Goal: Information Seeking & Learning: Learn about a topic

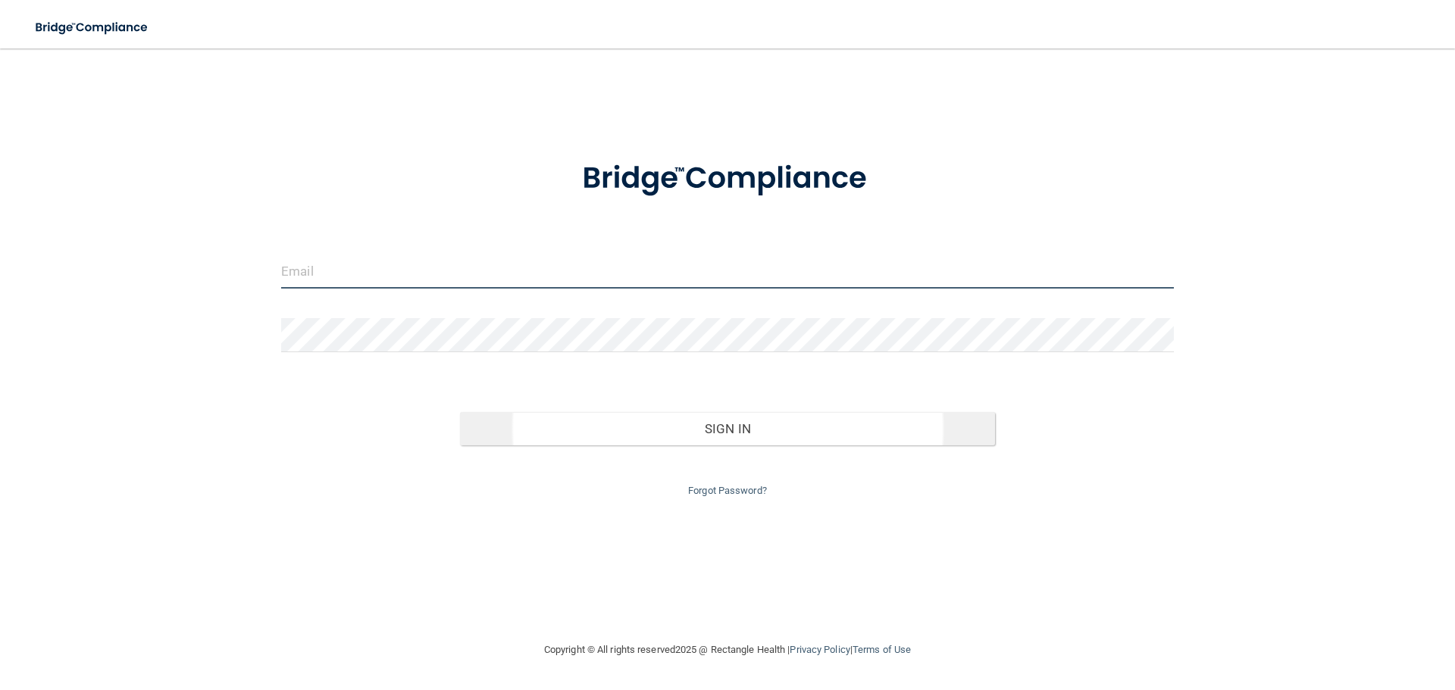
type input "[EMAIL_ADDRESS][DOMAIN_NAME]"
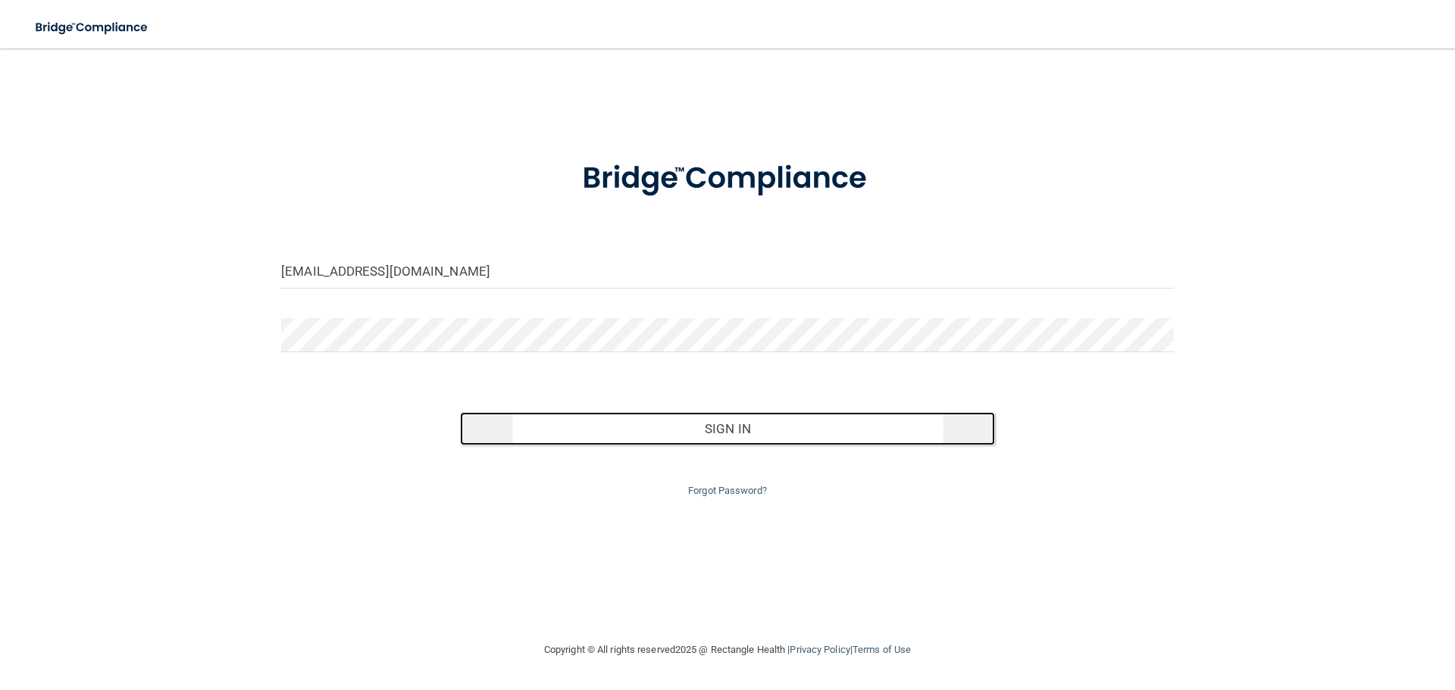
click at [618, 429] on button "Sign In" at bounding box center [728, 428] width 536 height 33
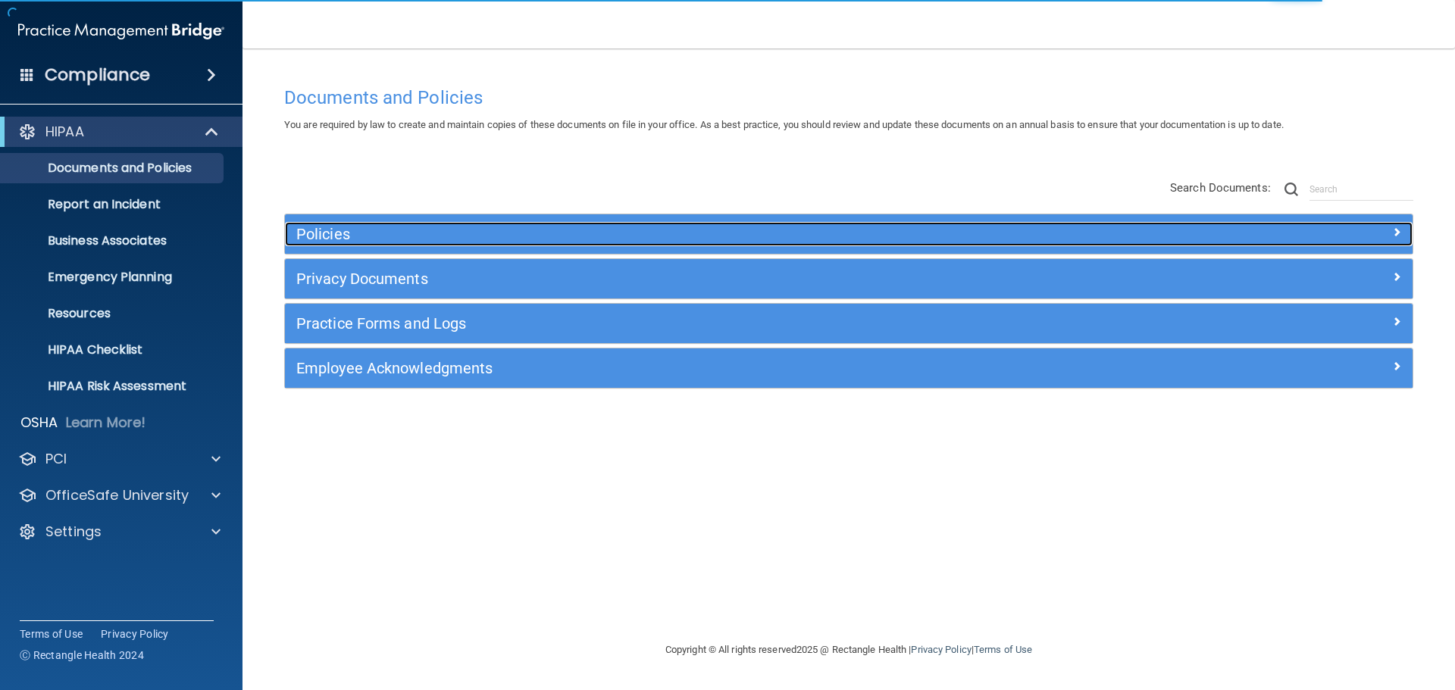
click at [333, 230] on h5 "Policies" at bounding box center [707, 234] width 823 height 17
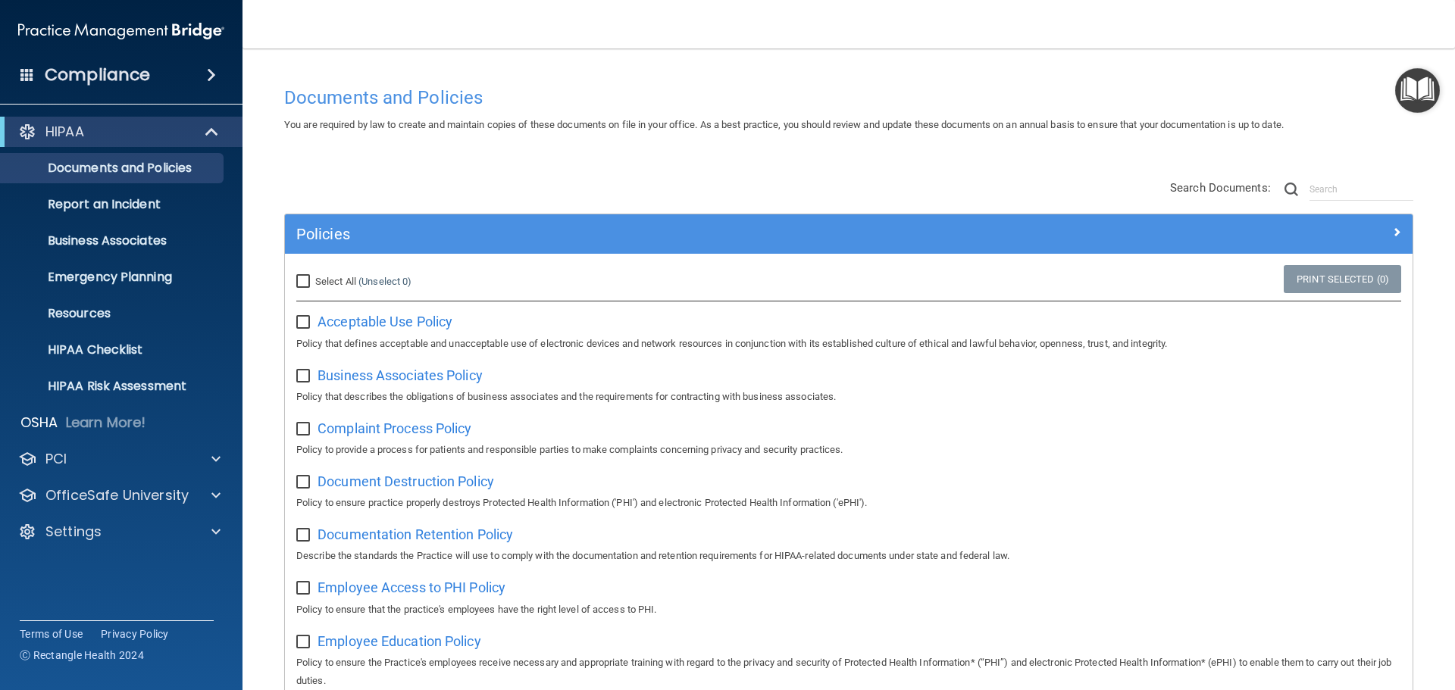
click at [302, 283] on input "Select All (Unselect 0) Unselect All" at bounding box center [304, 282] width 17 height 12
checkbox input "true"
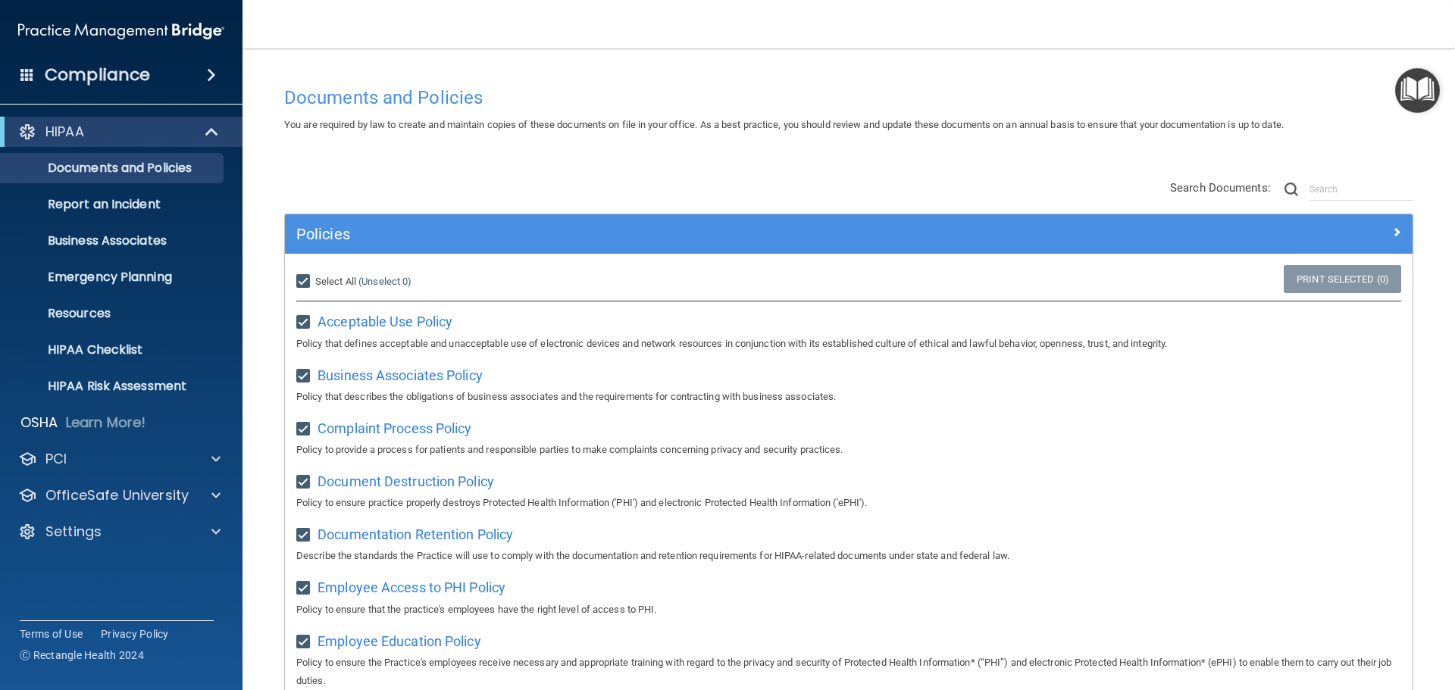
checkbox input "true"
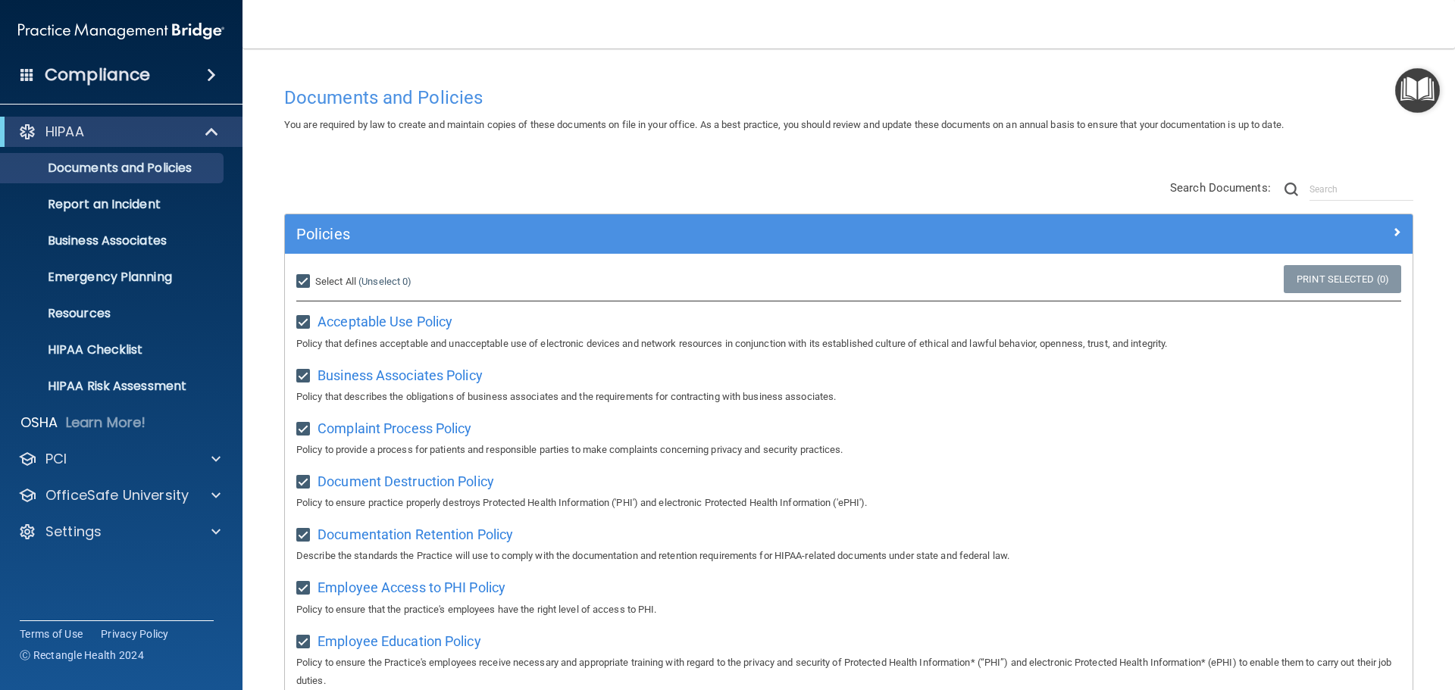
checkbox input "true"
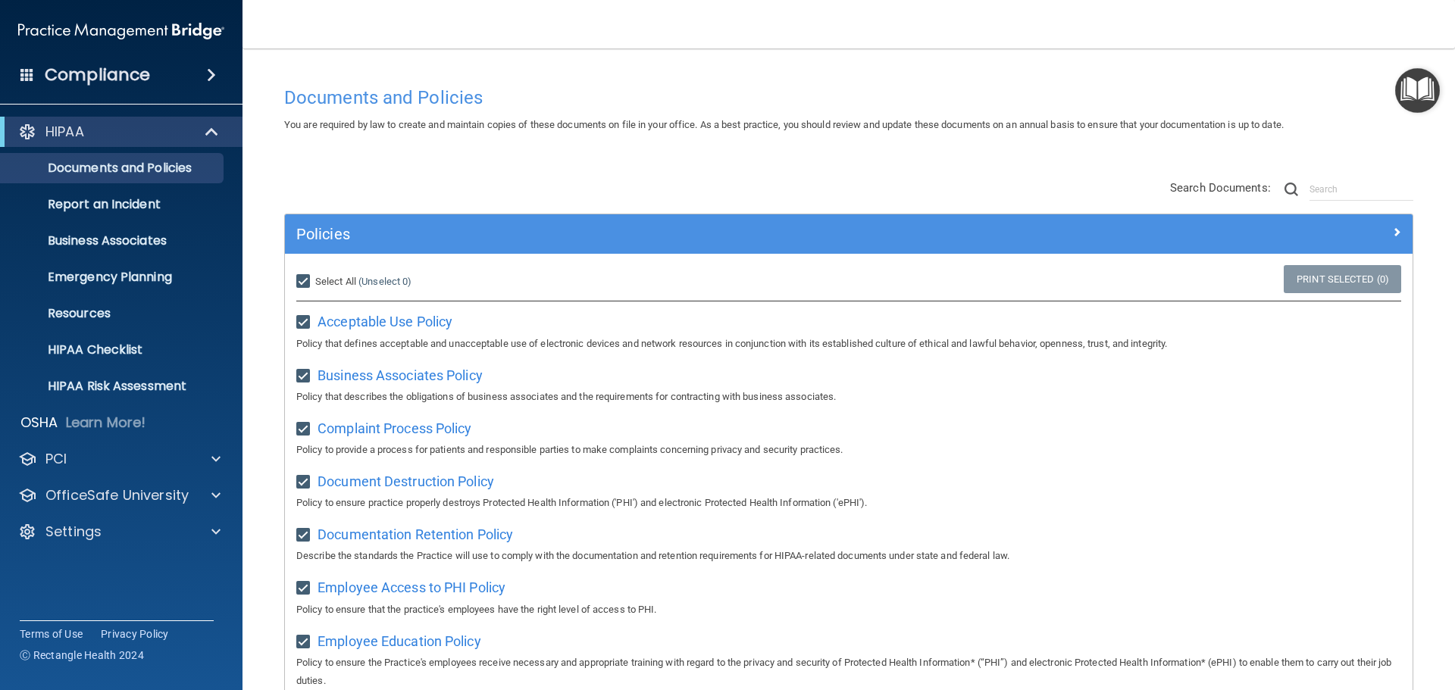
checkbox input "true"
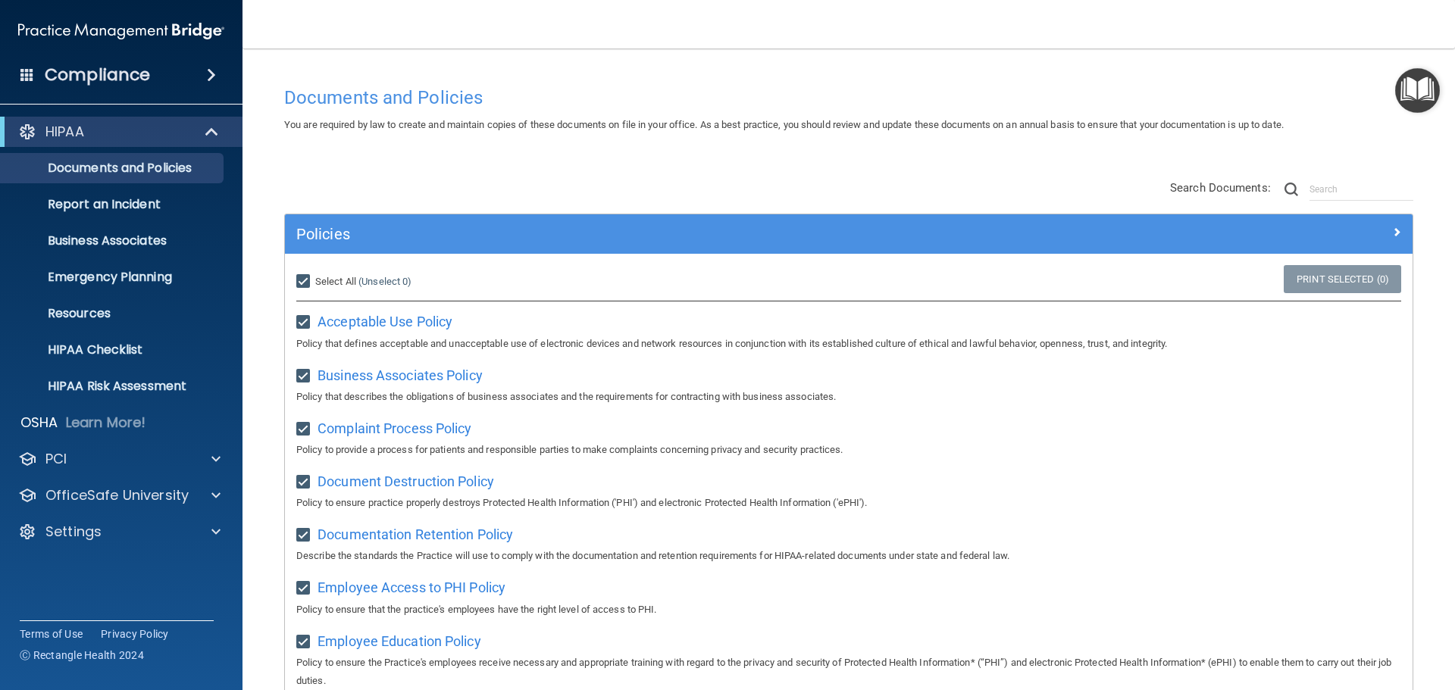
checkbox input "true"
click at [307, 279] on input "Select All (Unselect 21) Unselect All" at bounding box center [304, 282] width 17 height 12
checkbox input "false"
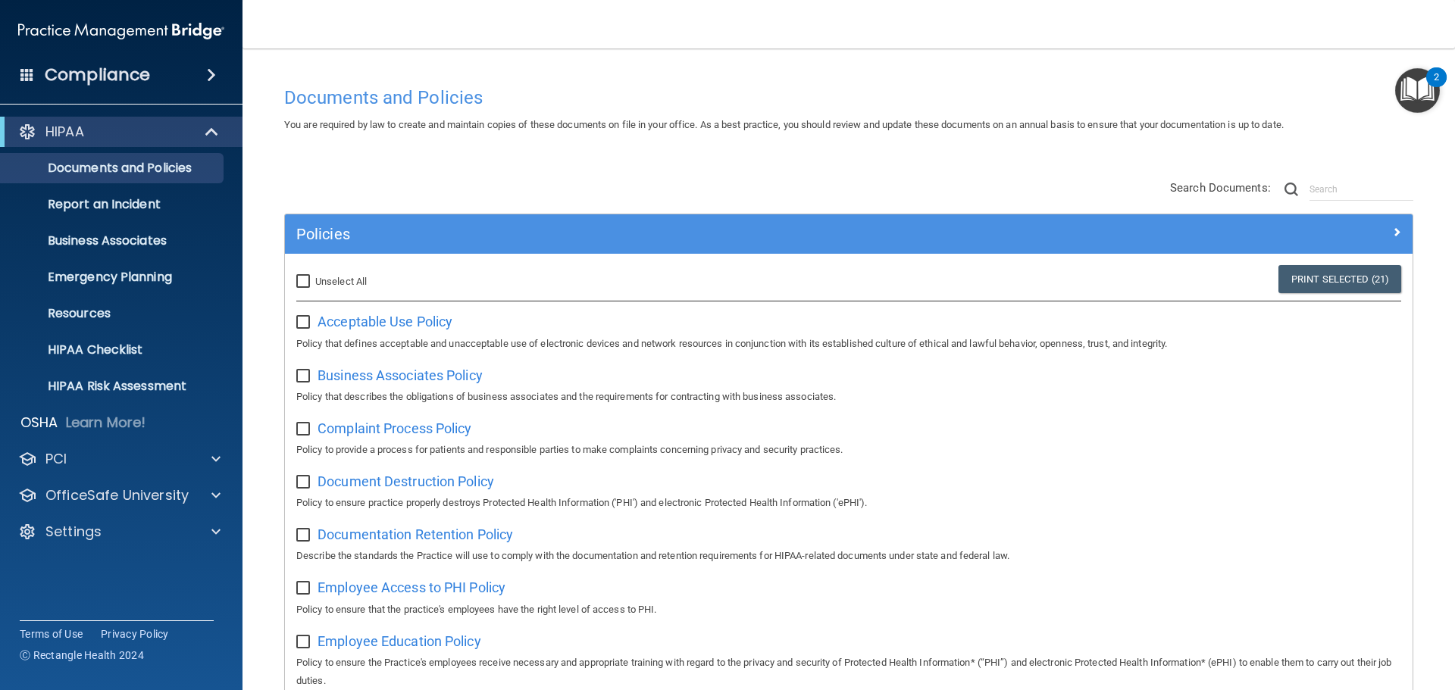
checkbox input "false"
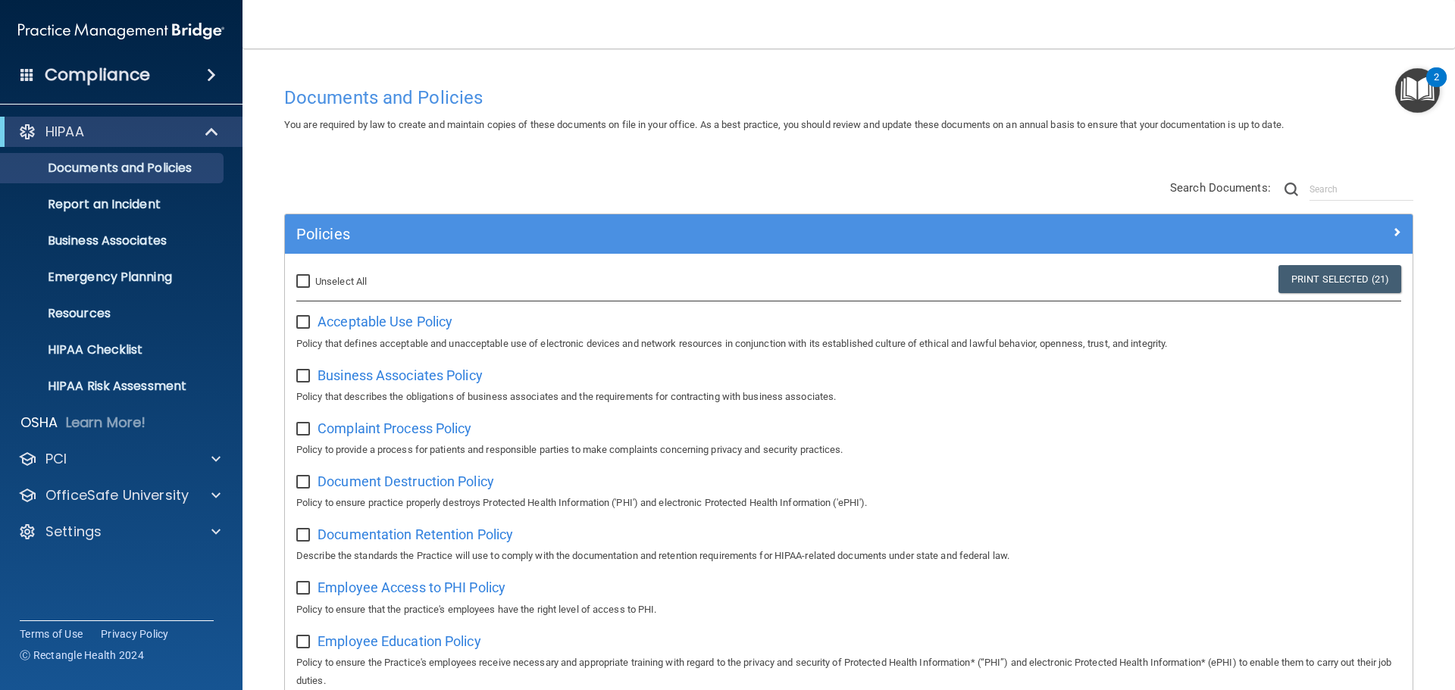
checkbox input "false"
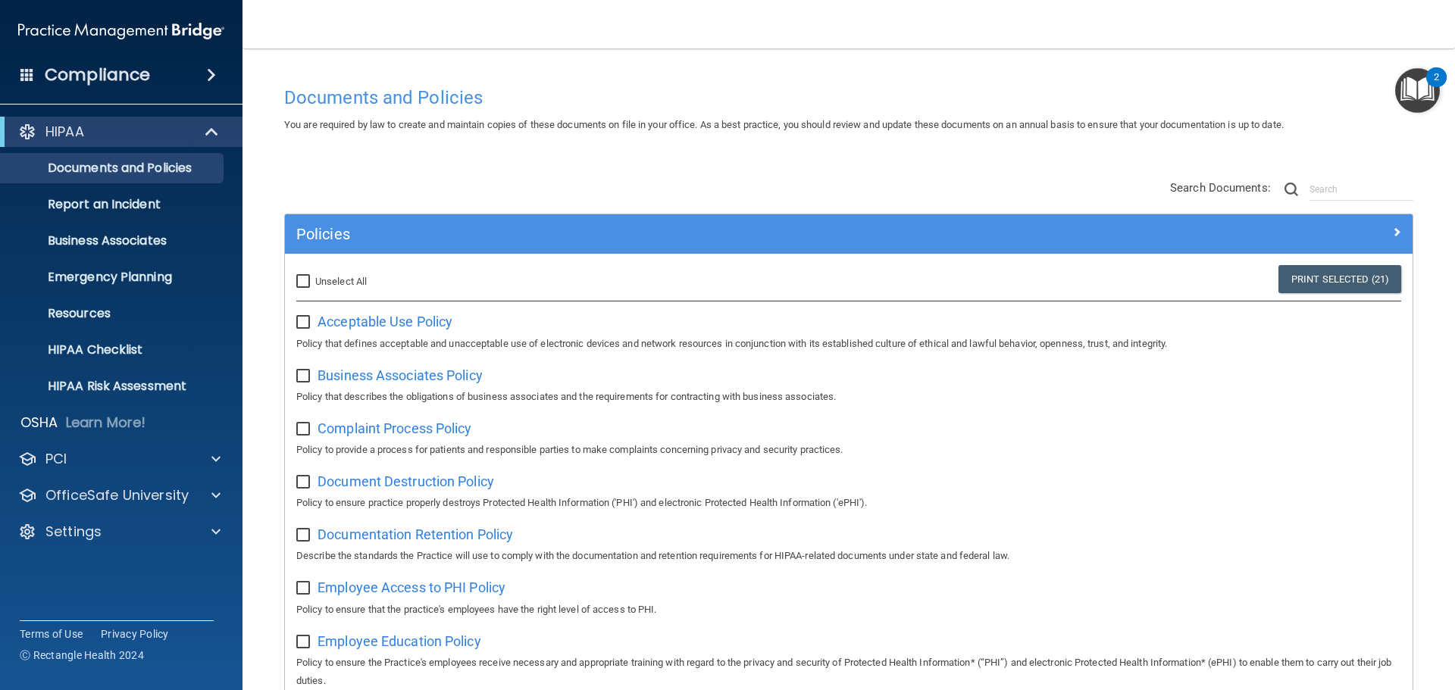
checkbox input "false"
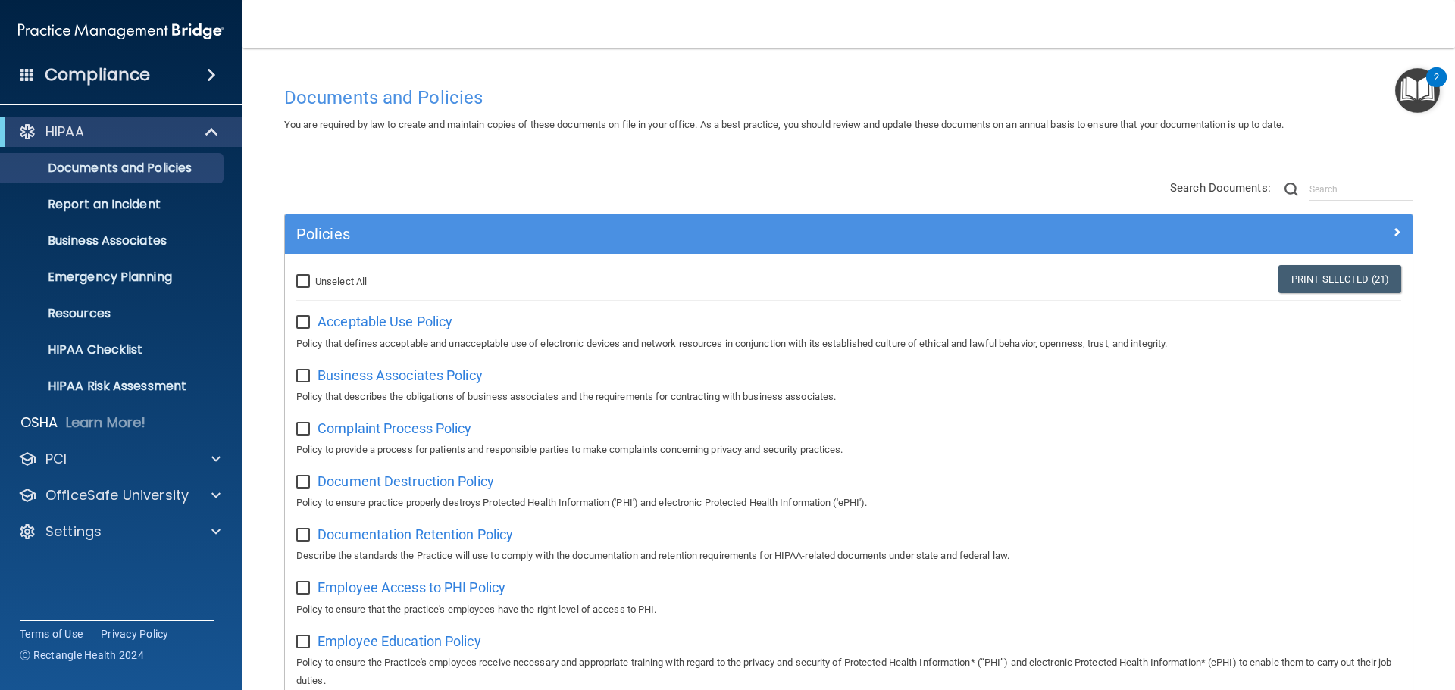
checkbox input "false"
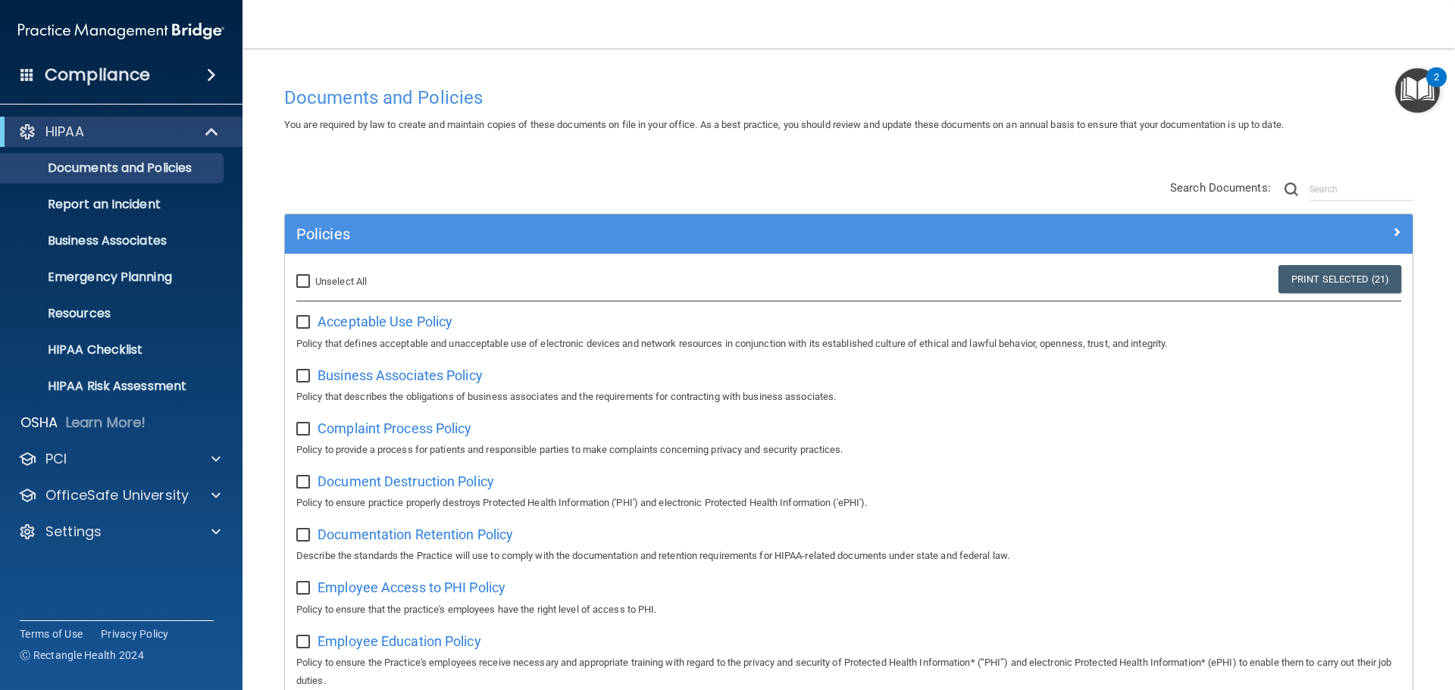
checkbox input "false"
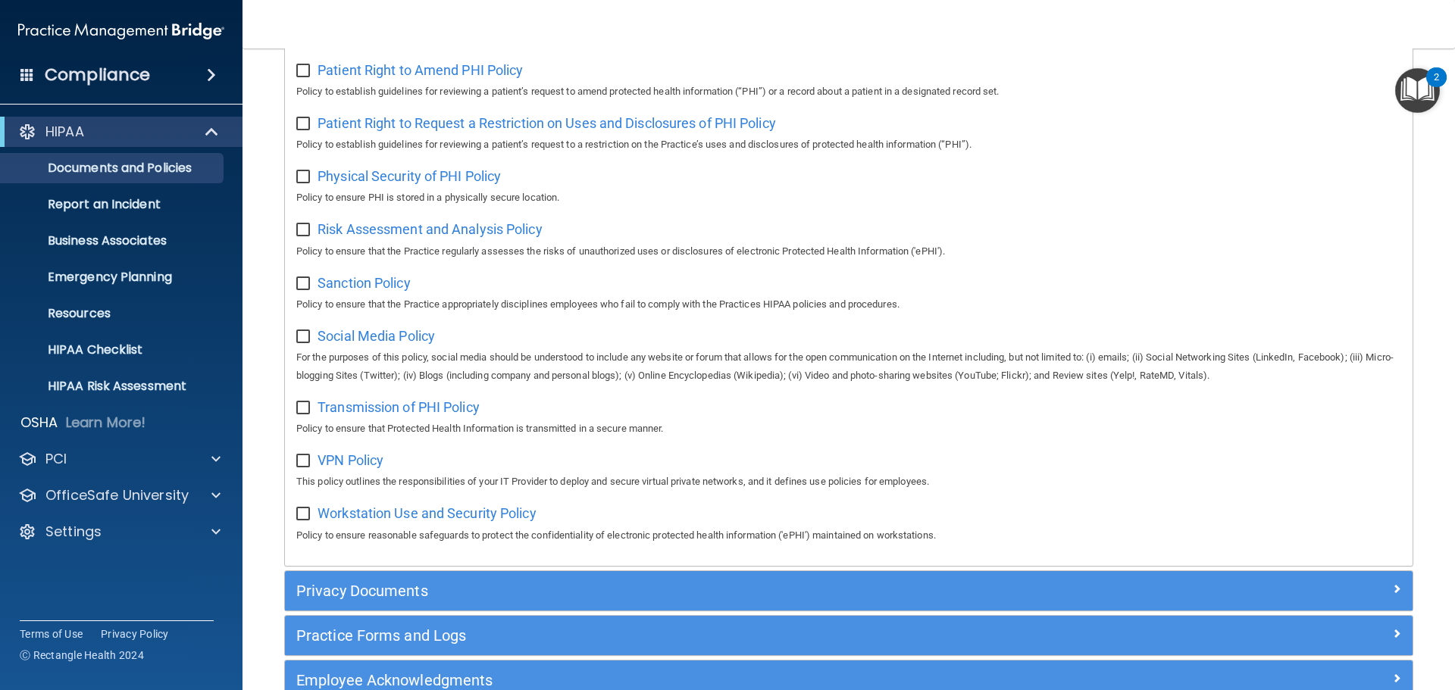
scroll to position [910, 0]
click at [424, 521] on span "Workstation Use and Security Policy" at bounding box center [427, 513] width 219 height 16
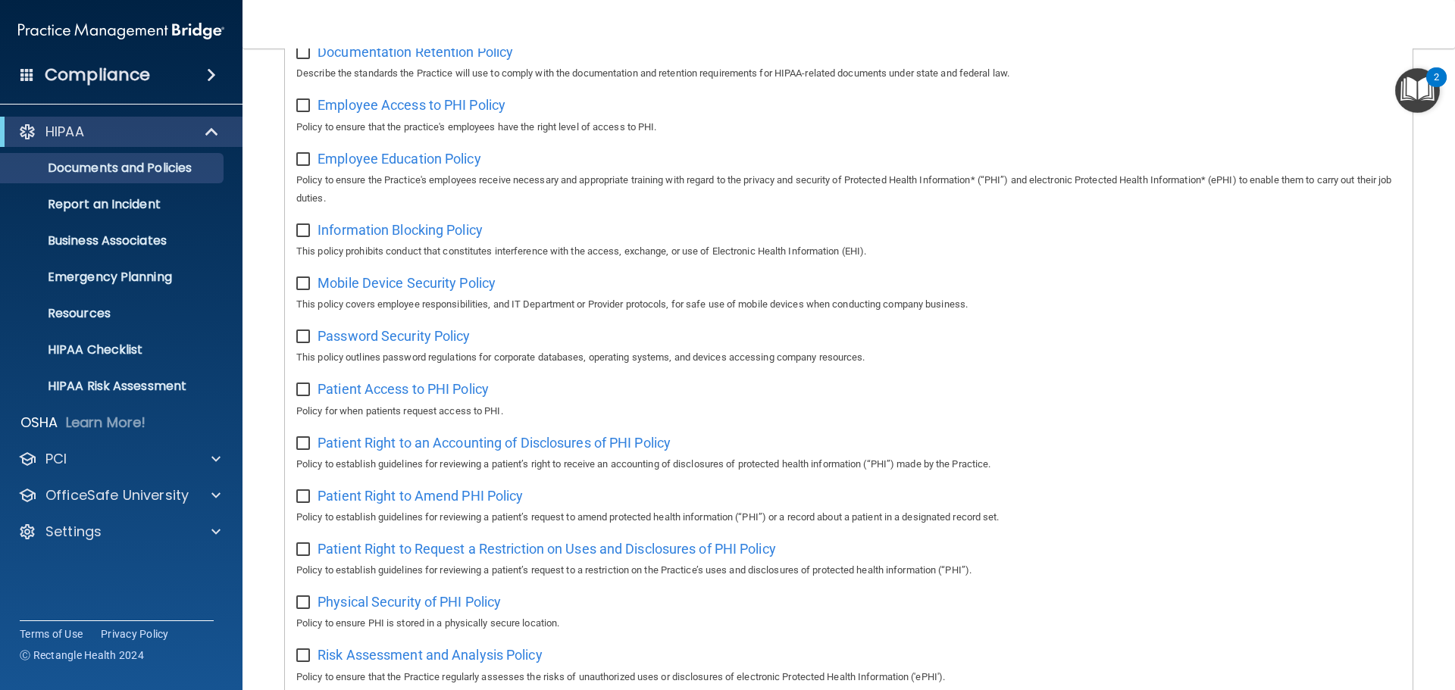
scroll to position [0, 0]
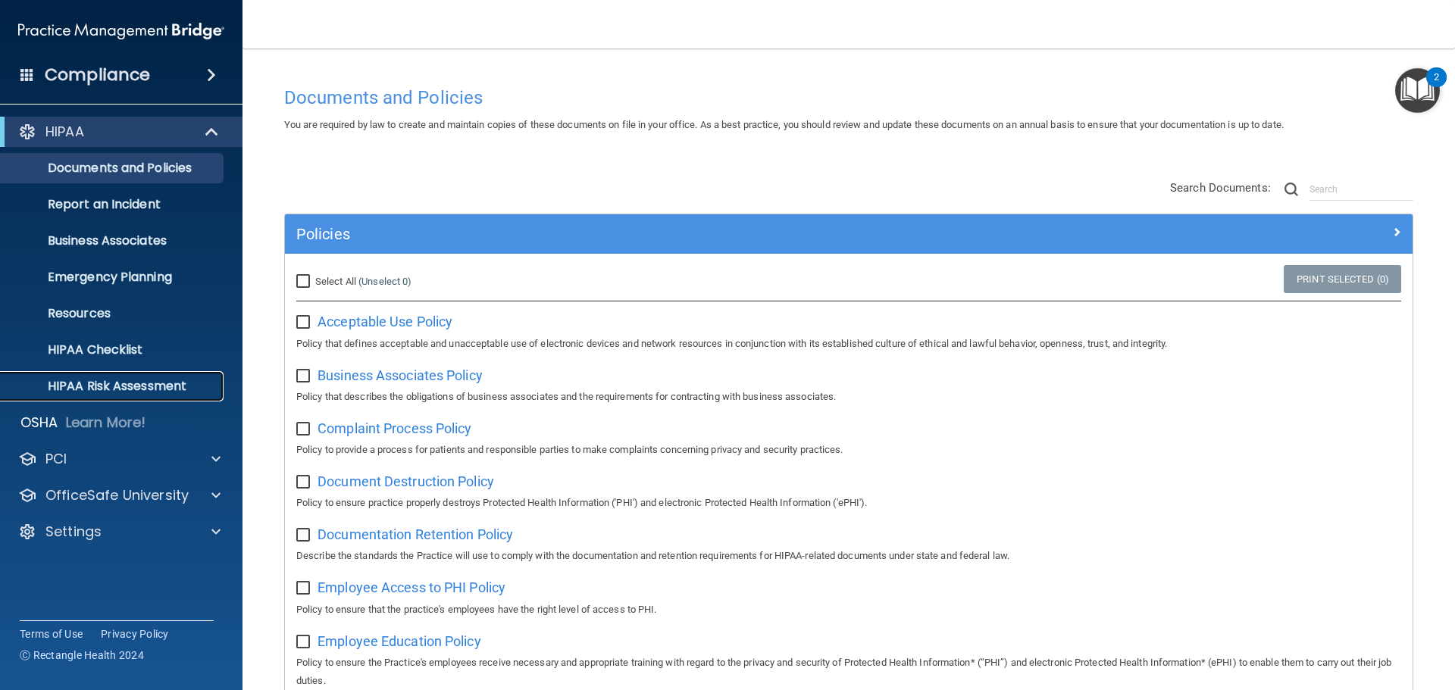
click at [96, 380] on p "HIPAA Risk Assessment" at bounding box center [113, 386] width 207 height 15
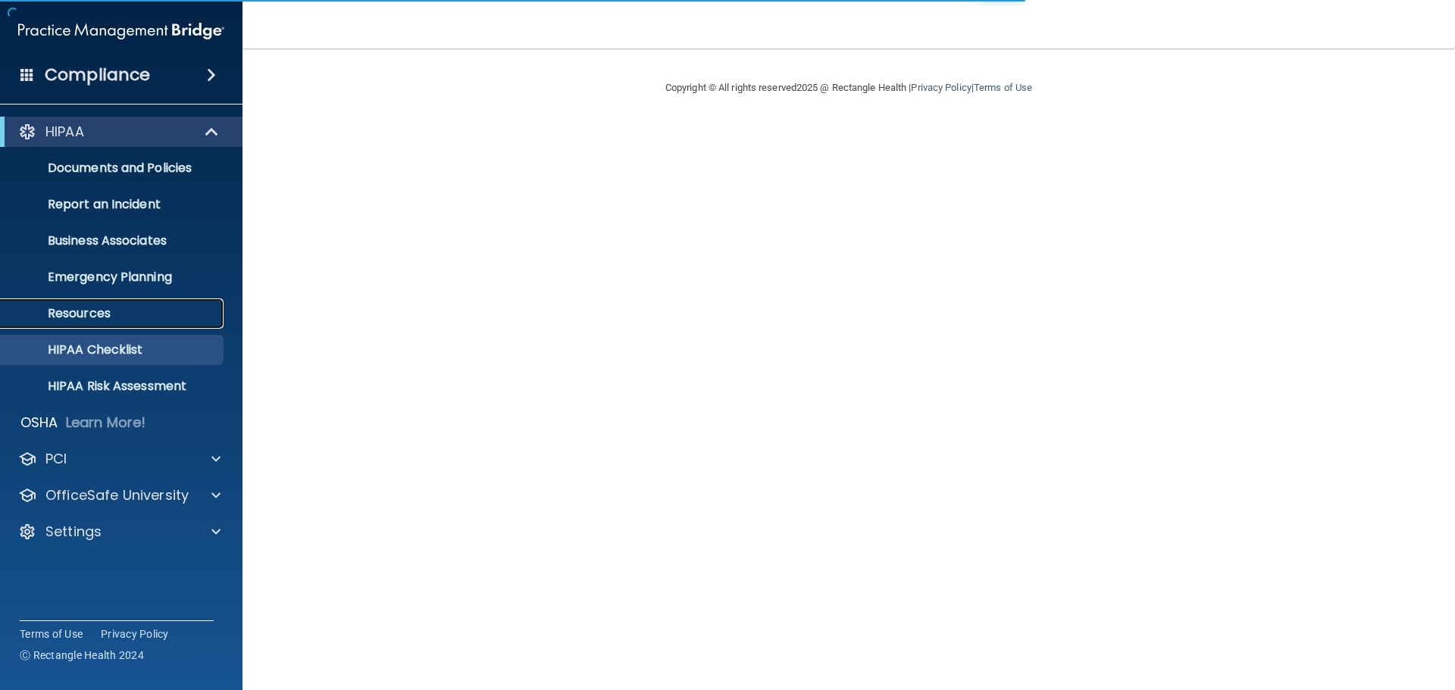
click at [121, 312] on p "Resources" at bounding box center [113, 313] width 207 height 15
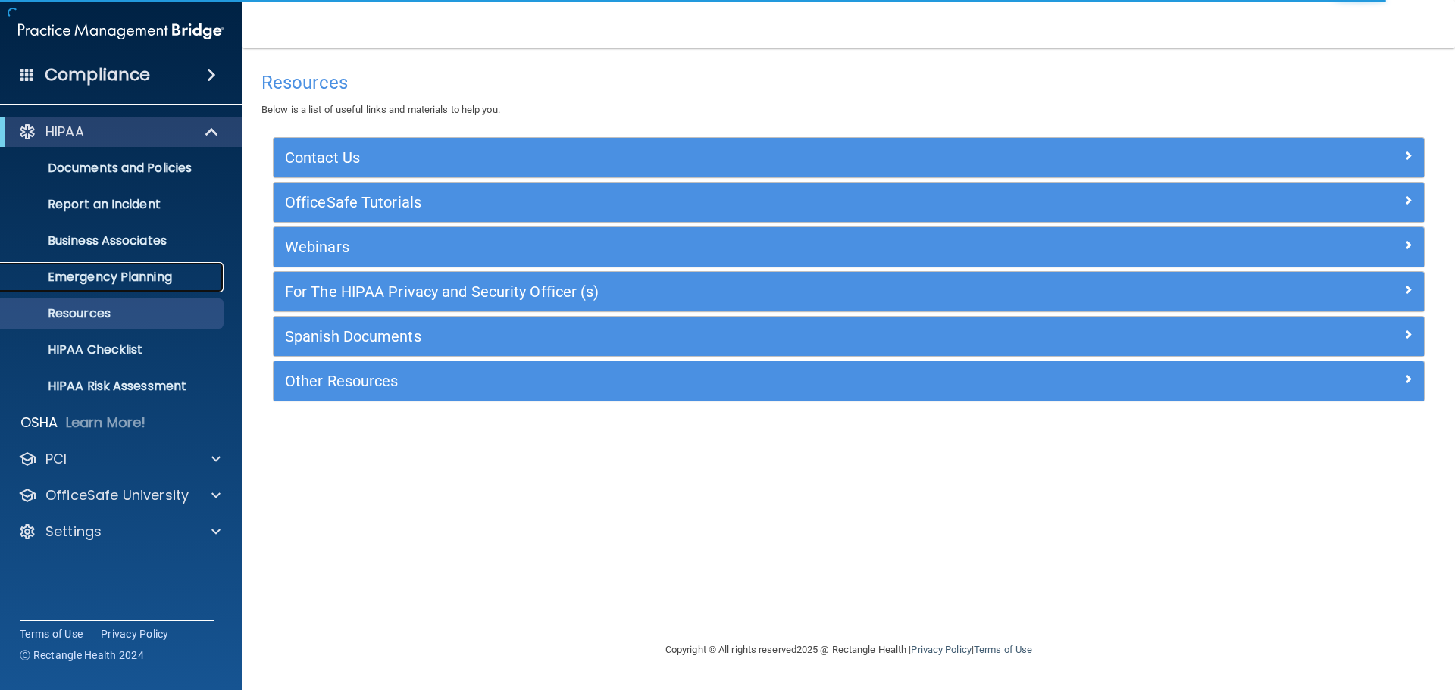
click at [89, 279] on p "Emergency Planning" at bounding box center [113, 277] width 207 height 15
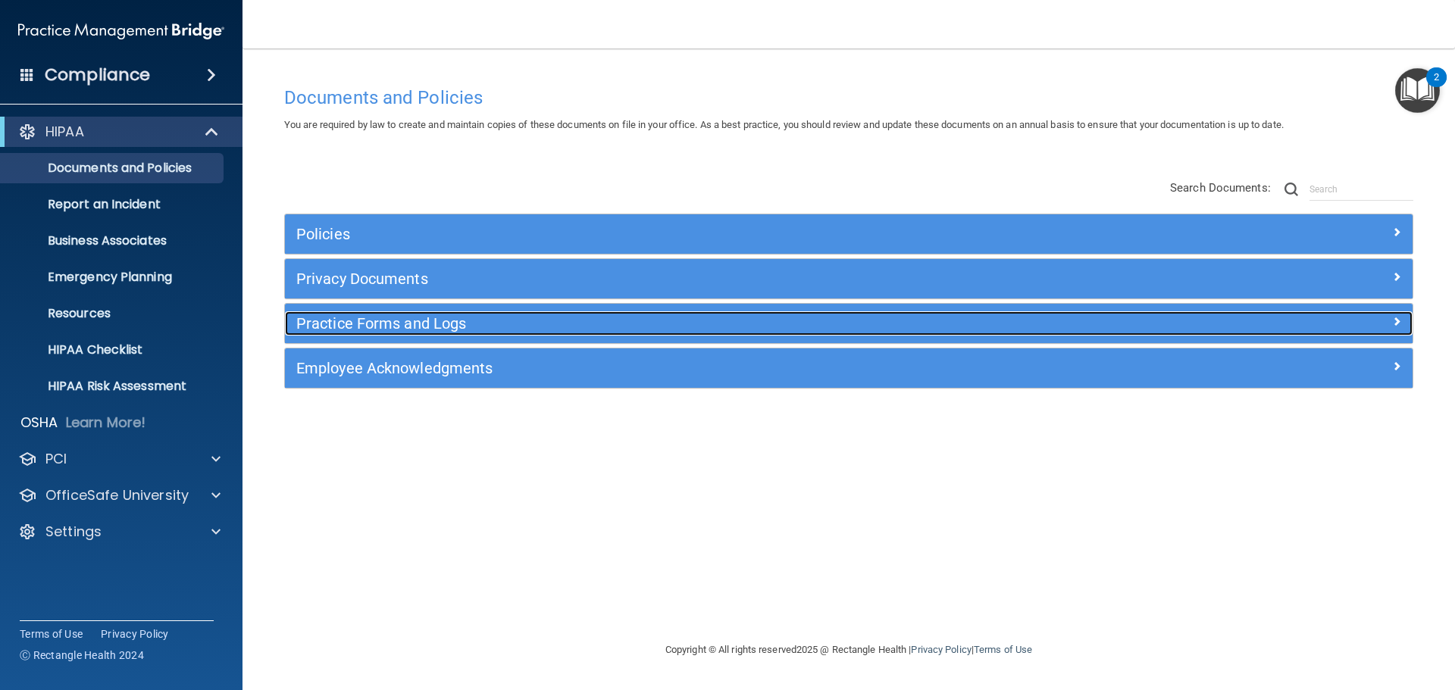
click at [393, 312] on div "Practice Forms and Logs" at bounding box center [708, 324] width 846 height 24
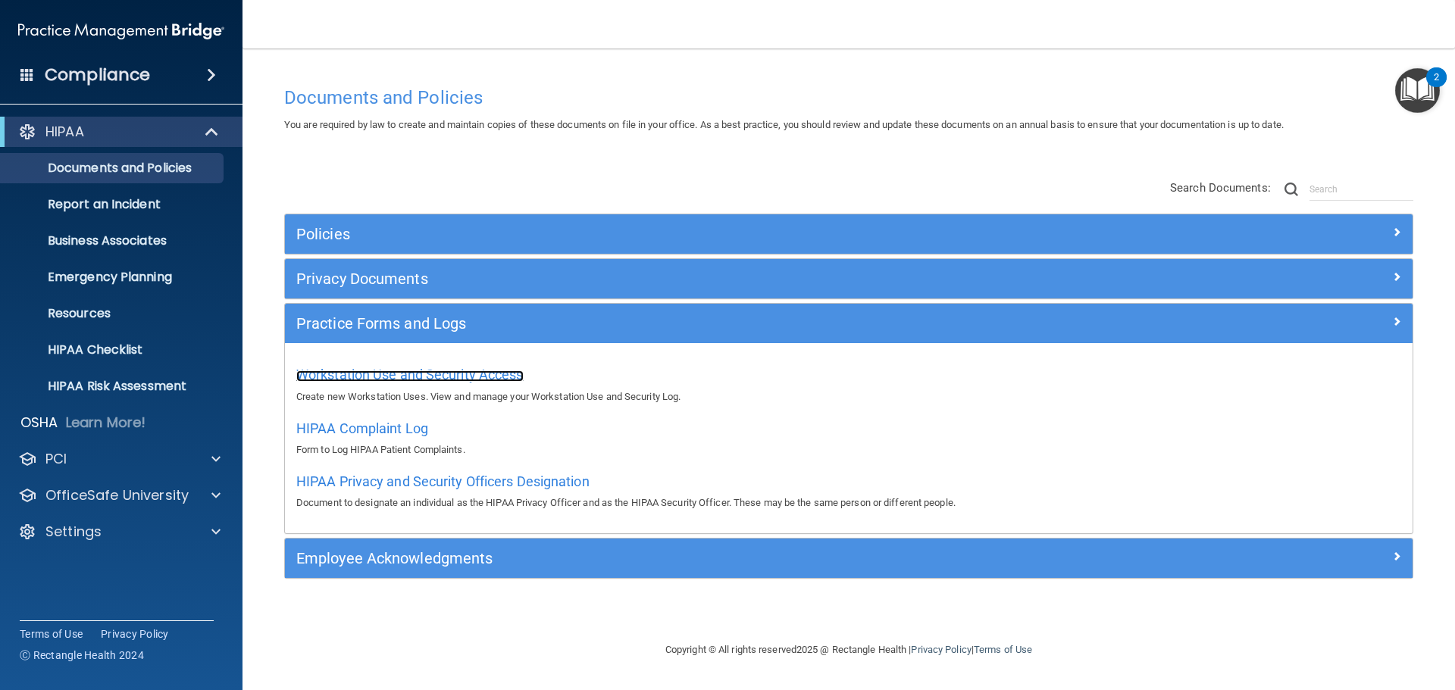
click at [384, 371] on span "Workstation Use and Security Access" at bounding box center [409, 375] width 227 height 16
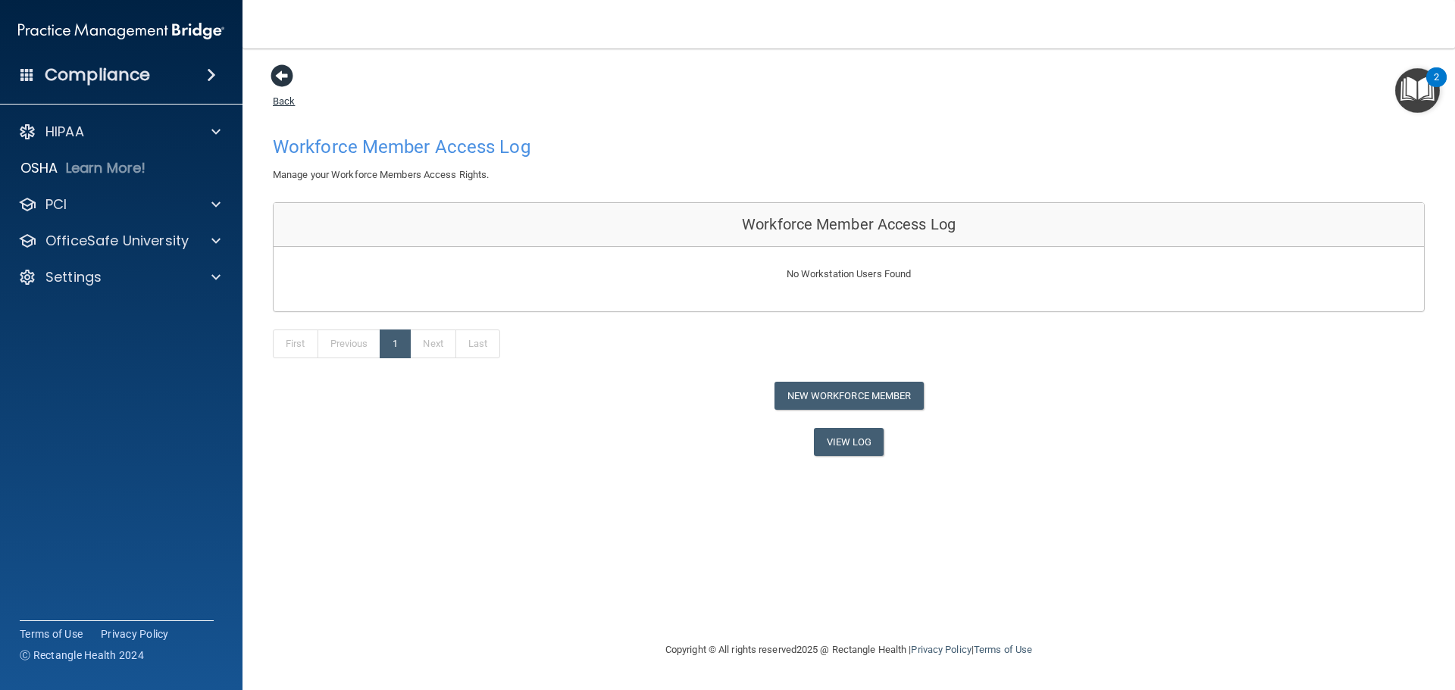
click at [285, 75] on span at bounding box center [282, 75] width 23 height 23
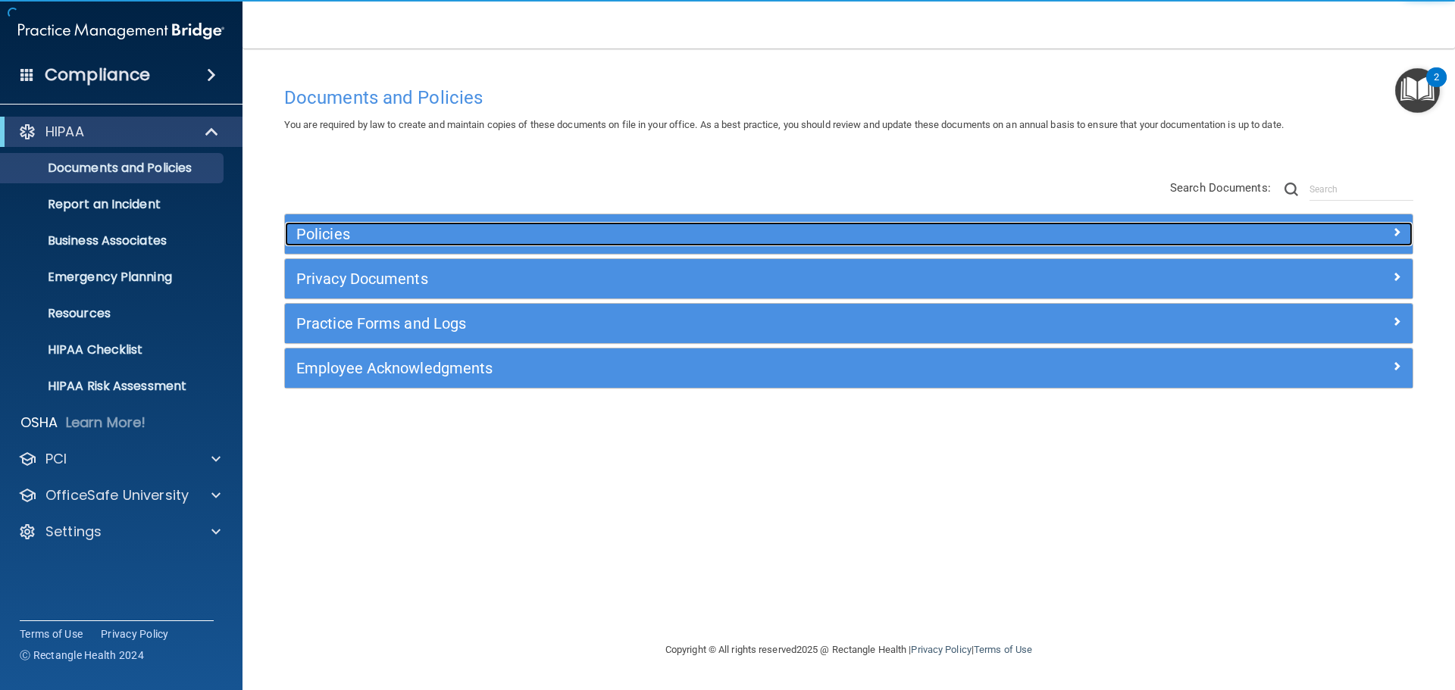
click at [326, 236] on h5 "Policies" at bounding box center [707, 234] width 823 height 17
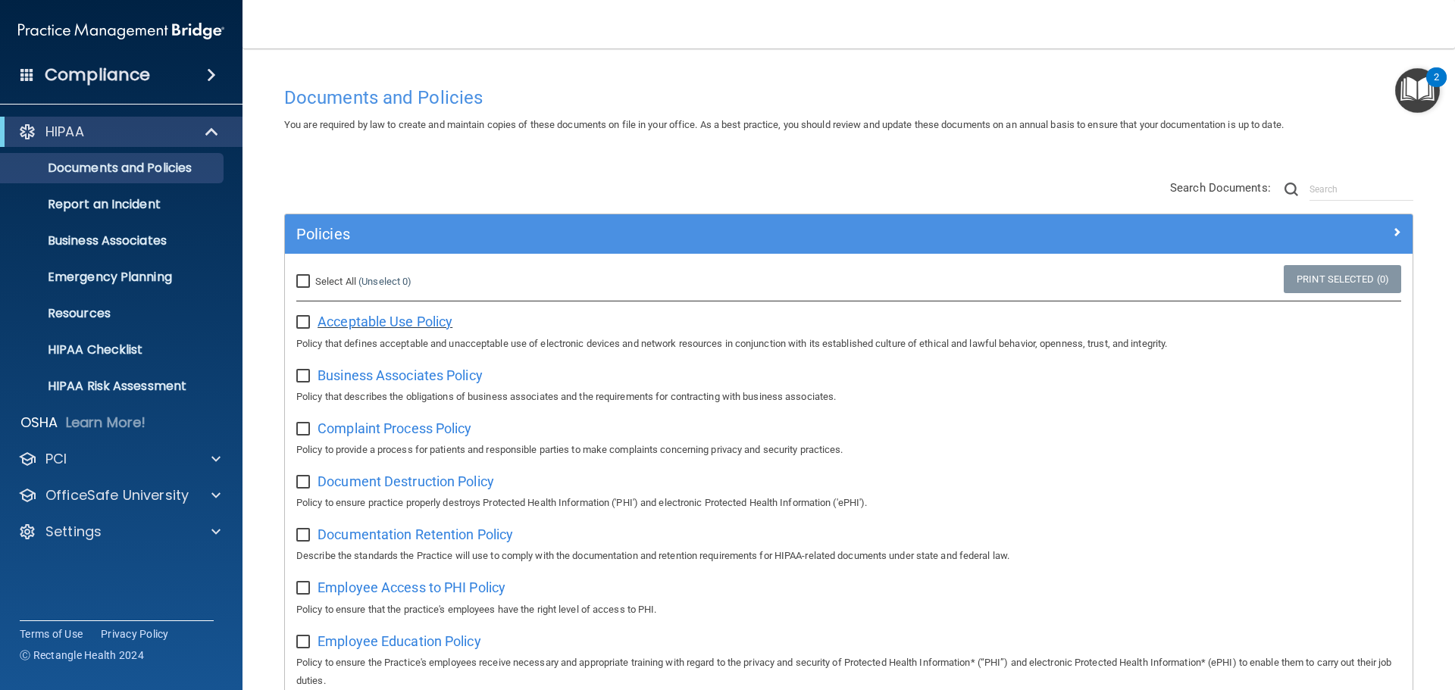
click at [369, 321] on span "Acceptable Use Policy" at bounding box center [385, 322] width 135 height 16
click at [1431, 91] on img "Open Resource Center, 2 new notifications" at bounding box center [1417, 90] width 45 height 45
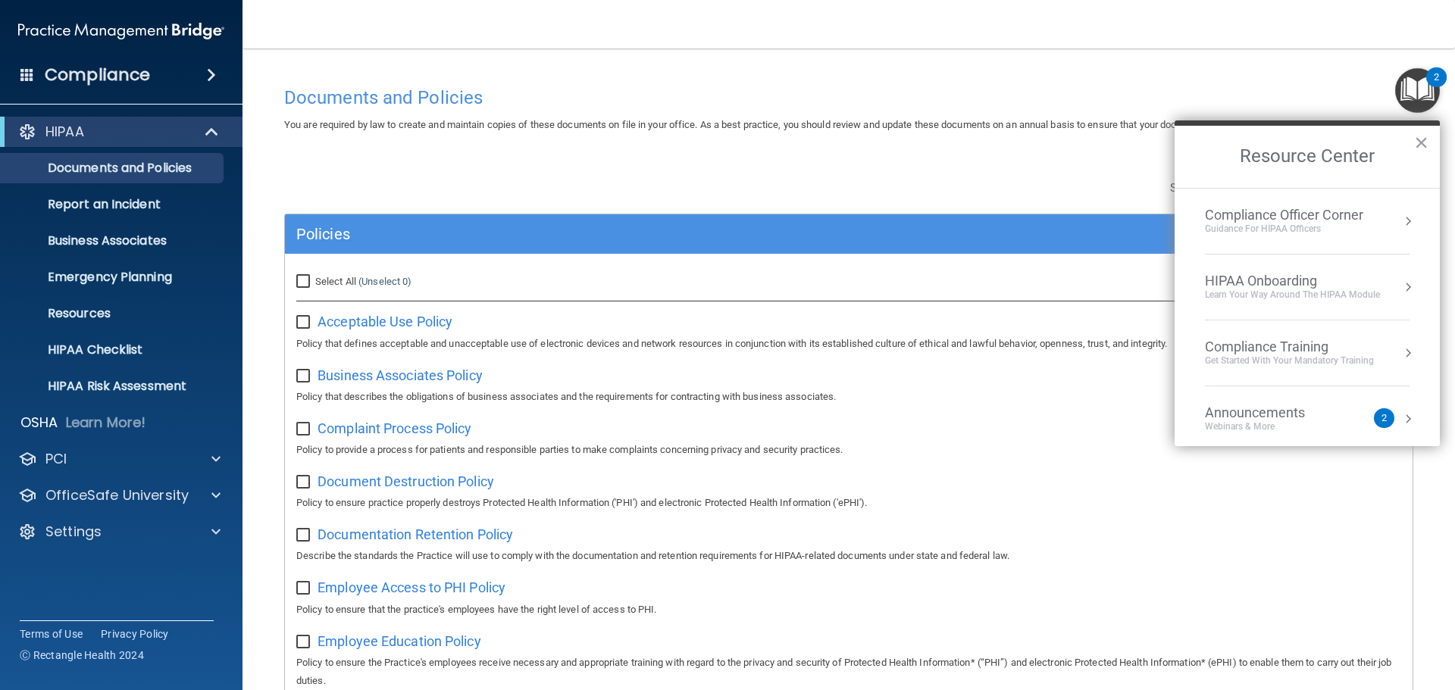
click at [606, 86] on div "Documents and Policies" at bounding box center [849, 97] width 1152 height 37
click at [133, 459] on div "PCI" at bounding box center [101, 459] width 188 height 18
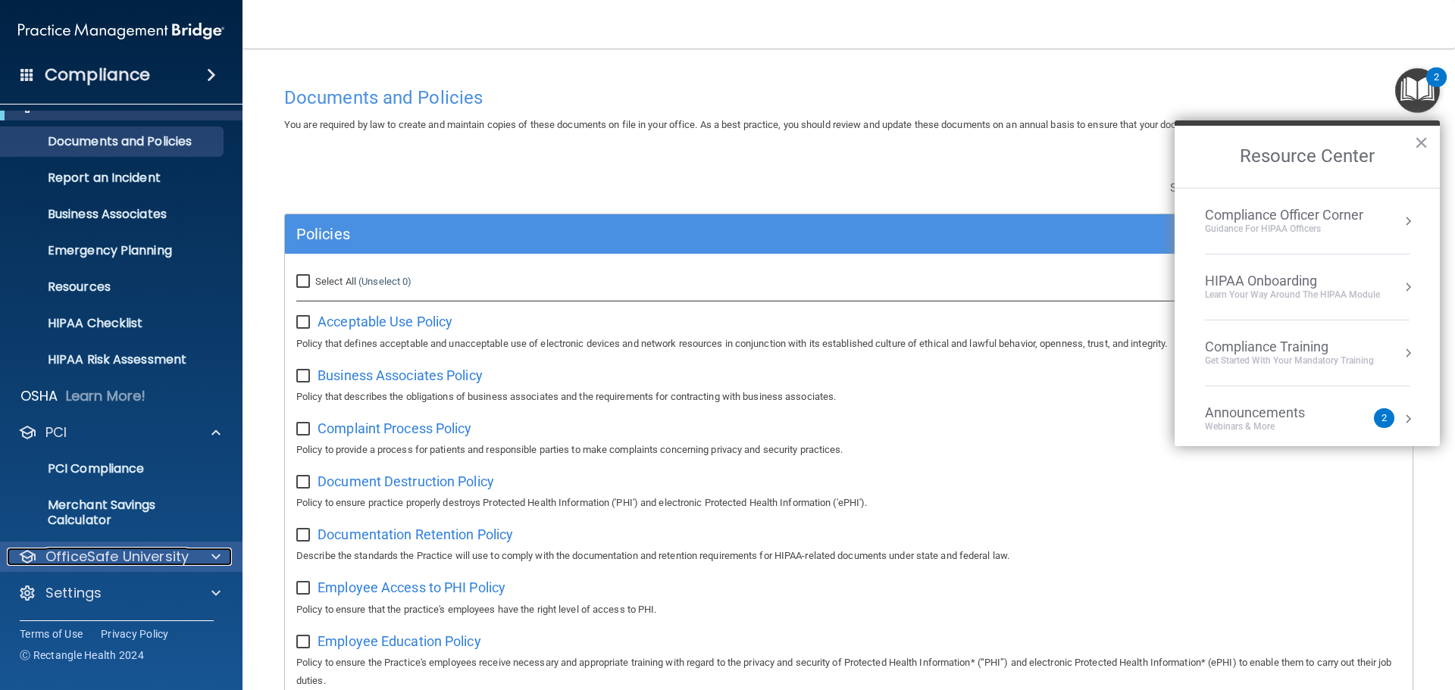
click at [125, 560] on p "OfficeSafe University" at bounding box center [116, 557] width 143 height 18
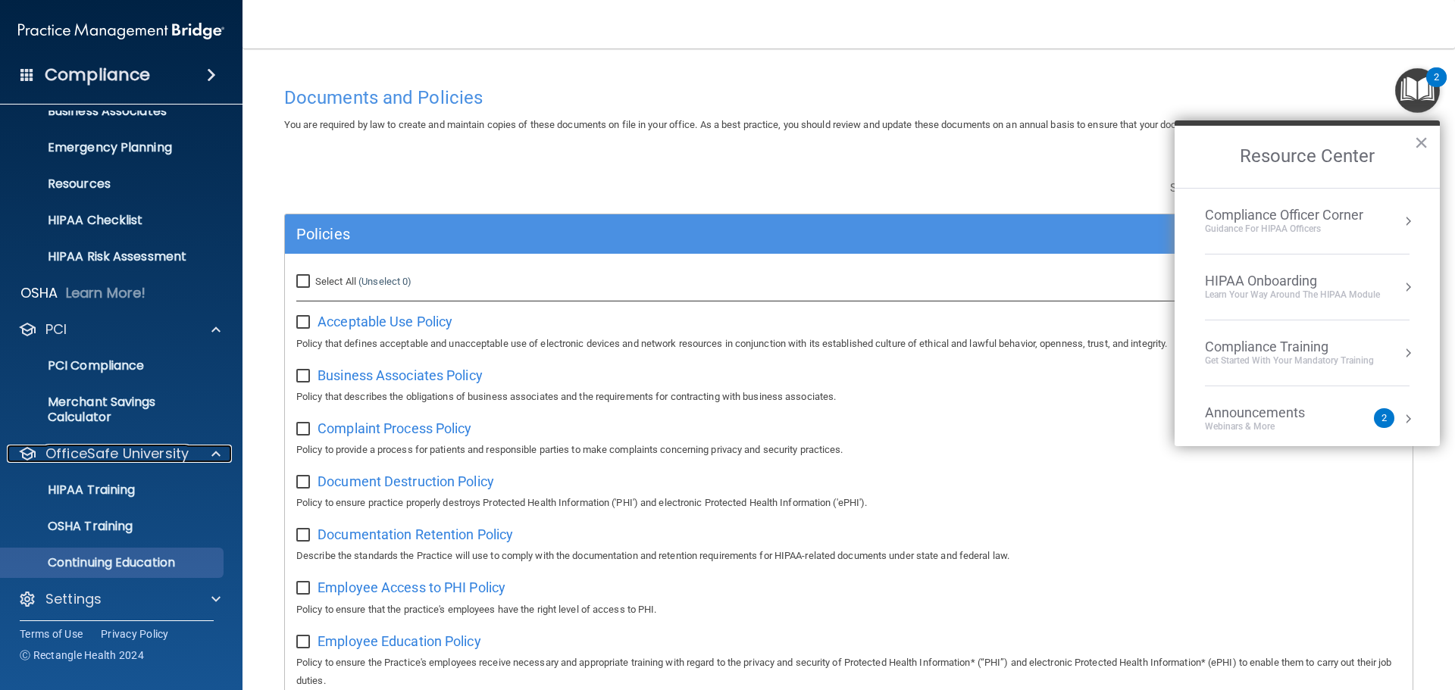
scroll to position [136, 0]
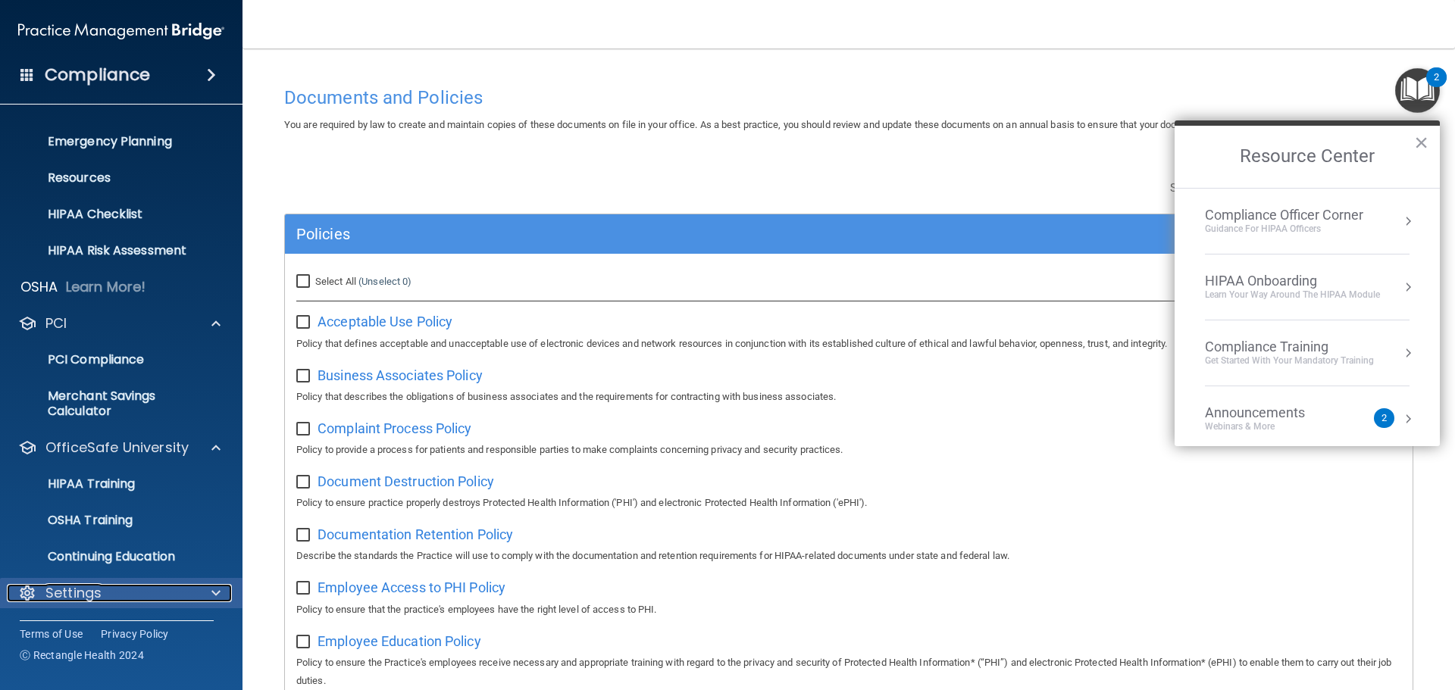
click at [105, 599] on div "Settings" at bounding box center [101, 593] width 188 height 18
click at [129, 483] on p "HIPAA Training" at bounding box center [72, 484] width 125 height 15
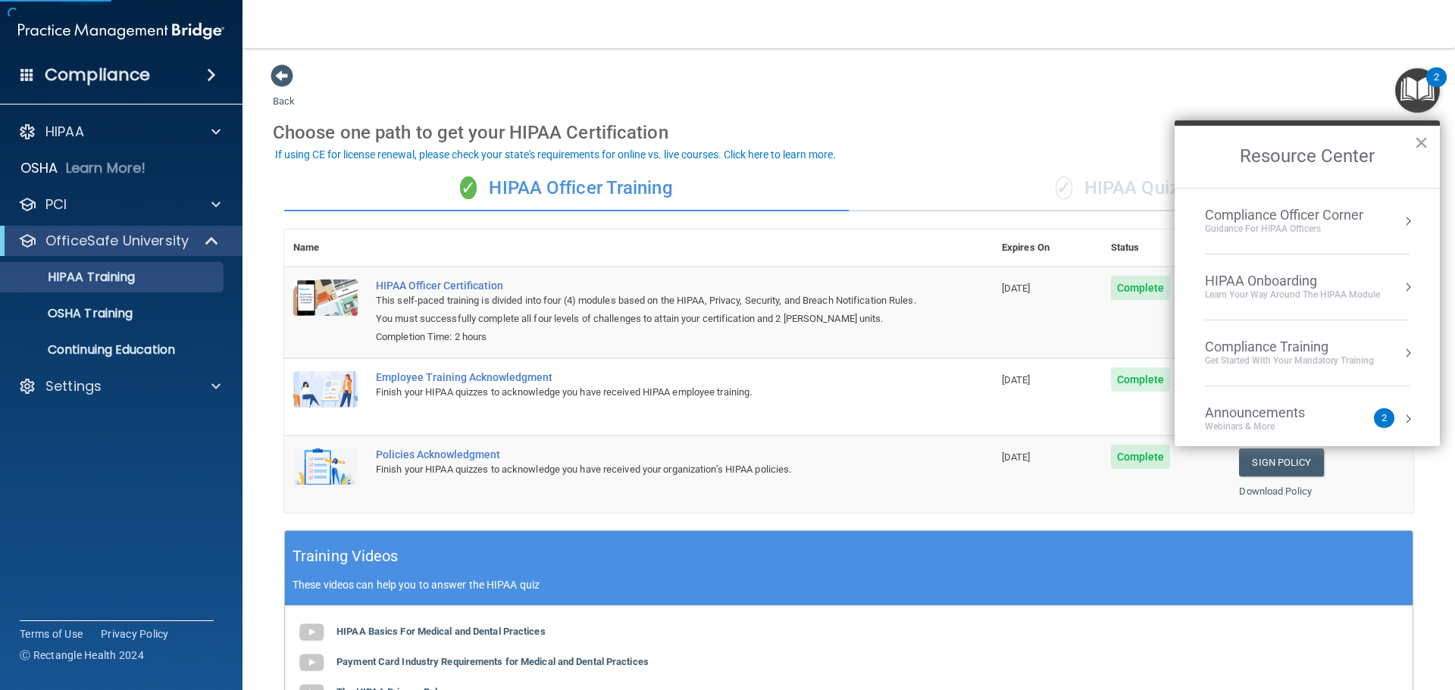
click at [850, 132] on div "Choose one path to get your HIPAA Certification" at bounding box center [849, 133] width 1152 height 44
click at [1413, 141] on h2 "Resource Center" at bounding box center [1307, 157] width 265 height 62
click at [1428, 141] on button "×" at bounding box center [1421, 142] width 14 height 24
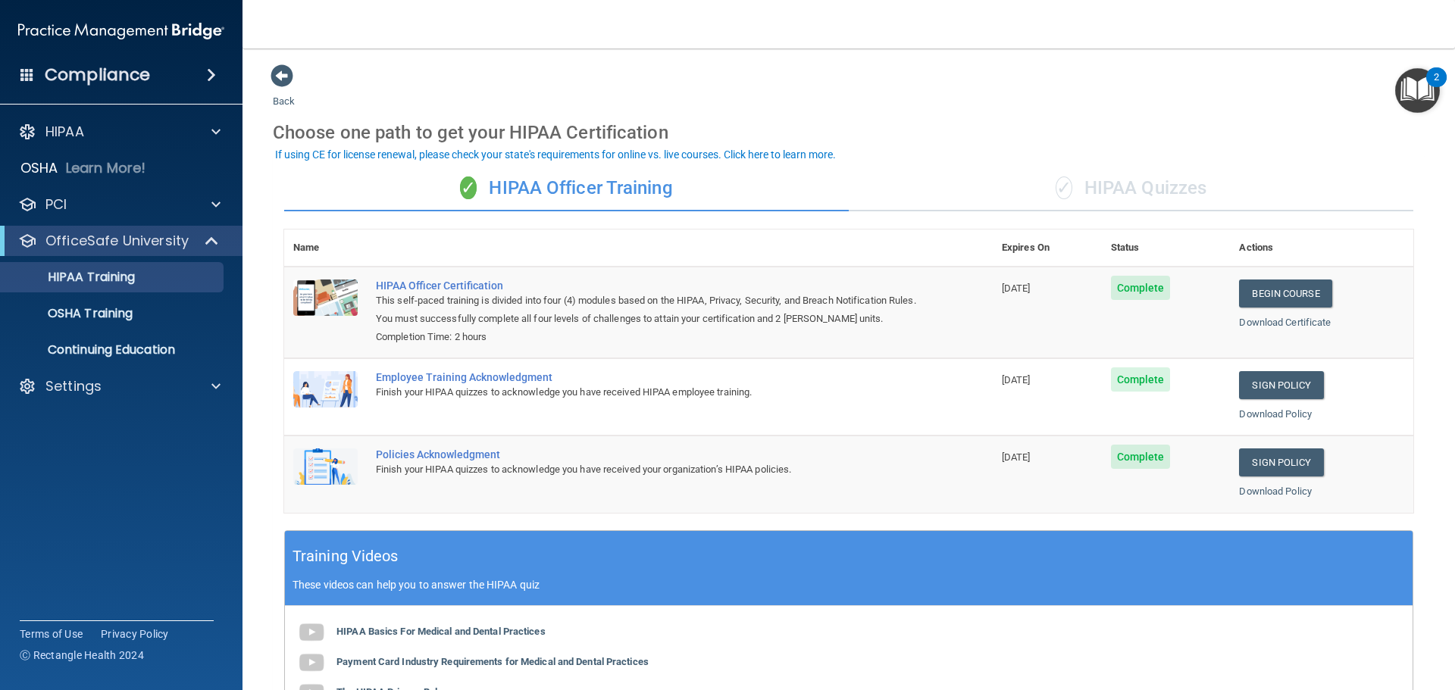
click at [1153, 183] on div "✓ HIPAA Quizzes" at bounding box center [1131, 188] width 565 height 45
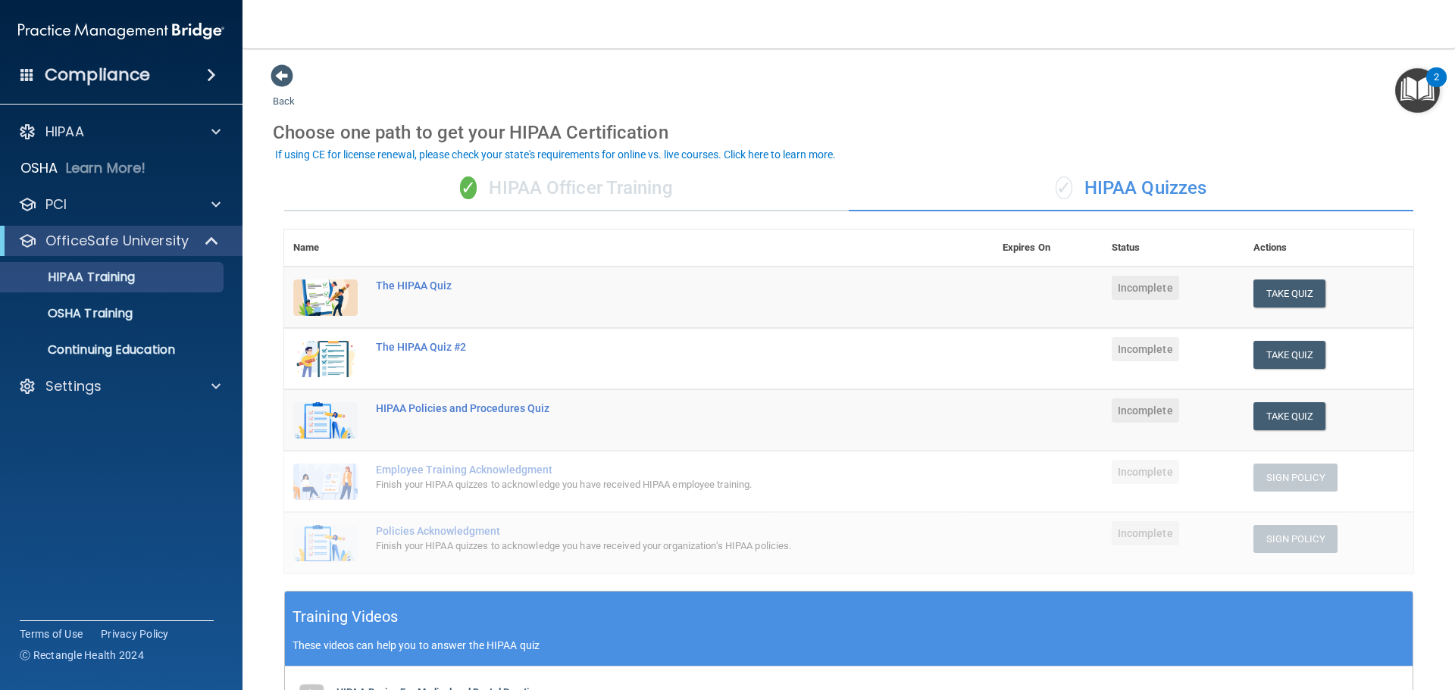
click at [573, 186] on div "✓ HIPAA Officer Training" at bounding box center [566, 188] width 565 height 45
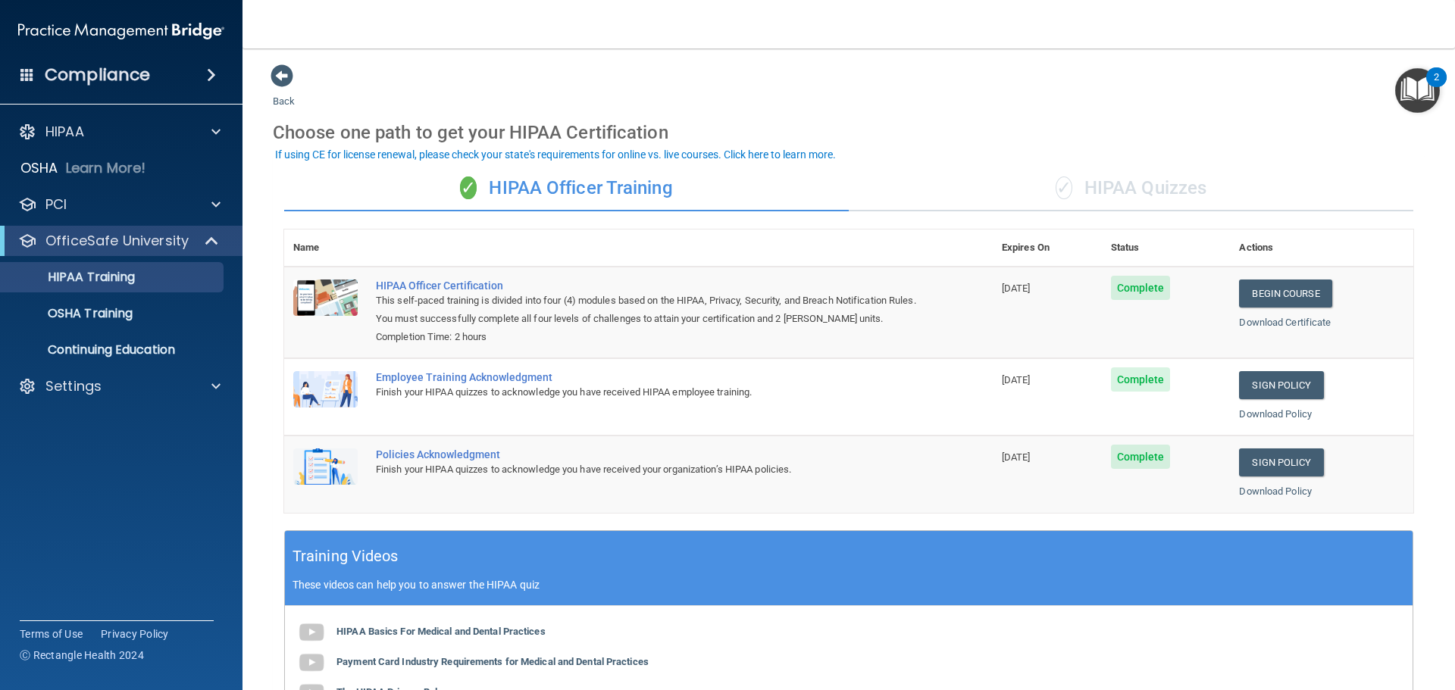
click at [1151, 287] on span "Complete" at bounding box center [1141, 288] width 60 height 24
click at [1290, 327] on link "Download Certificate" at bounding box center [1285, 322] width 92 height 11
click at [1270, 411] on link "Download Policy" at bounding box center [1275, 414] width 73 height 11
click at [1301, 386] on link "Sign Policy" at bounding box center [1281, 385] width 84 height 28
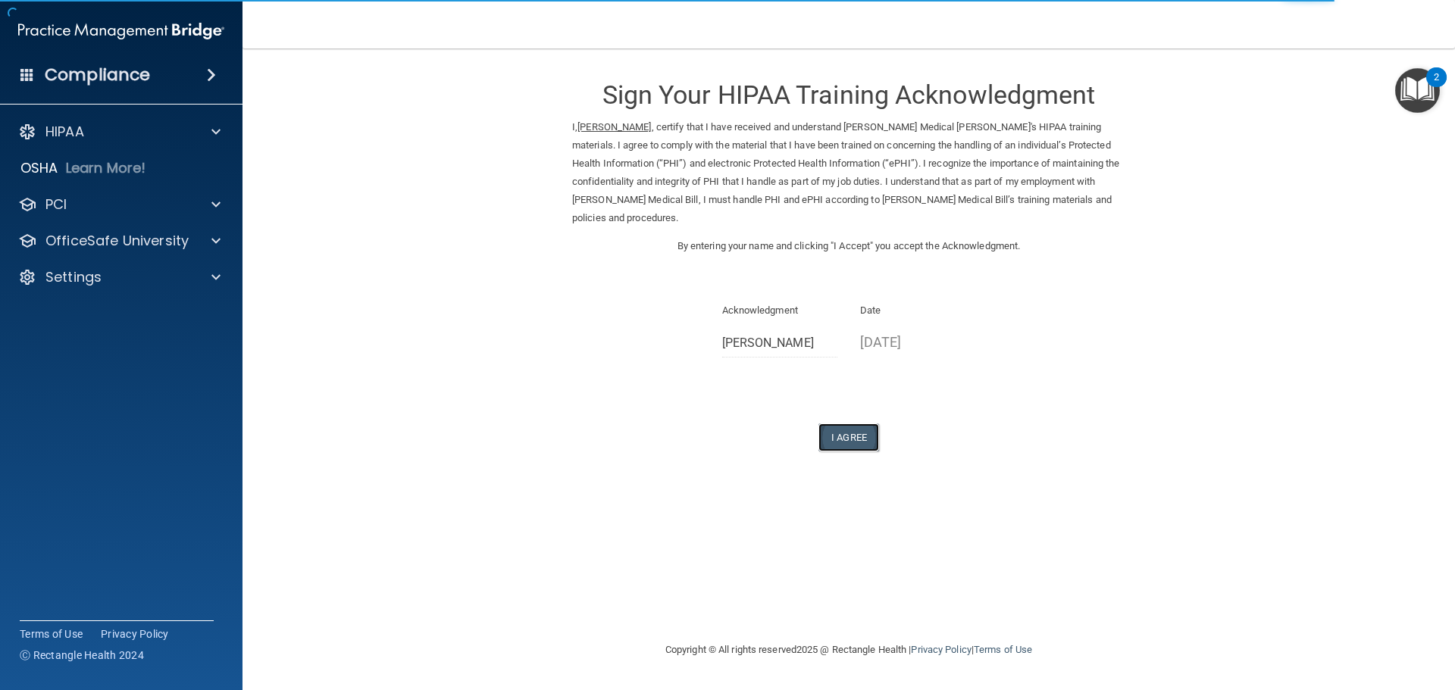
click at [857, 424] on button "I Agree" at bounding box center [849, 438] width 61 height 28
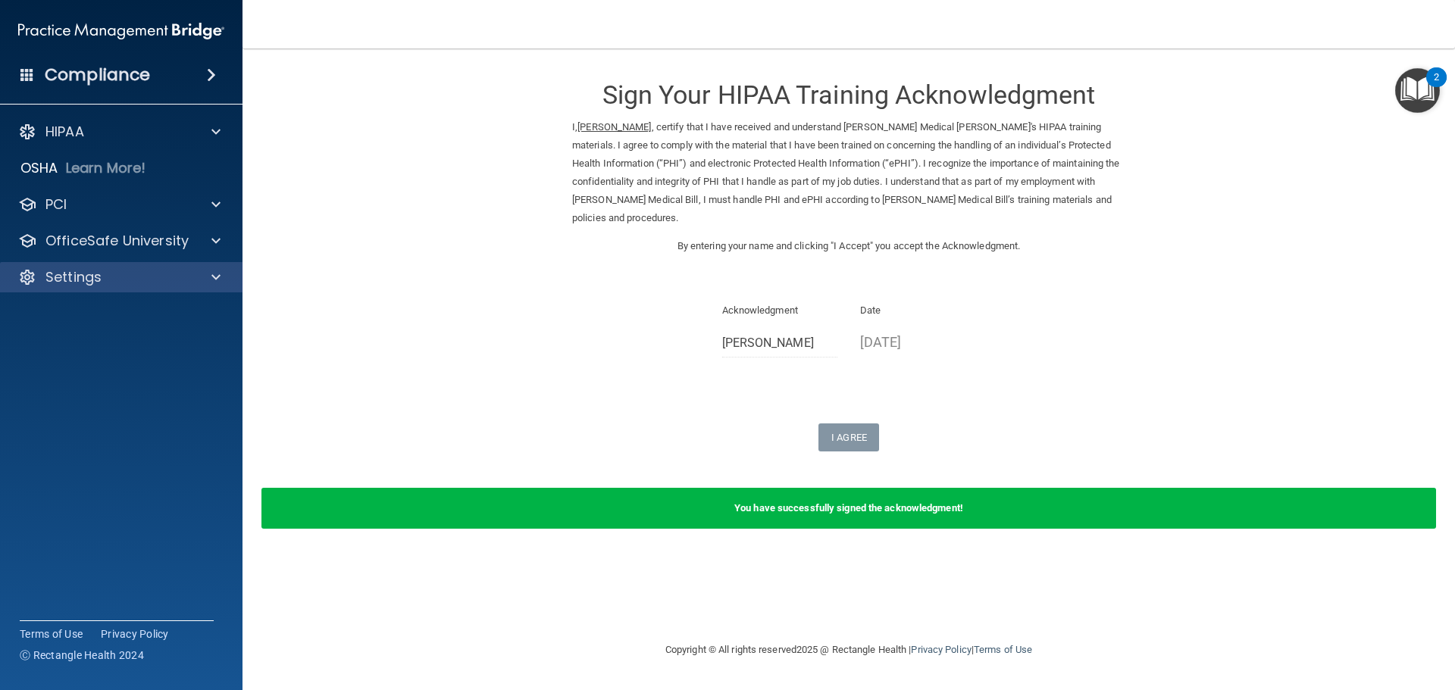
click at [90, 262] on div "Settings" at bounding box center [121, 277] width 243 height 30
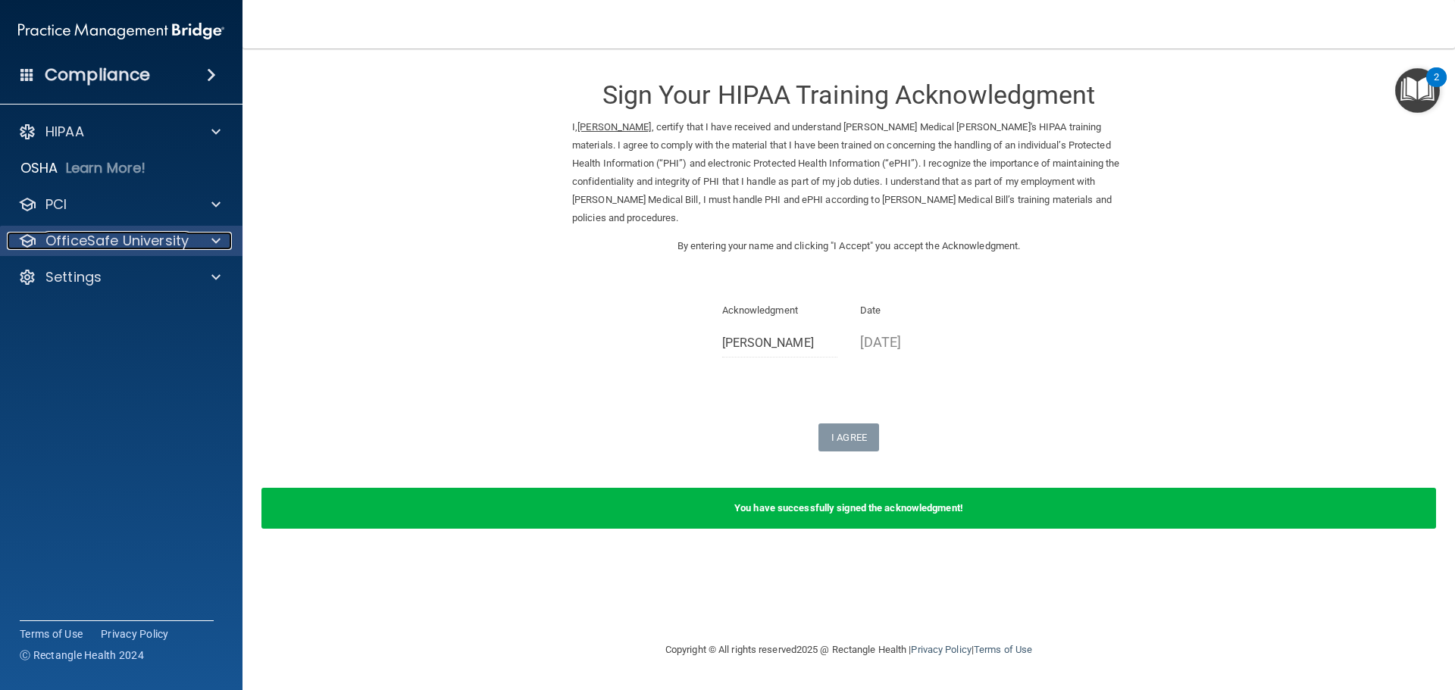
click at [96, 247] on p "OfficeSafe University" at bounding box center [116, 241] width 143 height 18
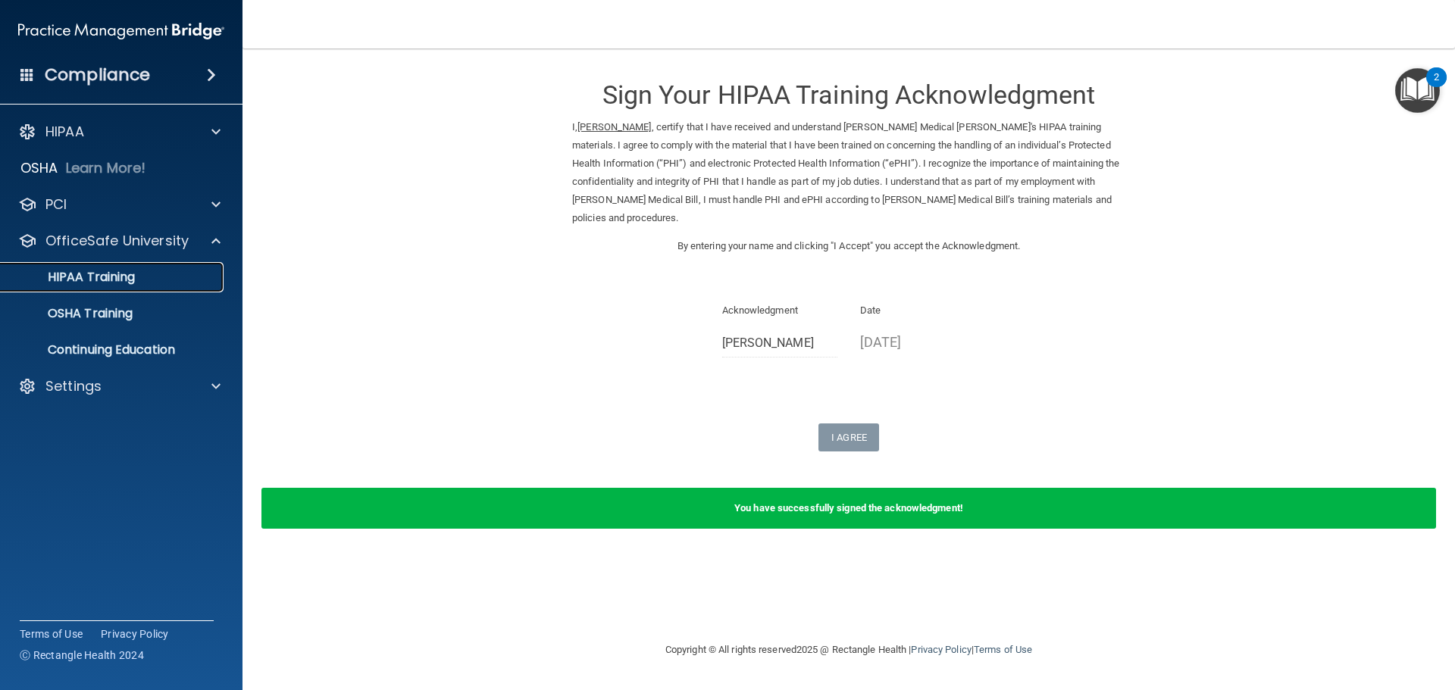
click at [108, 283] on p "HIPAA Training" at bounding box center [72, 277] width 125 height 15
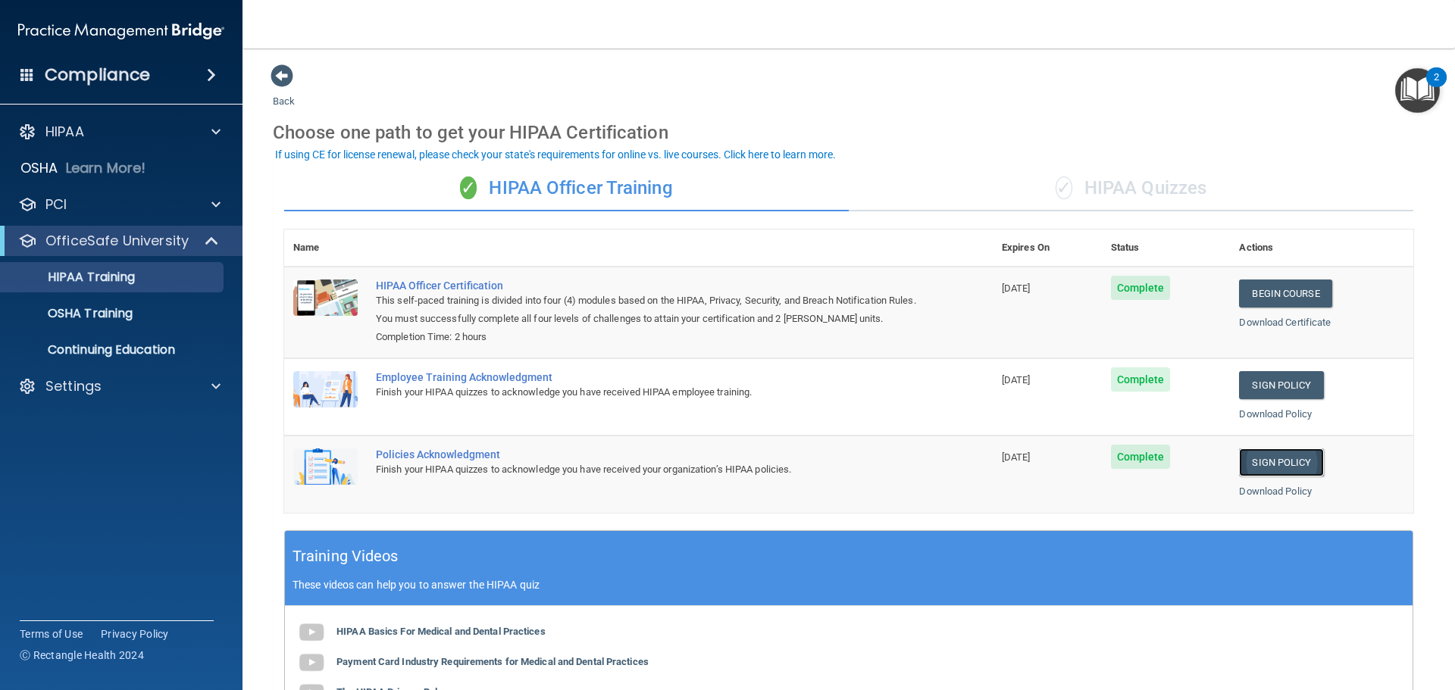
click at [1266, 464] on link "Sign Policy" at bounding box center [1281, 463] width 84 height 28
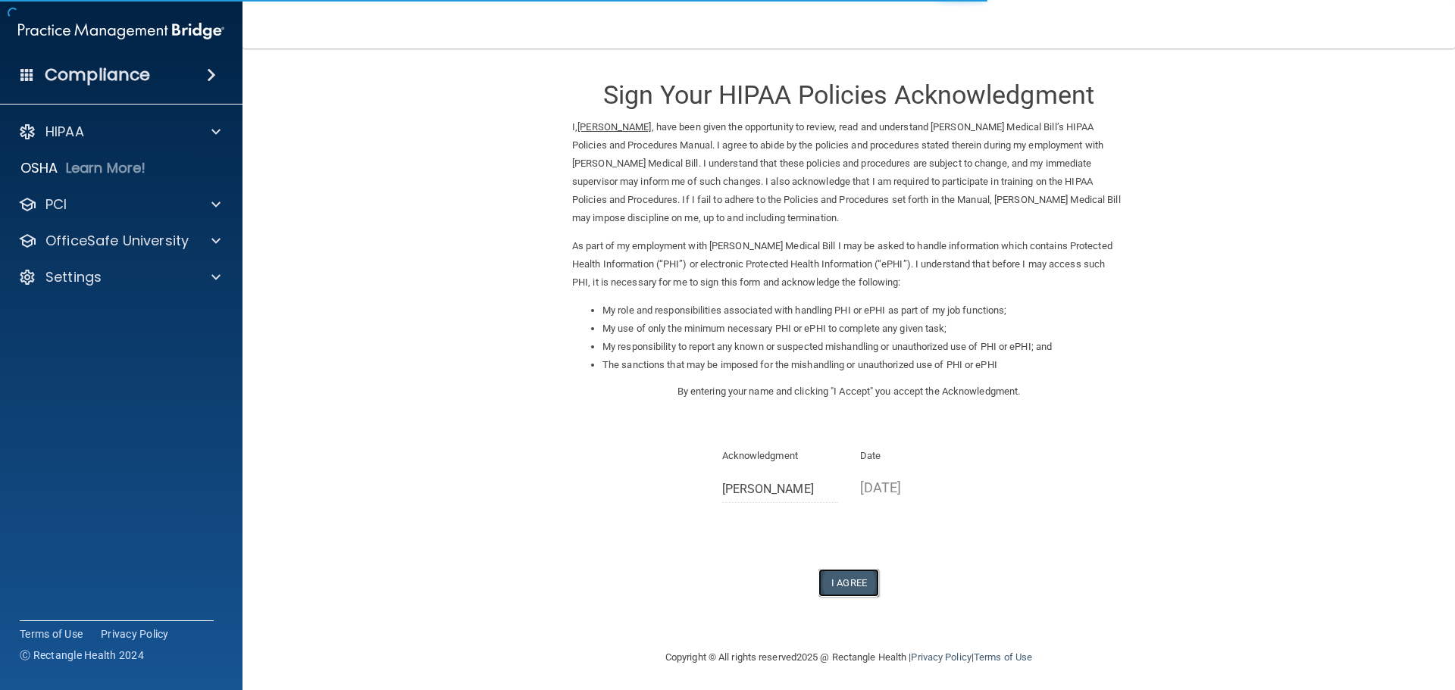
click at [828, 587] on button "I Agree" at bounding box center [849, 583] width 61 height 28
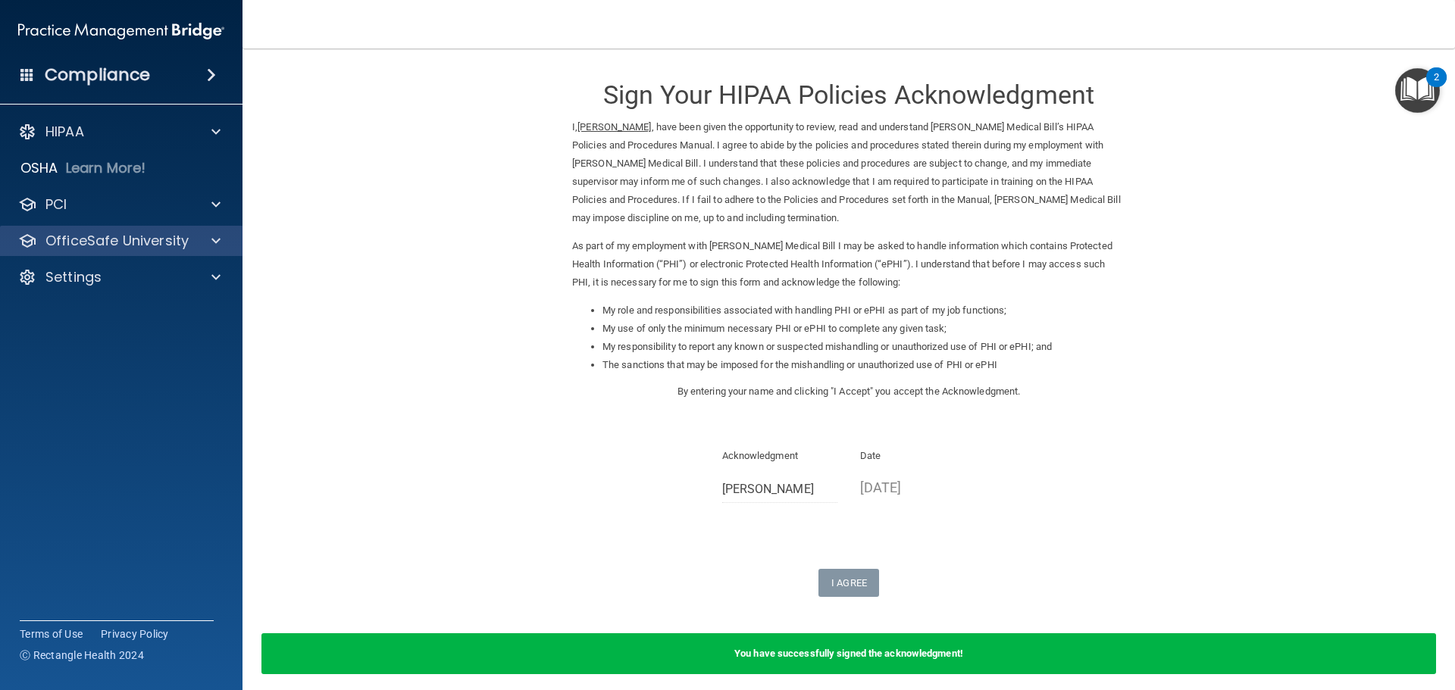
click at [136, 251] on div "OfficeSafe University" at bounding box center [121, 241] width 243 height 30
click at [101, 220] on div "HIPAA Documents and Policies Report an Incident Business Associates Emergency P…" at bounding box center [121, 208] width 243 height 194
click at [124, 250] on div "OfficeSafe University" at bounding box center [121, 241] width 243 height 30
click at [73, 240] on p "OfficeSafe University" at bounding box center [116, 241] width 143 height 18
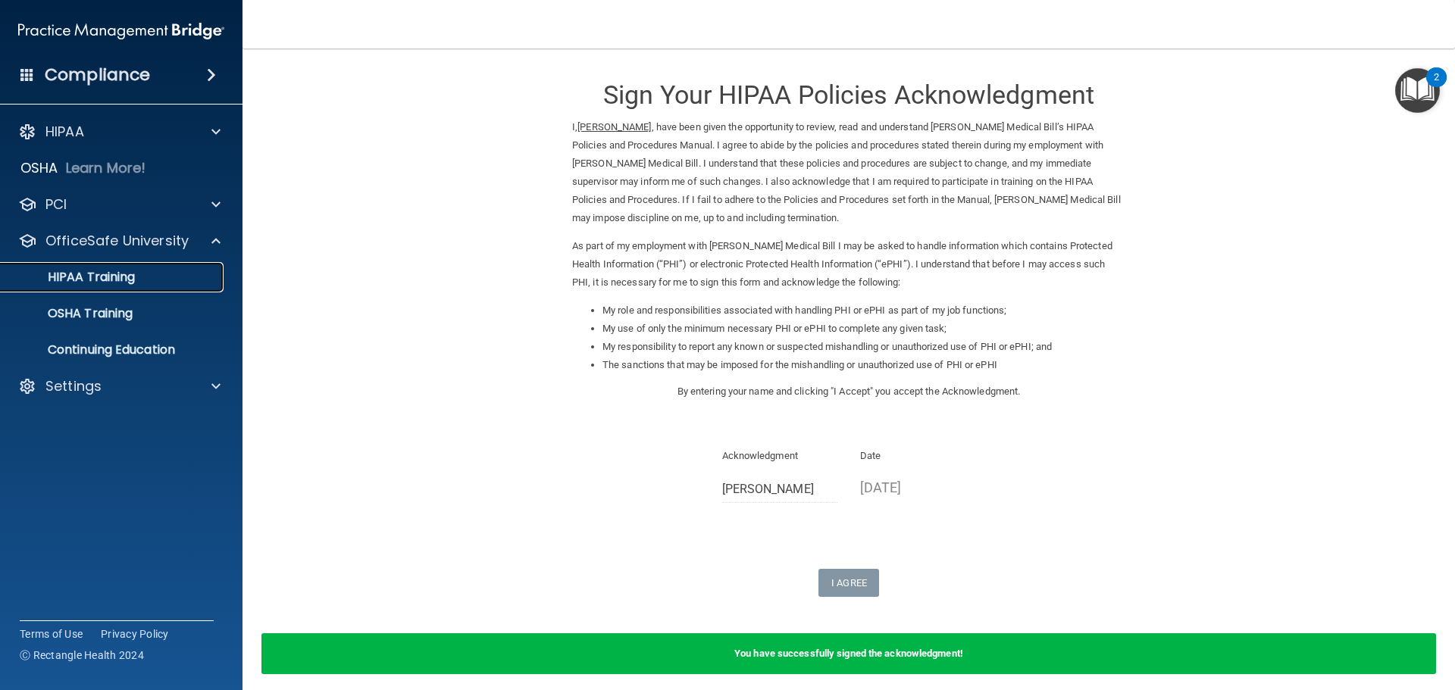
click at [139, 283] on div "HIPAA Training" at bounding box center [113, 277] width 207 height 15
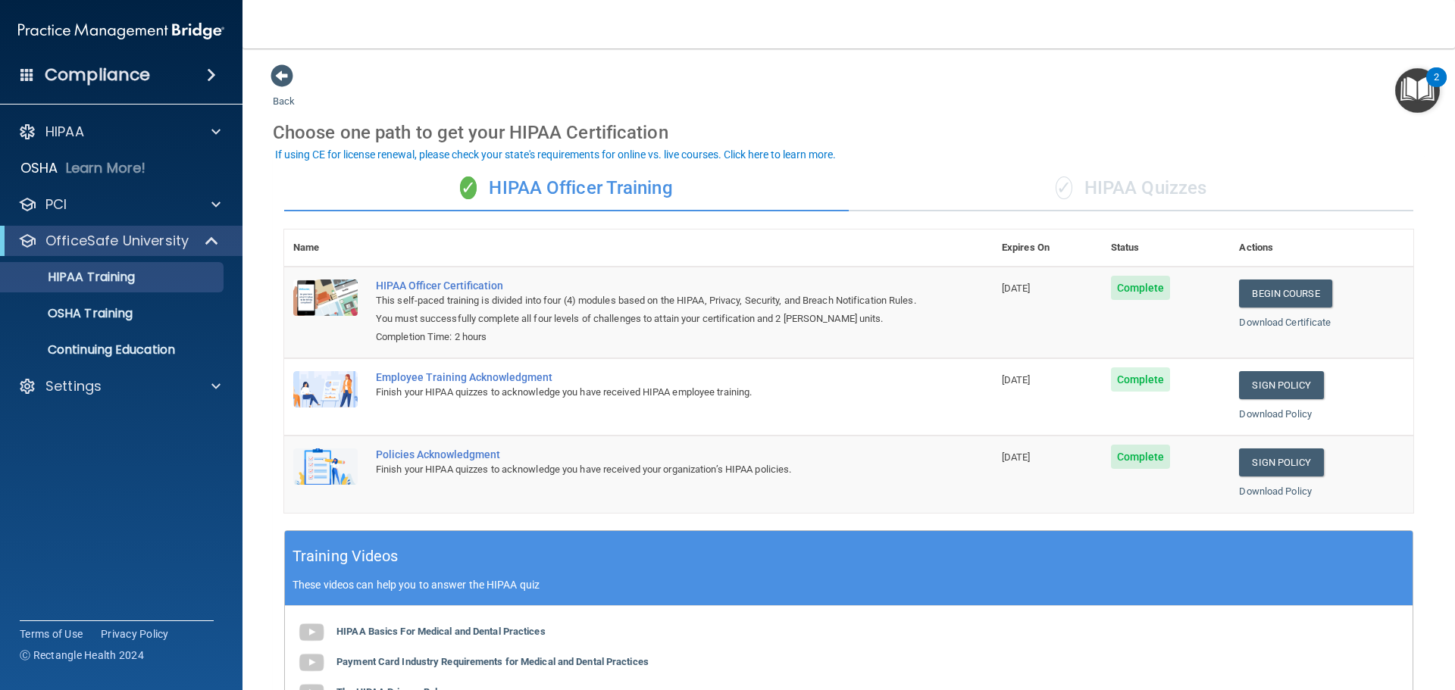
click at [1152, 201] on div "✓ HIPAA Quizzes" at bounding box center [1131, 188] width 565 height 45
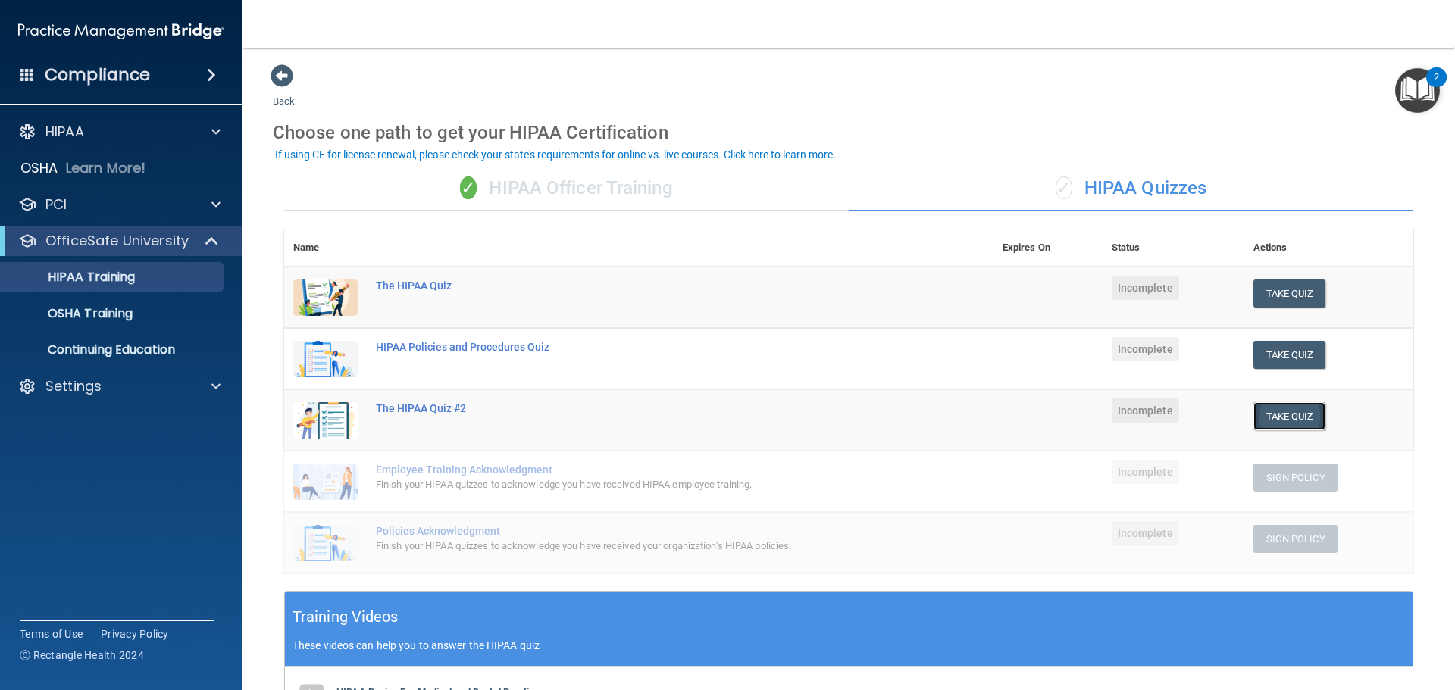
click at [1274, 412] on button "Take Quiz" at bounding box center [1290, 416] width 73 height 28
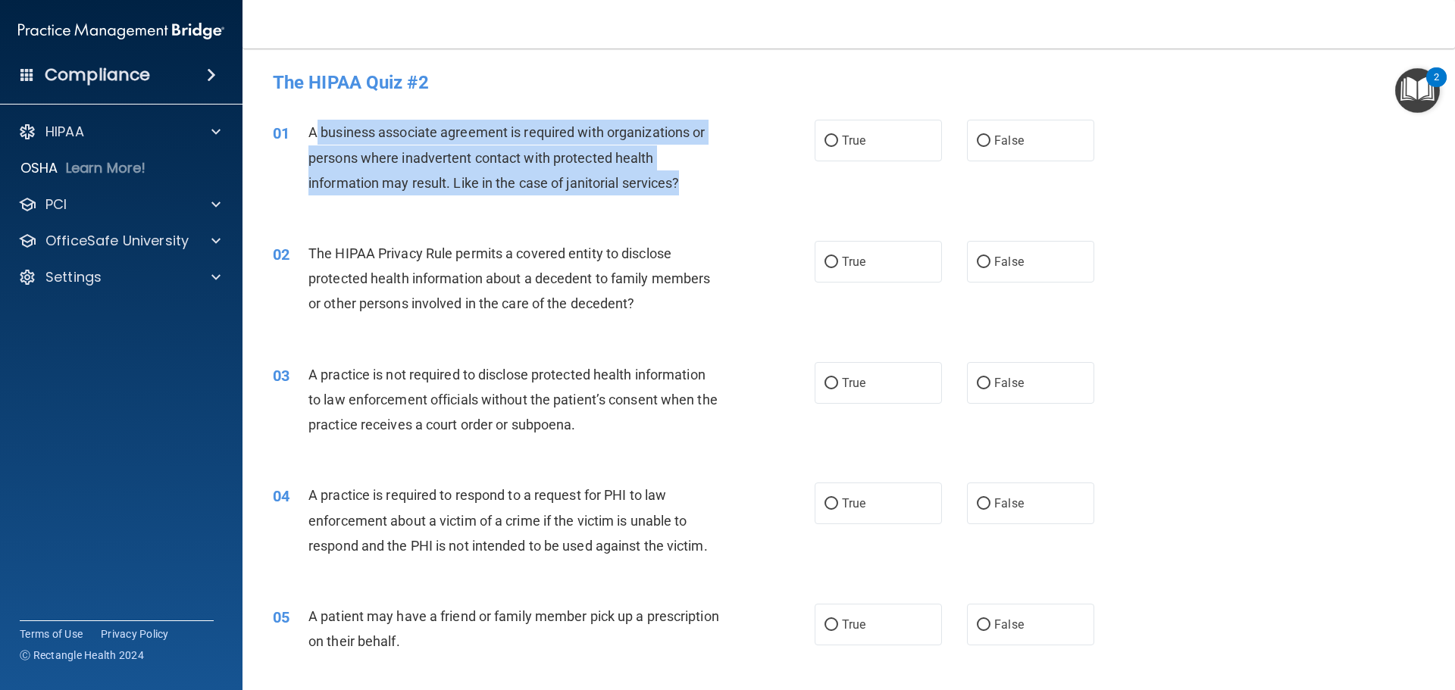
drag, startPoint x: 313, startPoint y: 128, endPoint x: 688, endPoint y: 182, distance: 379.0
click at [688, 182] on div "A business associate agreement is required with organizations or persons where …" at bounding box center [520, 158] width 424 height 76
copy span "business associate agreement is required with organizations or persons where in…"
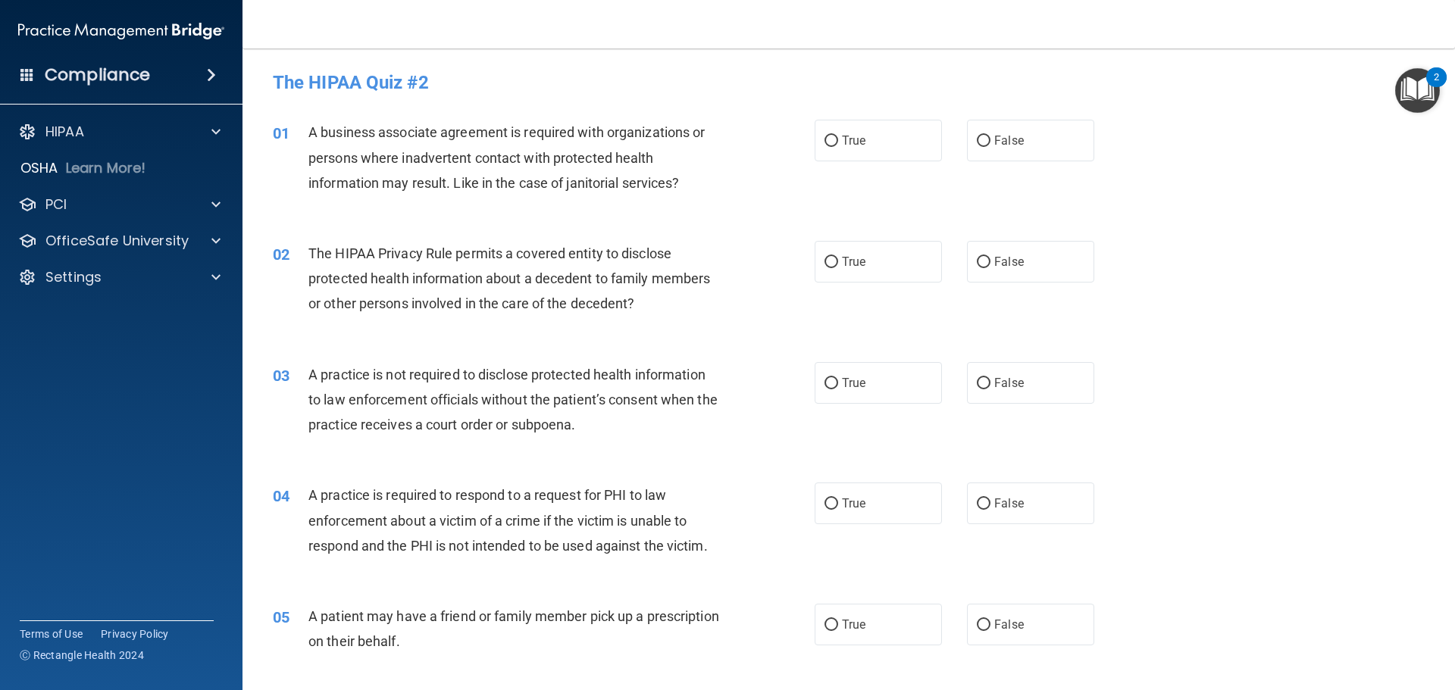
click at [675, 215] on div "01 A business associate agreement is required with organizations or persons whe…" at bounding box center [848, 161] width 1175 height 121
click at [827, 139] on input "True" at bounding box center [832, 141] width 14 height 11
radio input "true"
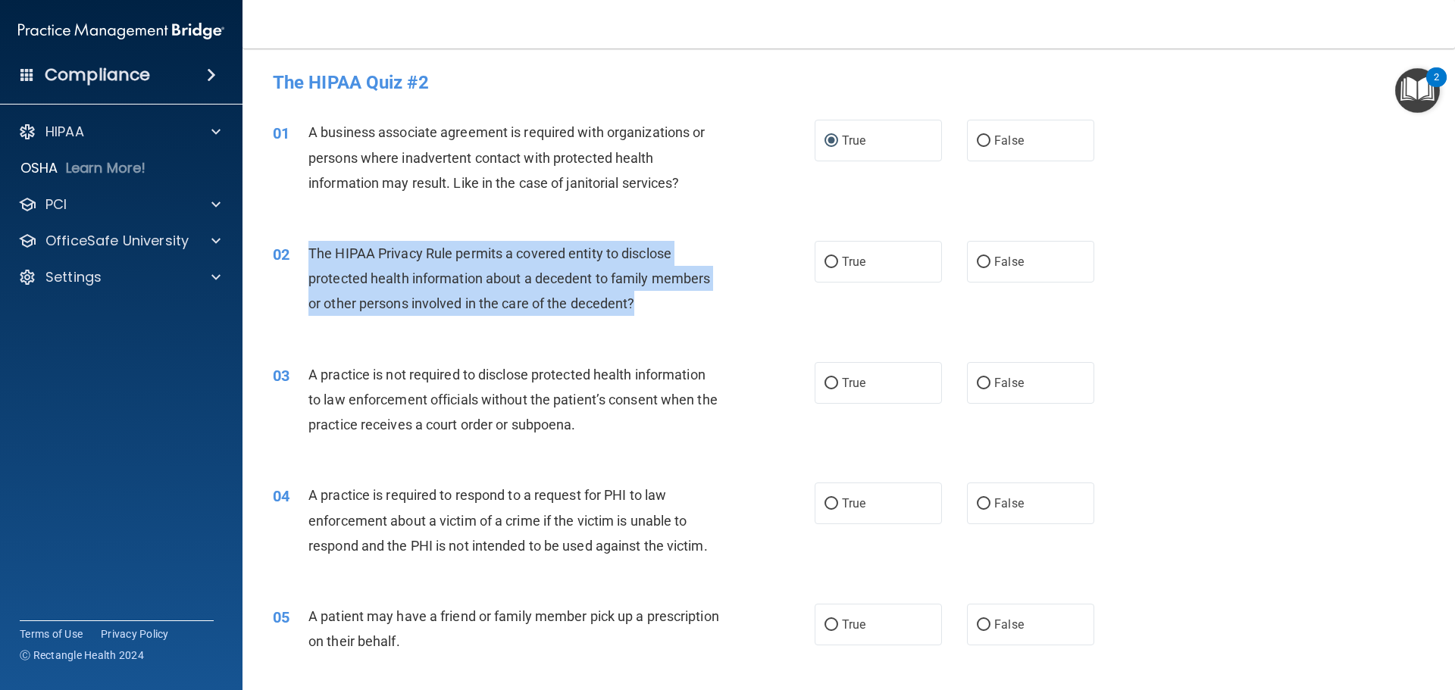
drag, startPoint x: 662, startPoint y: 307, endPoint x: 300, endPoint y: 247, distance: 367.2
click at [300, 247] on div "02 The HIPAA Privacy Rule permits a covered entity to disclose protected health…" at bounding box center [543, 282] width 587 height 83
copy div "The HIPAA Privacy Rule permits a covered entity to disclose protected health in…"
click at [832, 261] on input "True" at bounding box center [832, 262] width 14 height 11
radio input "true"
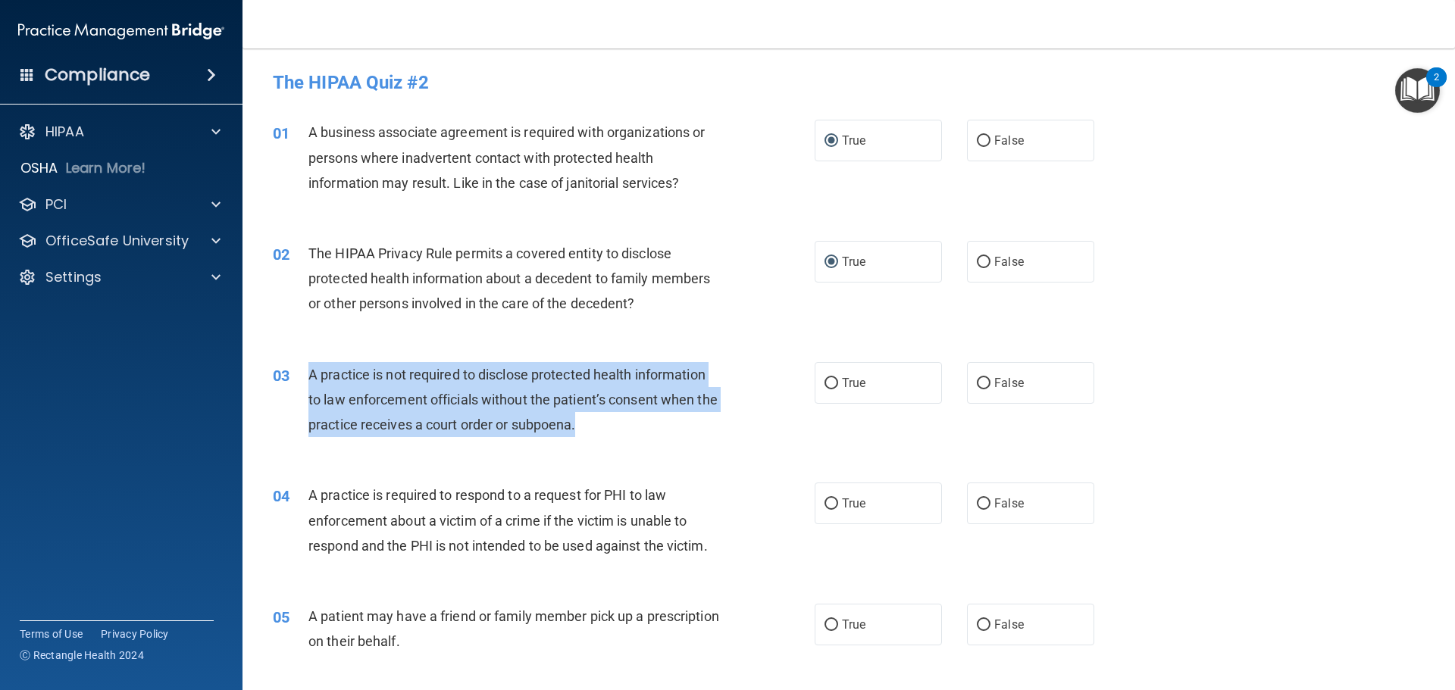
drag, startPoint x: 617, startPoint y: 424, endPoint x: 308, endPoint y: 377, distance: 312.9
click at [308, 377] on div "A practice is not required to disclose protected health information to law enfo…" at bounding box center [520, 400] width 424 height 76
copy span "A practice is not required to disclose protected health information to law enfo…"
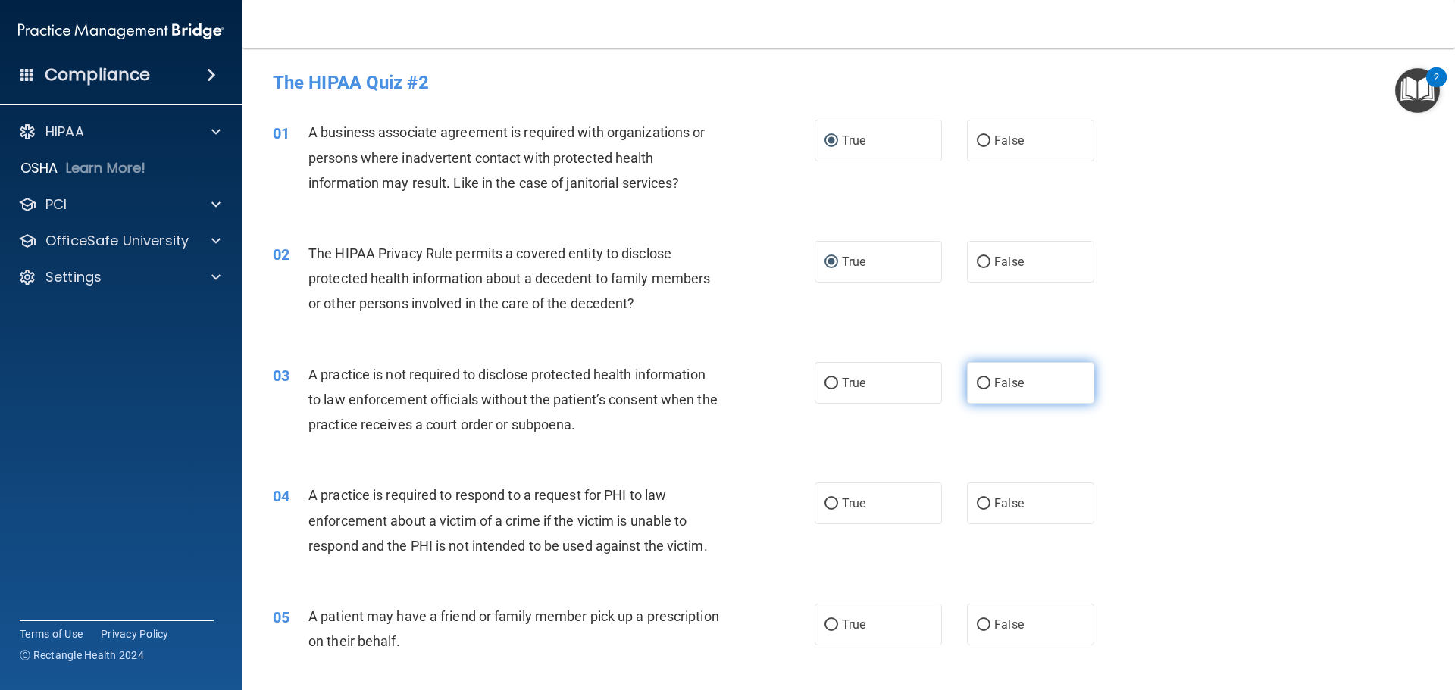
click at [1011, 383] on span "False" at bounding box center [1009, 383] width 30 height 14
click at [991, 383] on input "False" at bounding box center [984, 383] width 14 height 11
radio input "true"
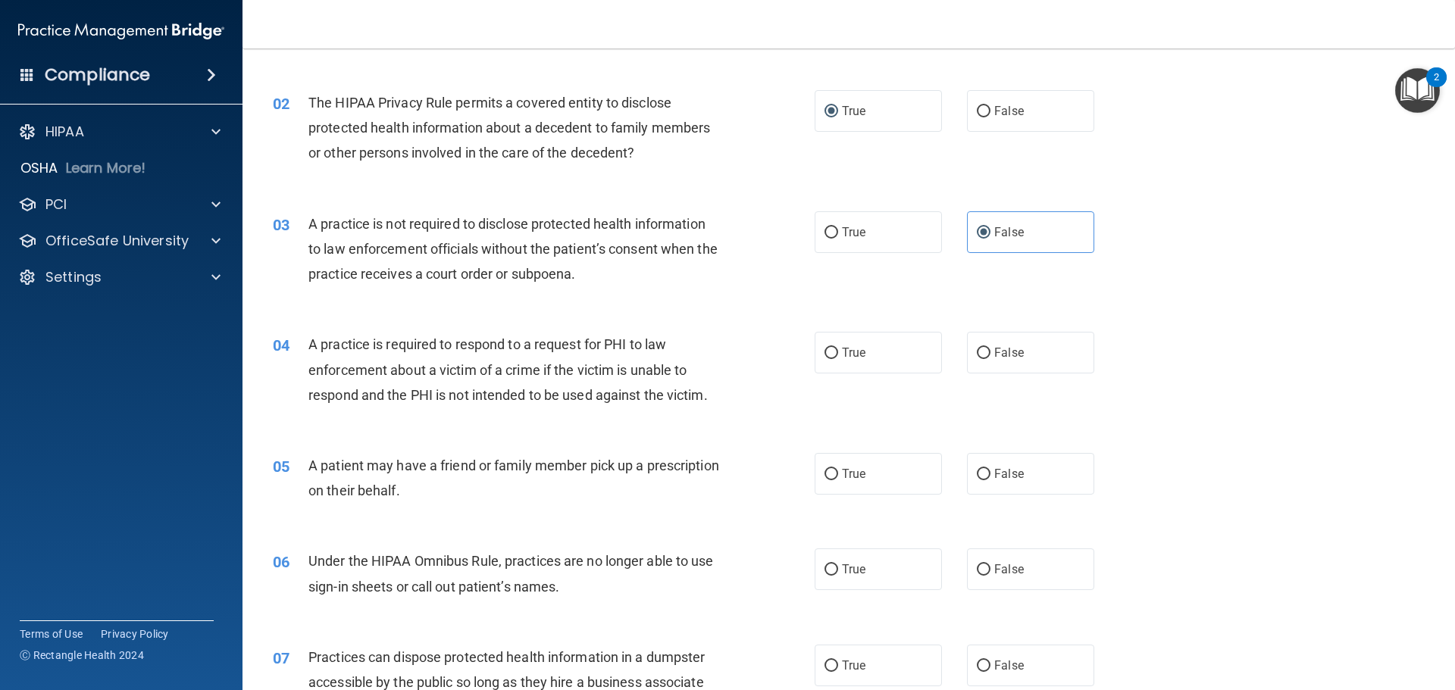
scroll to position [152, 0]
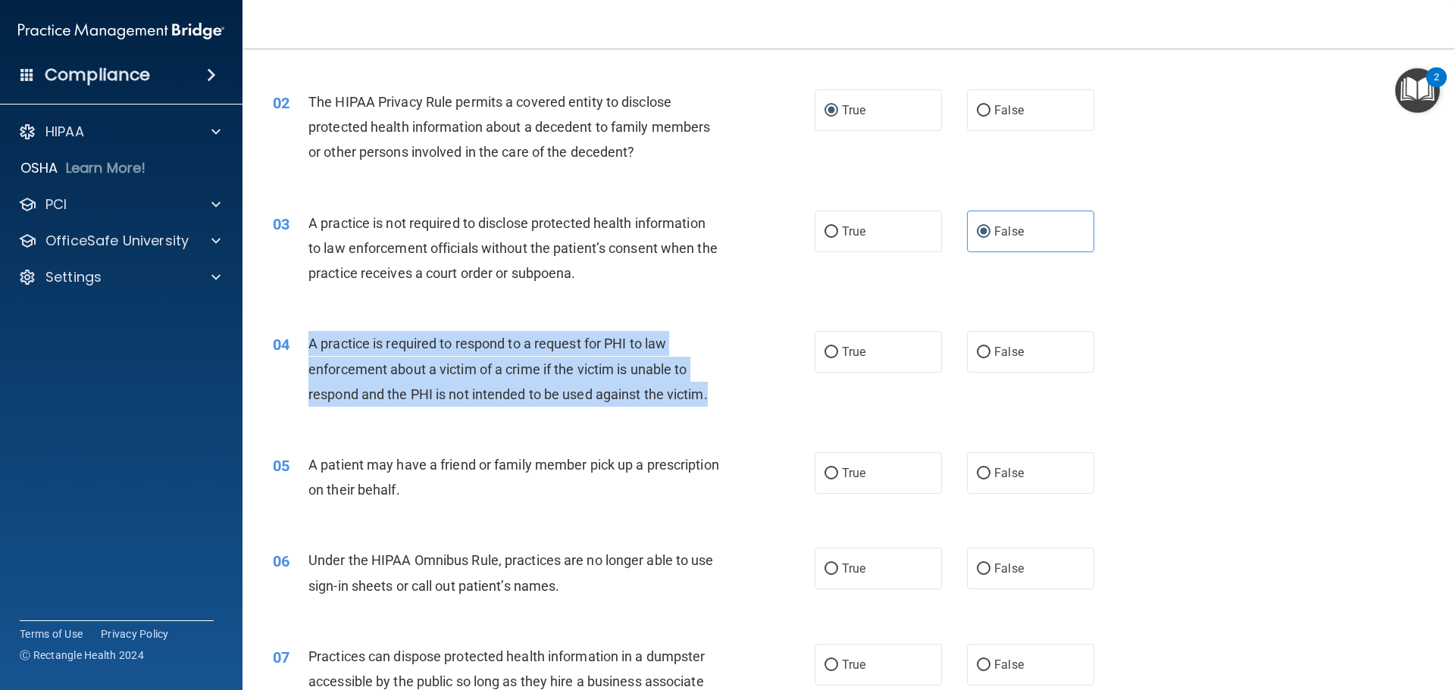
drag, startPoint x: 722, startPoint y: 397, endPoint x: 299, endPoint y: 340, distance: 426.7
click at [299, 340] on div "04 A practice is required to respond to a request for PHI to law enforcement ab…" at bounding box center [543, 372] width 587 height 83
copy div "A practice is required to respond to a request for PHI to law enforcement about…"
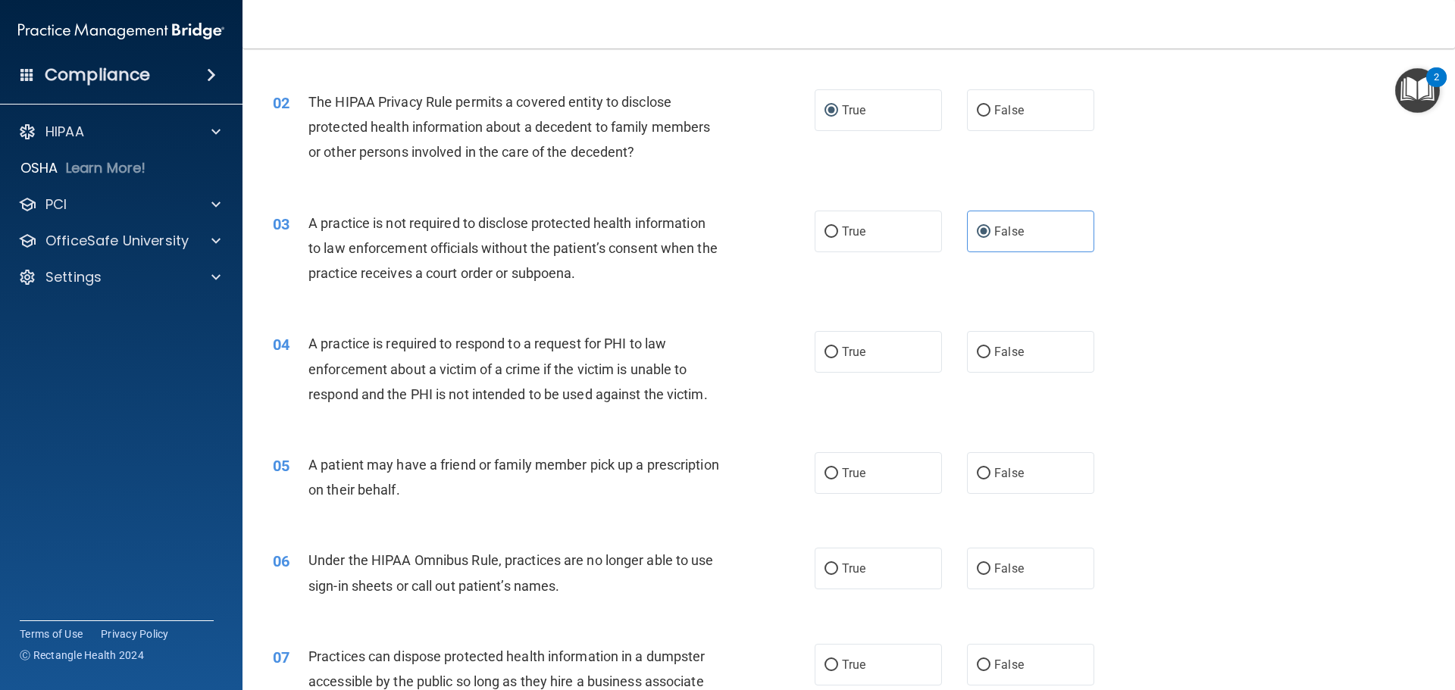
click at [1177, 417] on div "04 A practice is required to respond to a request for PHI to law enforcement ab…" at bounding box center [848, 372] width 1175 height 121
click at [561, 356] on div "A practice is required to respond to a request for PHI to law enforcement about…" at bounding box center [520, 369] width 424 height 76
click at [987, 349] on label "False" at bounding box center [1030, 352] width 127 height 42
click at [987, 349] on input "False" at bounding box center [984, 352] width 14 height 11
radio input "true"
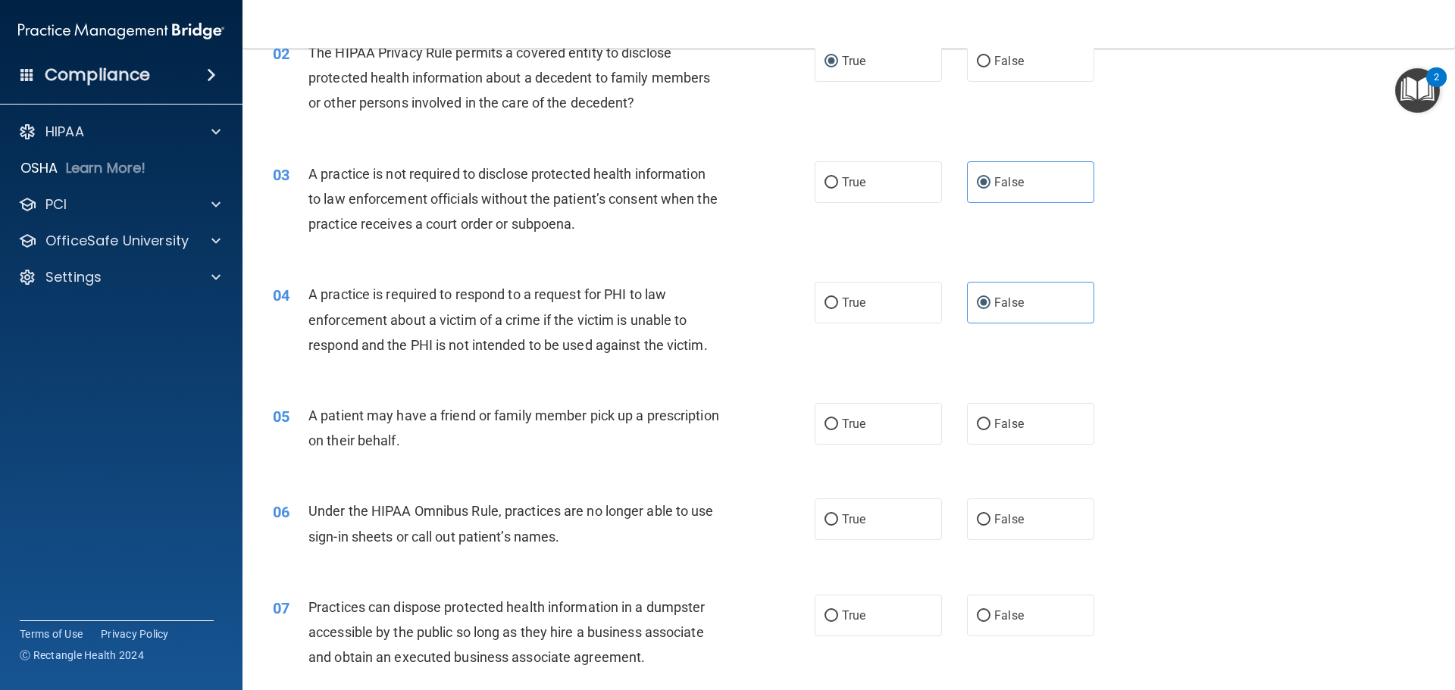
scroll to position [227, 0]
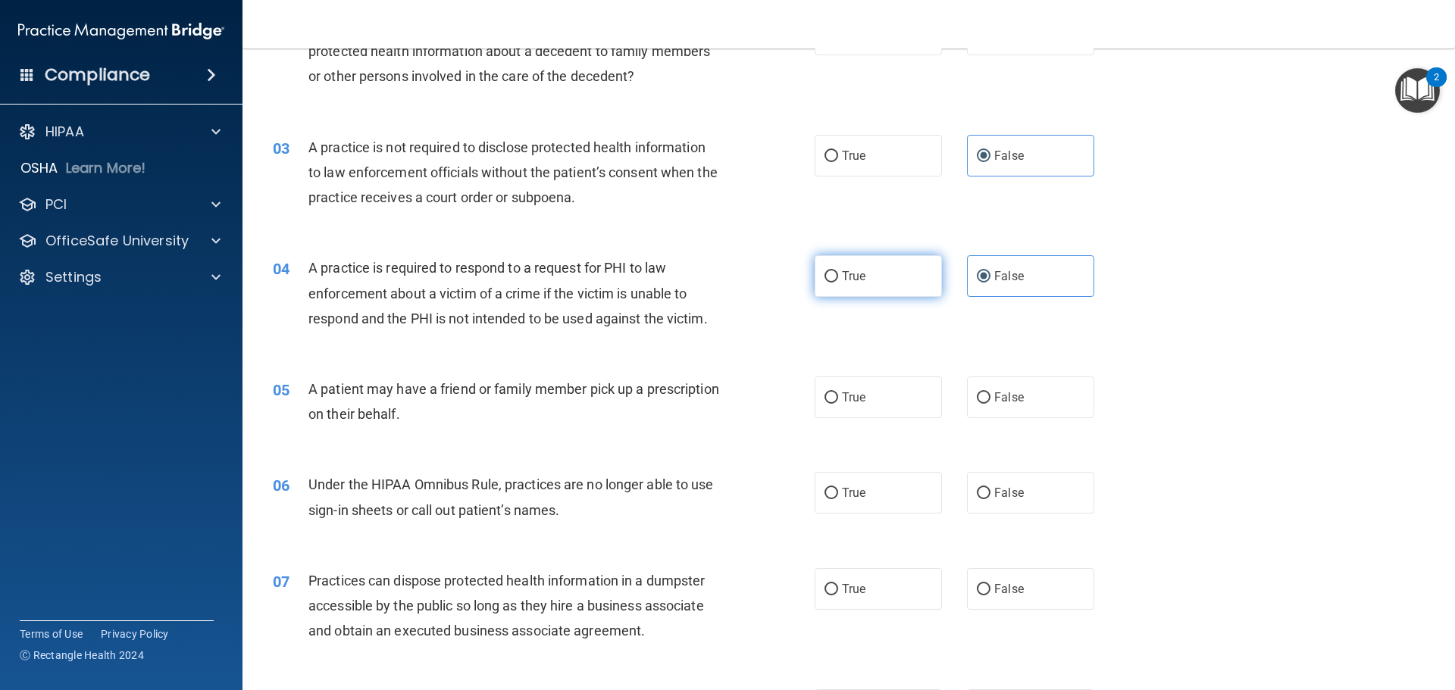
click at [825, 274] on input "True" at bounding box center [832, 276] width 14 height 11
radio input "true"
radio input "false"
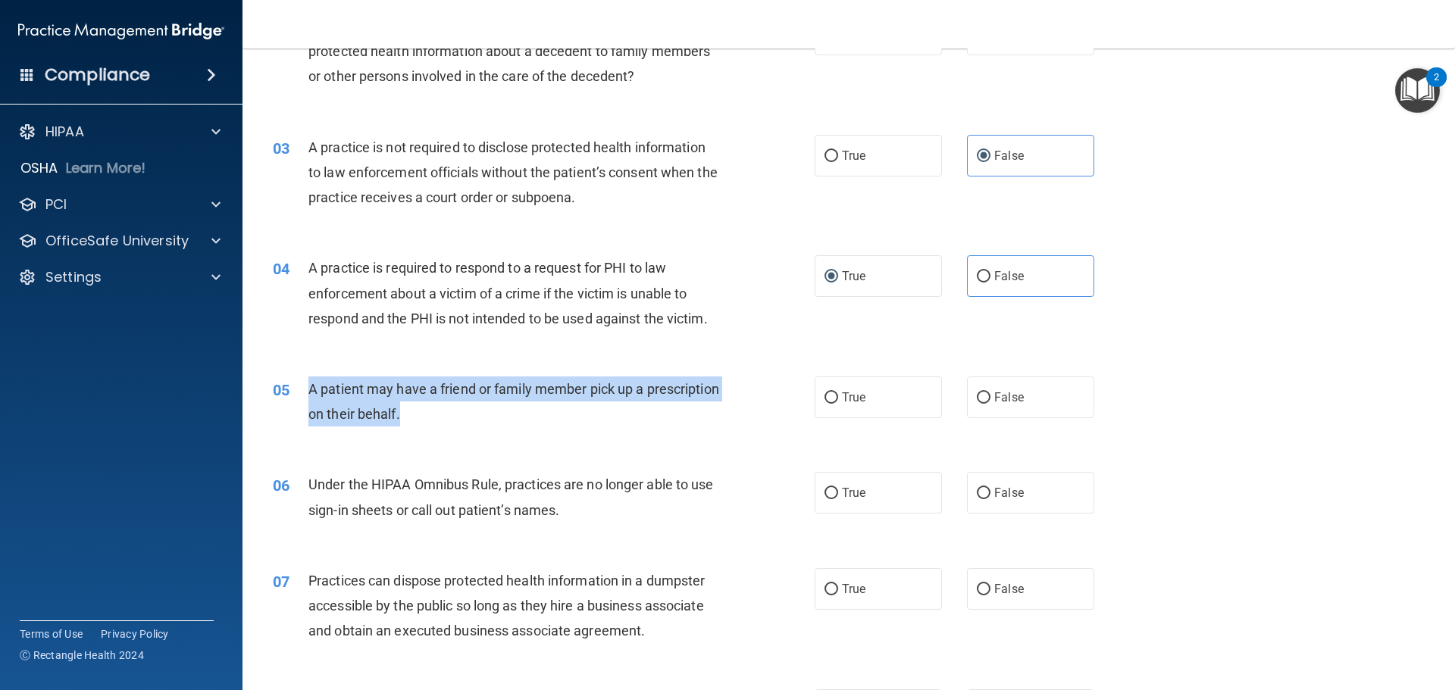
drag, startPoint x: 495, startPoint y: 412, endPoint x: 308, endPoint y: 387, distance: 188.2
click at [308, 387] on div "A patient may have a friend or family member pick up a prescription on their be…" at bounding box center [520, 402] width 424 height 50
copy span "A patient may have a friend or family member pick up a prescription on their be…"
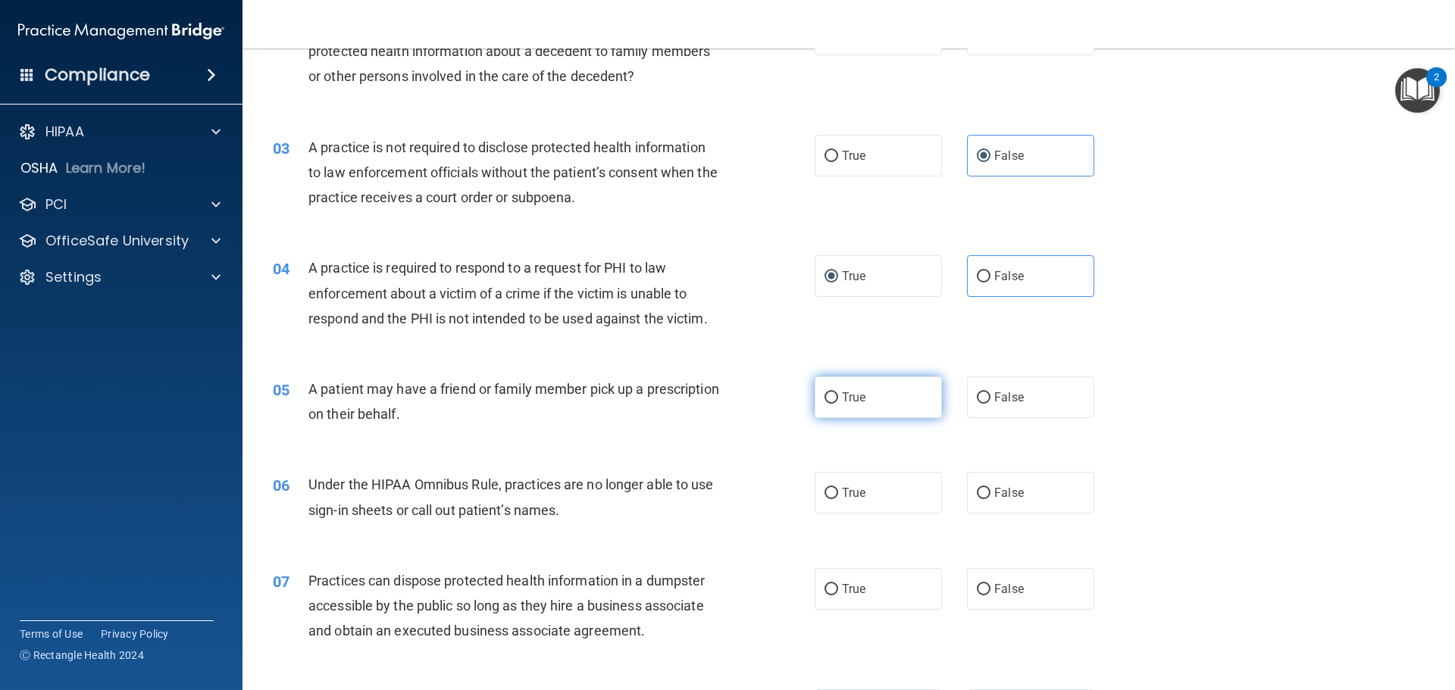
click at [870, 392] on label "True" at bounding box center [878, 398] width 127 height 42
click at [838, 393] on input "True" at bounding box center [832, 398] width 14 height 11
radio input "true"
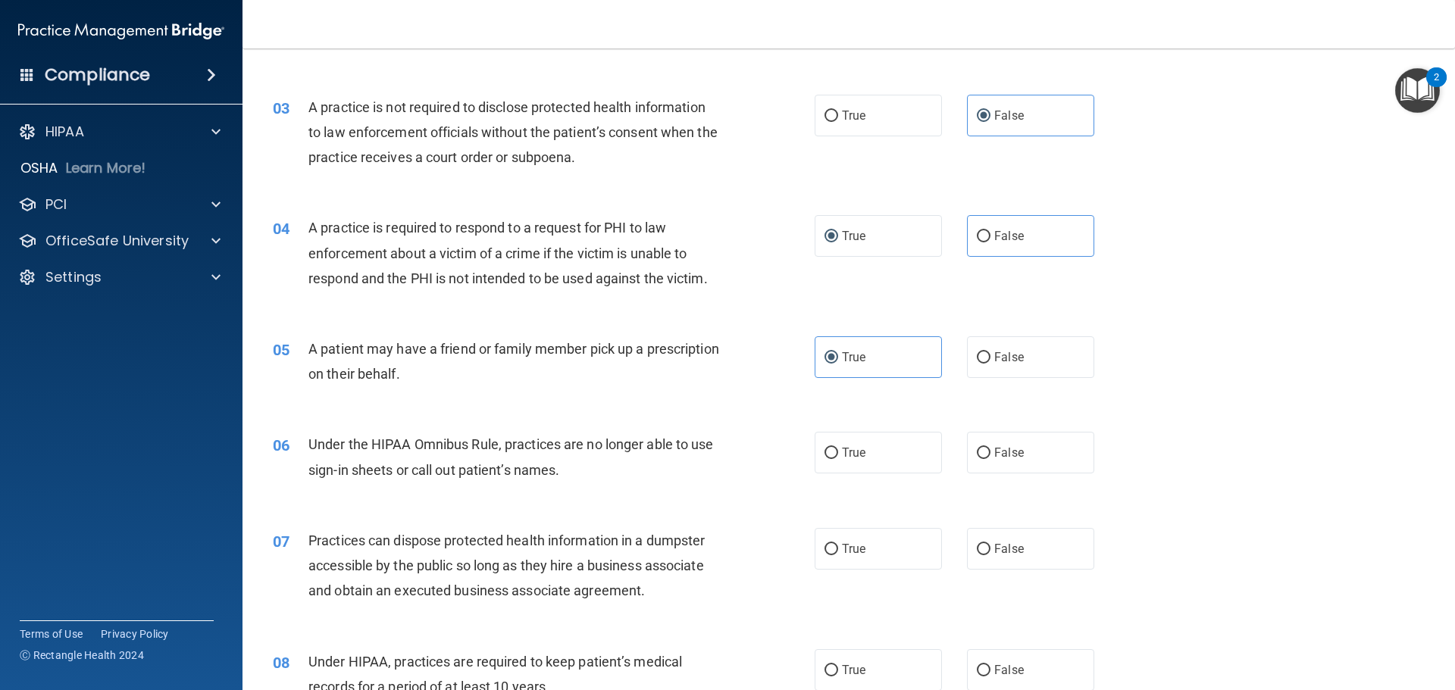
scroll to position [303, 0]
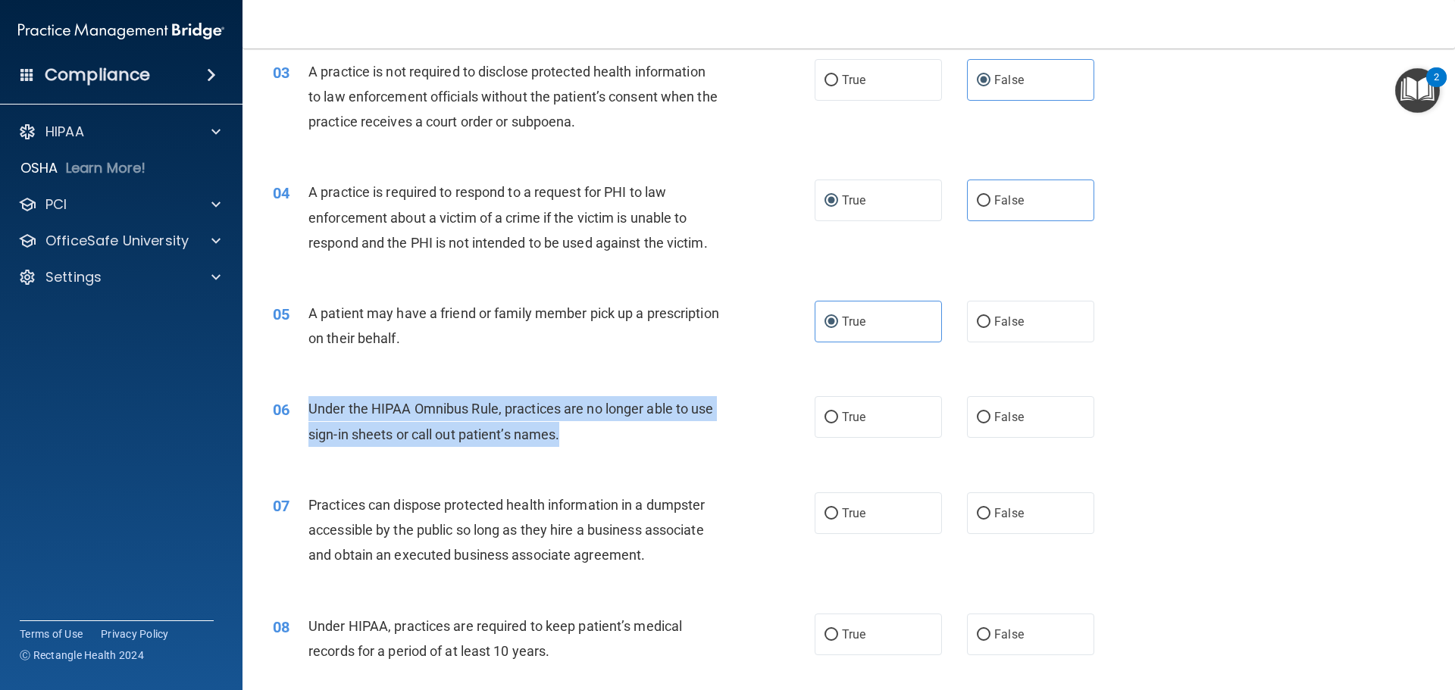
drag, startPoint x: 576, startPoint y: 437, endPoint x: 305, endPoint y: 397, distance: 273.6
click at [305, 397] on div "06 Under the HIPAA Omnibus Rule, practices are no longer able to use sign-in sh…" at bounding box center [543, 425] width 587 height 58
copy div "Under the HIPAA Omnibus Rule, practices are no longer able to use sign-in sheet…"
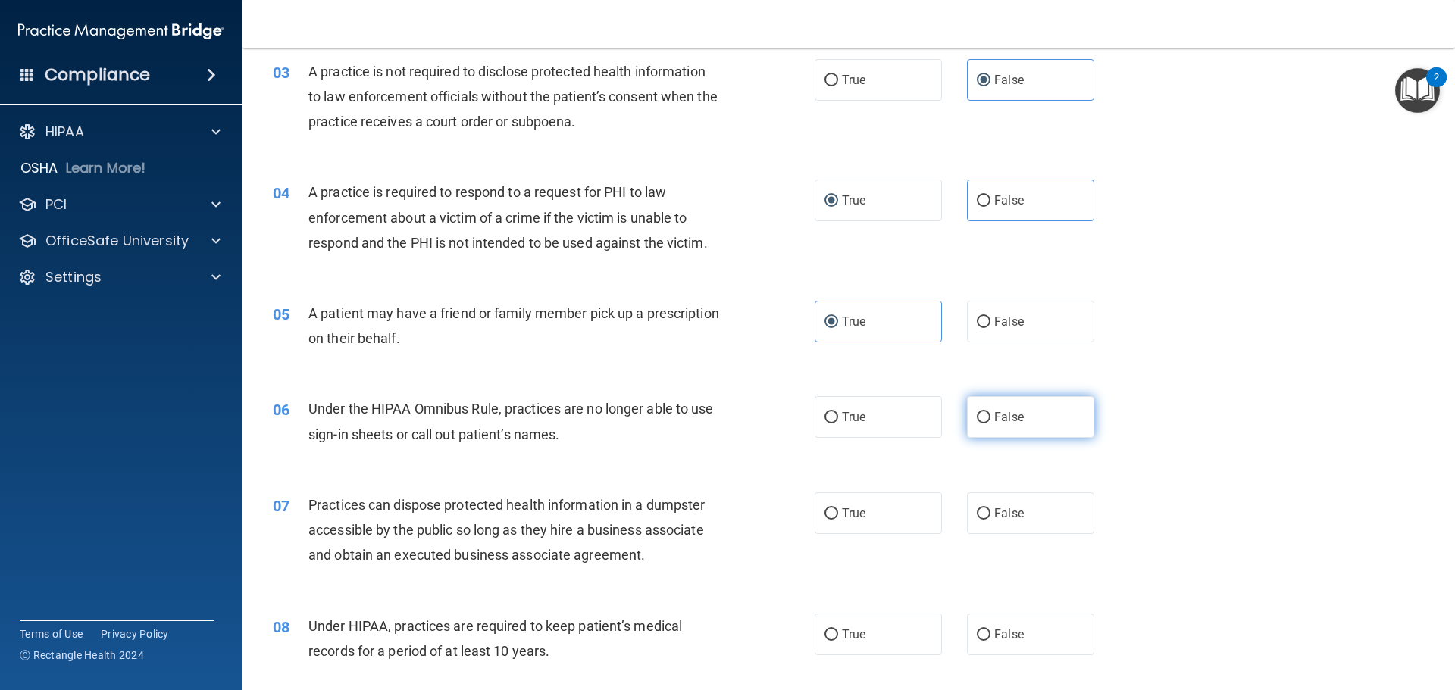
click at [994, 415] on span "False" at bounding box center [1009, 417] width 30 height 14
click at [991, 415] on input "False" at bounding box center [984, 417] width 14 height 11
radio input "true"
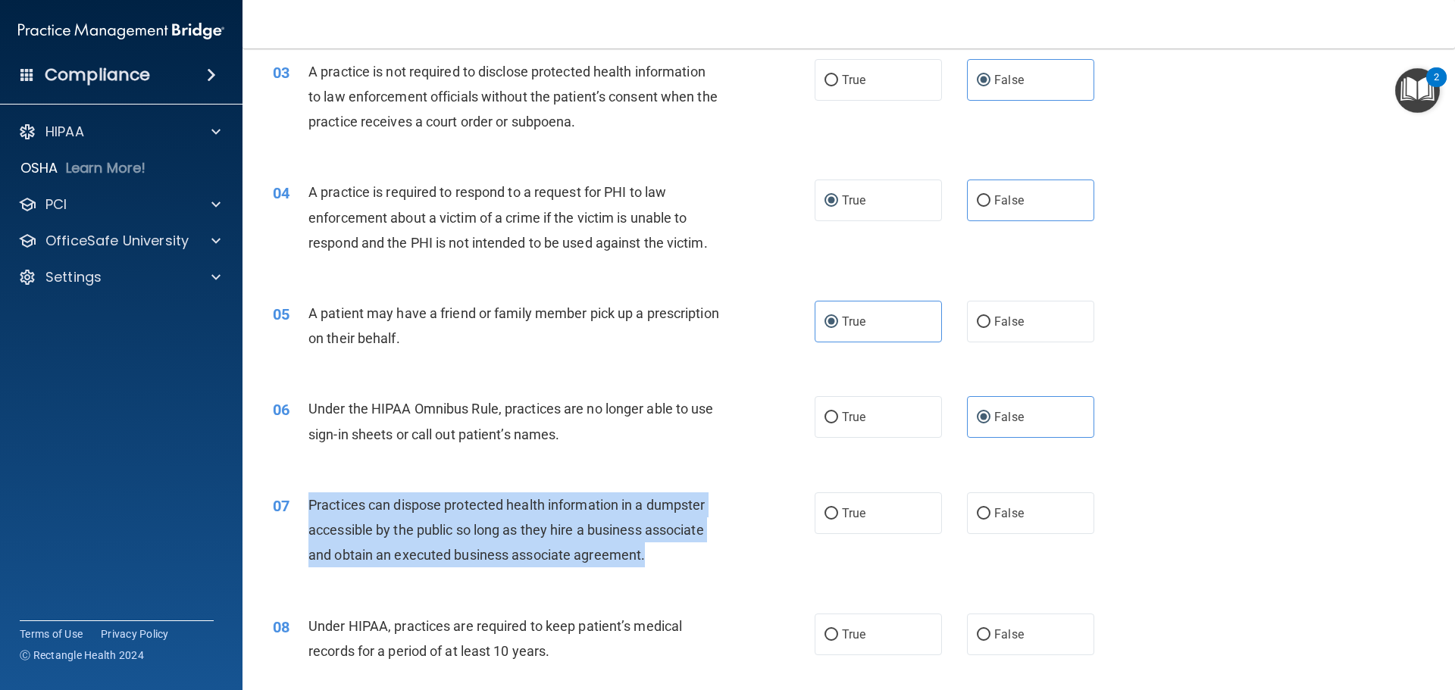
drag, startPoint x: 648, startPoint y: 557, endPoint x: 311, endPoint y: 507, distance: 341.0
click at [311, 507] on div "Practices can dispose protected health information in a dumpster accessible by …" at bounding box center [520, 531] width 424 height 76
copy span "Practices can dispose protected health information in a dumpster accessible by …"
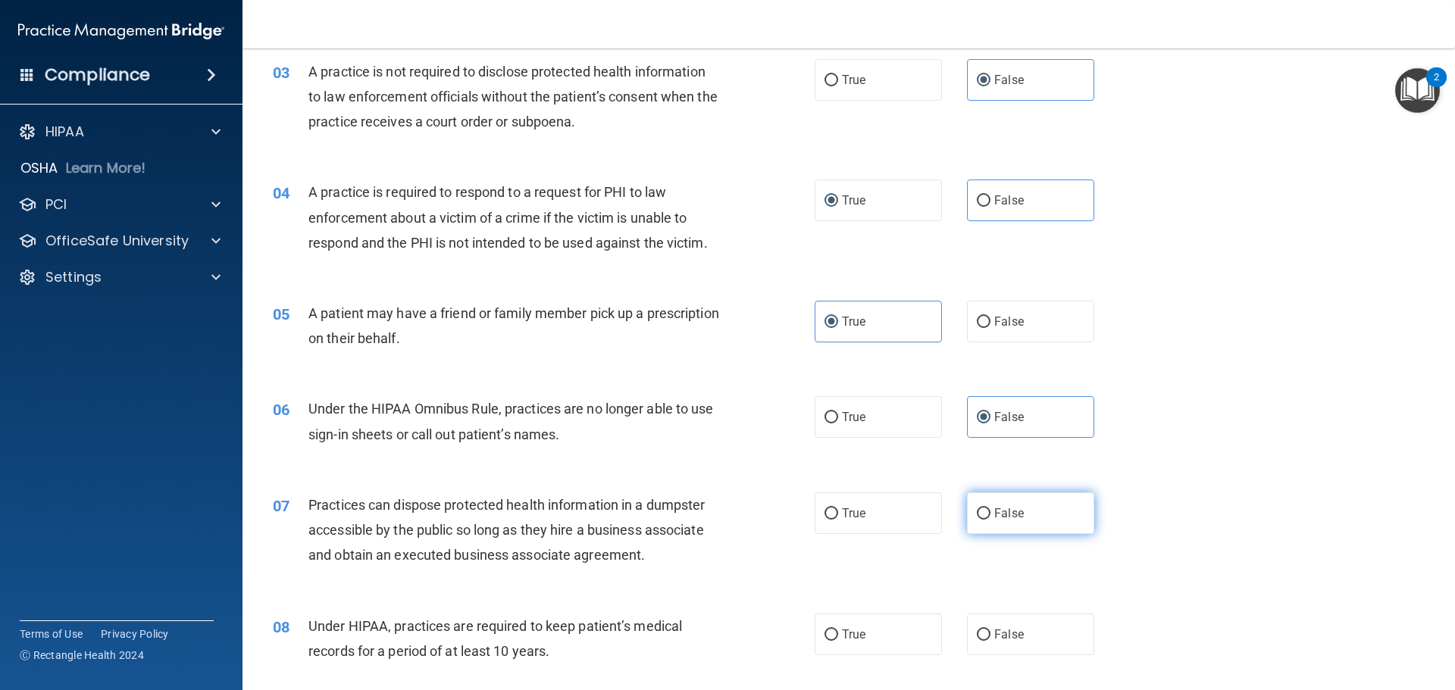
click at [995, 512] on span "False" at bounding box center [1009, 513] width 30 height 14
click at [991, 512] on input "False" at bounding box center [984, 514] width 14 height 11
radio input "true"
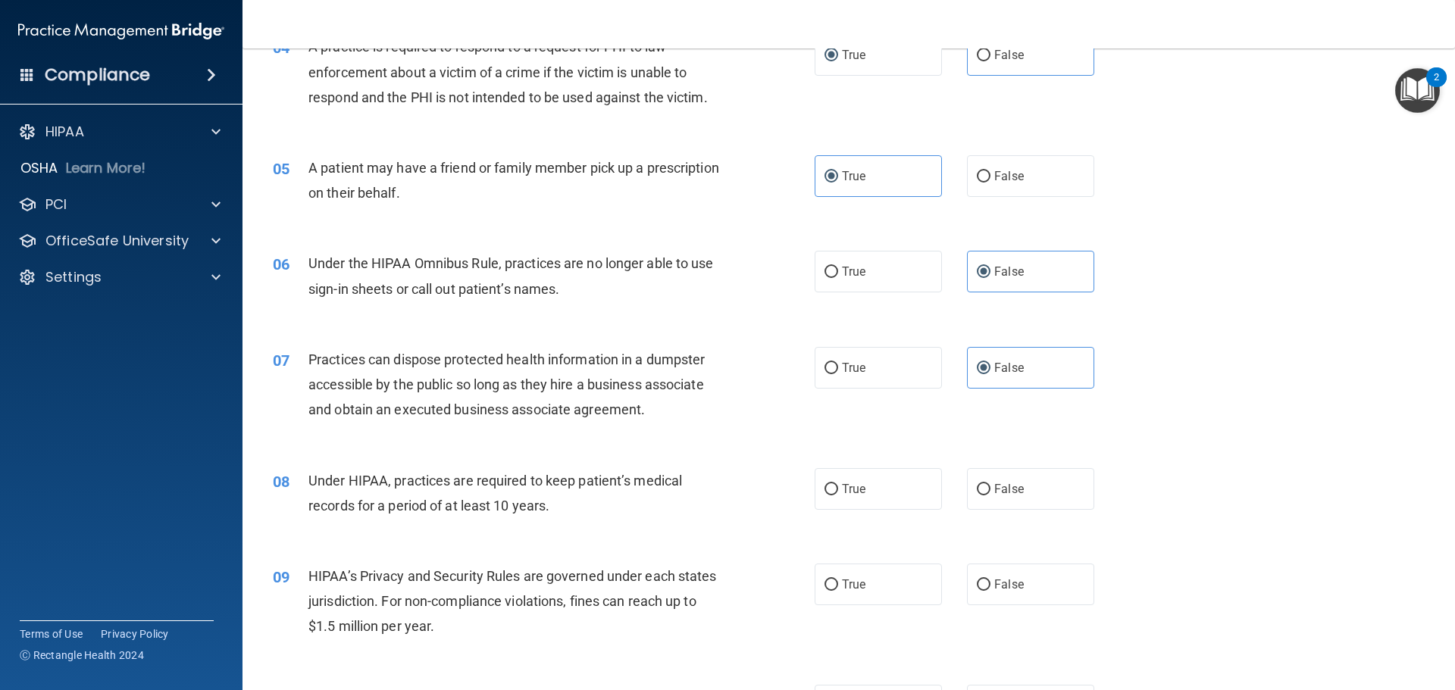
scroll to position [455, 0]
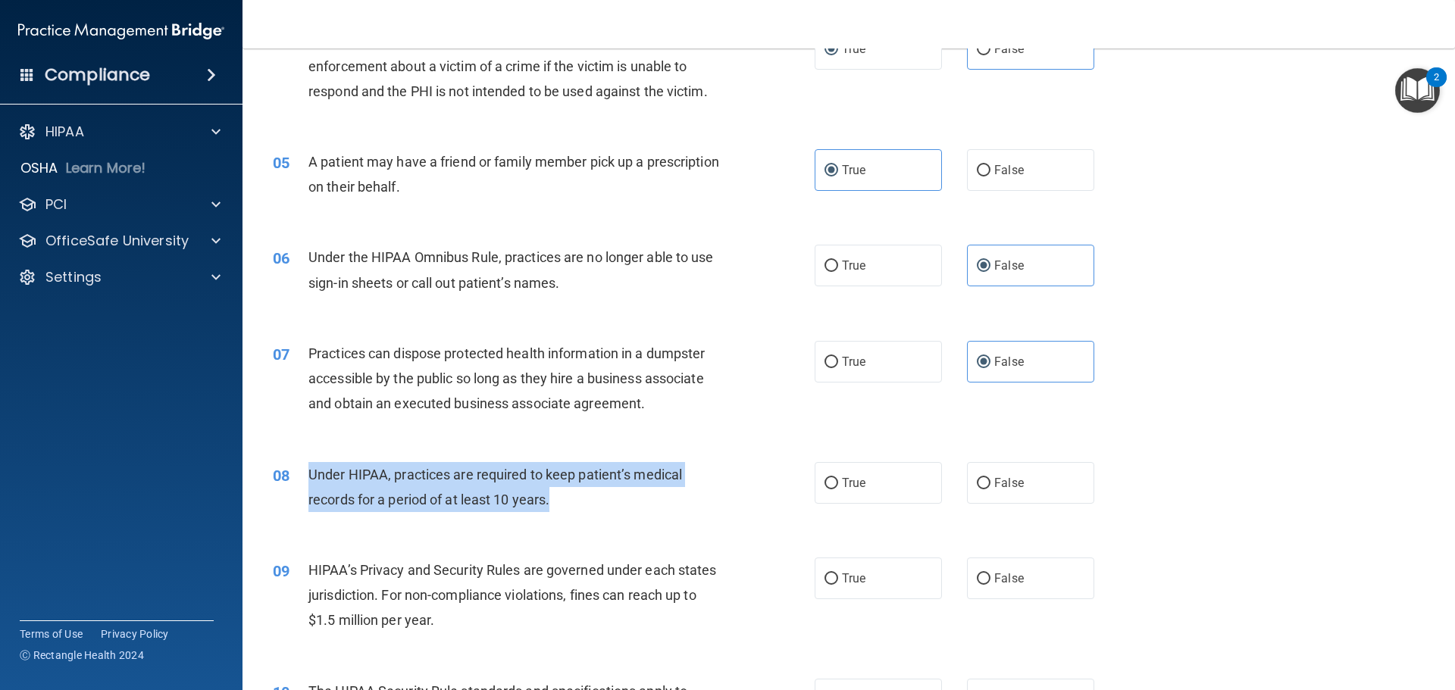
drag, startPoint x: 573, startPoint y: 499, endPoint x: 308, endPoint y: 474, distance: 266.5
click at [308, 474] on div "Under HIPAA, practices are required to keep patient’s medical records for a per…" at bounding box center [520, 487] width 424 height 50
copy span "Under HIPAA, practices are required to keep patient’s medical records for a per…"
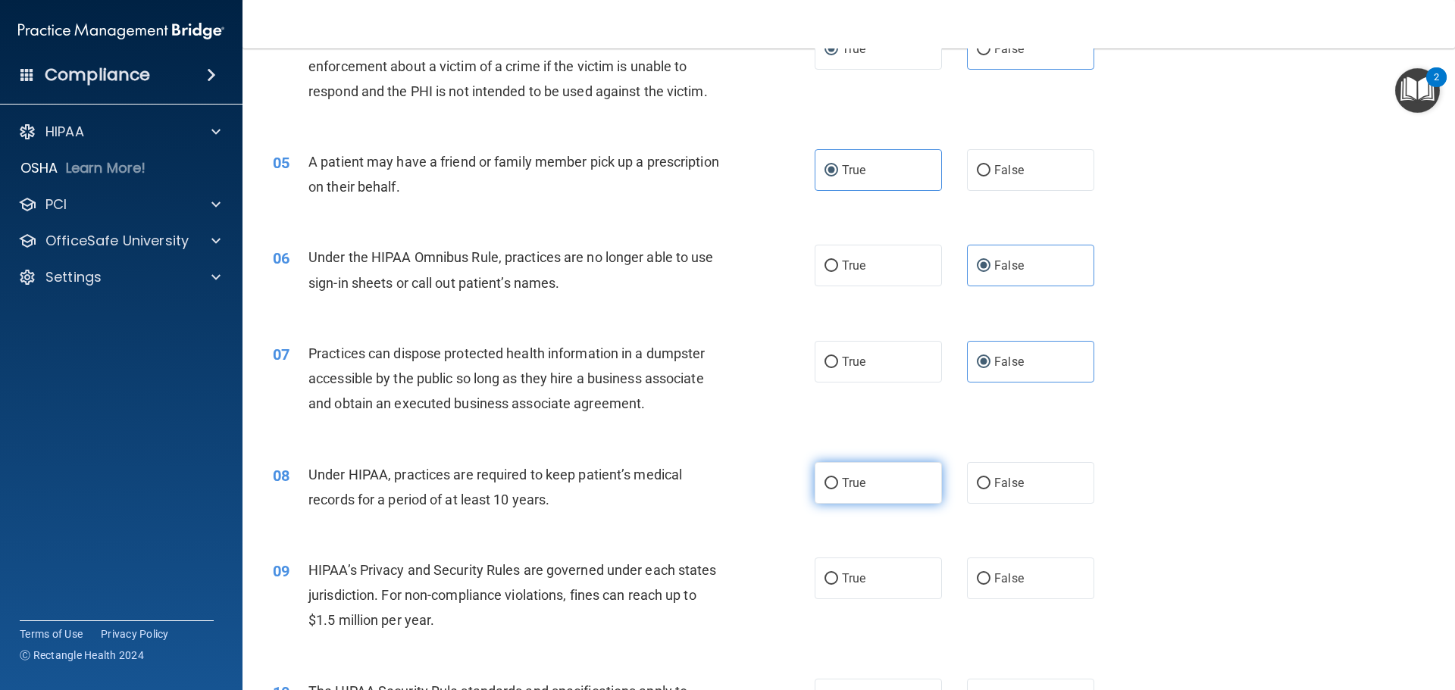
click at [816, 490] on label "True" at bounding box center [878, 483] width 127 height 42
click at [825, 490] on input "True" at bounding box center [832, 483] width 14 height 11
radio input "true"
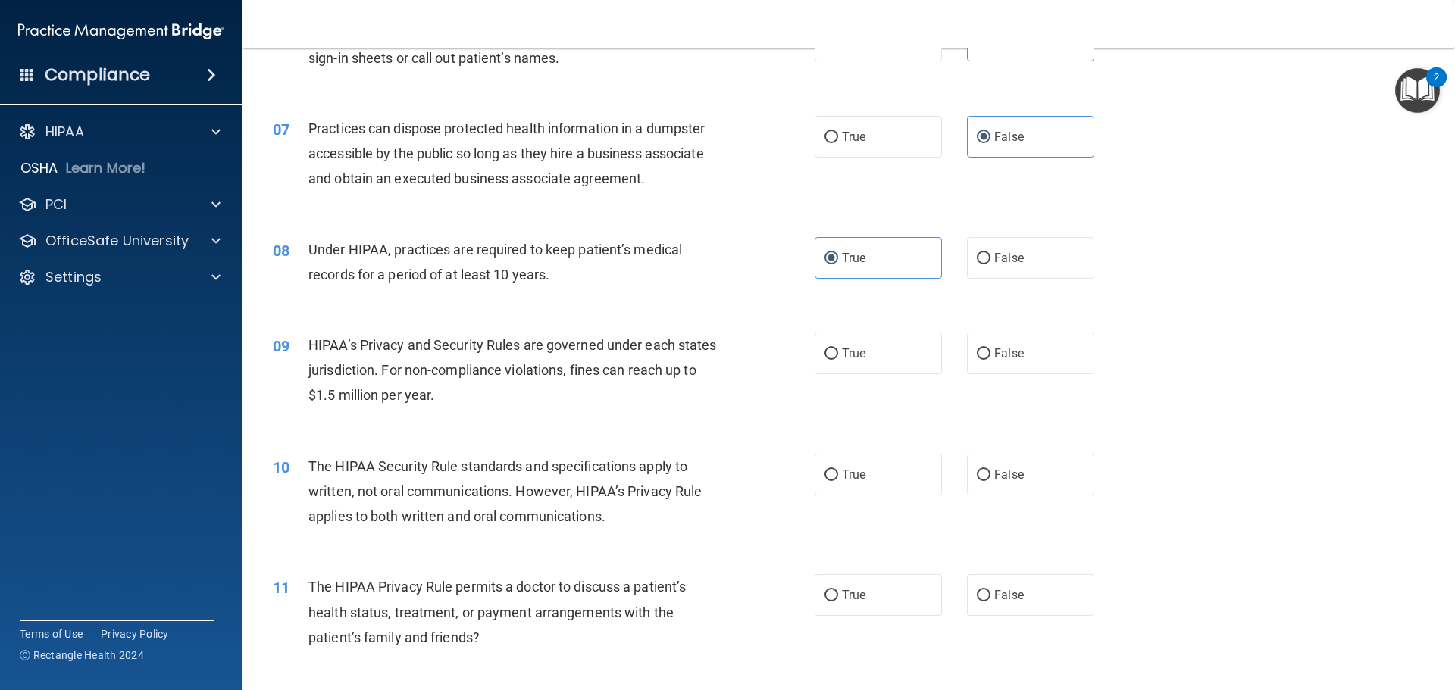
scroll to position [682, 0]
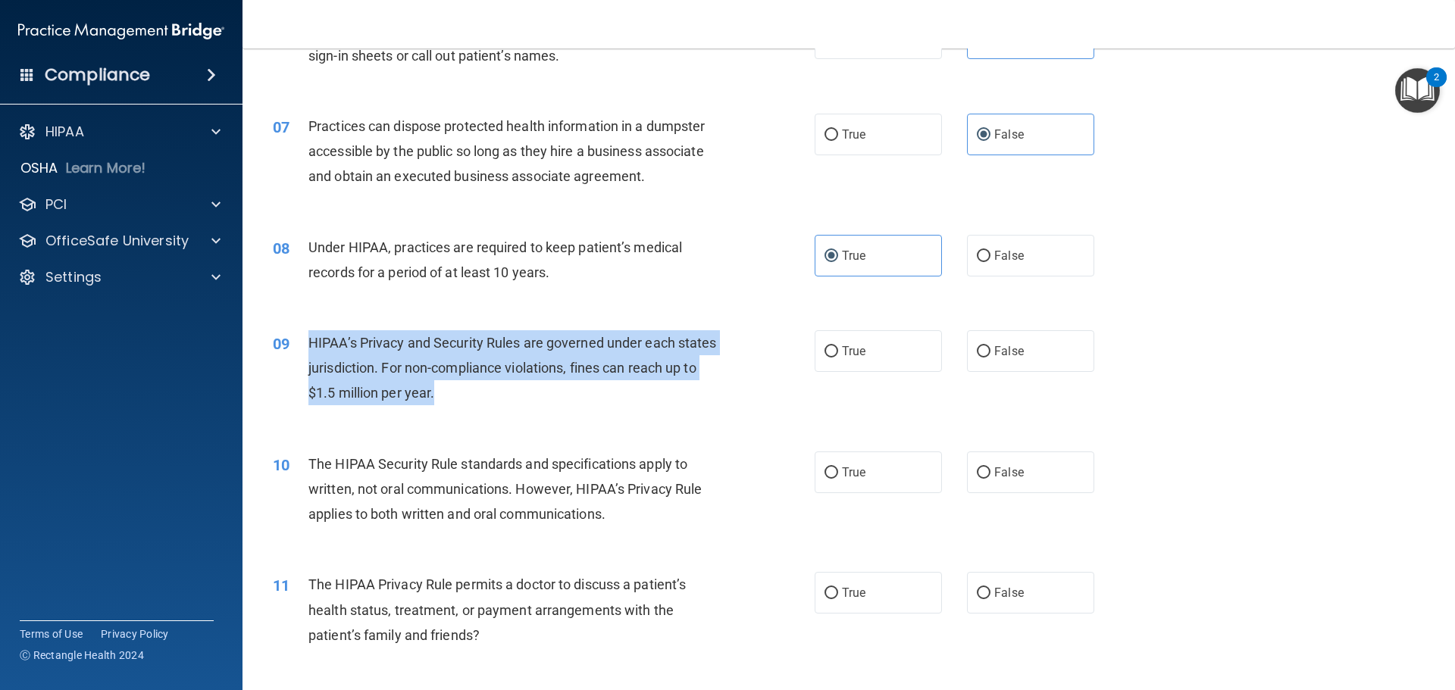
drag, startPoint x: 496, startPoint y: 399, endPoint x: 305, endPoint y: 349, distance: 198.0
click at [305, 349] on div "09 HIPAA’s Privacy and Security Rules are governed under each states jurisdicti…" at bounding box center [543, 371] width 587 height 83
copy div "HIPAA’s Privacy and Security Rules are governed under each states jurisdiction.…"
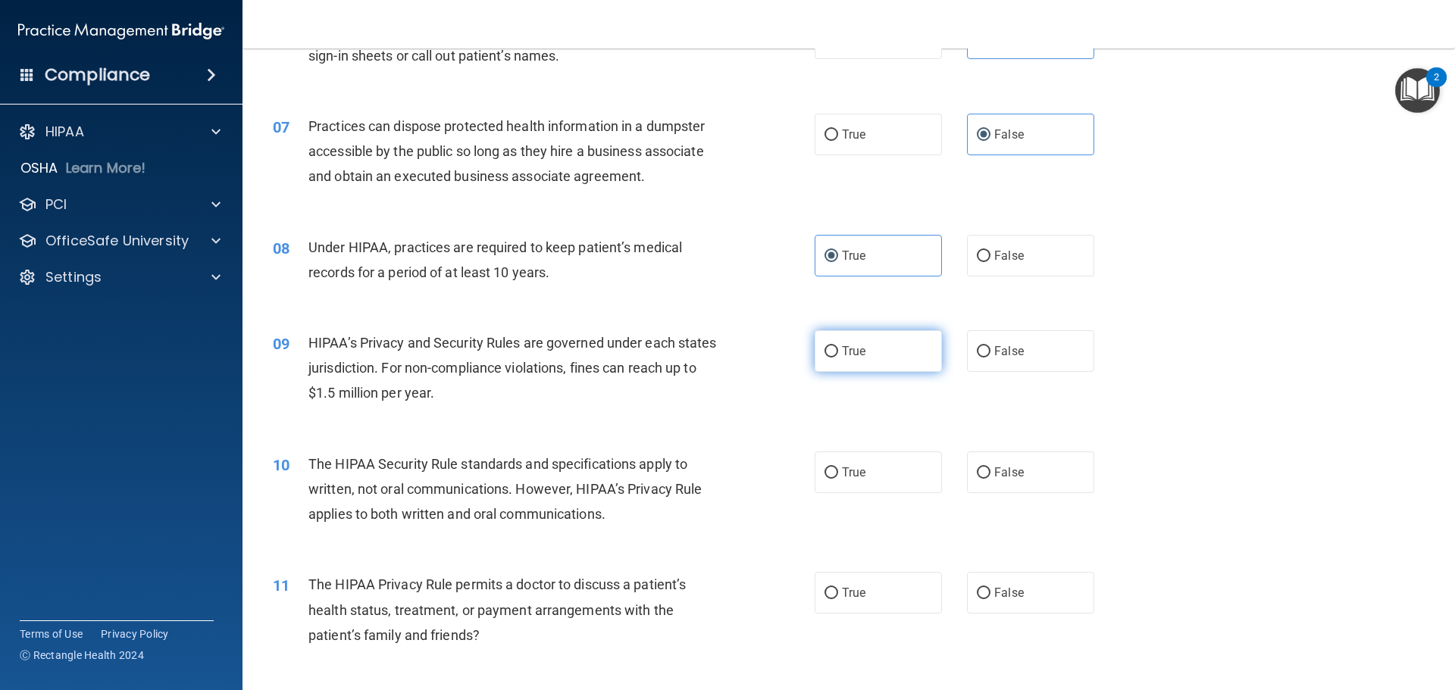
click at [842, 347] on span "True" at bounding box center [853, 351] width 23 height 14
click at [838, 347] on input "True" at bounding box center [832, 351] width 14 height 11
radio input "true"
click at [632, 387] on div "HIPAA’s Privacy and Security Rules are governed under each states jurisdiction.…" at bounding box center [520, 368] width 424 height 76
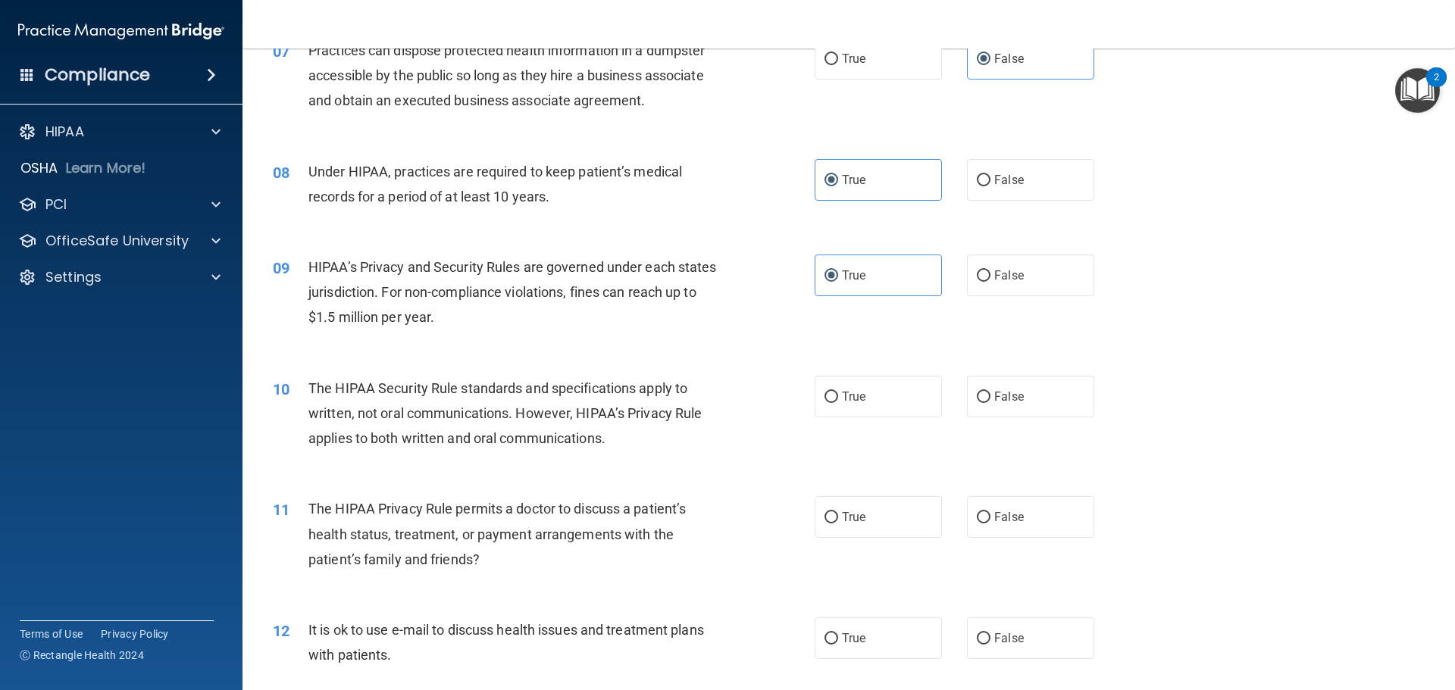
scroll to position [834, 0]
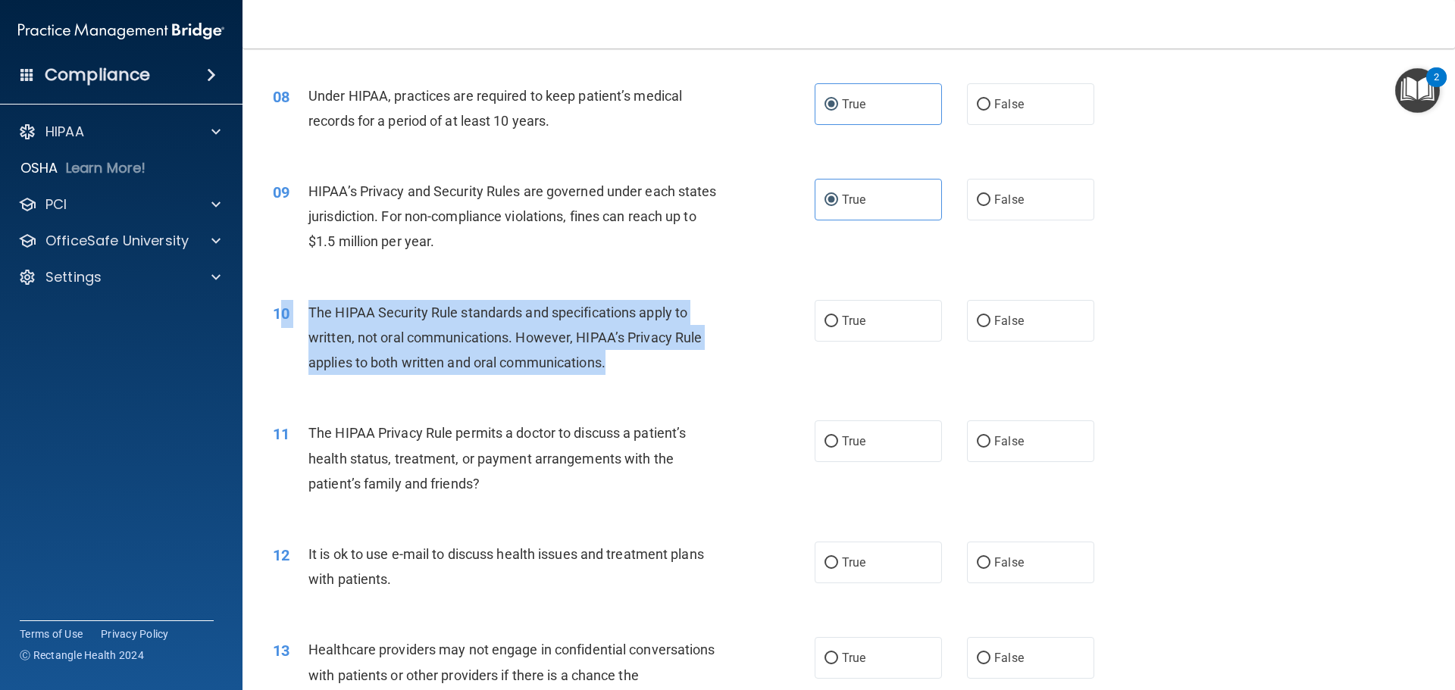
drag, startPoint x: 629, startPoint y: 372, endPoint x: 286, endPoint y: 325, distance: 346.6
click at [286, 325] on div "10 The HIPAA Security Rule standards and specifications apply to written, not o…" at bounding box center [543, 341] width 587 height 83
click at [490, 375] on div "The HIPAA Security Rule standards and specifications apply to written, not oral…" at bounding box center [520, 338] width 424 height 76
drag, startPoint x: 593, startPoint y: 364, endPoint x: 310, endPoint y: 320, distance: 286.1
click at [311, 315] on div "The HIPAA Security Rule standards and specifications apply to written, not oral…" at bounding box center [520, 338] width 424 height 76
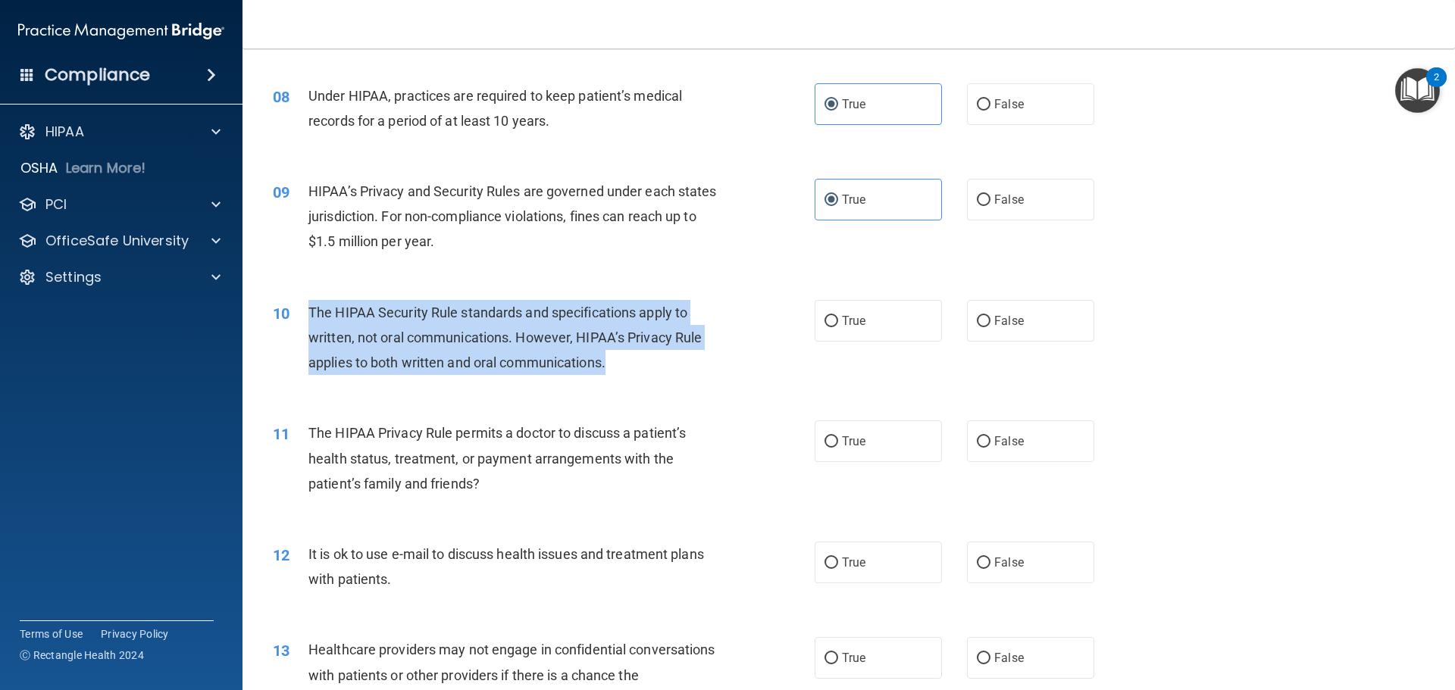
copy span "The HIPAA Security Rule standards and specifications apply to written, not oral…"
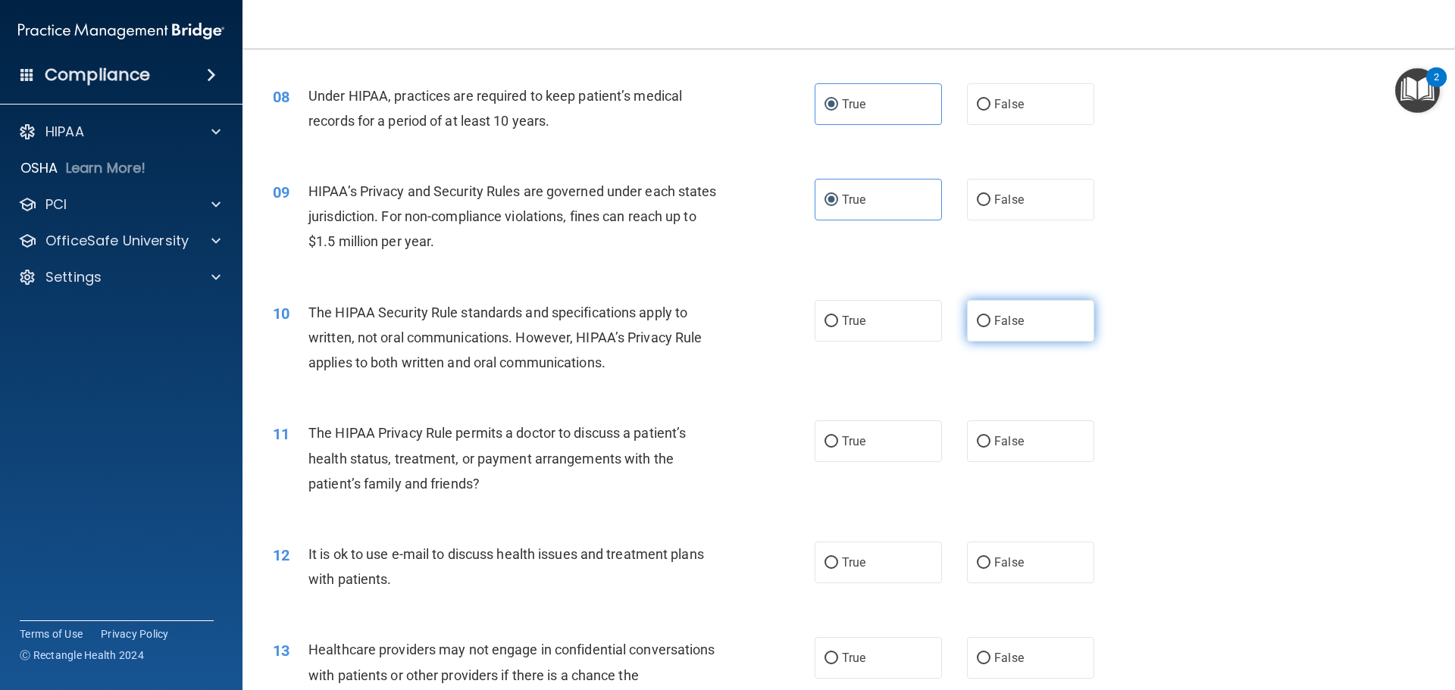
click at [1007, 317] on span "False" at bounding box center [1009, 321] width 30 height 14
click at [991, 317] on input "False" at bounding box center [984, 321] width 14 height 11
radio input "true"
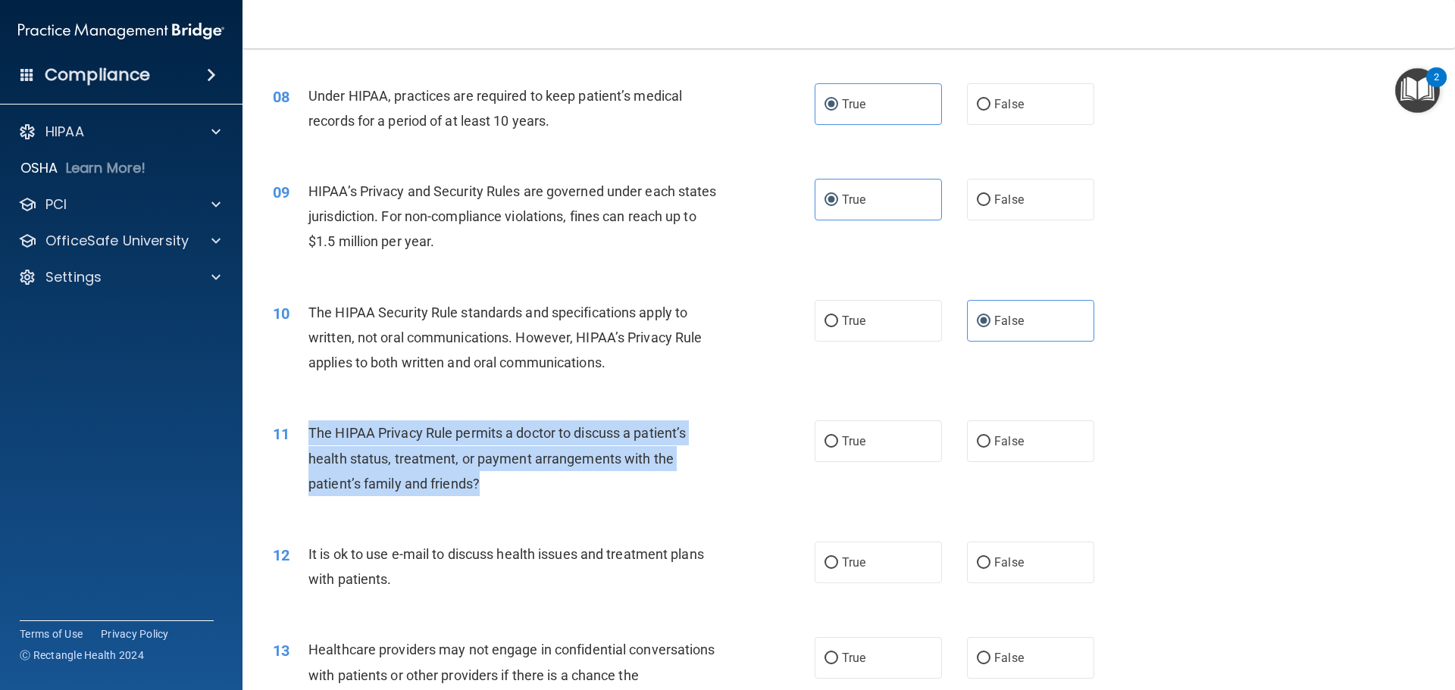
drag, startPoint x: 514, startPoint y: 481, endPoint x: 306, endPoint y: 432, distance: 213.3
click at [306, 432] on div "11 The HIPAA Privacy Rule permits a doctor to discuss a patient’s health status…" at bounding box center [543, 462] width 587 height 83
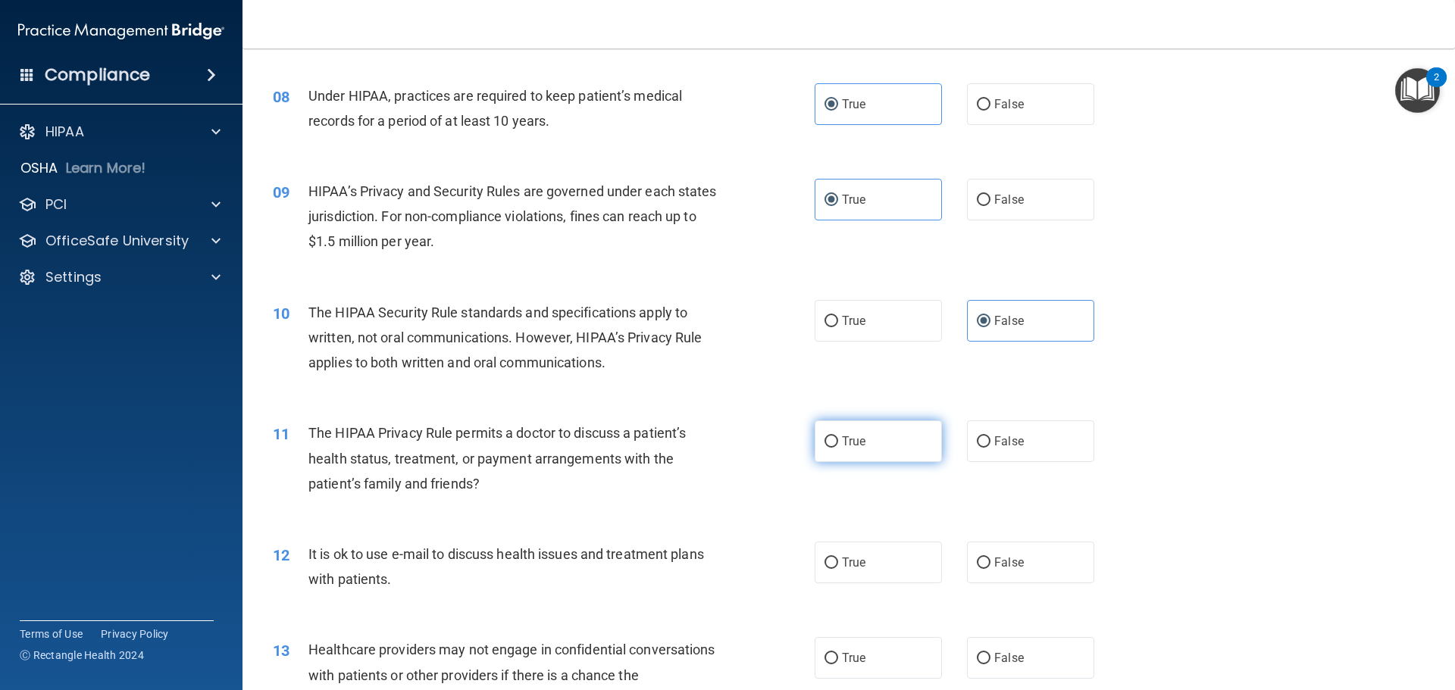
click at [850, 443] on span "True" at bounding box center [853, 441] width 23 height 14
click at [838, 443] on input "True" at bounding box center [832, 442] width 14 height 11
radio input "true"
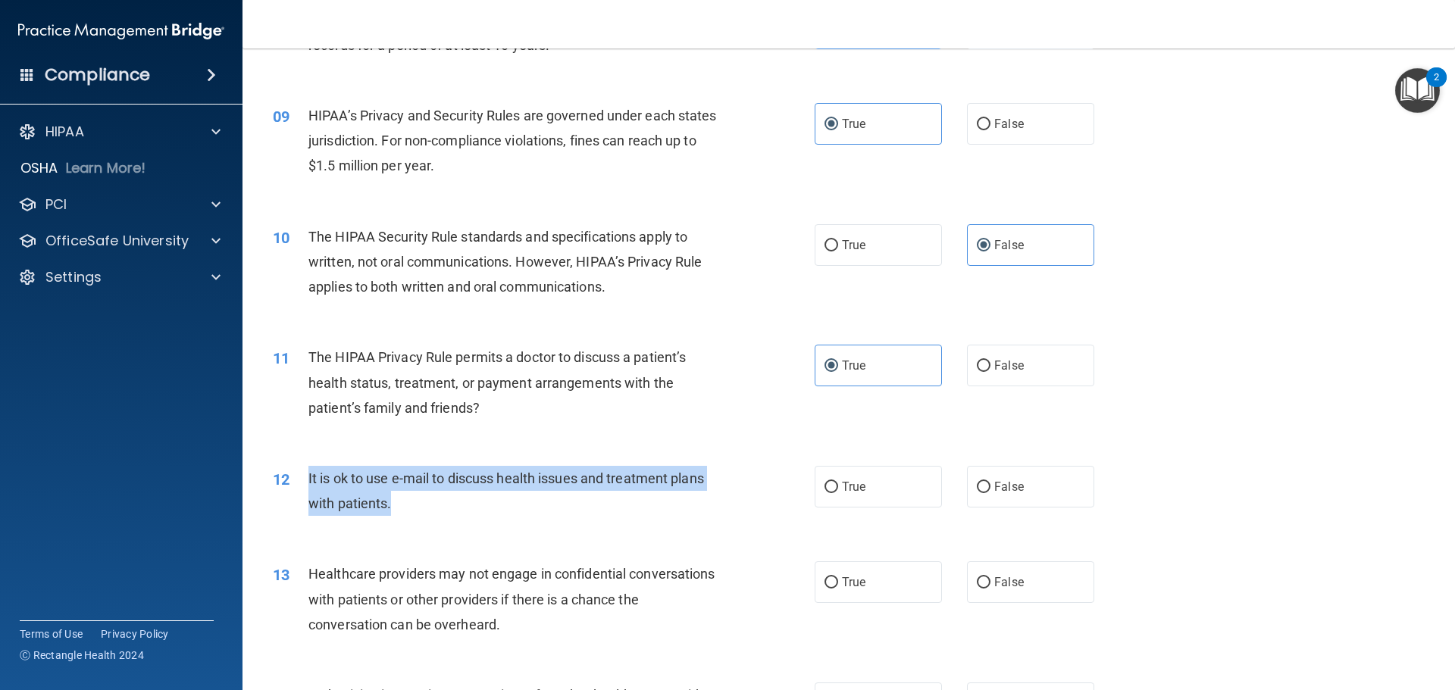
drag, startPoint x: 405, startPoint y: 503, endPoint x: 305, endPoint y: 483, distance: 101.4
click at [305, 483] on div "12 It is ok to use e-mail to discuss health issues and treatment plans with pat…" at bounding box center [543, 495] width 587 height 58
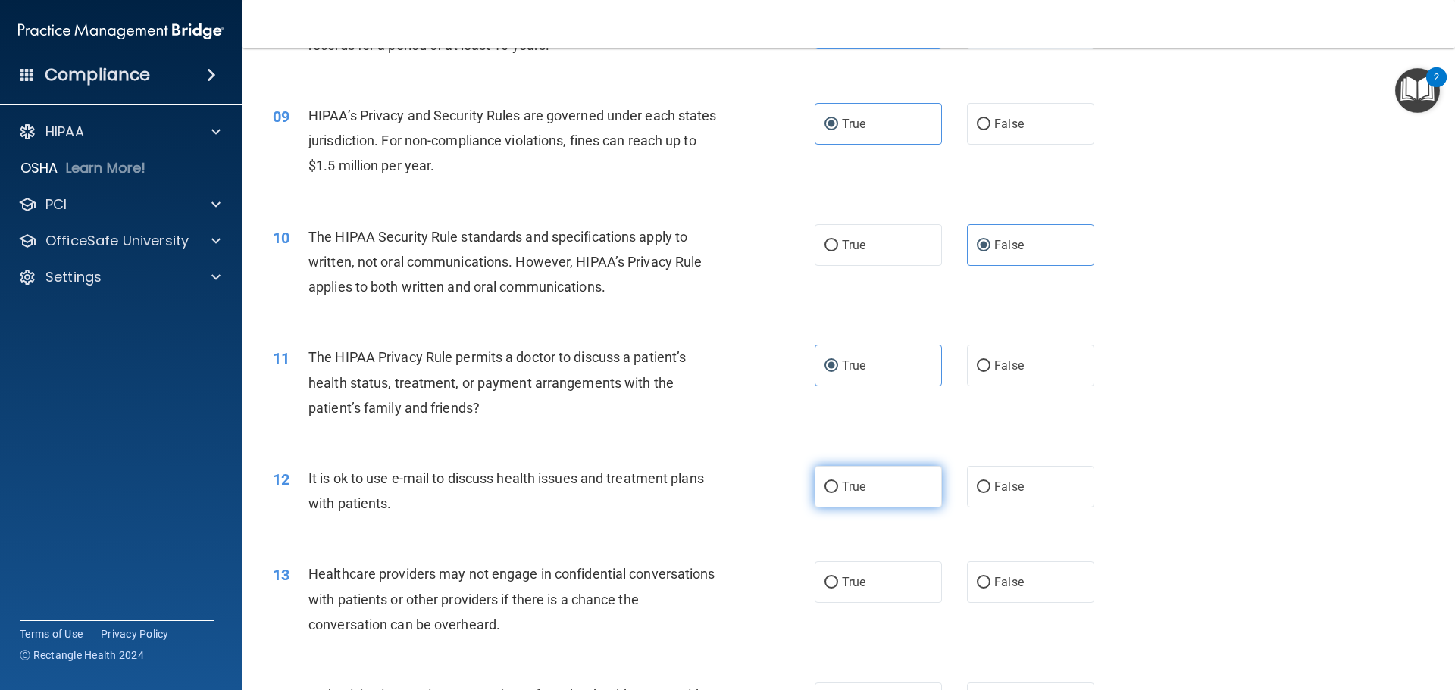
click at [842, 492] on span "True" at bounding box center [853, 487] width 23 height 14
click at [838, 492] on input "True" at bounding box center [832, 487] width 14 height 11
radio input "true"
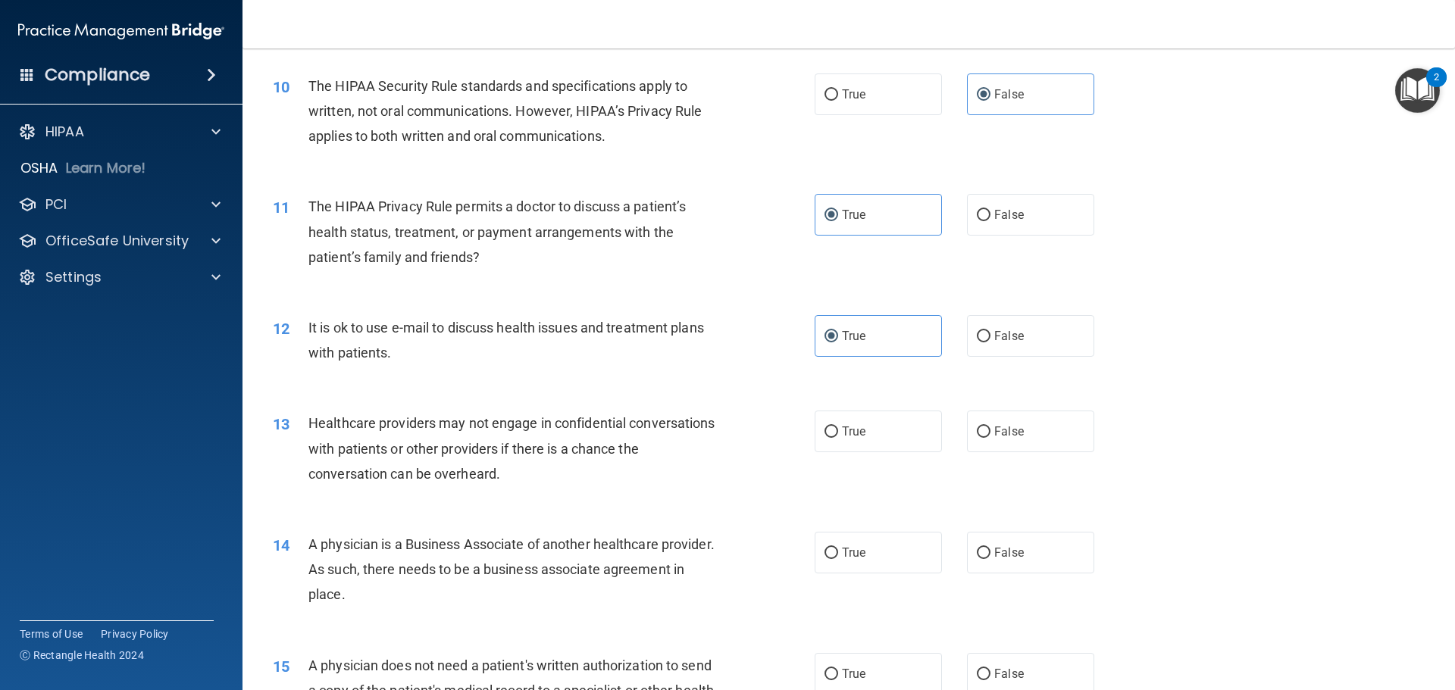
scroll to position [1061, 0]
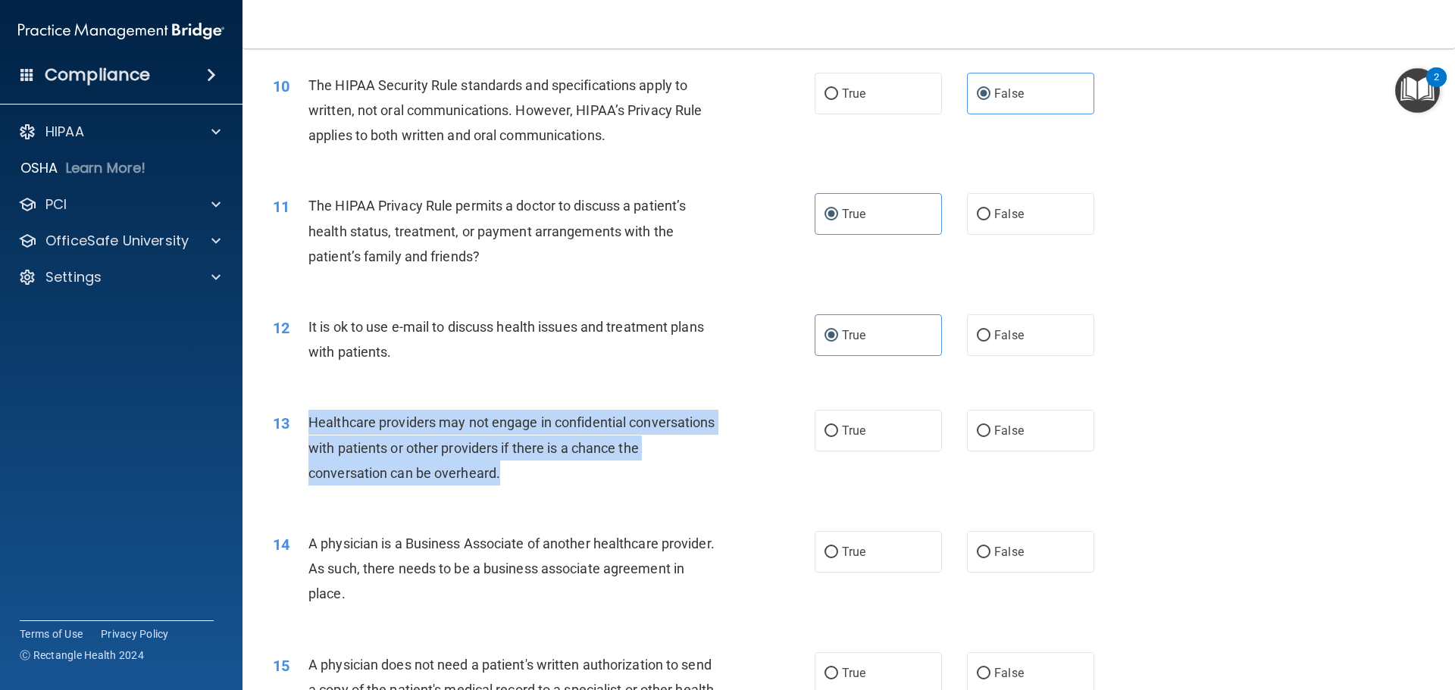
drag, startPoint x: 558, startPoint y: 470, endPoint x: 303, endPoint y: 428, distance: 258.1
click at [303, 428] on div "13 Healthcare providers may not engage in confidential conversations with patie…" at bounding box center [543, 451] width 587 height 83
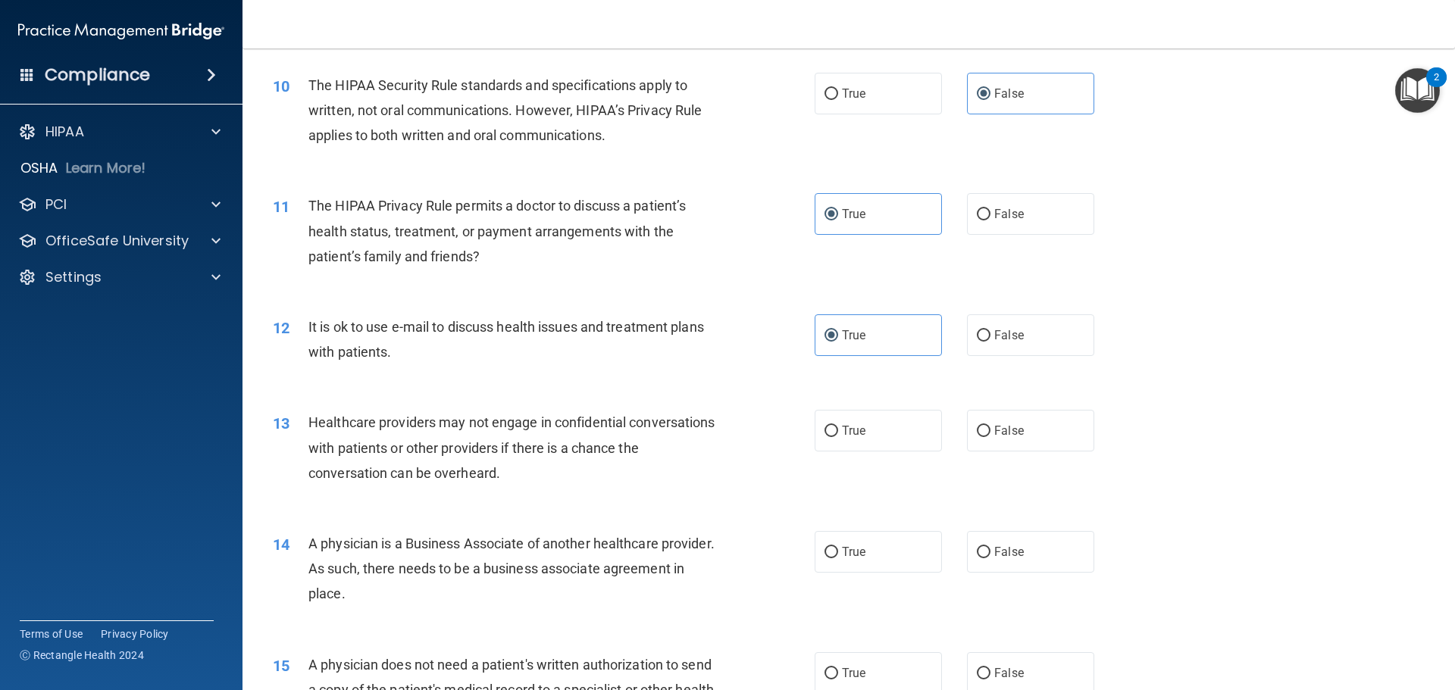
drag, startPoint x: 1007, startPoint y: 437, endPoint x: 941, endPoint y: 436, distance: 66.7
click at [1007, 437] on span "False" at bounding box center [1009, 431] width 30 height 14
click at [991, 437] on input "False" at bounding box center [984, 431] width 14 height 11
radio input "true"
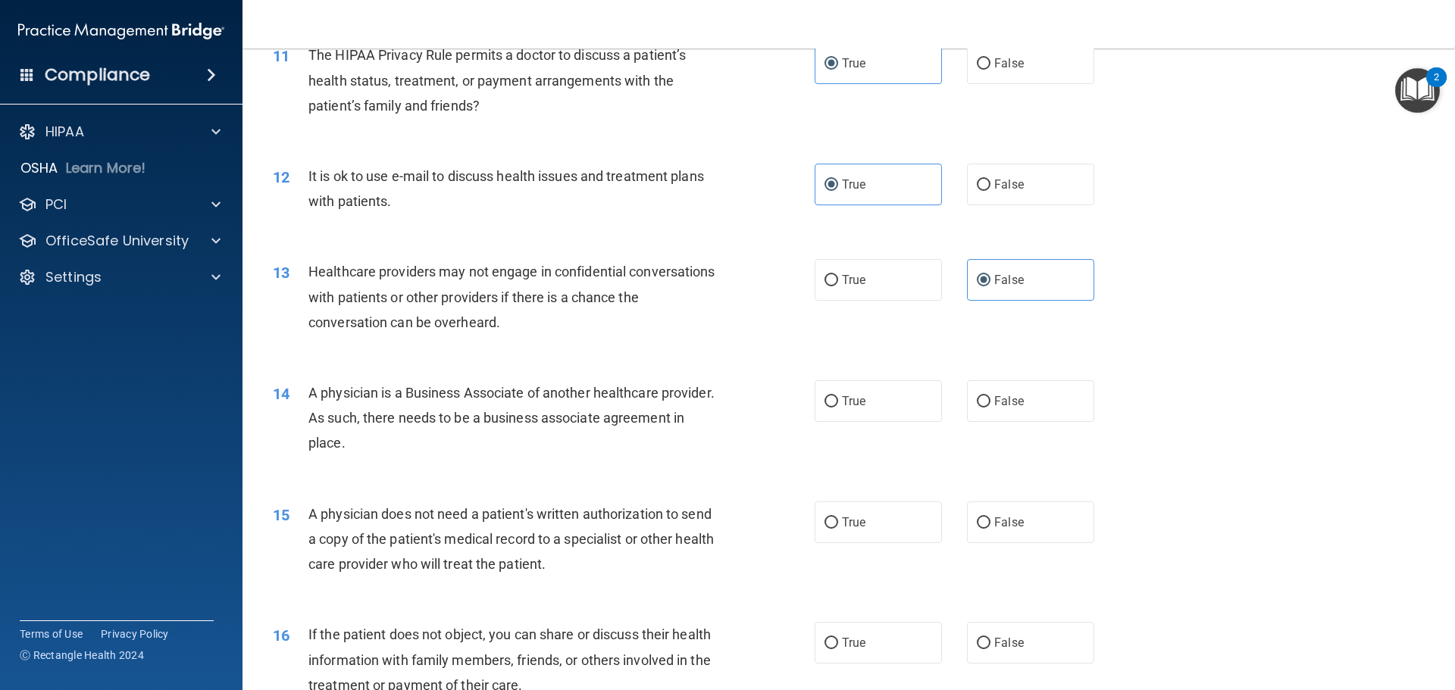
scroll to position [1213, 0]
drag, startPoint x: 449, startPoint y: 443, endPoint x: 310, endPoint y: 393, distance: 147.2
click at [310, 393] on div "A physician is a Business Associate of another healthcare provider. As such, th…" at bounding box center [520, 418] width 424 height 76
click at [1043, 402] on label "False" at bounding box center [1030, 401] width 127 height 42
click at [991, 402] on input "False" at bounding box center [984, 401] width 14 height 11
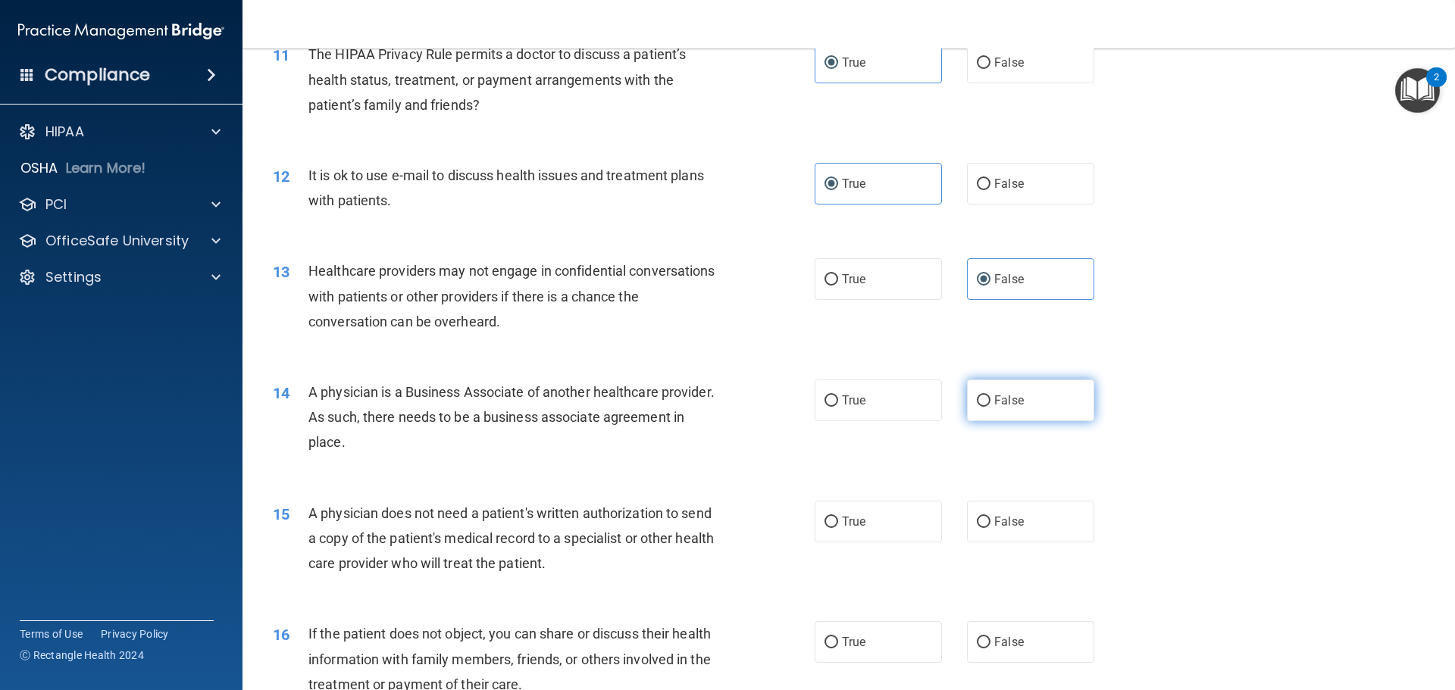
radio input "true"
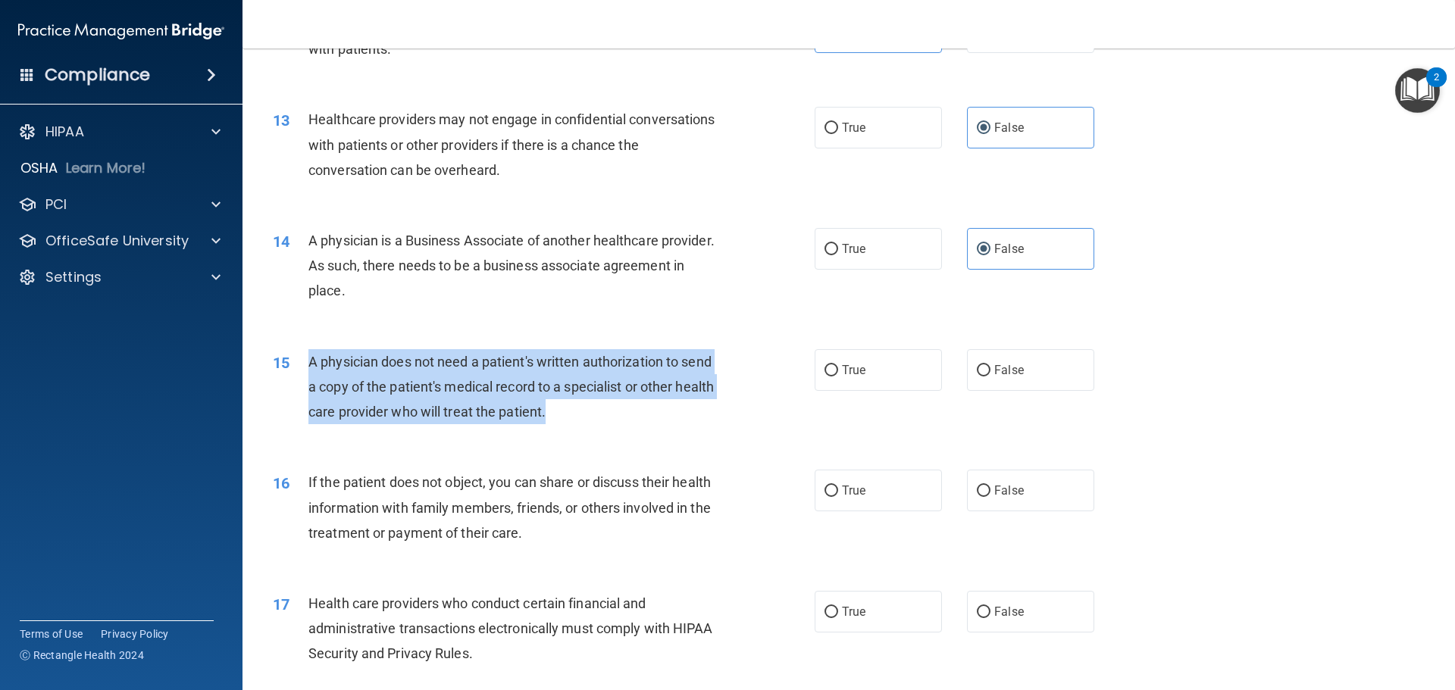
drag, startPoint x: 612, startPoint y: 415, endPoint x: 312, endPoint y: 372, distance: 303.1
click at [312, 372] on div "A physician does not need a patient's written authorization to send a copy of t…" at bounding box center [520, 387] width 424 height 76
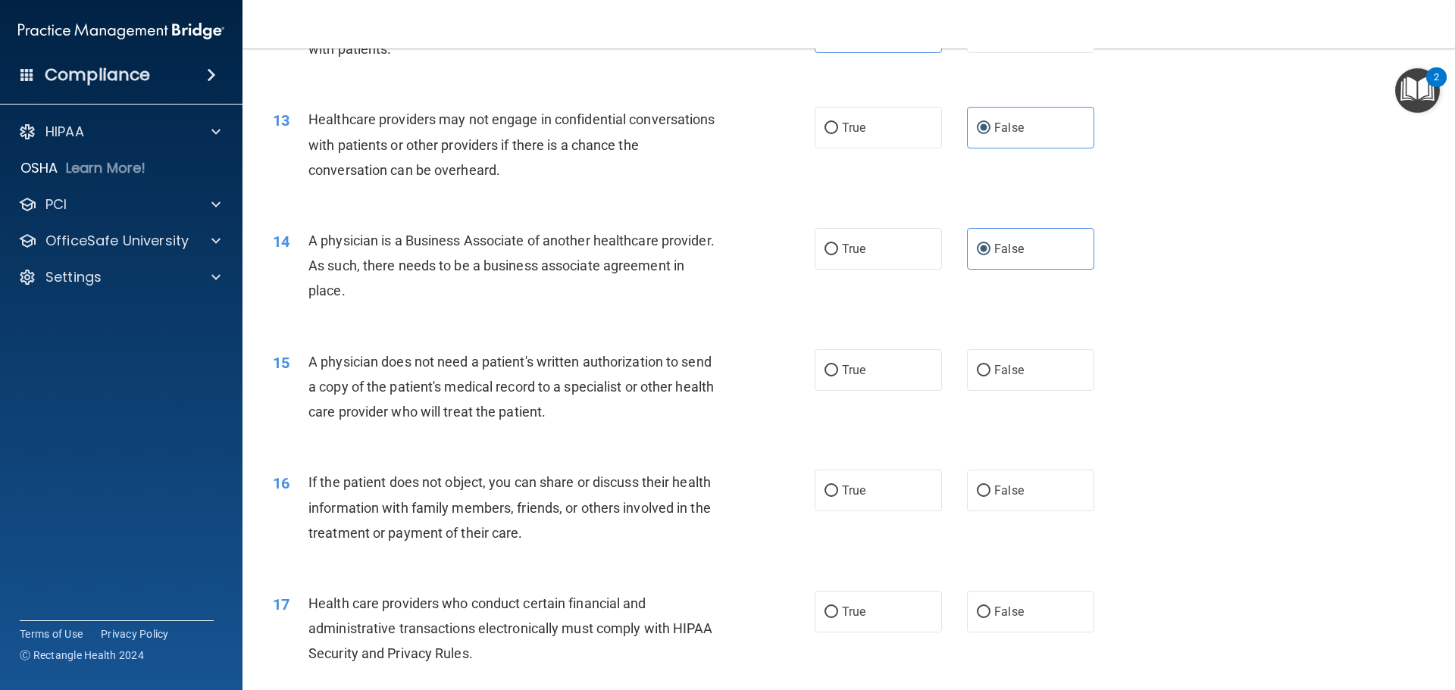
drag, startPoint x: 841, startPoint y: 359, endPoint x: 753, endPoint y: 385, distance: 91.6
click at [841, 359] on label "True" at bounding box center [878, 370] width 127 height 42
click at [838, 365] on input "True" at bounding box center [832, 370] width 14 height 11
radio input "true"
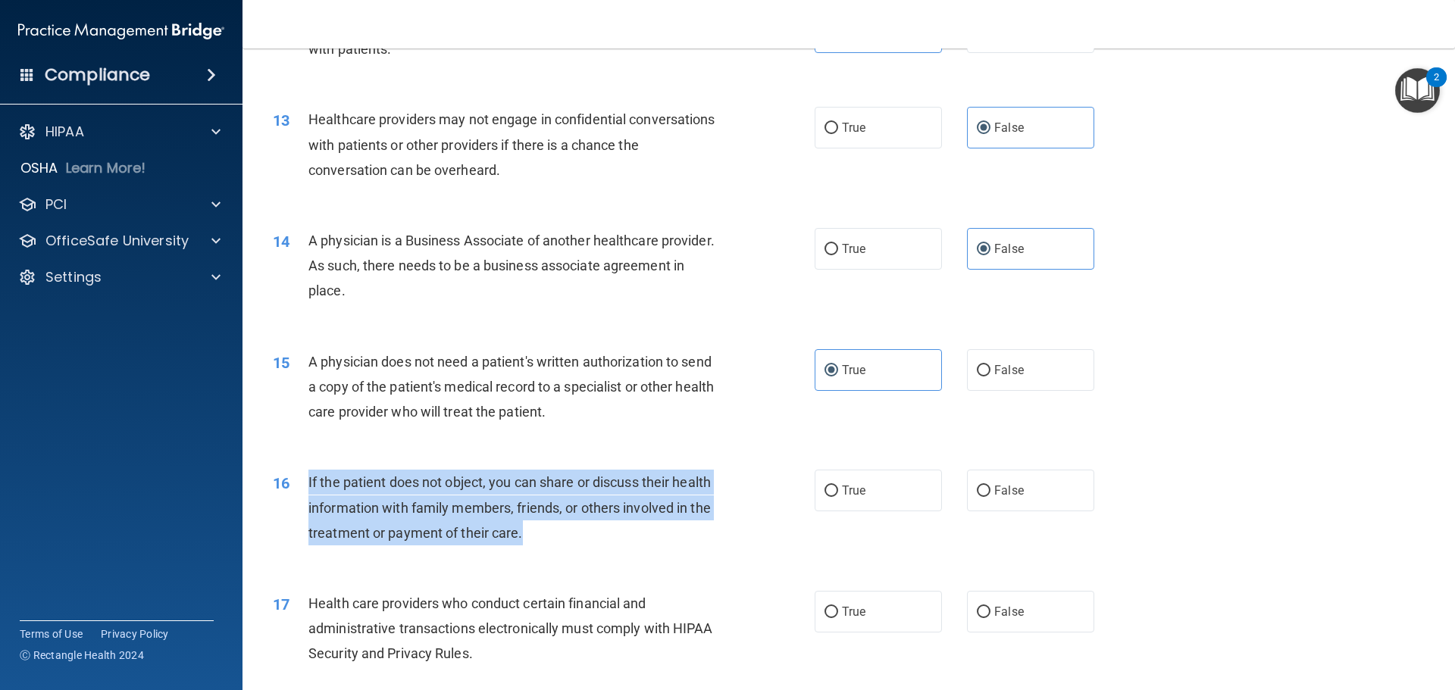
drag, startPoint x: 518, startPoint y: 543, endPoint x: 302, endPoint y: 485, distance: 222.8
click at [302, 485] on div "16 If the patient does not object, you can share or discuss their health inform…" at bounding box center [543, 511] width 587 height 83
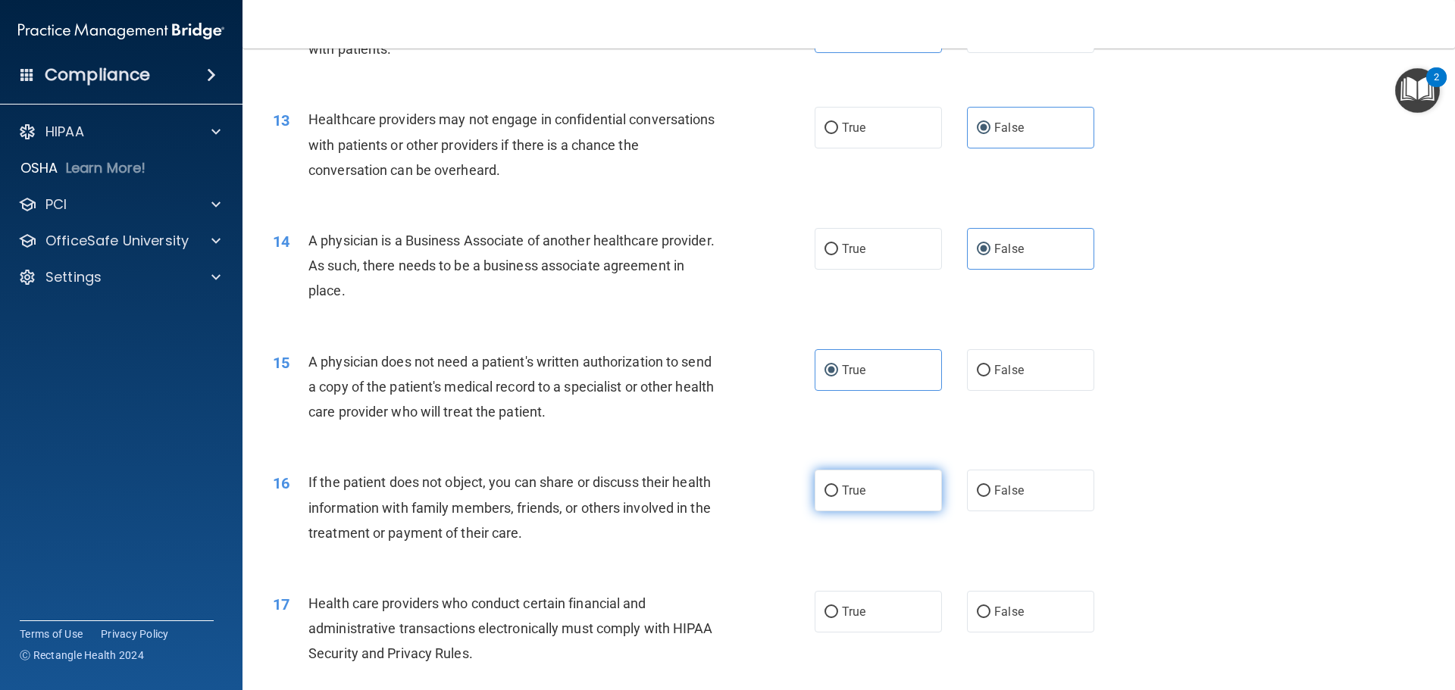
click at [873, 493] on label "True" at bounding box center [878, 491] width 127 height 42
click at [838, 493] on input "True" at bounding box center [832, 491] width 14 height 11
radio input "true"
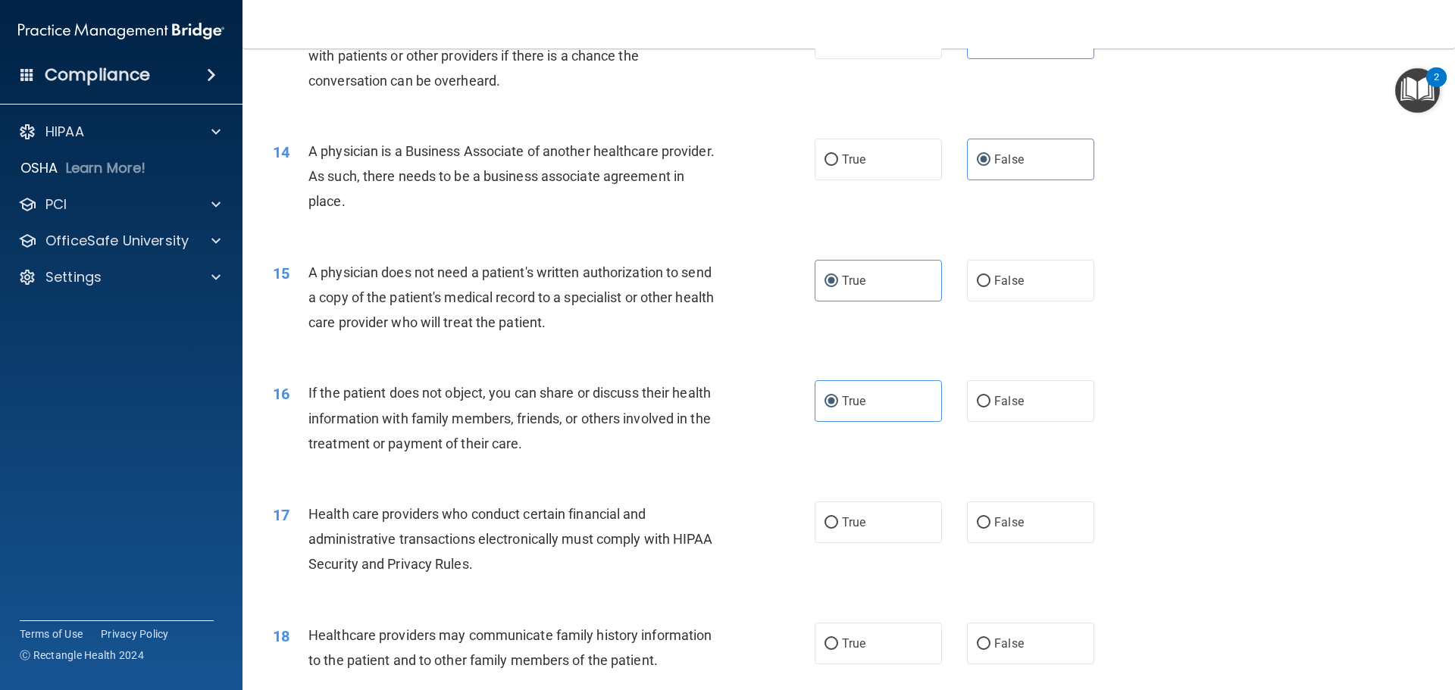
scroll to position [1592, 0]
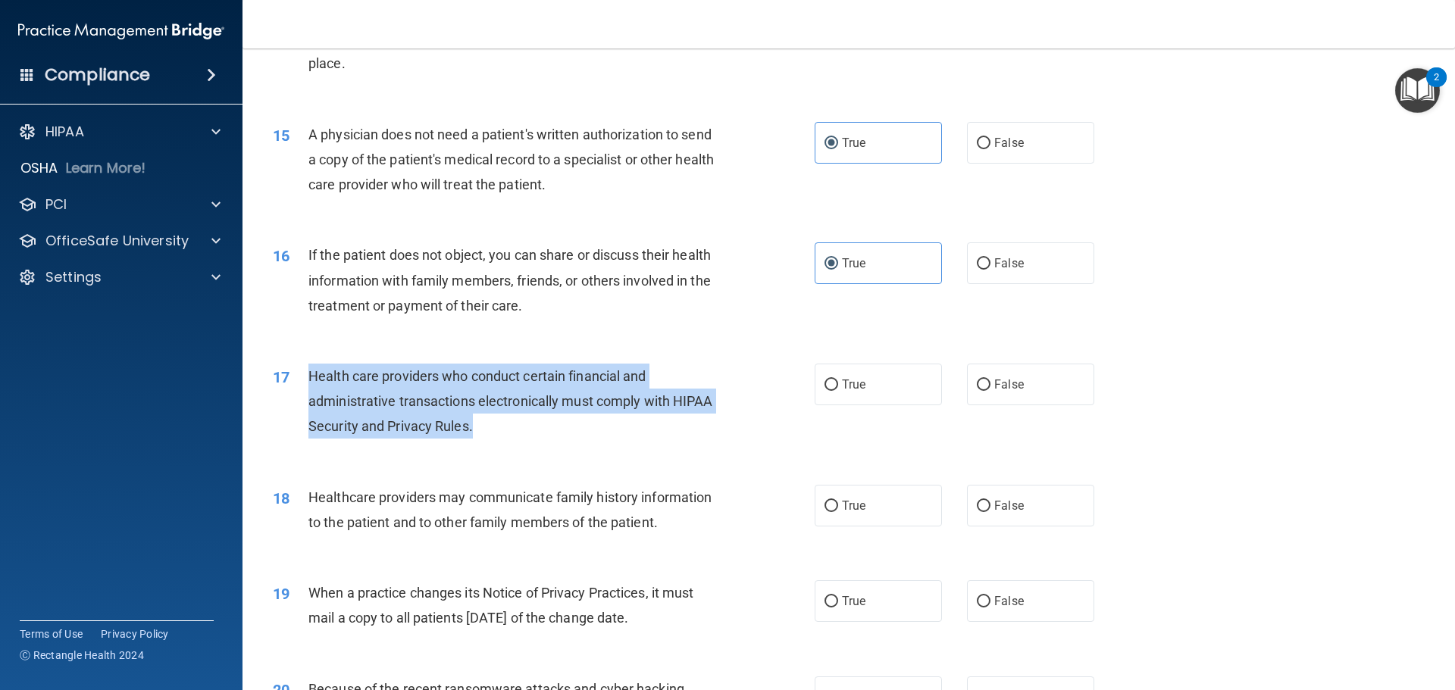
drag, startPoint x: 509, startPoint y: 429, endPoint x: 308, endPoint y: 382, distance: 207.0
click at [308, 382] on div "Health care providers who conduct certain financial and administrative transact…" at bounding box center [520, 402] width 424 height 76
click at [830, 390] on input "True" at bounding box center [832, 385] width 14 height 11
radio input "true"
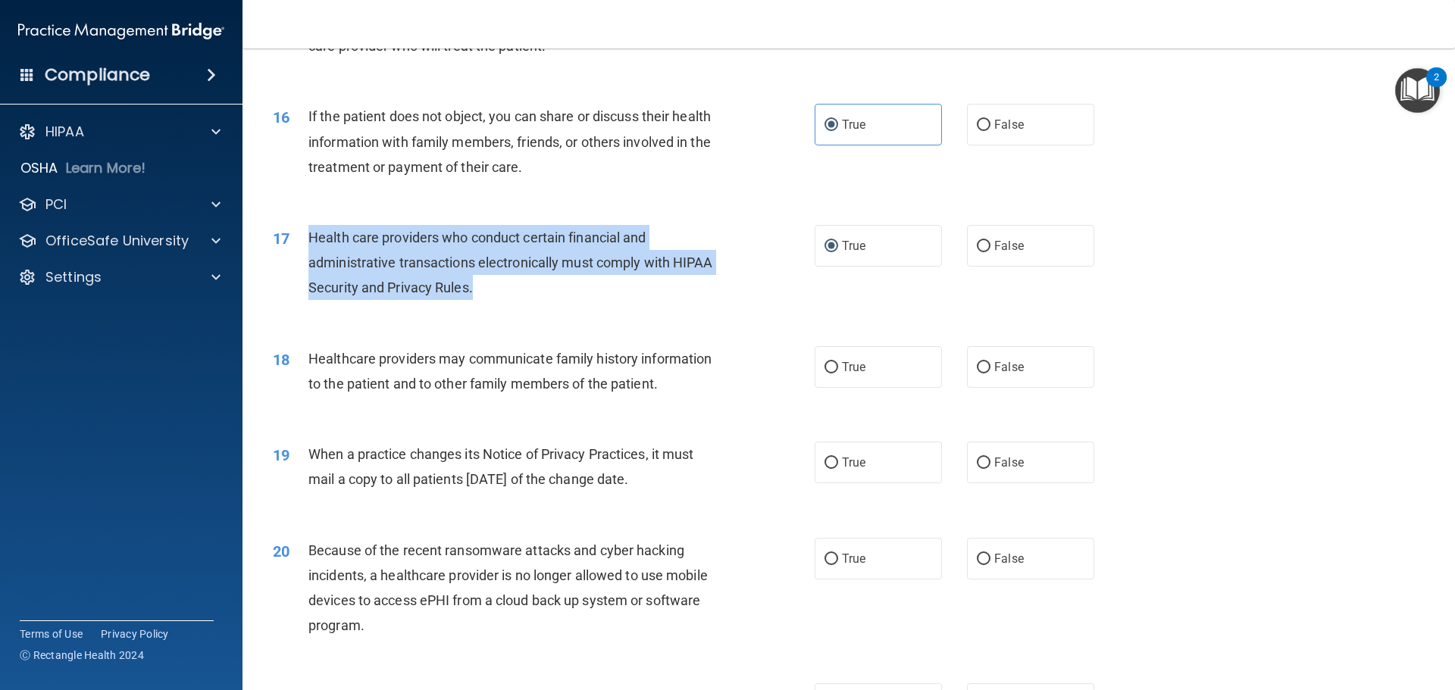
scroll to position [1743, 0]
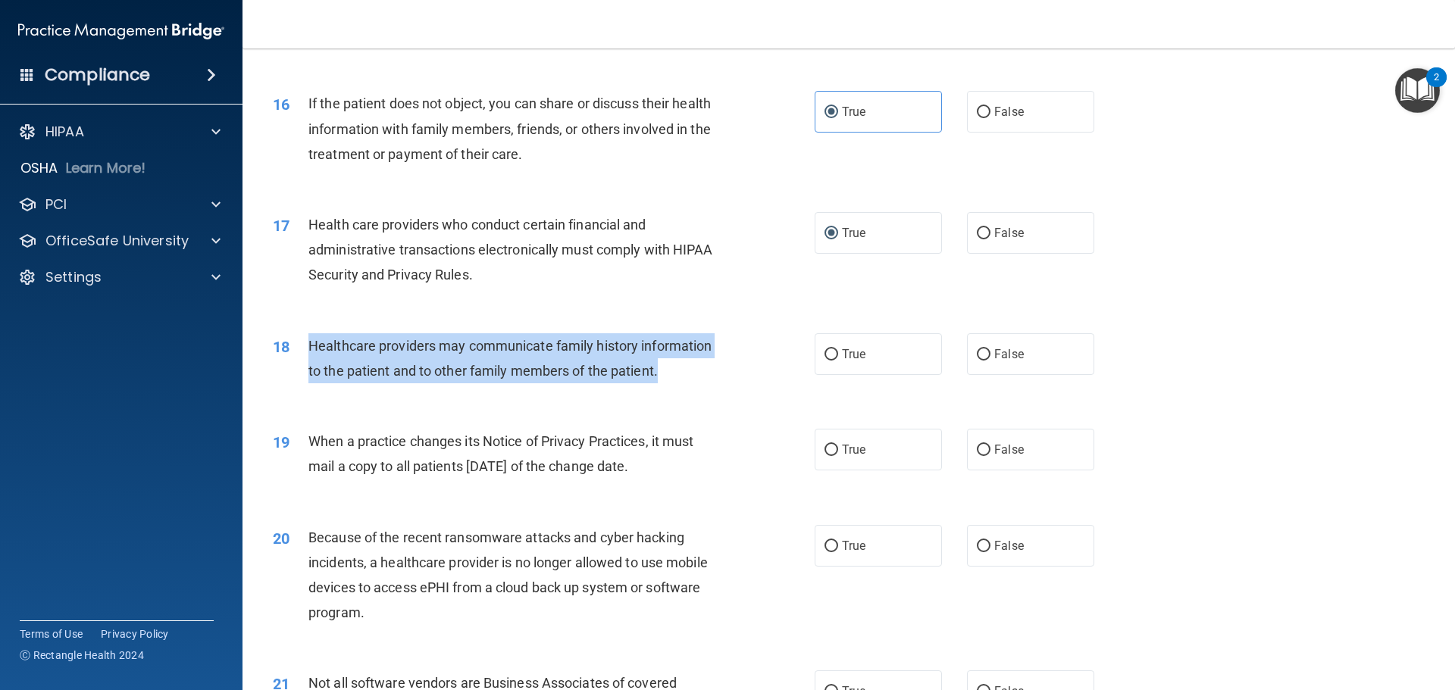
drag, startPoint x: 612, startPoint y: 377, endPoint x: 308, endPoint y: 342, distance: 306.8
click at [308, 342] on div "Healthcare providers may communicate family history information to the patient …" at bounding box center [520, 359] width 424 height 50
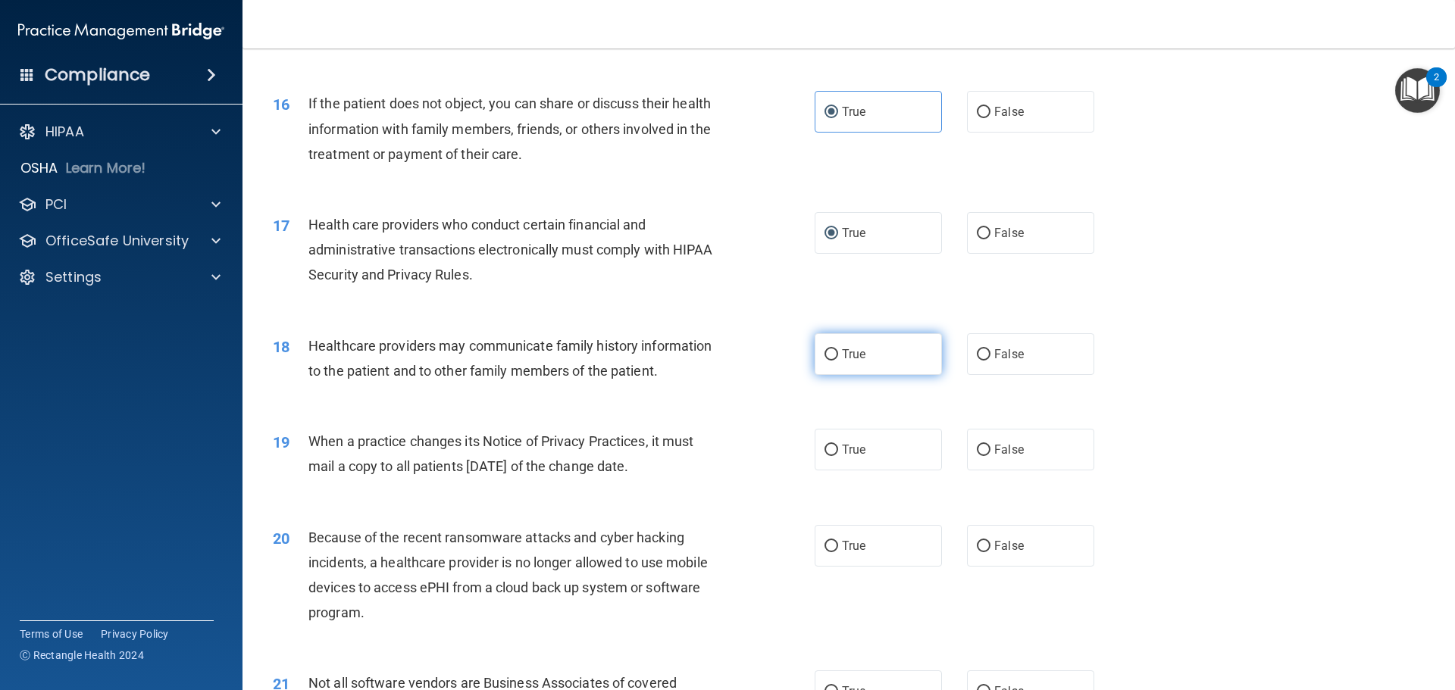
click at [844, 354] on span "True" at bounding box center [853, 354] width 23 height 14
click at [838, 354] on input "True" at bounding box center [832, 354] width 14 height 11
radio input "true"
drag, startPoint x: 700, startPoint y: 466, endPoint x: 305, endPoint y: 432, distance: 397.1
click at [305, 432] on div "19 When a practice changes its Notice of Privacy Practices, it must mail a copy…" at bounding box center [543, 458] width 587 height 58
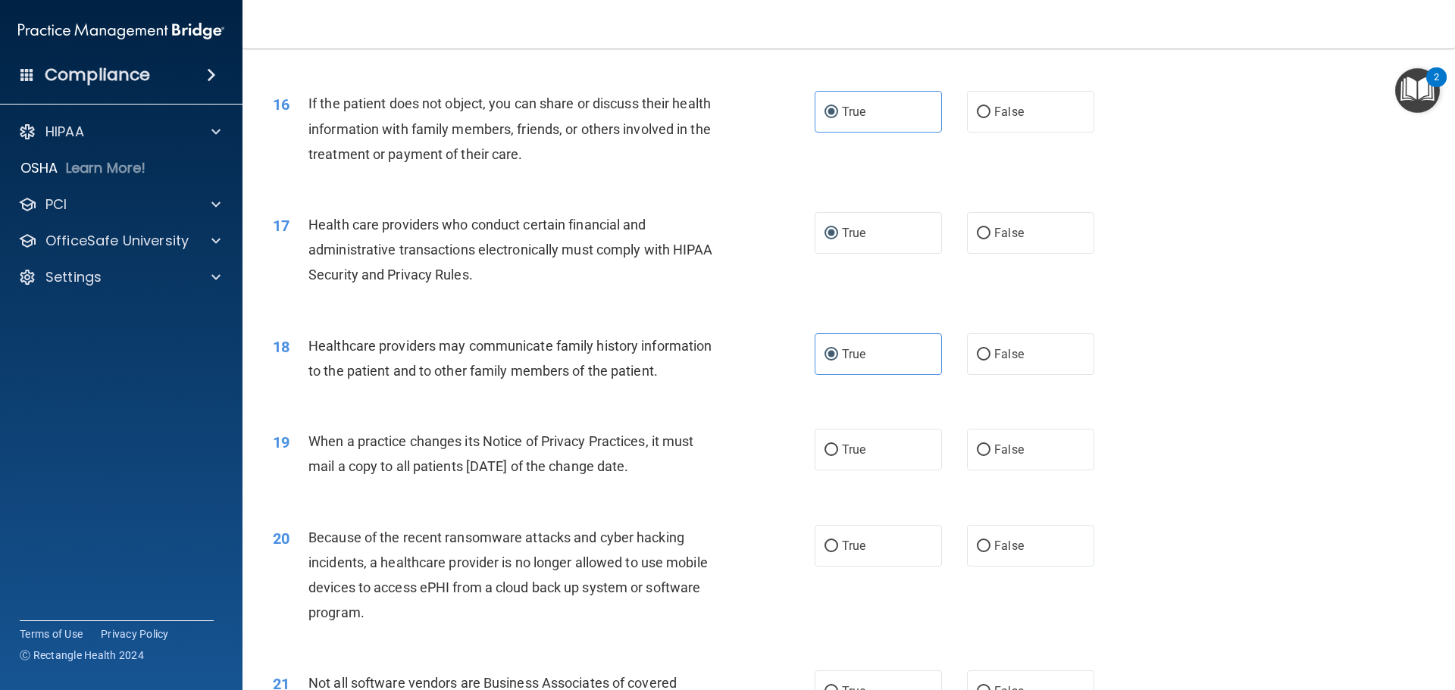
click at [672, 504] on div "19 When a practice changes its Notice of Privacy Practices, it must mail a copy…" at bounding box center [848, 458] width 1175 height 96
click at [844, 443] on span "True" at bounding box center [853, 450] width 23 height 14
click at [838, 445] on input "True" at bounding box center [832, 450] width 14 height 11
radio input "true"
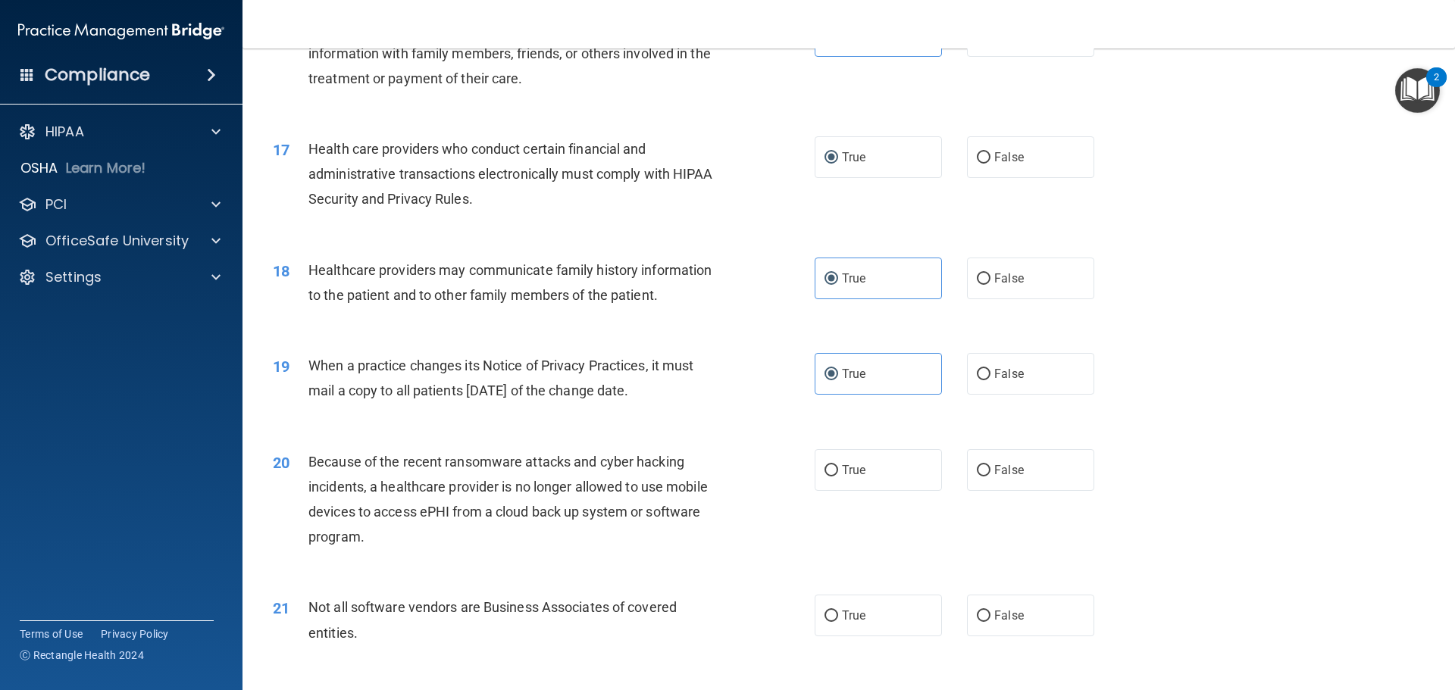
click at [726, 425] on div "19 When a practice changes its Notice of Privacy Practices, it must mail a copy…" at bounding box center [848, 382] width 1175 height 96
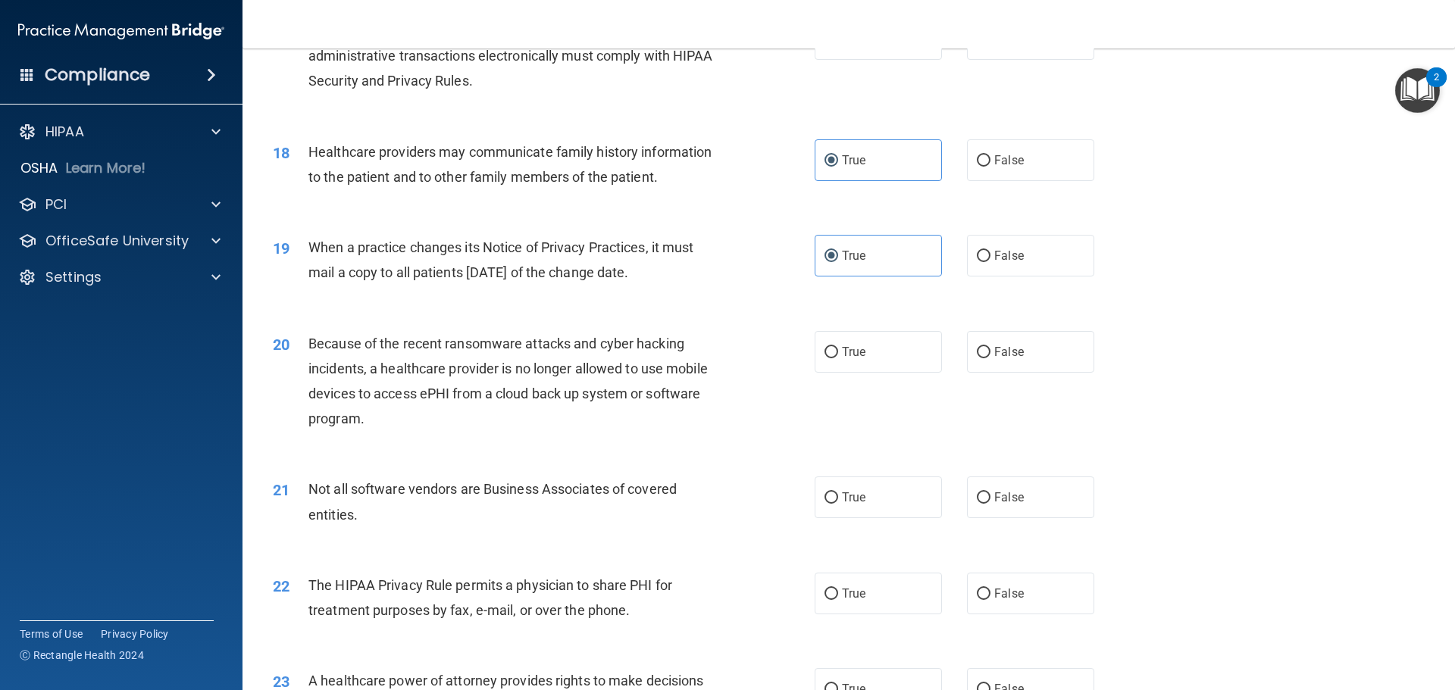
scroll to position [1971, 0]
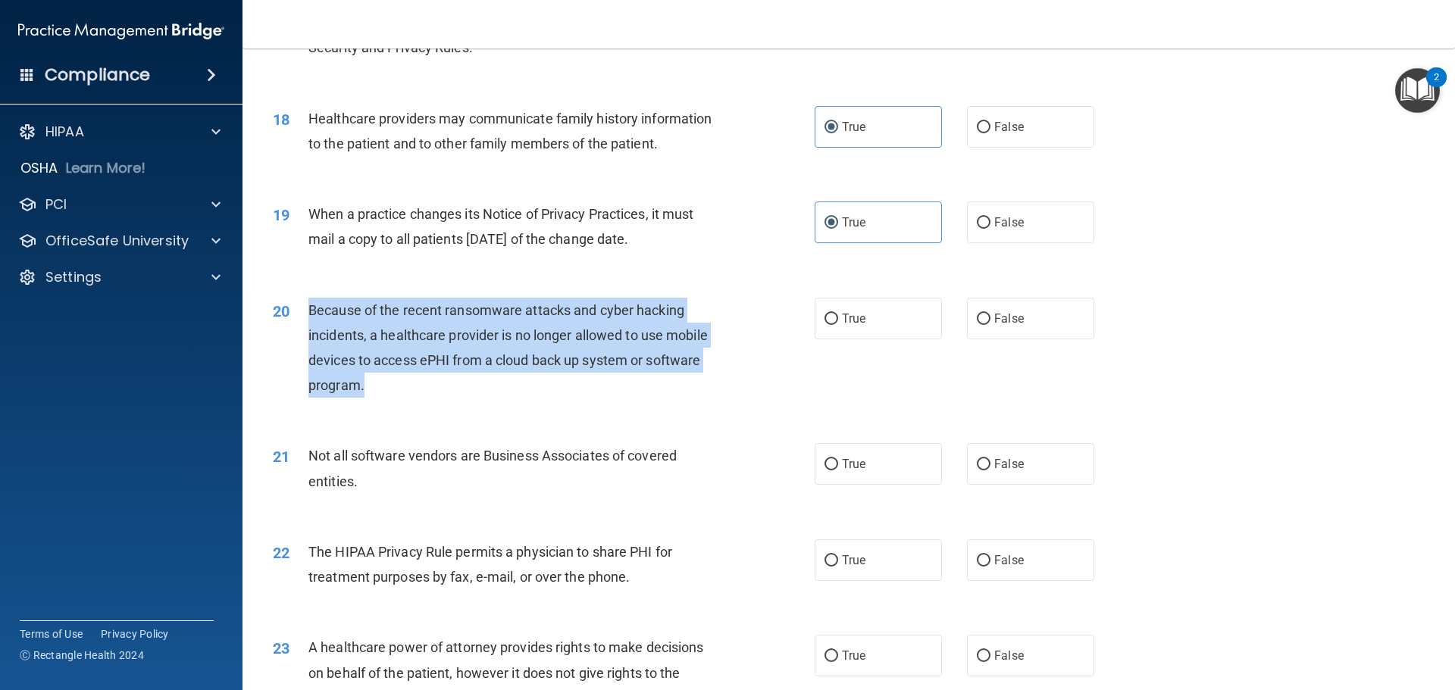
drag, startPoint x: 376, startPoint y: 387, endPoint x: 311, endPoint y: 312, distance: 98.8
click at [311, 312] on div "Because of the recent ransomware attacks and cyber hacking incidents, a healthc…" at bounding box center [520, 348] width 424 height 101
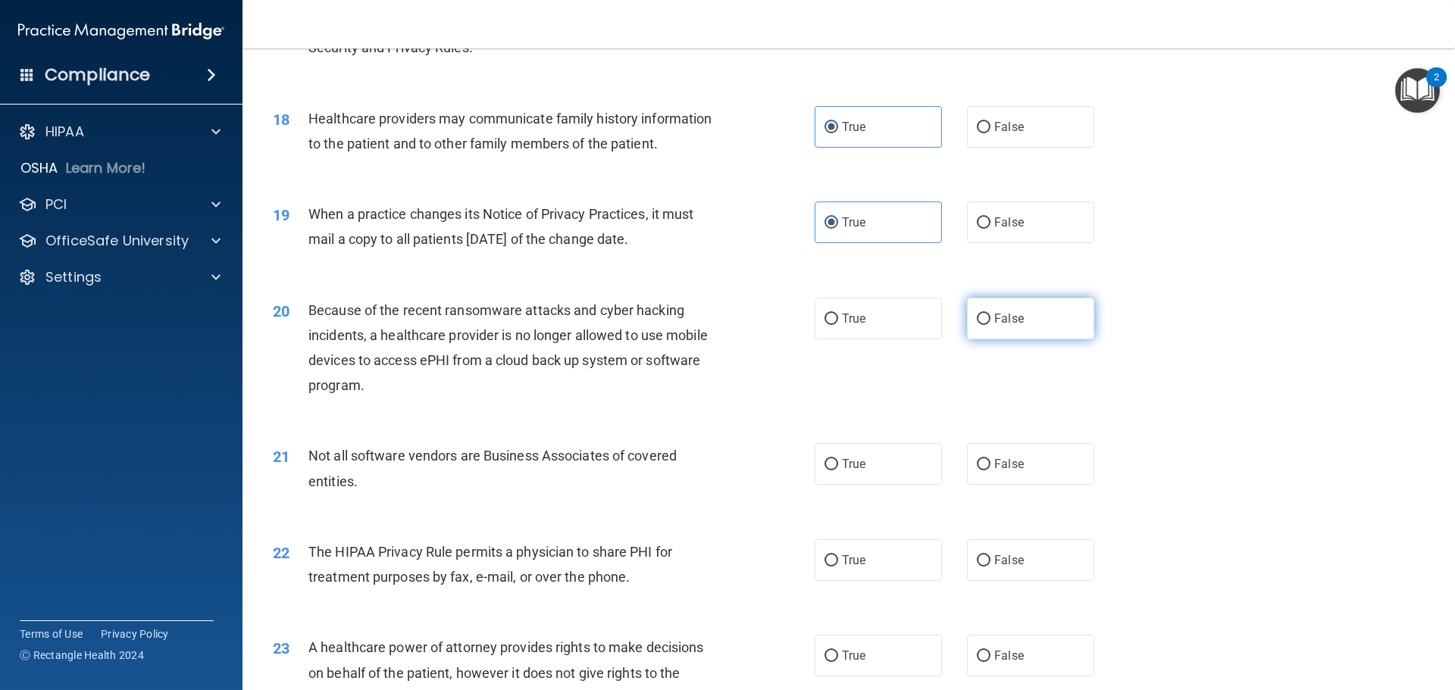
click at [1004, 324] on span "False" at bounding box center [1009, 319] width 30 height 14
click at [991, 324] on input "False" at bounding box center [984, 319] width 14 height 11
radio input "true"
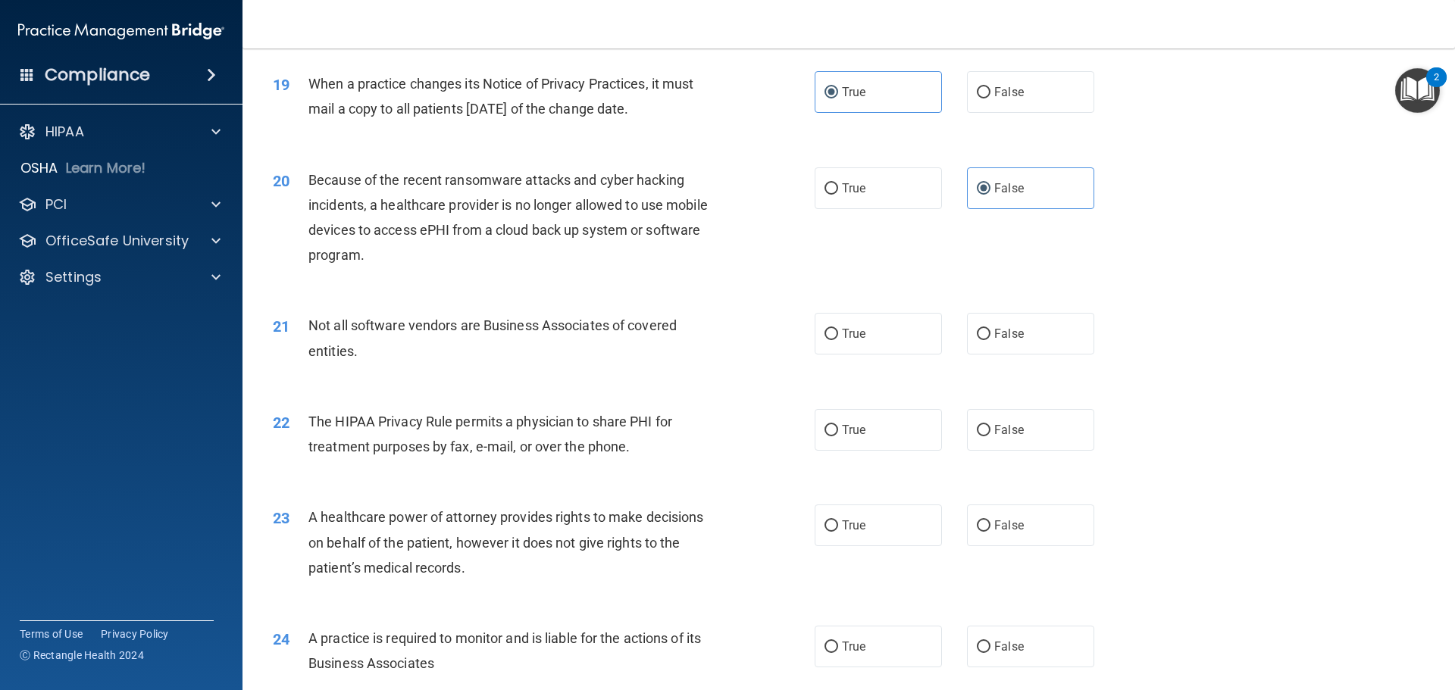
scroll to position [2122, 0]
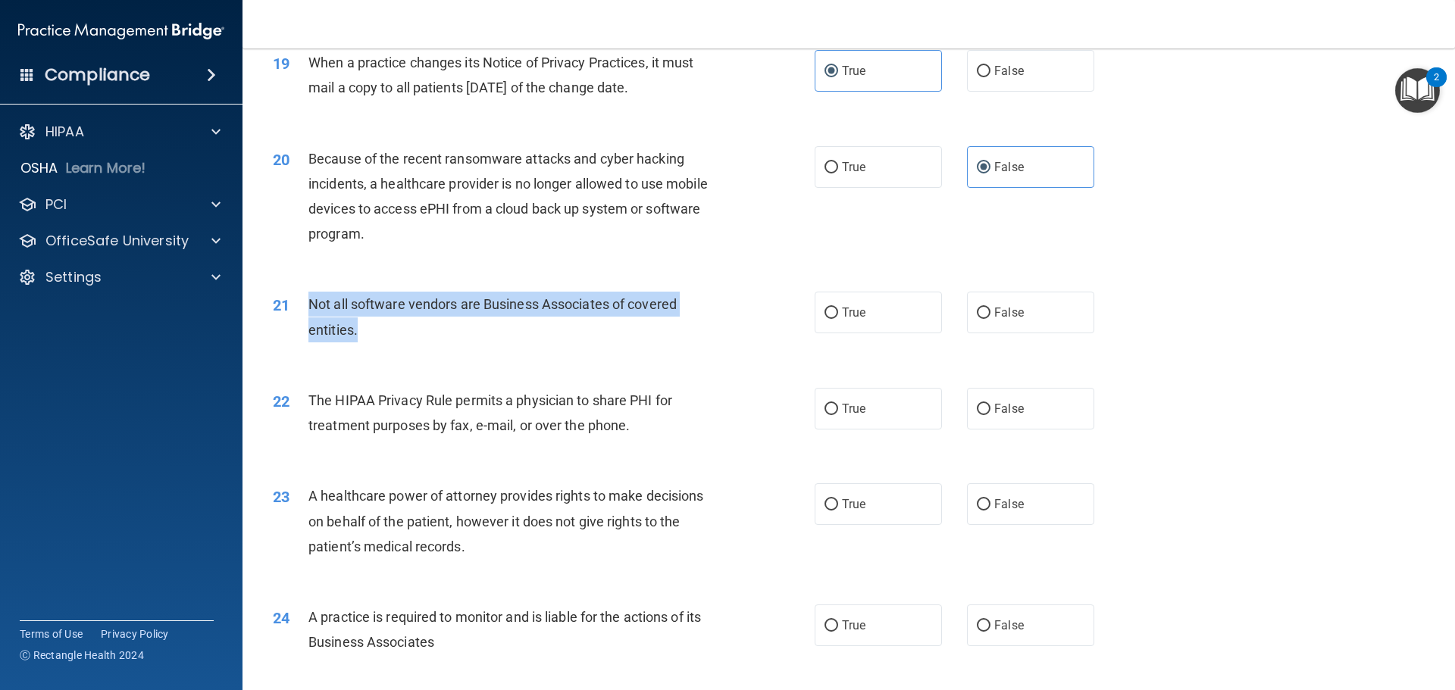
drag, startPoint x: 372, startPoint y: 330, endPoint x: 305, endPoint y: 308, distance: 70.9
click at [305, 308] on div "21 Not all software vendors are Business Associates of covered entities." at bounding box center [543, 321] width 587 height 58
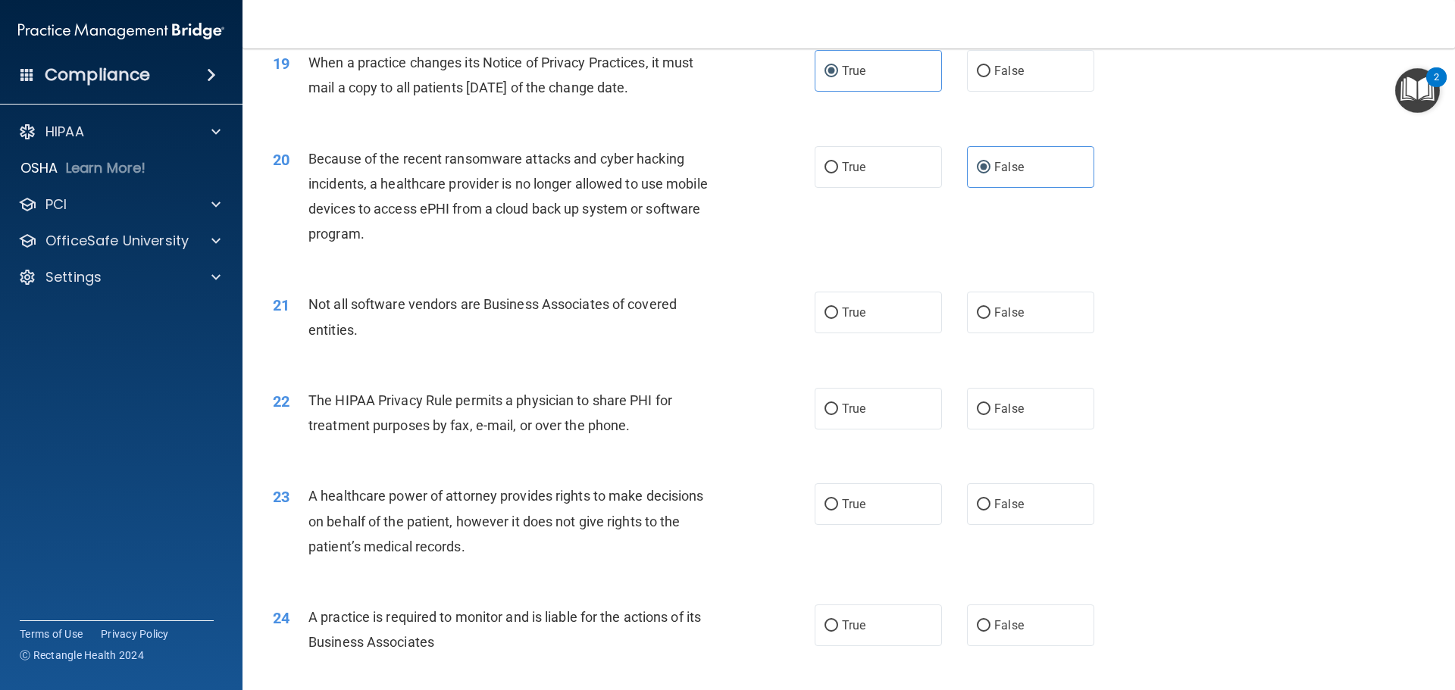
click at [462, 372] on div "22 The HIPAA Privacy Rule permits a physician to share PHI for treatment purpos…" at bounding box center [848, 417] width 1175 height 96
click at [1032, 313] on label "False" at bounding box center [1030, 313] width 127 height 42
click at [991, 313] on input "False" at bounding box center [984, 313] width 14 height 11
radio input "true"
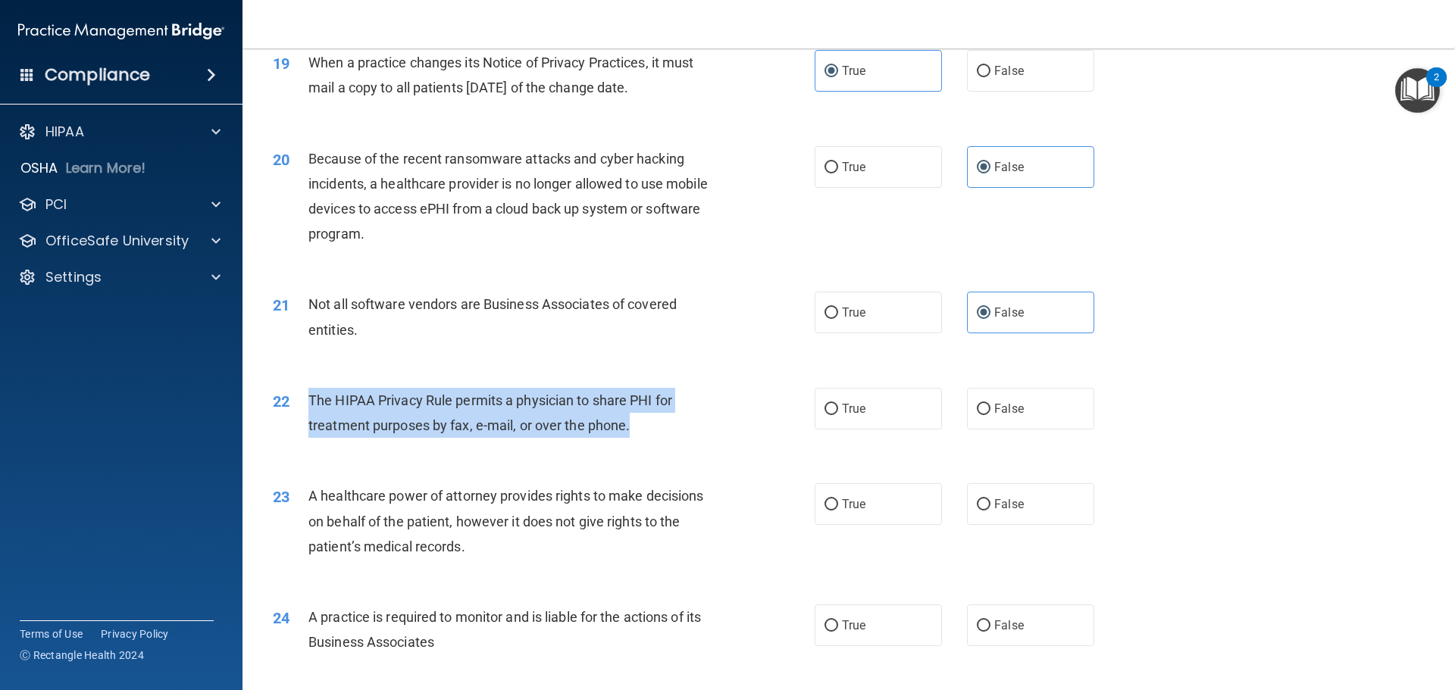
drag, startPoint x: 660, startPoint y: 429, endPoint x: 302, endPoint y: 399, distance: 359.7
click at [302, 399] on div "22 The HIPAA Privacy Rule permits a physician to share PHI for treatment purpos…" at bounding box center [543, 417] width 587 height 58
click at [669, 409] on div "The HIPAA Privacy Rule permits a physician to share PHI for treatment purposes …" at bounding box center [520, 413] width 424 height 50
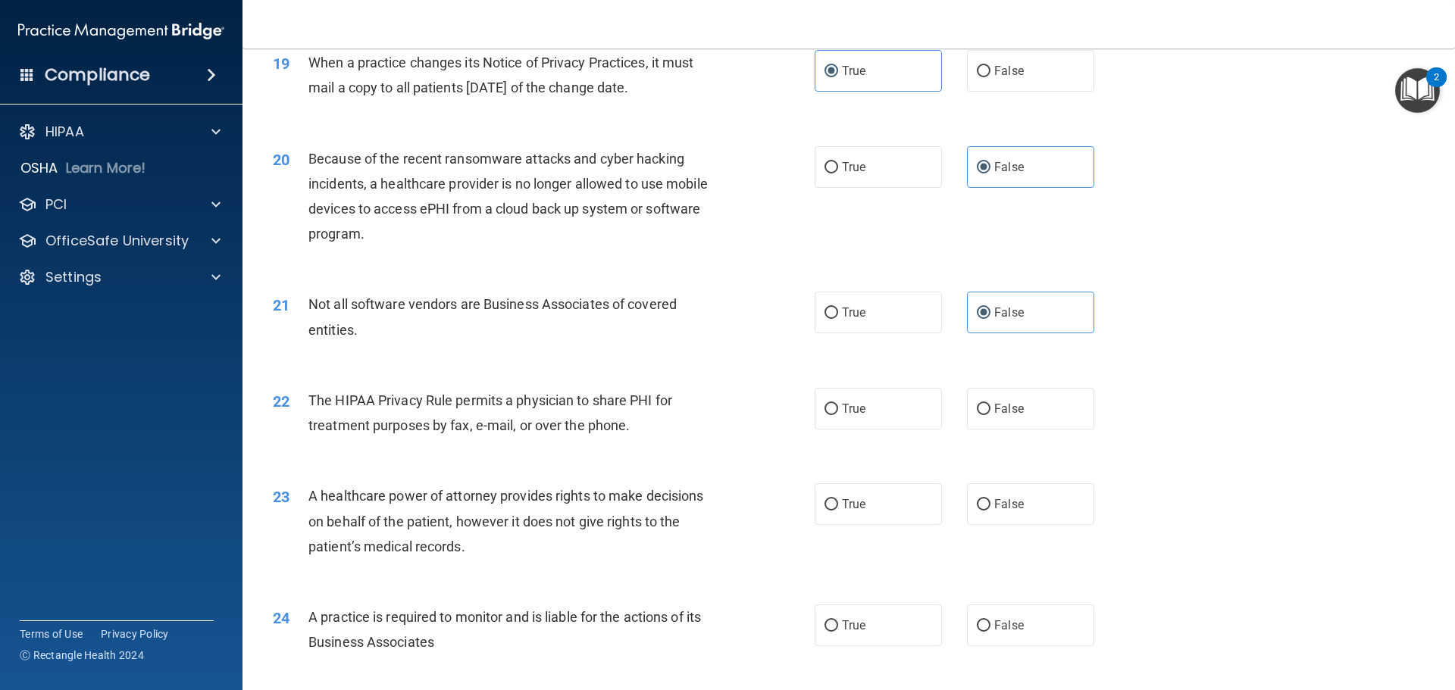
drag, startPoint x: 672, startPoint y: 424, endPoint x: 651, endPoint y: 427, distance: 20.6
click at [651, 427] on div "The HIPAA Privacy Rule permits a physician to share PHI for treatment purposes …" at bounding box center [520, 413] width 424 height 50
click at [985, 403] on label "False" at bounding box center [1030, 409] width 127 height 42
click at [985, 404] on input "False" at bounding box center [984, 409] width 14 height 11
radio input "true"
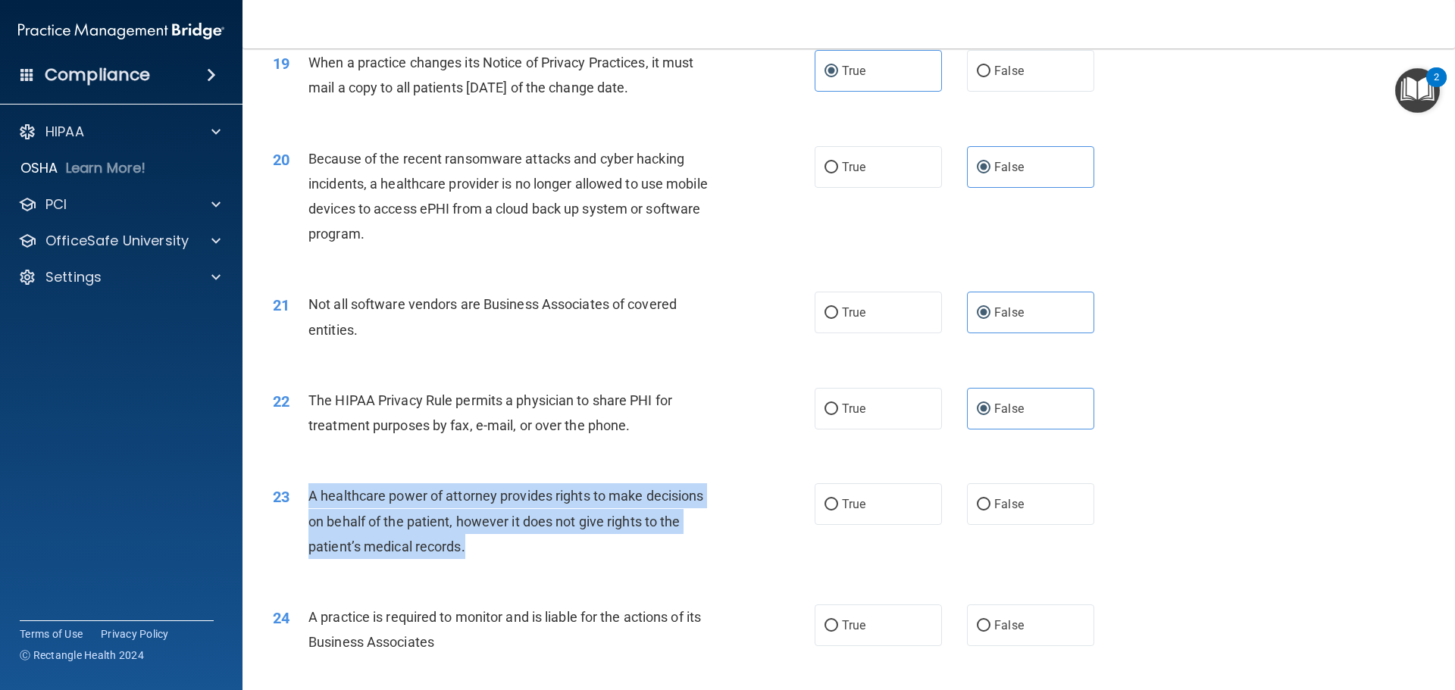
drag, startPoint x: 491, startPoint y: 546, endPoint x: 309, endPoint y: 493, distance: 189.5
click at [309, 493] on div "A healthcare power of attorney provides rights to make decisions on behalf of t…" at bounding box center [520, 522] width 424 height 76
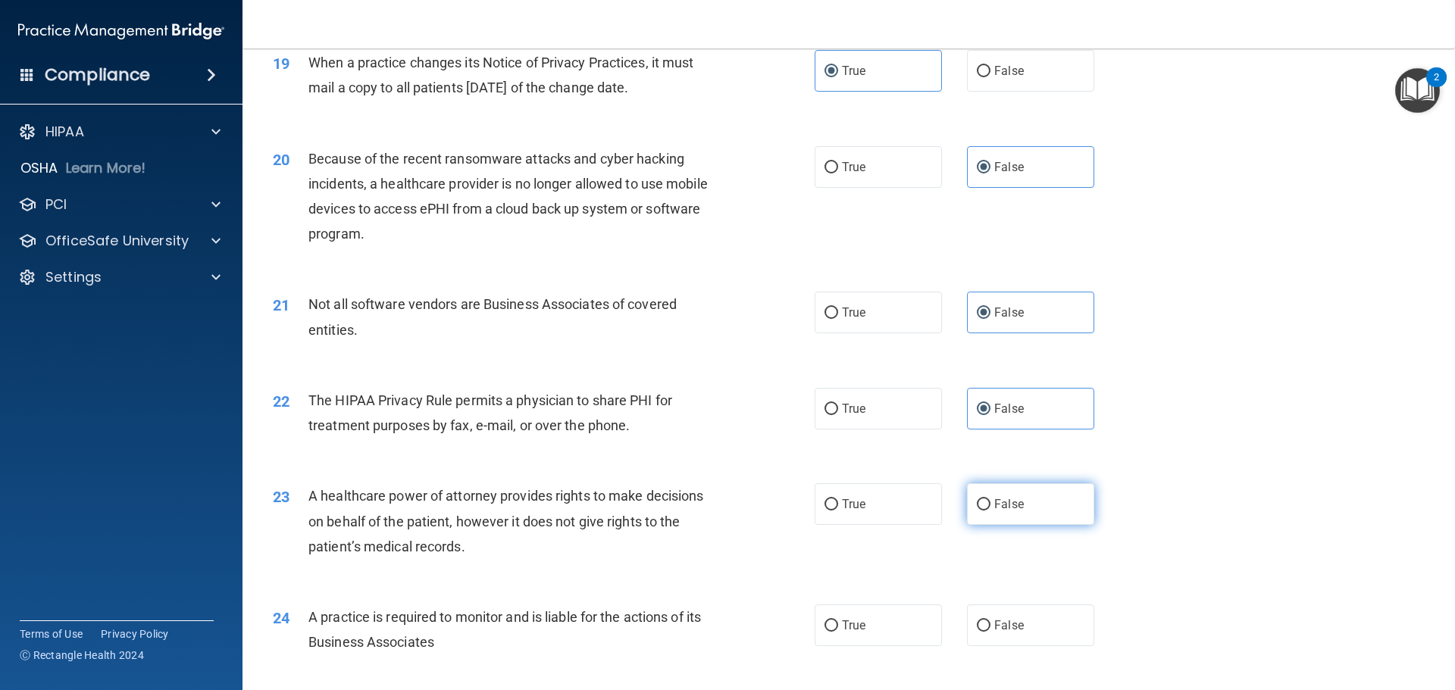
click at [995, 499] on span "False" at bounding box center [1009, 504] width 30 height 14
click at [991, 499] on input "False" at bounding box center [984, 504] width 14 height 11
radio input "true"
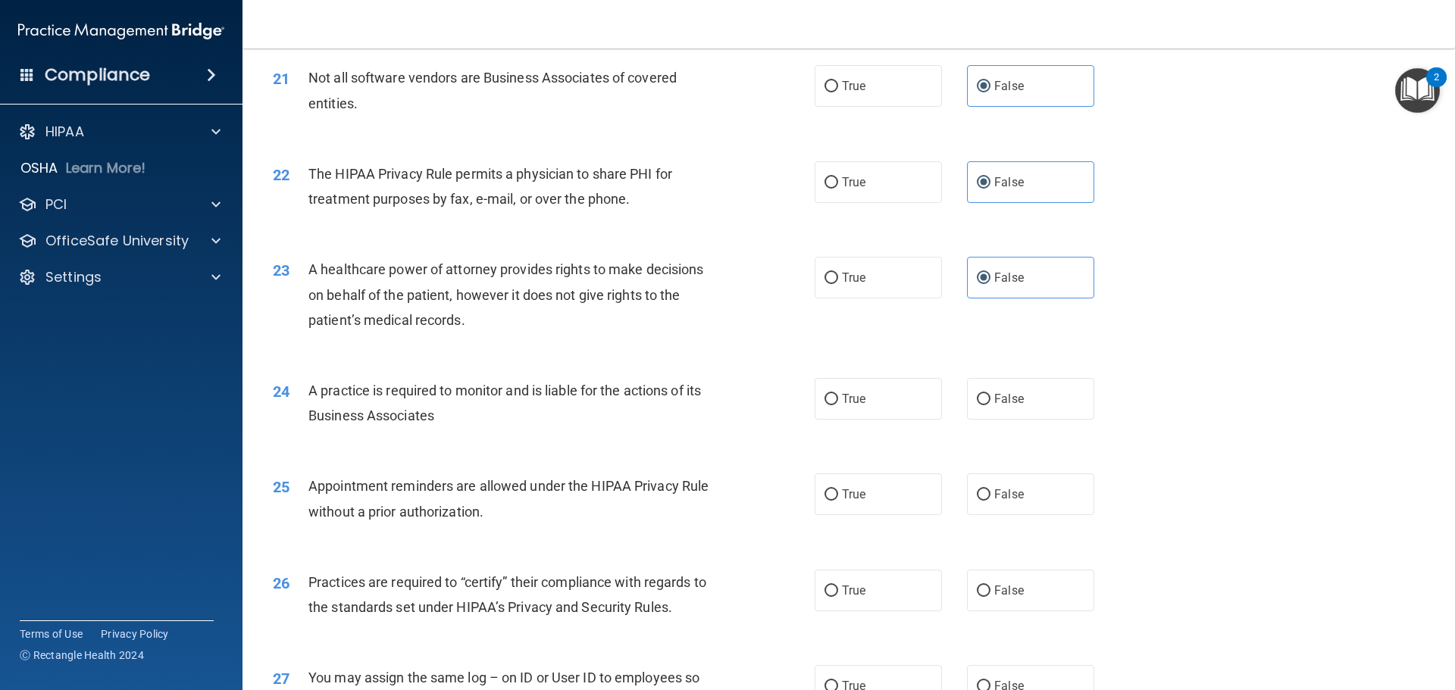
scroll to position [2350, 0]
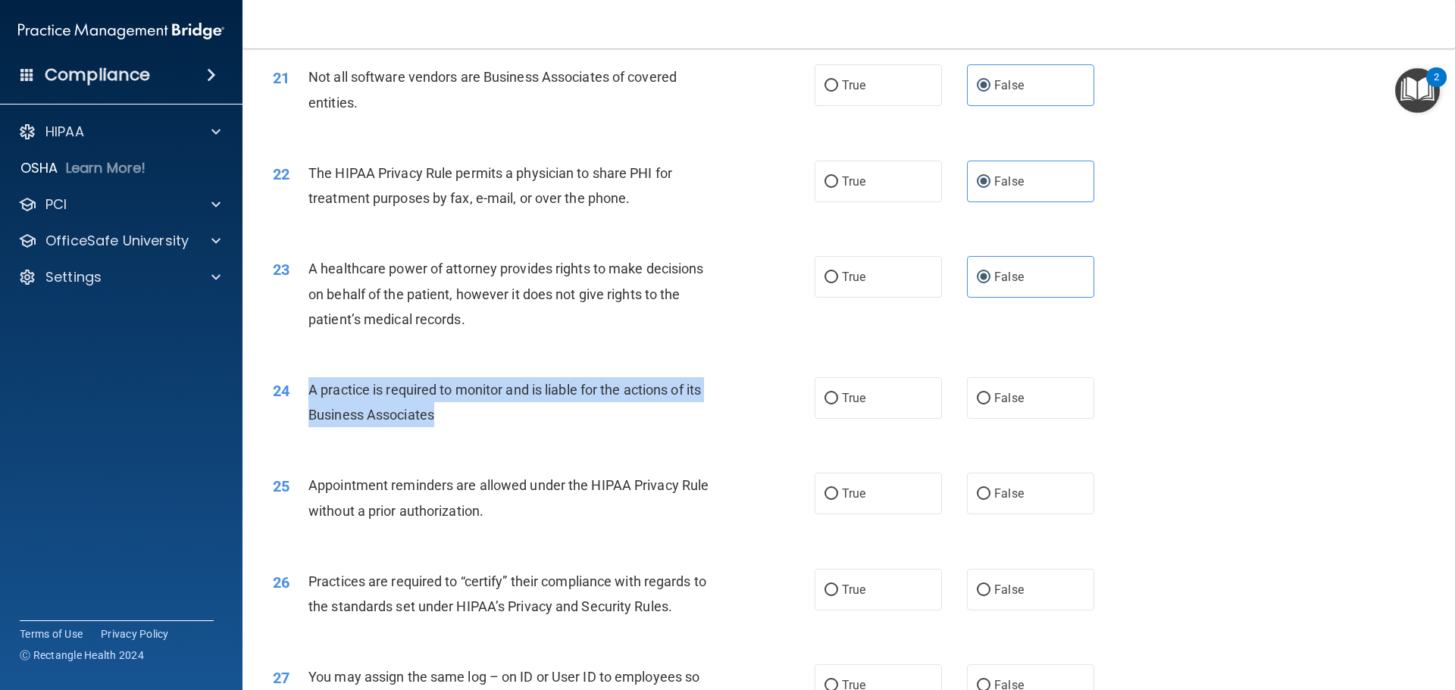
drag, startPoint x: 453, startPoint y: 411, endPoint x: 307, endPoint y: 388, distance: 147.3
click at [307, 388] on div "24 A practice is required to monitor and is liable for the actions of its Busin…" at bounding box center [543, 406] width 587 height 58
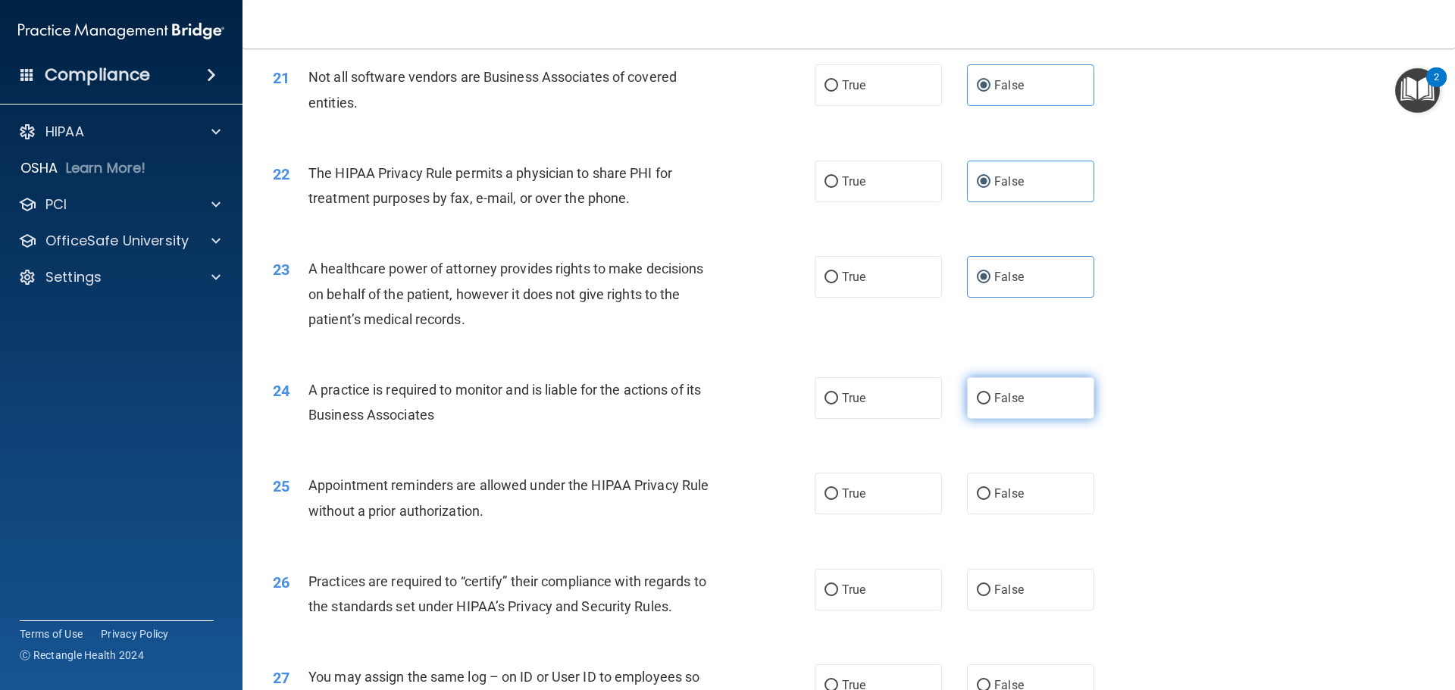
click at [994, 396] on span "False" at bounding box center [1009, 398] width 30 height 14
click at [991, 396] on input "False" at bounding box center [984, 398] width 14 height 11
radio input "true"
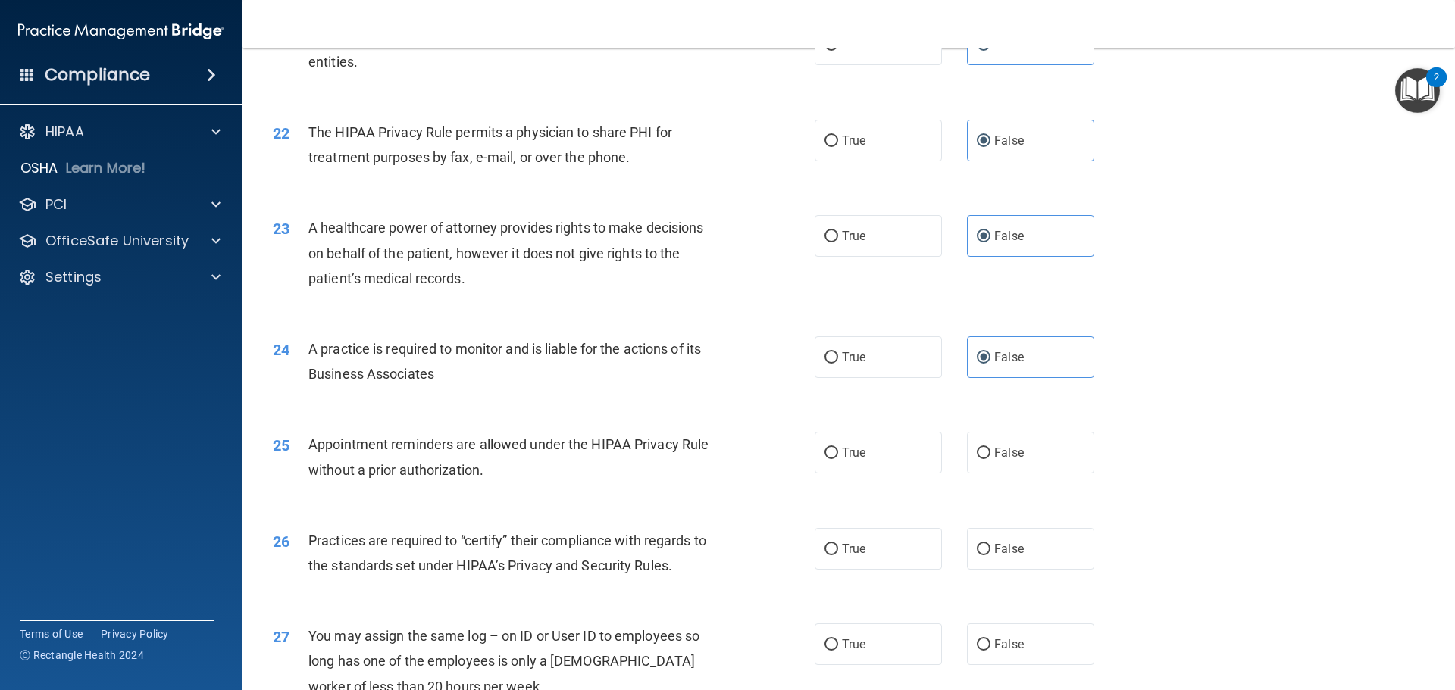
scroll to position [2425, 0]
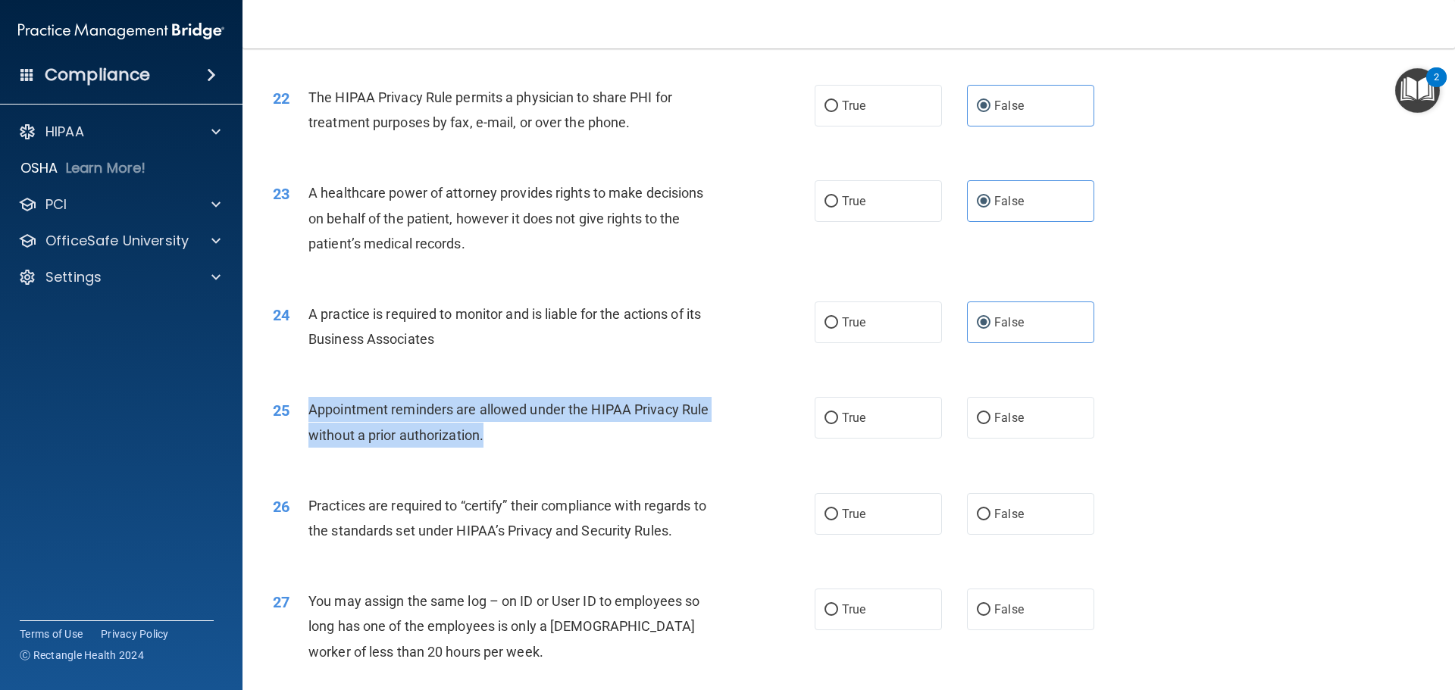
drag, startPoint x: 511, startPoint y: 432, endPoint x: 308, endPoint y: 409, distance: 203.6
click at [308, 409] on div "Appointment reminders are allowed under the HIPAA Privacy Rule without a prior …" at bounding box center [520, 422] width 424 height 50
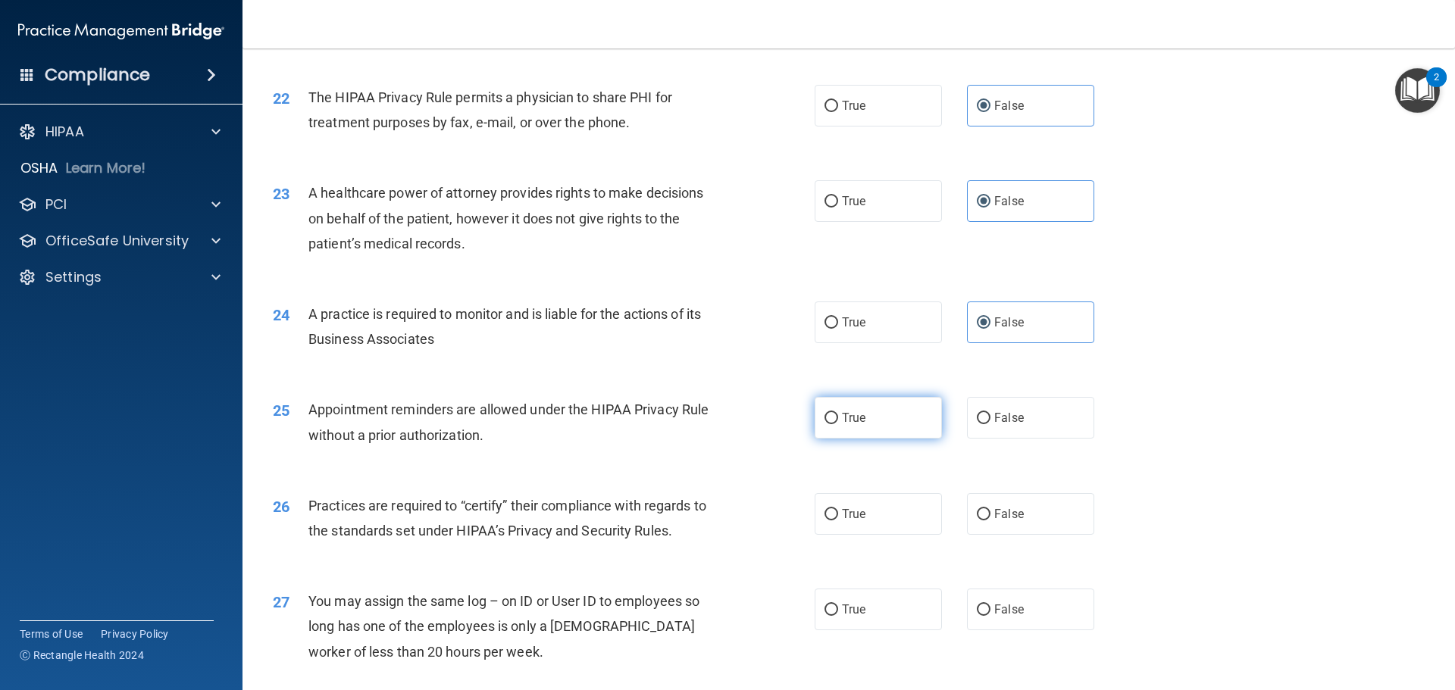
click at [842, 420] on span "True" at bounding box center [853, 418] width 23 height 14
click at [838, 420] on input "True" at bounding box center [832, 418] width 14 height 11
radio input "true"
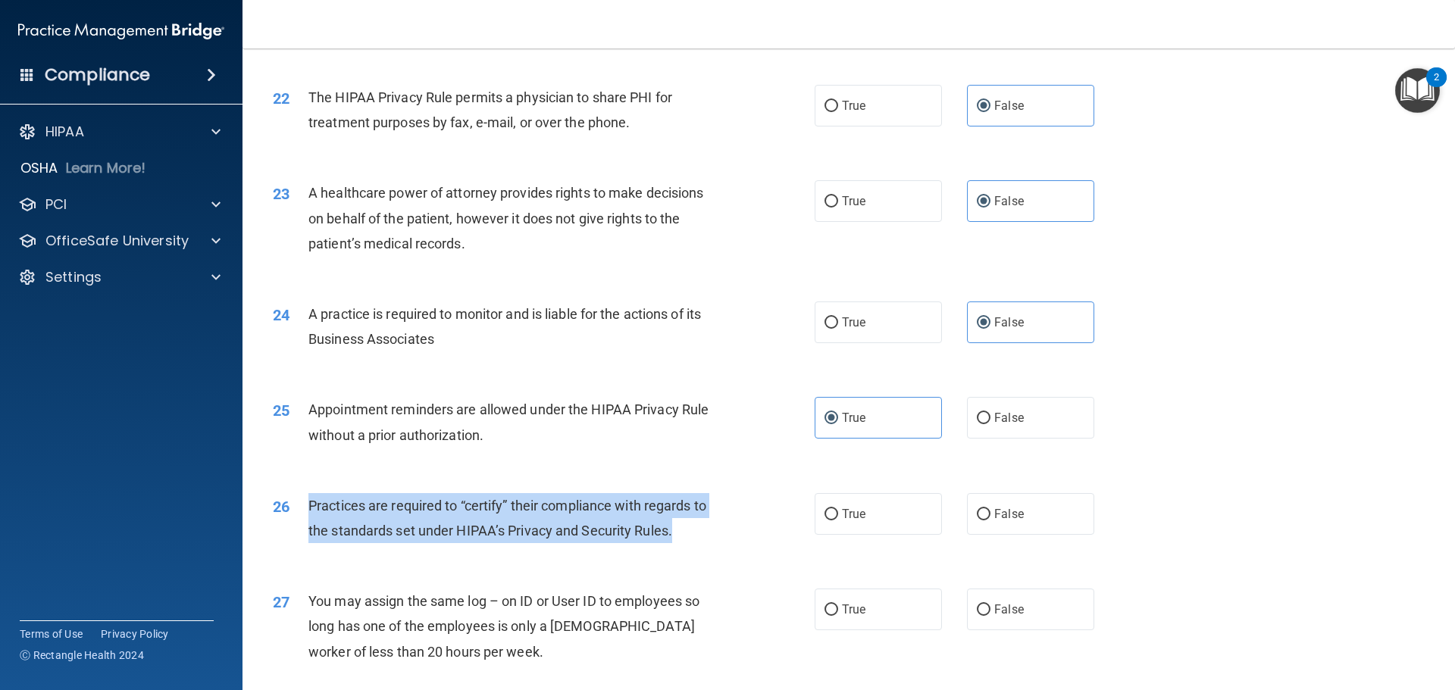
drag, startPoint x: 698, startPoint y: 525, endPoint x: 310, endPoint y: 509, distance: 388.4
click at [310, 509] on div "Practices are required to “certify” their compliance with regards to the standa…" at bounding box center [520, 518] width 424 height 50
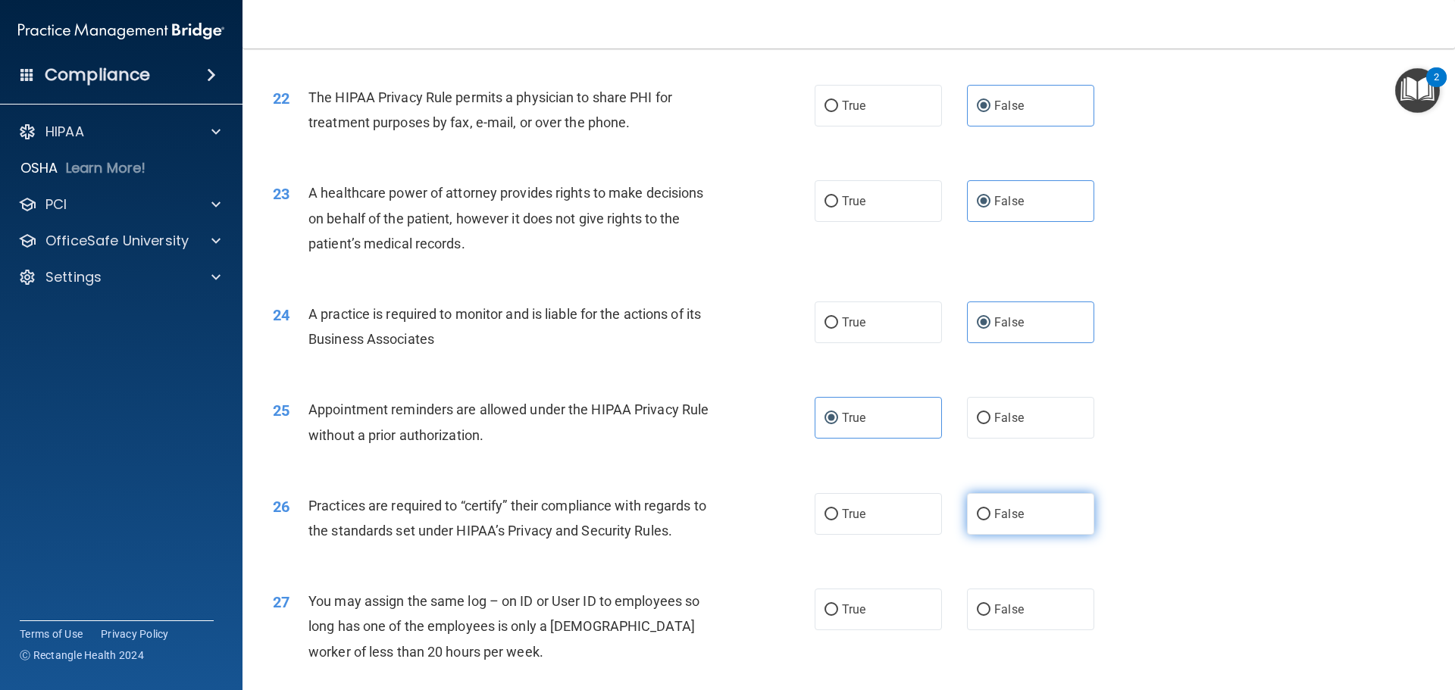
drag, startPoint x: 988, startPoint y: 509, endPoint x: 977, endPoint y: 509, distance: 10.6
click at [994, 509] on span "False" at bounding box center [1009, 514] width 30 height 14
click at [988, 509] on input "False" at bounding box center [984, 514] width 14 height 11
radio input "true"
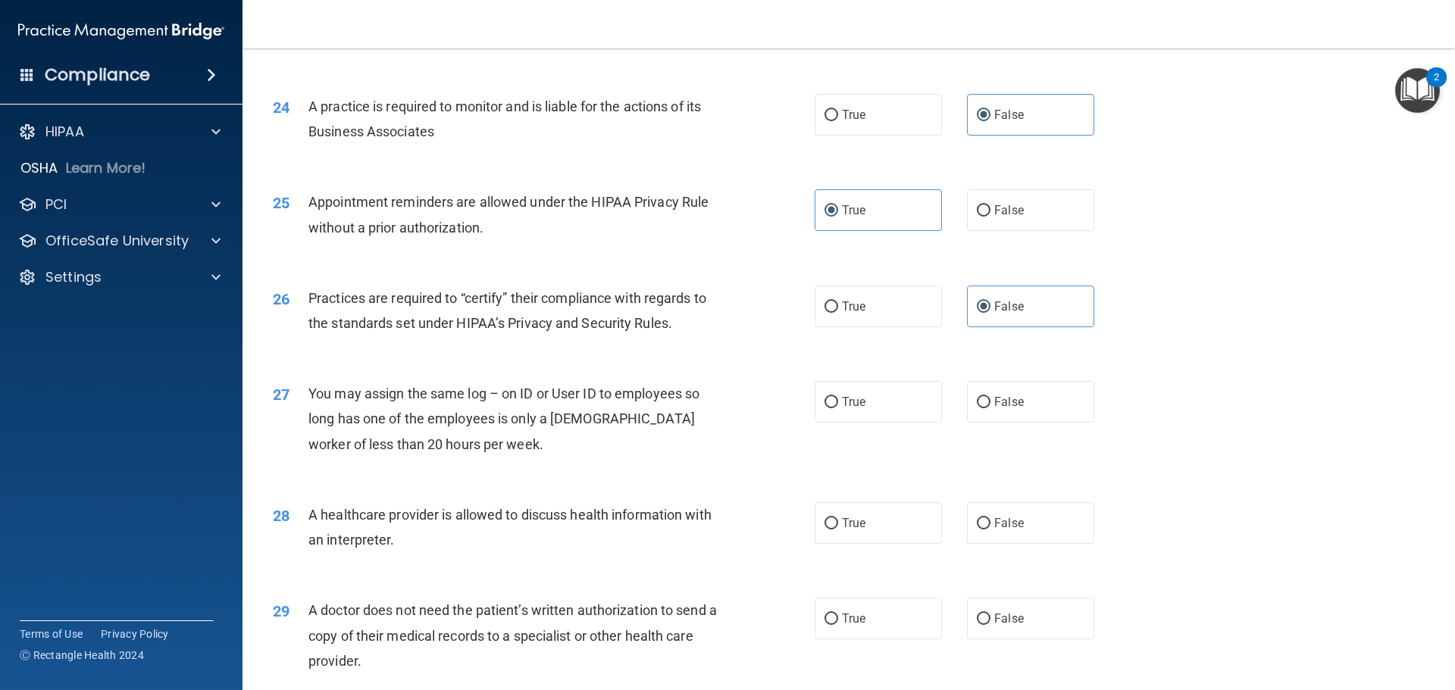
scroll to position [2653, 0]
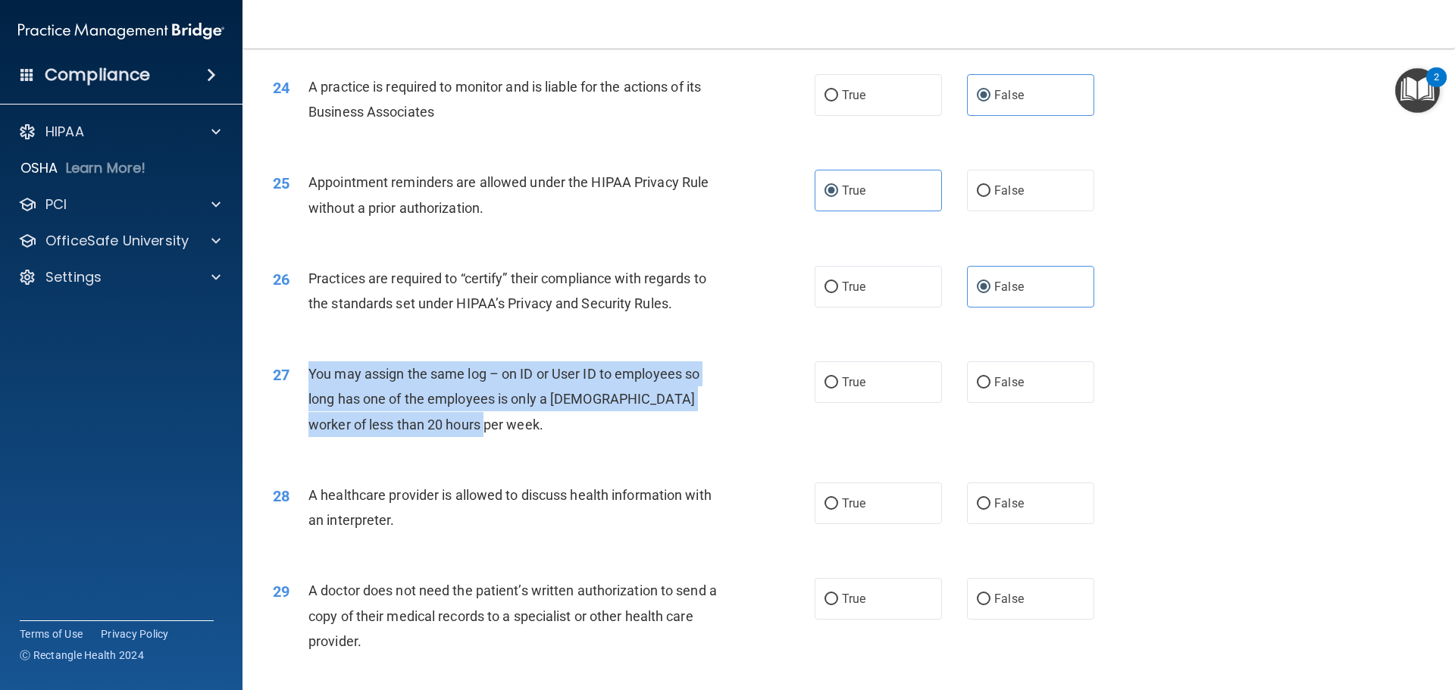
drag, startPoint x: 470, startPoint y: 419, endPoint x: 310, endPoint y: 366, distance: 168.5
click at [310, 366] on div "You may assign the same log – on ID or User ID to employees so long has one of …" at bounding box center [520, 400] width 424 height 76
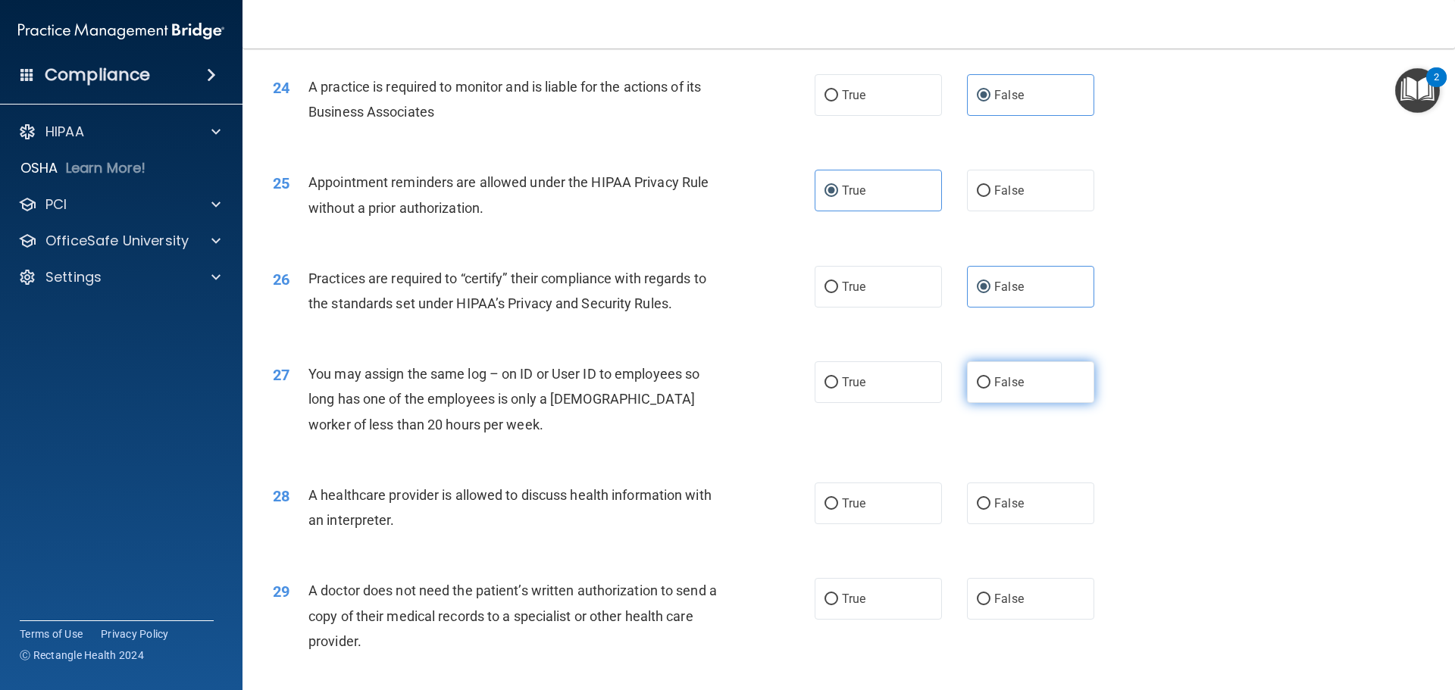
click at [974, 393] on label "False" at bounding box center [1030, 383] width 127 height 42
click at [977, 389] on input "False" at bounding box center [984, 382] width 14 height 11
radio input "true"
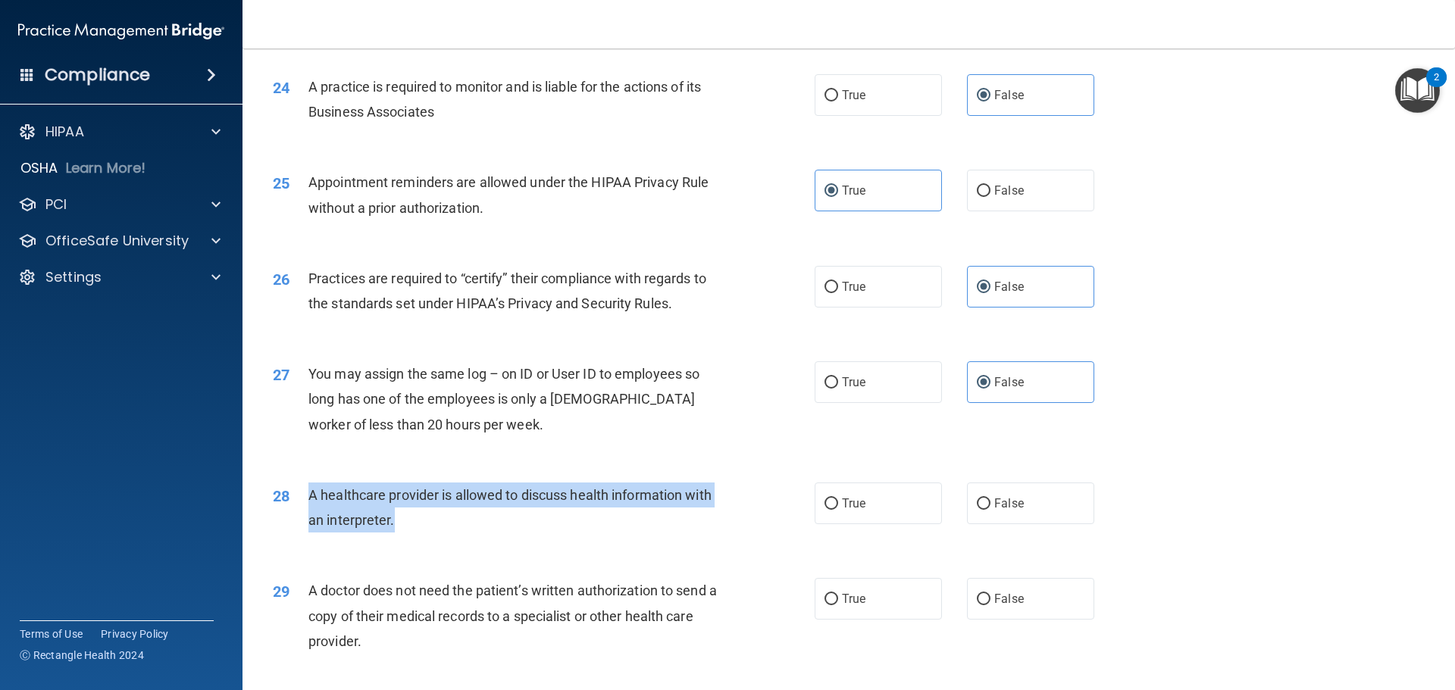
drag, startPoint x: 417, startPoint y: 515, endPoint x: 312, endPoint y: 496, distance: 106.9
click at [312, 496] on div "A healthcare provider is allowed to discuss health information with an interpre…" at bounding box center [520, 508] width 424 height 50
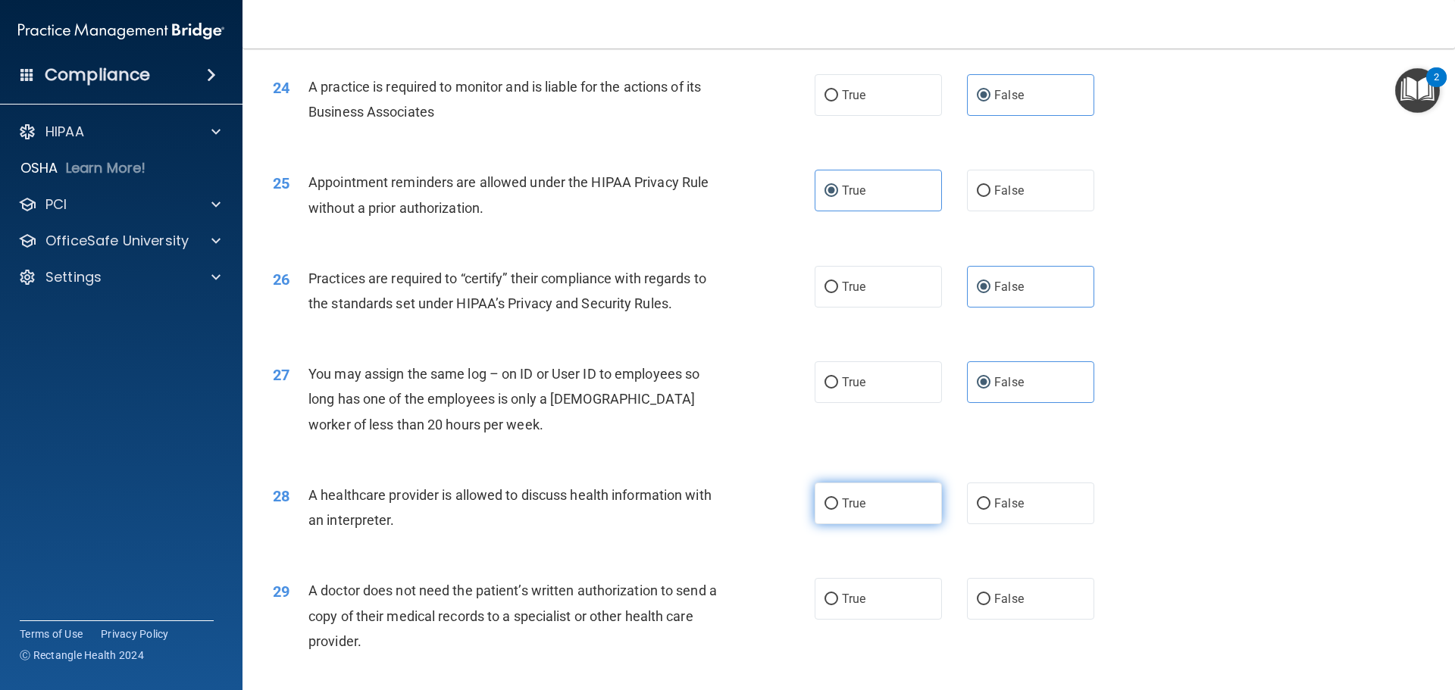
click at [871, 506] on label "True" at bounding box center [878, 504] width 127 height 42
click at [838, 506] on input "True" at bounding box center [832, 504] width 14 height 11
radio input "true"
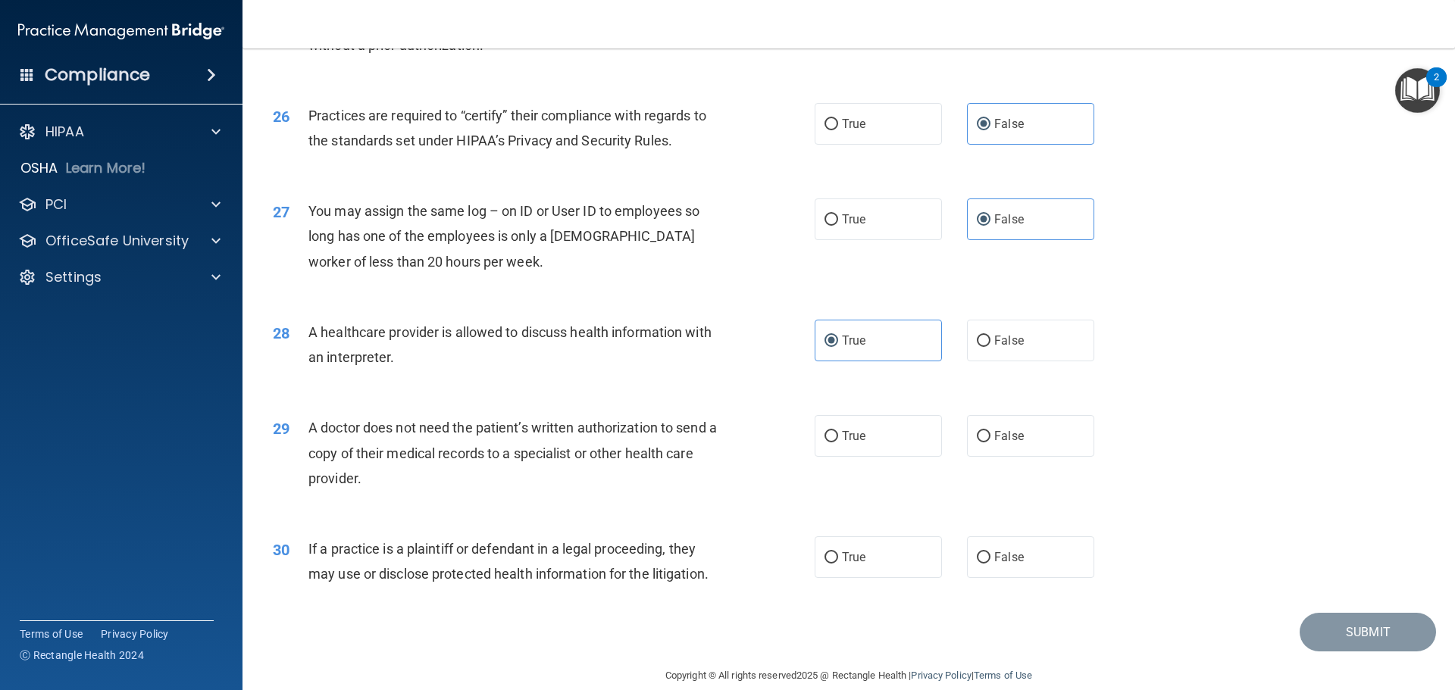
scroll to position [2838, 0]
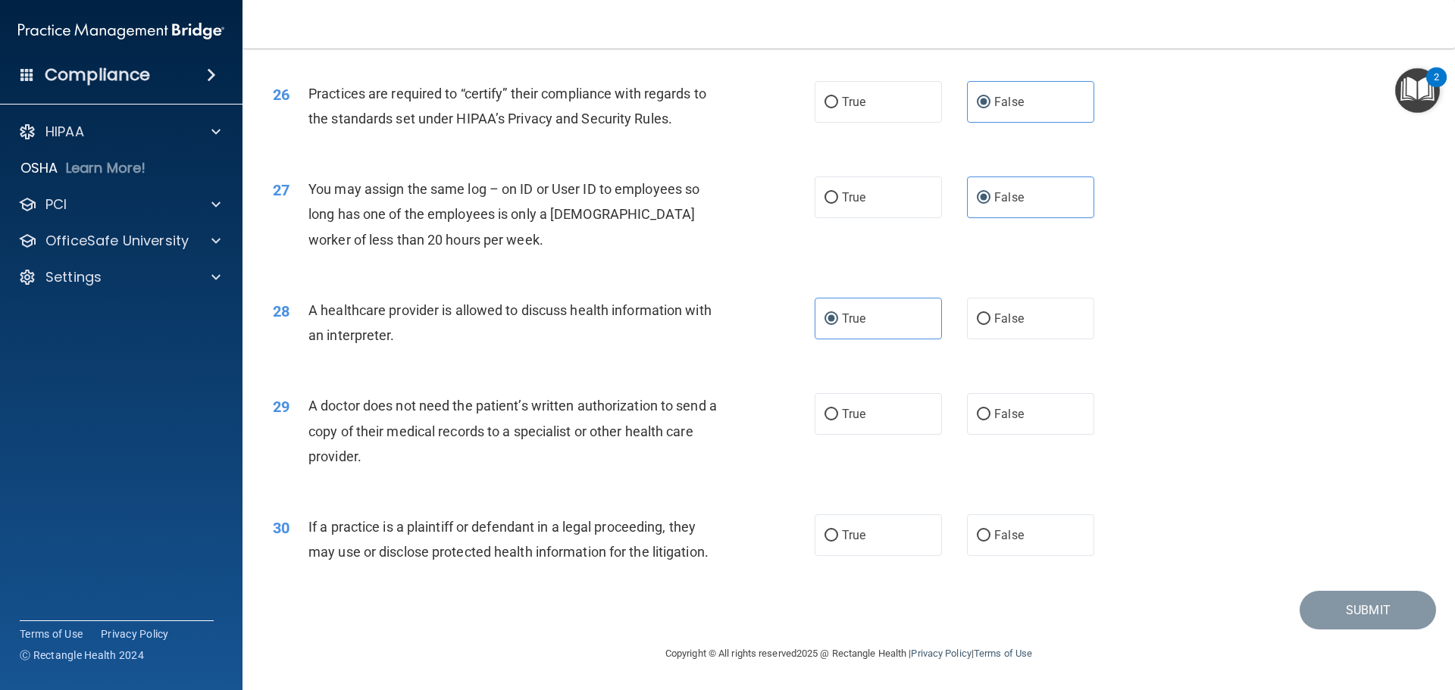
drag, startPoint x: 351, startPoint y: 453, endPoint x: 308, endPoint y: 403, distance: 65.6
click at [308, 403] on div "A doctor does not need the patient’s written authorization to send a copy of th…" at bounding box center [520, 431] width 424 height 76
click at [994, 414] on span "False" at bounding box center [1009, 414] width 30 height 14
click at [991, 414] on input "False" at bounding box center [984, 414] width 14 height 11
radio input "true"
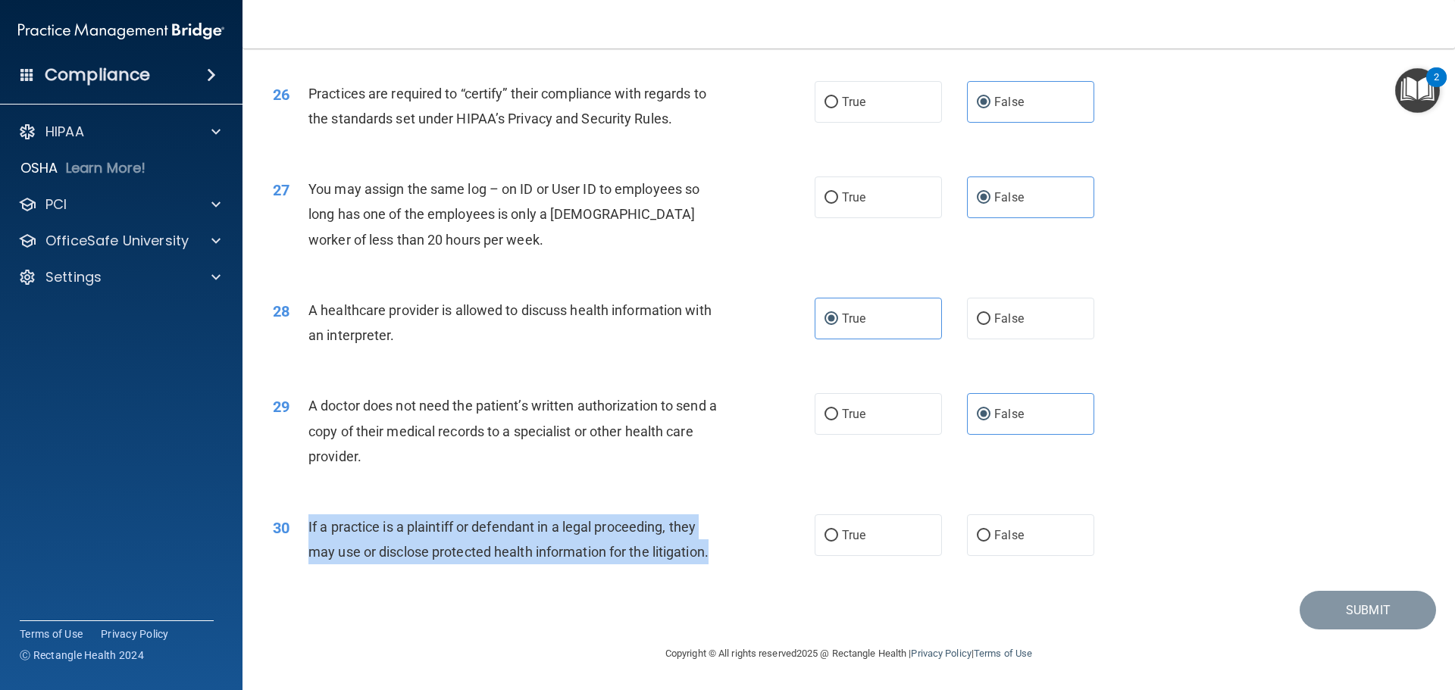
drag, startPoint x: 710, startPoint y: 553, endPoint x: 307, endPoint y: 531, distance: 403.9
click at [307, 531] on div "30 If a practice is a plaintiff or defendant in a legal proceeding, they may us…" at bounding box center [543, 544] width 587 height 58
drag, startPoint x: 822, startPoint y: 528, endPoint x: 887, endPoint y: 535, distance: 64.8
click at [825, 531] on input "True" at bounding box center [832, 536] width 14 height 11
radio input "true"
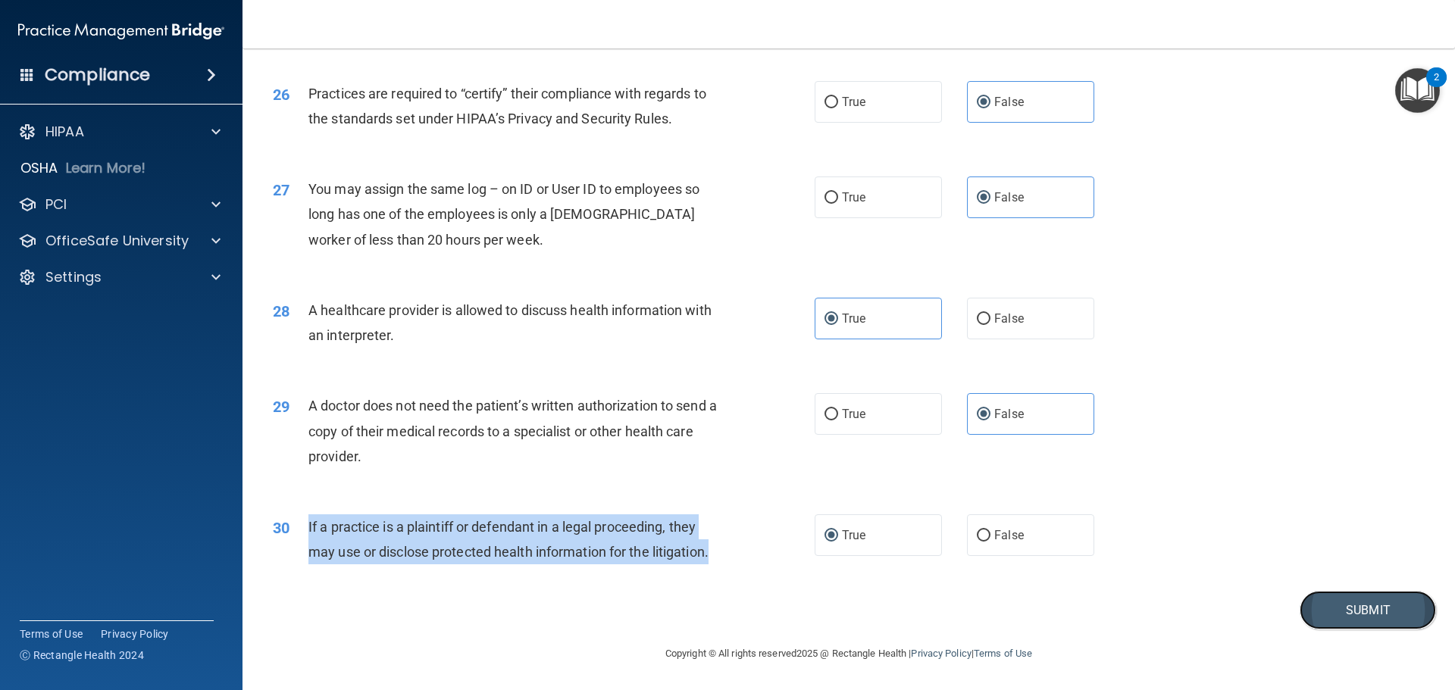
click at [1387, 615] on button "Submit" at bounding box center [1368, 610] width 136 height 39
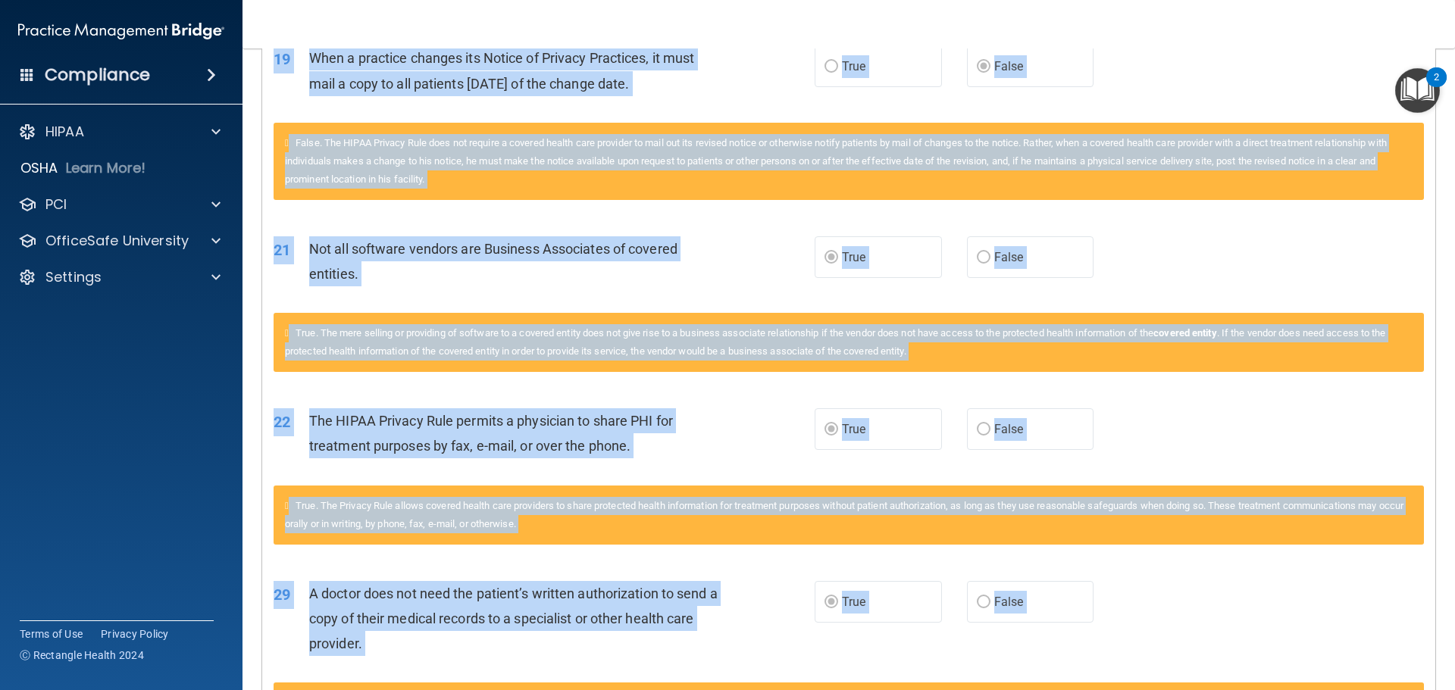
scroll to position [1459, 0]
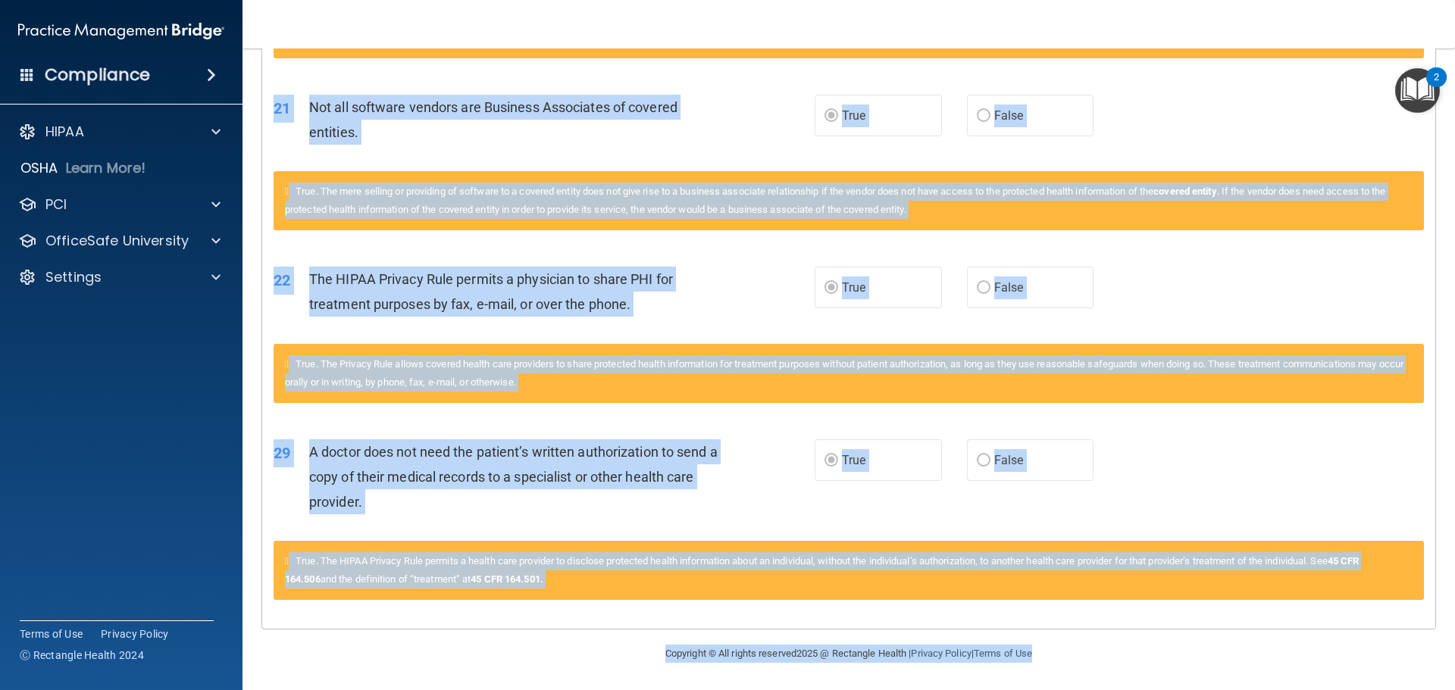
drag, startPoint x: 308, startPoint y: 297, endPoint x: 1451, endPoint y: 726, distance: 1221.6
click at [1451, 690] on html "Compliance HIPAA Documents and Policies Report an Incident Business Associates …" at bounding box center [727, 345] width 1455 height 690
click at [1289, 146] on div "21 Not all software vendors are Business Associates of covered entities. True F…" at bounding box center [848, 124] width 1173 height 96
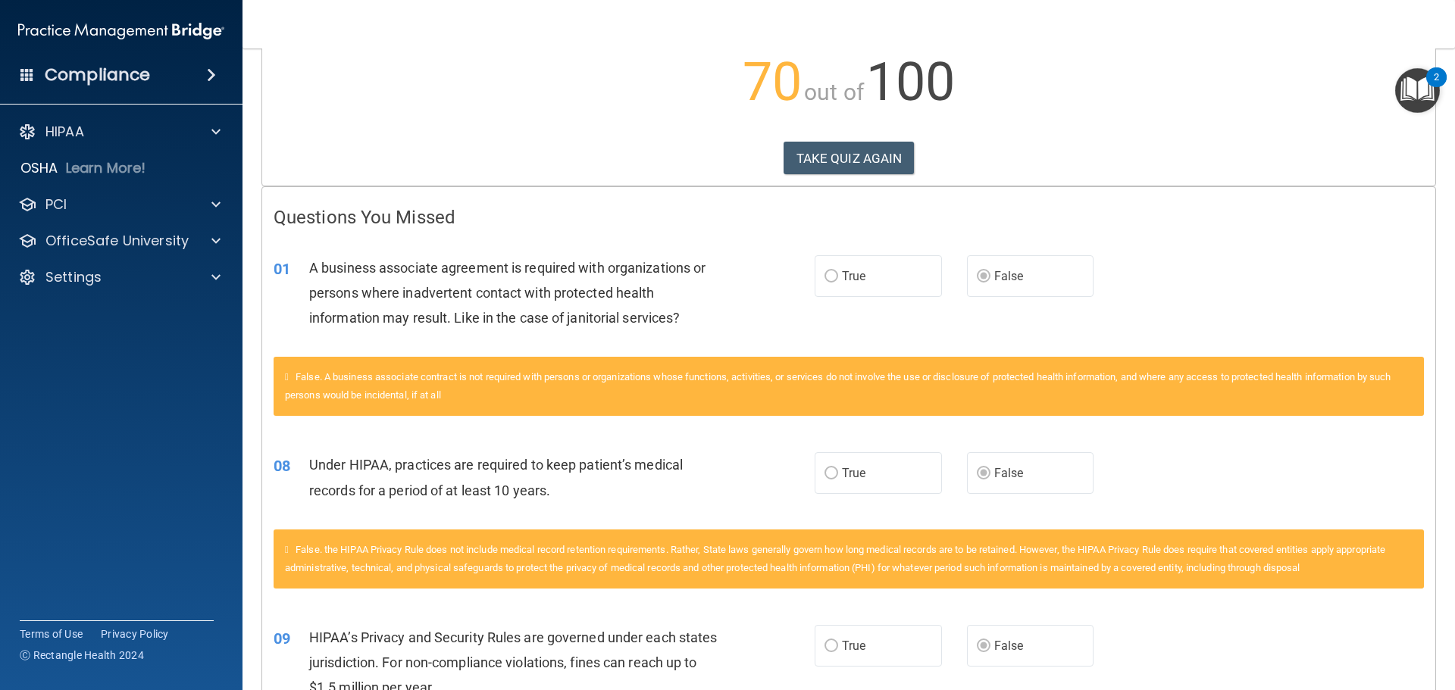
scroll to position [0, 0]
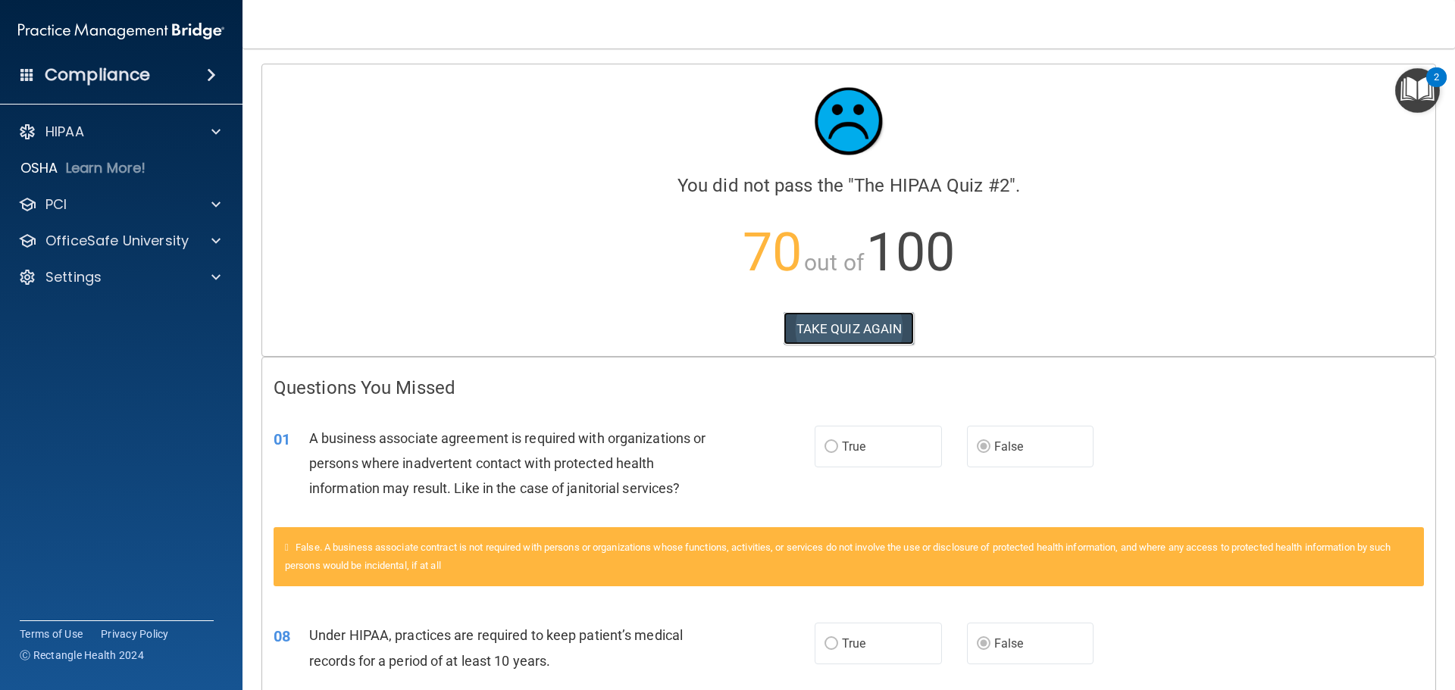
click at [824, 324] on button "TAKE QUIZ AGAIN" at bounding box center [849, 328] width 131 height 33
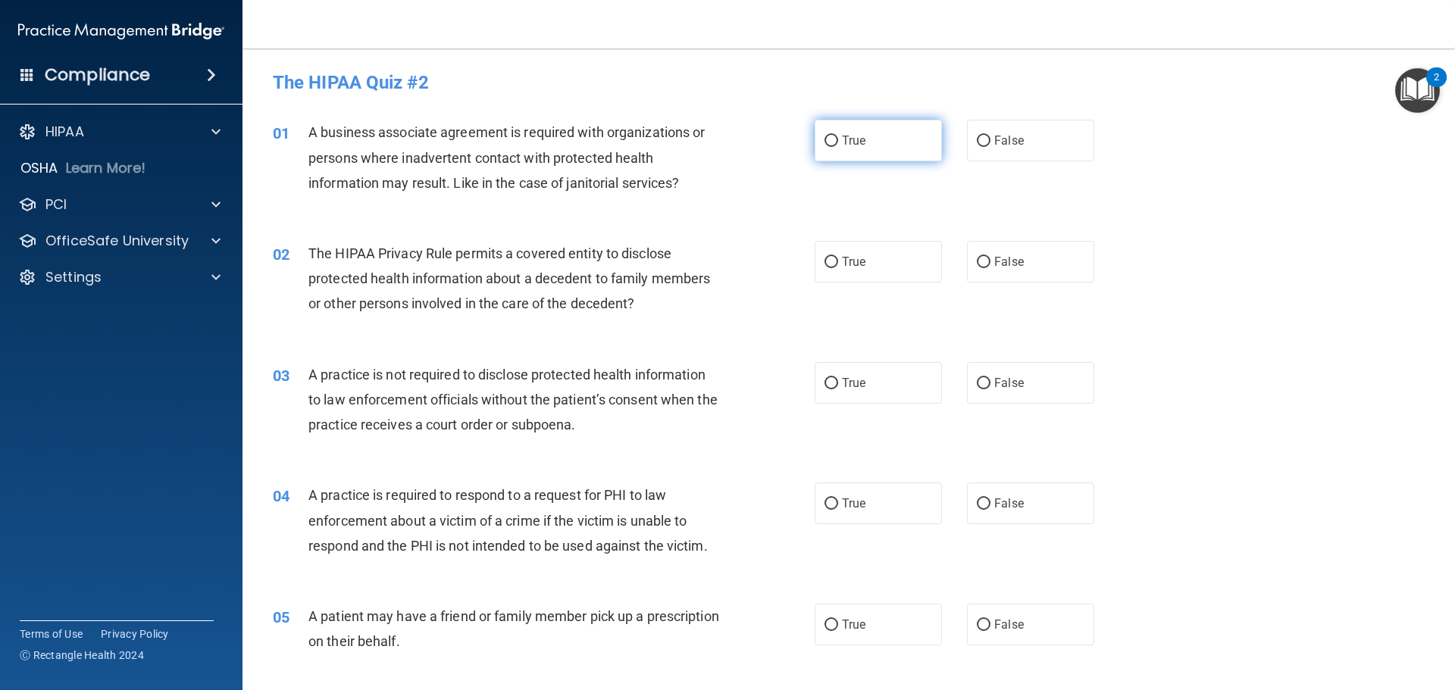
click at [815, 135] on label "True" at bounding box center [878, 141] width 127 height 42
click at [825, 136] on input "True" at bounding box center [832, 141] width 14 height 11
radio input "true"
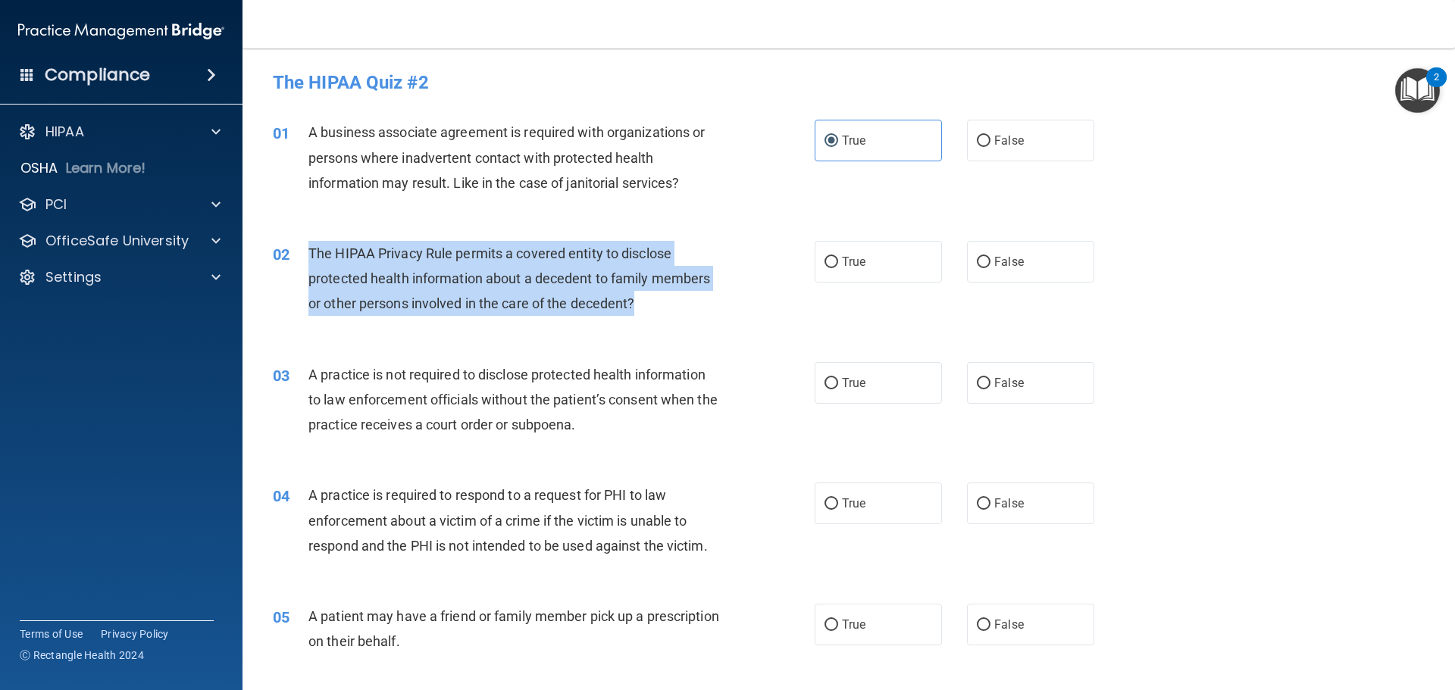
drag, startPoint x: 646, startPoint y: 299, endPoint x: 306, endPoint y: 249, distance: 343.2
click at [306, 249] on div "02 The HIPAA Privacy Rule permits a covered entity to disclose protected health…" at bounding box center [543, 282] width 587 height 83
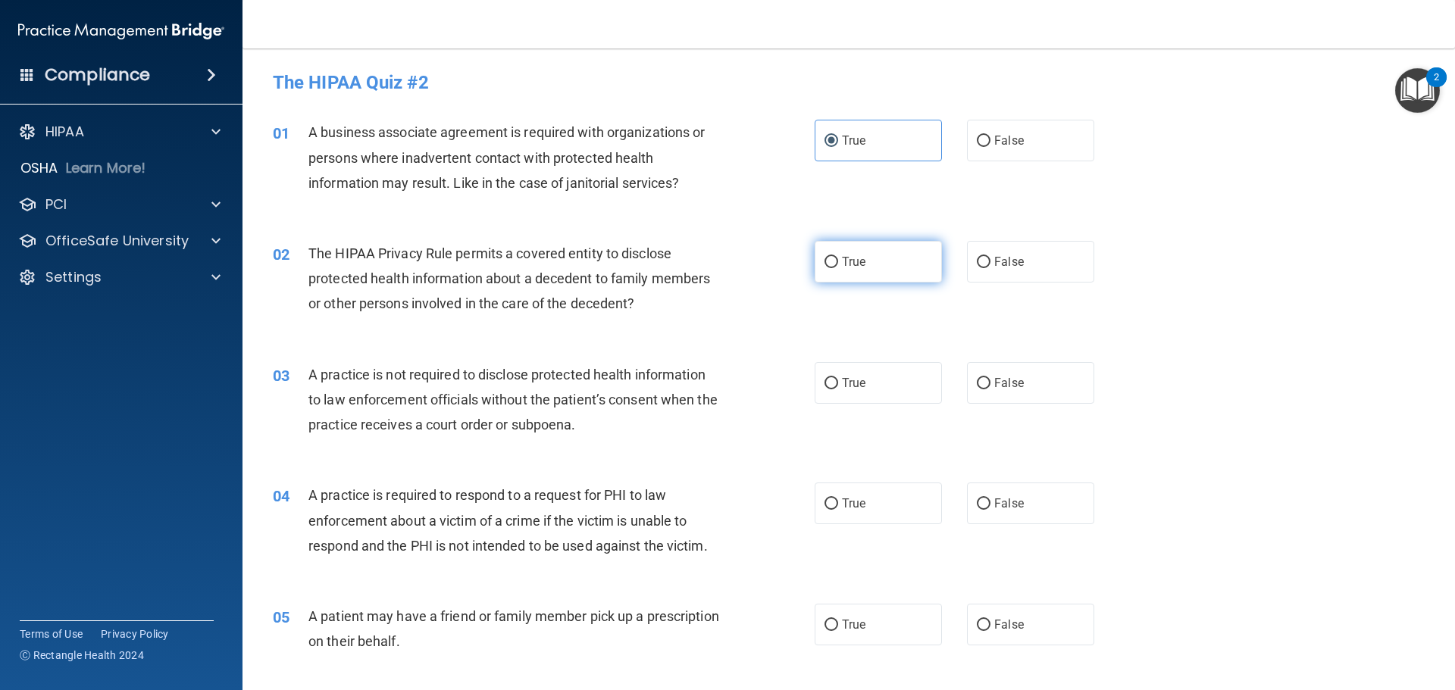
click at [842, 265] on span "True" at bounding box center [853, 262] width 23 height 14
click at [838, 265] on input "True" at bounding box center [832, 262] width 14 height 11
radio input "true"
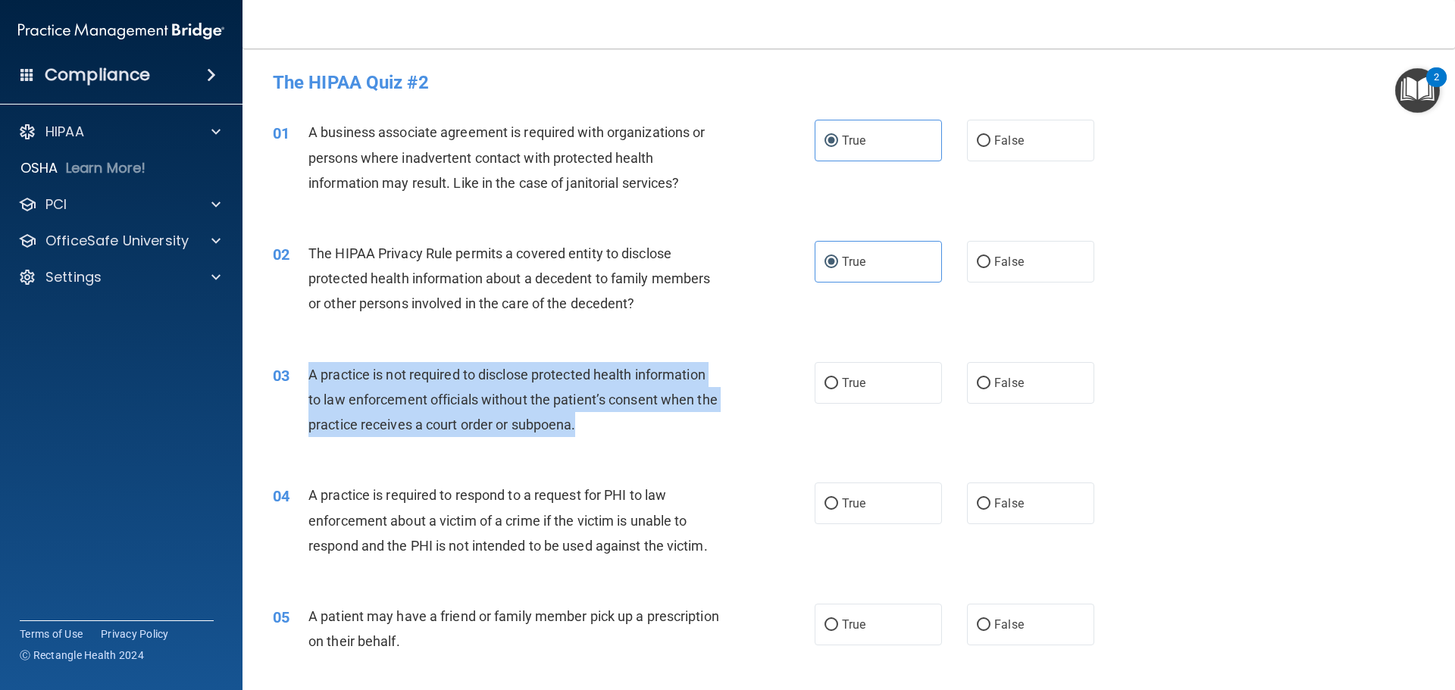
drag, startPoint x: 604, startPoint y: 423, endPoint x: 302, endPoint y: 377, distance: 305.2
click at [302, 377] on div "03 A practice is not required to disclose protected health information to law e…" at bounding box center [543, 403] width 587 height 83
click at [557, 411] on div "A practice is not required to disclose protected health information to law enfo…" at bounding box center [520, 400] width 424 height 76
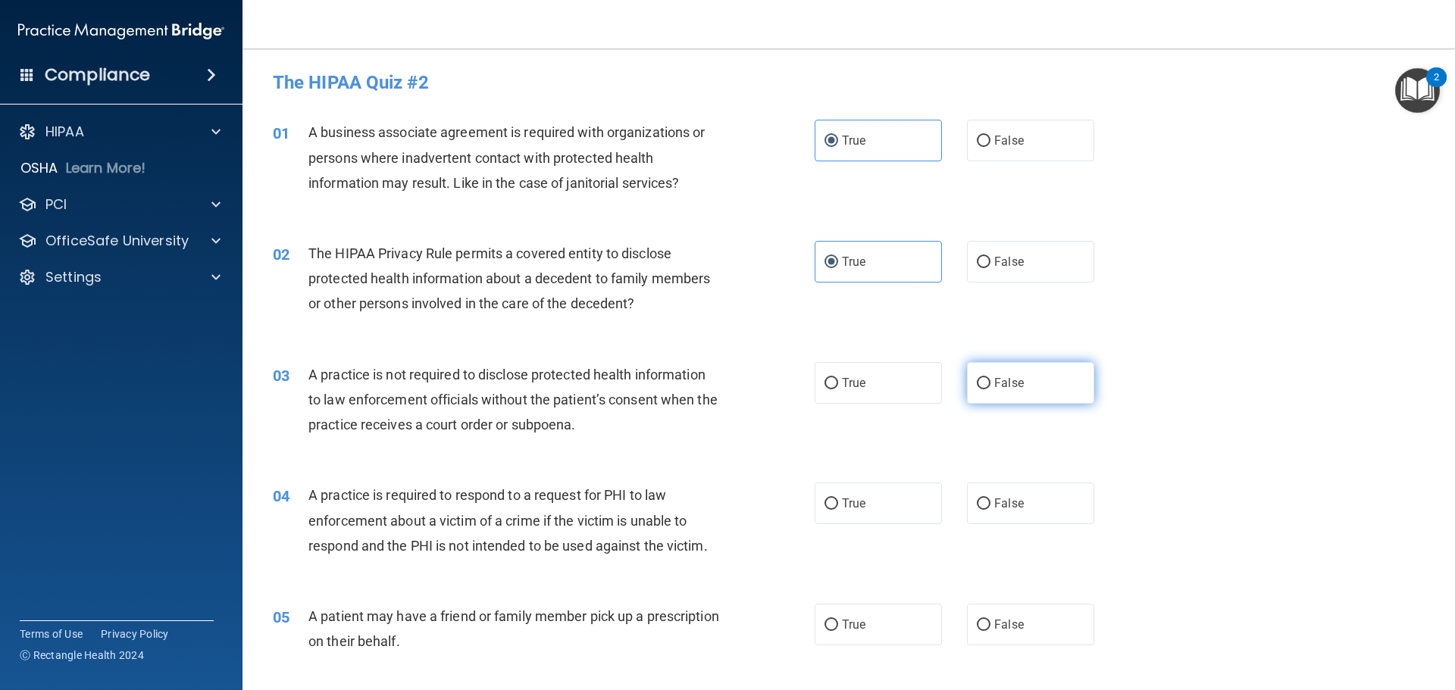
click at [1025, 385] on label "False" at bounding box center [1030, 383] width 127 height 42
click at [991, 385] on input "False" at bounding box center [984, 383] width 14 height 11
radio input "true"
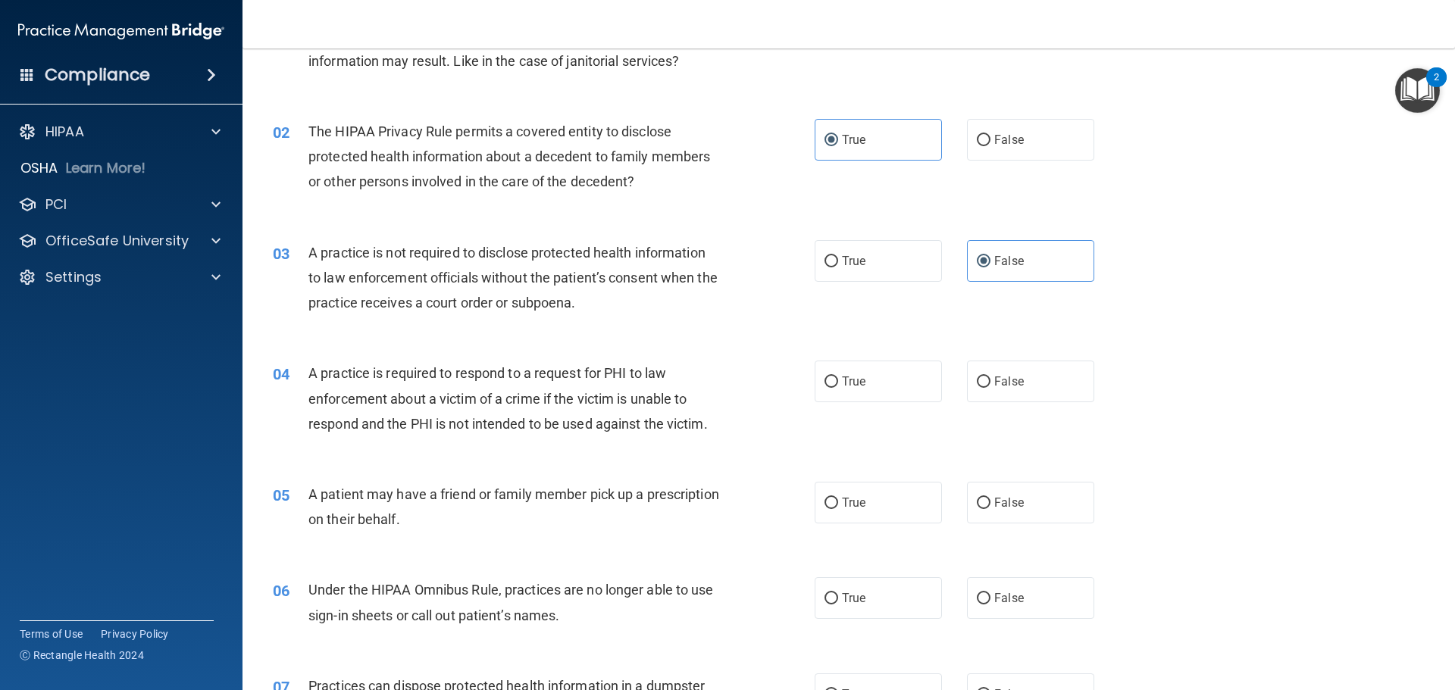
scroll to position [152, 0]
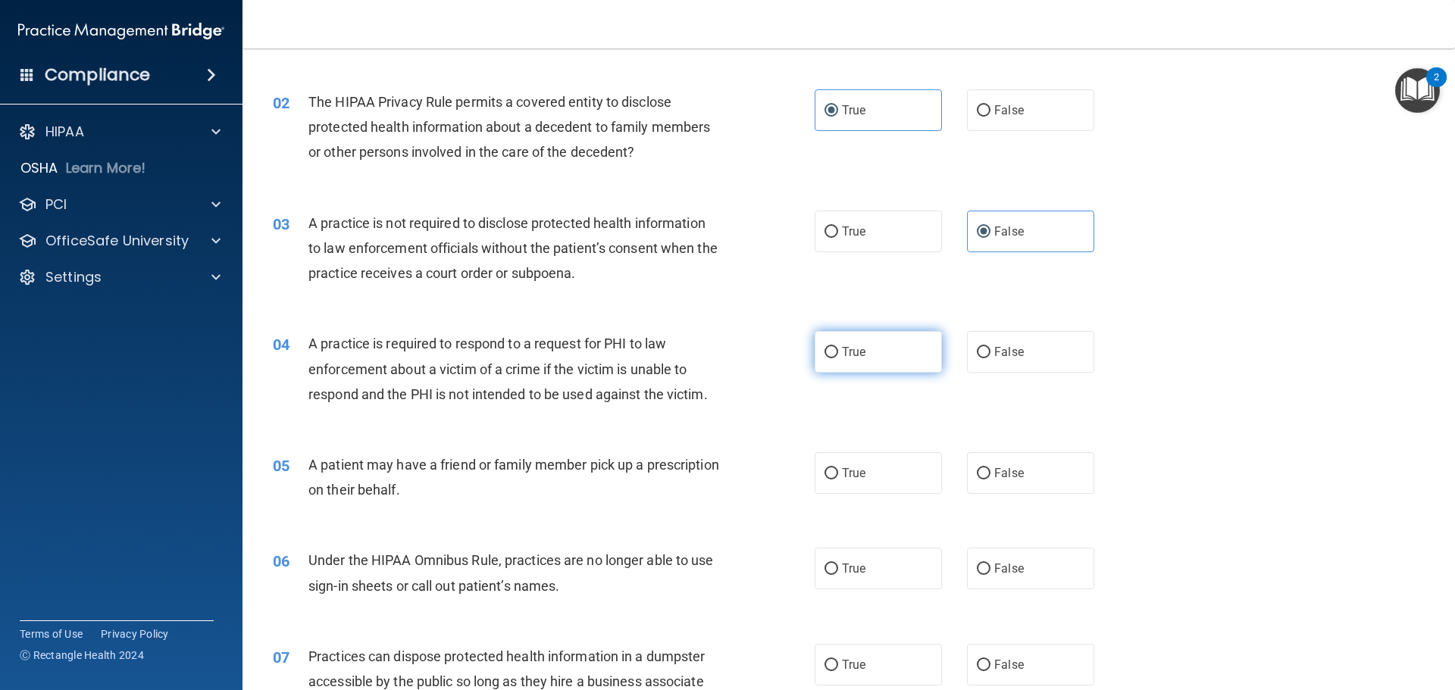
click at [852, 354] on span "True" at bounding box center [853, 352] width 23 height 14
click at [838, 354] on input "True" at bounding box center [832, 352] width 14 height 11
radio input "true"
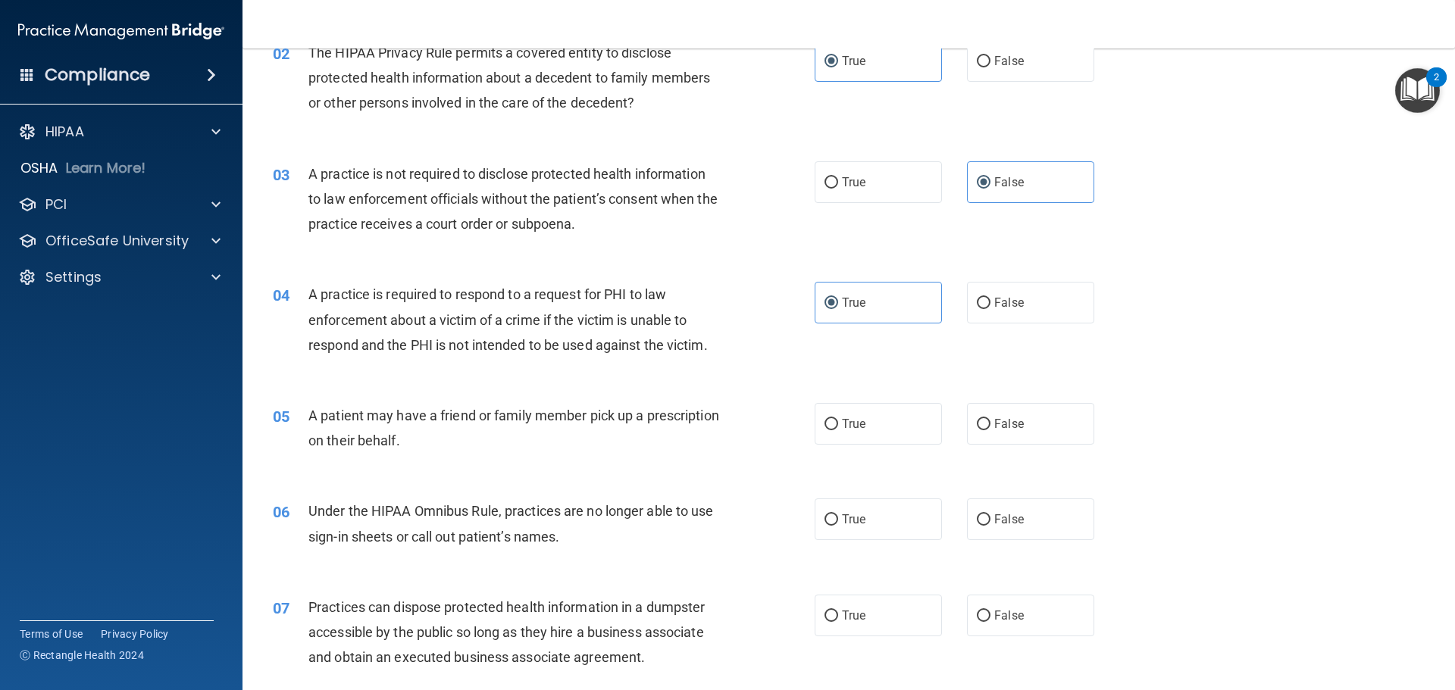
scroll to position [227, 0]
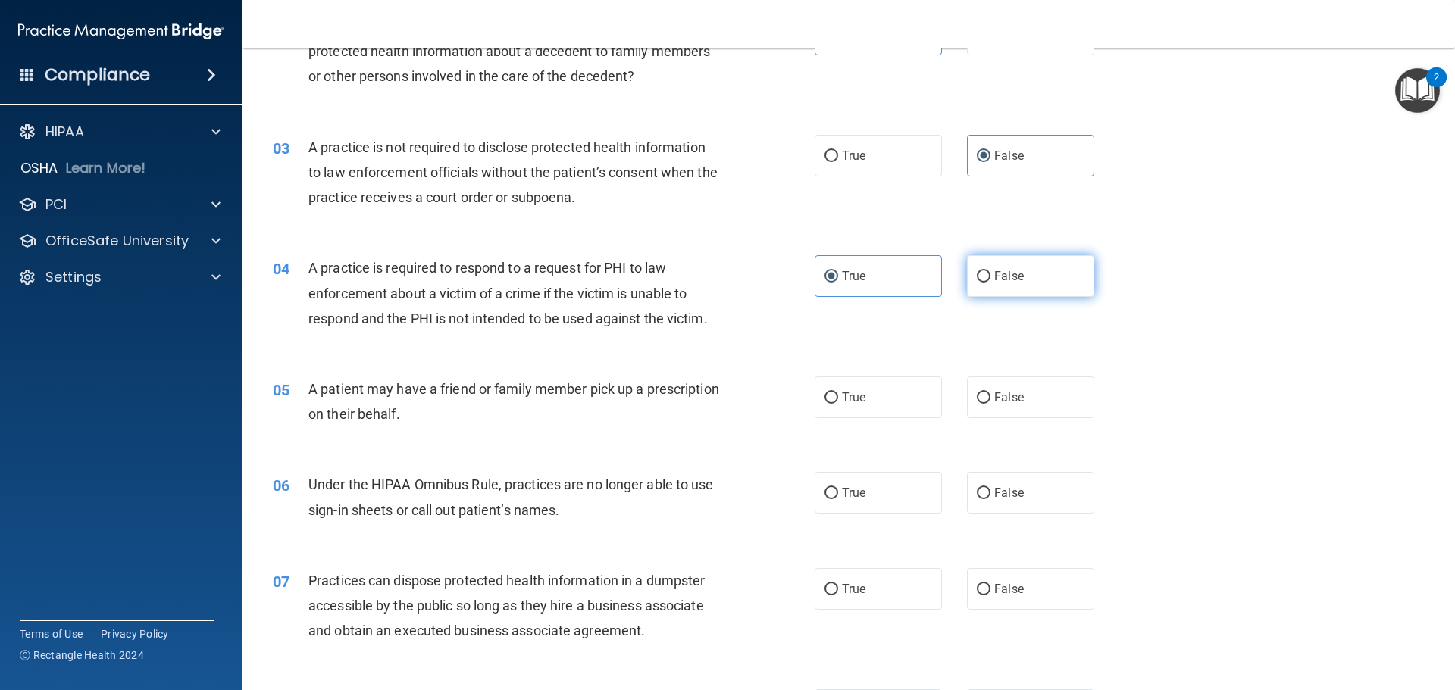
click at [985, 280] on label "False" at bounding box center [1030, 276] width 127 height 42
click at [985, 280] on input "False" at bounding box center [984, 276] width 14 height 11
radio input "true"
radio input "false"
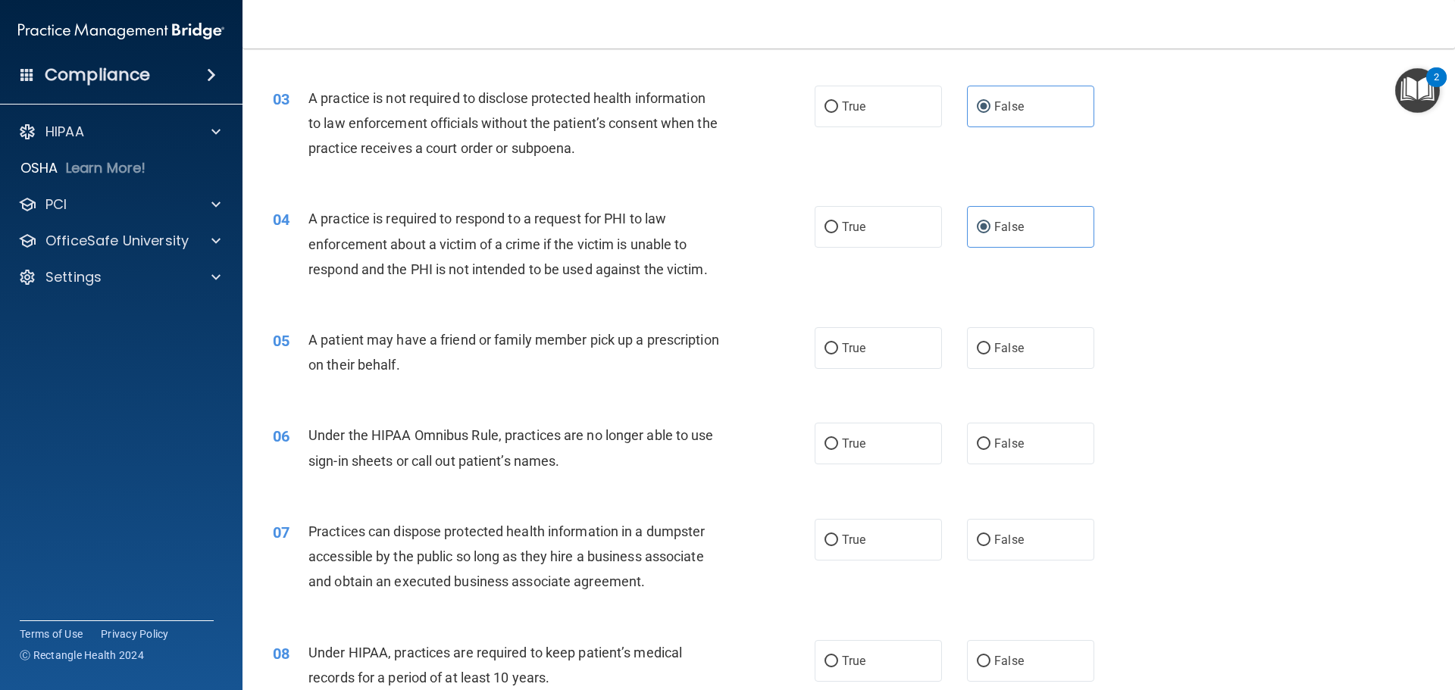
scroll to position [303, 0]
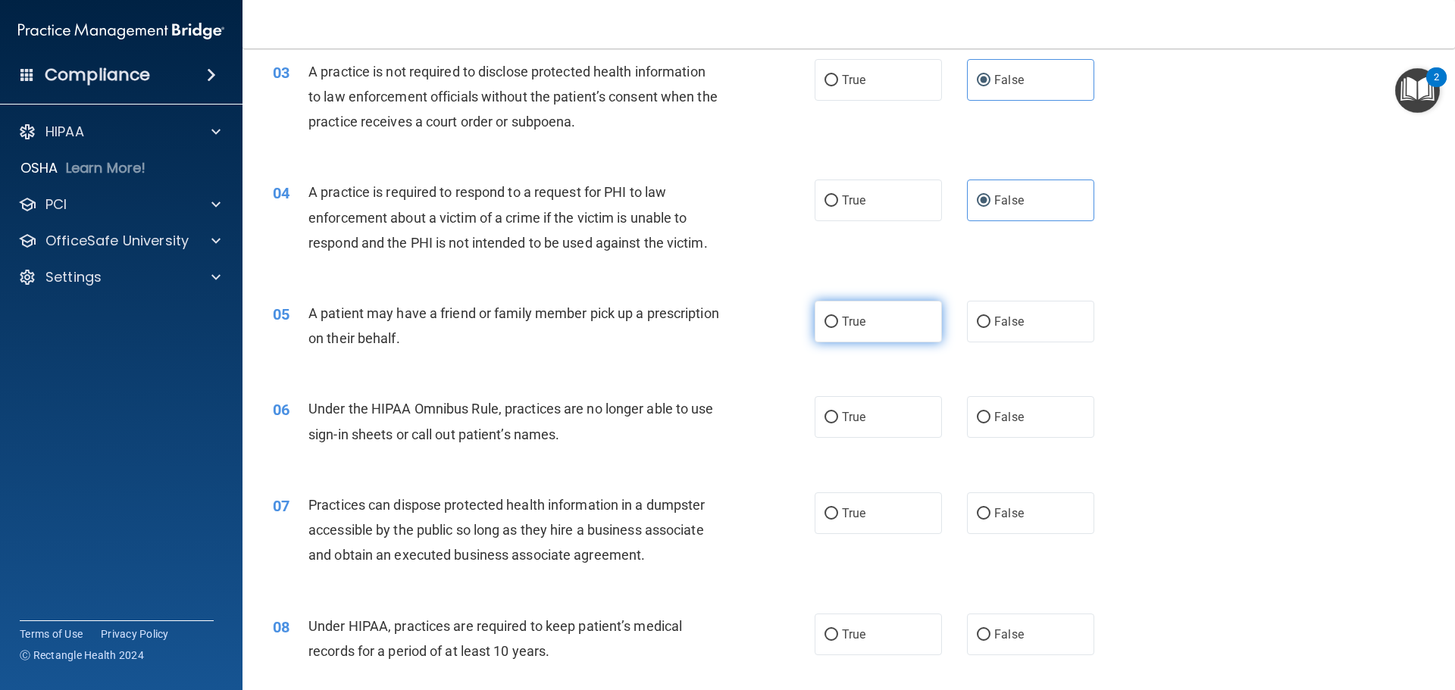
click at [847, 316] on span "True" at bounding box center [853, 322] width 23 height 14
click at [838, 317] on input "True" at bounding box center [832, 322] width 14 height 11
radio input "true"
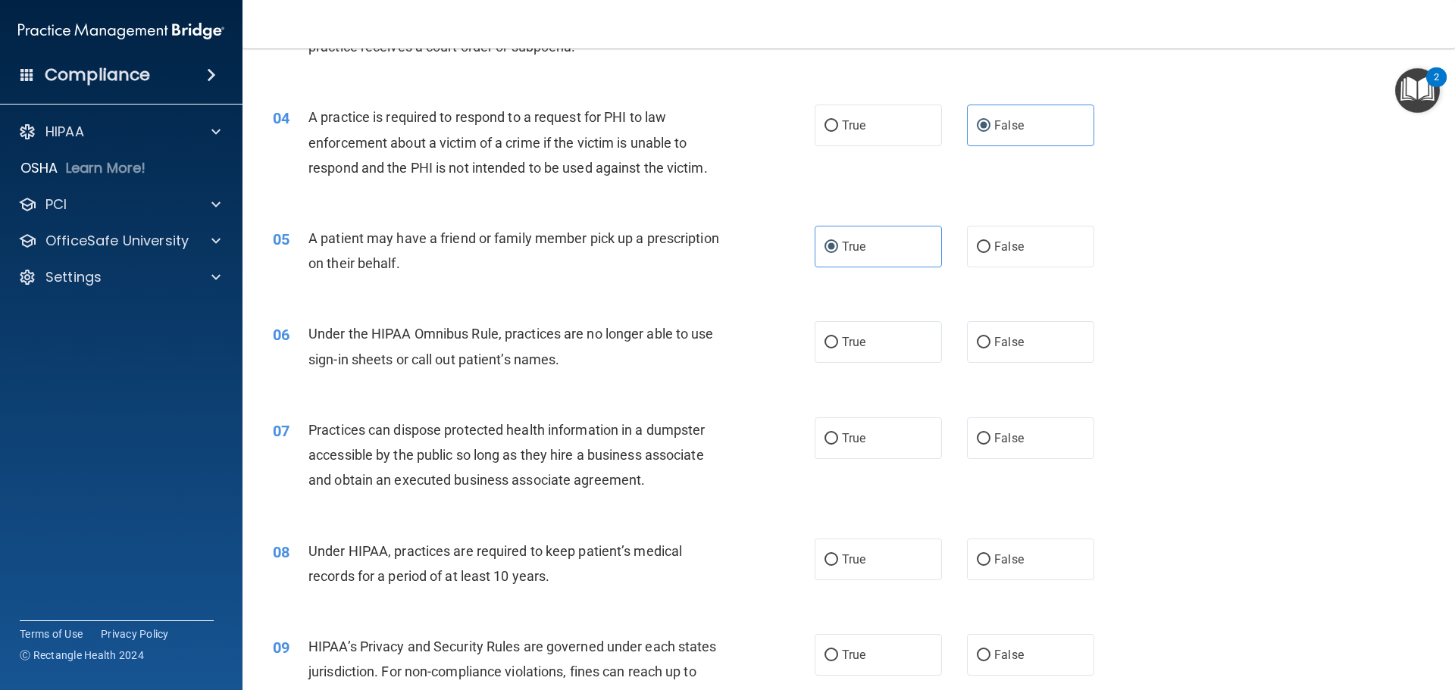
scroll to position [379, 0]
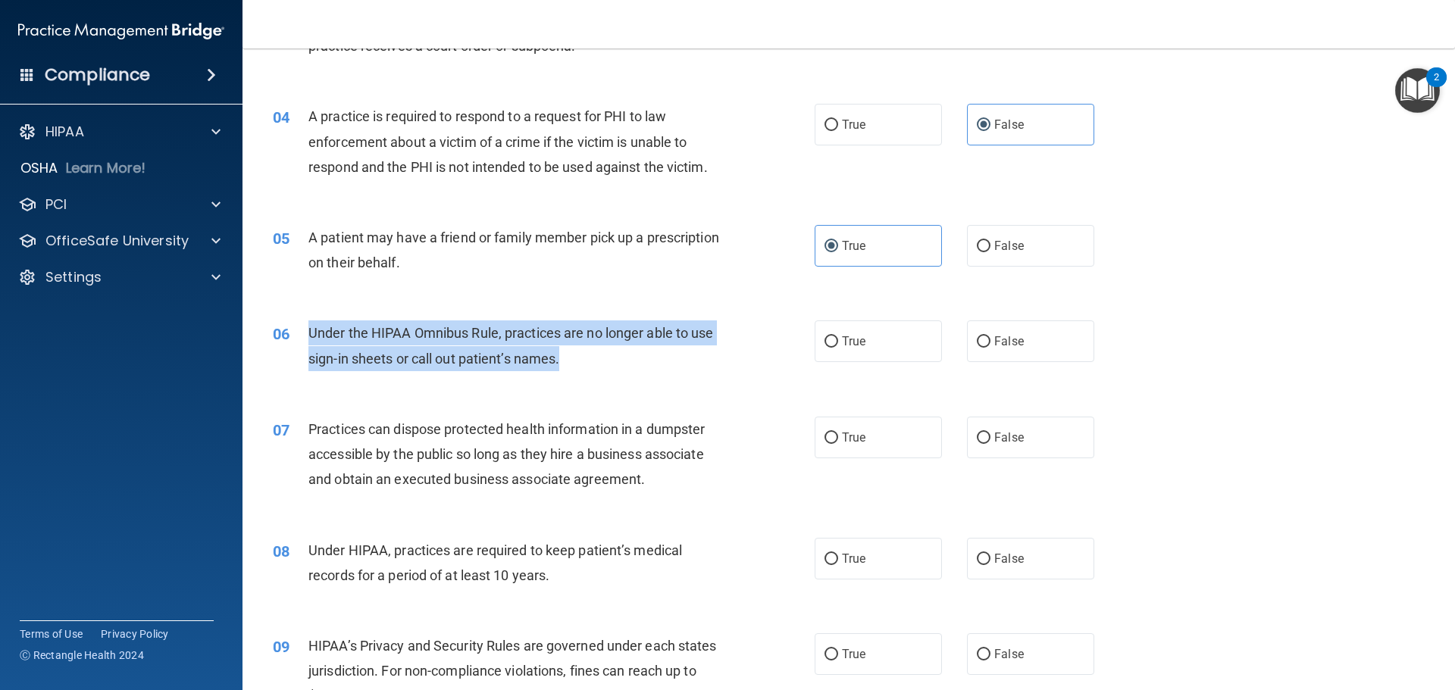
drag, startPoint x: 601, startPoint y: 362, endPoint x: 311, endPoint y: 330, distance: 292.0
click at [311, 330] on div "Under the HIPAA Omnibus Rule, practices are no longer able to use sign-in sheet…" at bounding box center [520, 346] width 424 height 50
drag, startPoint x: 637, startPoint y: 333, endPoint x: 605, endPoint y: 357, distance: 40.6
click at [637, 333] on span "Under the HIPAA Omnibus Rule, practices are no longer able to use sign-in sheet…" at bounding box center [511, 345] width 406 height 41
drag, startPoint x: 568, startPoint y: 362, endPoint x: 311, endPoint y: 334, distance: 259.2
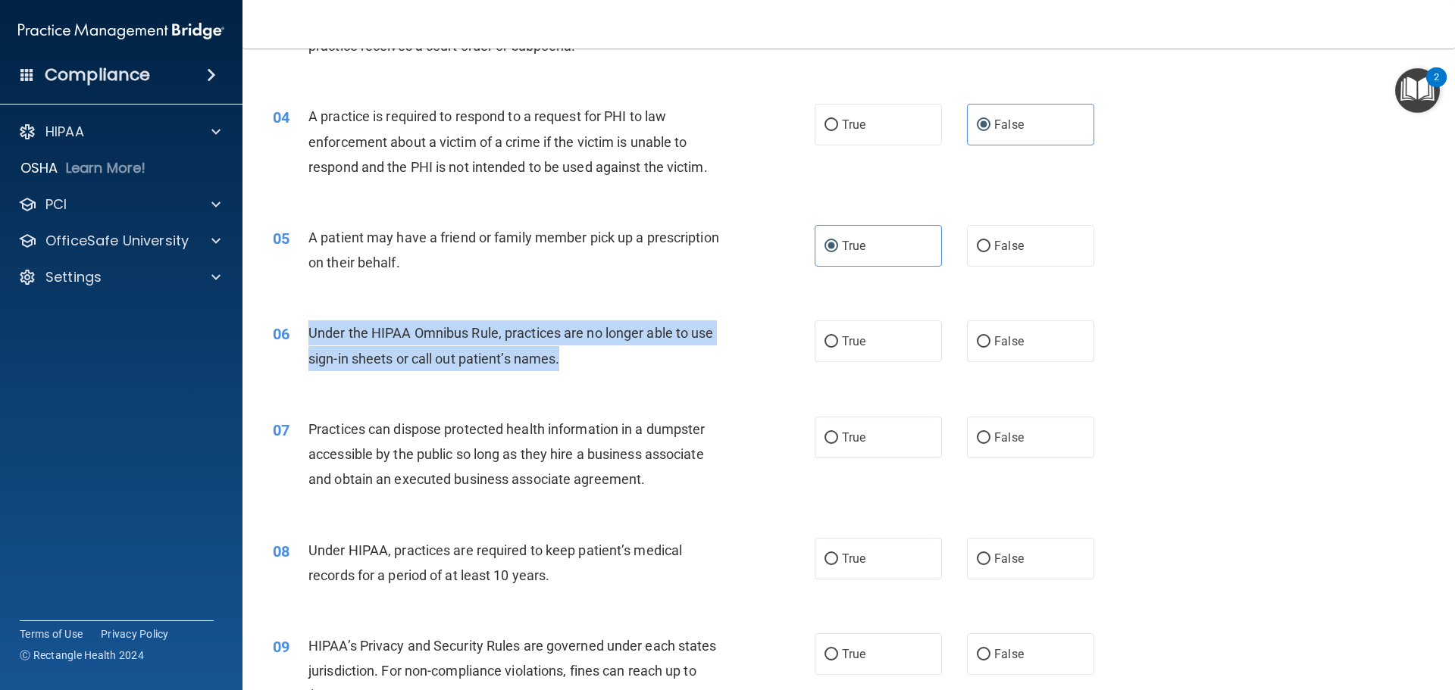
click at [311, 334] on div "Under the HIPAA Omnibus Rule, practices are no longer able to use sign-in sheet…" at bounding box center [520, 346] width 424 height 50
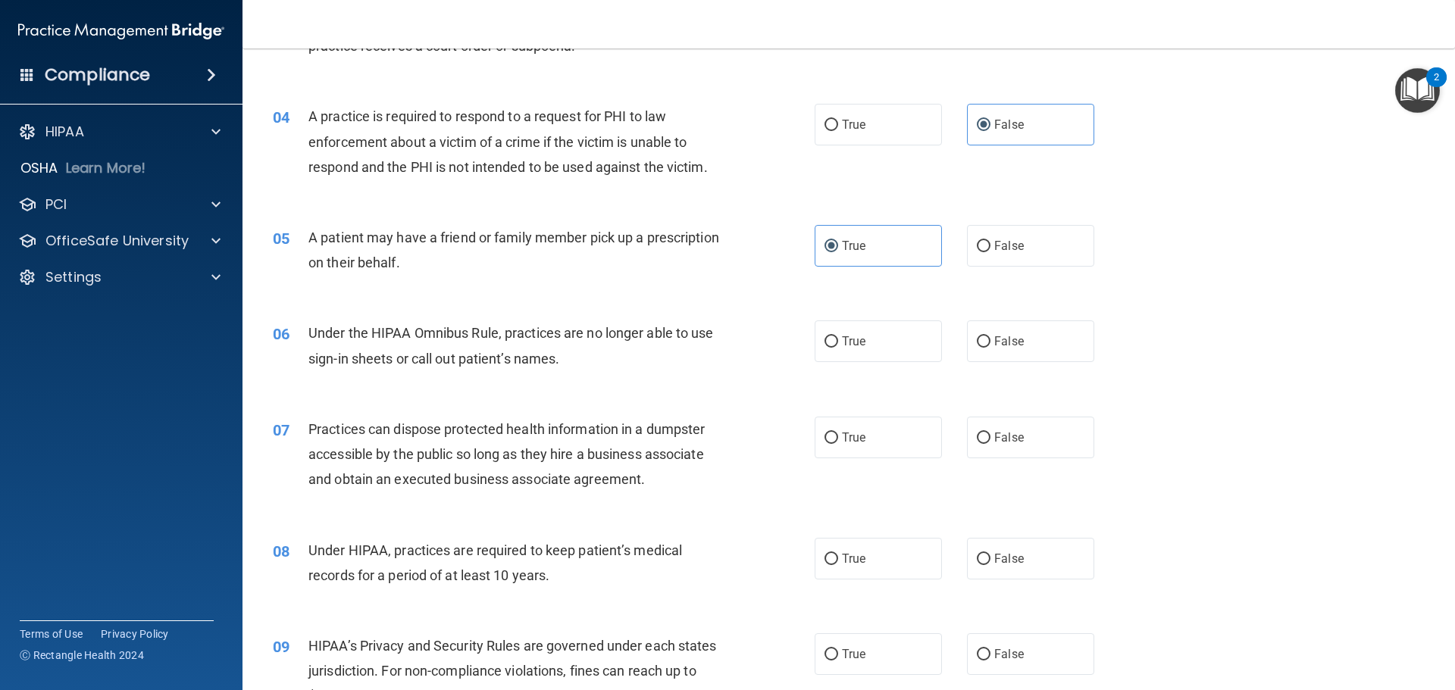
click at [694, 386] on div "06 Under the HIPAA Omnibus Rule, practices are no longer able to use sign-in sh…" at bounding box center [848, 350] width 1175 height 96
click at [869, 350] on label "True" at bounding box center [878, 342] width 127 height 42
click at [838, 348] on input "True" at bounding box center [832, 342] width 14 height 11
radio input "true"
click at [1010, 432] on span "False" at bounding box center [1009, 438] width 30 height 14
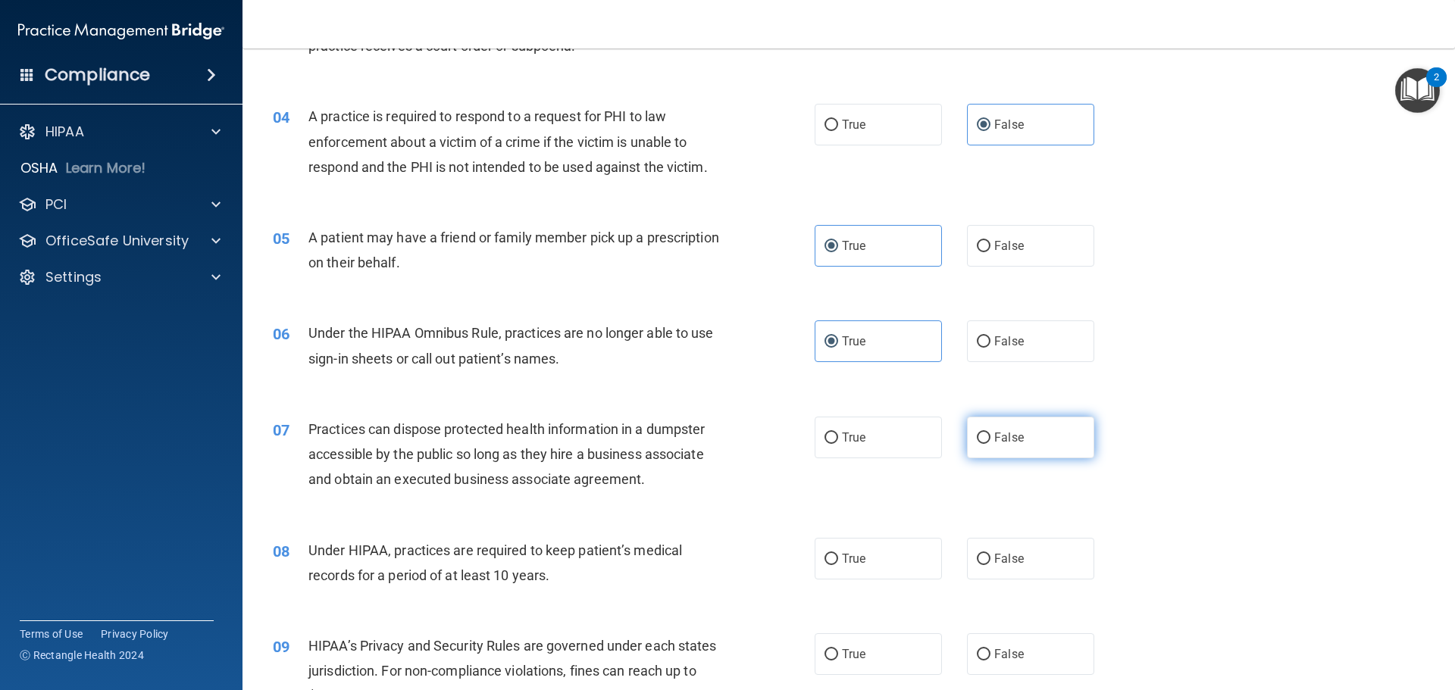
click at [991, 433] on input "False" at bounding box center [984, 438] width 14 height 11
radio input "true"
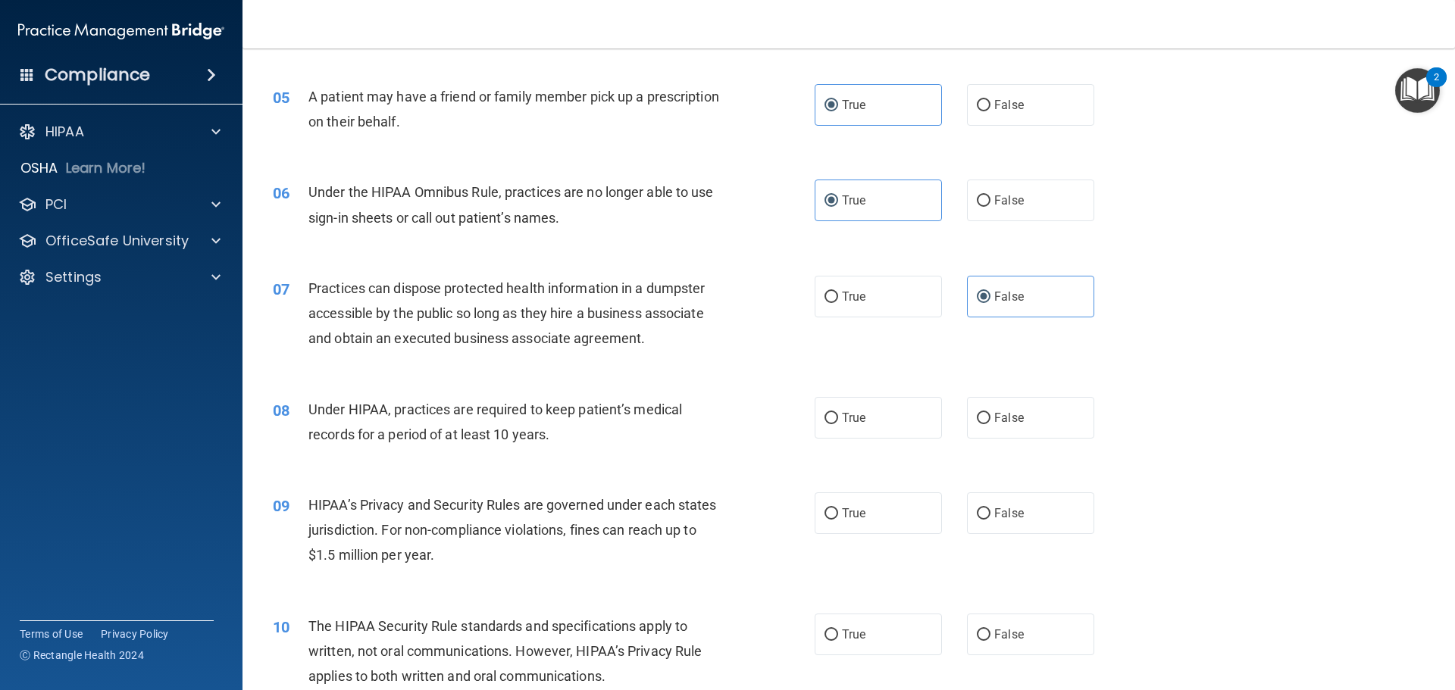
scroll to position [531, 0]
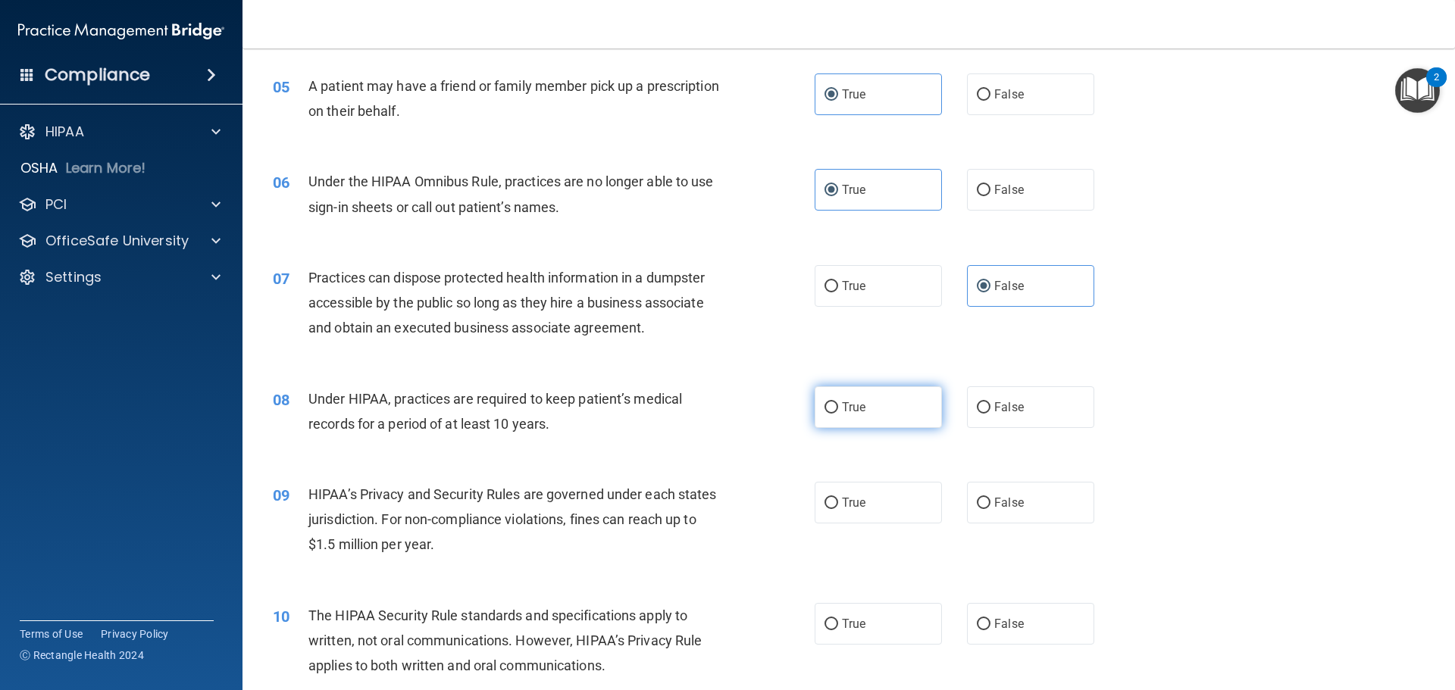
click at [868, 411] on label "True" at bounding box center [878, 408] width 127 height 42
click at [838, 411] on input "True" at bounding box center [832, 407] width 14 height 11
radio input "true"
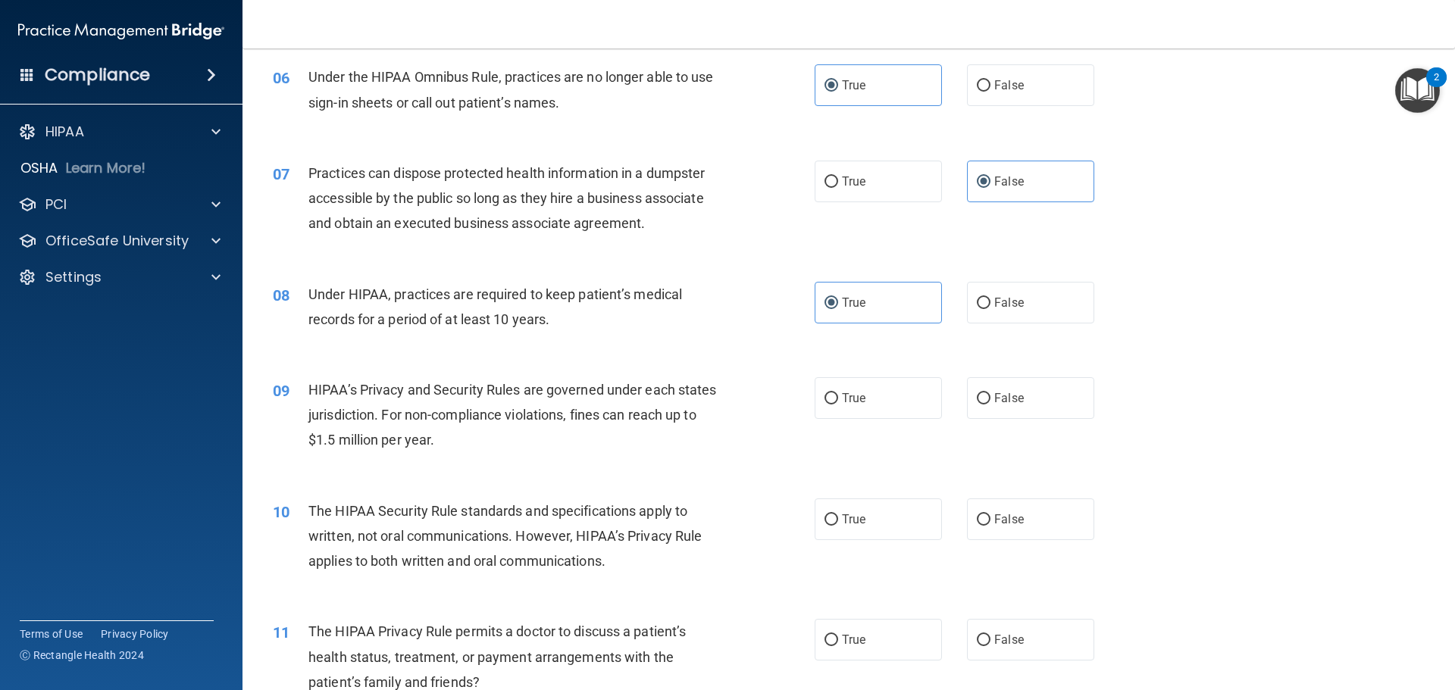
scroll to position [682, 0]
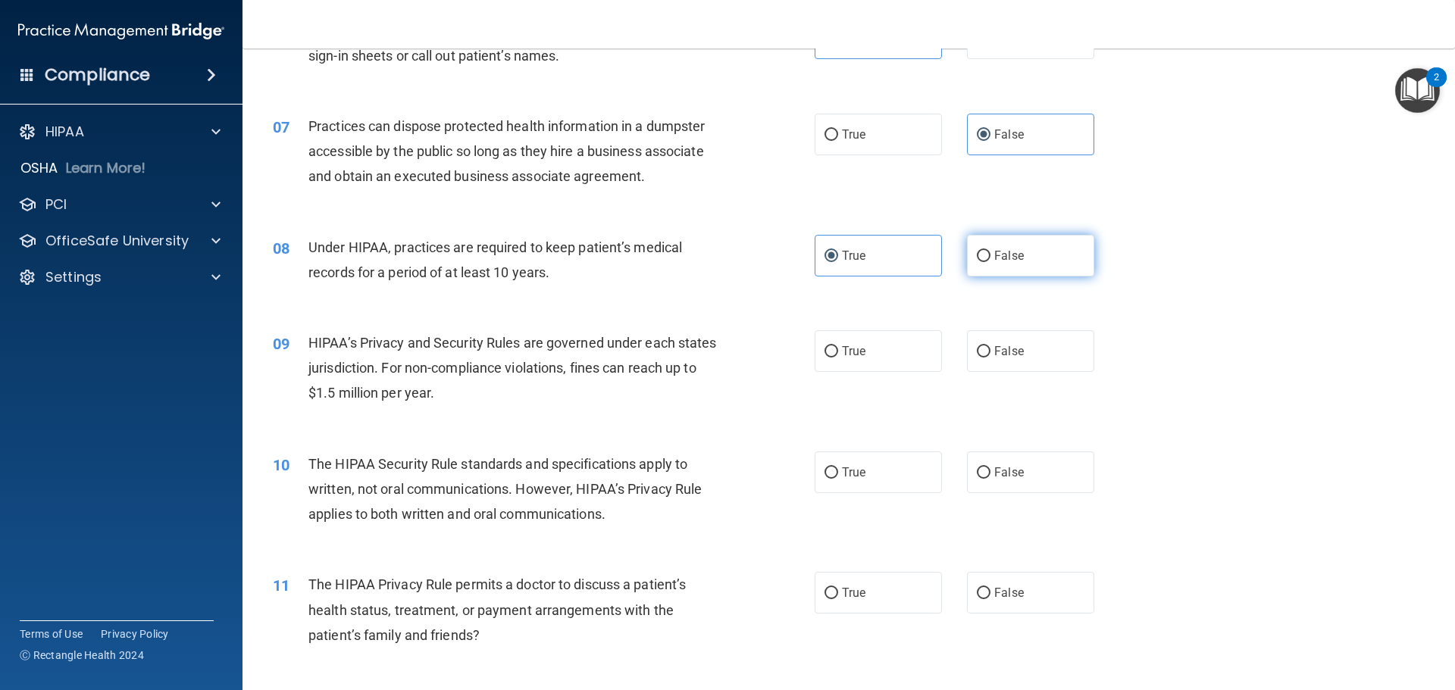
click at [986, 248] on label "False" at bounding box center [1030, 256] width 127 height 42
click at [986, 251] on input "False" at bounding box center [984, 256] width 14 height 11
radio input "true"
radio input "false"
click at [872, 359] on label "True" at bounding box center [878, 351] width 127 height 42
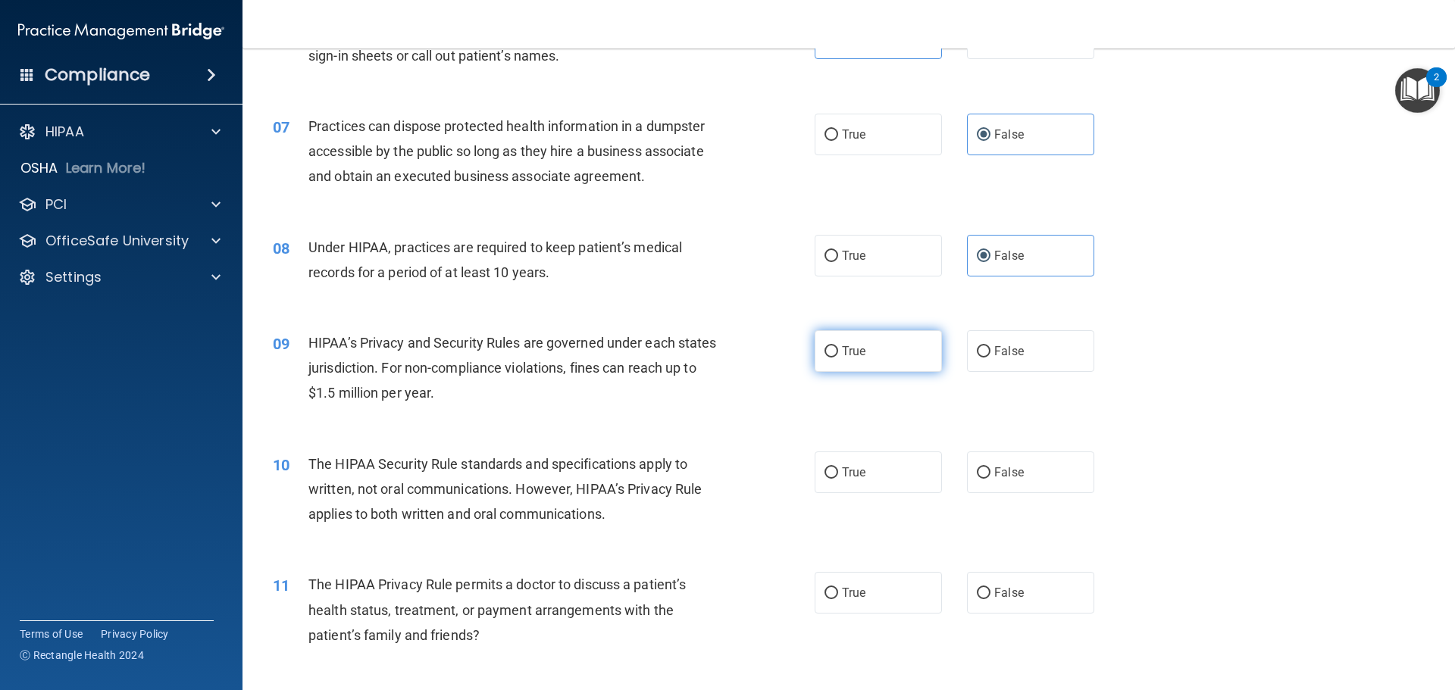
click at [838, 358] on input "True" at bounding box center [832, 351] width 14 height 11
radio input "true"
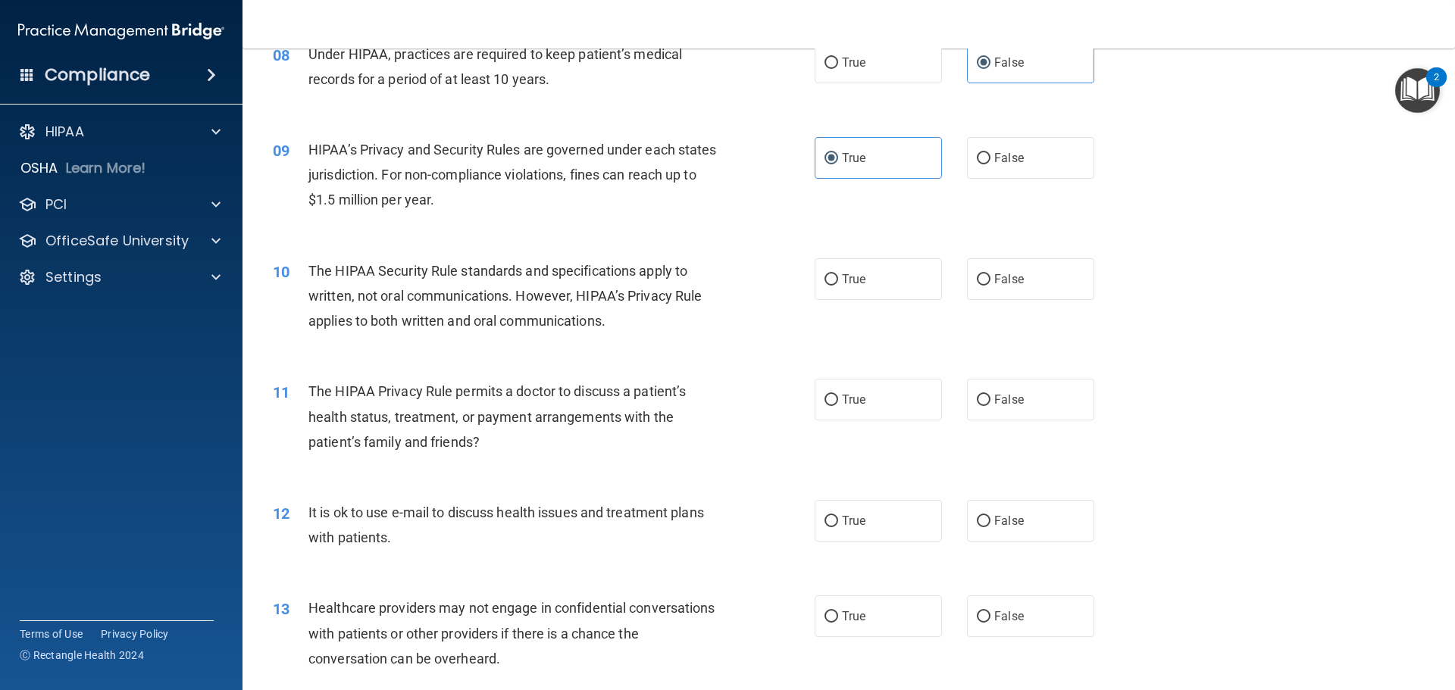
scroll to position [910, 0]
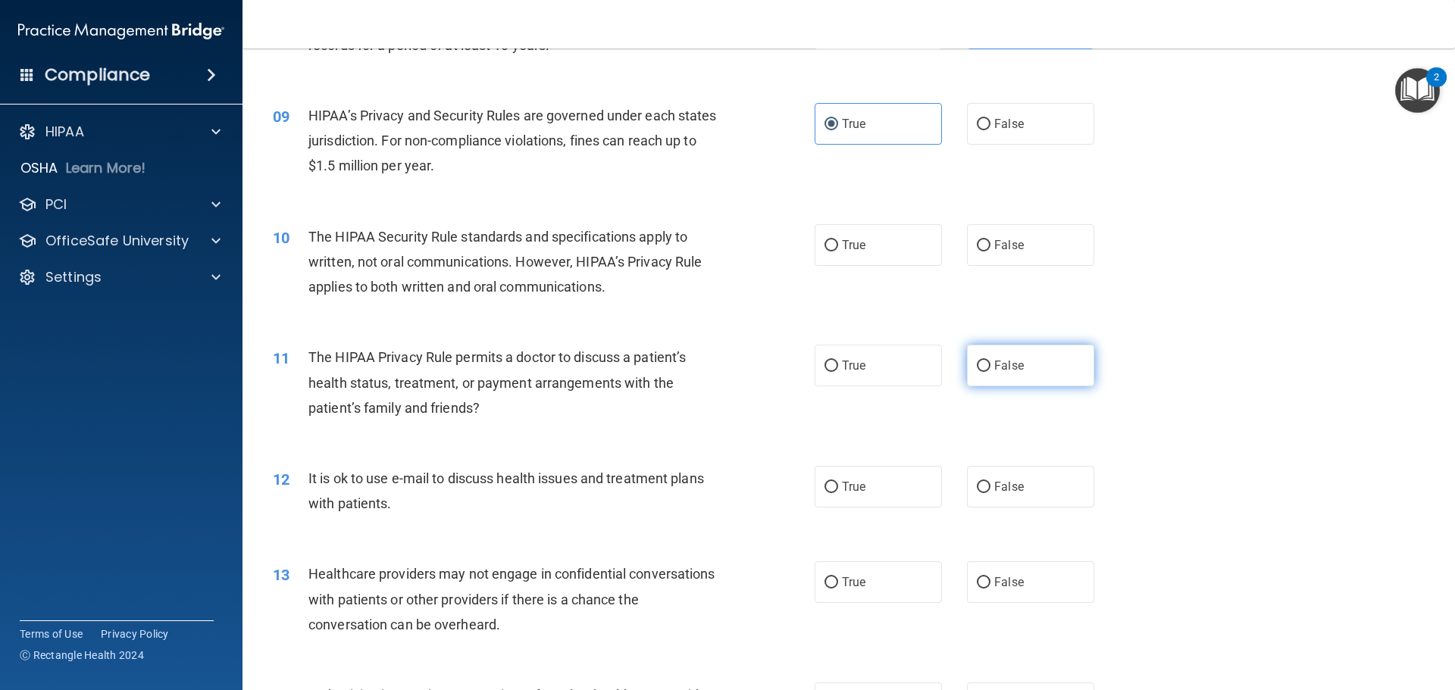
click at [1015, 363] on span "False" at bounding box center [1009, 366] width 30 height 14
click at [991, 363] on input "False" at bounding box center [984, 366] width 14 height 11
radio input "true"
click at [850, 247] on span "True" at bounding box center [853, 245] width 23 height 14
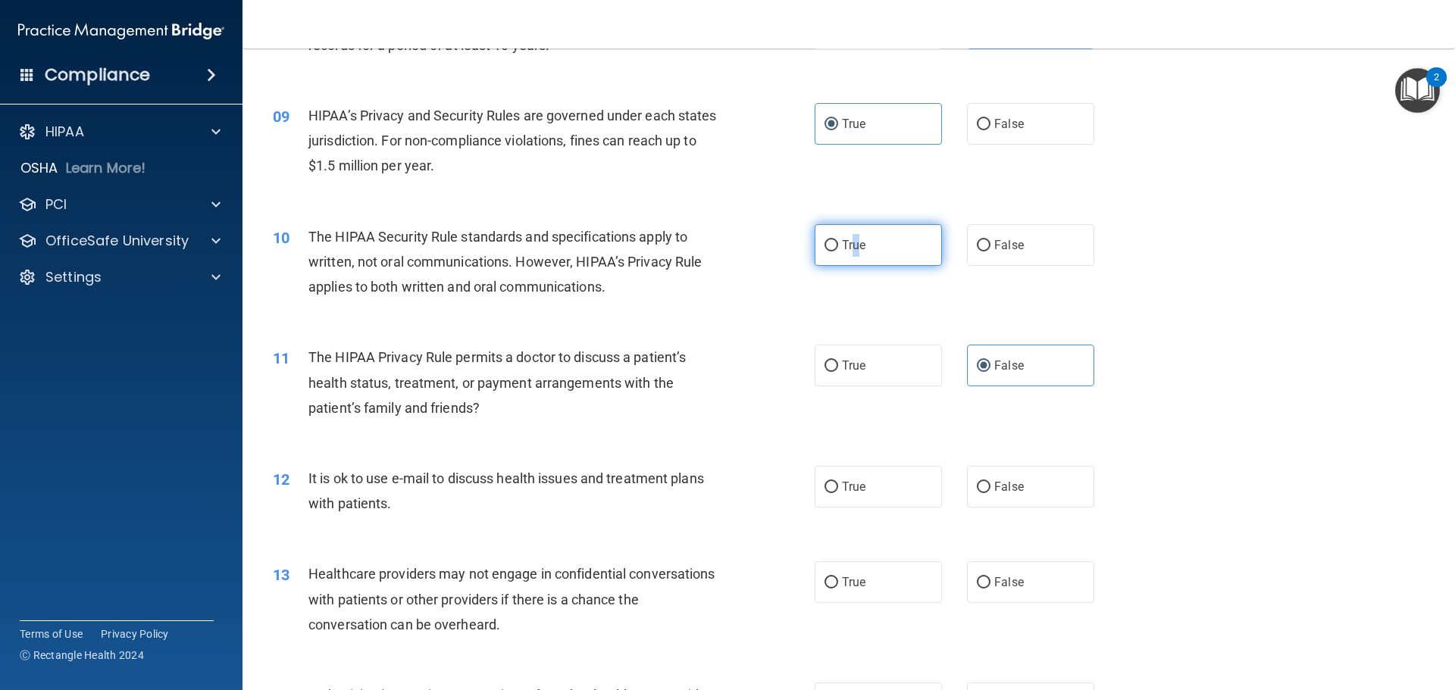
click at [825, 243] on input "True" at bounding box center [832, 245] width 14 height 11
radio input "true"
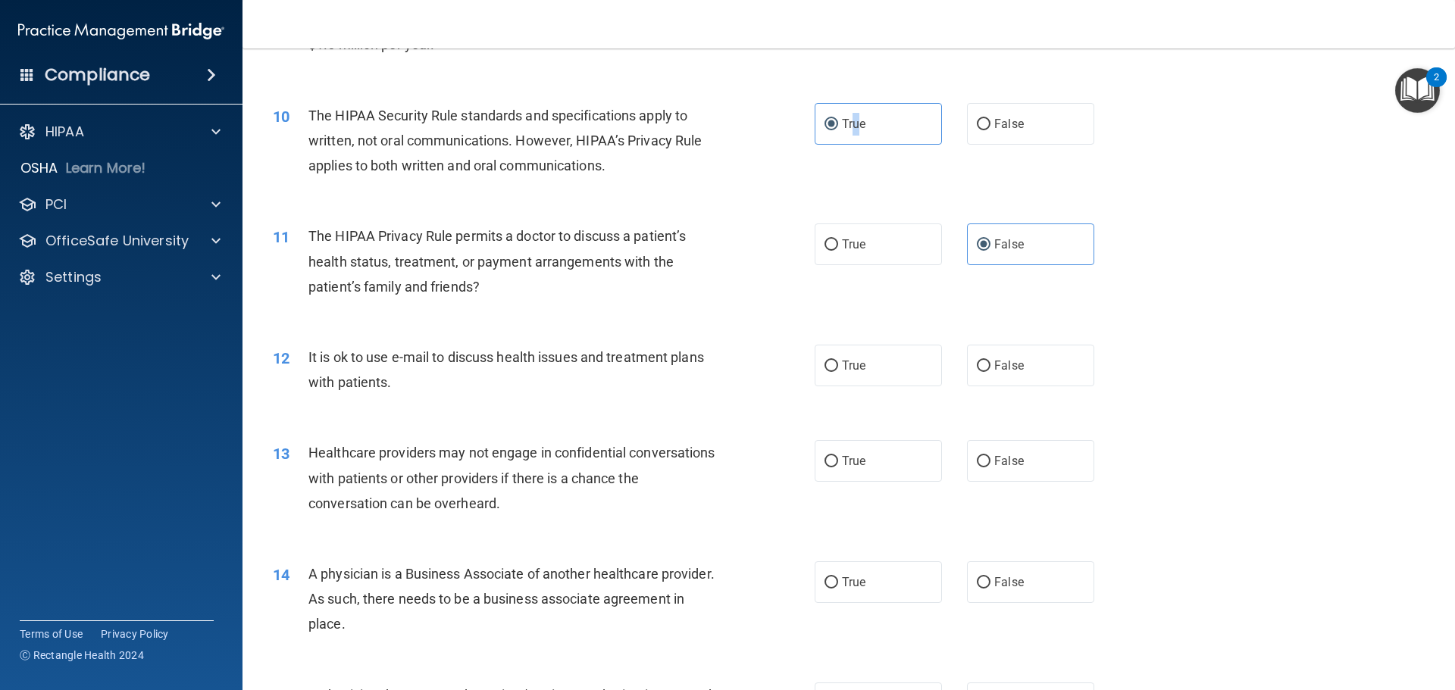
scroll to position [1061, 0]
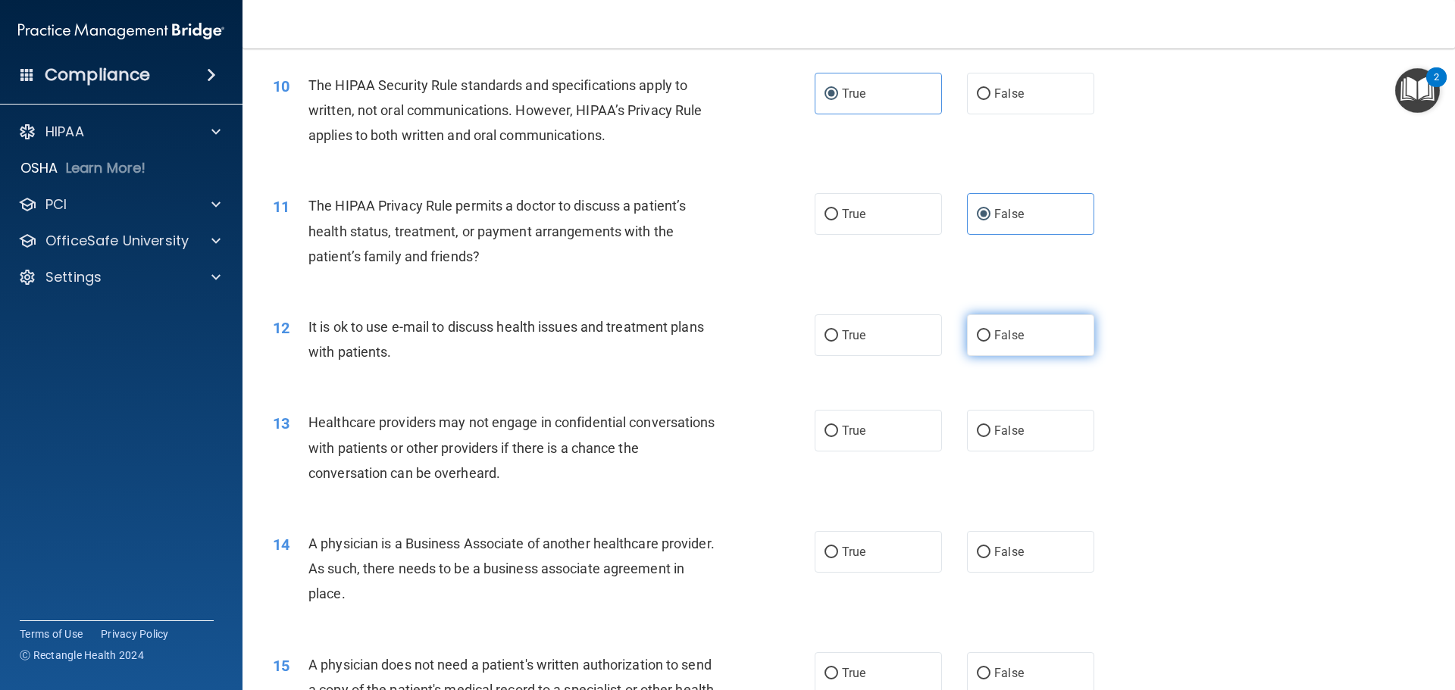
click at [1028, 325] on label "False" at bounding box center [1030, 336] width 127 height 42
click at [991, 330] on input "False" at bounding box center [984, 335] width 14 height 11
radio input "true"
click at [855, 427] on span "True" at bounding box center [853, 431] width 23 height 14
click at [838, 427] on input "True" at bounding box center [832, 431] width 14 height 11
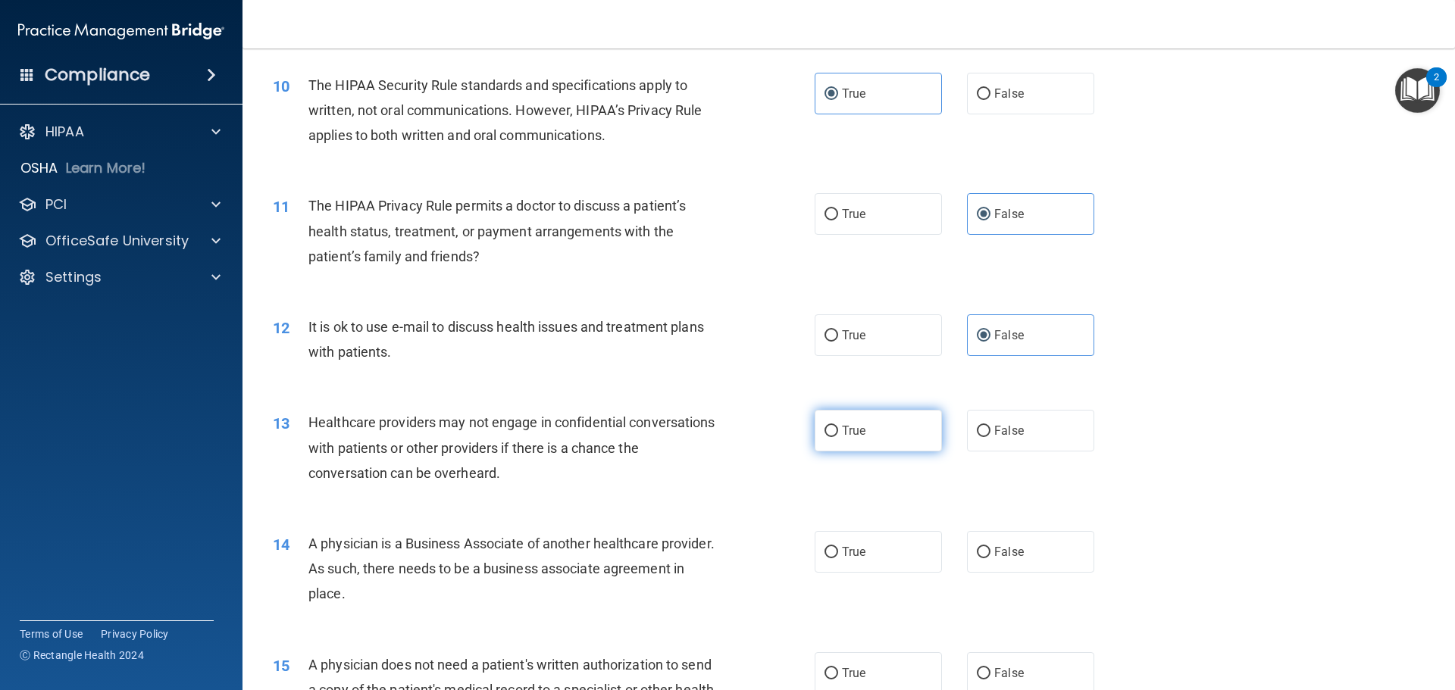
radio input "true"
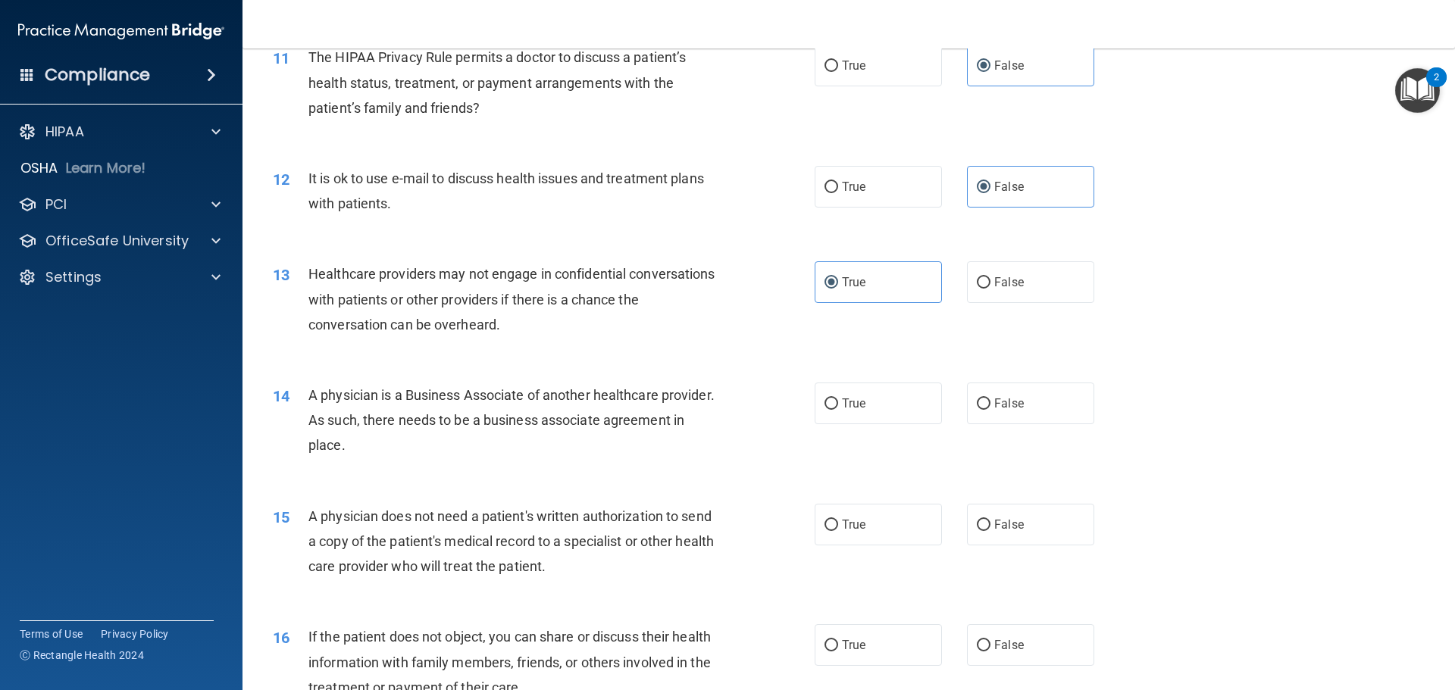
scroll to position [1213, 0]
click at [997, 405] on span "False" at bounding box center [1009, 400] width 30 height 14
click at [991, 405] on input "False" at bounding box center [984, 401] width 14 height 11
radio input "true"
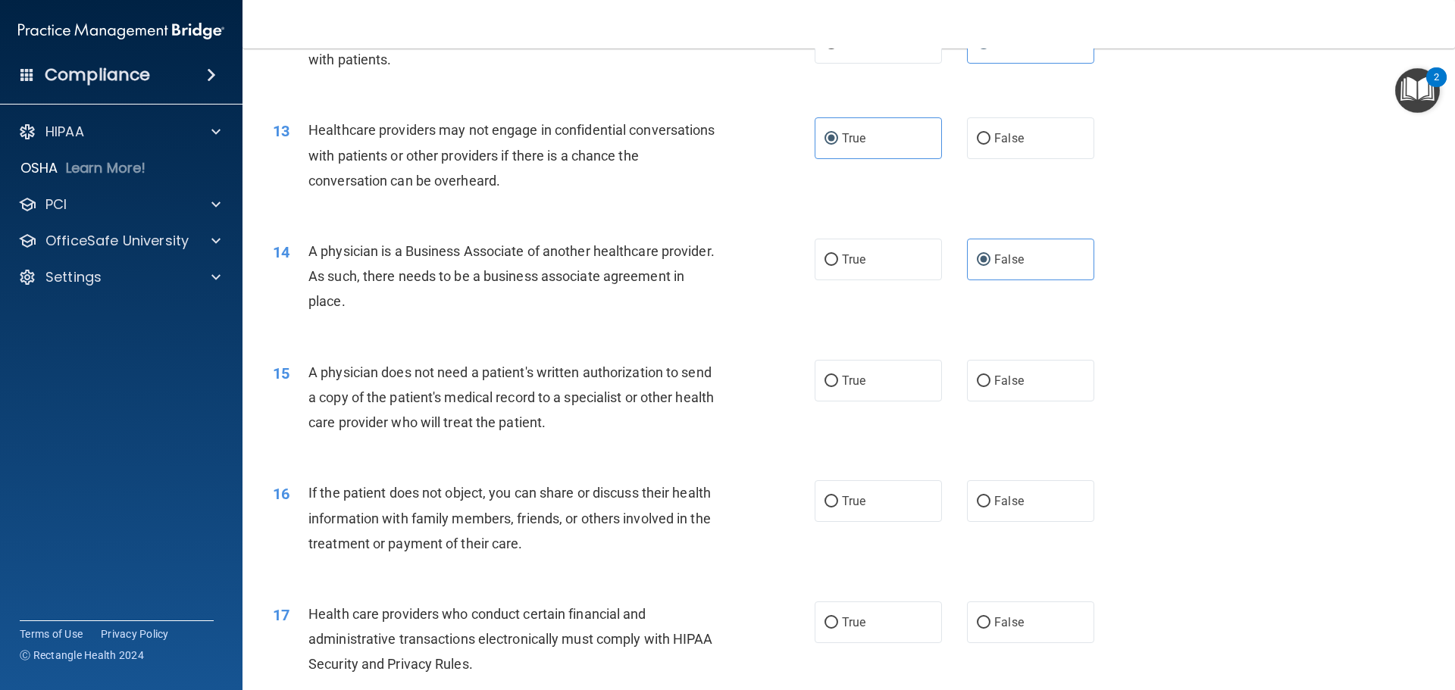
scroll to position [1364, 0]
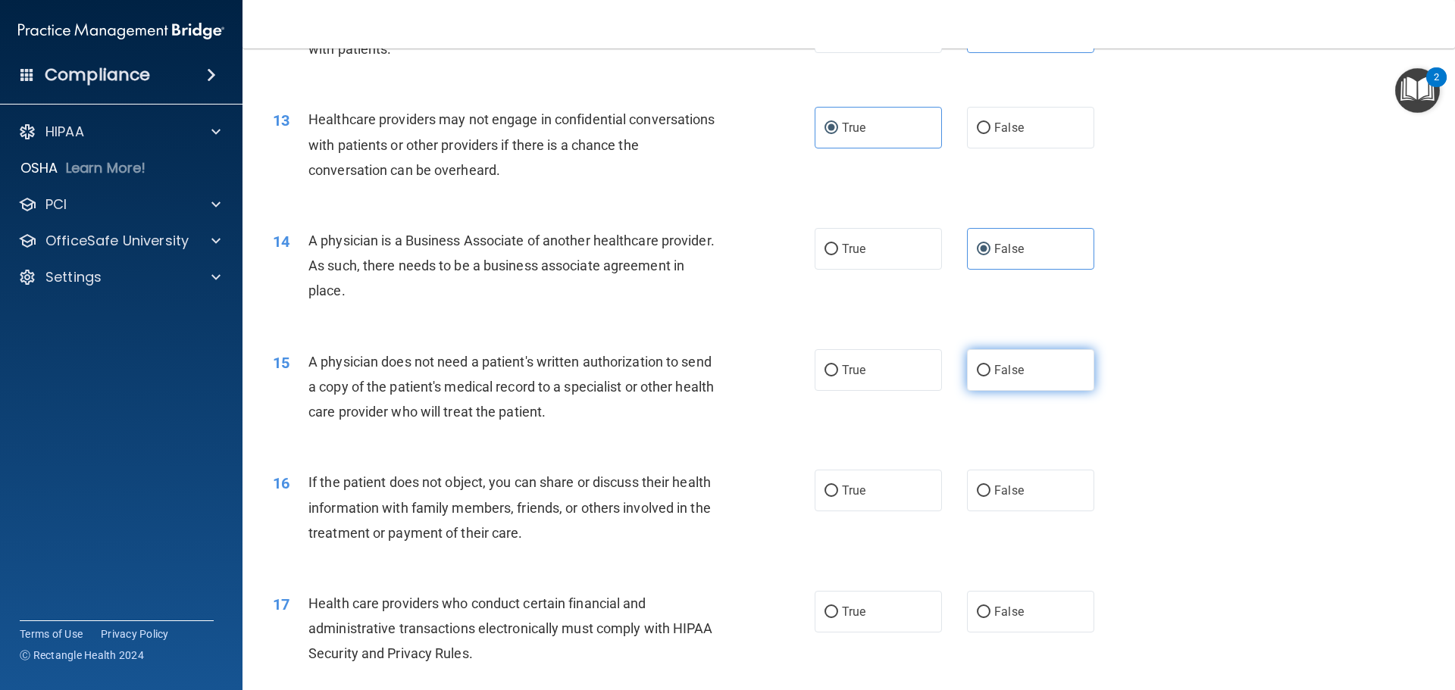
click at [994, 373] on span "False" at bounding box center [1009, 370] width 30 height 14
click at [991, 373] on input "False" at bounding box center [984, 370] width 14 height 11
radio input "true"
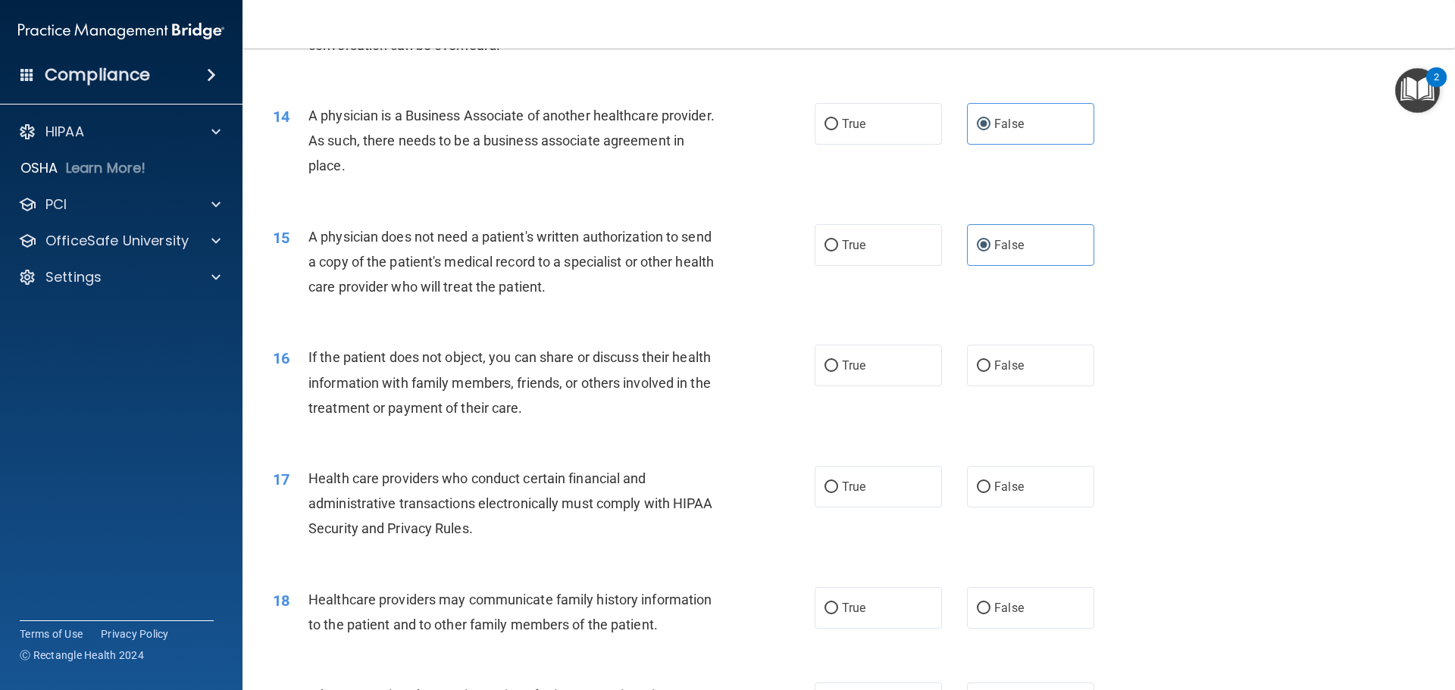
scroll to position [1516, 0]
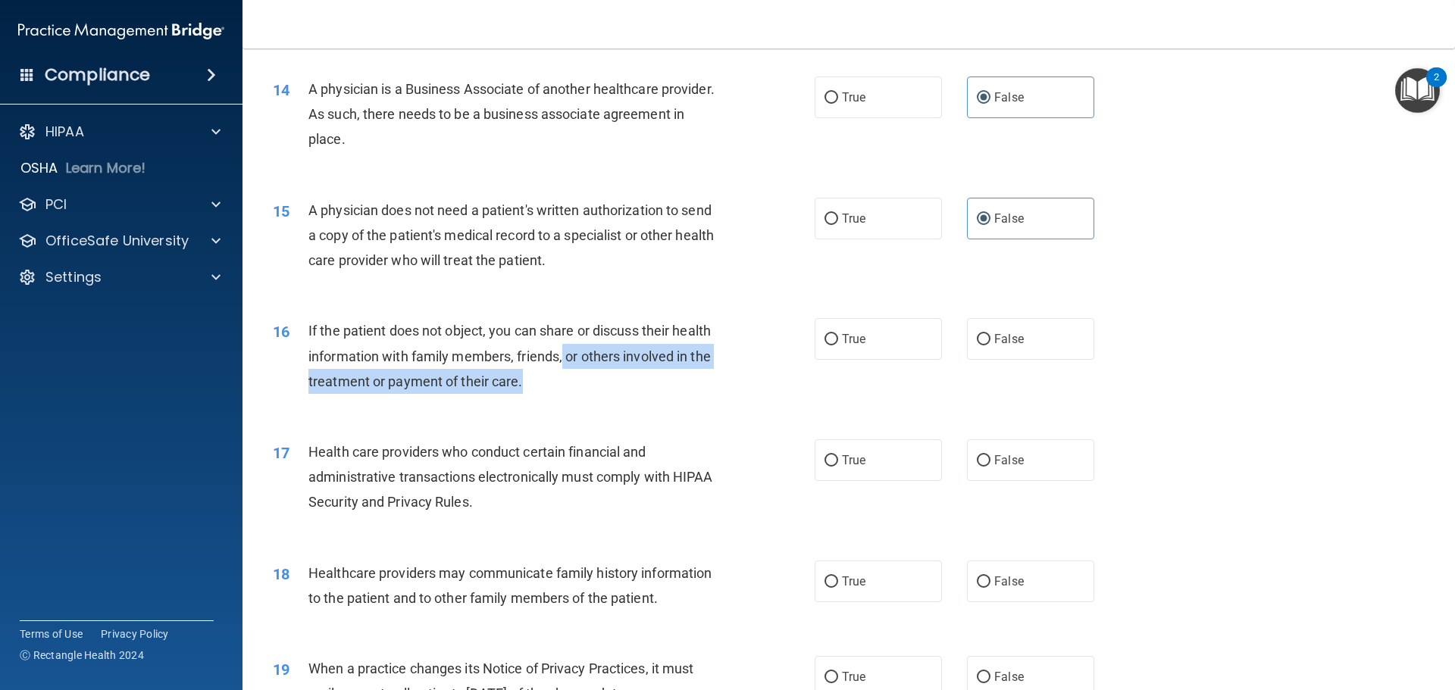
drag, startPoint x: 566, startPoint y: 349, endPoint x: 659, endPoint y: 385, distance: 99.4
click at [659, 385] on div "If the patient does not object, you can share or discuss their health informati…" at bounding box center [520, 356] width 424 height 76
click at [532, 380] on div "If the patient does not object, you can share or discuss their health informati…" at bounding box center [520, 356] width 424 height 76
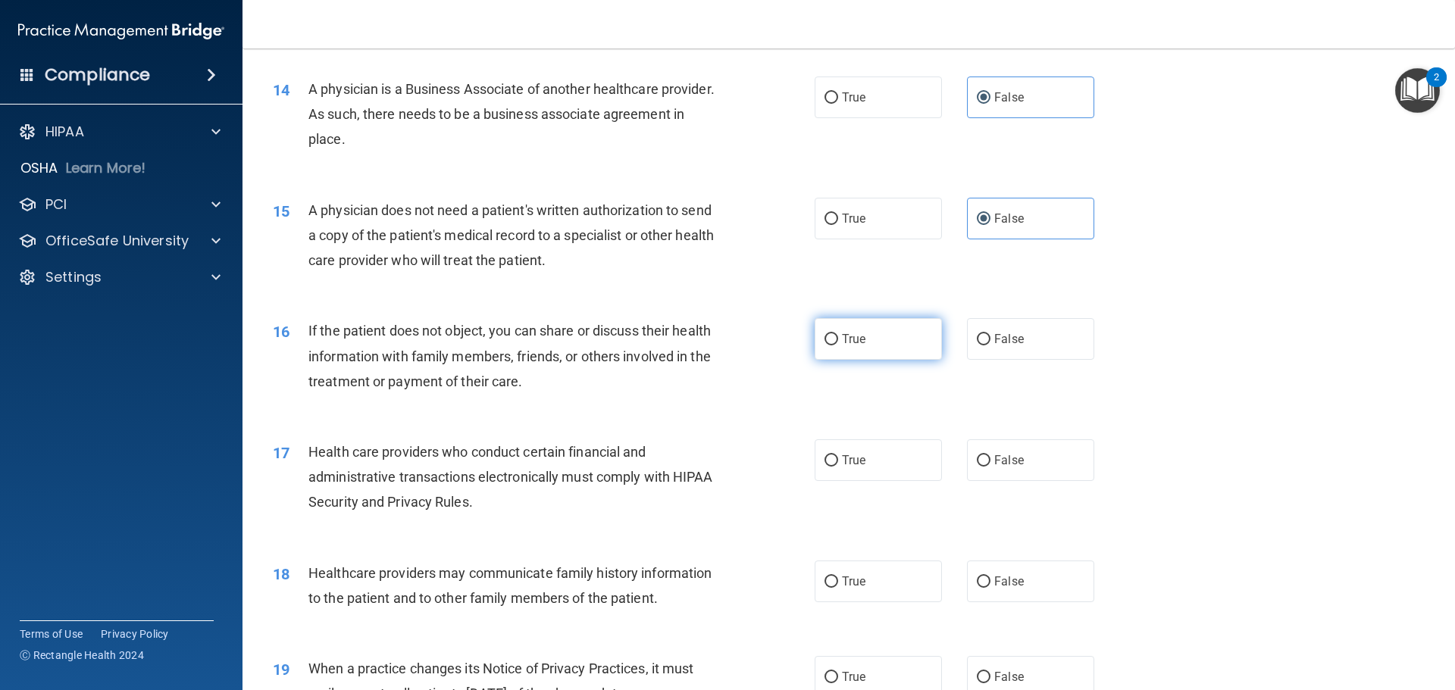
click at [869, 343] on label "True" at bounding box center [878, 339] width 127 height 42
click at [838, 343] on input "True" at bounding box center [832, 339] width 14 height 11
radio input "true"
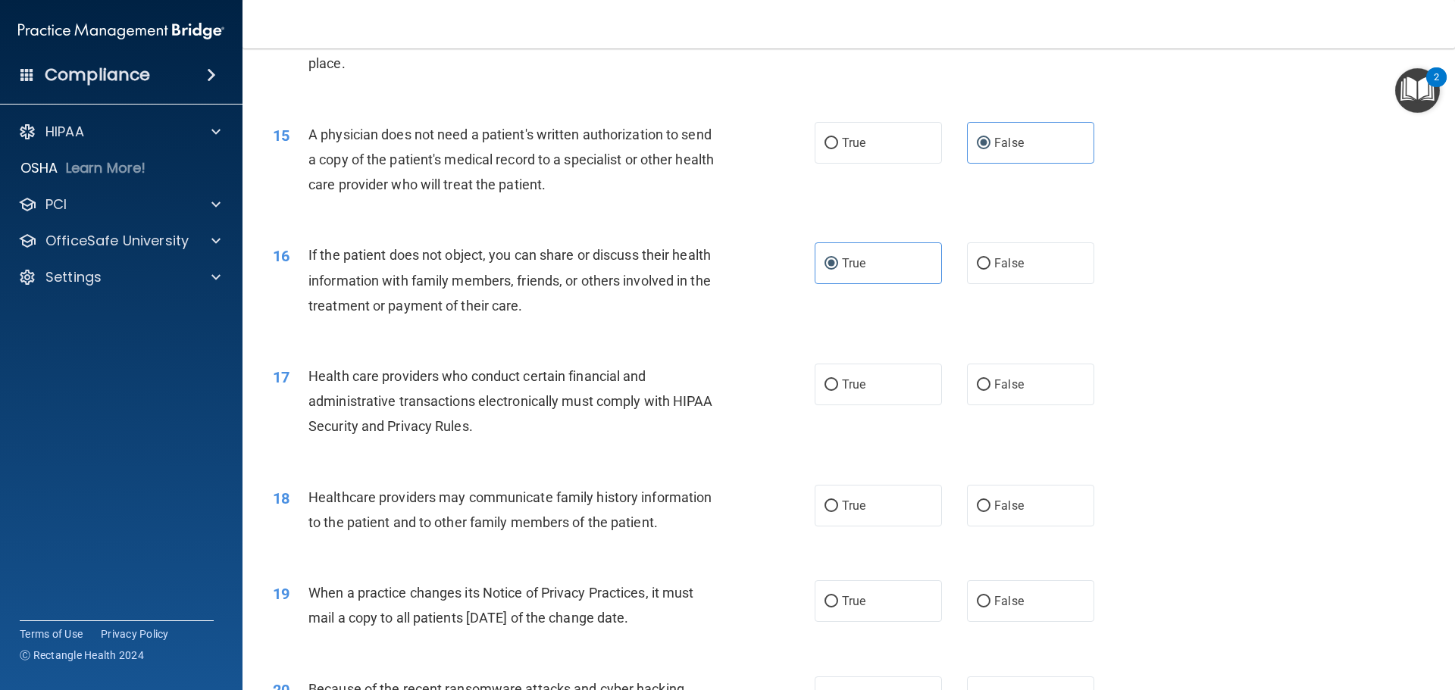
scroll to position [1668, 0]
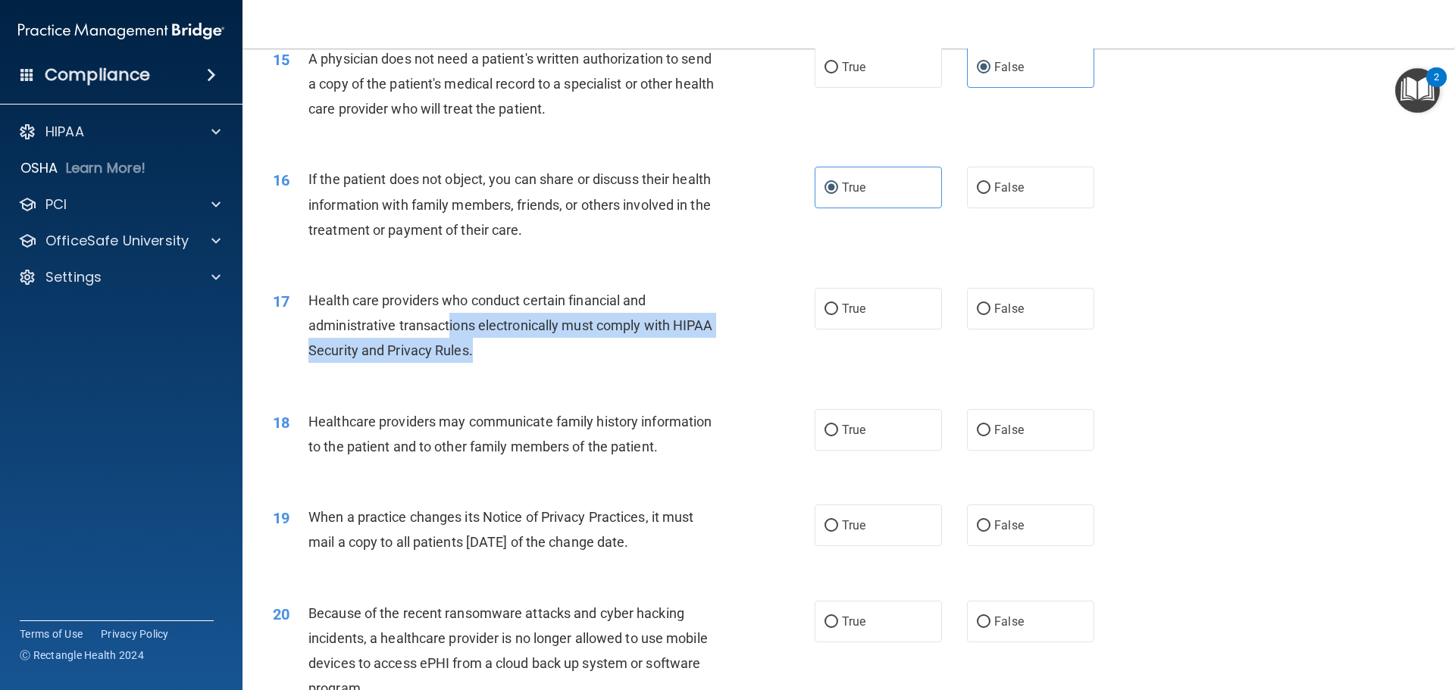
drag, startPoint x: 453, startPoint y: 316, endPoint x: 575, endPoint y: 354, distance: 128.5
click at [575, 354] on div "Health care providers who conduct certain financial and administrative transact…" at bounding box center [520, 326] width 424 height 76
click at [540, 362] on div "Health care providers who conduct certain financial and administrative transact…" at bounding box center [520, 326] width 424 height 76
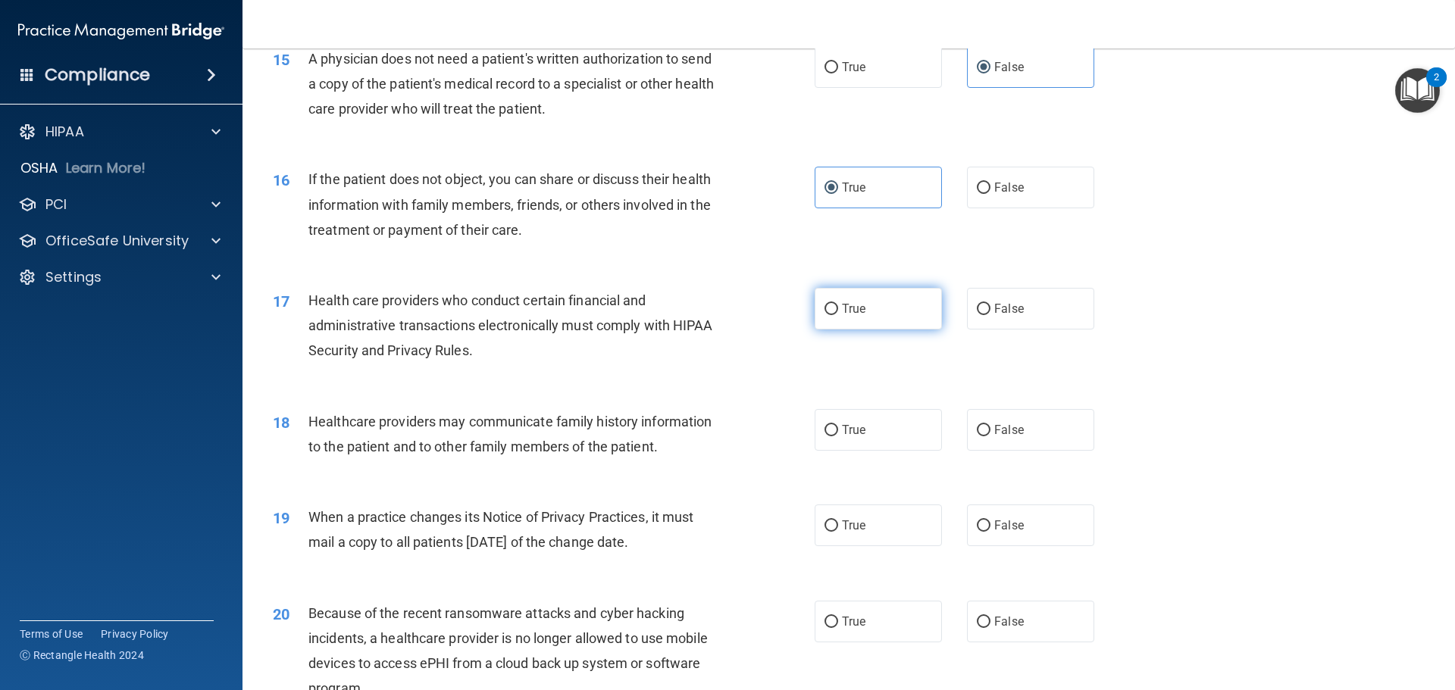
click at [842, 305] on span "True" at bounding box center [853, 309] width 23 height 14
click at [838, 305] on input "True" at bounding box center [832, 309] width 14 height 11
radio input "true"
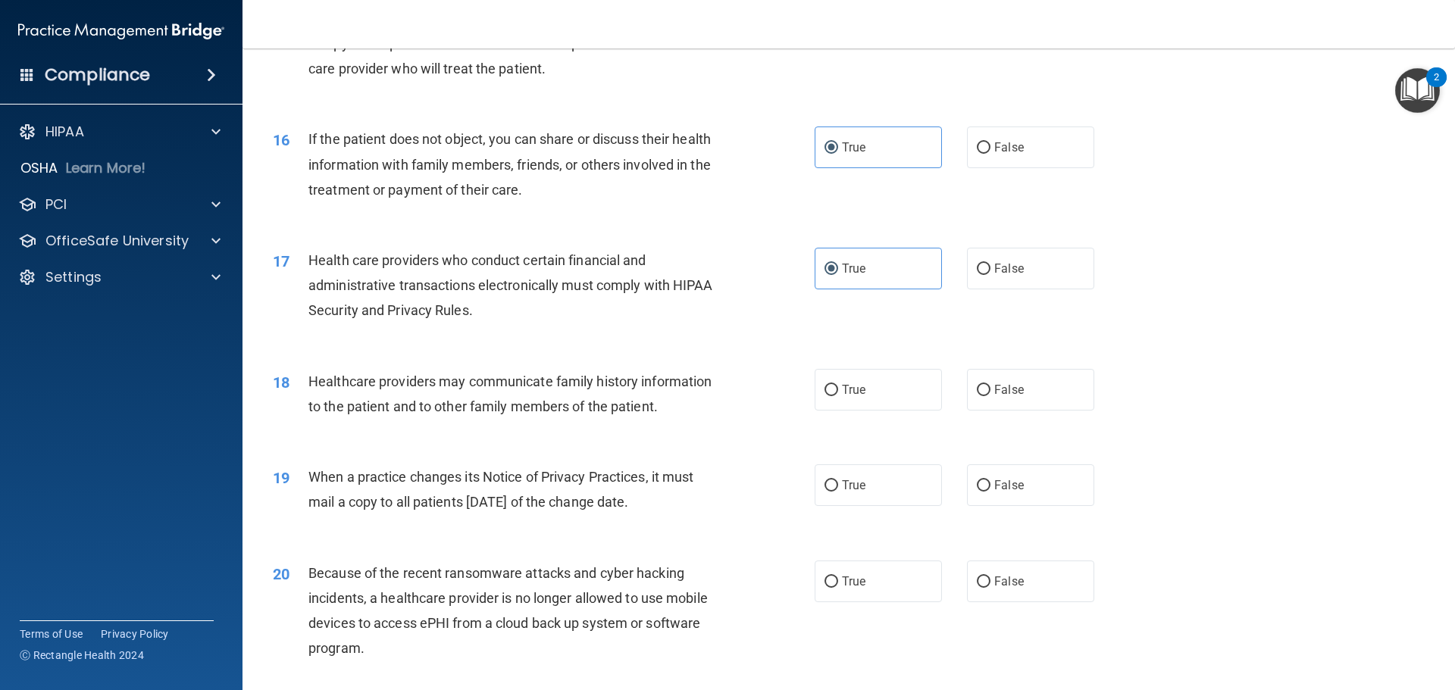
scroll to position [1743, 0]
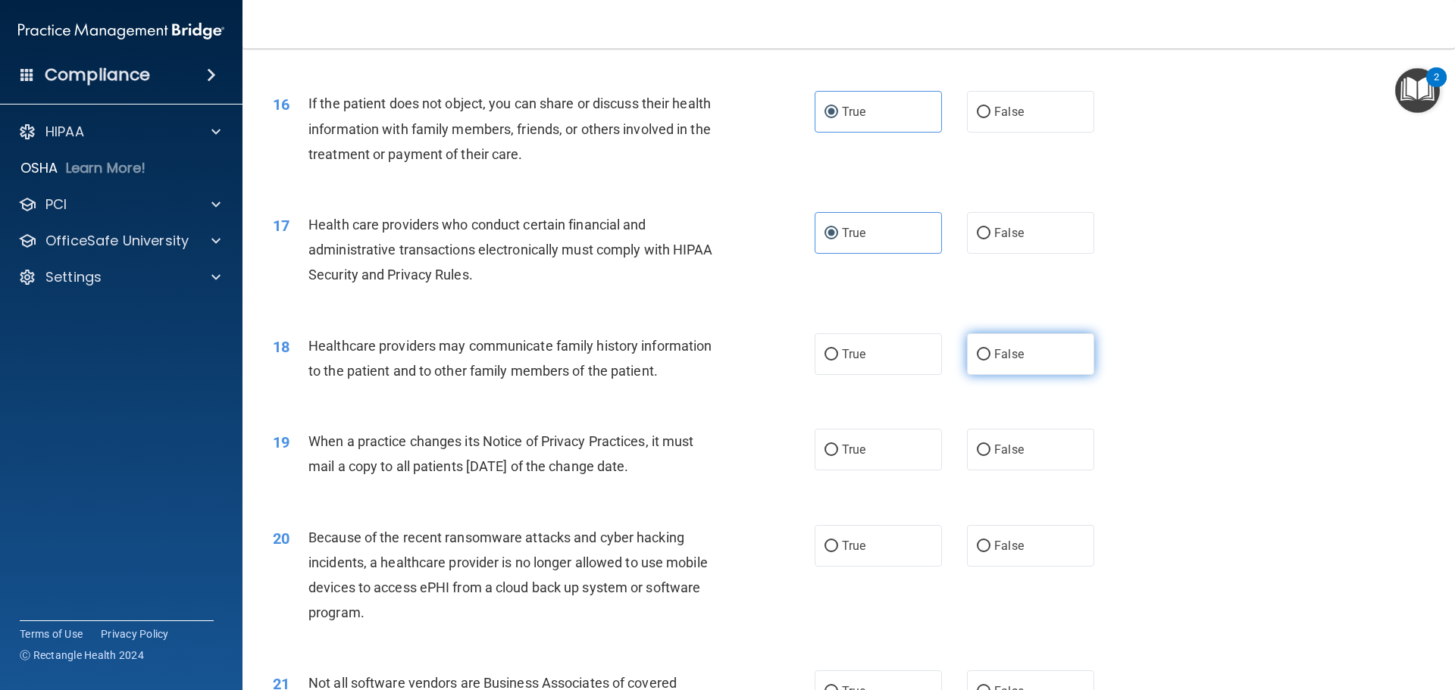
click at [1030, 362] on label "False" at bounding box center [1030, 355] width 127 height 42
click at [991, 361] on input "False" at bounding box center [984, 354] width 14 height 11
radio input "true"
drag, startPoint x: 393, startPoint y: 442, endPoint x: 679, endPoint y: 476, distance: 287.8
click at [679, 476] on div "When a practice changes its Notice of Privacy Practices, it must mail a copy to…" at bounding box center [520, 454] width 424 height 50
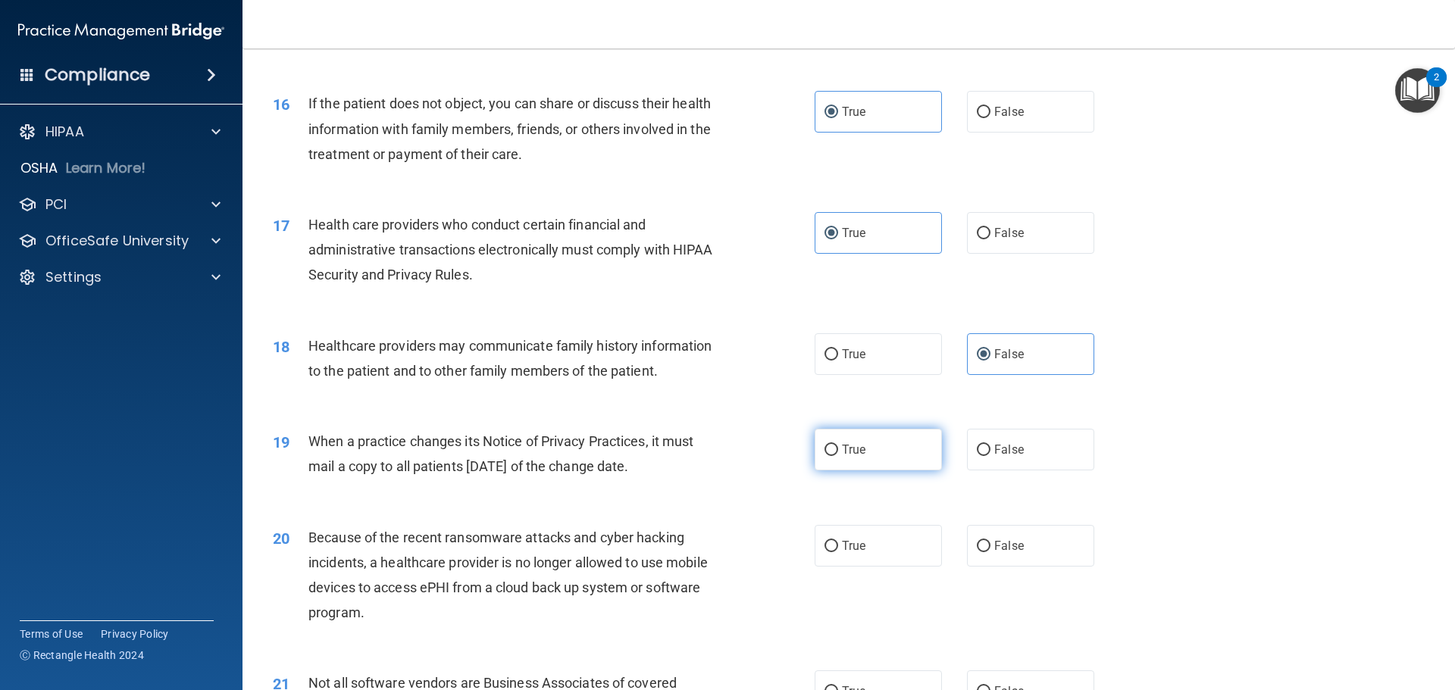
click at [851, 453] on span "True" at bounding box center [853, 450] width 23 height 14
click at [838, 453] on input "True" at bounding box center [832, 450] width 14 height 11
radio input "true"
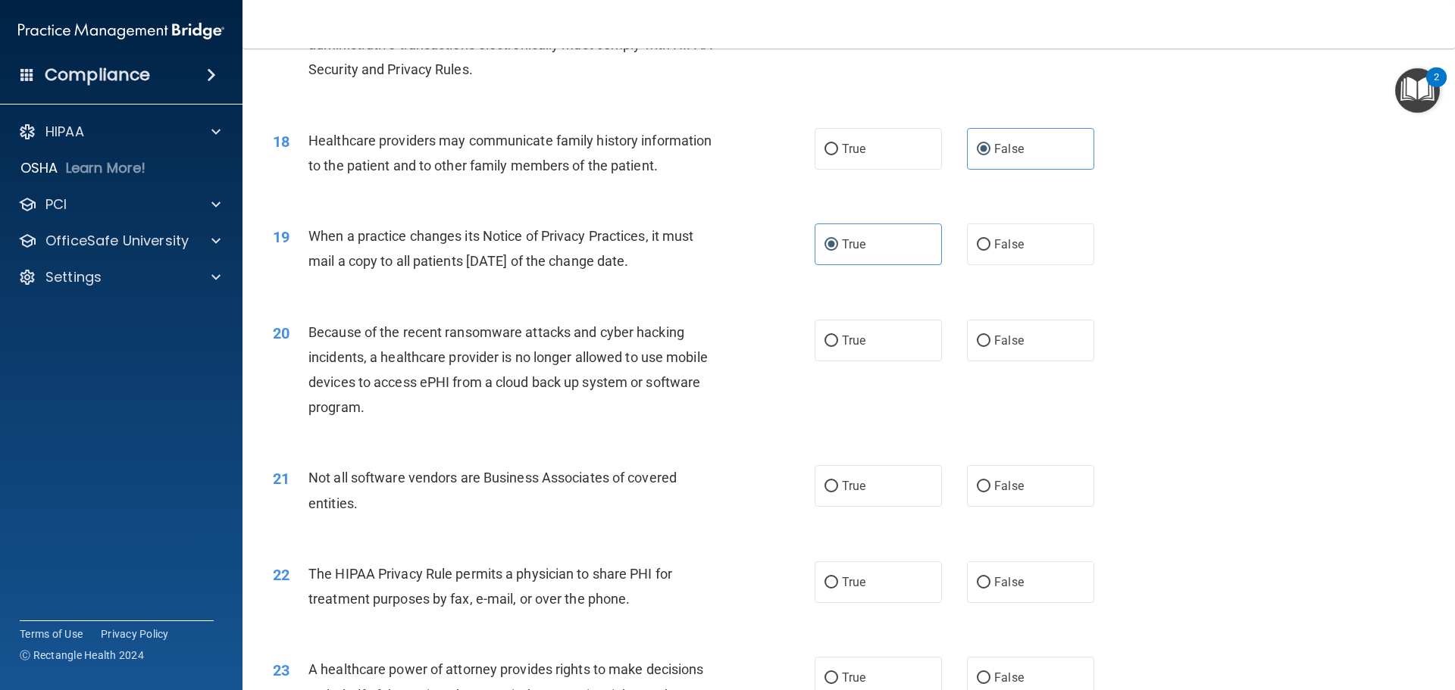
scroll to position [1971, 0]
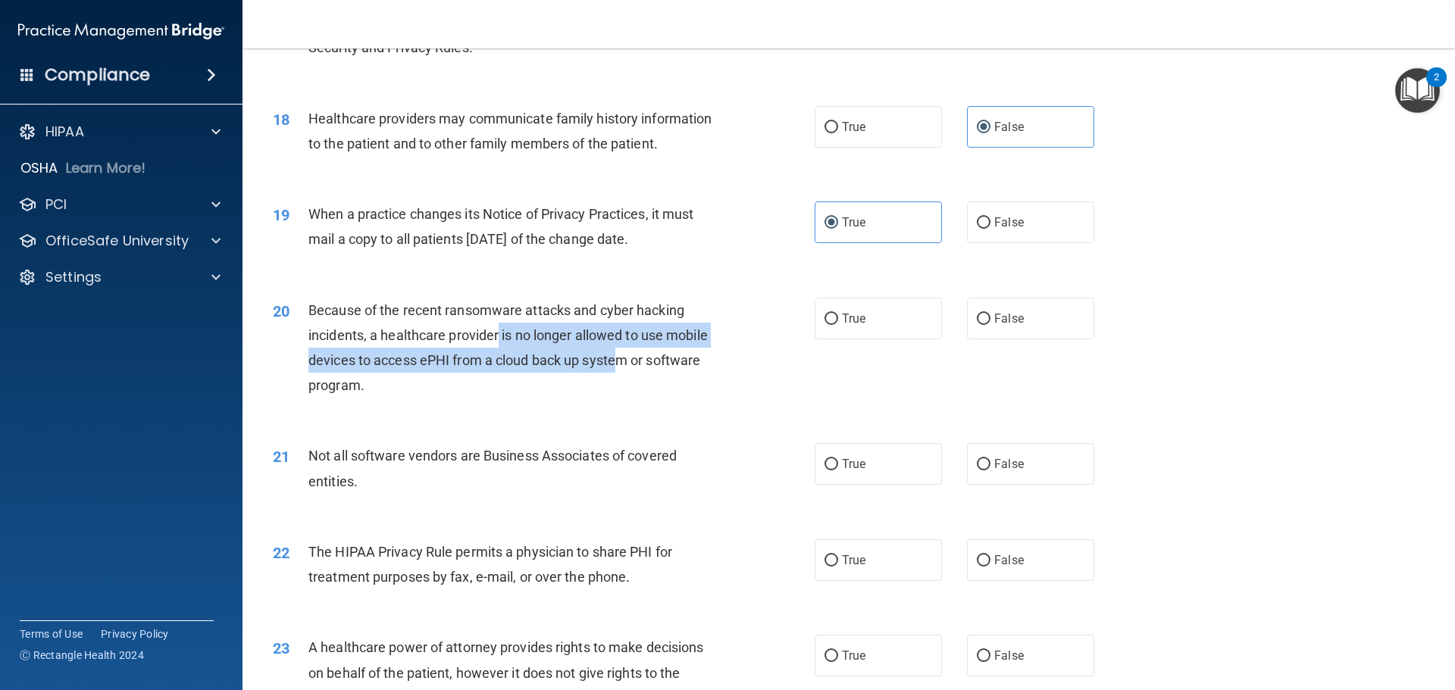
drag, startPoint x: 497, startPoint y: 331, endPoint x: 619, endPoint y: 359, distance: 125.2
click at [619, 359] on span "Because of the recent ransomware attacks and cyber hacking incidents, a healthc…" at bounding box center [507, 348] width 399 height 92
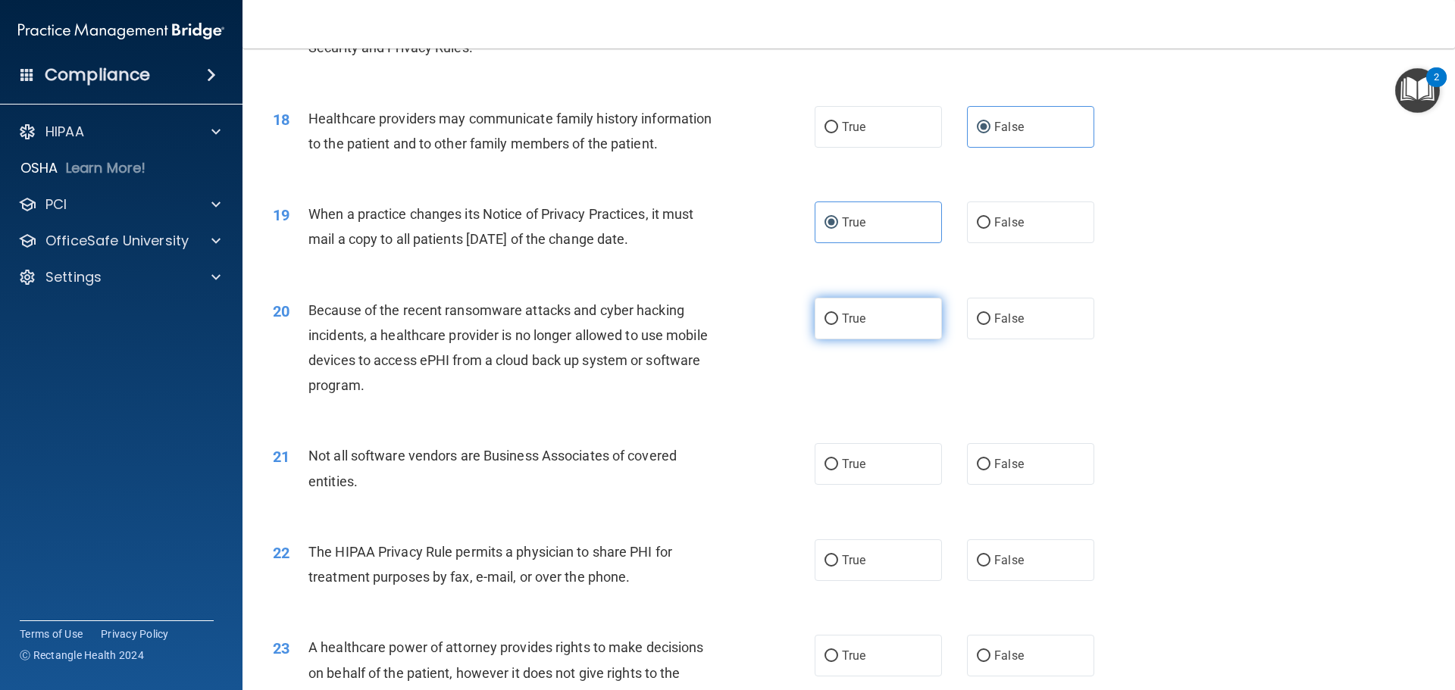
click at [861, 319] on label "True" at bounding box center [878, 319] width 127 height 42
click at [838, 319] on input "True" at bounding box center [832, 319] width 14 height 11
radio input "true"
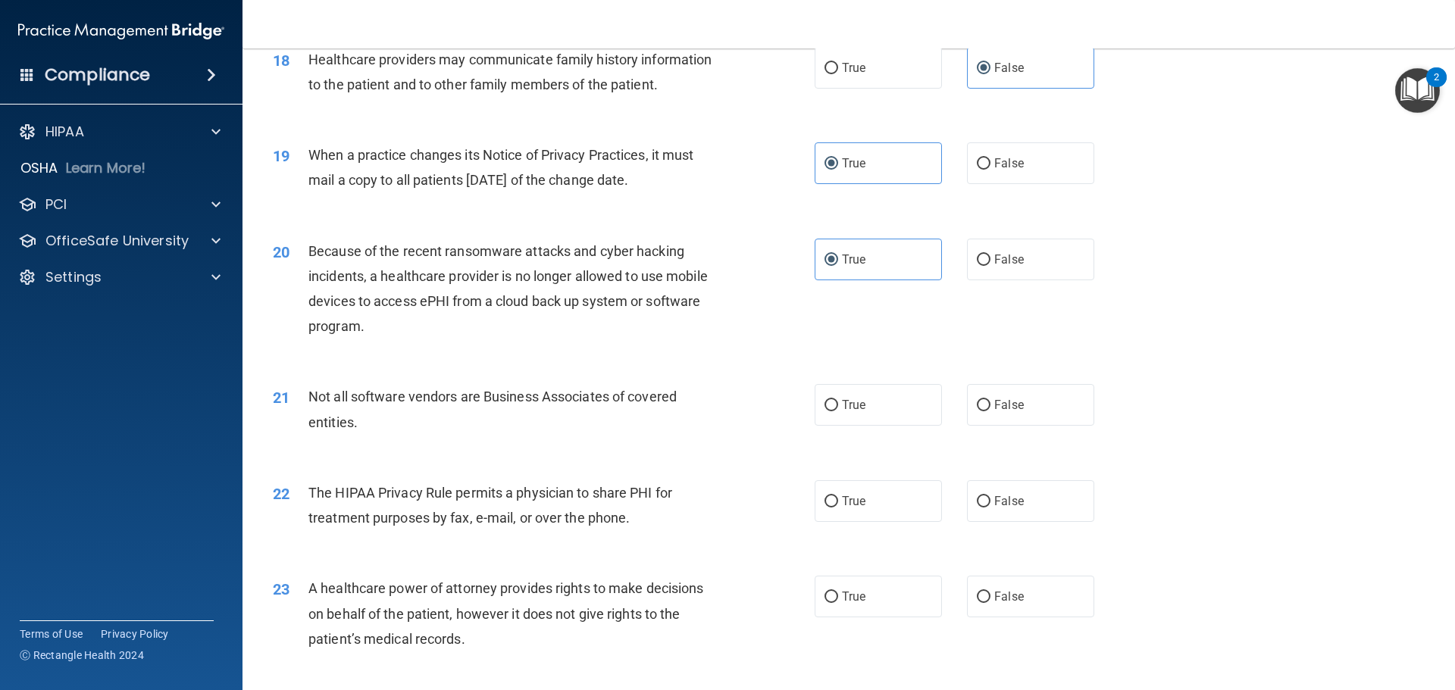
scroll to position [2122, 0]
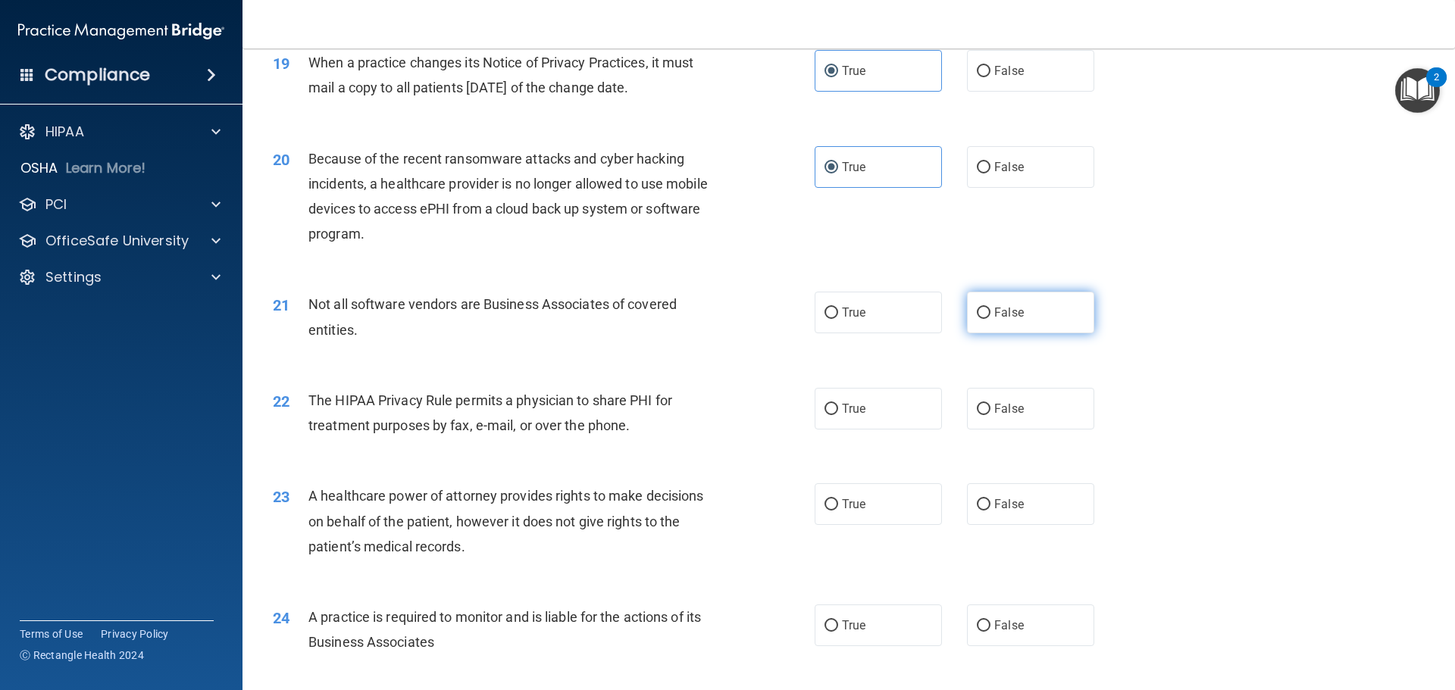
click at [1041, 318] on label "False" at bounding box center [1030, 313] width 127 height 42
click at [991, 318] on input "False" at bounding box center [984, 313] width 14 height 11
radio input "true"
click at [994, 409] on span "False" at bounding box center [1009, 409] width 30 height 14
click at [991, 409] on input "False" at bounding box center [984, 409] width 14 height 11
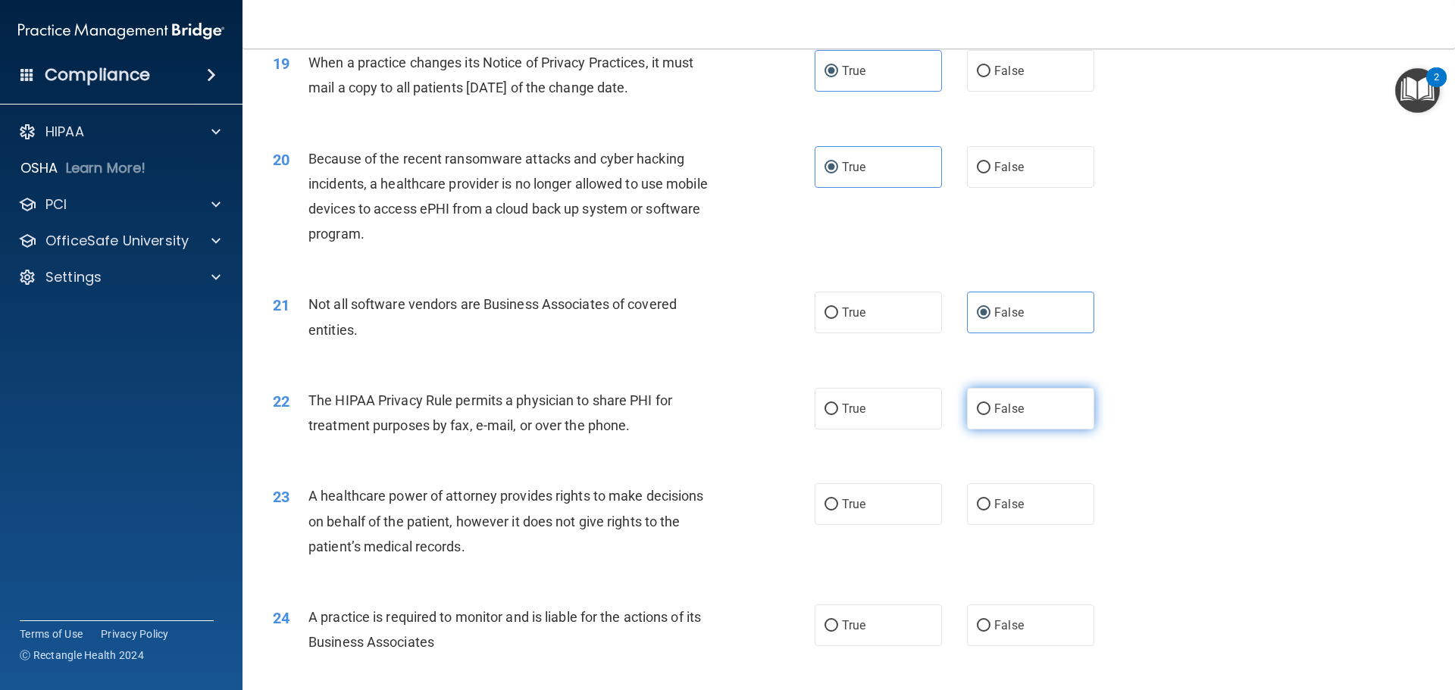
radio input "true"
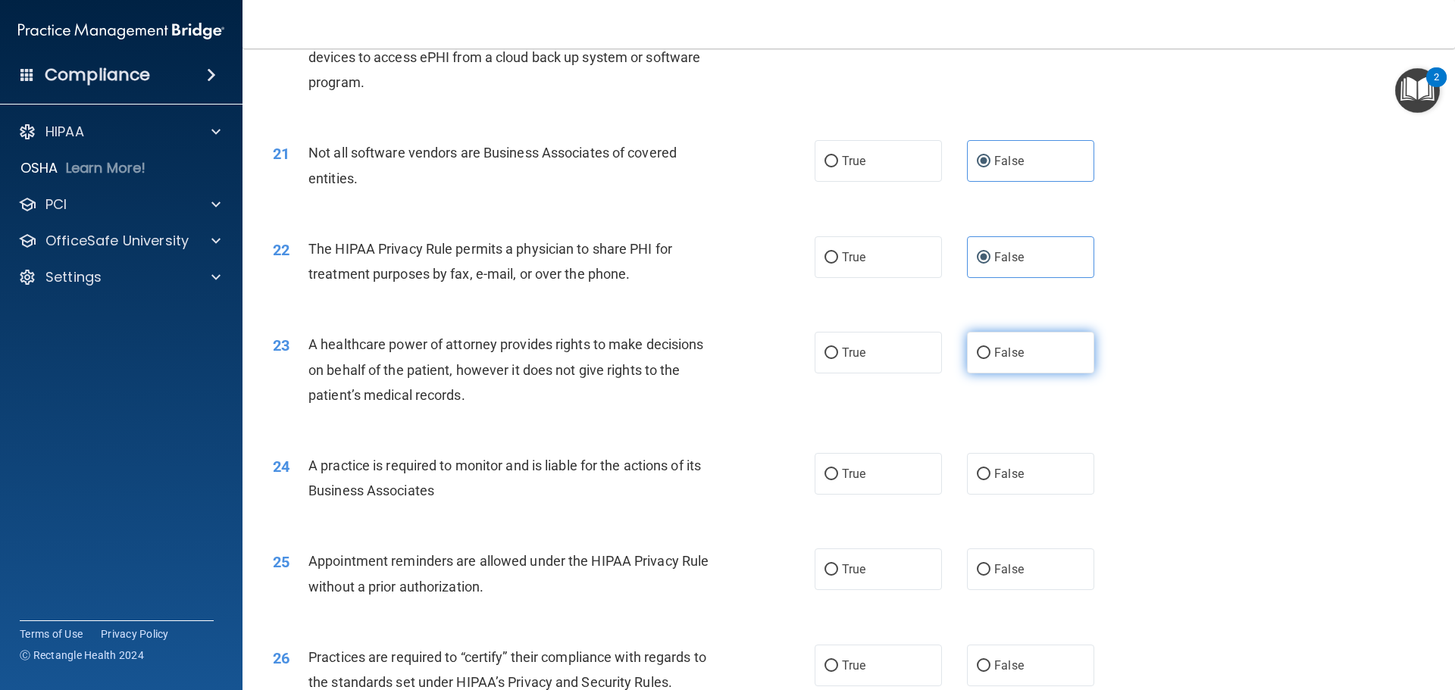
click at [994, 349] on span "False" at bounding box center [1009, 353] width 30 height 14
click at [990, 349] on input "False" at bounding box center [984, 353] width 14 height 11
radio input "true"
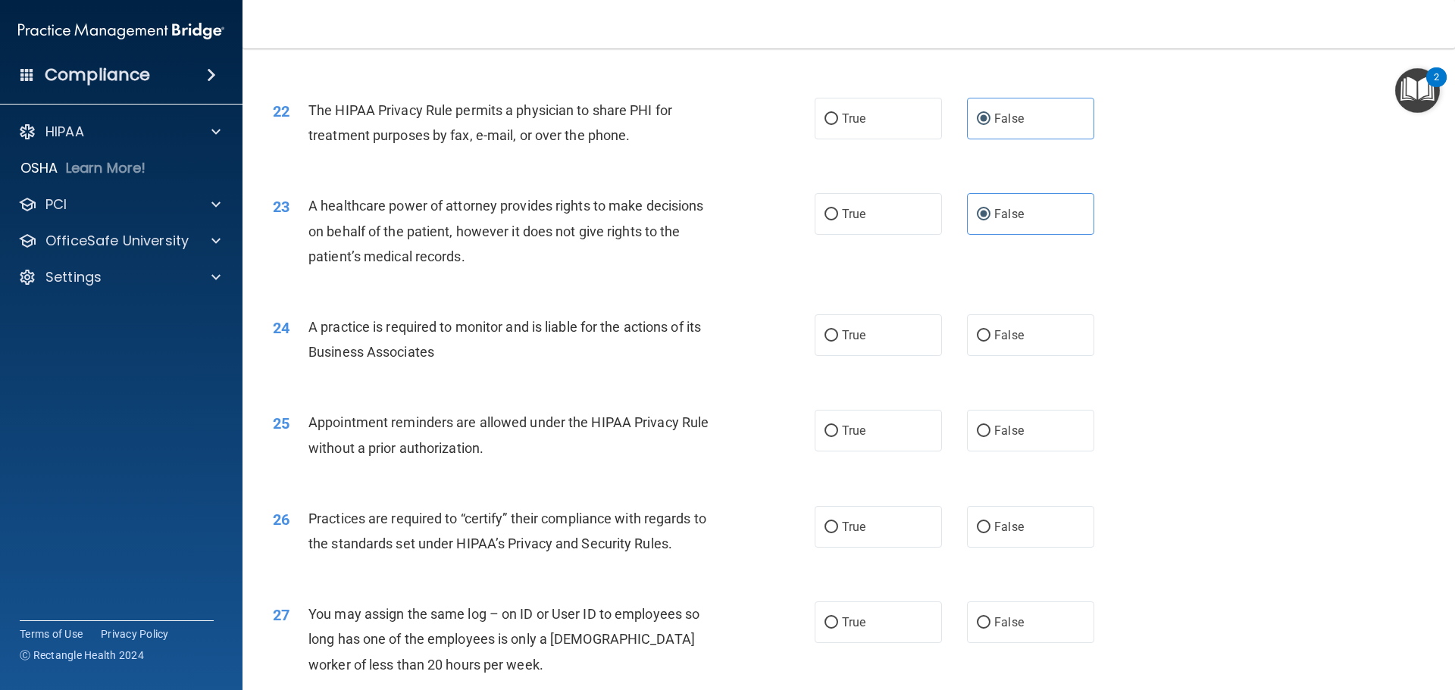
scroll to position [2425, 0]
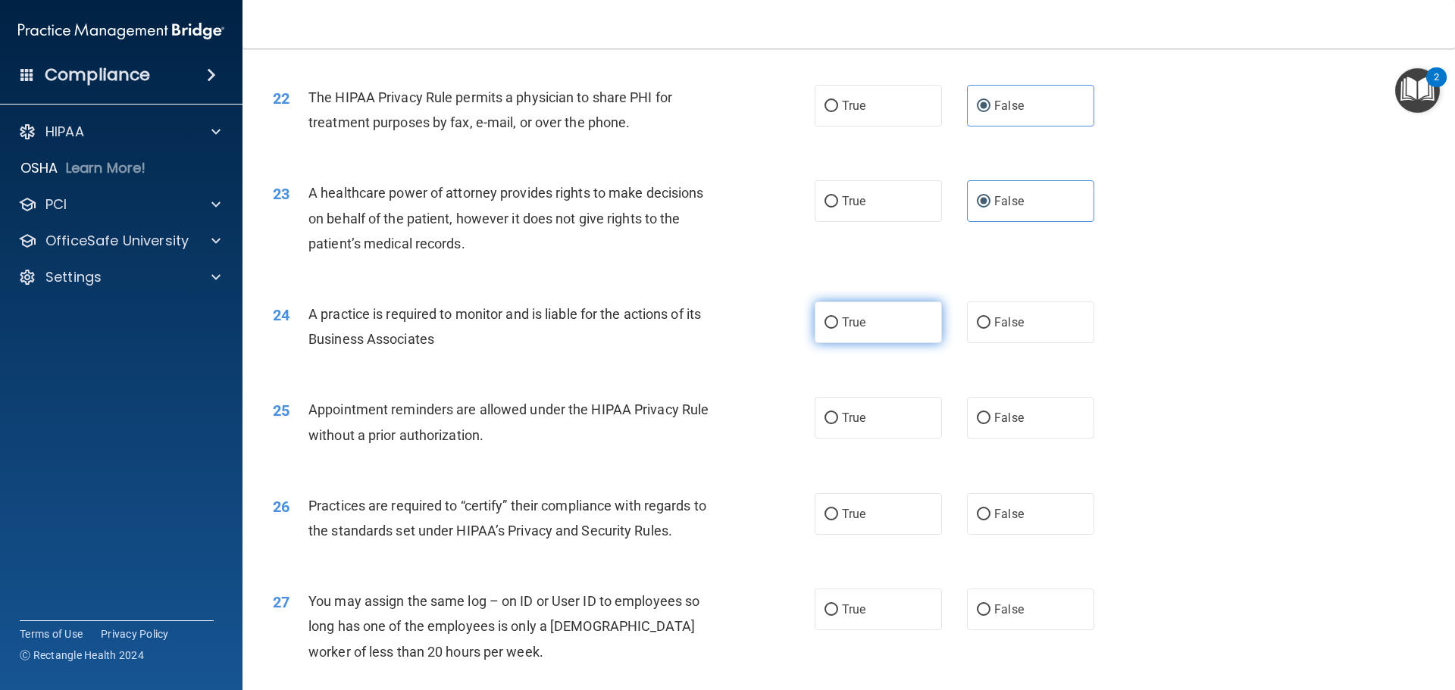
click at [866, 329] on label "True" at bounding box center [878, 323] width 127 height 42
click at [838, 329] on input "True" at bounding box center [832, 323] width 14 height 11
radio input "true"
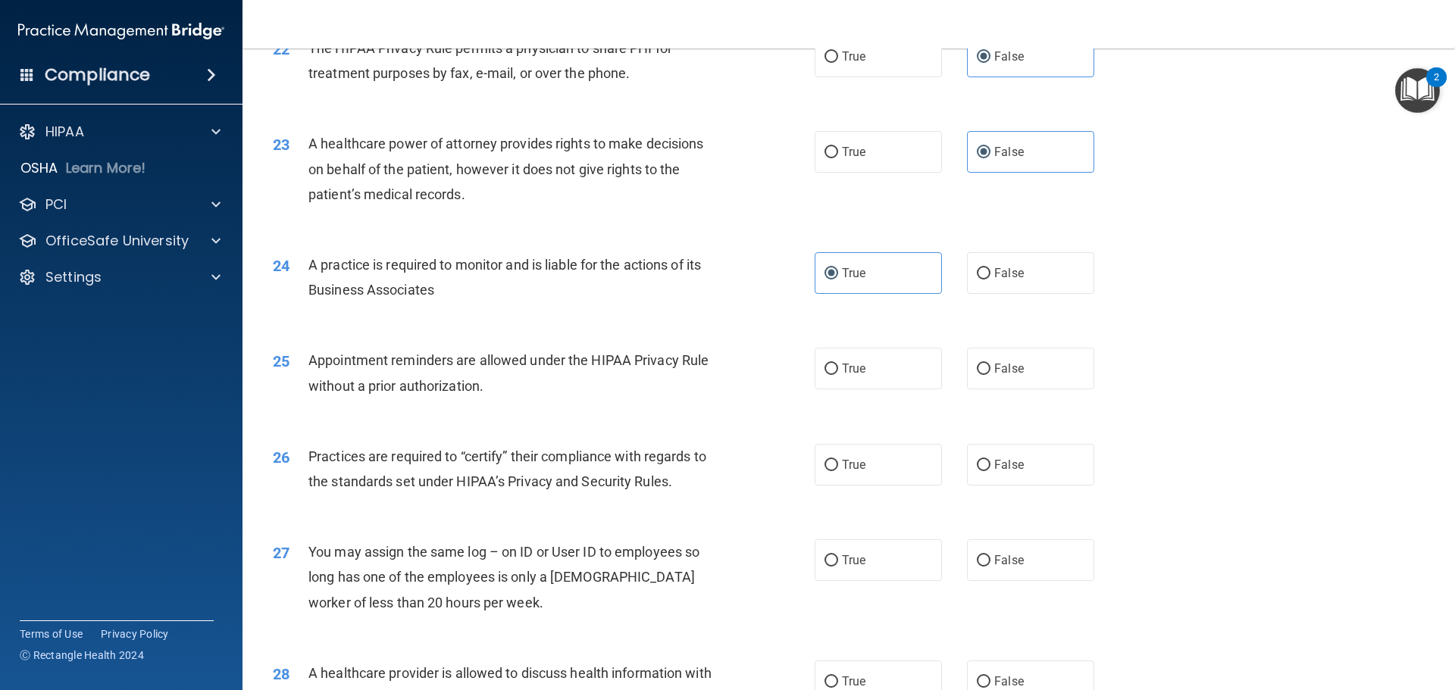
scroll to position [2501, 0]
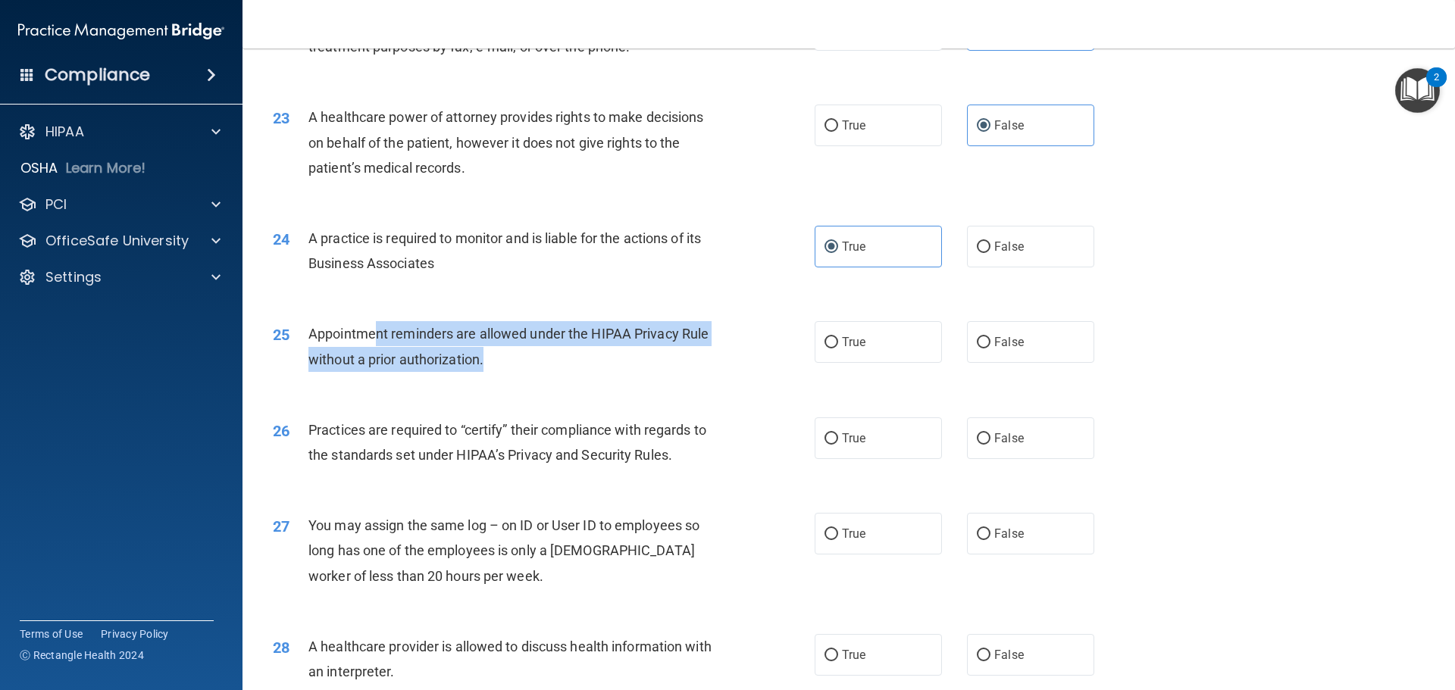
drag, startPoint x: 379, startPoint y: 322, endPoint x: 557, endPoint y: 356, distance: 181.4
click at [557, 356] on div "Appointment reminders are allowed under the HIPAA Privacy Rule without a prior …" at bounding box center [520, 346] width 424 height 50
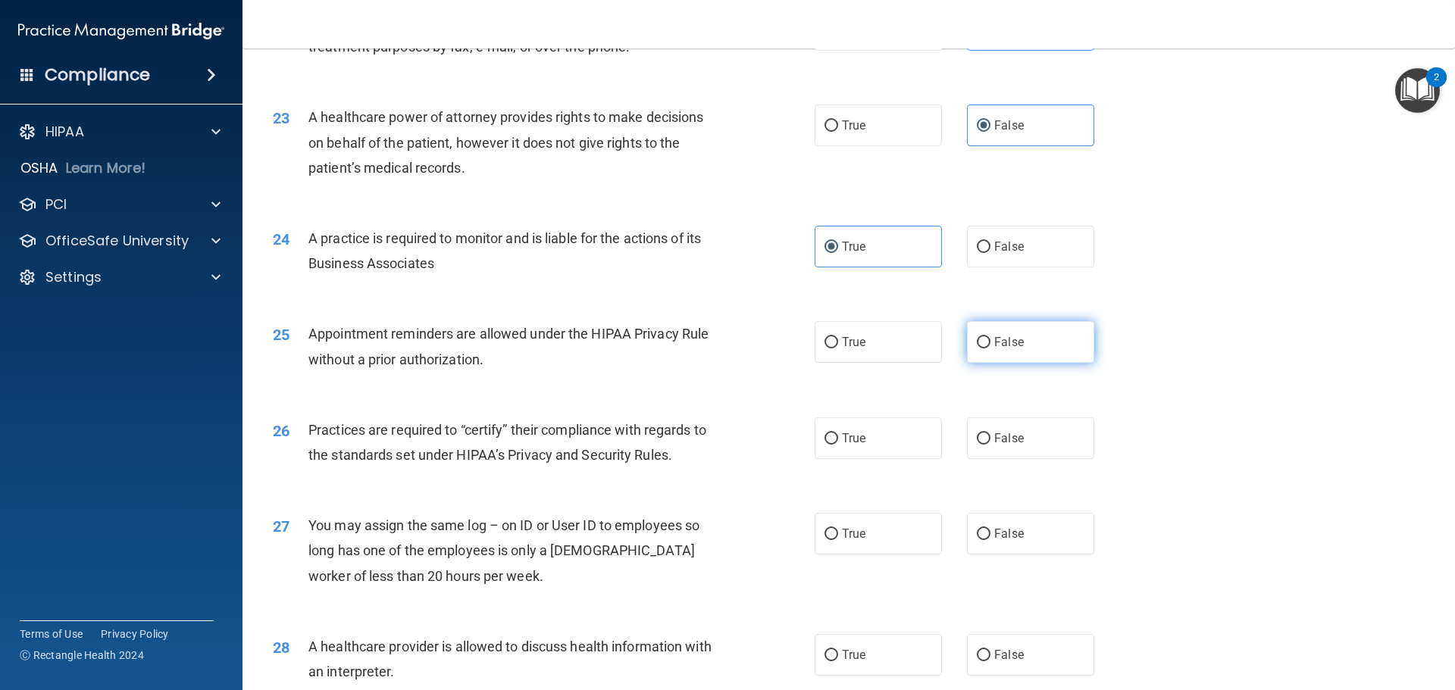
click at [1002, 343] on span "False" at bounding box center [1009, 342] width 30 height 14
click at [991, 343] on input "False" at bounding box center [984, 342] width 14 height 11
radio input "true"
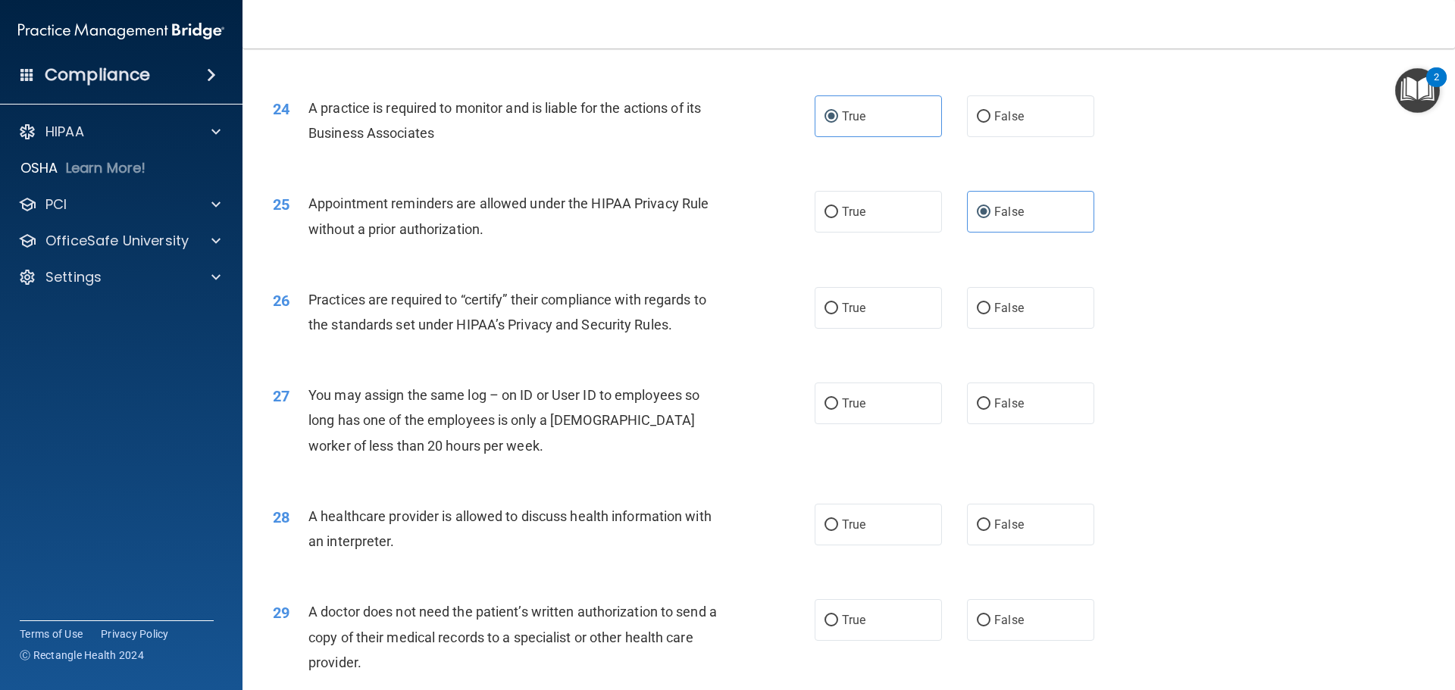
scroll to position [2653, 0]
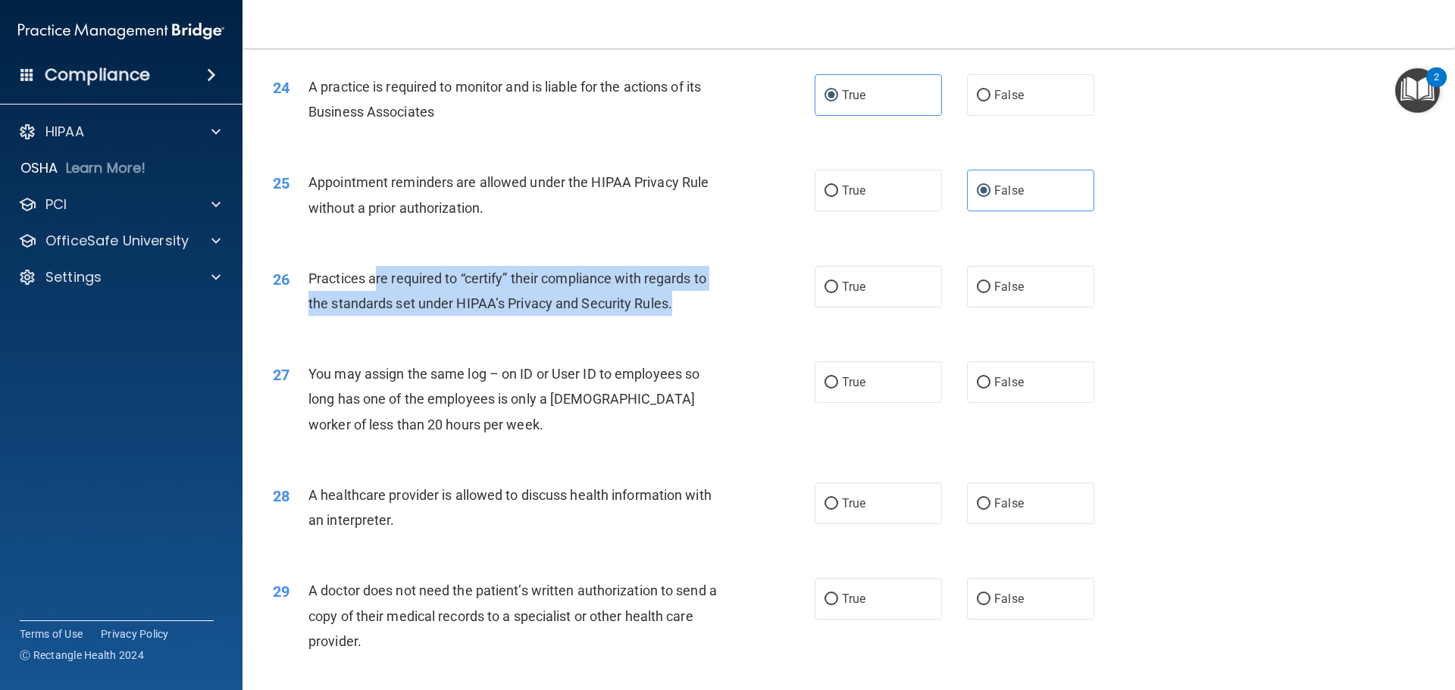
drag, startPoint x: 513, startPoint y: 300, endPoint x: 673, endPoint y: 318, distance: 160.9
click at [673, 318] on div "26 Practices are required to “certify” their compliance with regards to the sta…" at bounding box center [543, 295] width 587 height 58
click at [384, 285] on span "Practices are required to “certify” their compliance with regards to the standa…" at bounding box center [507, 291] width 398 height 41
drag, startPoint x: 320, startPoint y: 271, endPoint x: 717, endPoint y: 313, distance: 399.4
click at [717, 313] on div "Practices are required to “certify” their compliance with regards to the standa…" at bounding box center [520, 291] width 424 height 50
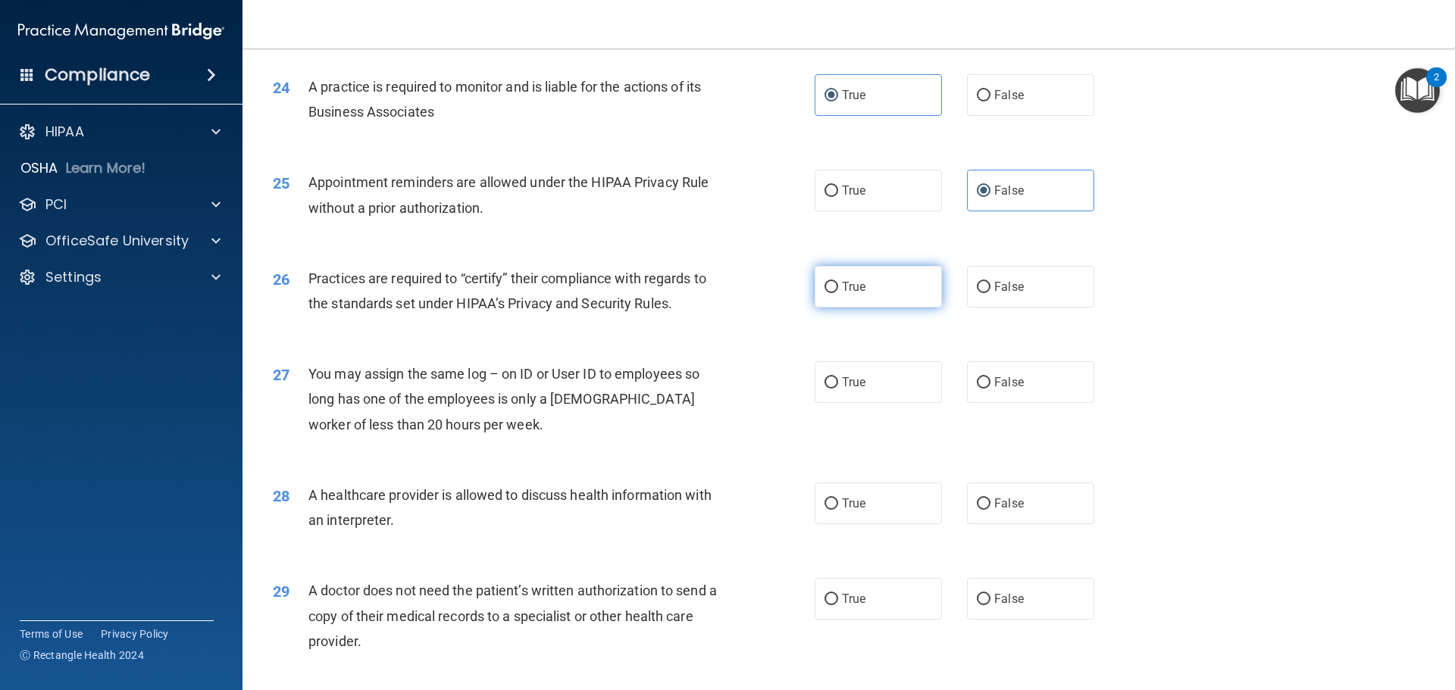
click at [868, 283] on label "True" at bounding box center [878, 287] width 127 height 42
click at [838, 283] on input "True" at bounding box center [832, 287] width 14 height 11
radio input "true"
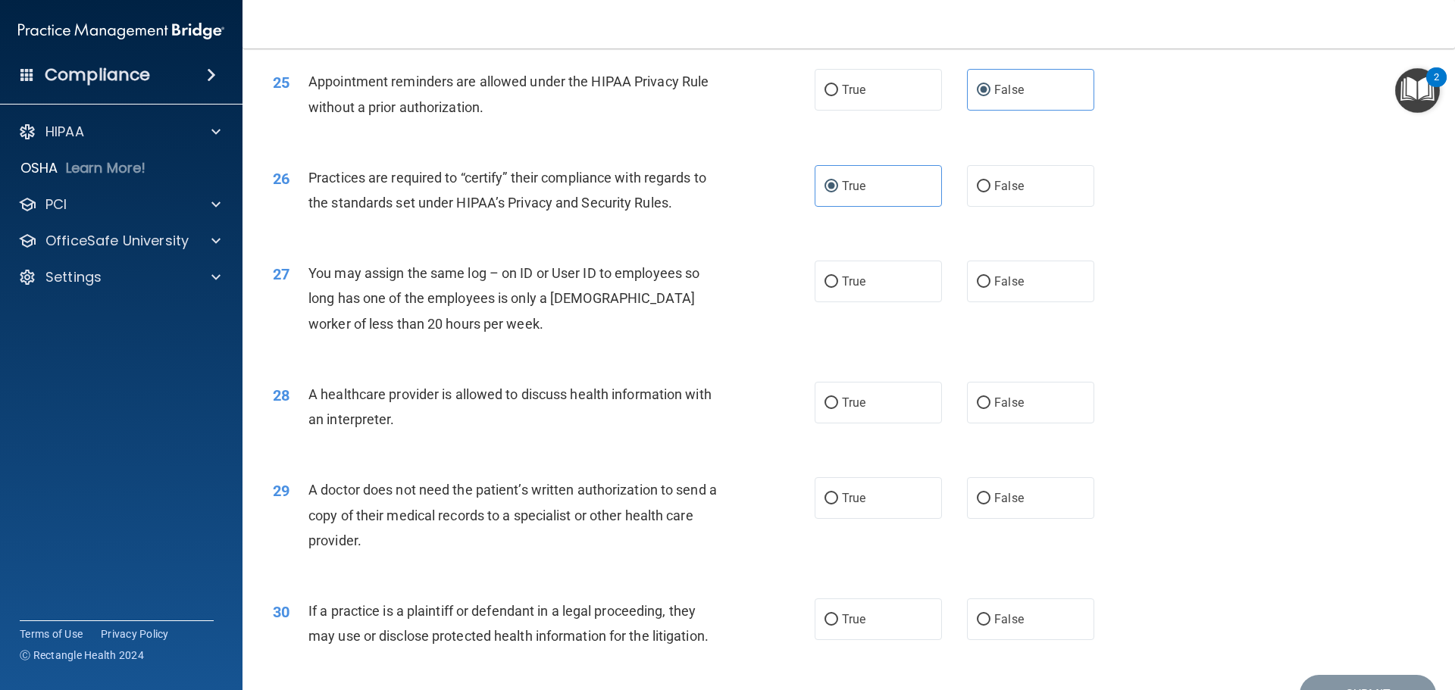
scroll to position [2804, 0]
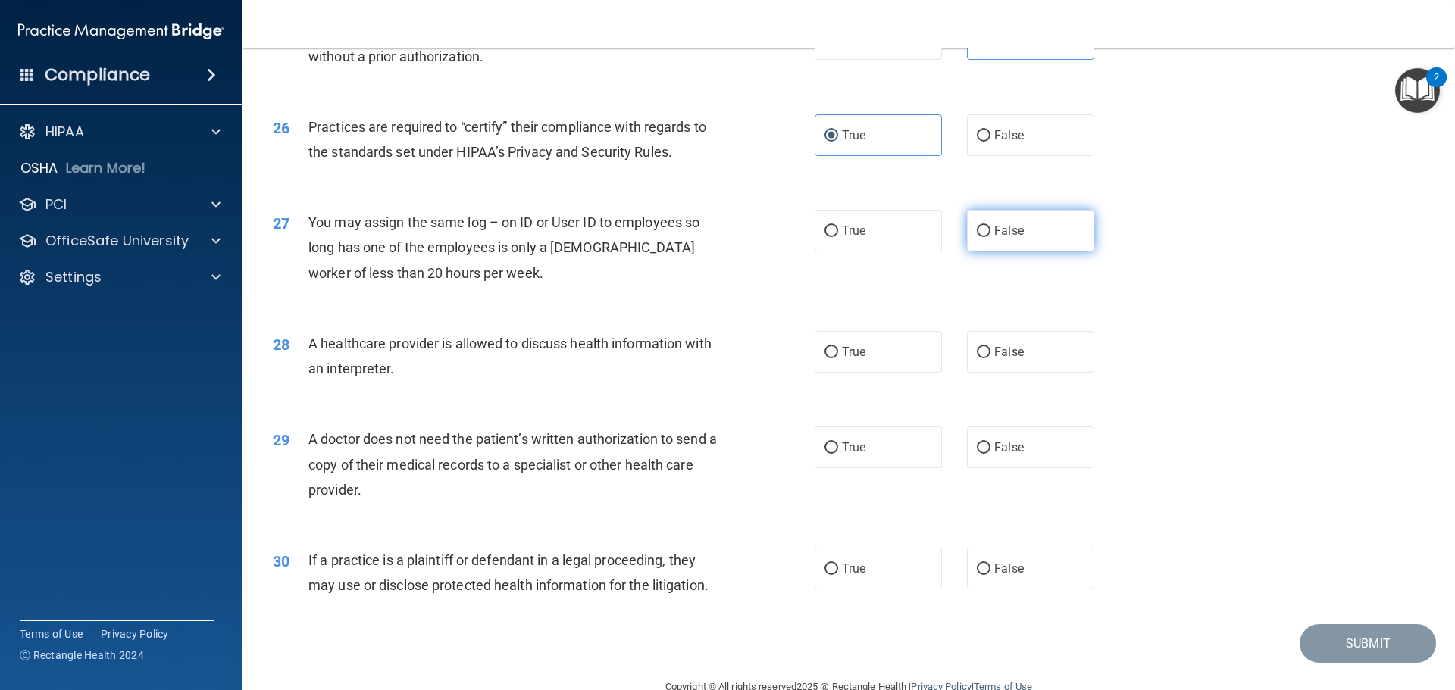
click at [1007, 230] on span "False" at bounding box center [1009, 231] width 30 height 14
click at [991, 230] on input "False" at bounding box center [984, 231] width 14 height 11
radio input "true"
click at [850, 343] on label "True" at bounding box center [878, 352] width 127 height 42
click at [838, 347] on input "True" at bounding box center [832, 352] width 14 height 11
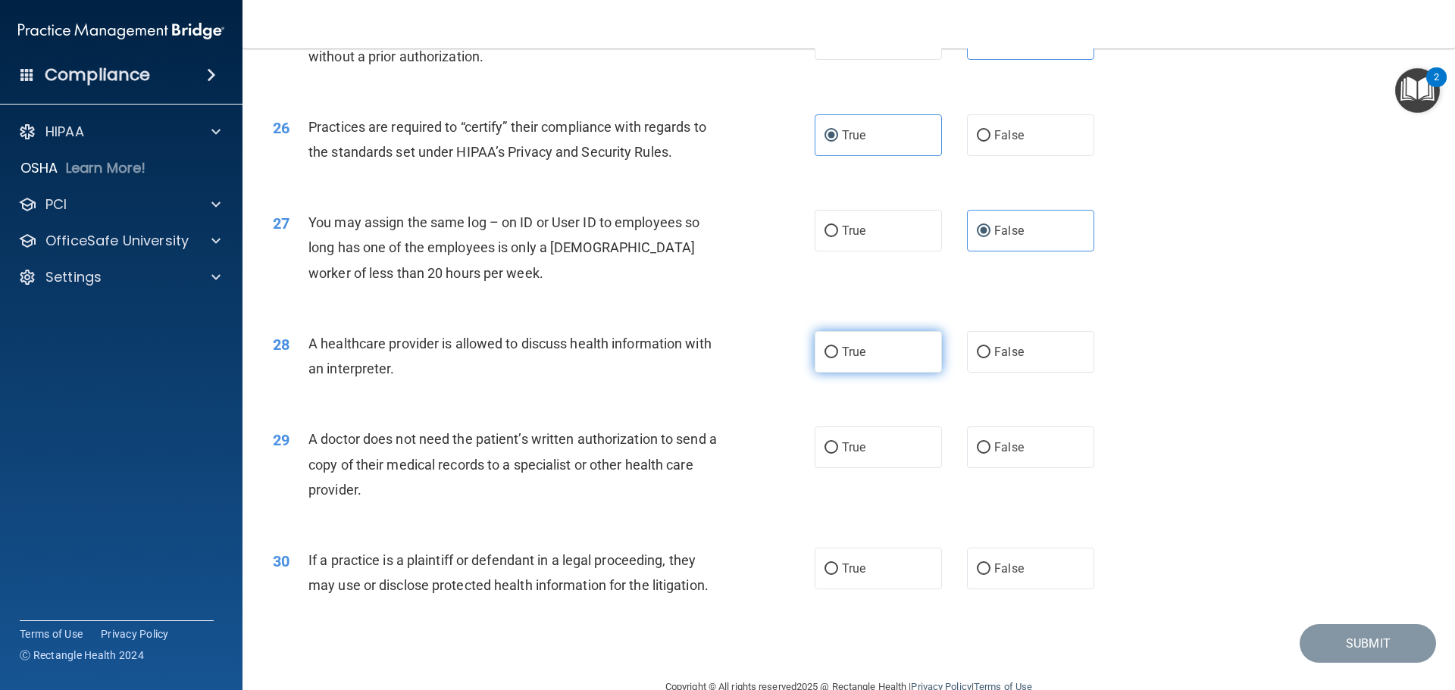
radio input "true"
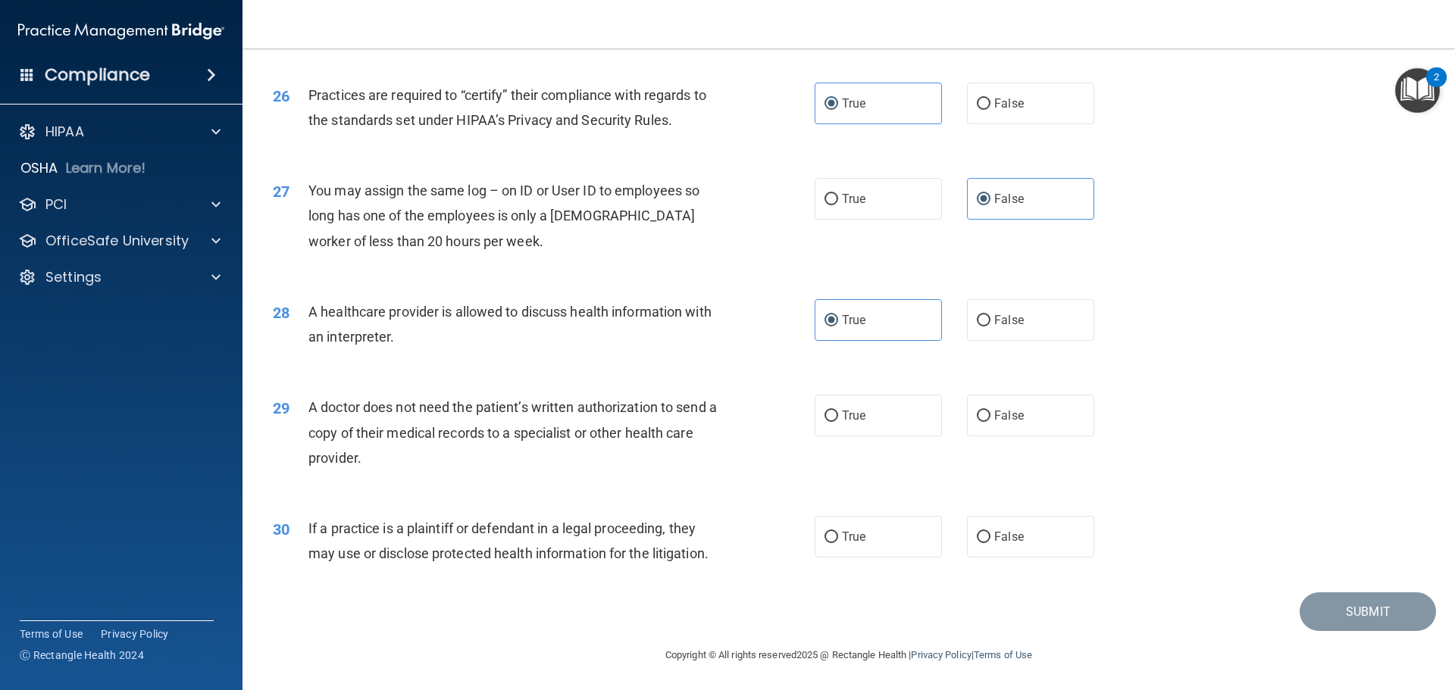
scroll to position [2838, 0]
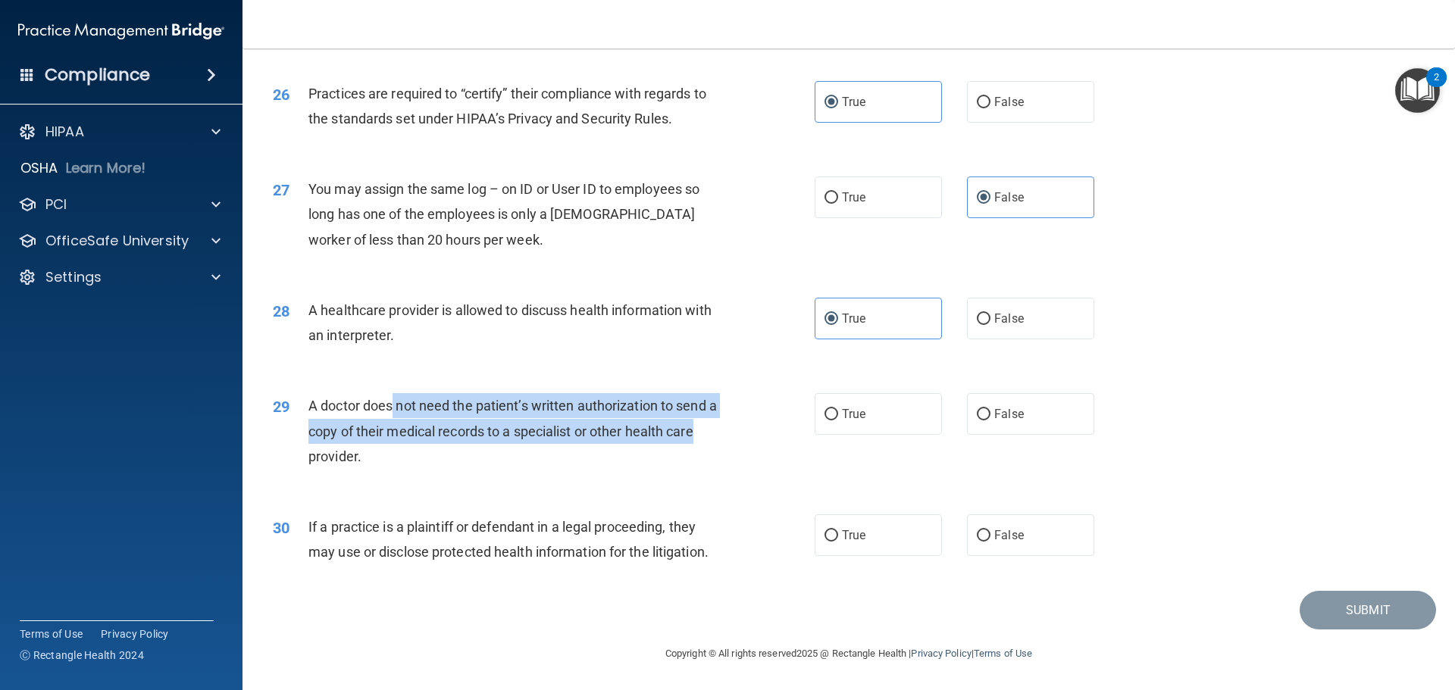
drag, startPoint x: 403, startPoint y: 407, endPoint x: 701, endPoint y: 432, distance: 298.9
click at [701, 432] on span "A doctor does not need the patient’s written authorization to send a copy of th…" at bounding box center [512, 431] width 409 height 66
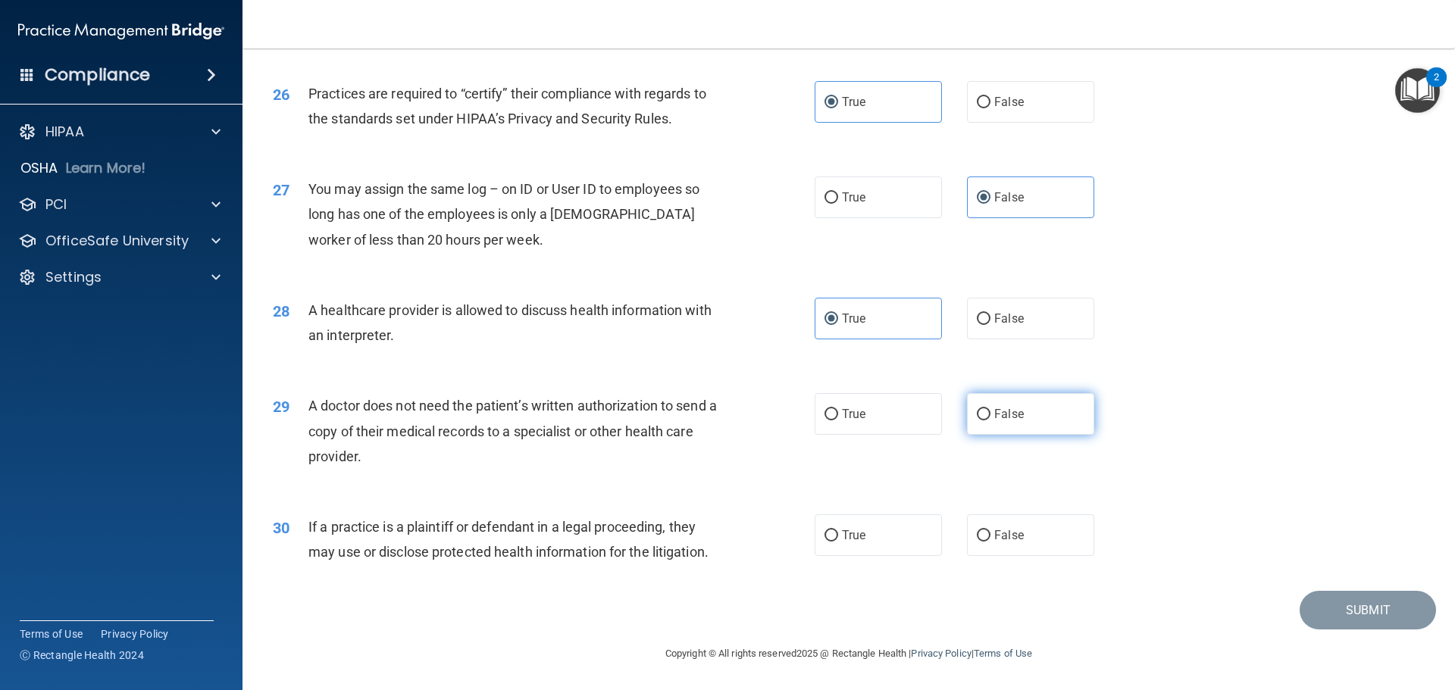
click at [994, 417] on span "False" at bounding box center [1009, 414] width 30 height 14
click at [991, 417] on input "False" at bounding box center [984, 414] width 14 height 11
radio input "true"
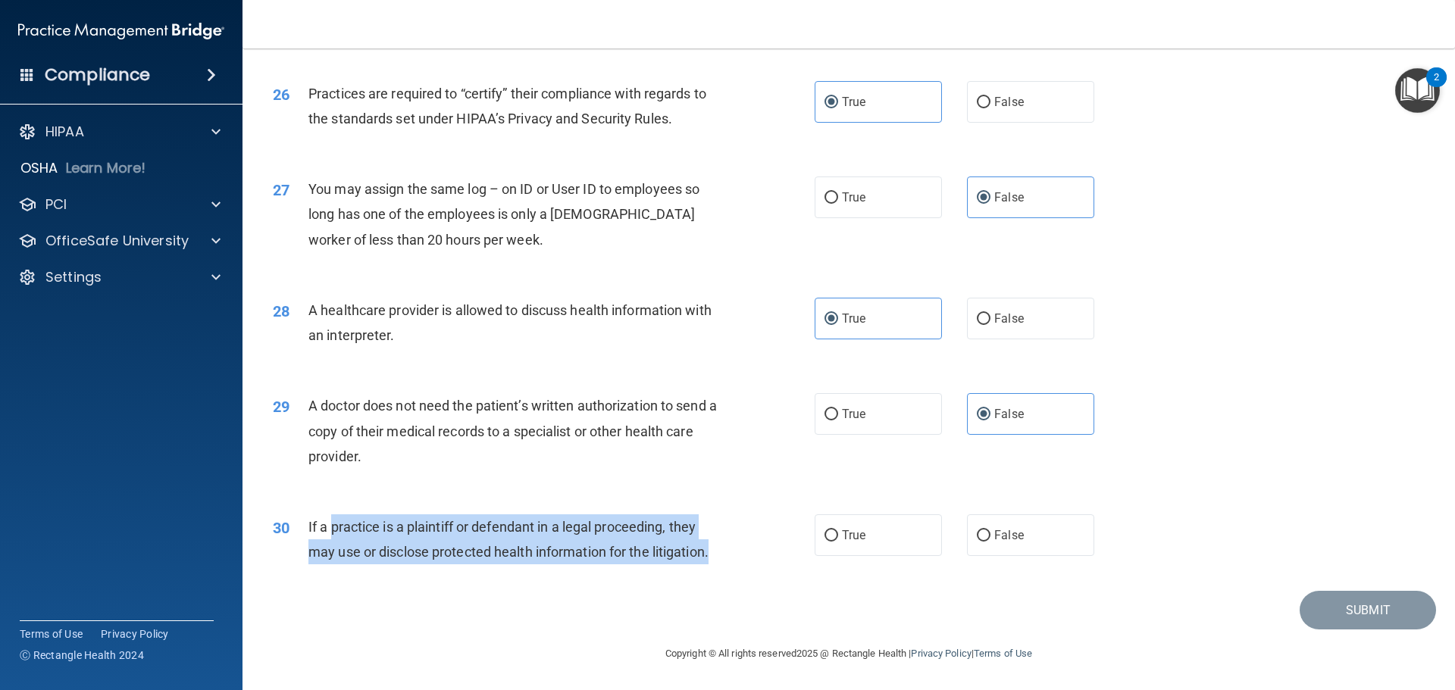
drag, startPoint x: 333, startPoint y: 520, endPoint x: 719, endPoint y: 547, distance: 386.8
click at [719, 547] on div "If a practice is a plaintiff or defendant in a legal proceeding, they may use o…" at bounding box center [520, 540] width 424 height 50
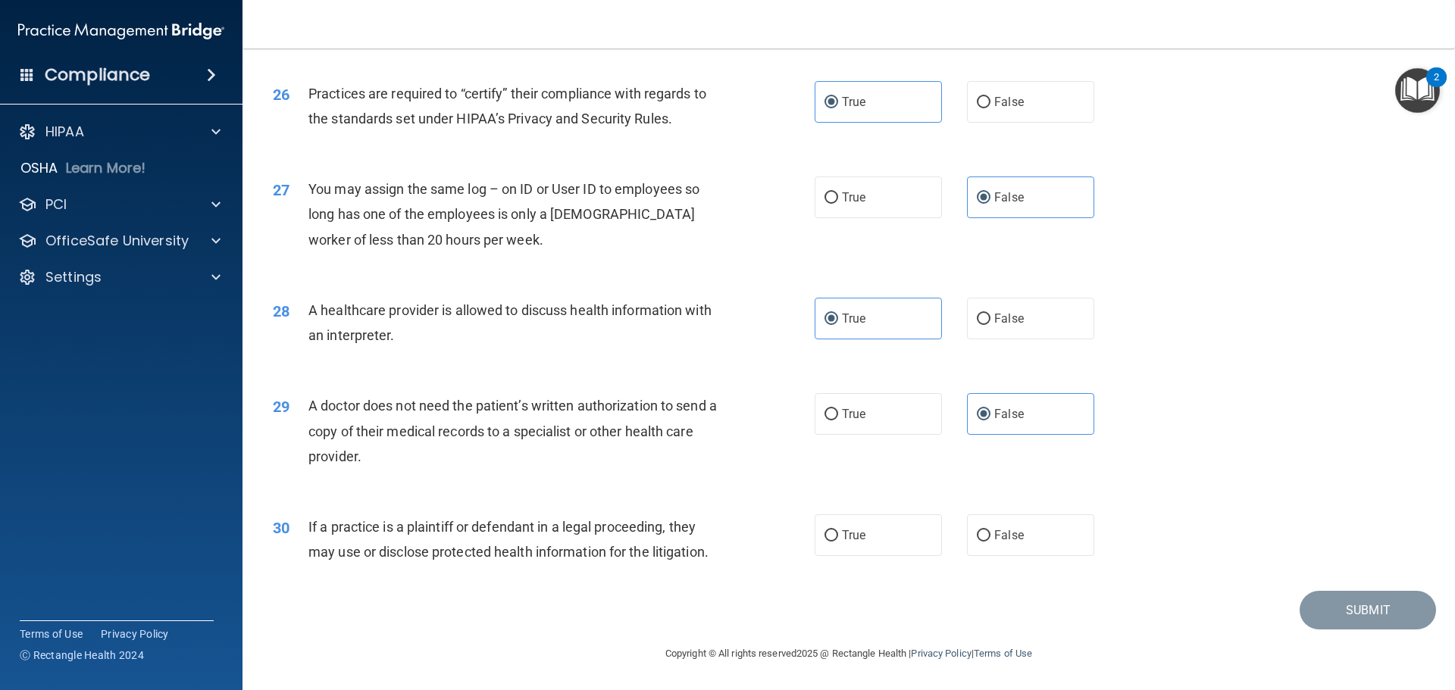
click at [731, 494] on div "29 A doctor does not need the patient’s written authorization to send a copy of…" at bounding box center [848, 434] width 1175 height 121
click at [853, 525] on label "True" at bounding box center [878, 536] width 127 height 42
click at [838, 531] on input "True" at bounding box center [832, 536] width 14 height 11
radio input "true"
click at [1395, 600] on button "Submit" at bounding box center [1368, 610] width 136 height 39
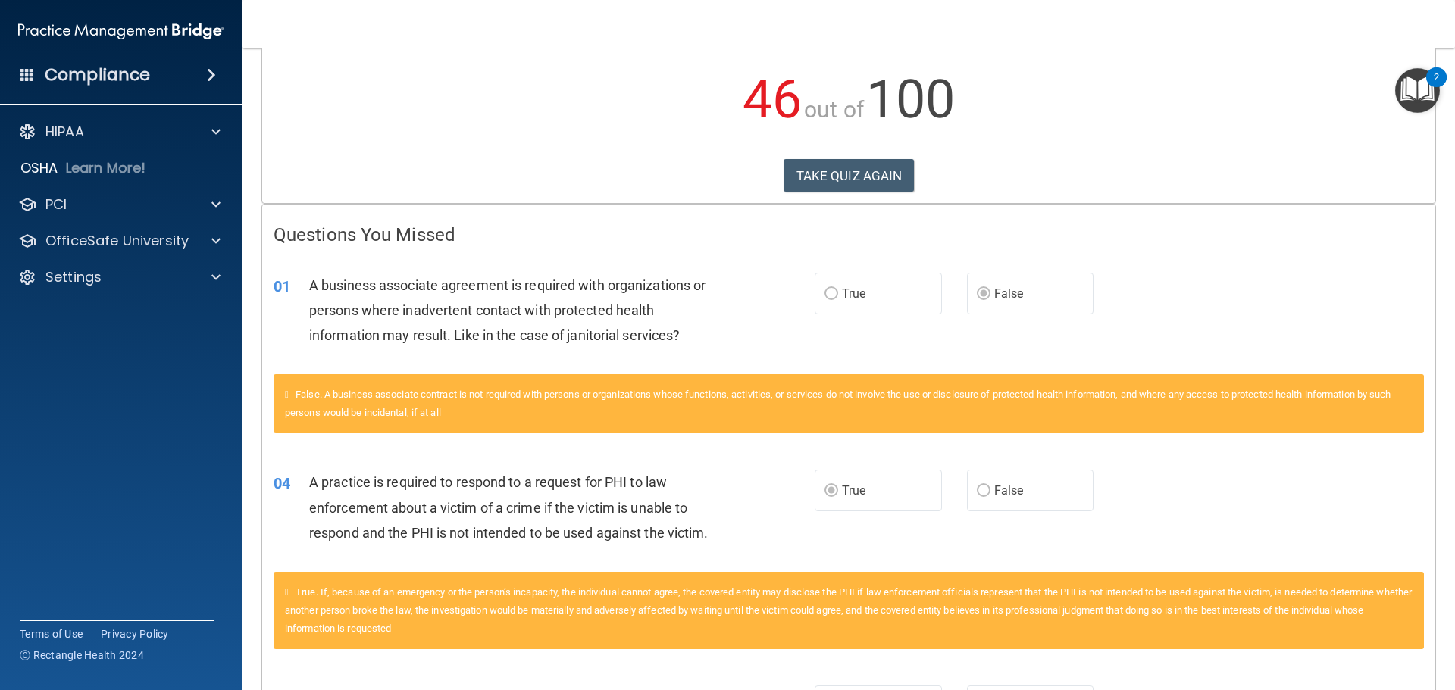
scroll to position [152, 0]
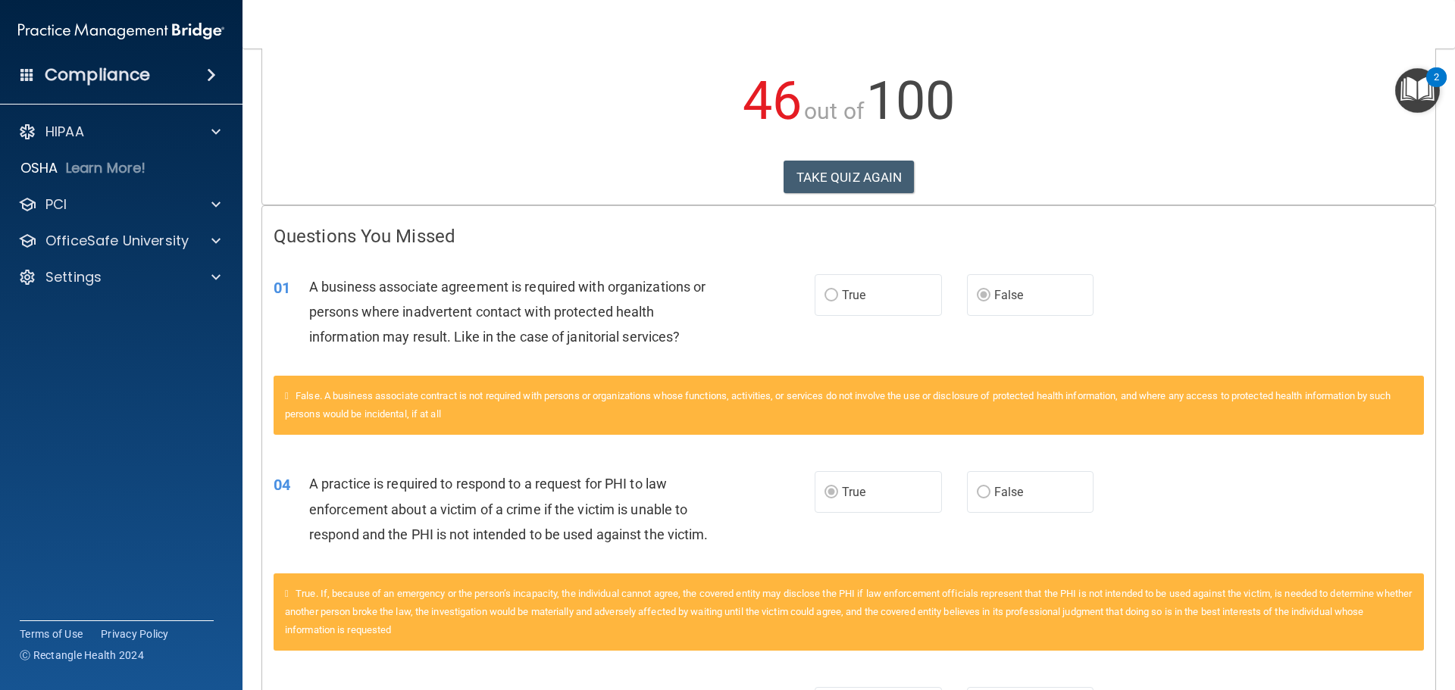
click at [846, 292] on span "True" at bounding box center [853, 295] width 23 height 14
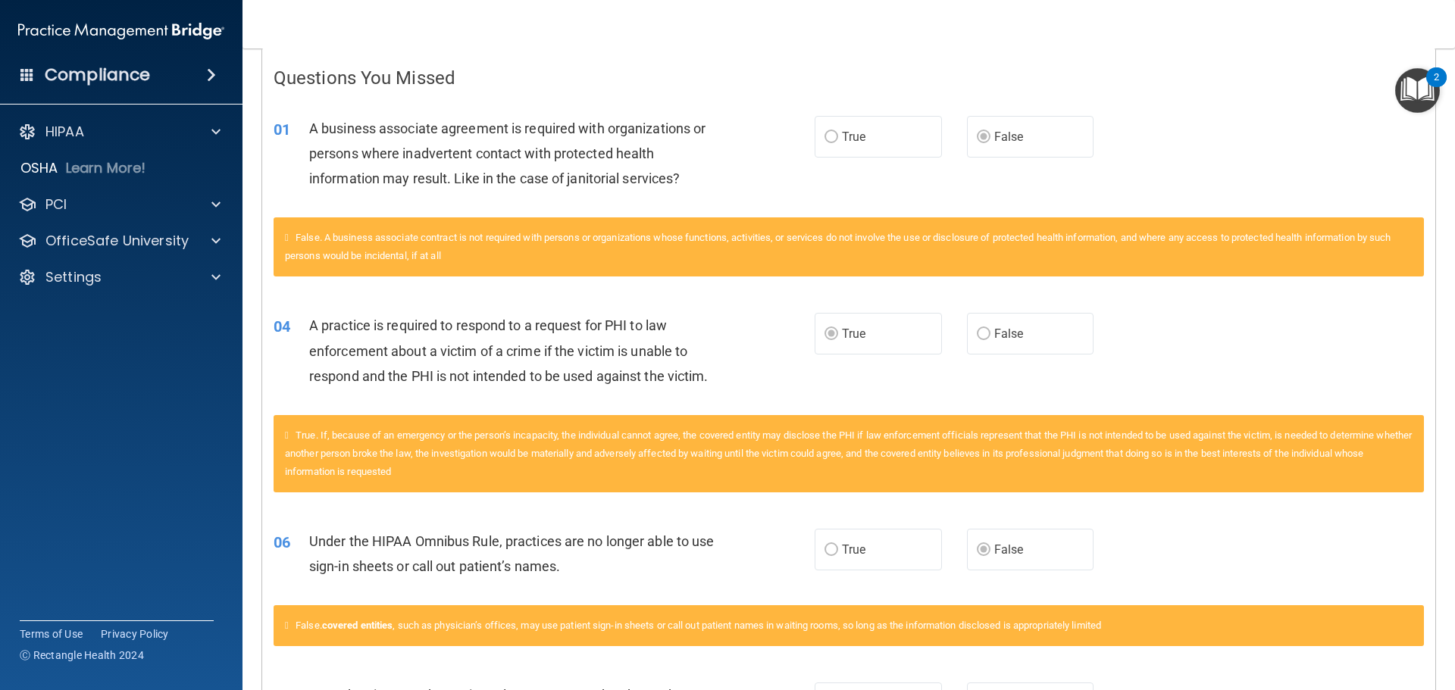
scroll to position [303, 0]
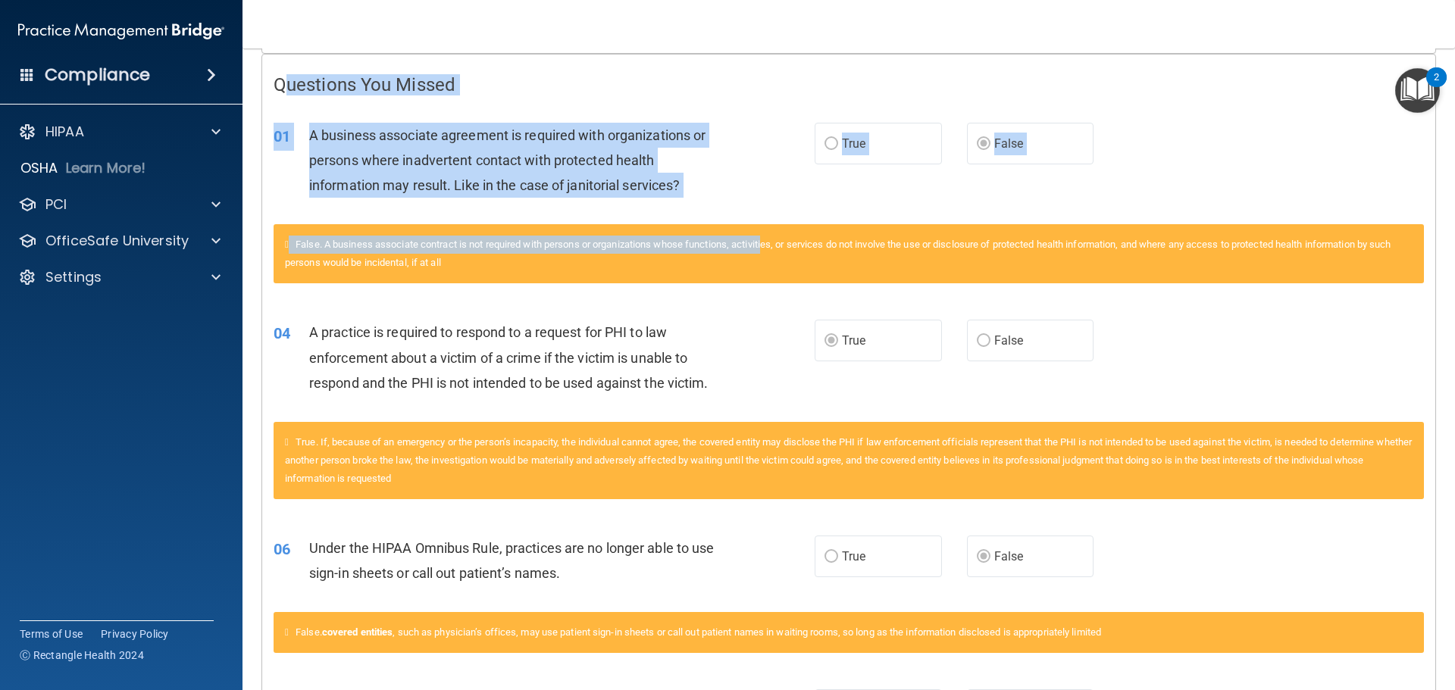
drag, startPoint x: 283, startPoint y: 82, endPoint x: 775, endPoint y: 248, distance: 519.9
click at [764, 193] on div "01 A business associate agreement is required with organizations or persons whe…" at bounding box center [544, 164] width 587 height 83
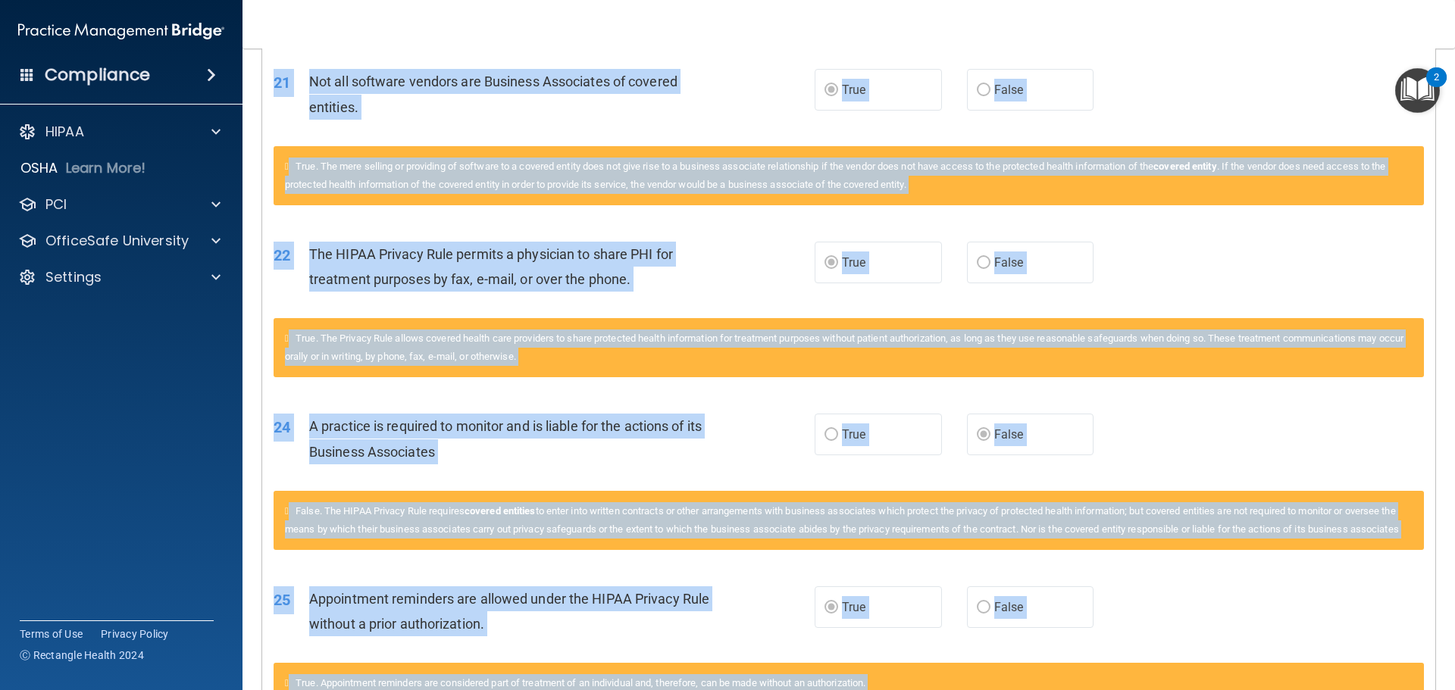
scroll to position [2773, 0]
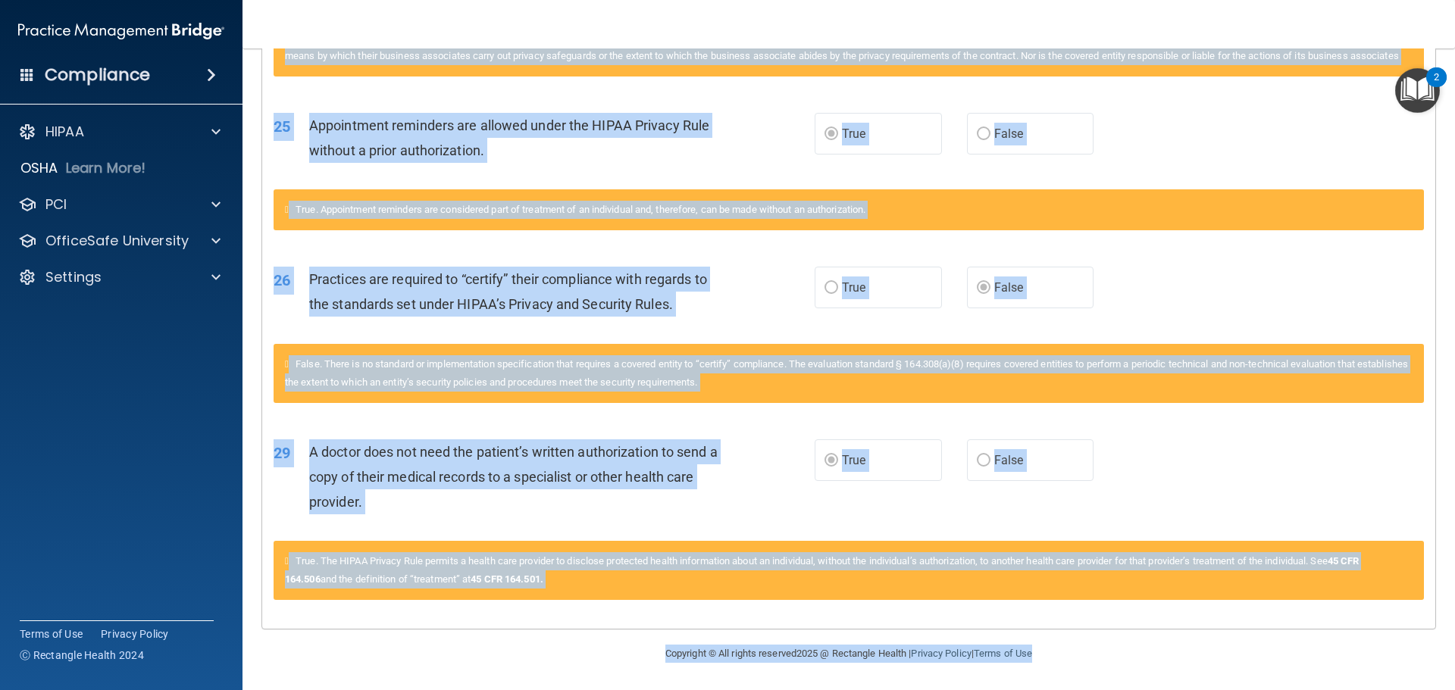
drag, startPoint x: 398, startPoint y: 171, endPoint x: 1064, endPoint y: 726, distance: 867.5
click at [1064, 690] on html "Compliance HIPAA Documents and Policies Report an Incident Business Associates …" at bounding box center [727, 345] width 1455 height 690
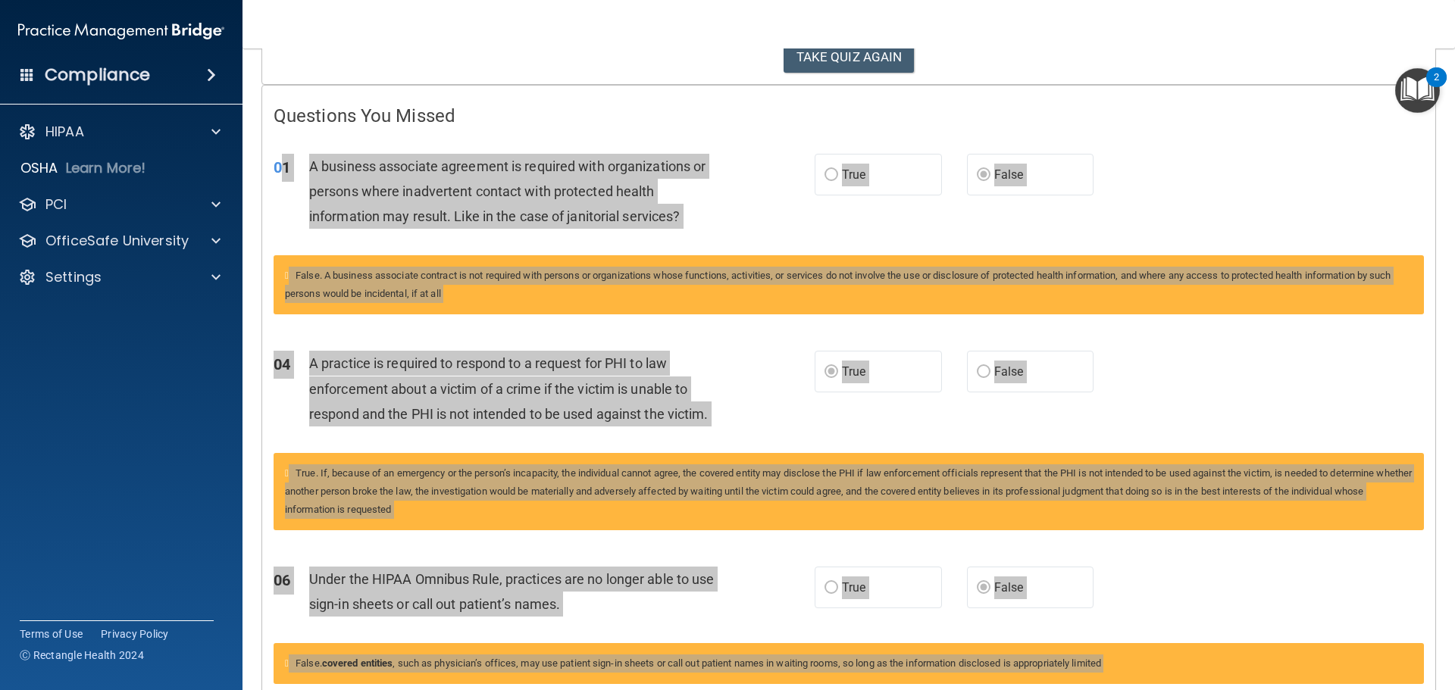
scroll to position [0, 0]
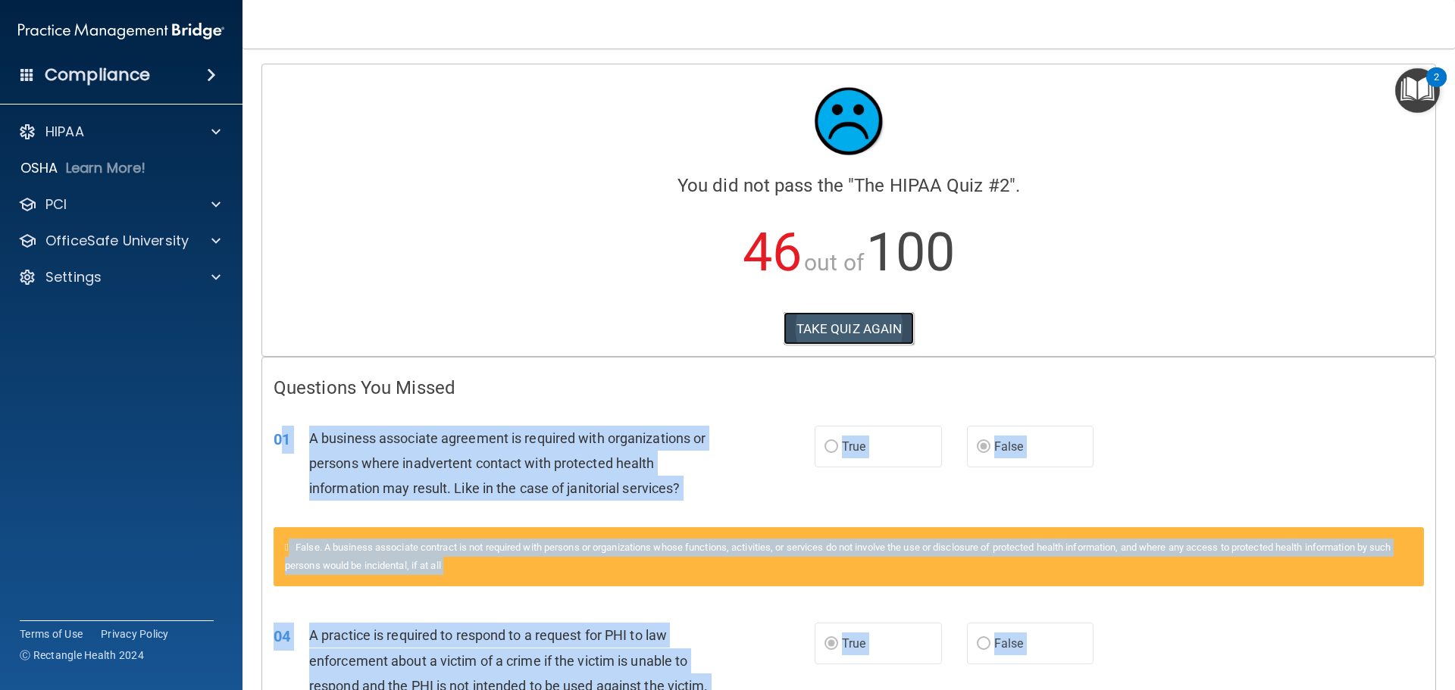
click at [881, 321] on button "TAKE QUIZ AGAIN" at bounding box center [849, 328] width 131 height 33
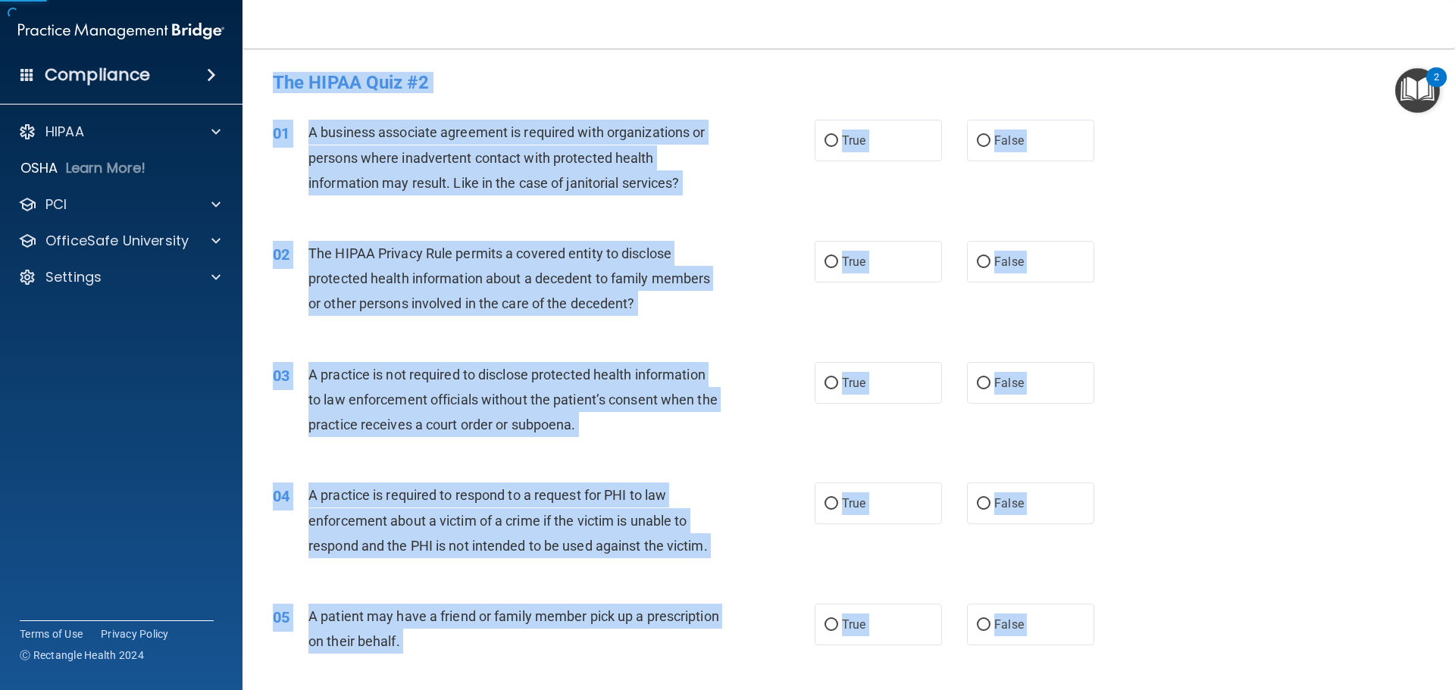
click at [722, 190] on div "A business associate agreement is required with organizations or persons where …" at bounding box center [520, 158] width 424 height 76
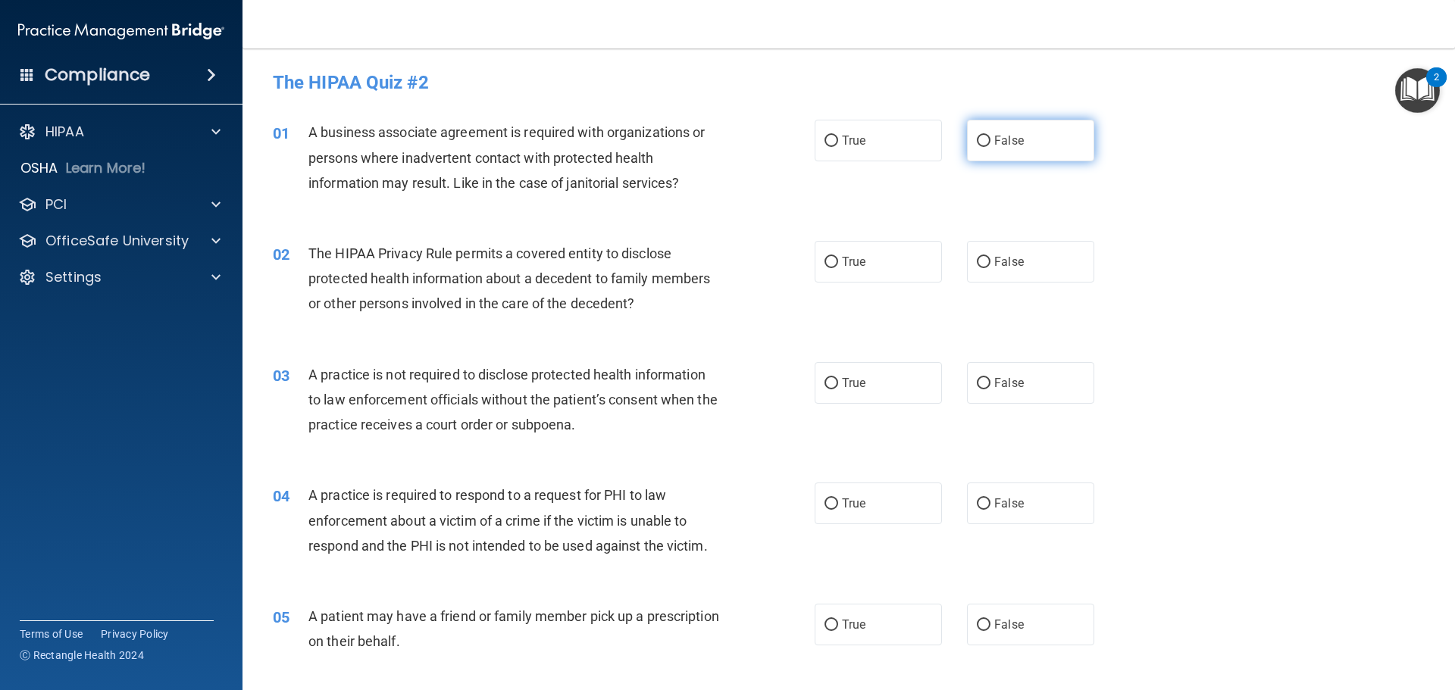
click at [986, 135] on label "False" at bounding box center [1030, 141] width 127 height 42
click at [986, 136] on input "False" at bounding box center [984, 141] width 14 height 11
radio input "true"
drag, startPoint x: 859, startPoint y: 514, endPoint x: 844, endPoint y: 494, distance: 24.9
click at [859, 514] on label "True" at bounding box center [878, 504] width 127 height 42
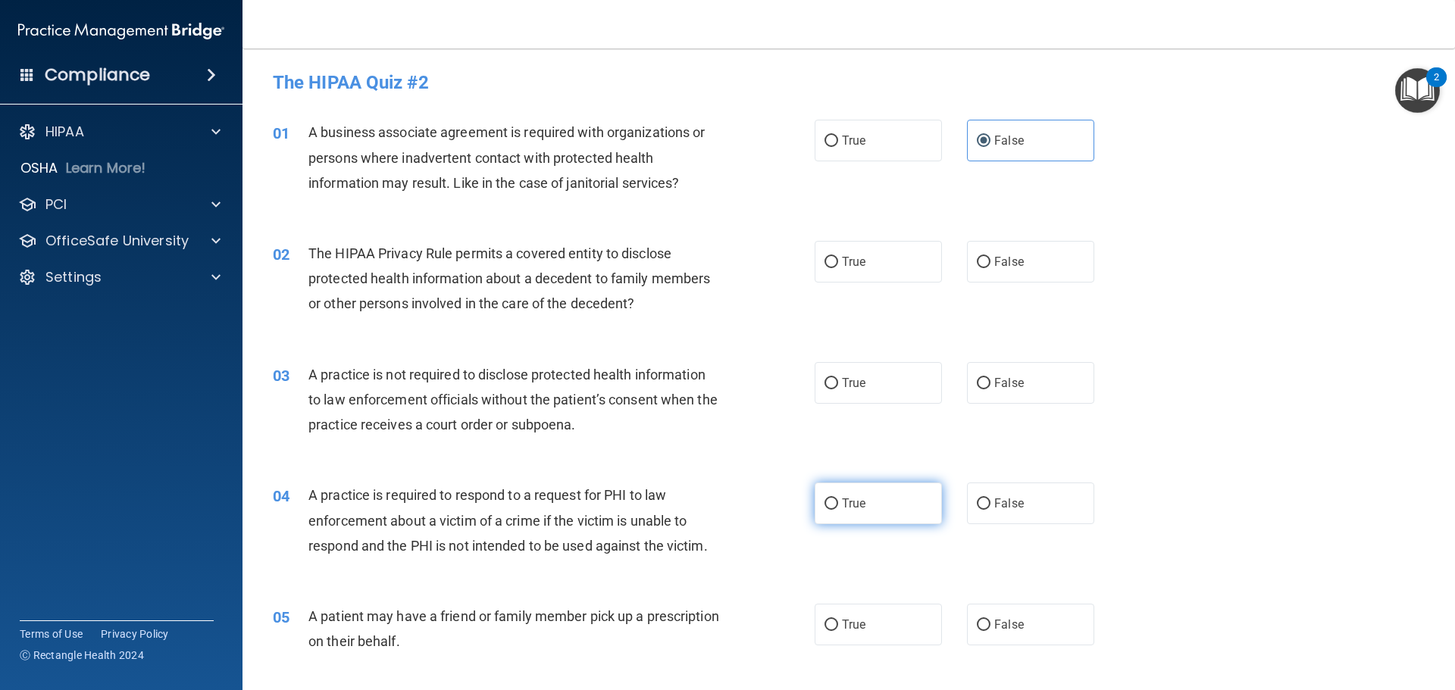
click at [838, 510] on input "True" at bounding box center [832, 504] width 14 height 11
radio input "true"
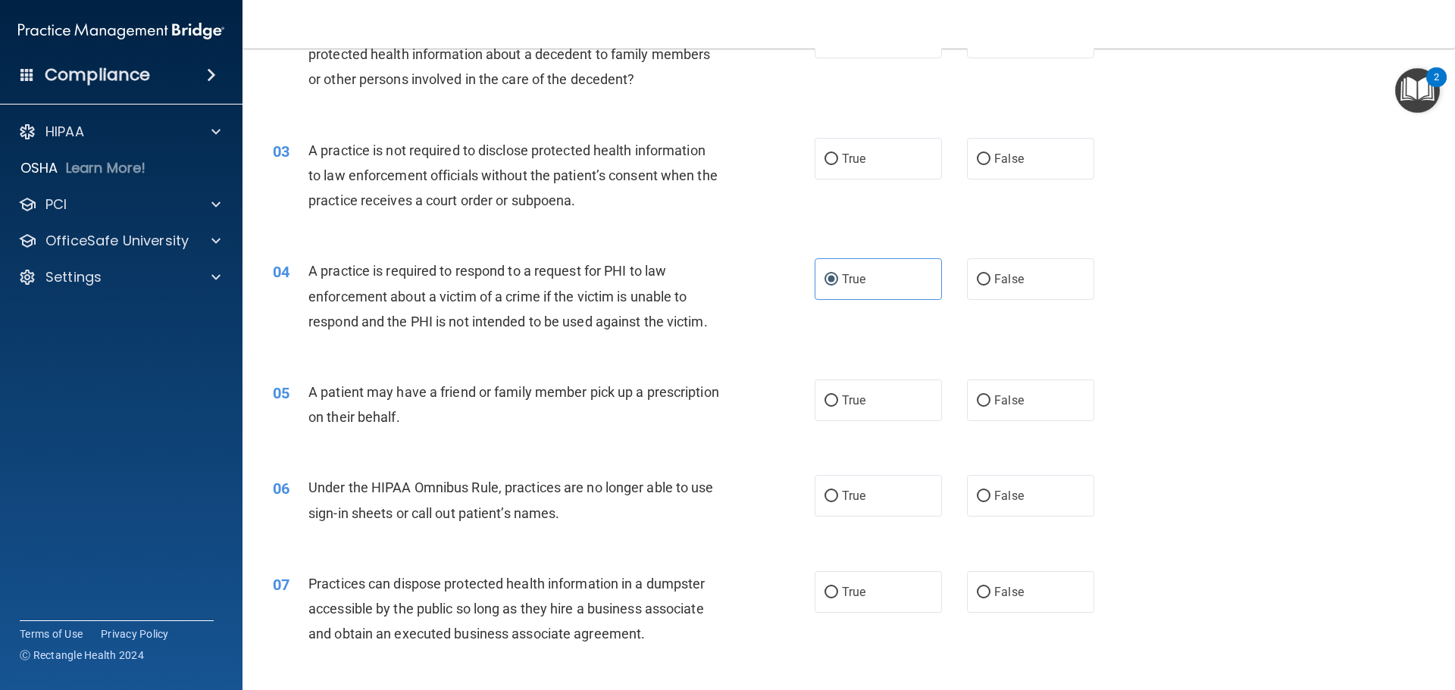
scroll to position [227, 0]
drag, startPoint x: 988, startPoint y: 499, endPoint x: 686, endPoint y: 450, distance: 305.7
click at [994, 499] on span "False" at bounding box center [1009, 493] width 30 height 14
click at [988, 499] on input "False" at bounding box center [984, 493] width 14 height 11
radio input "true"
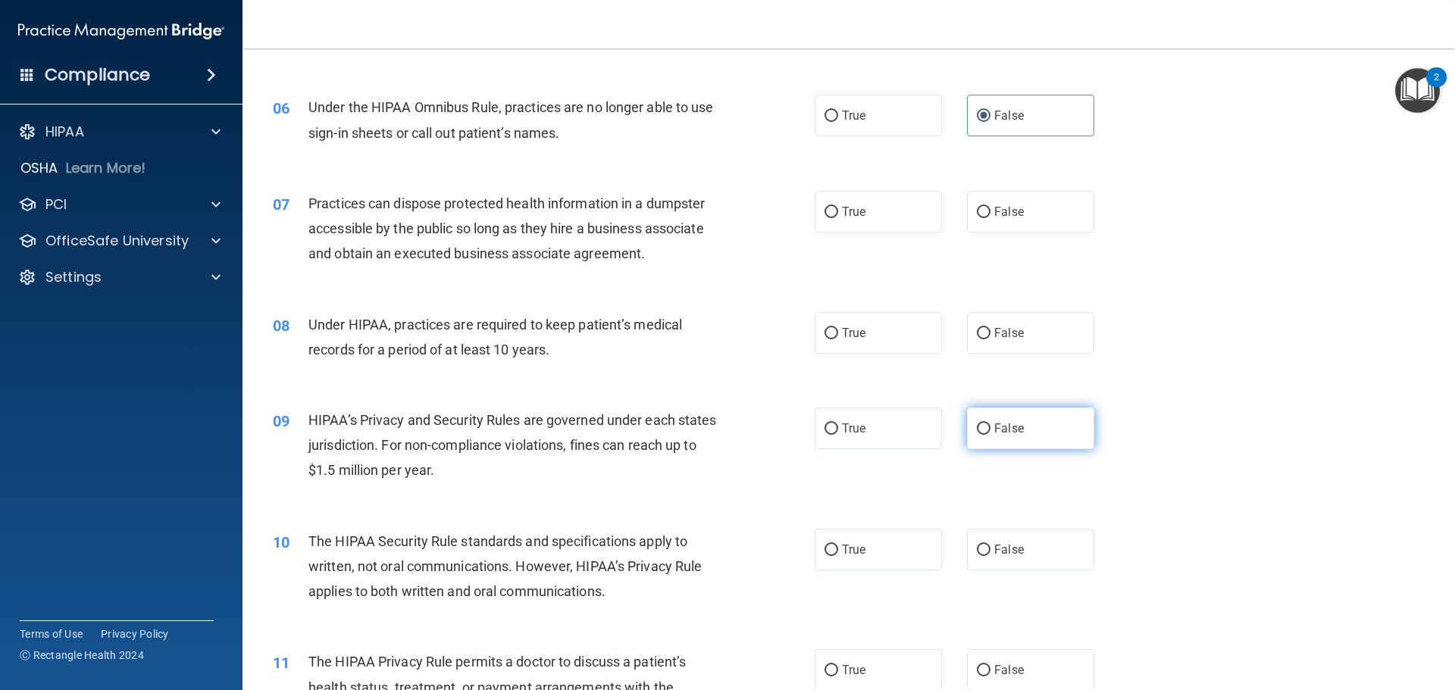
scroll to position [606, 0]
click at [994, 429] on span "False" at bounding box center [1009, 427] width 30 height 14
click at [991, 429] on input "False" at bounding box center [984, 427] width 14 height 11
radio input "true"
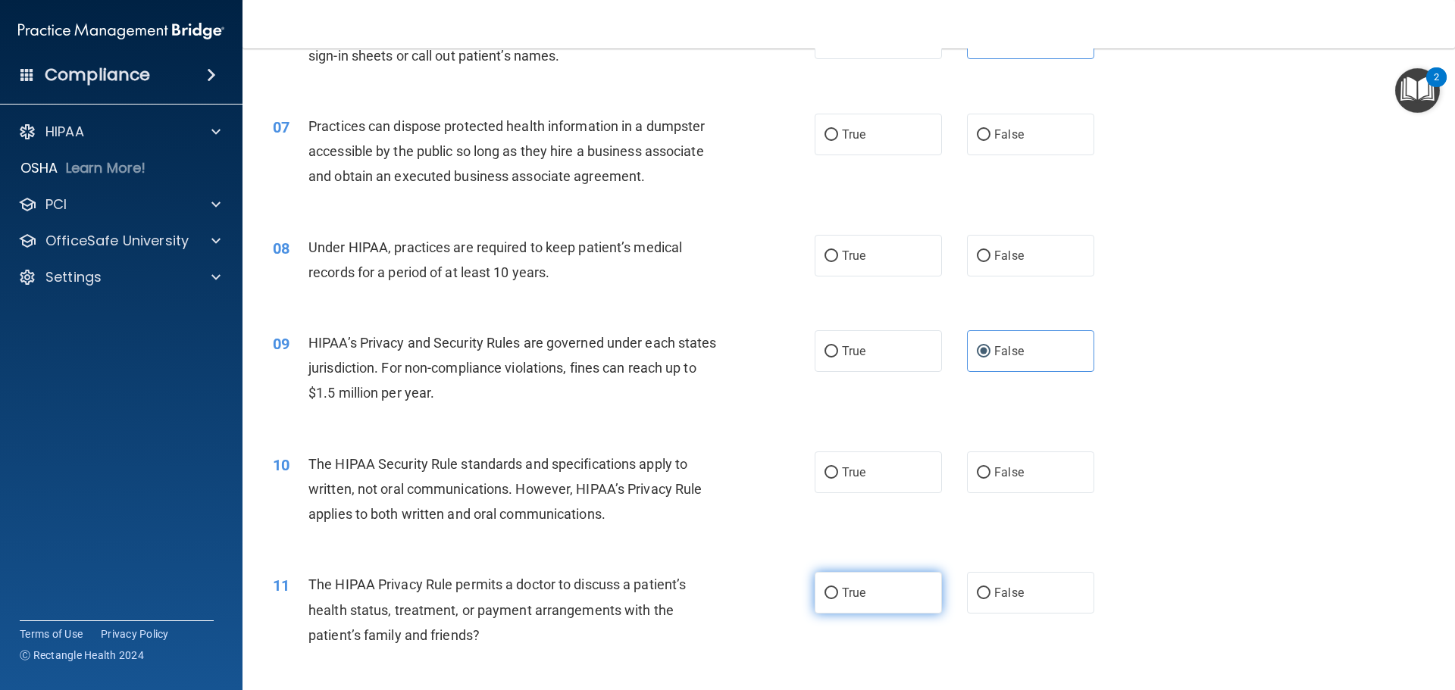
click at [825, 592] on input "True" at bounding box center [832, 593] width 14 height 11
radio input "true"
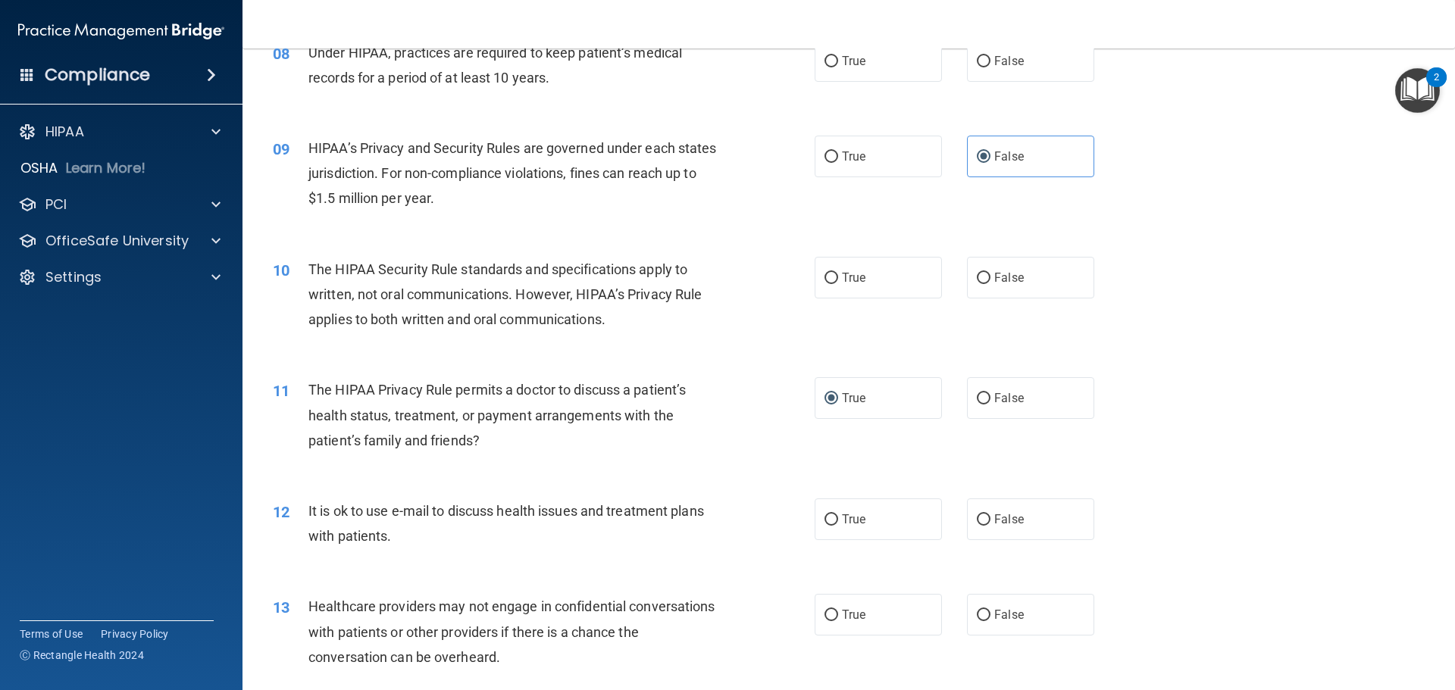
scroll to position [910, 0]
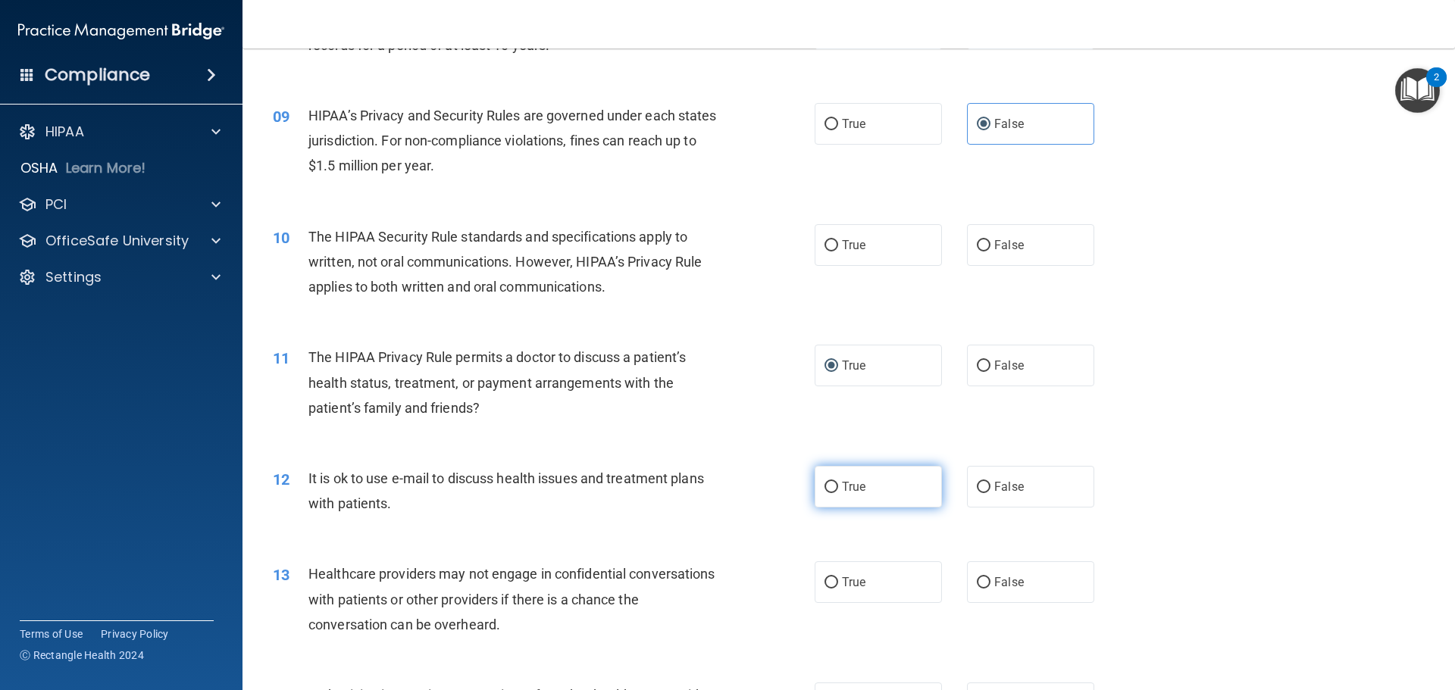
click at [831, 484] on input "True" at bounding box center [832, 487] width 14 height 11
radio input "true"
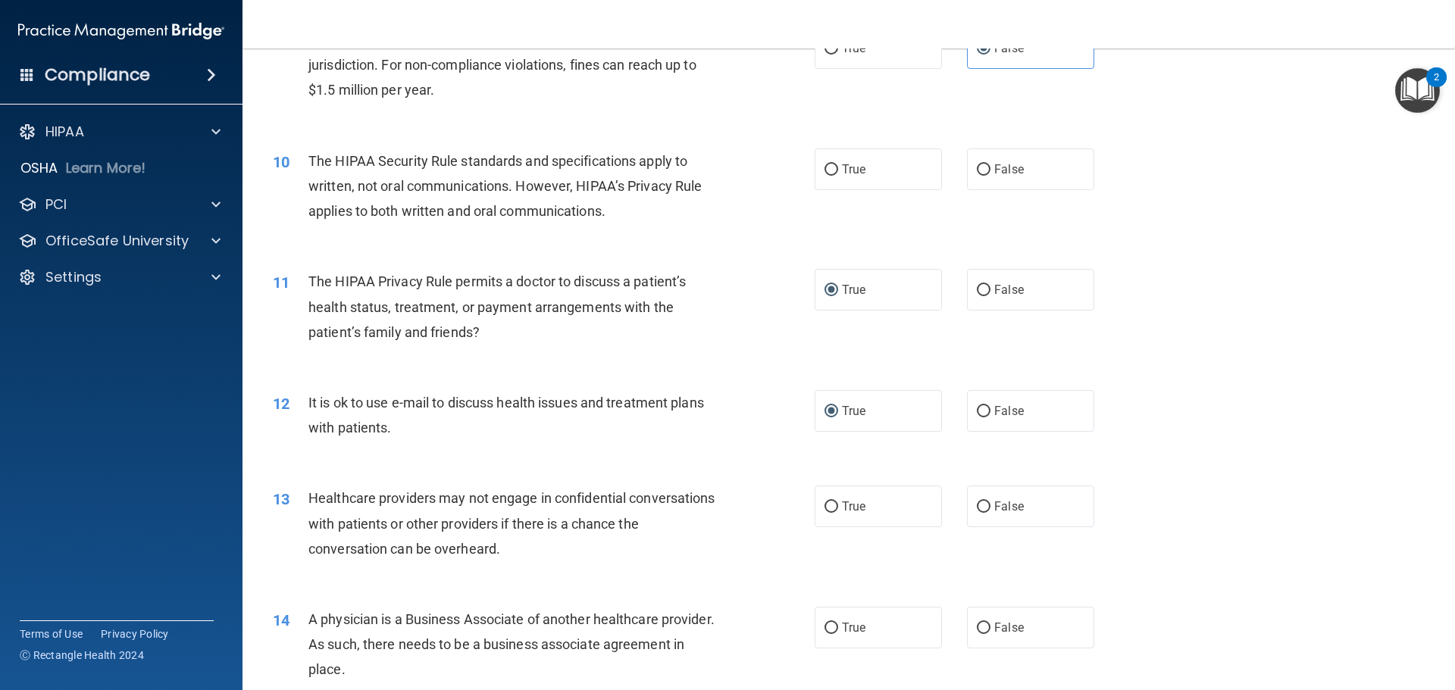
scroll to position [1061, 0]
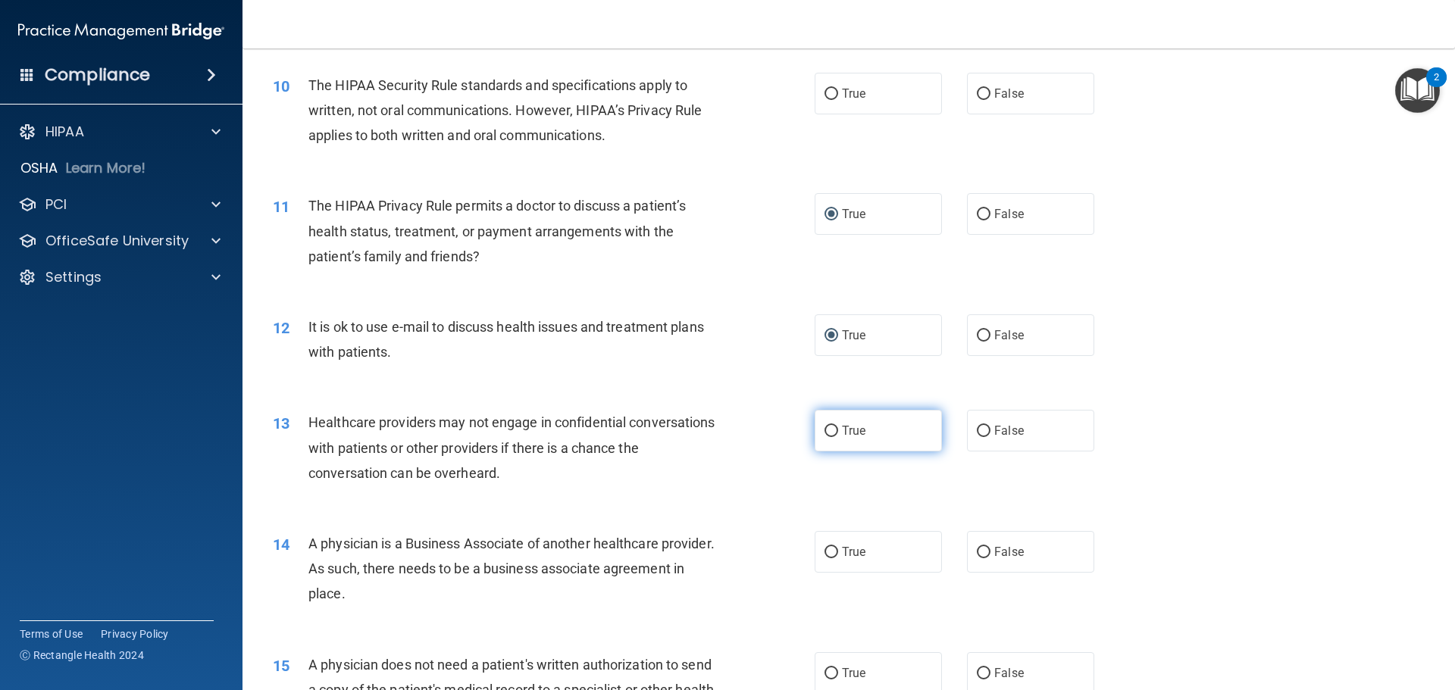
drag, startPoint x: 987, startPoint y: 436, endPoint x: 891, endPoint y: 432, distance: 96.3
click at [987, 436] on label "False" at bounding box center [1030, 431] width 127 height 42
click at [987, 436] on input "False" at bounding box center [984, 431] width 14 height 11
radio input "true"
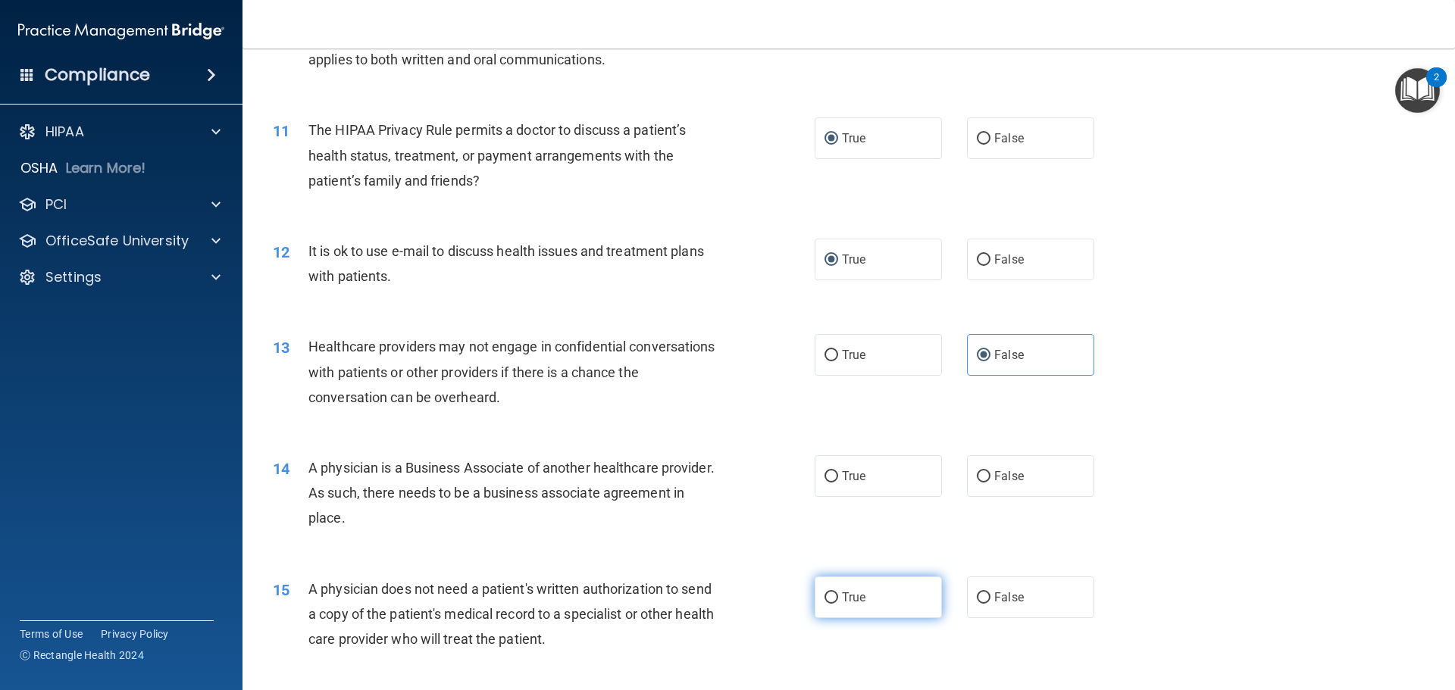
click at [825, 587] on label "True" at bounding box center [878, 598] width 127 height 42
click at [825, 593] on input "True" at bounding box center [832, 598] width 14 height 11
radio input "true"
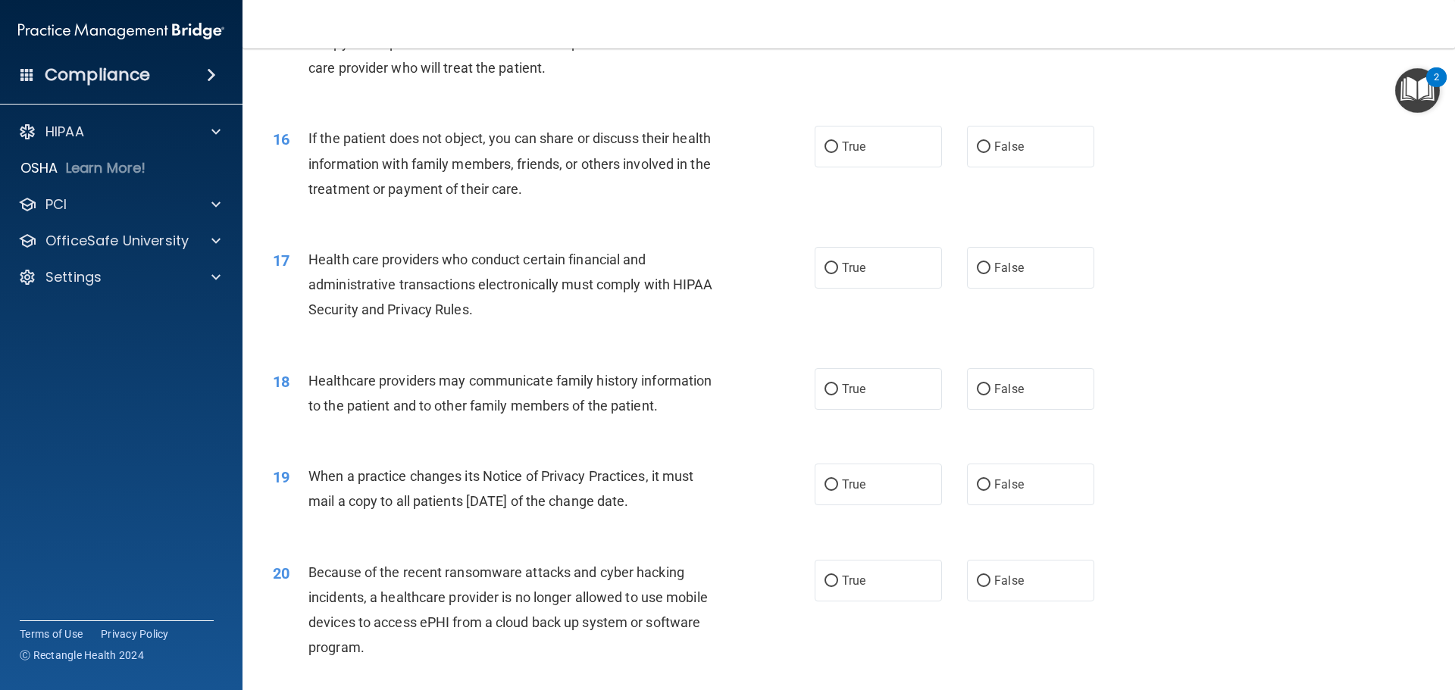
scroll to position [1743, 0]
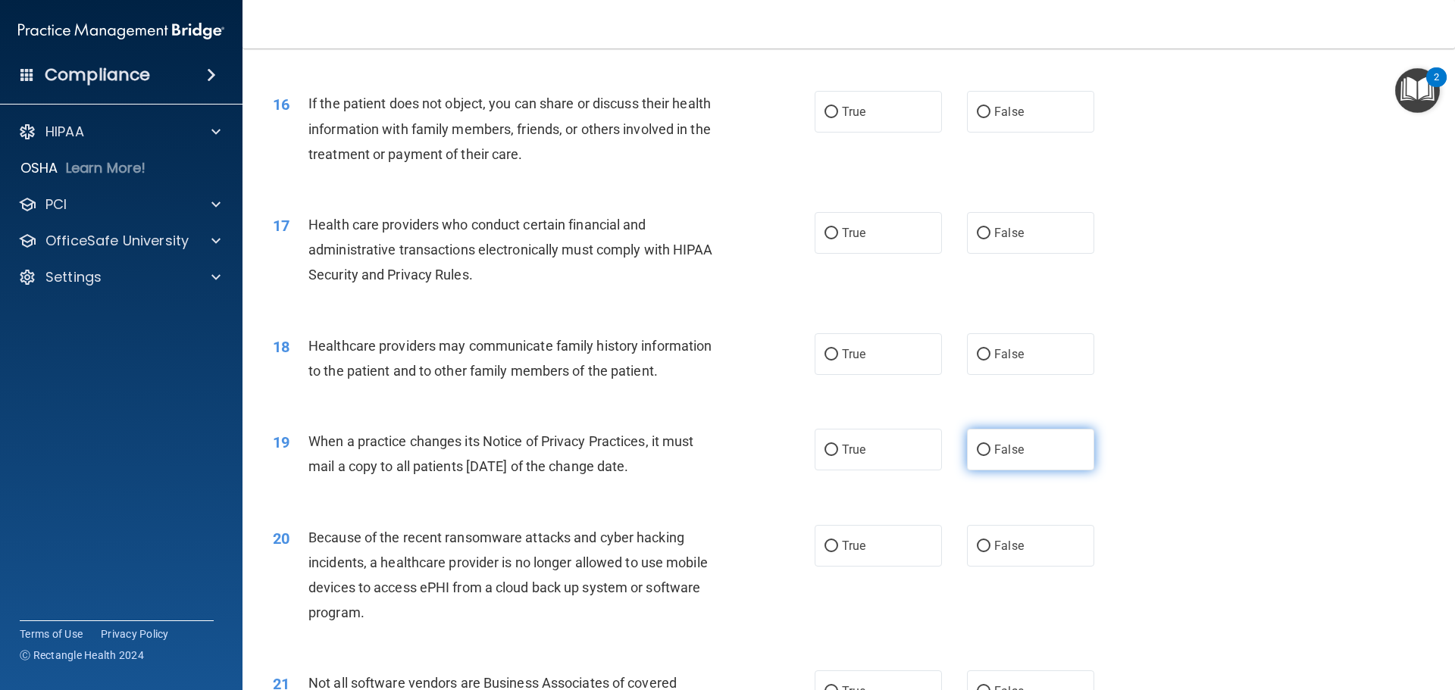
click at [999, 440] on label "False" at bounding box center [1030, 450] width 127 height 42
click at [991, 445] on input "False" at bounding box center [984, 450] width 14 height 11
radio input "true"
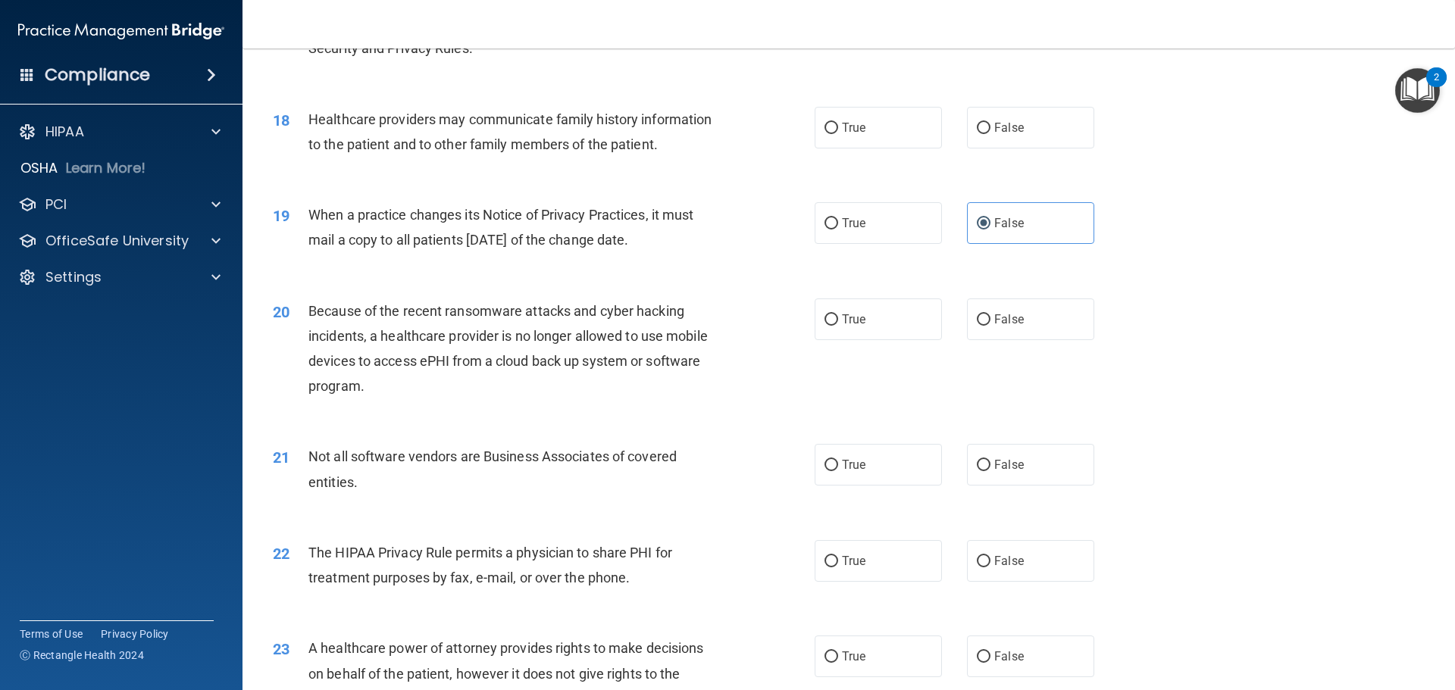
scroll to position [1971, 0]
click at [994, 321] on span "False" at bounding box center [1009, 319] width 30 height 14
click at [991, 321] on input "False" at bounding box center [984, 319] width 14 height 11
radio input "true"
click at [835, 466] on label "True" at bounding box center [878, 464] width 127 height 42
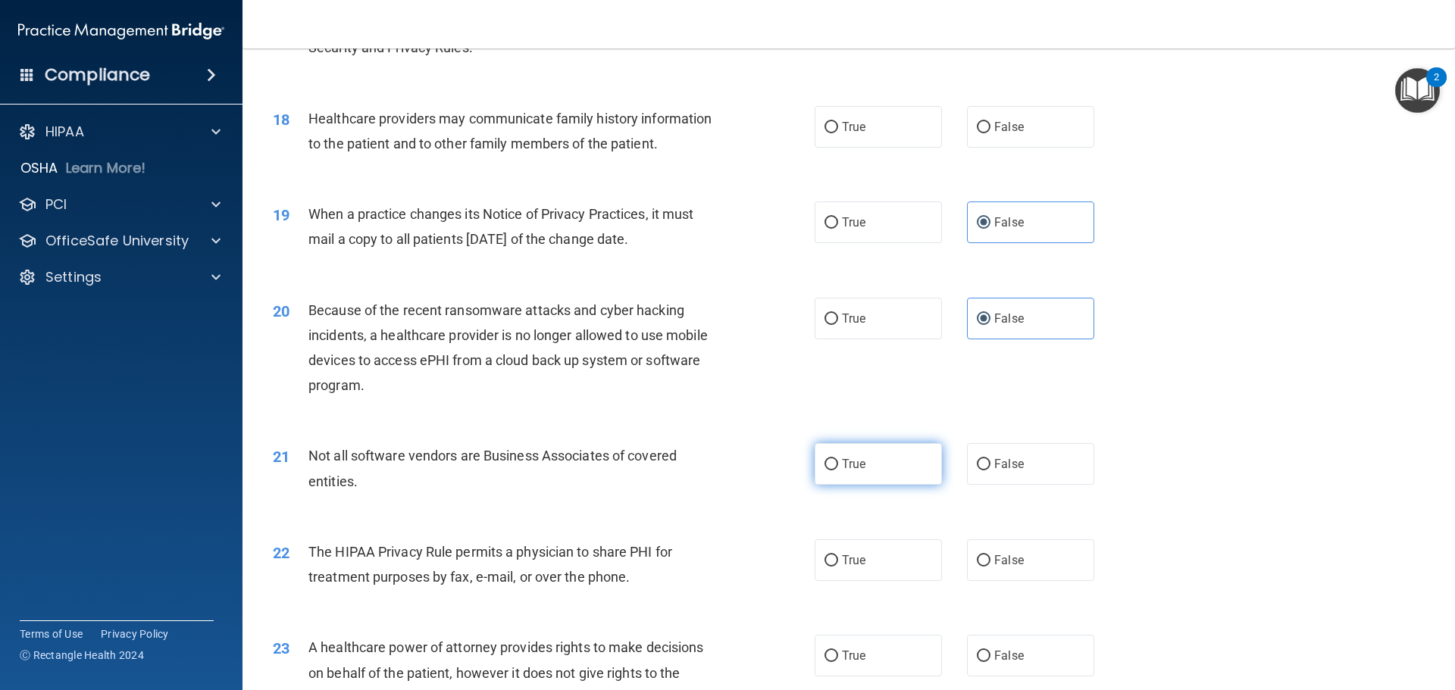
click at [835, 466] on input "True" at bounding box center [832, 464] width 14 height 11
radio input "true"
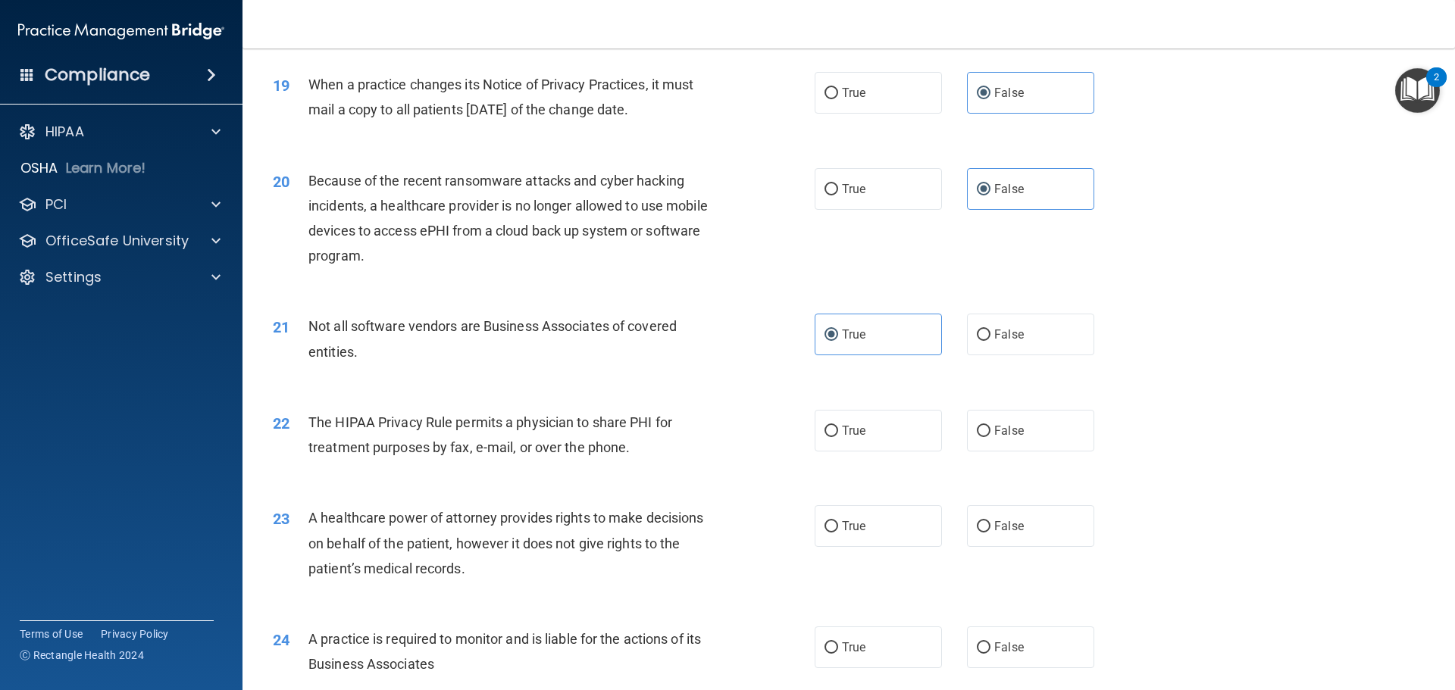
scroll to position [2122, 0]
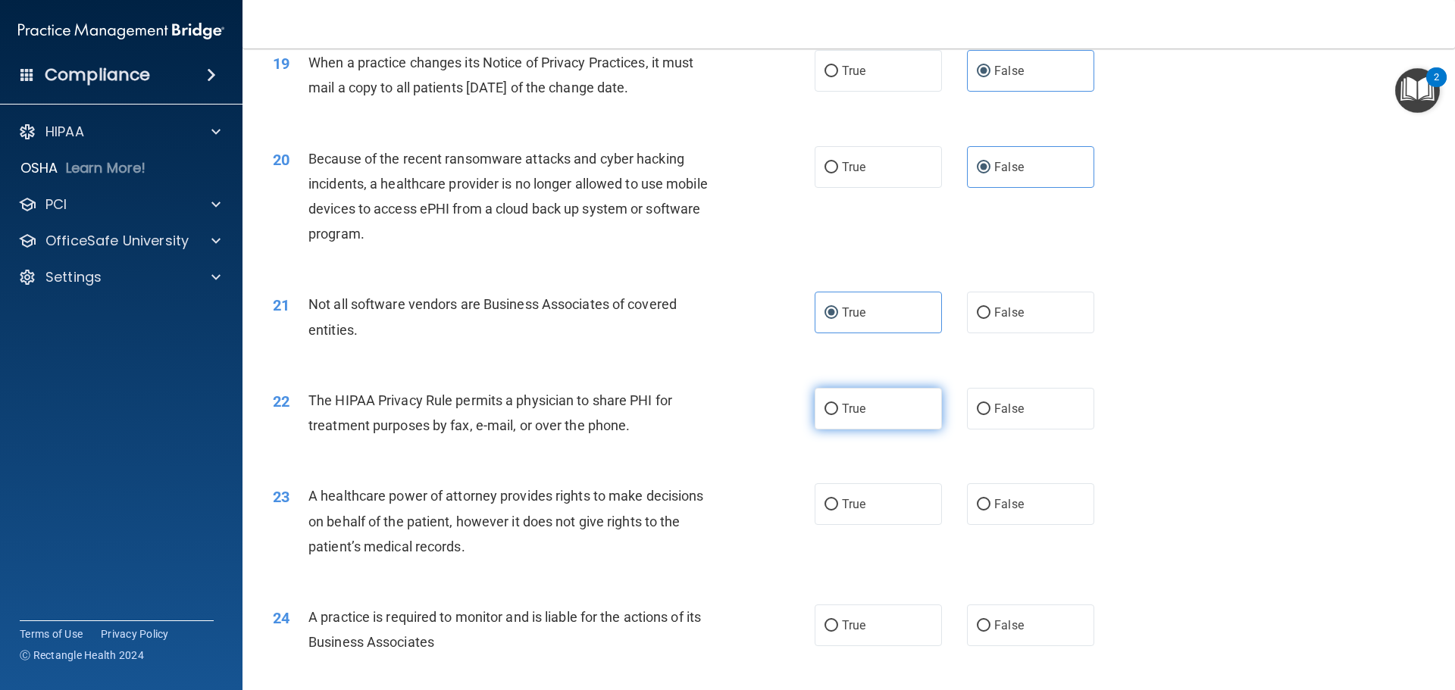
drag, startPoint x: 828, startPoint y: 407, endPoint x: 812, endPoint y: 407, distance: 16.7
click at [828, 407] on input "True" at bounding box center [832, 409] width 14 height 11
radio input "true"
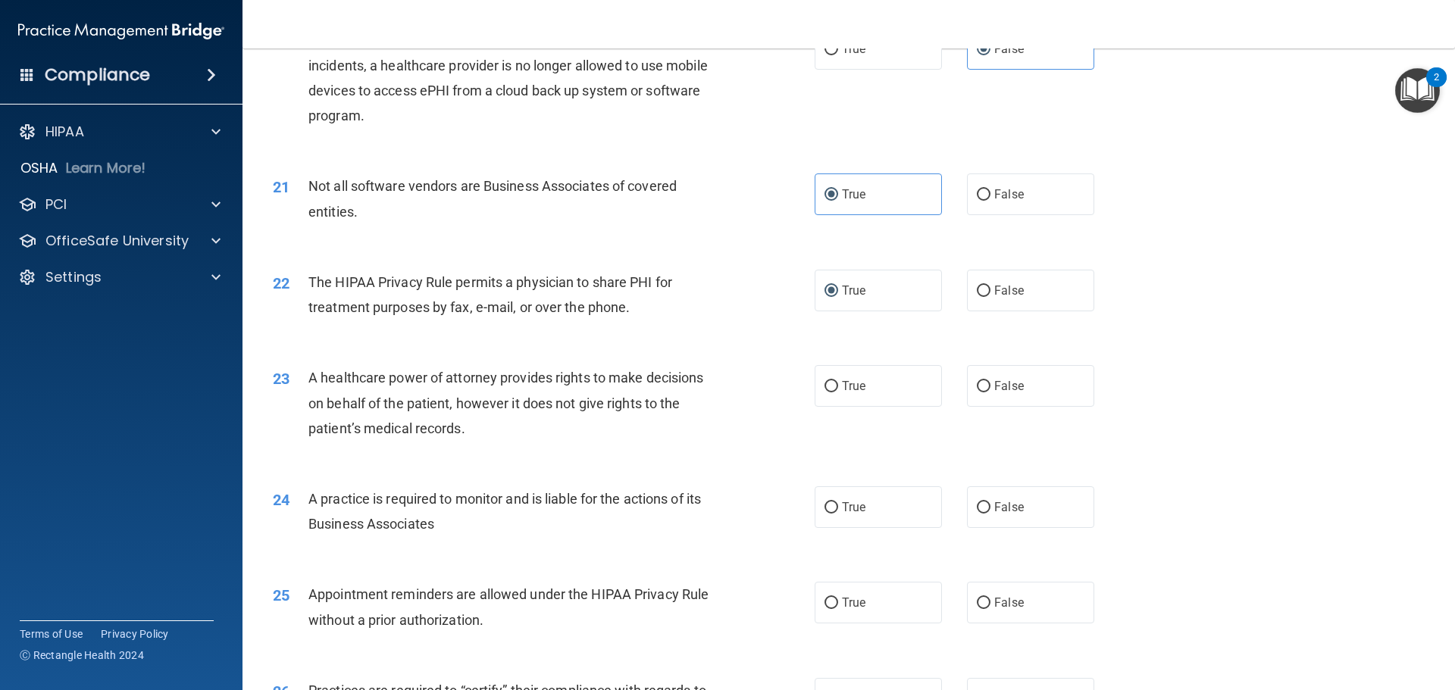
scroll to position [2274, 0]
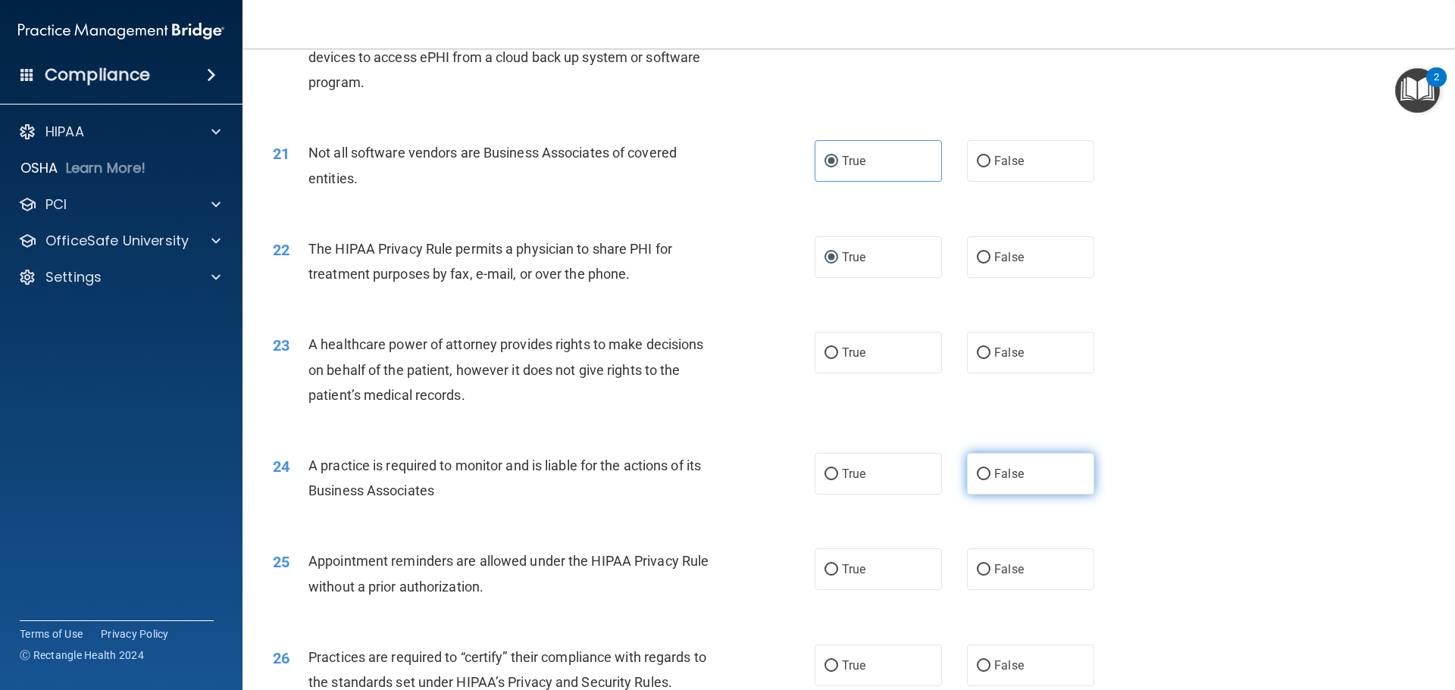
click at [997, 474] on span "False" at bounding box center [1009, 474] width 30 height 14
click at [991, 474] on input "False" at bounding box center [984, 474] width 14 height 11
radio input "true"
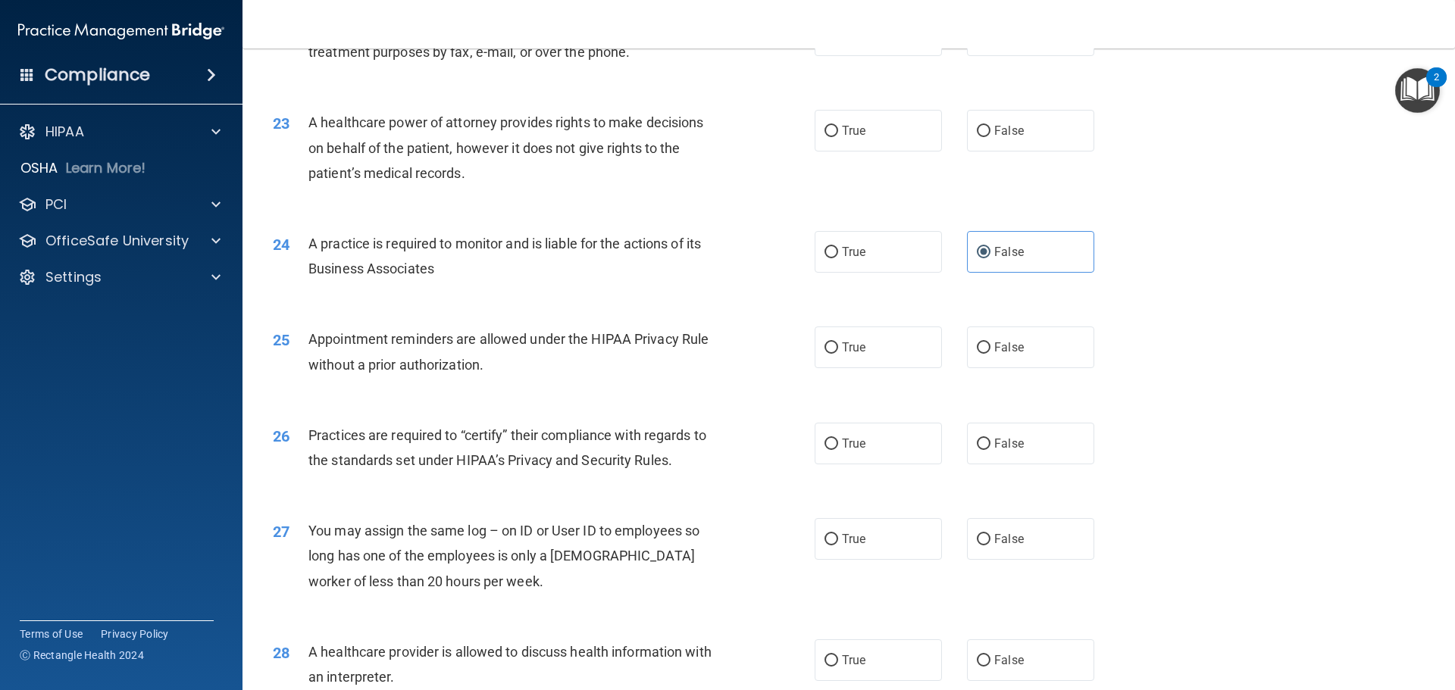
scroll to position [2501, 0]
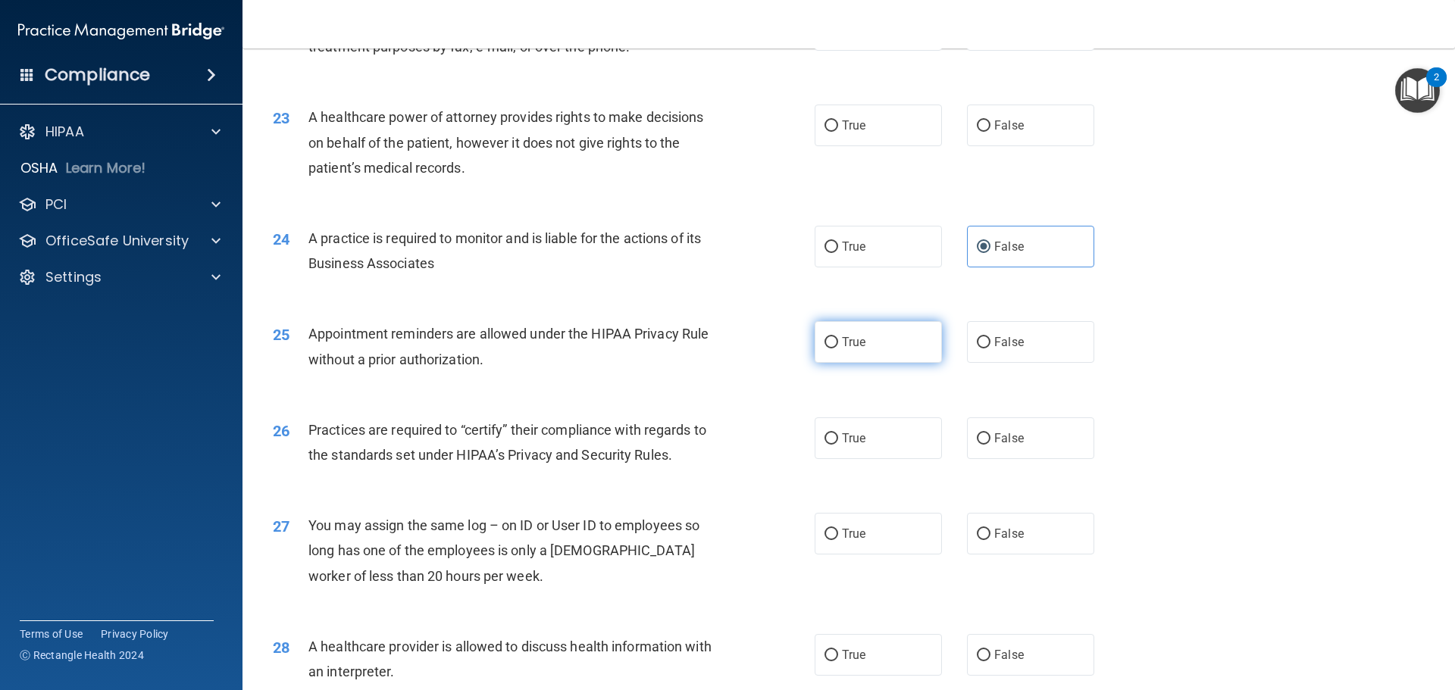
drag, startPoint x: 900, startPoint y: 331, endPoint x: 855, endPoint y: 331, distance: 45.5
click at [900, 331] on label "True" at bounding box center [878, 342] width 127 height 42
click at [838, 337] on input "True" at bounding box center [832, 342] width 14 height 11
radio input "true"
click at [1026, 440] on label "False" at bounding box center [1030, 439] width 127 height 42
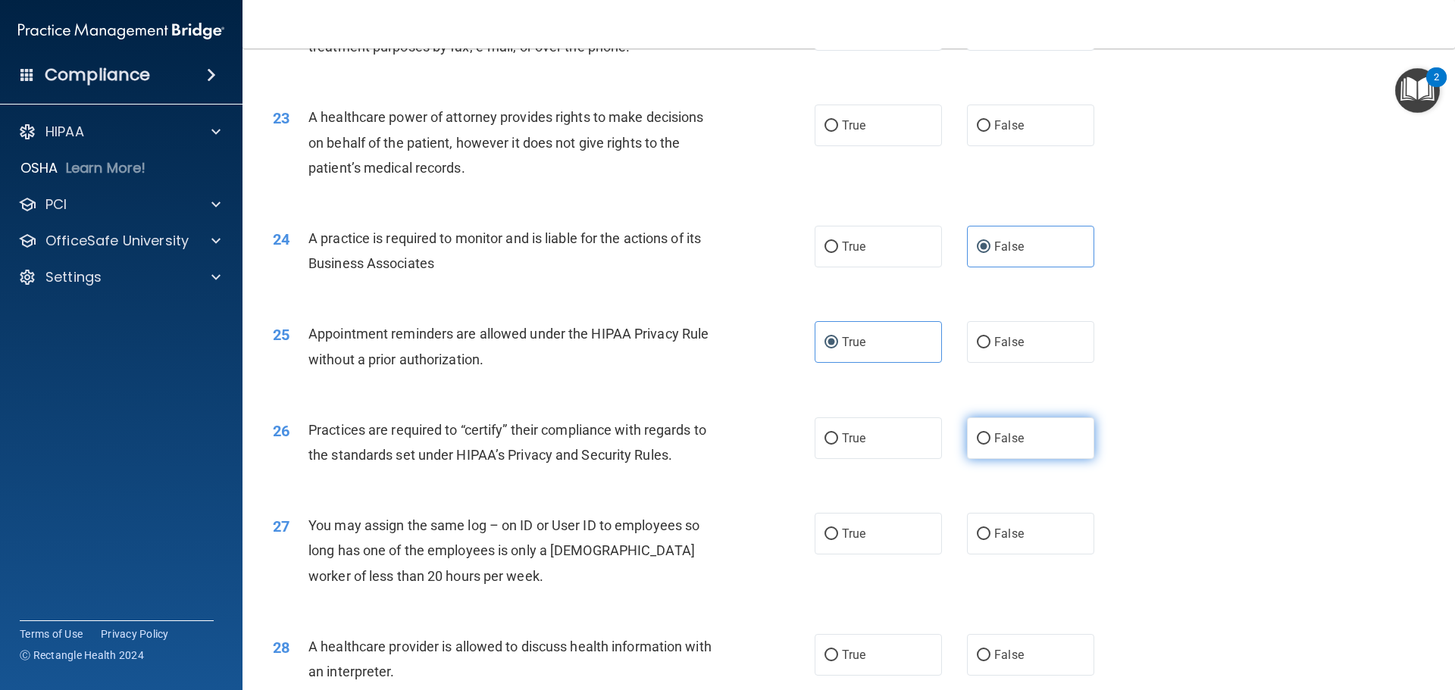
click at [991, 440] on input "False" at bounding box center [984, 439] width 14 height 11
radio input "true"
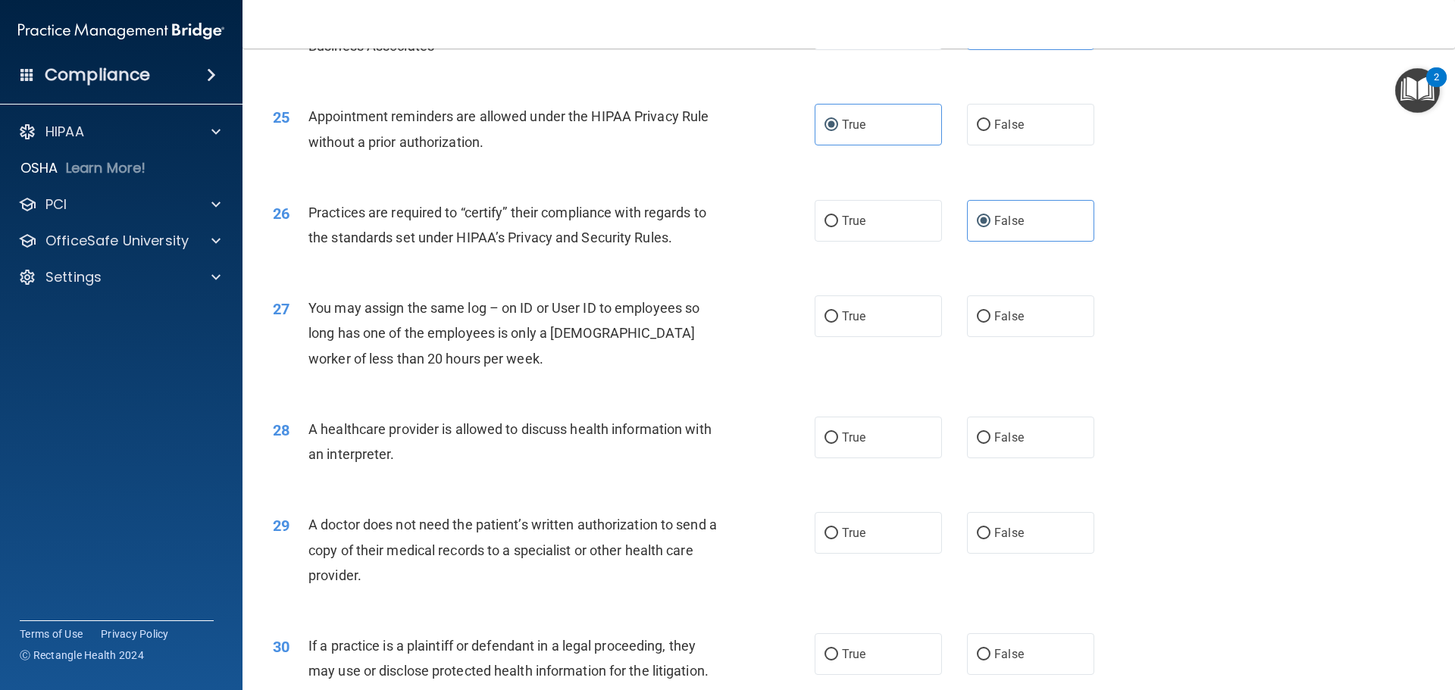
scroll to position [2729, 0]
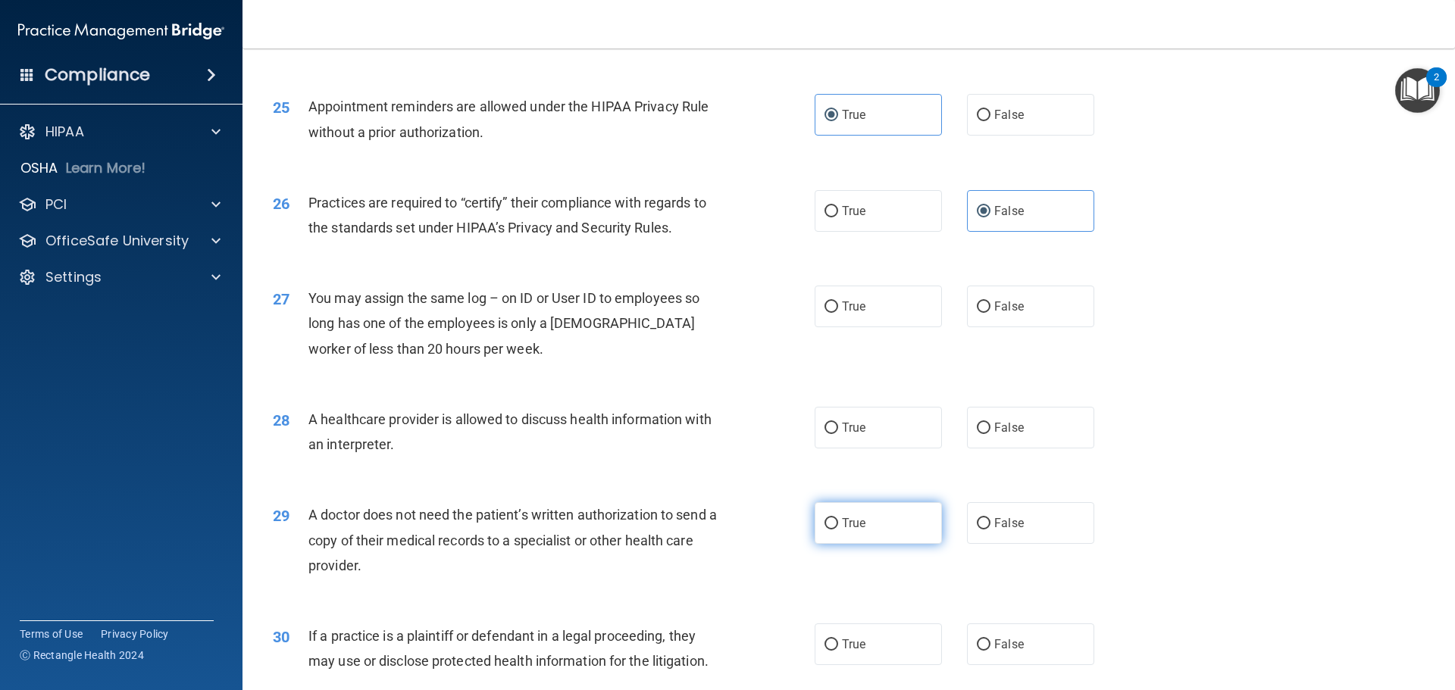
click at [887, 522] on label "True" at bounding box center [878, 524] width 127 height 42
click at [838, 522] on input "True" at bounding box center [832, 523] width 14 height 11
radio input "true"
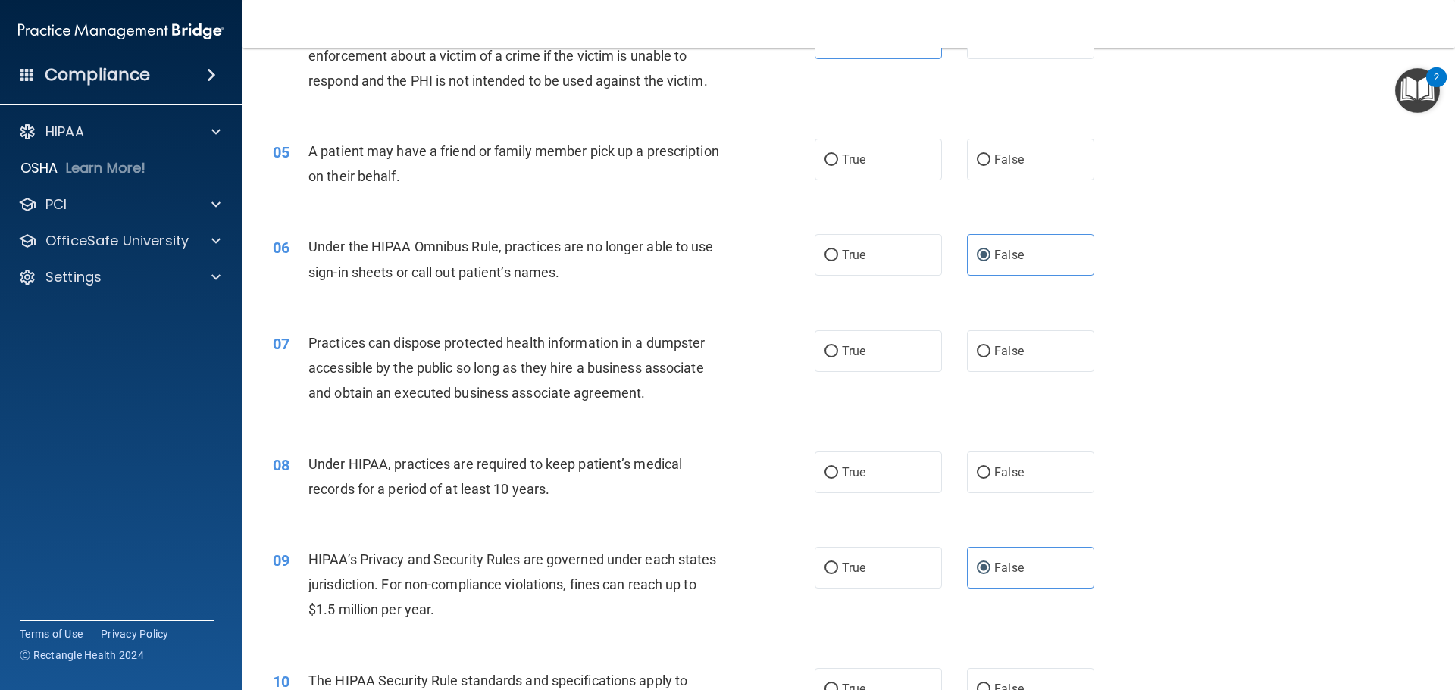
scroll to position [0, 0]
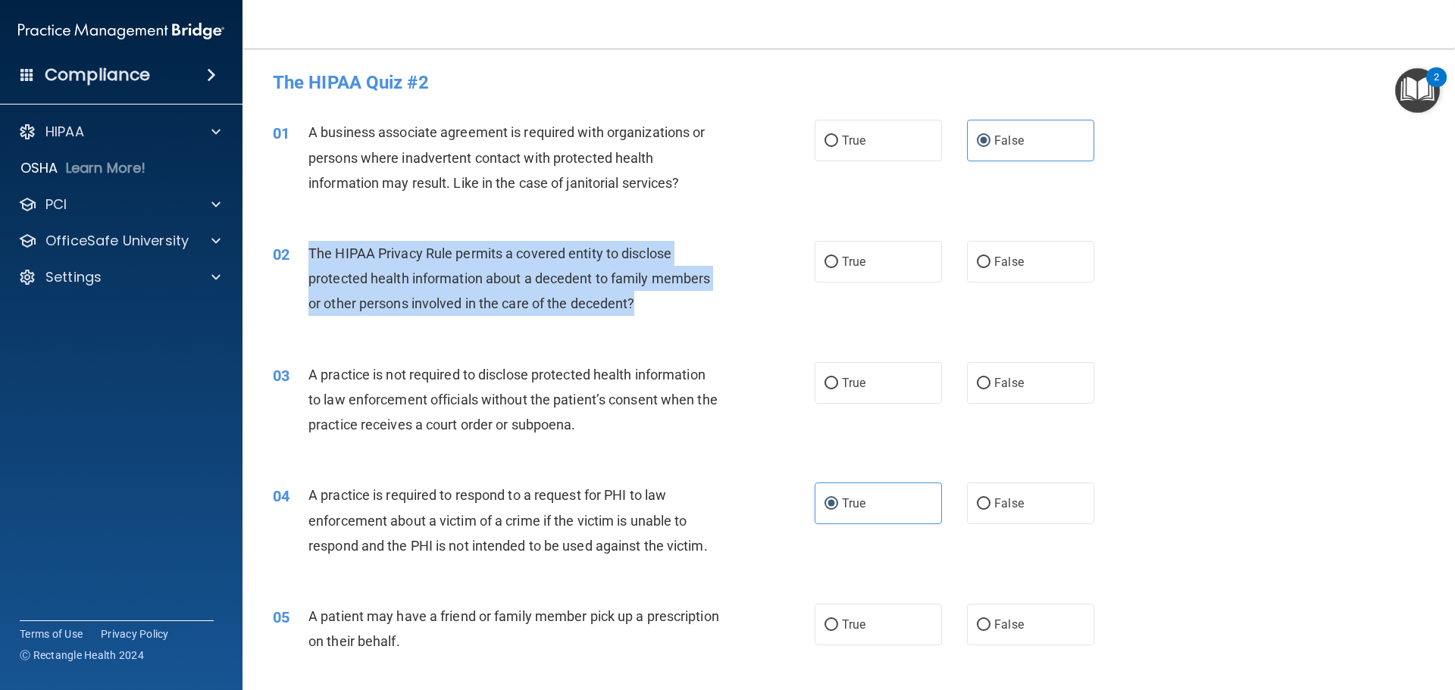
drag, startPoint x: 645, startPoint y: 303, endPoint x: 301, endPoint y: 252, distance: 347.8
click at [301, 252] on div "02 The HIPAA Privacy Rule permits a covered entity to disclose protected health…" at bounding box center [543, 282] width 587 height 83
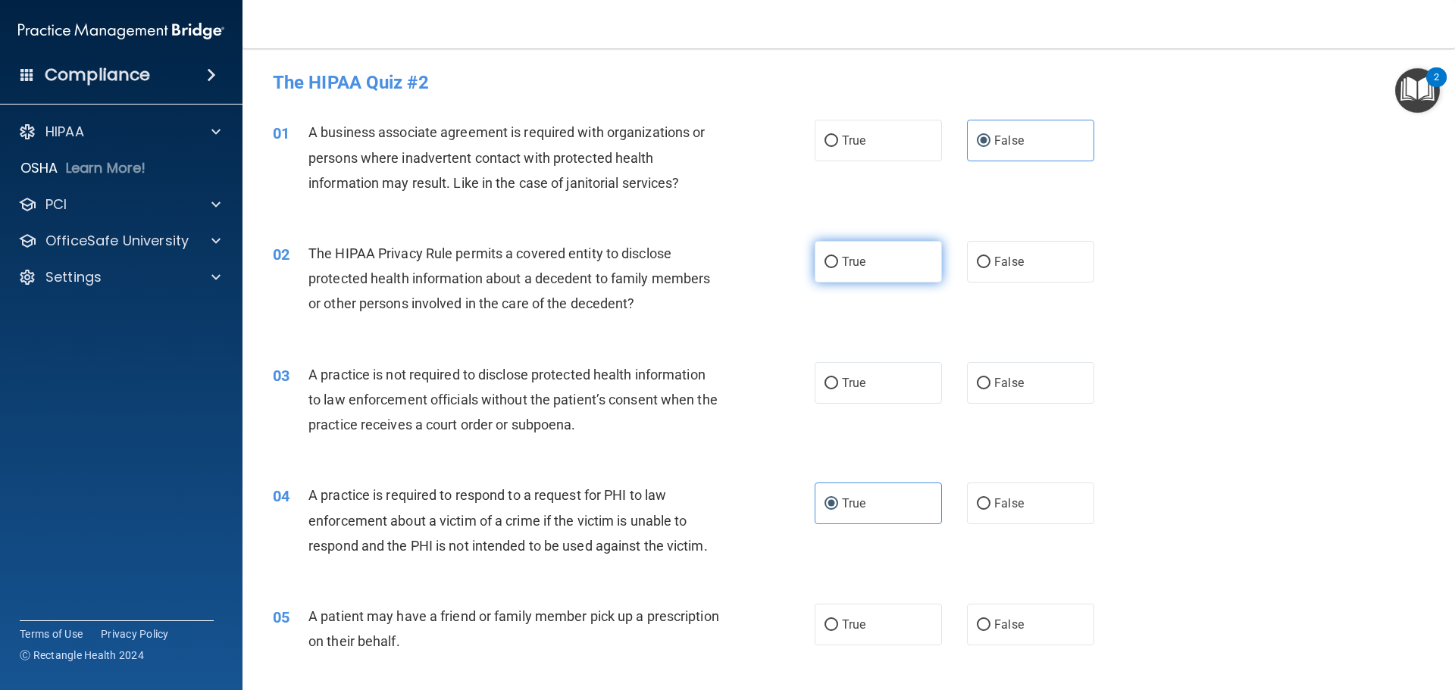
click at [845, 268] on span "True" at bounding box center [853, 262] width 23 height 14
click at [838, 268] on input "True" at bounding box center [832, 262] width 14 height 11
radio input "true"
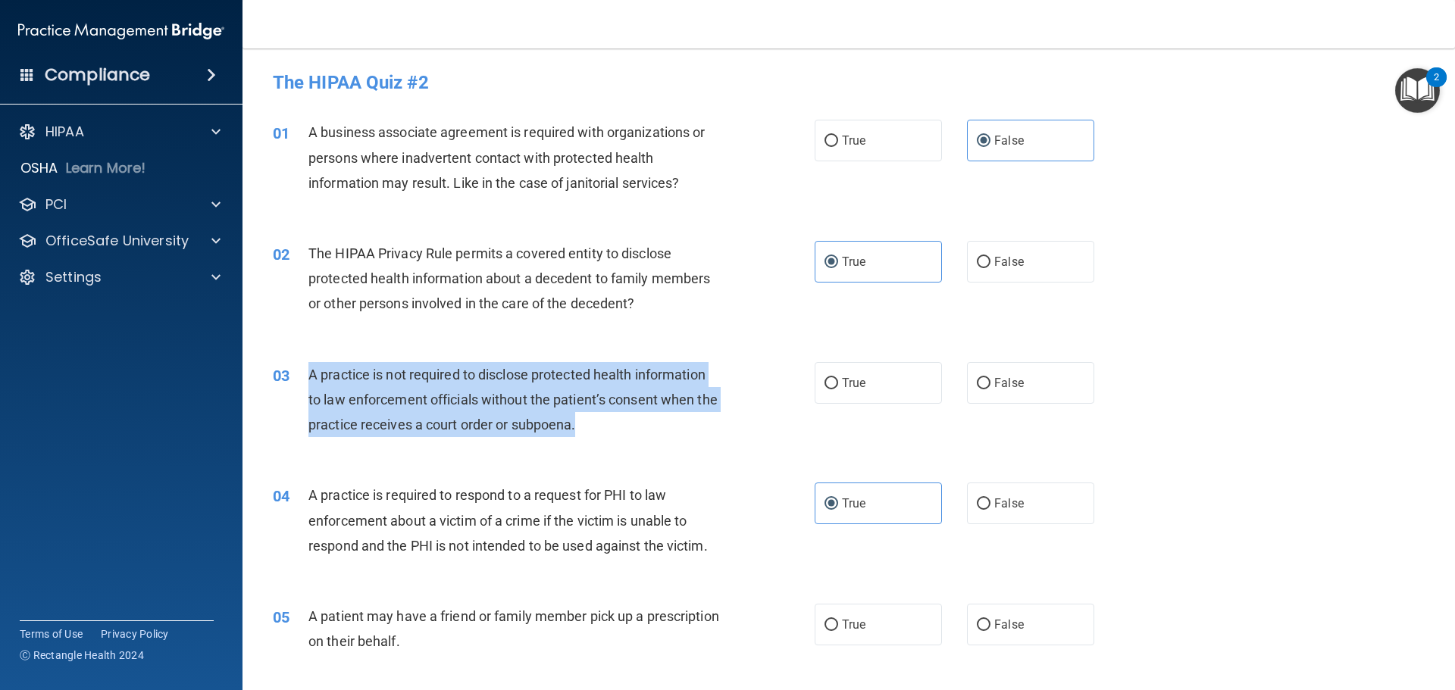
drag, startPoint x: 612, startPoint y: 424, endPoint x: 310, endPoint y: 376, distance: 306.2
click at [310, 376] on div "A practice is not required to disclose protected health information to law enfo…" at bounding box center [520, 400] width 424 height 76
click at [661, 427] on div "A practice is not required to disclose protected health information to law enfo…" at bounding box center [520, 400] width 424 height 76
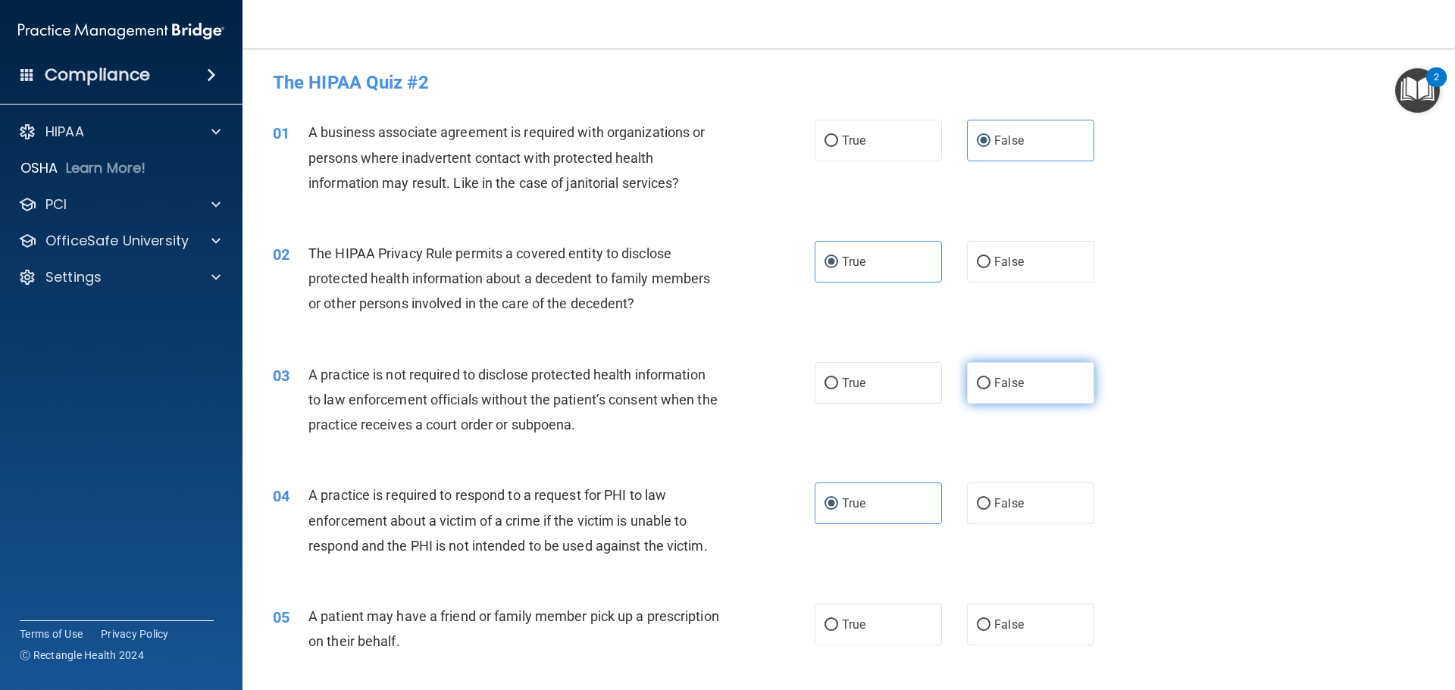
click at [997, 387] on span "False" at bounding box center [1009, 383] width 30 height 14
click at [991, 387] on input "False" at bounding box center [984, 383] width 14 height 11
radio input "true"
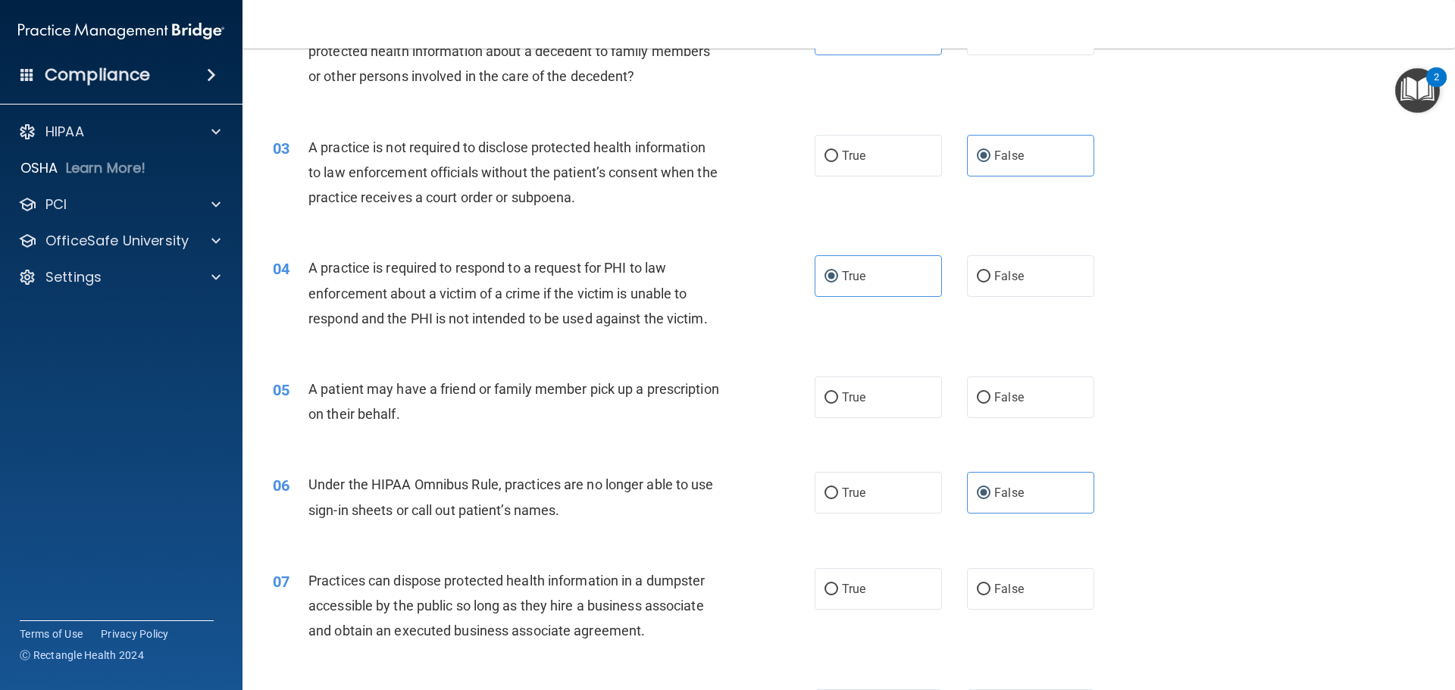
scroll to position [303, 0]
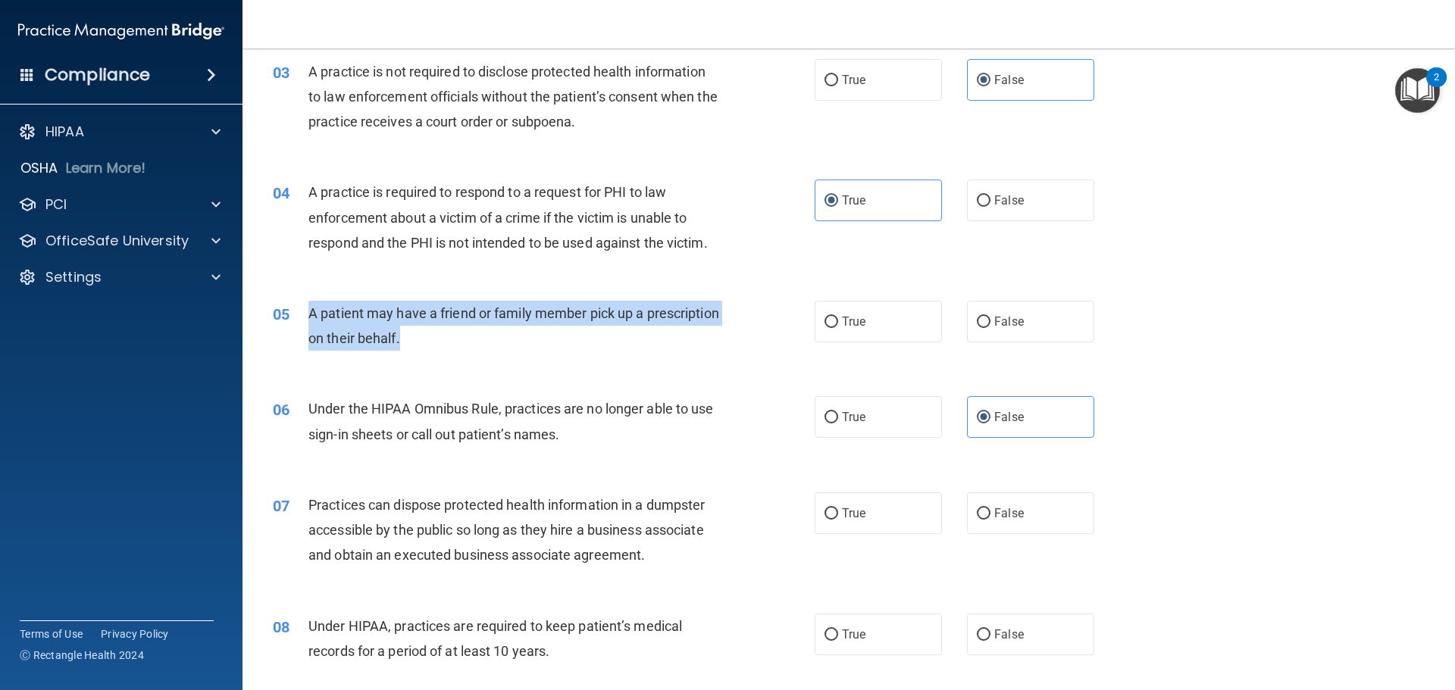
drag, startPoint x: 381, startPoint y: 331, endPoint x: 302, endPoint y: 315, distance: 81.3
click at [302, 315] on div "05 A patient may have a friend or family member pick up a prescription on their…" at bounding box center [543, 330] width 587 height 58
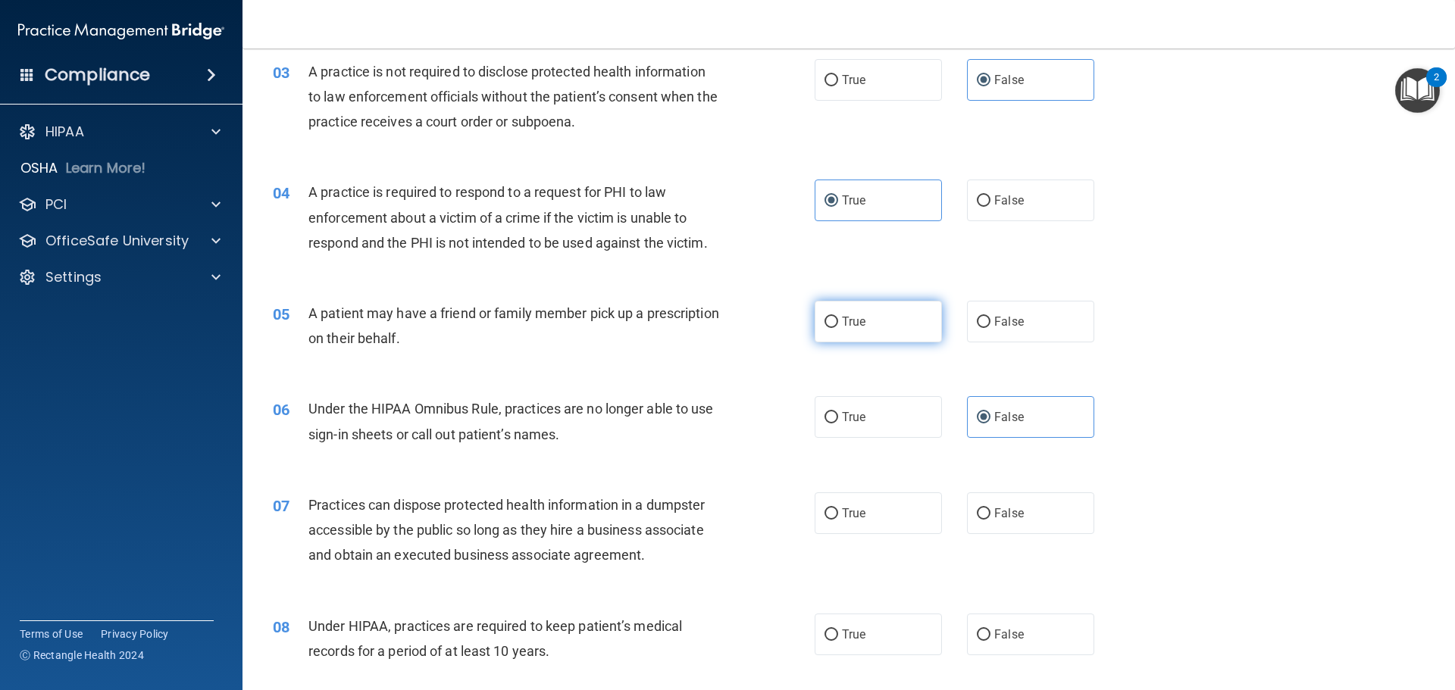
click at [842, 321] on span "True" at bounding box center [853, 322] width 23 height 14
click at [838, 321] on input "True" at bounding box center [832, 322] width 14 height 11
radio input "true"
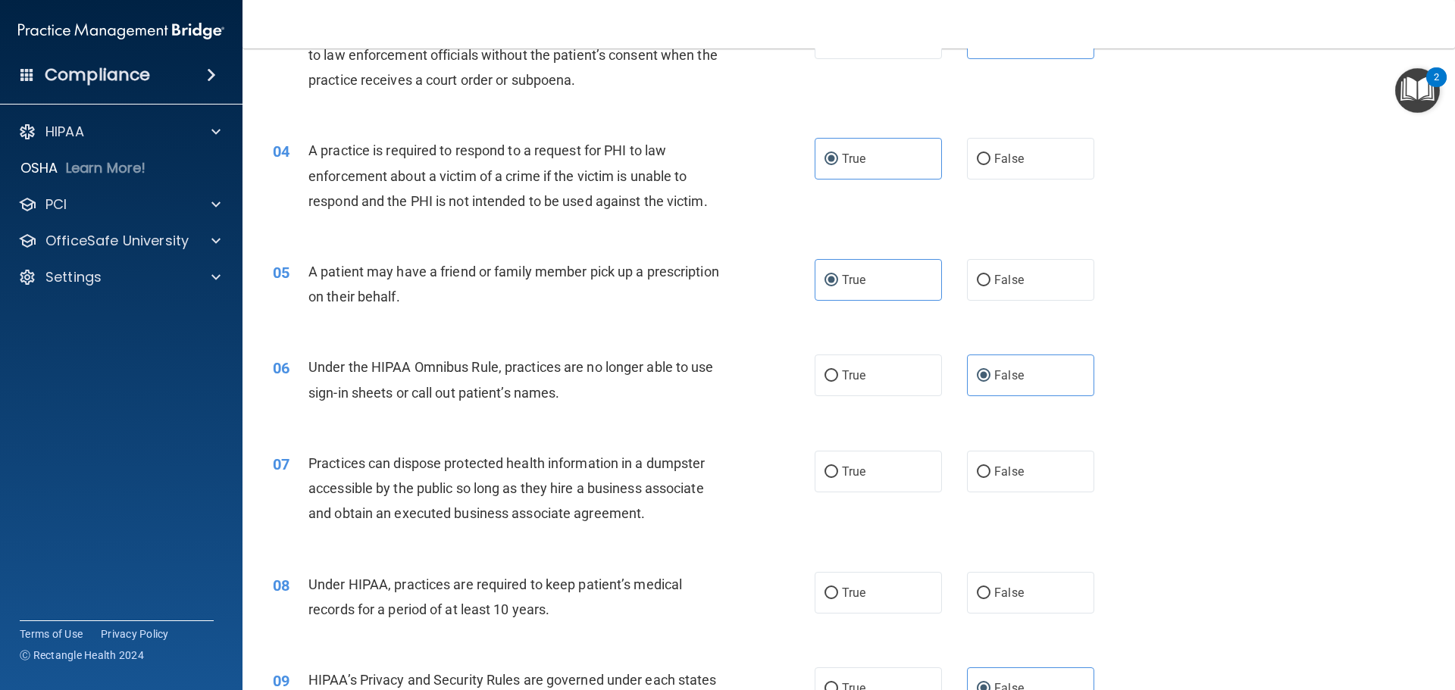
scroll to position [379, 0]
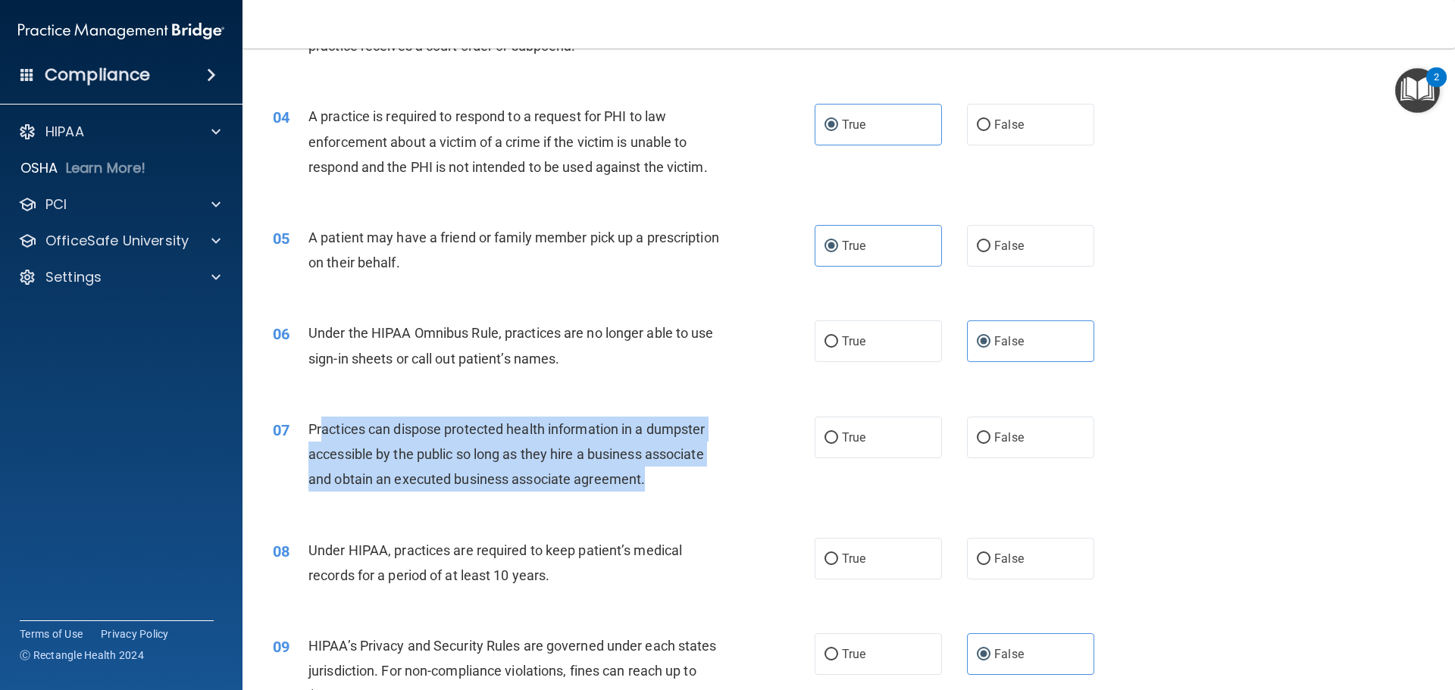
drag, startPoint x: 671, startPoint y: 482, endPoint x: 320, endPoint y: 437, distance: 353.9
click at [320, 437] on div "Practices can dispose protected health information in a dumpster accessible by …" at bounding box center [520, 455] width 424 height 76
click at [676, 480] on div "Practices can dispose protected health information in a dumpster accessible by …" at bounding box center [520, 455] width 424 height 76
drag, startPoint x: 358, startPoint y: 430, endPoint x: 656, endPoint y: 481, distance: 302.9
click at [656, 481] on div "Practices can dispose protected health information in a dumpster accessible by …" at bounding box center [520, 455] width 424 height 76
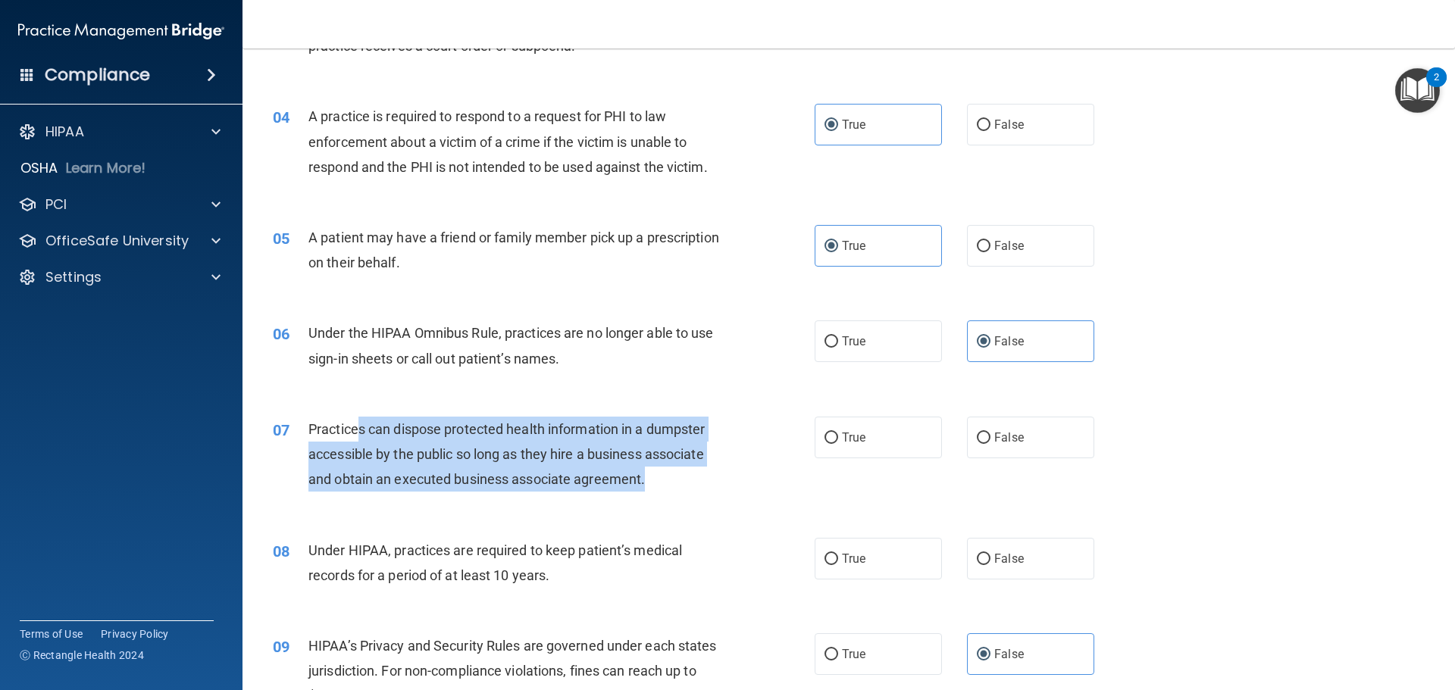
click at [685, 471] on div "Practices can dispose protected health information in a dumpster accessible by …" at bounding box center [520, 455] width 424 height 76
drag, startPoint x: 667, startPoint y: 484, endPoint x: 300, endPoint y: 431, distance: 370.7
click at [300, 431] on div "07 Practices can dispose protected health information in a dumpster accessible …" at bounding box center [543, 458] width 587 height 83
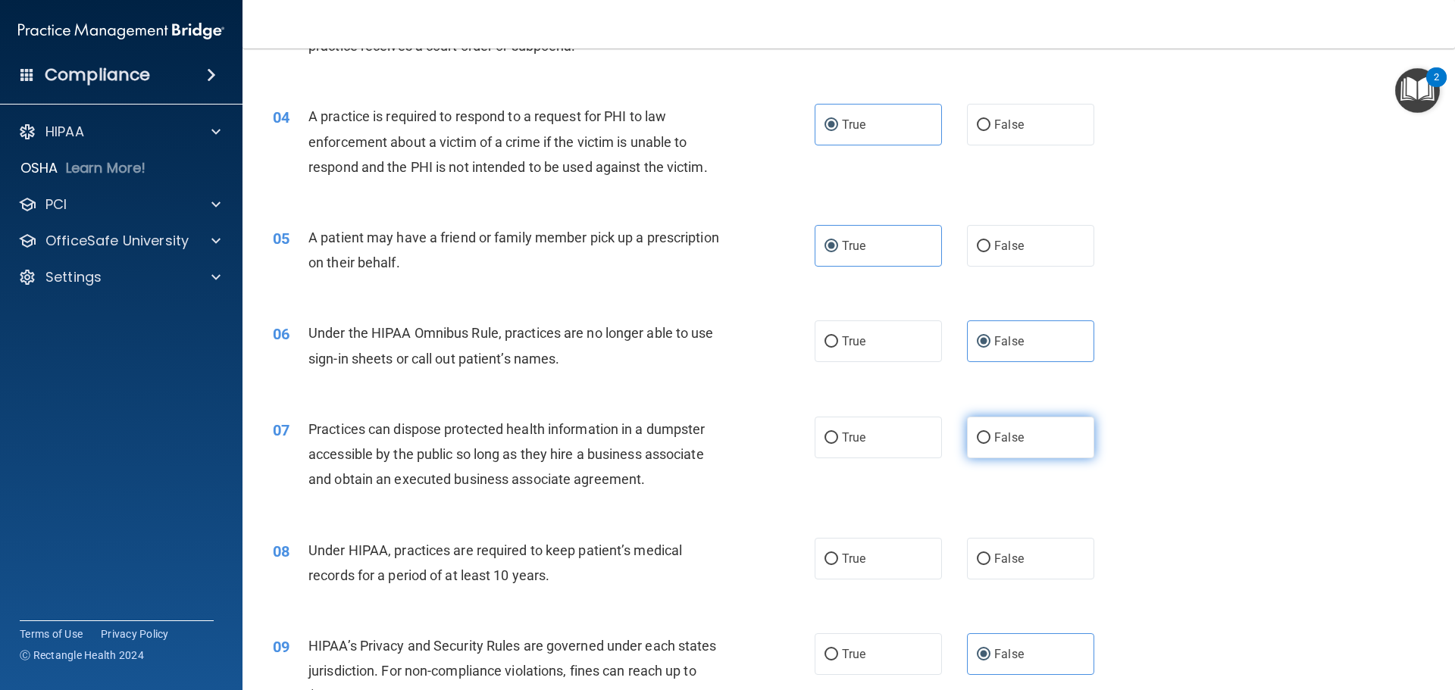
click at [1017, 437] on label "False" at bounding box center [1030, 438] width 127 height 42
click at [991, 437] on input "False" at bounding box center [984, 438] width 14 height 11
radio input "true"
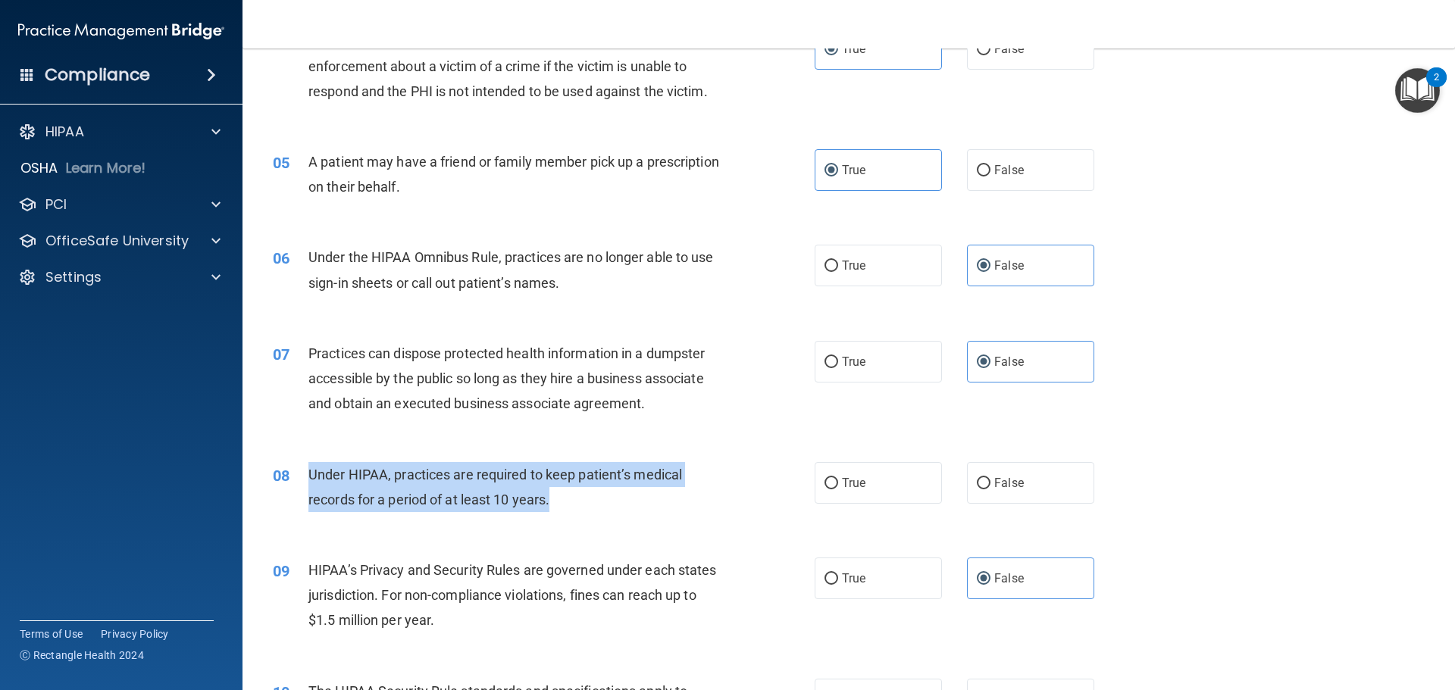
drag, startPoint x: 556, startPoint y: 505, endPoint x: 309, endPoint y: 478, distance: 248.6
click at [309, 478] on div "Under HIPAA, practices are required to keep patient’s medical records for a per…" at bounding box center [520, 487] width 424 height 50
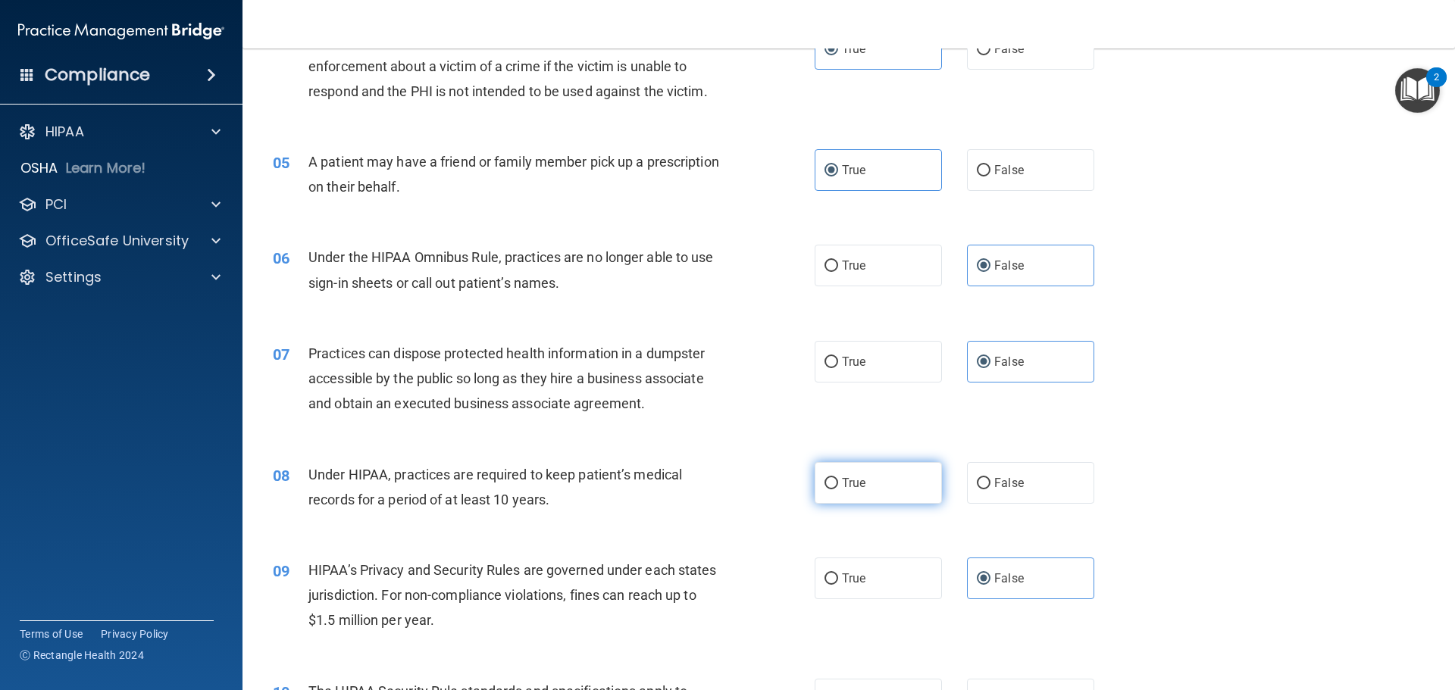
click at [819, 476] on label "True" at bounding box center [878, 483] width 127 height 42
click at [825, 478] on input "True" at bounding box center [832, 483] width 14 height 11
radio input "true"
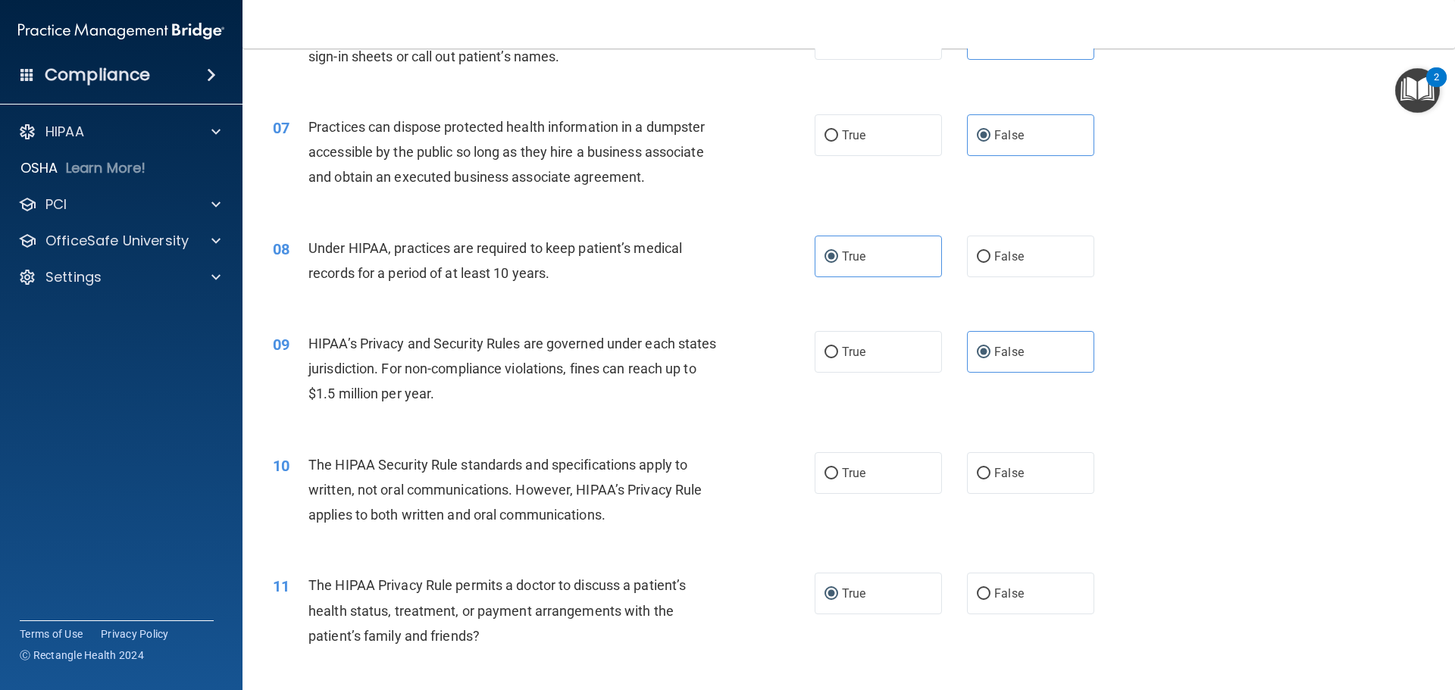
scroll to position [758, 0]
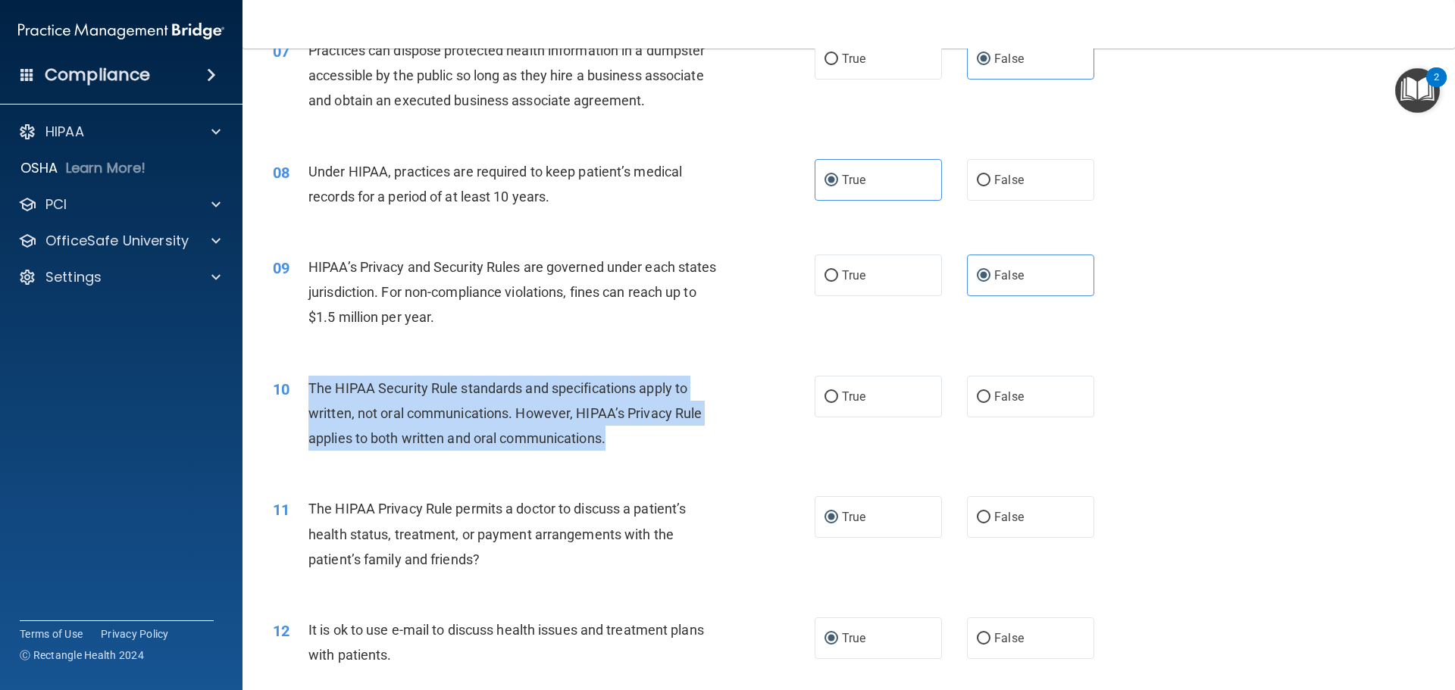
drag, startPoint x: 628, startPoint y: 440, endPoint x: 309, endPoint y: 388, distance: 323.4
click at [309, 388] on div "The HIPAA Security Rule standards and specifications apply to written, not oral…" at bounding box center [520, 414] width 424 height 76
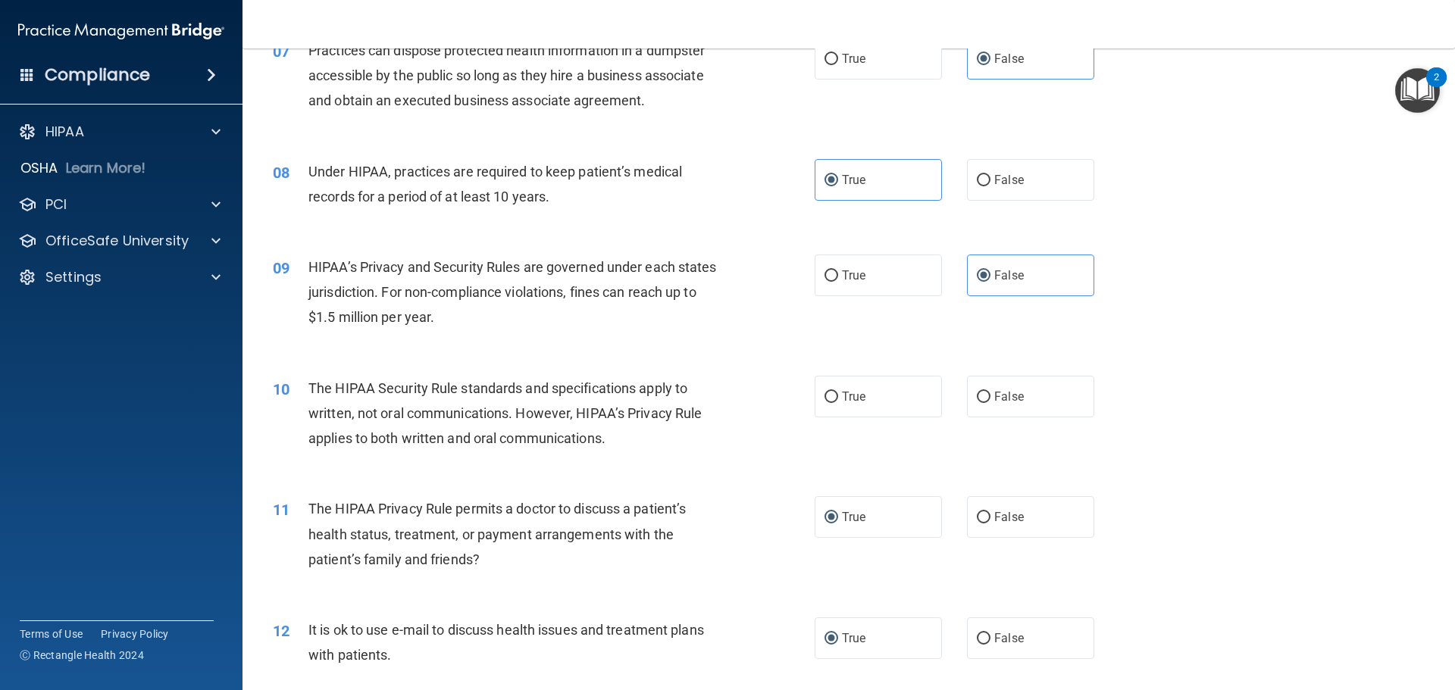
click at [660, 318] on div "HIPAA’s Privacy and Security Rules are governed under each states jurisdiction.…" at bounding box center [520, 293] width 424 height 76
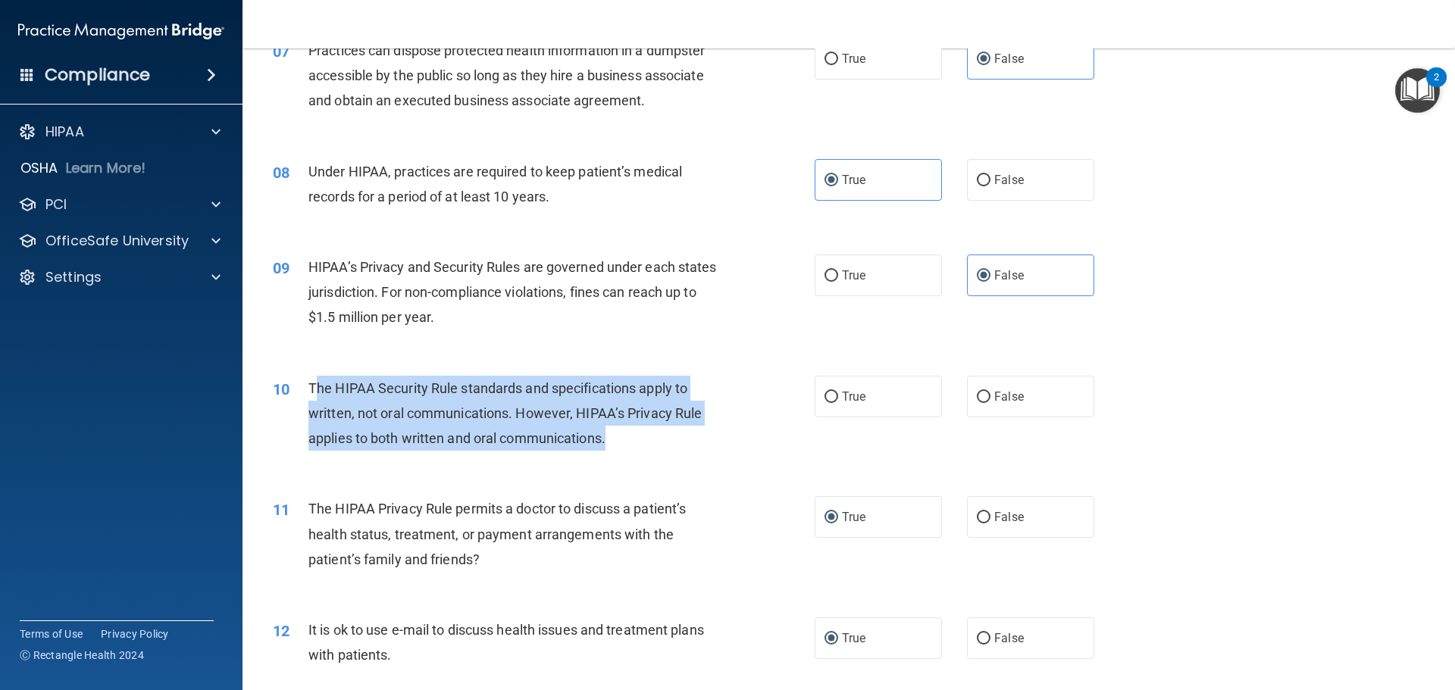
drag, startPoint x: 612, startPoint y: 437, endPoint x: 317, endPoint y: 388, distance: 298.8
click at [317, 388] on div "The HIPAA Security Rule standards and specifications apply to written, not oral…" at bounding box center [520, 414] width 424 height 76
click at [552, 423] on div "The HIPAA Security Rule standards and specifications apply to written, not oral…" at bounding box center [520, 414] width 424 height 76
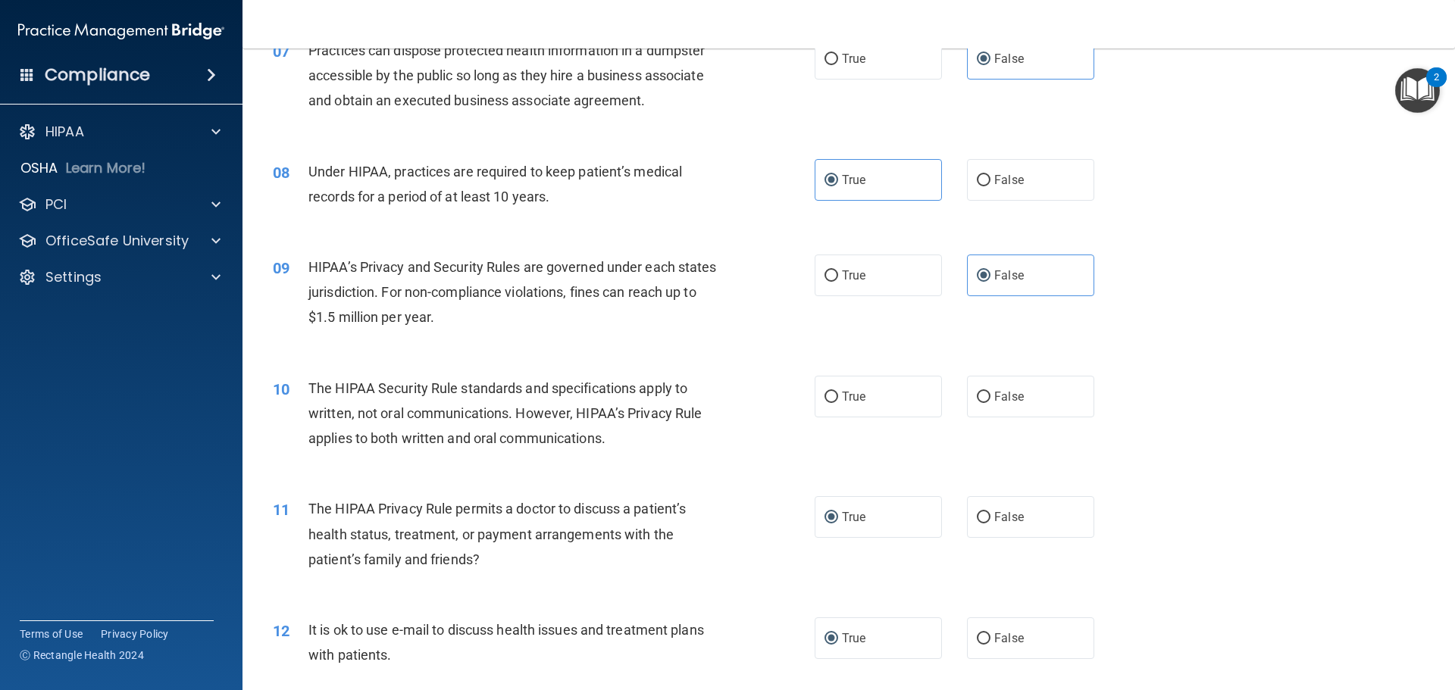
click at [622, 439] on div "The HIPAA Security Rule standards and specifications apply to written, not oral…" at bounding box center [520, 414] width 424 height 76
click at [1007, 405] on label "False" at bounding box center [1030, 397] width 127 height 42
click at [991, 403] on input "False" at bounding box center [984, 397] width 14 height 11
radio input "true"
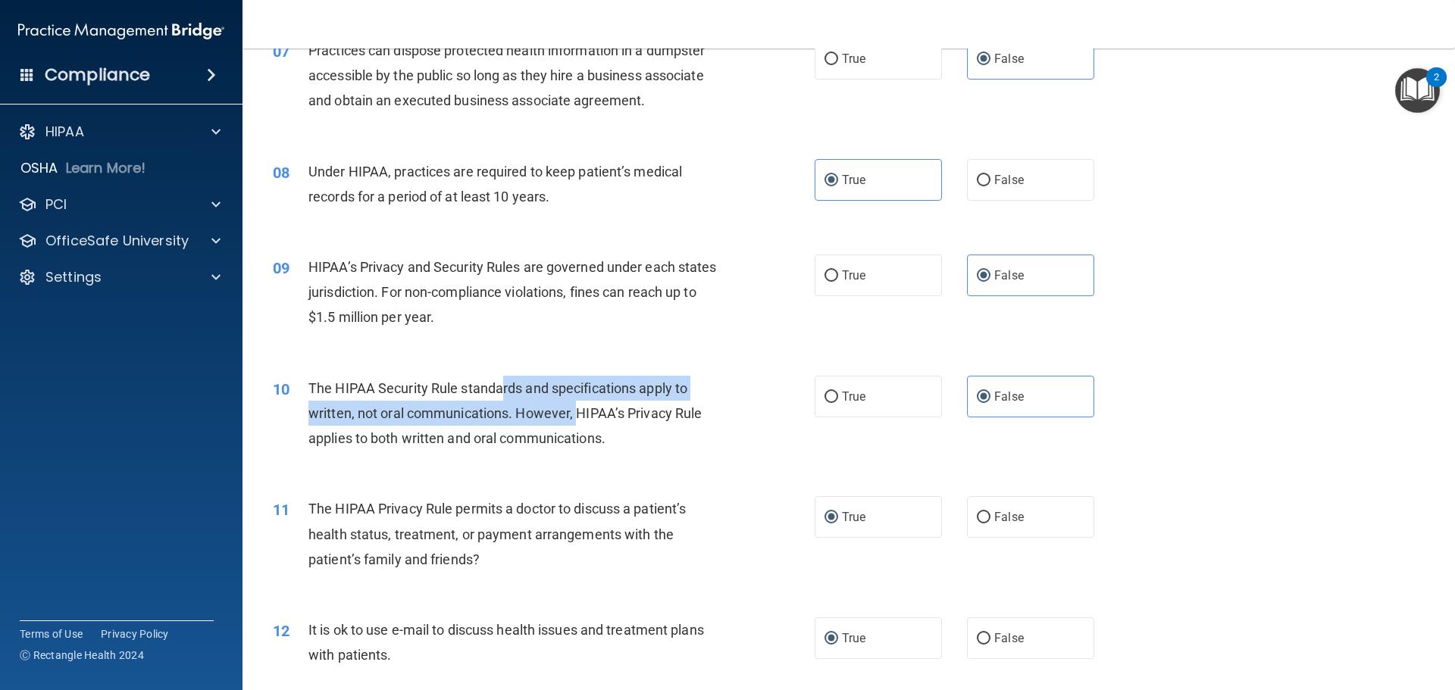
drag, startPoint x: 501, startPoint y: 381, endPoint x: 580, endPoint y: 423, distance: 89.2
click at [580, 423] on div "The HIPAA Security Rule standards and specifications apply to written, not oral…" at bounding box center [520, 414] width 424 height 76
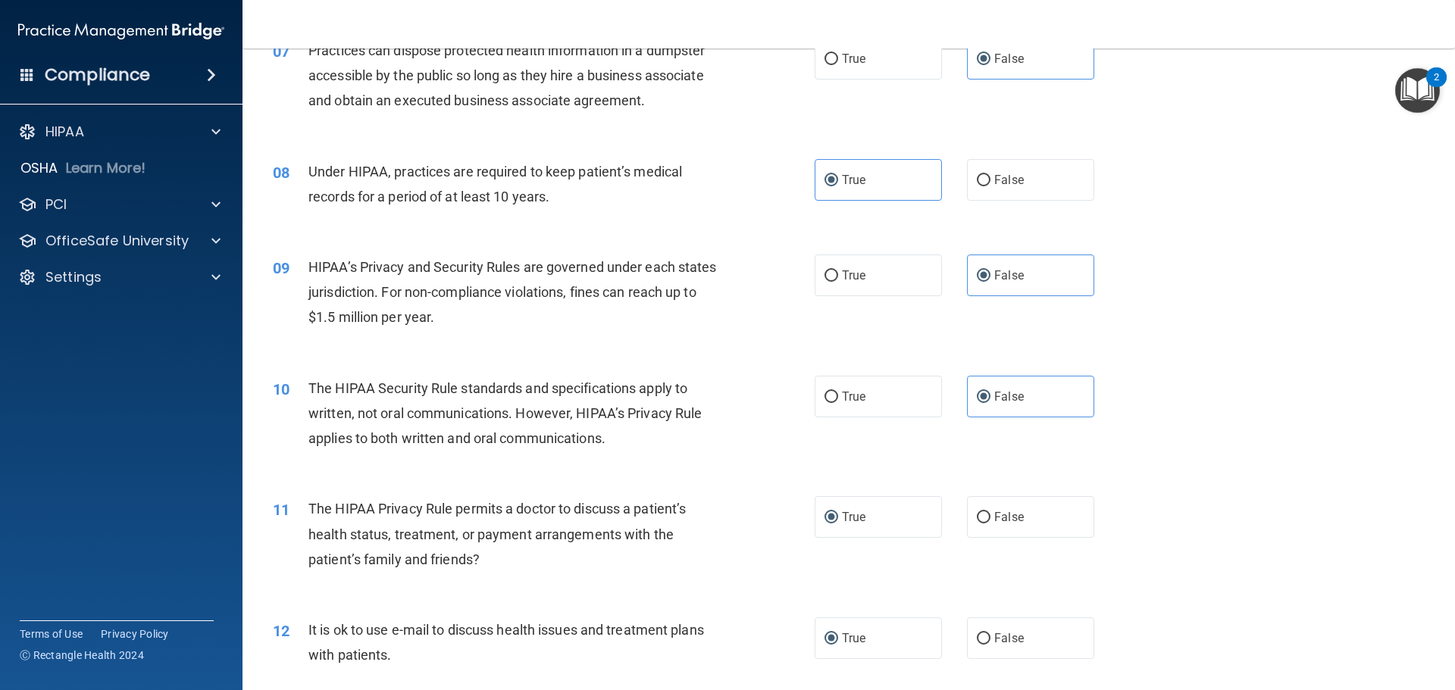
click at [598, 418] on span "The HIPAA Security Rule standards and specifications apply to written, not oral…" at bounding box center [504, 413] width 393 height 66
click at [321, 381] on span "The HIPAA Security Rule standards and specifications apply to written, not oral…" at bounding box center [504, 413] width 393 height 66
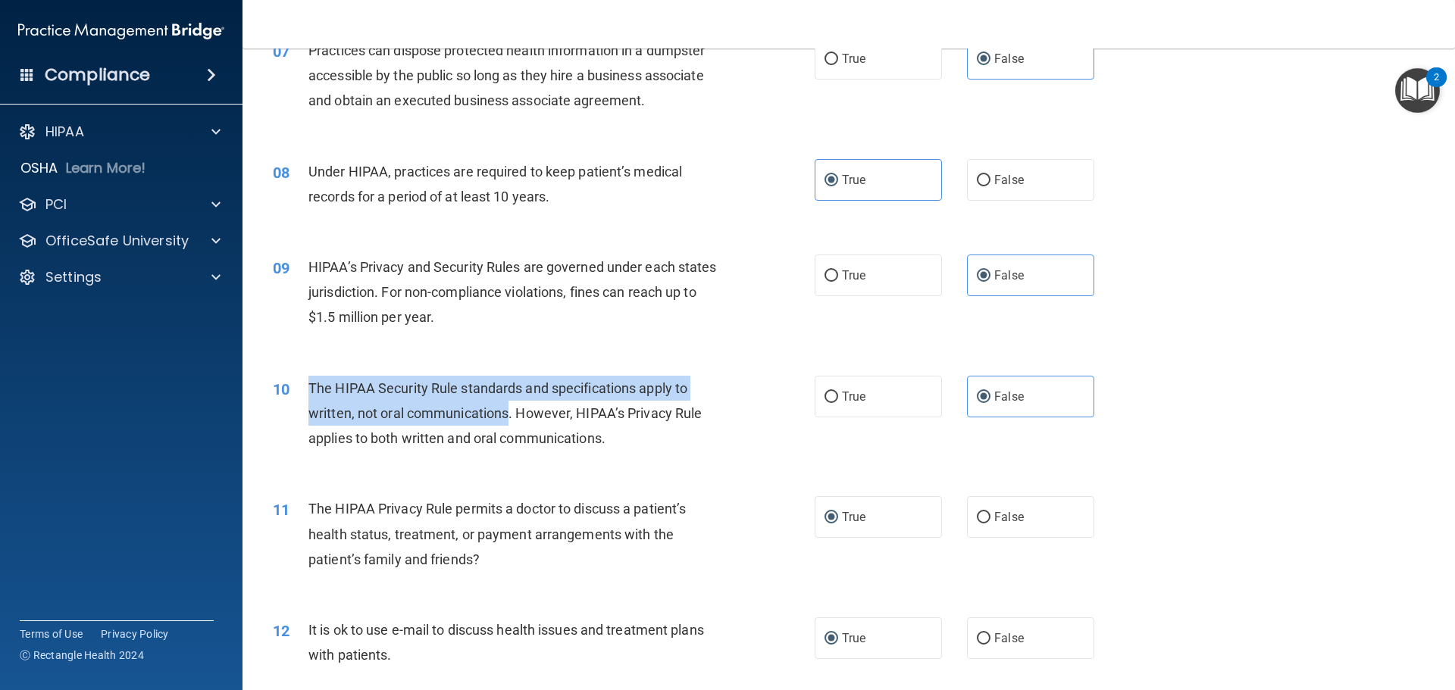
drag, startPoint x: 321, startPoint y: 383, endPoint x: 455, endPoint y: 409, distance: 136.6
click at [455, 409] on span "The HIPAA Security Rule standards and specifications apply to written, not oral…" at bounding box center [504, 413] width 393 height 66
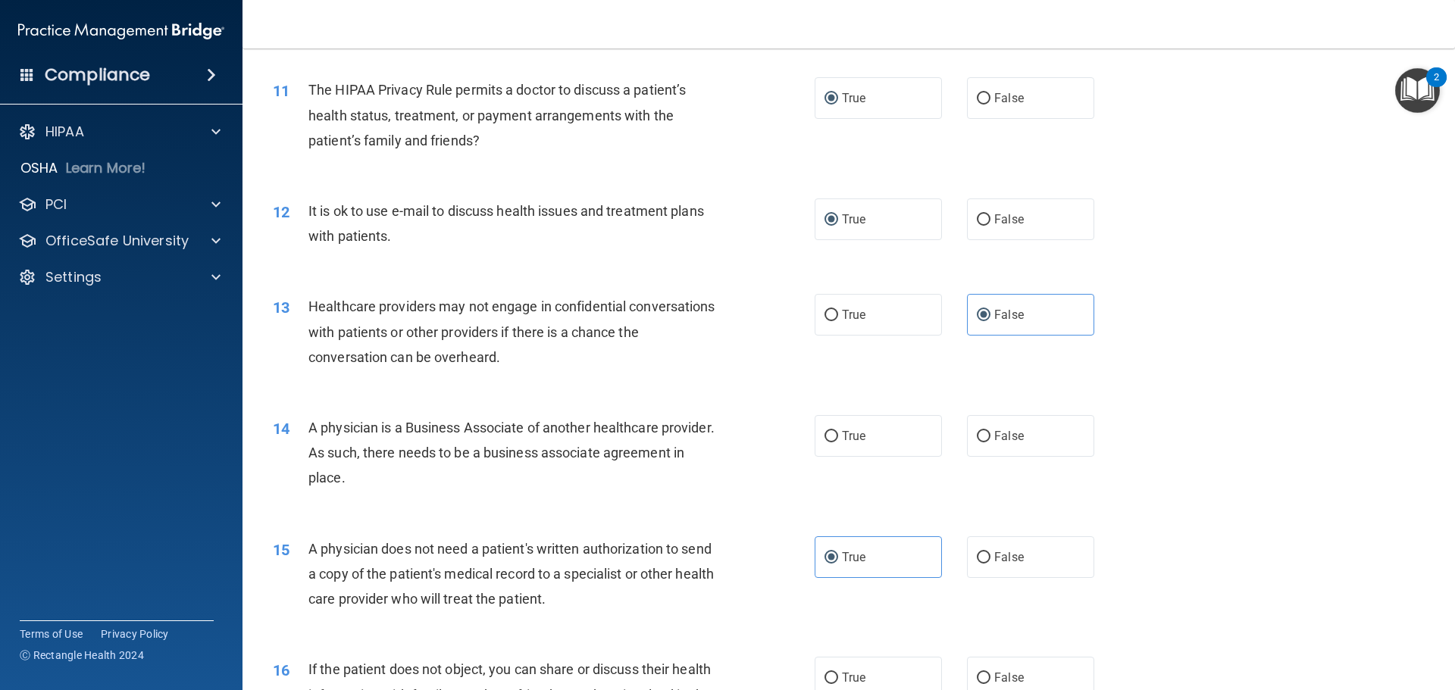
scroll to position [1213, 0]
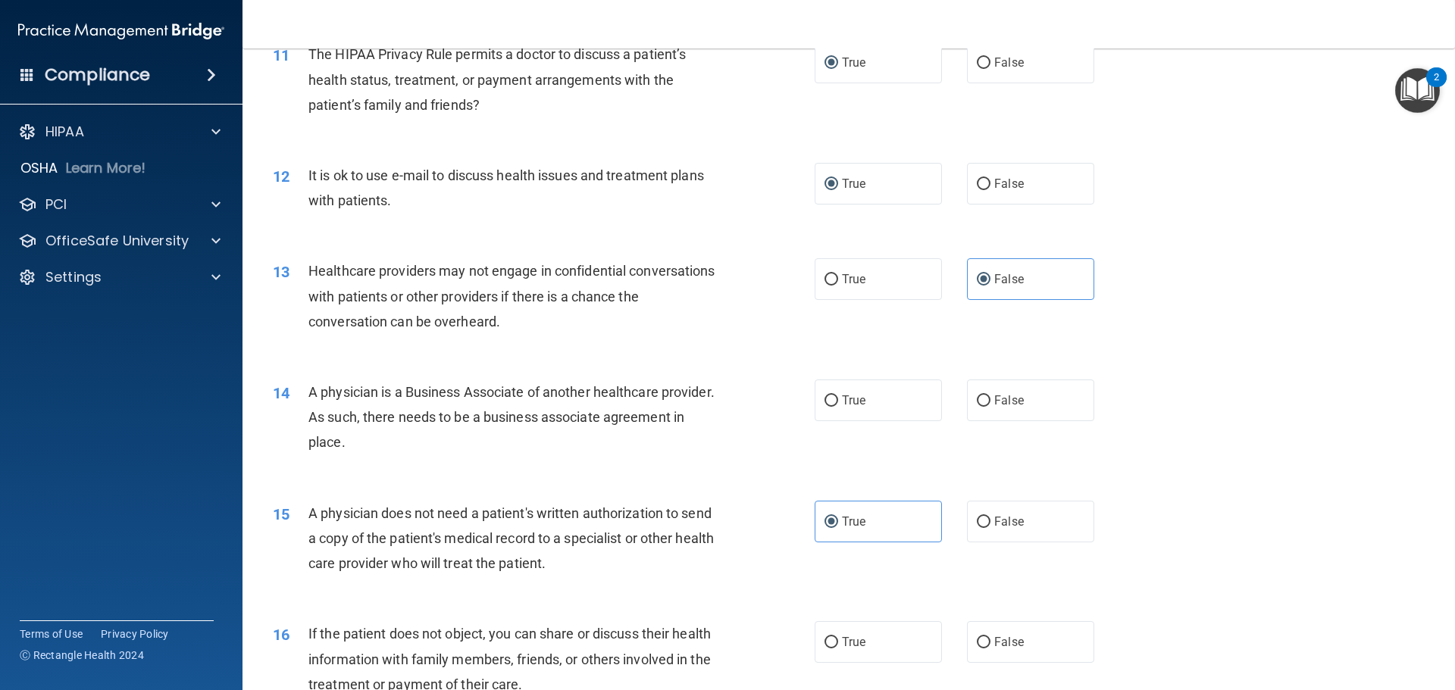
drag, startPoint x: 465, startPoint y: 442, endPoint x: 308, endPoint y: 388, distance: 165.2
click at [308, 388] on div "A physician is a Business Associate of another healthcare provider. As such, th…" at bounding box center [520, 418] width 424 height 76
click at [544, 456] on div "14 A physician is a Business Associate of another healthcare provider. As such,…" at bounding box center [543, 421] width 587 height 83
click at [1007, 407] on span "False" at bounding box center [1009, 400] width 30 height 14
click at [991, 407] on input "False" at bounding box center [984, 401] width 14 height 11
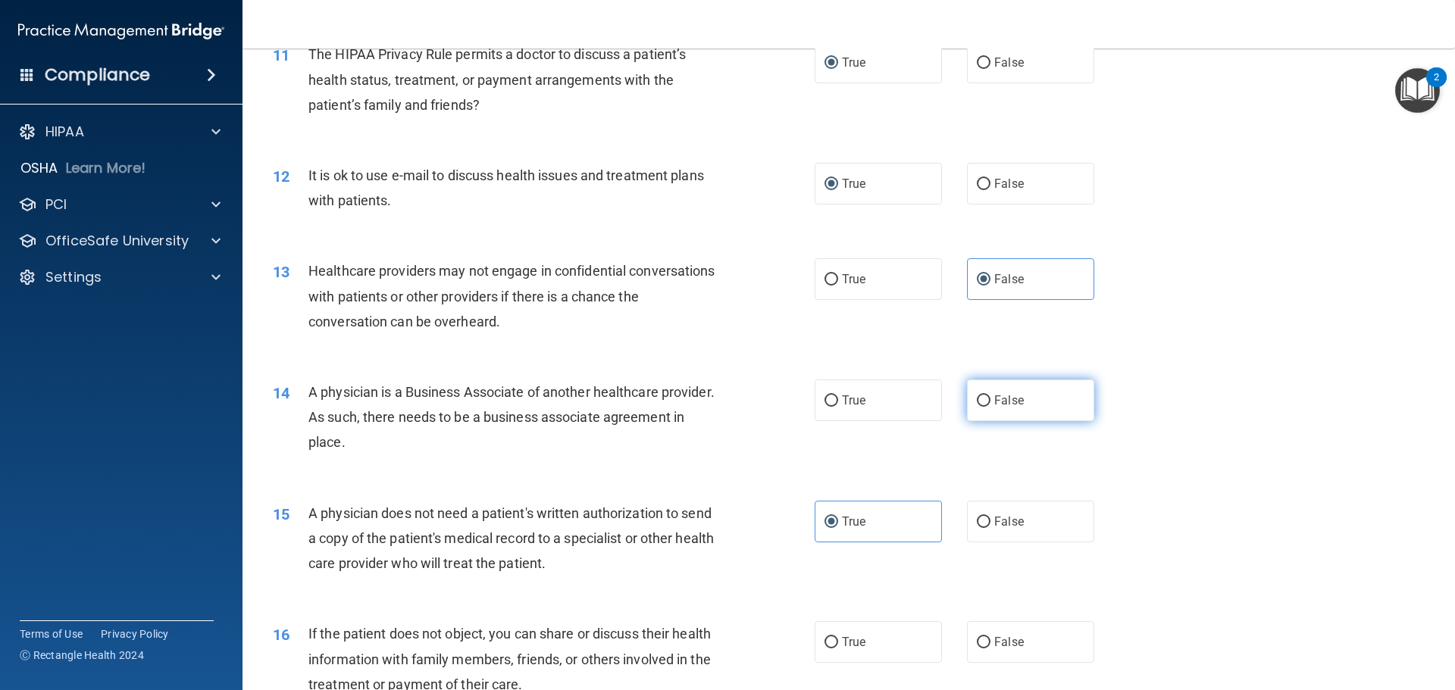
radio input "true"
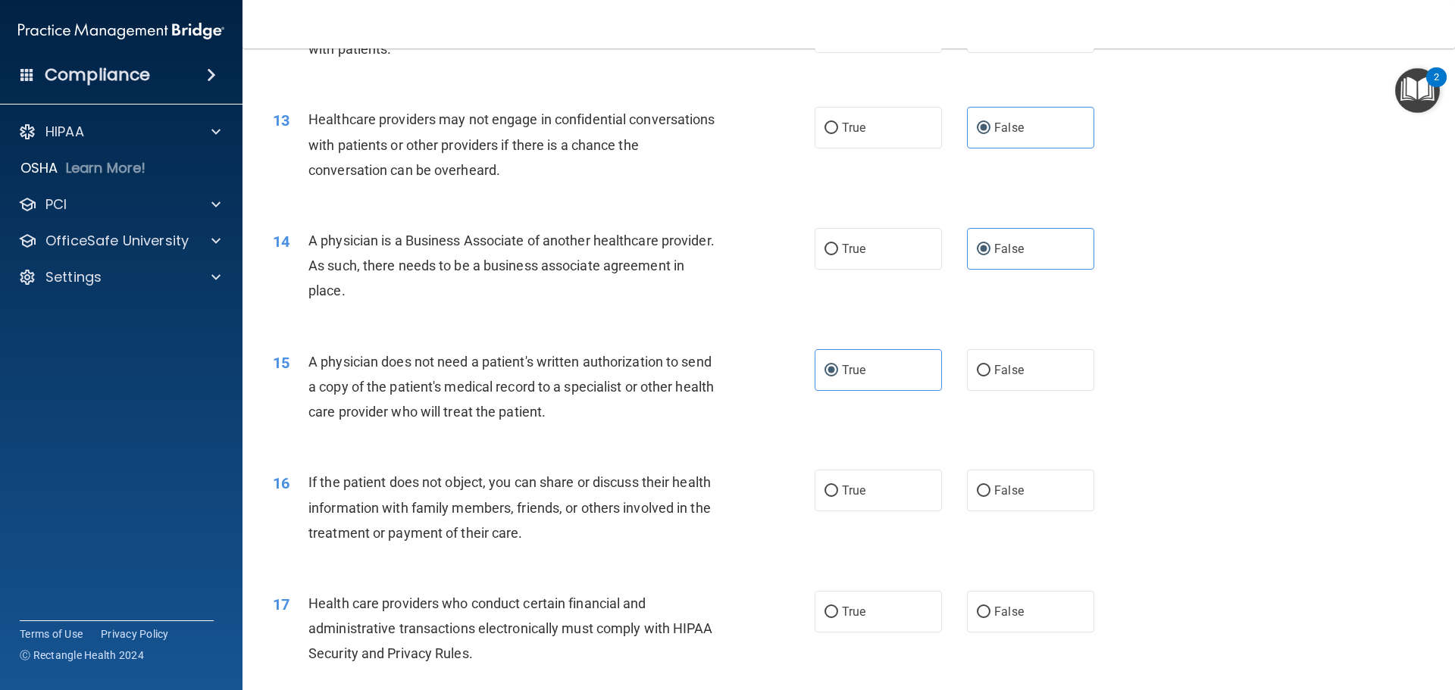
scroll to position [1440, 0]
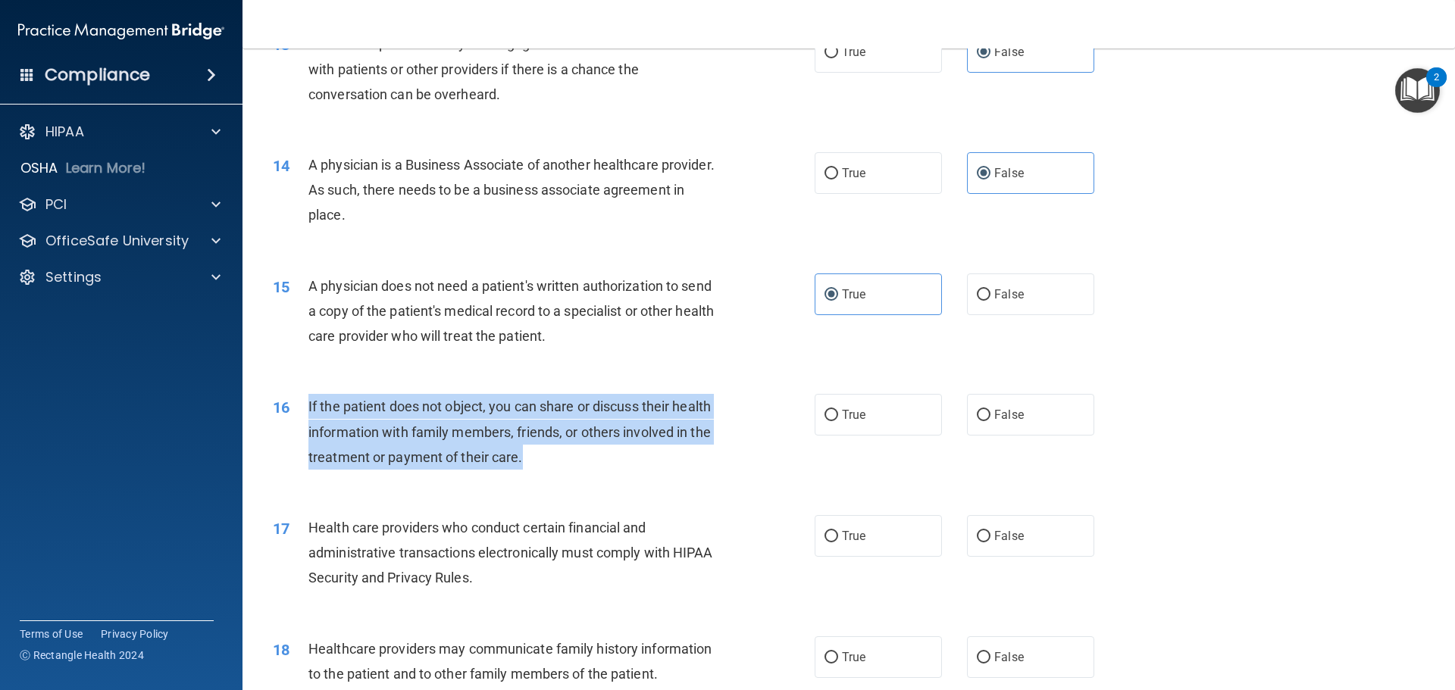
drag, startPoint x: 540, startPoint y: 459, endPoint x: 305, endPoint y: 397, distance: 242.9
click at [305, 397] on div "16 If the patient does not object, you can share or discuss their health inform…" at bounding box center [543, 435] width 587 height 83
click at [831, 421] on input "True" at bounding box center [832, 415] width 14 height 11
radio input "true"
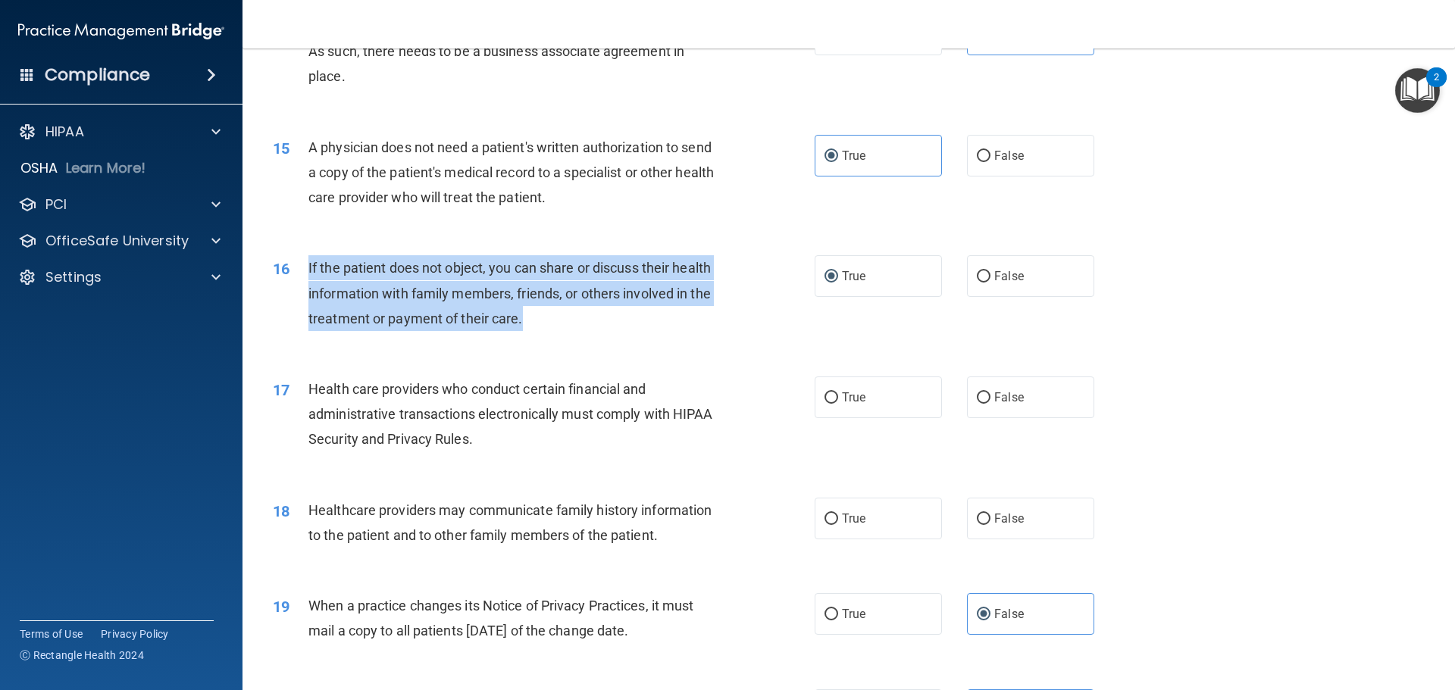
scroll to position [1592, 0]
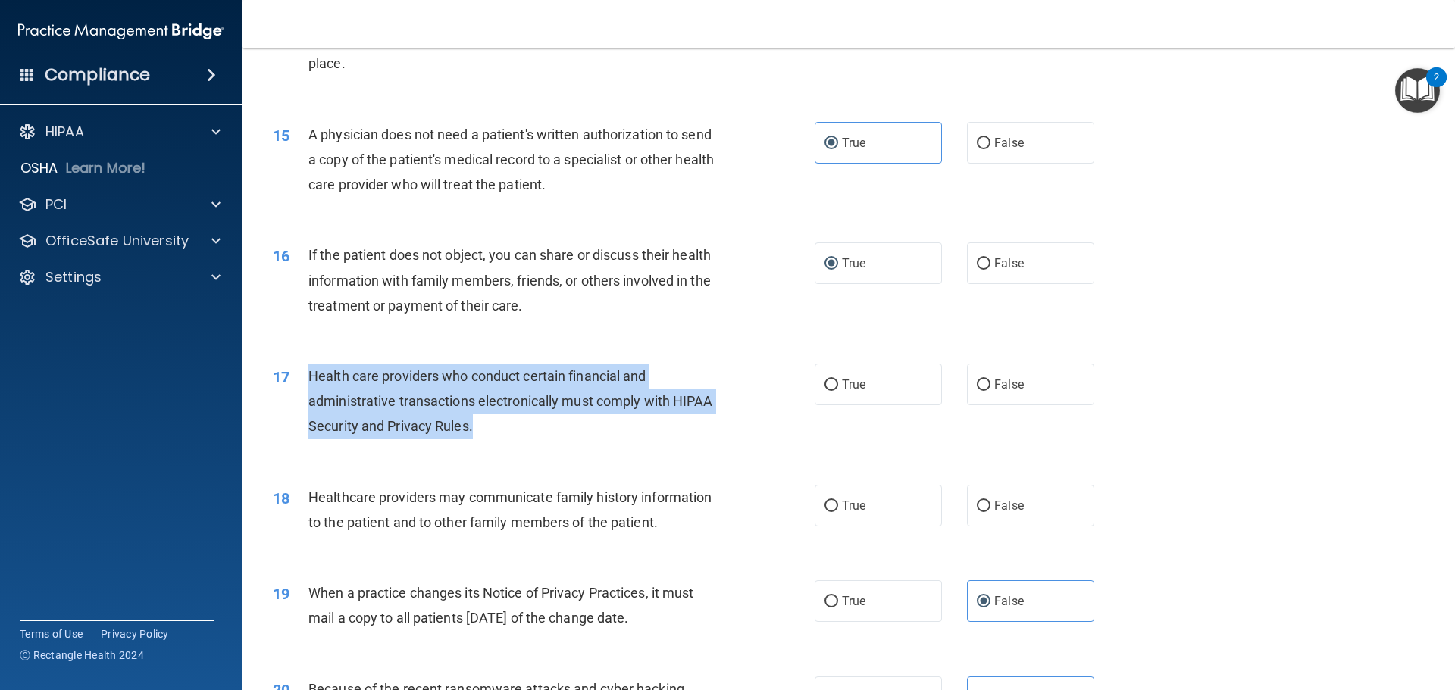
drag, startPoint x: 431, startPoint y: 423, endPoint x: 302, endPoint y: 383, distance: 134.2
click at [302, 383] on div "17 Health care providers who conduct certain financial and administrative trans…" at bounding box center [543, 405] width 587 height 83
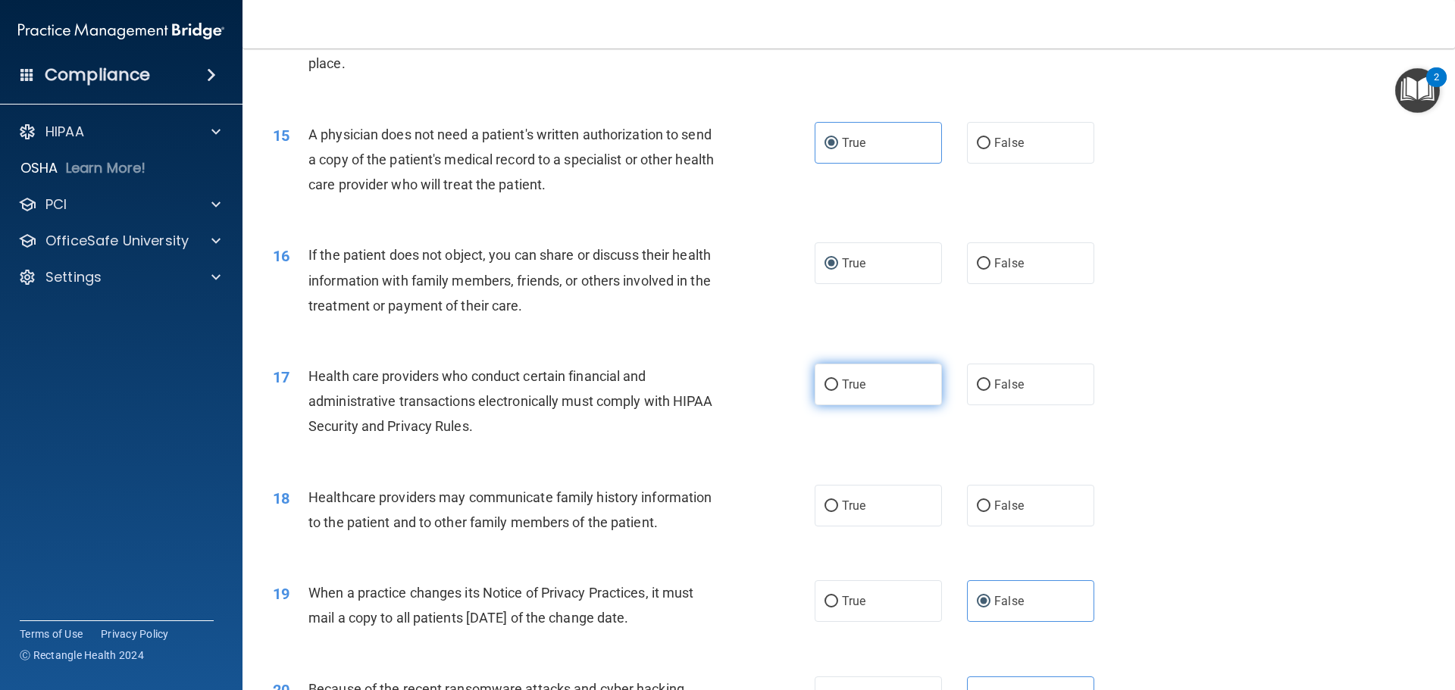
click at [842, 389] on span "True" at bounding box center [853, 384] width 23 height 14
click at [837, 389] on input "True" at bounding box center [832, 385] width 14 height 11
radio input "true"
click at [543, 487] on div "Healthcare providers may communicate family history information to the patient …" at bounding box center [520, 510] width 424 height 50
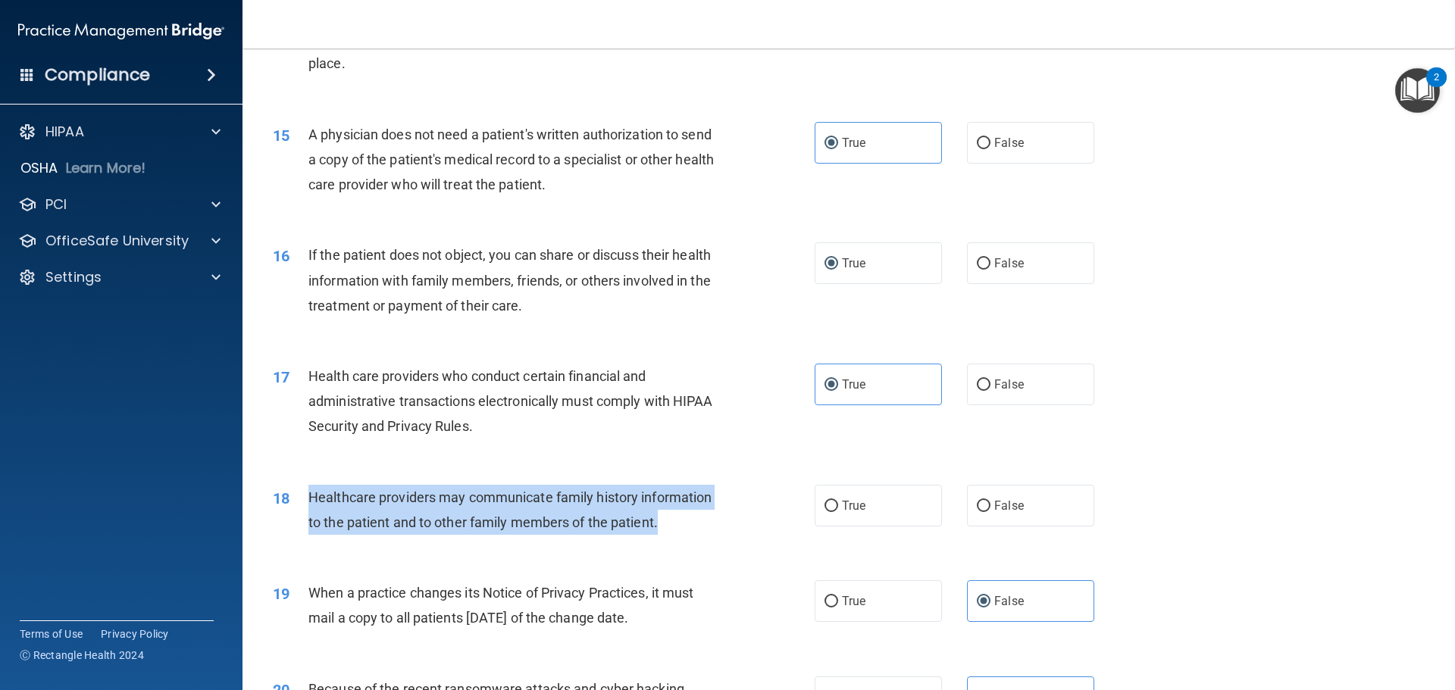
drag, startPoint x: 661, startPoint y: 521, endPoint x: 306, endPoint y: 492, distance: 355.9
click at [306, 492] on div "18 Healthcare providers may communicate family history information to the patie…" at bounding box center [543, 514] width 587 height 58
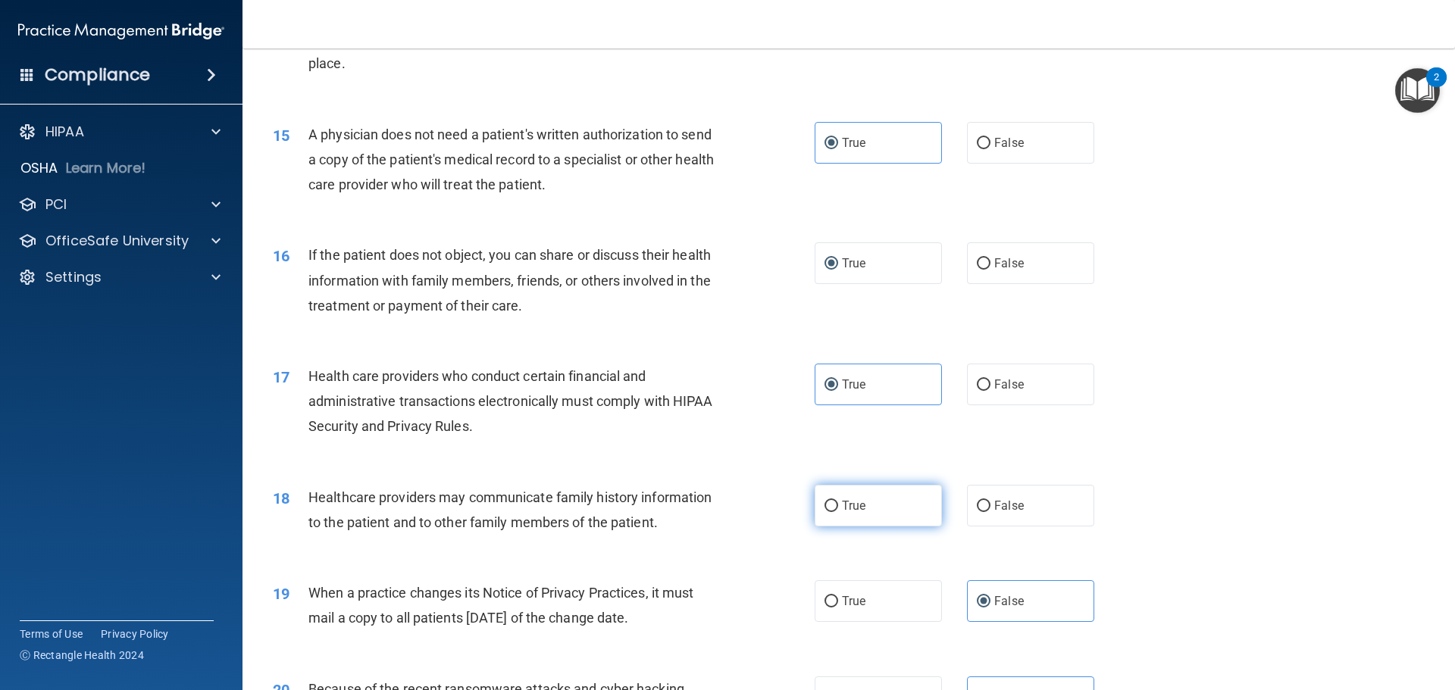
click at [831, 512] on label "True" at bounding box center [878, 506] width 127 height 42
click at [831, 512] on input "True" at bounding box center [832, 506] width 14 height 11
radio input "true"
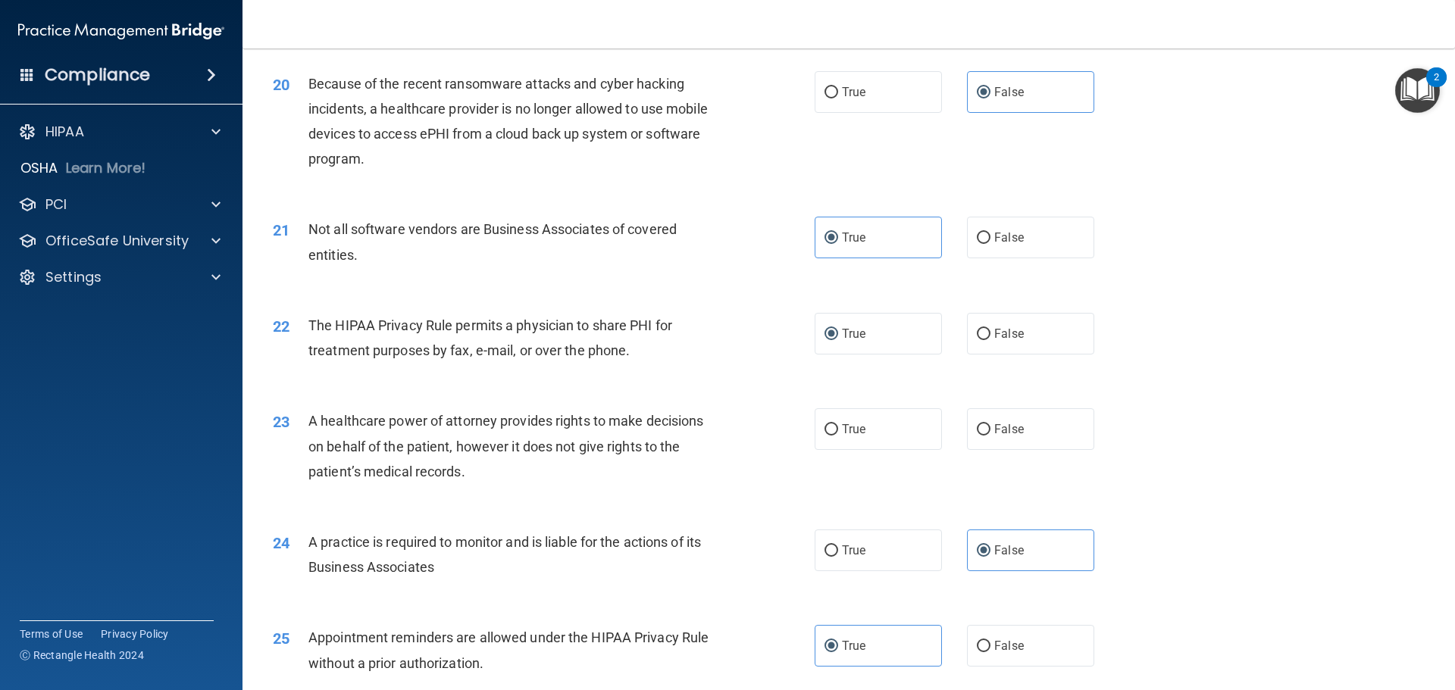
scroll to position [2198, 0]
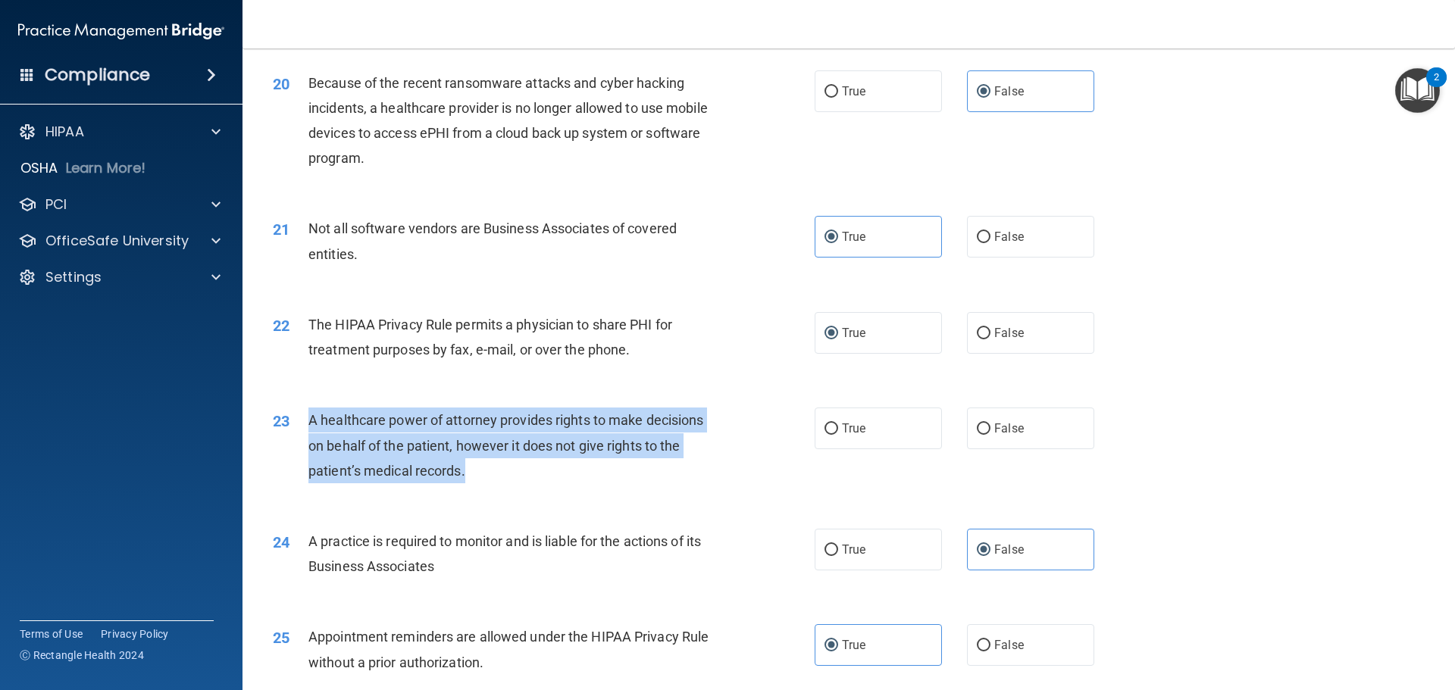
drag, startPoint x: 468, startPoint y: 472, endPoint x: 305, endPoint y: 421, distance: 170.2
click at [305, 421] on div "23 A healthcare power of attorney provides rights to make decisions on behalf o…" at bounding box center [543, 449] width 587 height 83
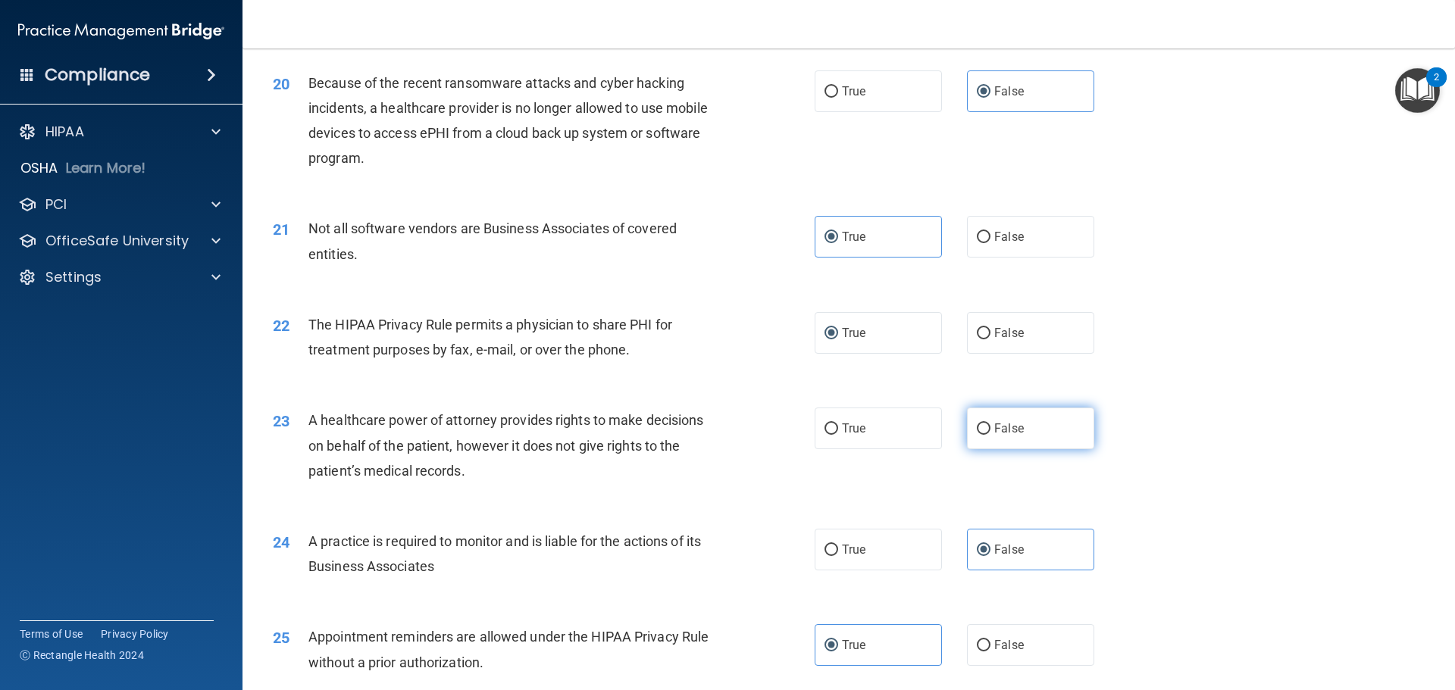
click at [994, 424] on span "False" at bounding box center [1009, 428] width 30 height 14
click at [991, 424] on input "False" at bounding box center [984, 429] width 14 height 11
radio input "true"
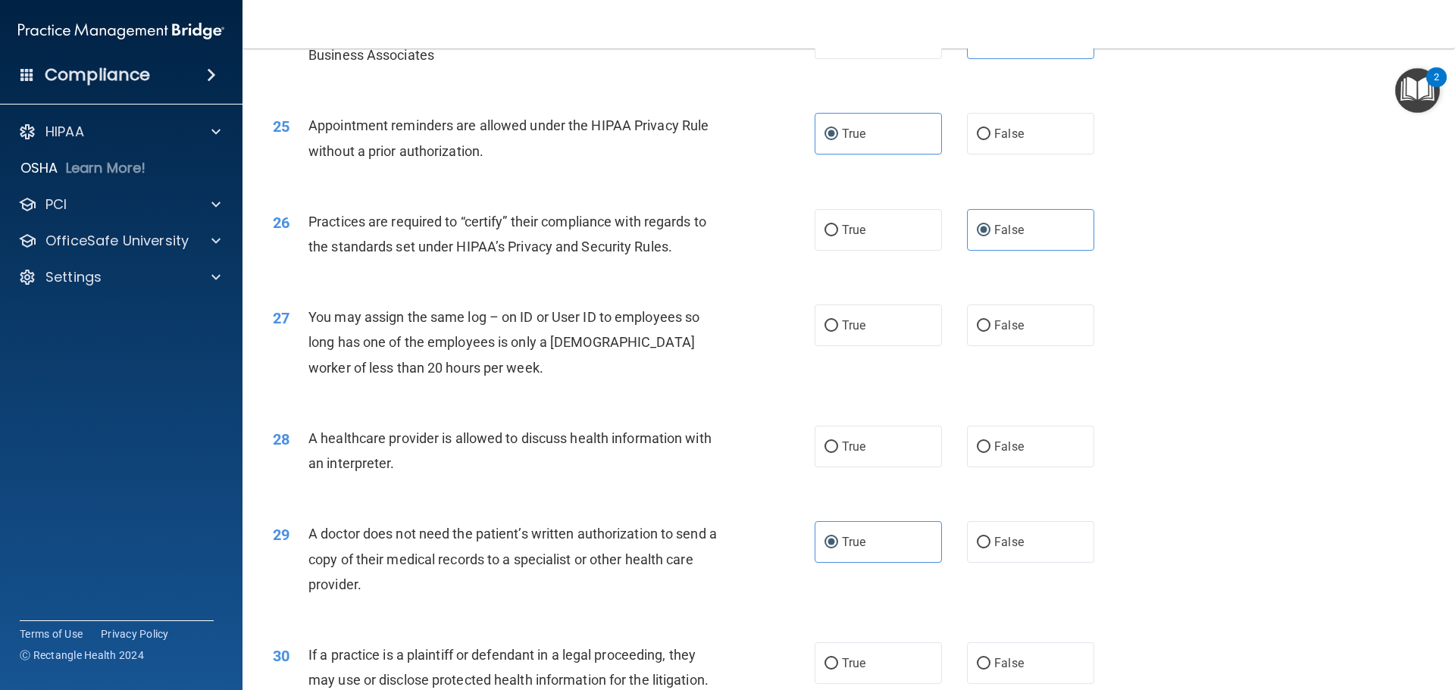
scroll to position [2729, 0]
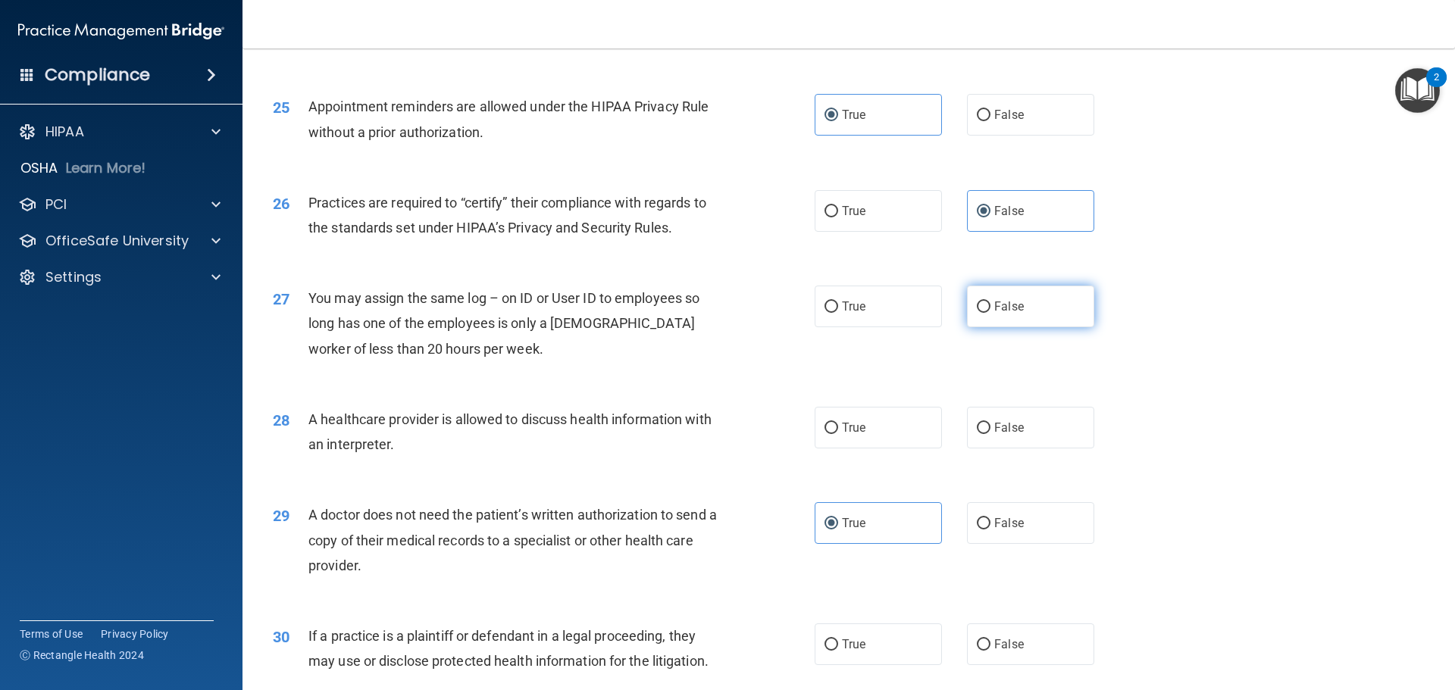
click at [1004, 304] on span "False" at bounding box center [1009, 306] width 30 height 14
click at [991, 304] on input "False" at bounding box center [984, 307] width 14 height 11
radio input "true"
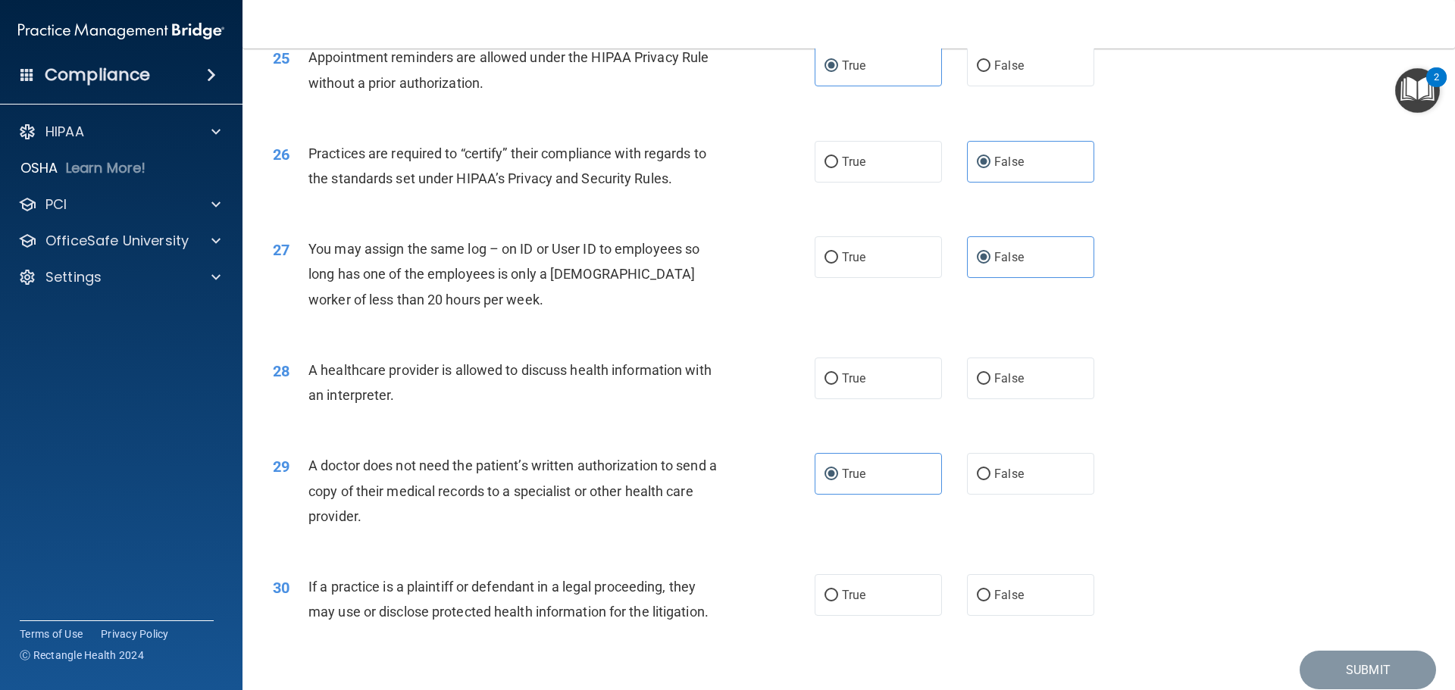
scroll to position [2804, 0]
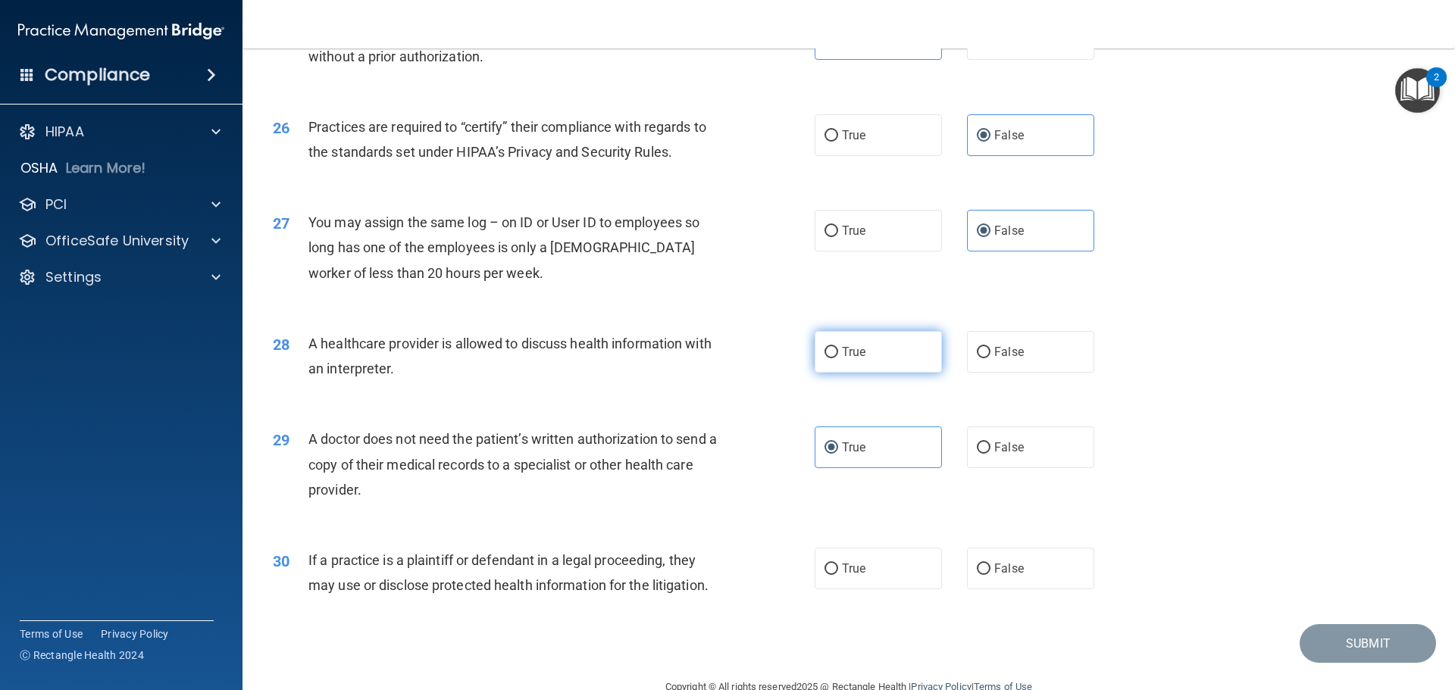
click at [842, 350] on span "True" at bounding box center [853, 352] width 23 height 14
click at [838, 350] on input "True" at bounding box center [832, 352] width 14 height 11
radio input "true"
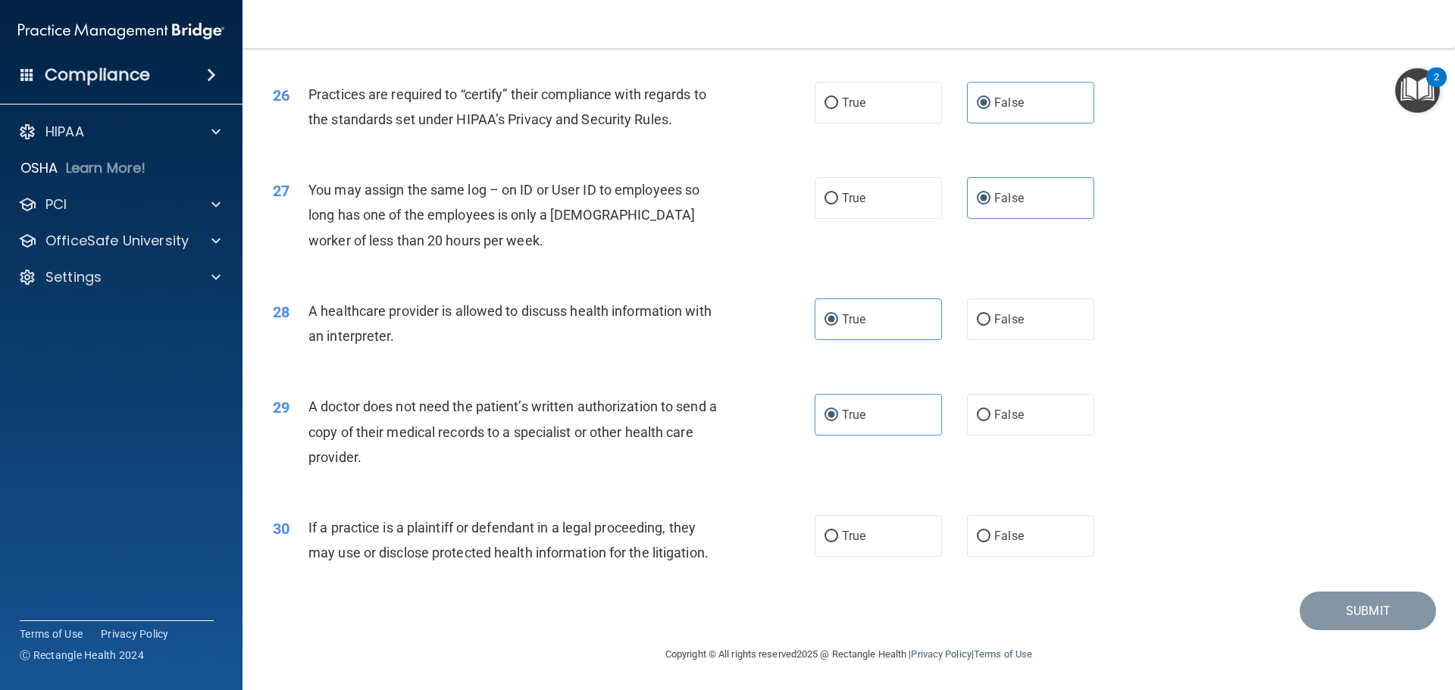
scroll to position [2838, 0]
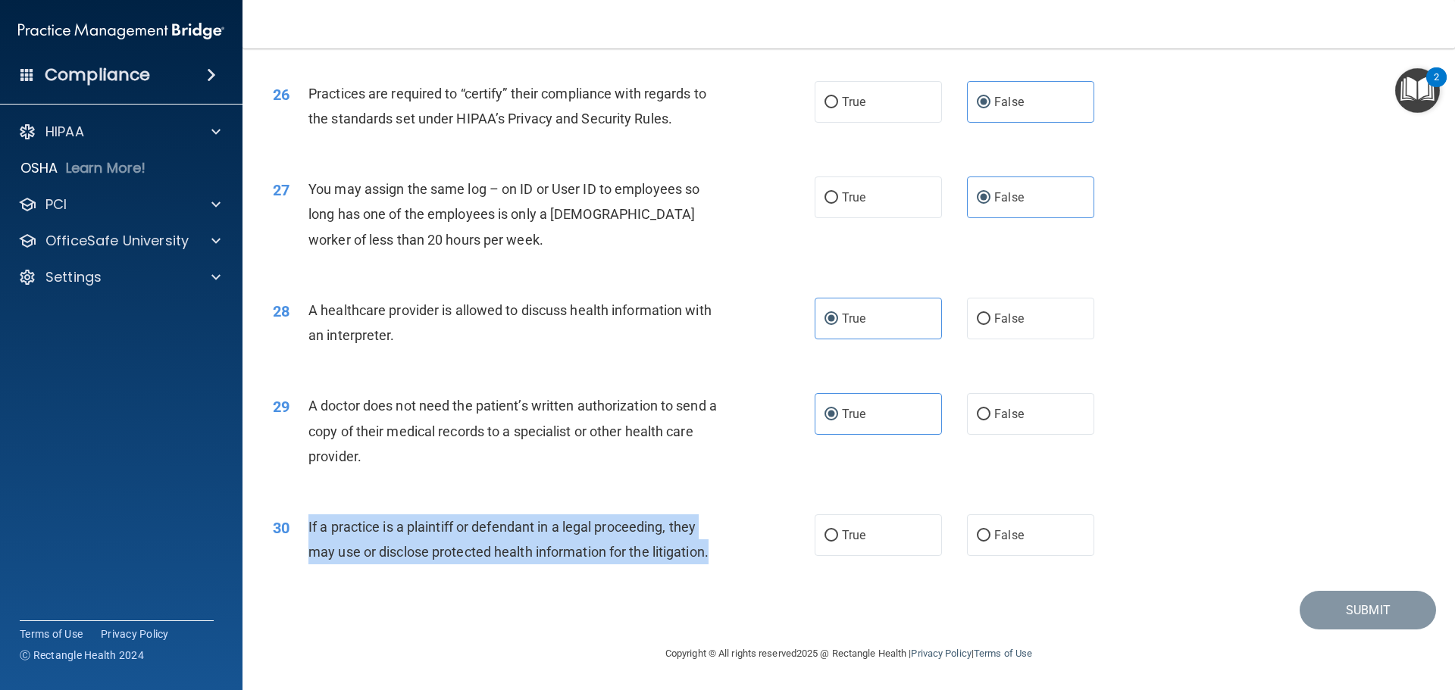
drag, startPoint x: 722, startPoint y: 556, endPoint x: 307, endPoint y: 528, distance: 416.3
click at [307, 528] on div "30 If a practice is a plaintiff or defendant in a legal proceeding, they may us…" at bounding box center [543, 544] width 587 height 58
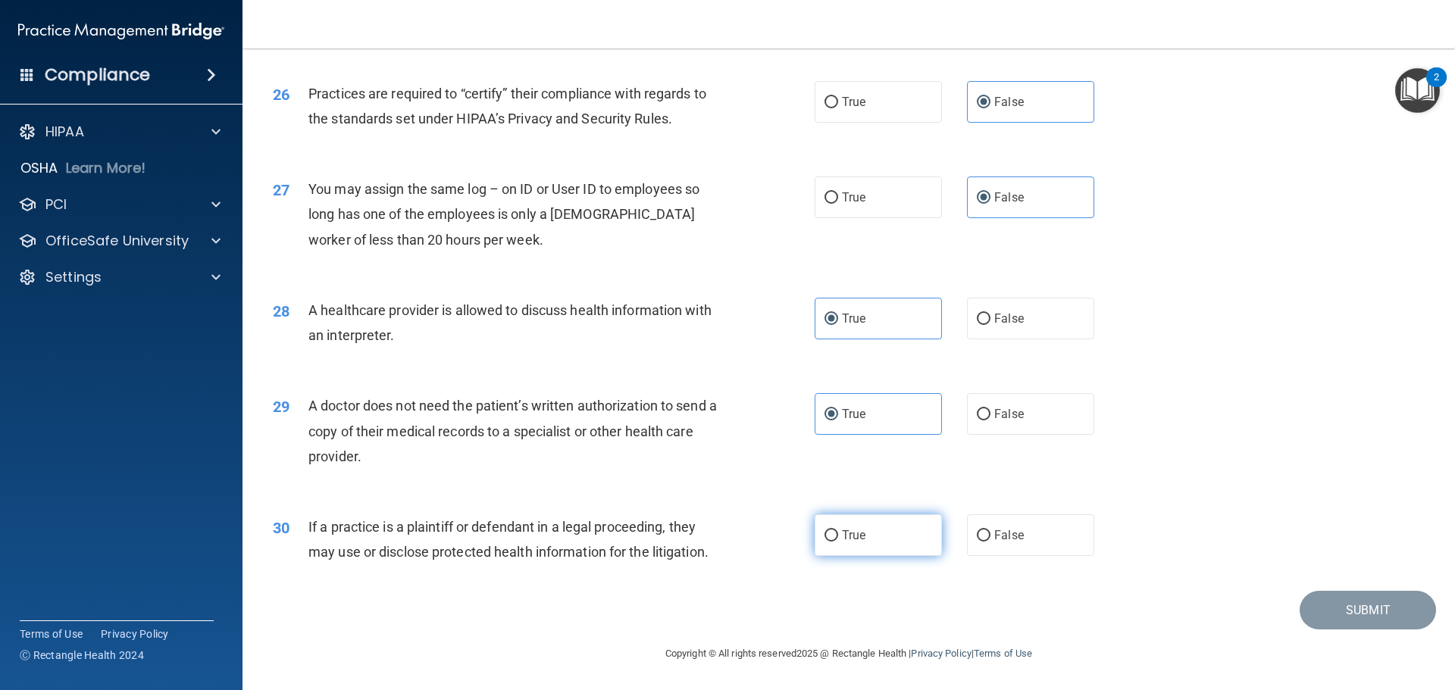
click at [861, 540] on label "True" at bounding box center [878, 536] width 127 height 42
click at [838, 540] on input "True" at bounding box center [832, 536] width 14 height 11
radio input "true"
click at [1335, 609] on button "Submit" at bounding box center [1368, 610] width 136 height 39
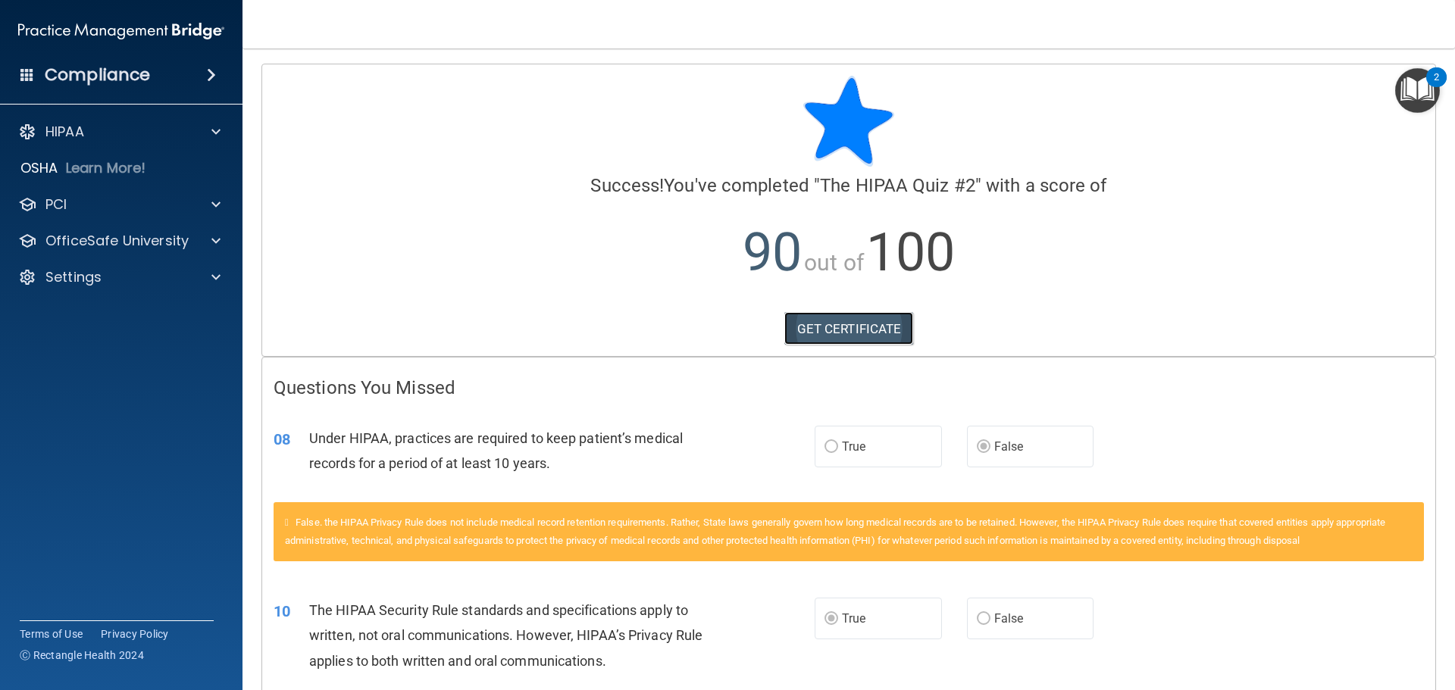
click at [819, 324] on link "GET CERTIFICATE" at bounding box center [849, 328] width 130 height 33
click at [146, 239] on p "OfficeSafe University" at bounding box center [116, 241] width 143 height 18
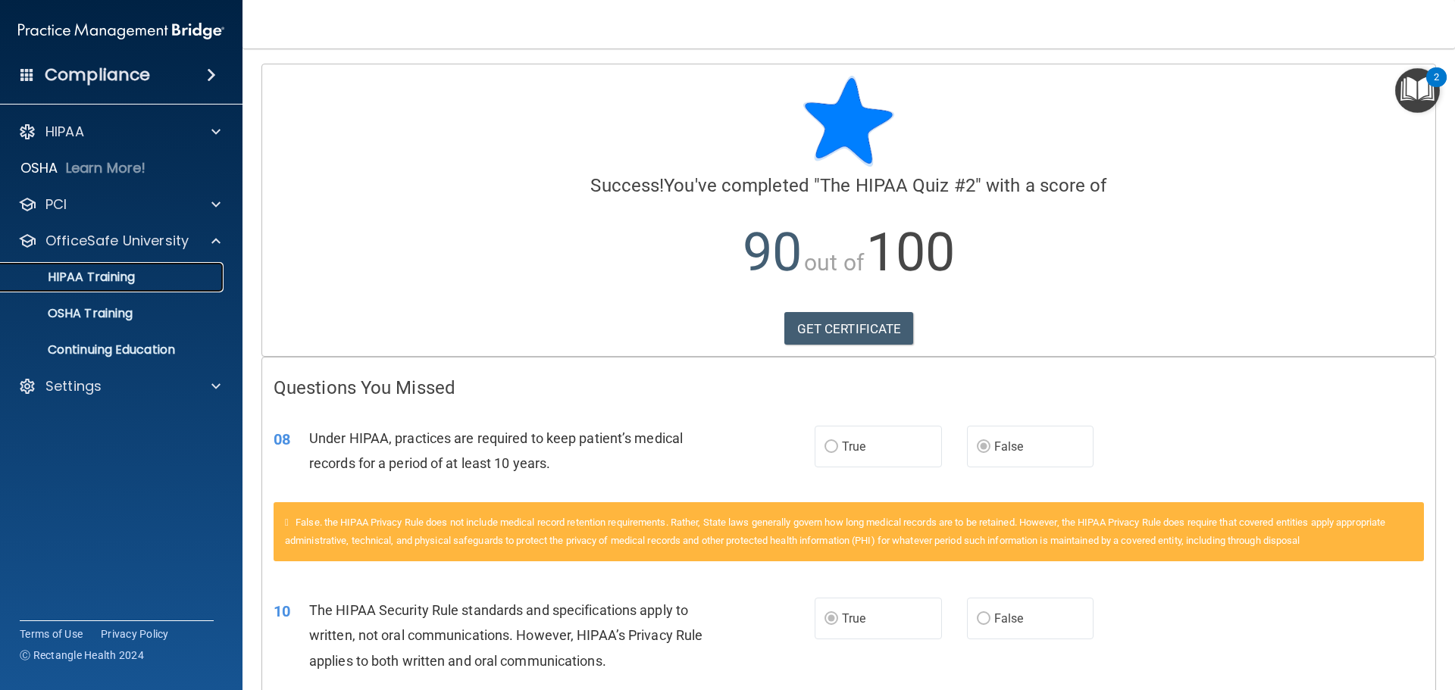
click at [140, 277] on div "HIPAA Training" at bounding box center [113, 277] width 207 height 15
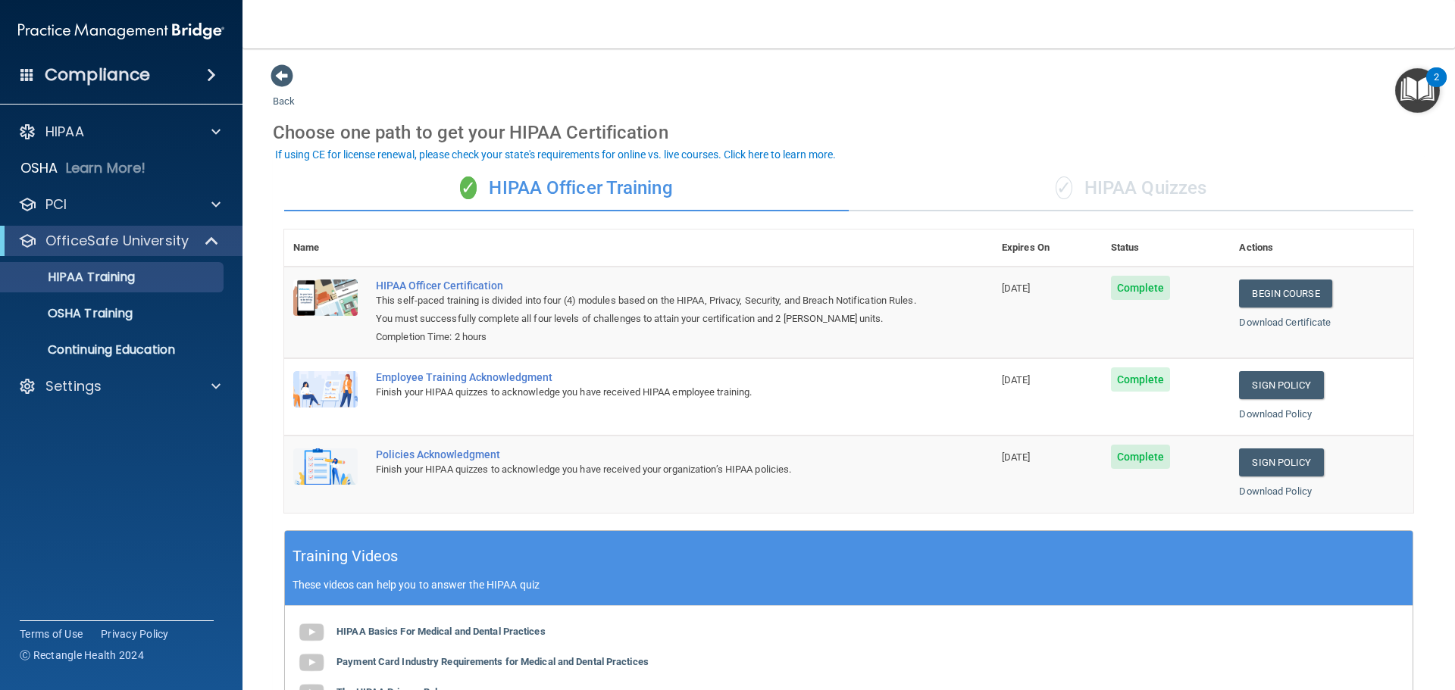
click at [1166, 185] on div "✓ HIPAA Quizzes" at bounding box center [1131, 188] width 565 height 45
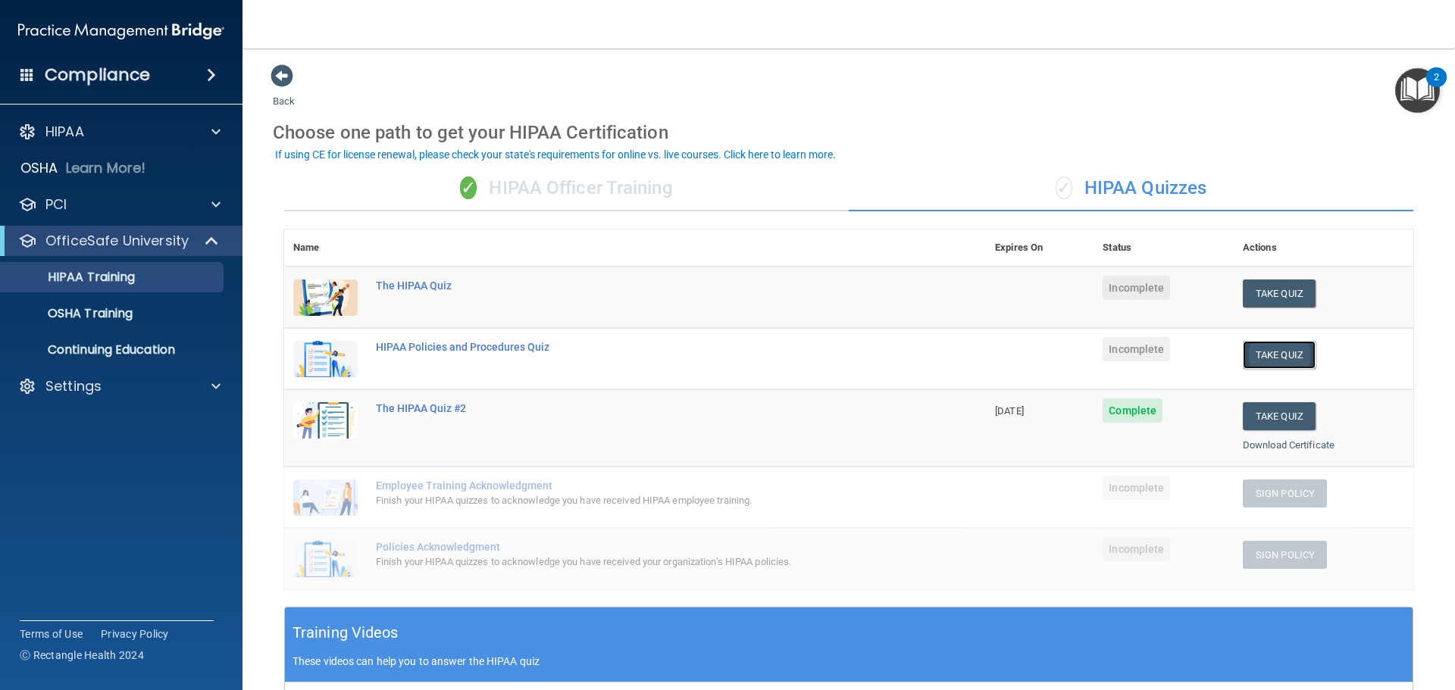
click at [1290, 359] on button "Take Quiz" at bounding box center [1279, 355] width 73 height 28
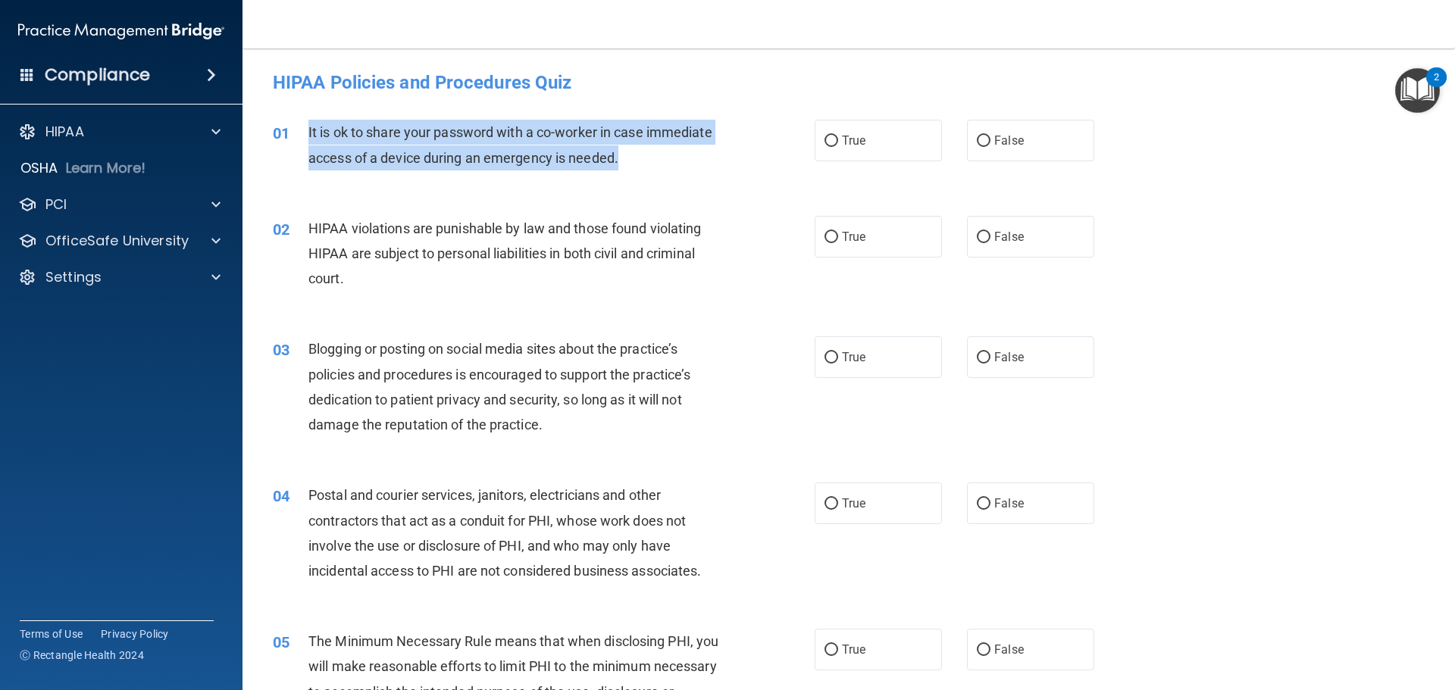
drag, startPoint x: 626, startPoint y: 161, endPoint x: 306, endPoint y: 134, distance: 321.0
click at [306, 134] on div "01 It is ok to share your password with a co-worker in case immediate access of…" at bounding box center [543, 149] width 587 height 58
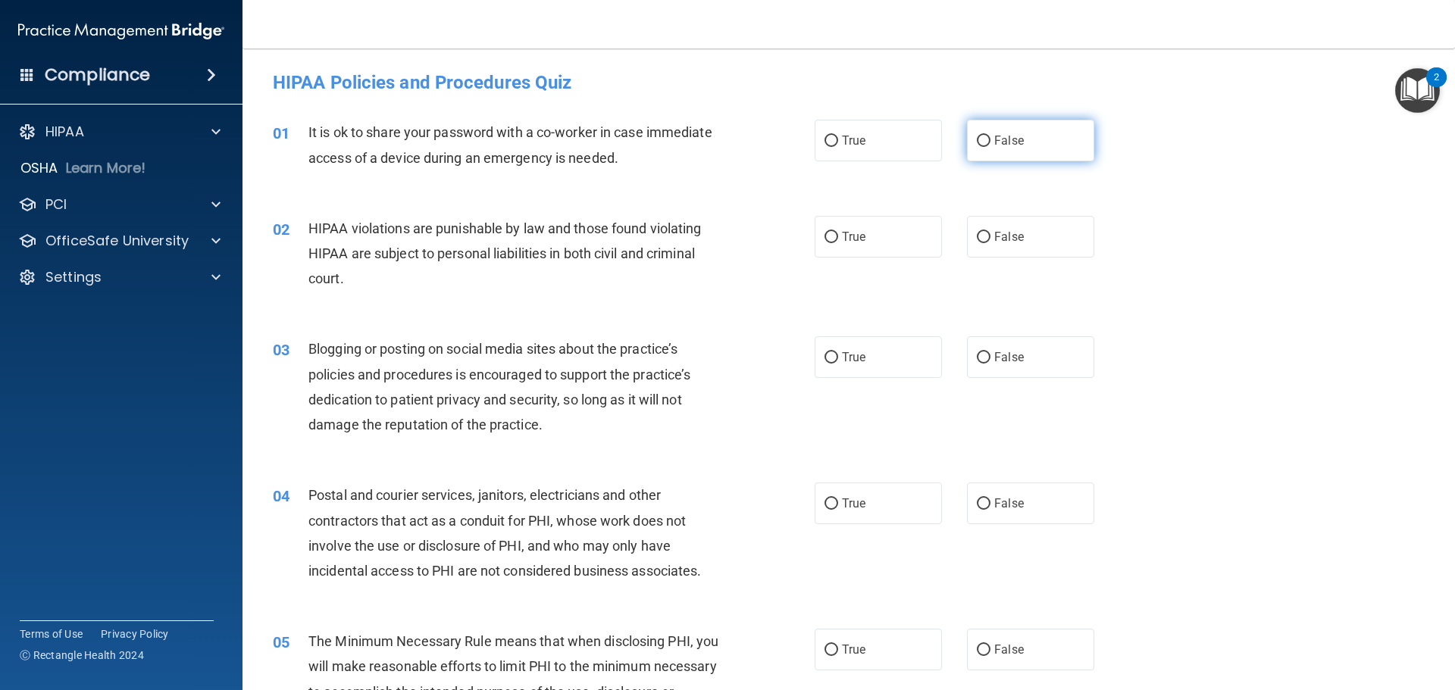
click at [994, 146] on span "False" at bounding box center [1009, 140] width 30 height 14
click at [991, 146] on input "False" at bounding box center [984, 141] width 14 height 11
radio input "true"
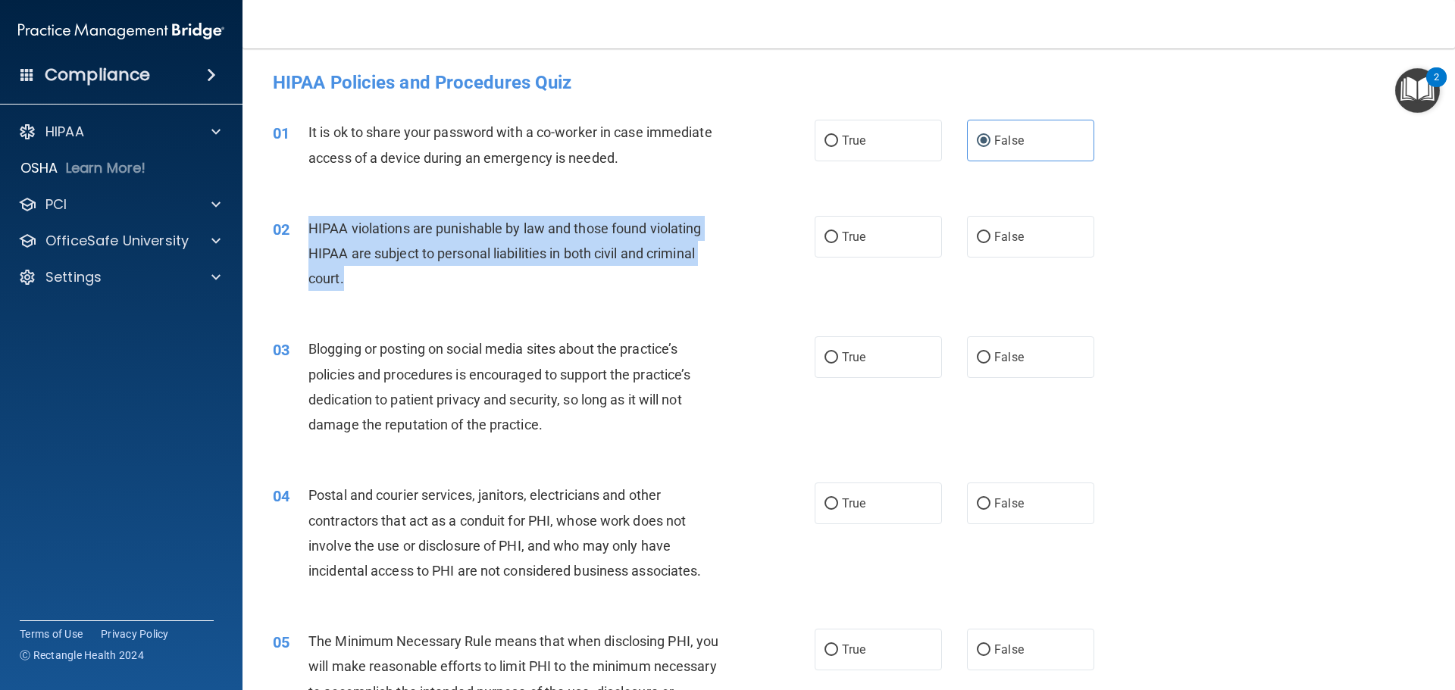
drag, startPoint x: 355, startPoint y: 275, endPoint x: 307, endPoint y: 229, distance: 66.5
click at [307, 229] on div "02 HIPAA violations are punishable by law and those found violating HIPAA are s…" at bounding box center [543, 257] width 587 height 83
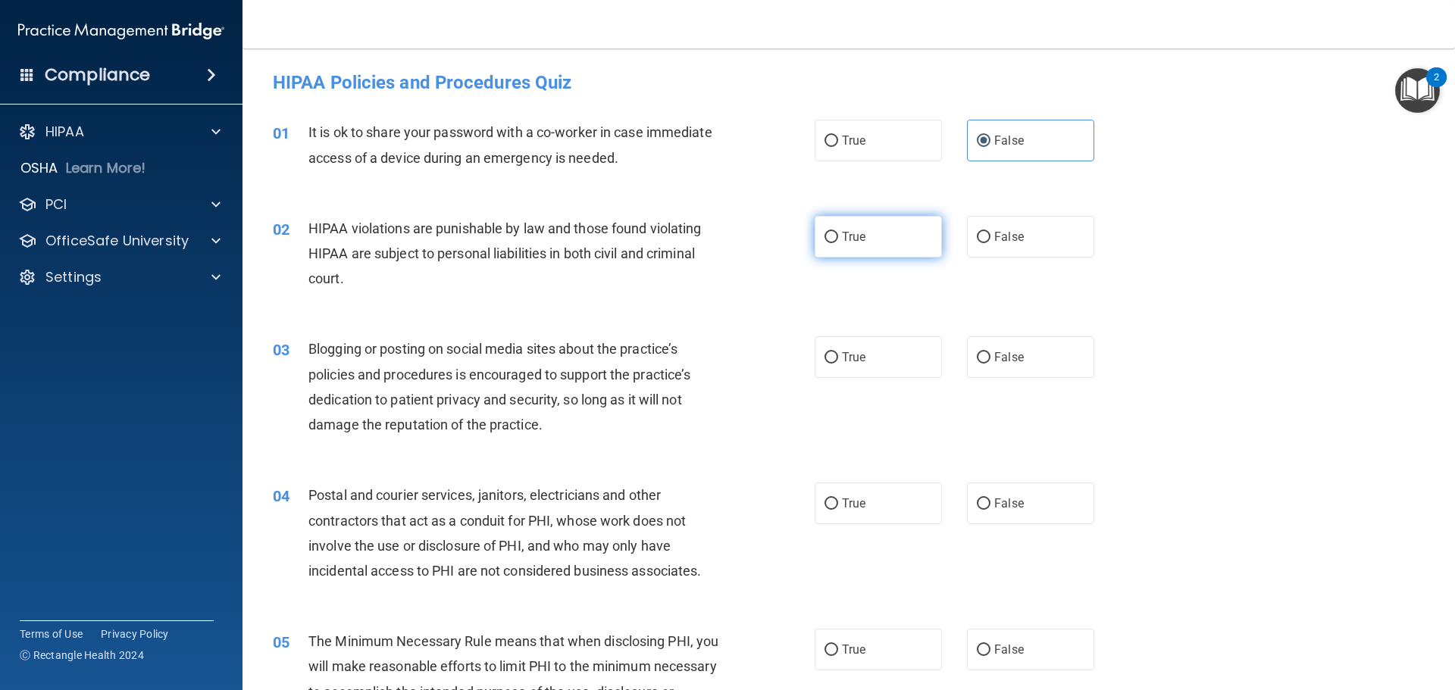
click at [856, 231] on span "True" at bounding box center [853, 237] width 23 height 14
click at [838, 232] on input "True" at bounding box center [832, 237] width 14 height 11
radio input "true"
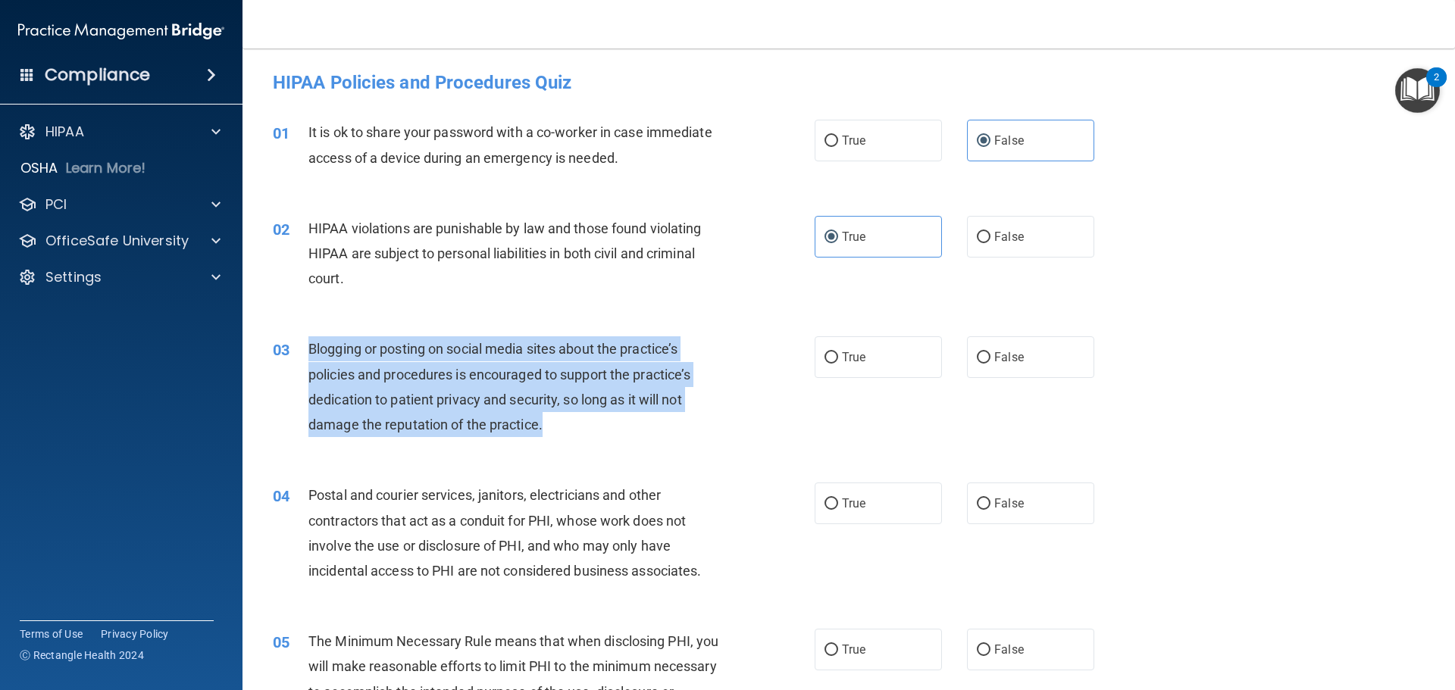
drag, startPoint x: 567, startPoint y: 431, endPoint x: 299, endPoint y: 361, distance: 276.7
click at [299, 361] on div "03 Blogging or posting on social media sites about the practice’s policies and …" at bounding box center [543, 391] width 587 height 108
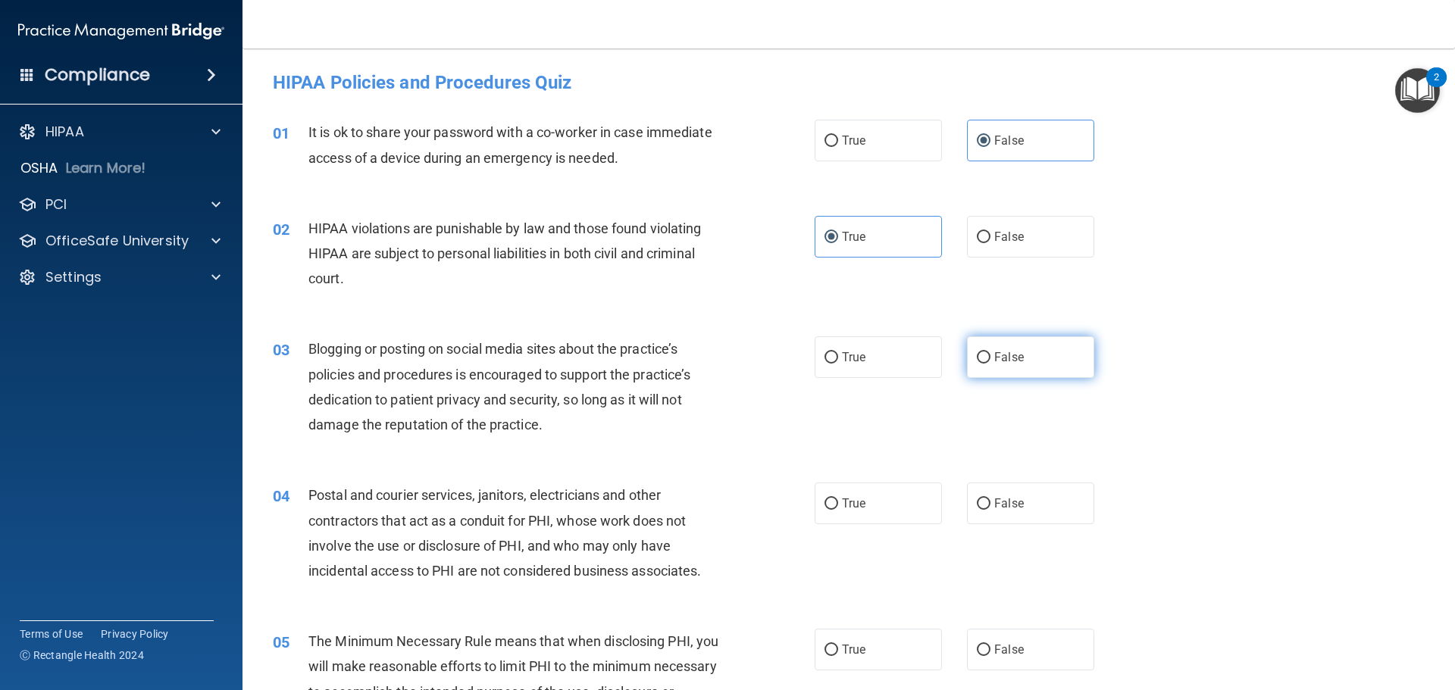
click at [995, 354] on span "False" at bounding box center [1009, 357] width 30 height 14
click at [991, 354] on input "False" at bounding box center [984, 357] width 14 height 11
radio input "true"
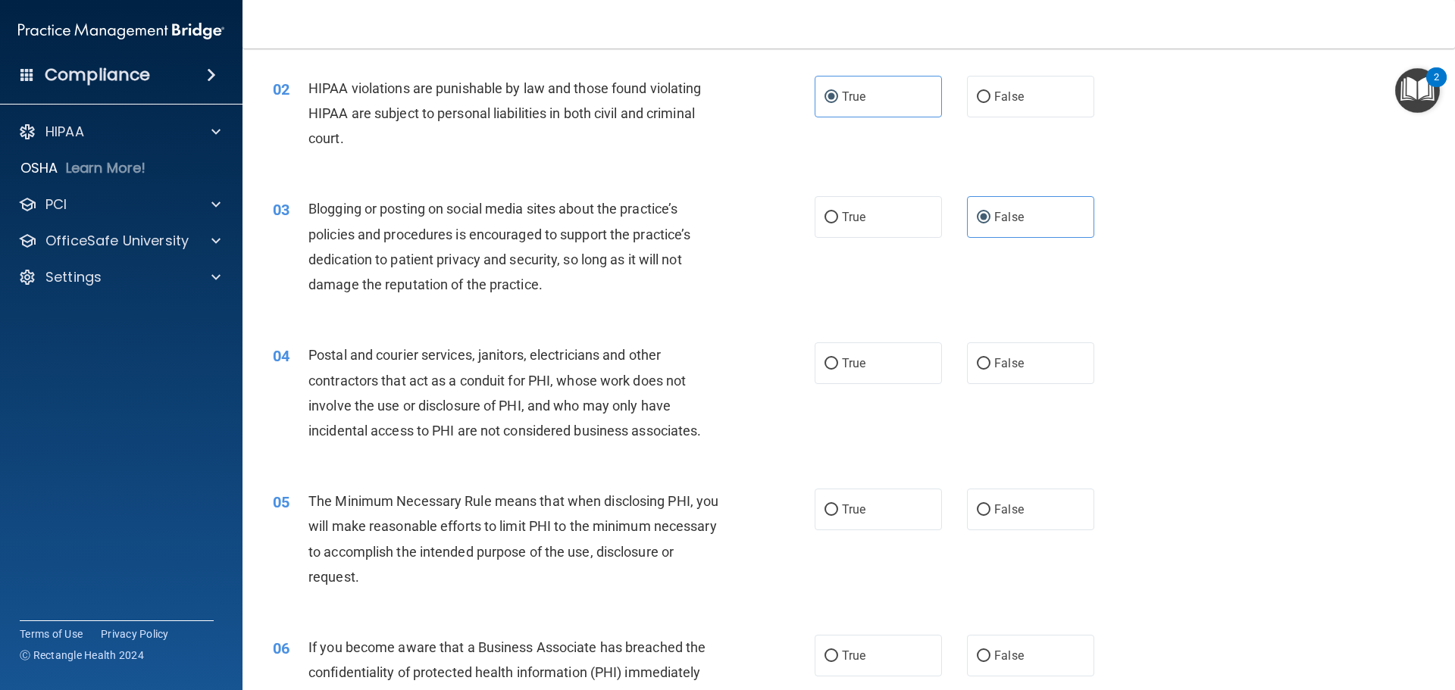
scroll to position [152, 0]
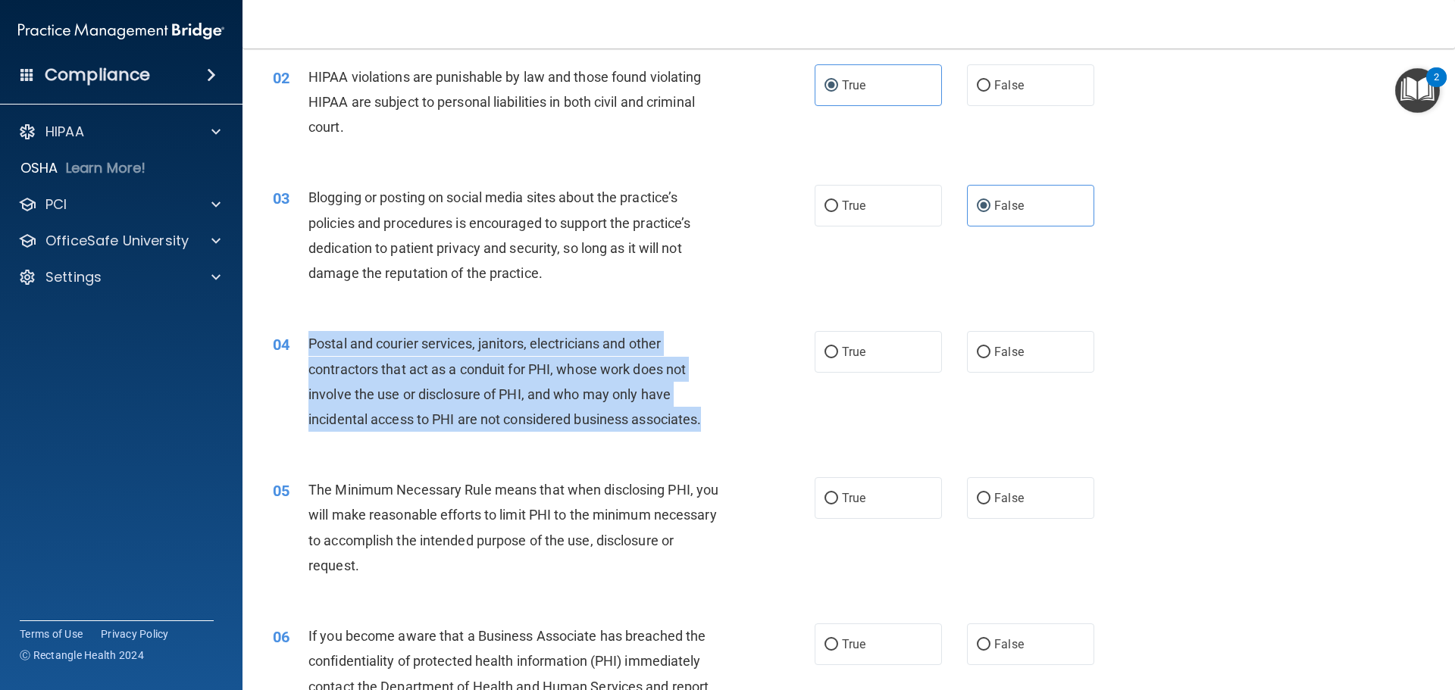
drag, startPoint x: 719, startPoint y: 421, endPoint x: 308, endPoint y: 339, distance: 419.0
click at [308, 339] on div "Postal and courier services, janitors, electricians and other contractors that …" at bounding box center [520, 381] width 424 height 101
click at [745, 359] on div "04 Postal and courier services, janitors, electricians and other contractors th…" at bounding box center [543, 385] width 587 height 108
drag, startPoint x: 669, startPoint y: 421, endPoint x: 310, endPoint y: 353, distance: 364.8
click at [310, 353] on div "04 Postal and courier services, janitors, electricians and other contractors th…" at bounding box center [543, 385] width 587 height 108
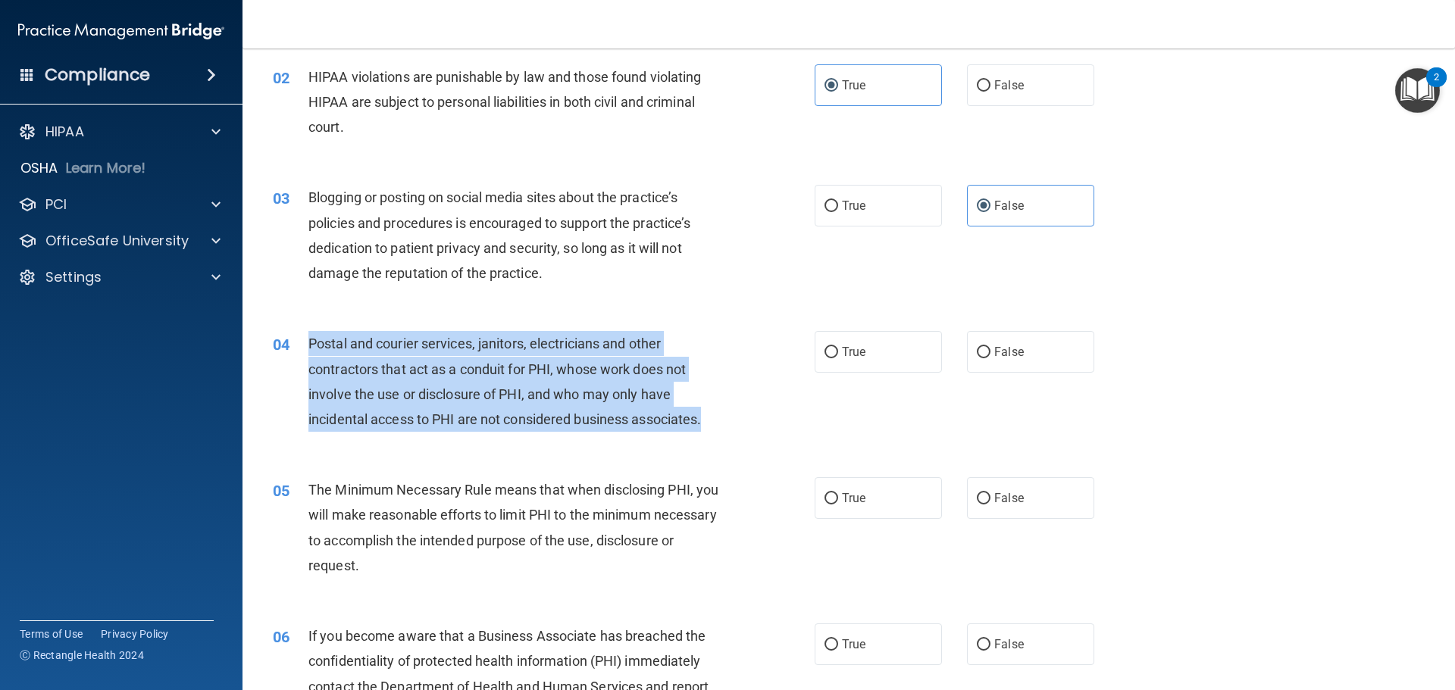
click at [791, 380] on div "04 Postal and courier services, janitors, electricians and other contractors th…" at bounding box center [543, 385] width 587 height 108
drag, startPoint x: 728, startPoint y: 418, endPoint x: 308, endPoint y: 352, distance: 424.3
click at [308, 352] on div "04 Postal and courier services, janitors, electricians and other contractors th…" at bounding box center [543, 385] width 587 height 108
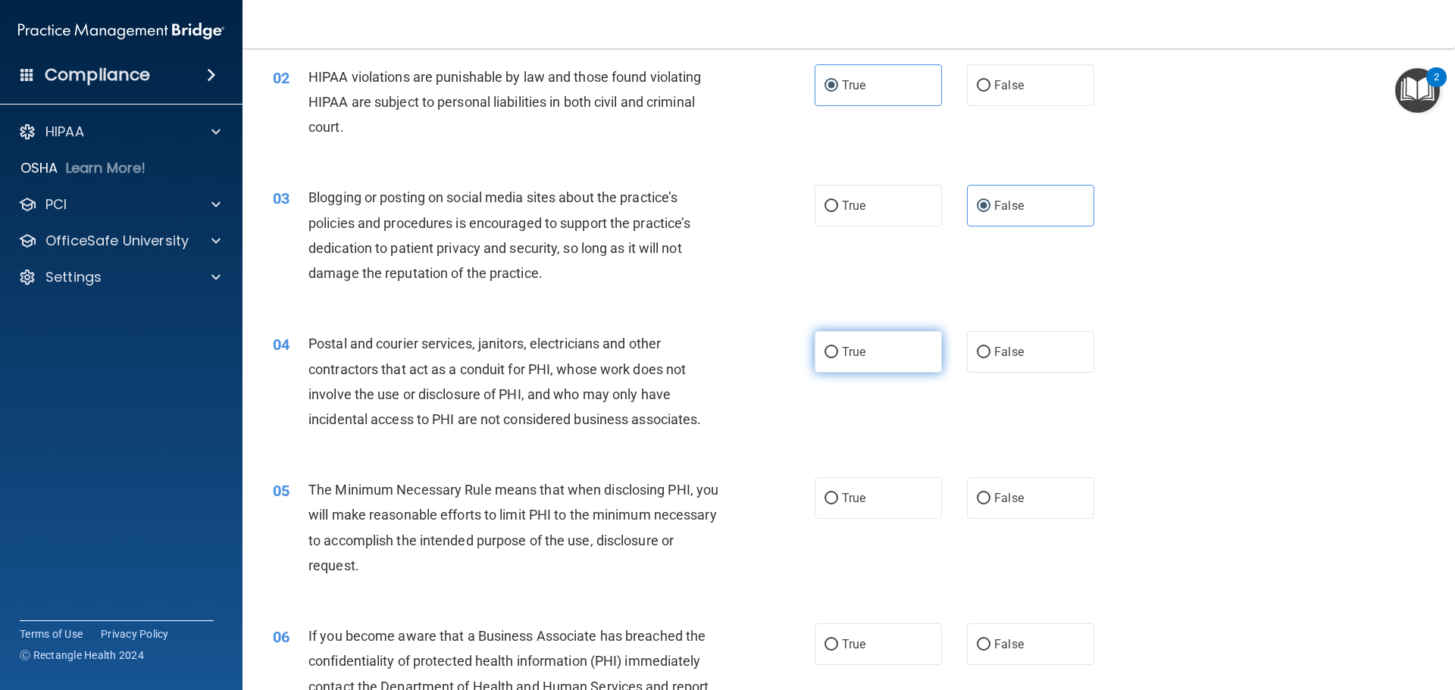
click at [833, 353] on label "True" at bounding box center [878, 352] width 127 height 42
click at [833, 353] on input "True" at bounding box center [832, 352] width 14 height 11
radio input "true"
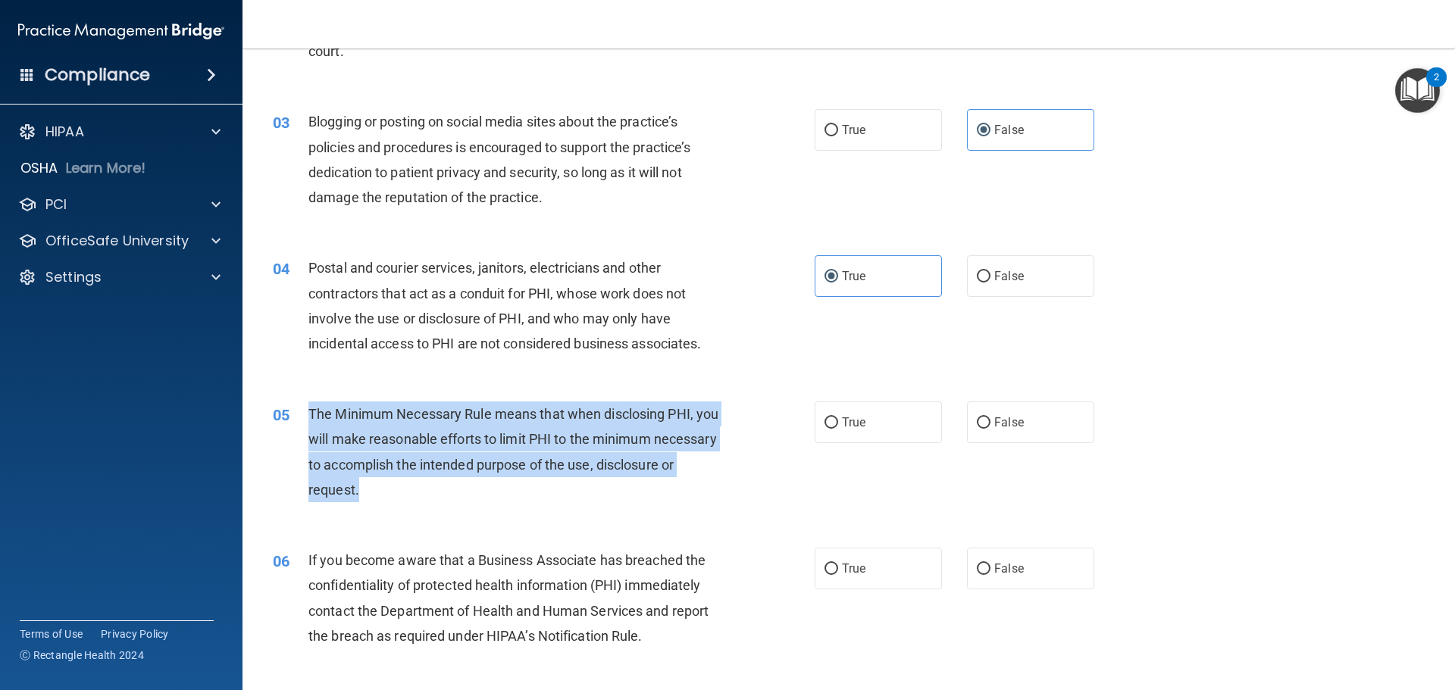
drag, startPoint x: 435, startPoint y: 493, endPoint x: 307, endPoint y: 413, distance: 150.8
click at [307, 413] on div "05 The Minimum Necessary Rule means that when disclosing PHI, you will make rea…" at bounding box center [543, 456] width 587 height 108
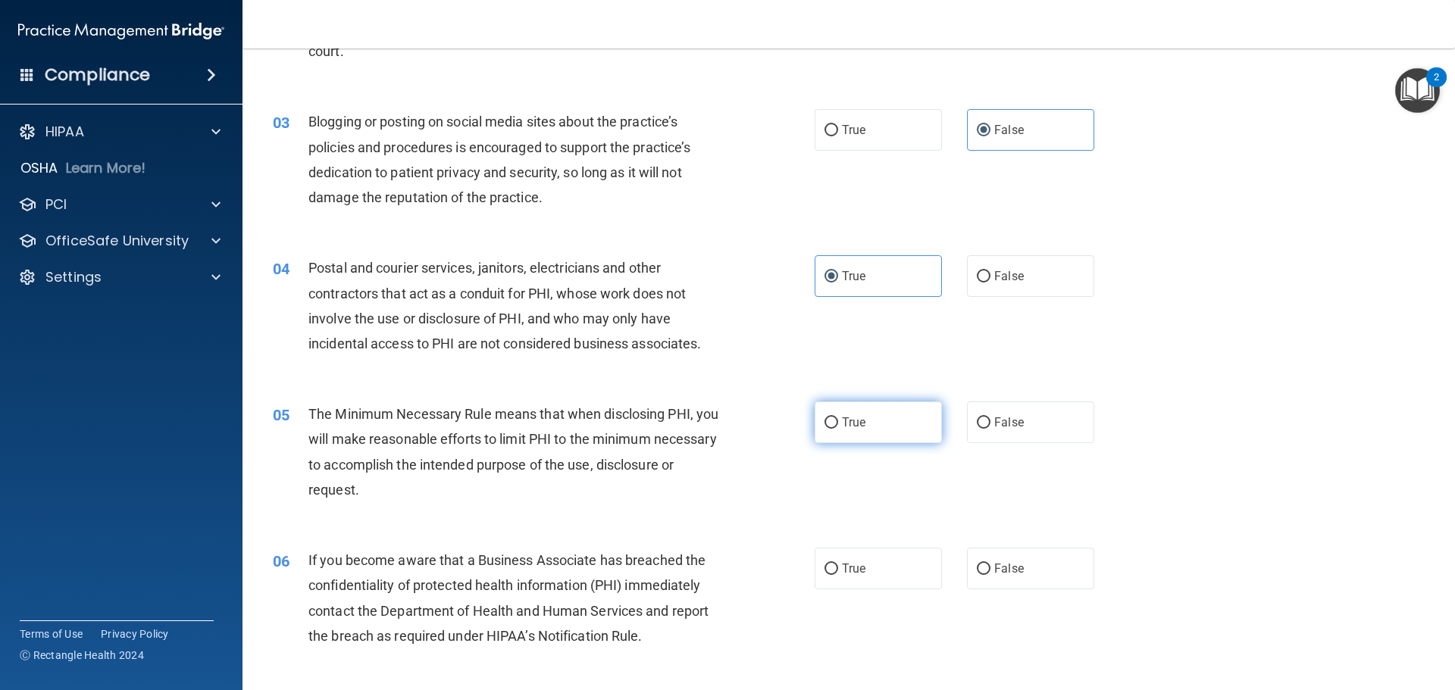
click at [866, 430] on label "True" at bounding box center [878, 423] width 127 height 42
click at [838, 429] on input "True" at bounding box center [832, 423] width 14 height 11
radio input "true"
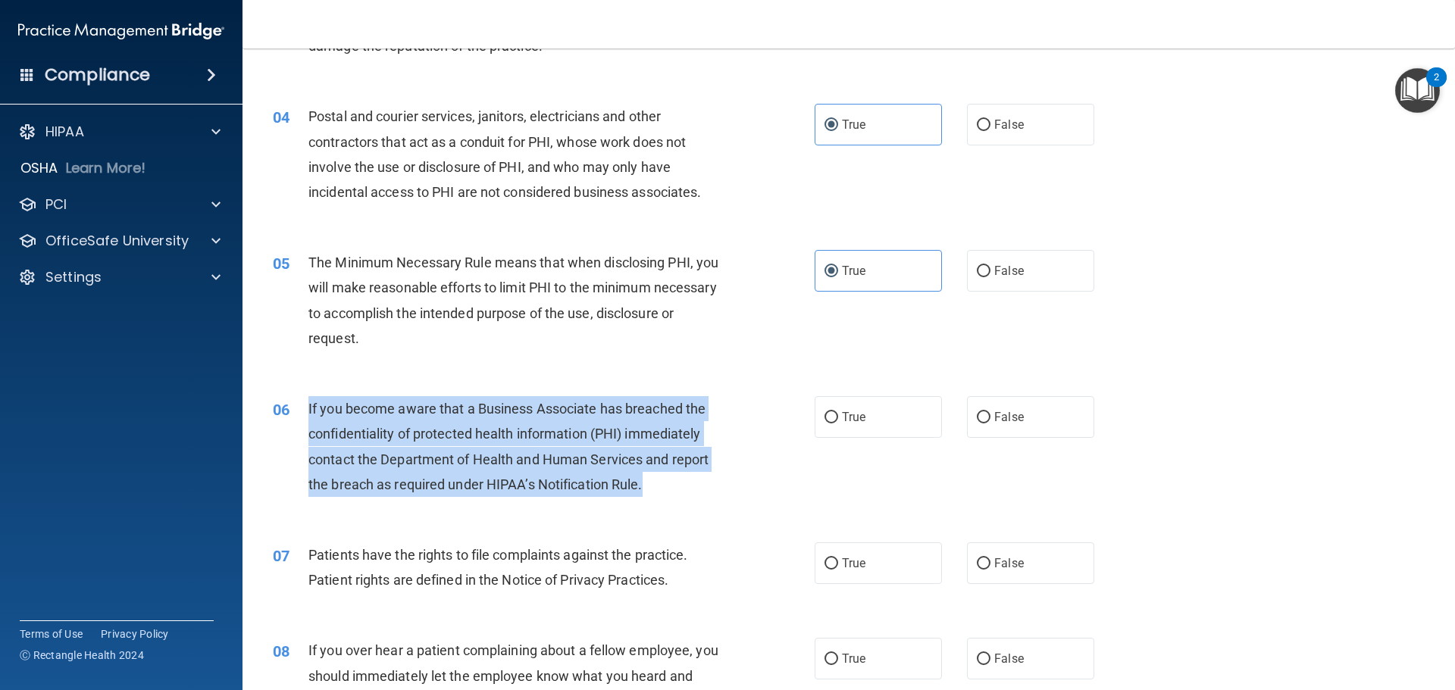
drag, startPoint x: 670, startPoint y: 484, endPoint x: 299, endPoint y: 427, distance: 375.0
click at [299, 427] on div "06 If you become aware that a Business Associate has breached the confidentiali…" at bounding box center [543, 450] width 587 height 108
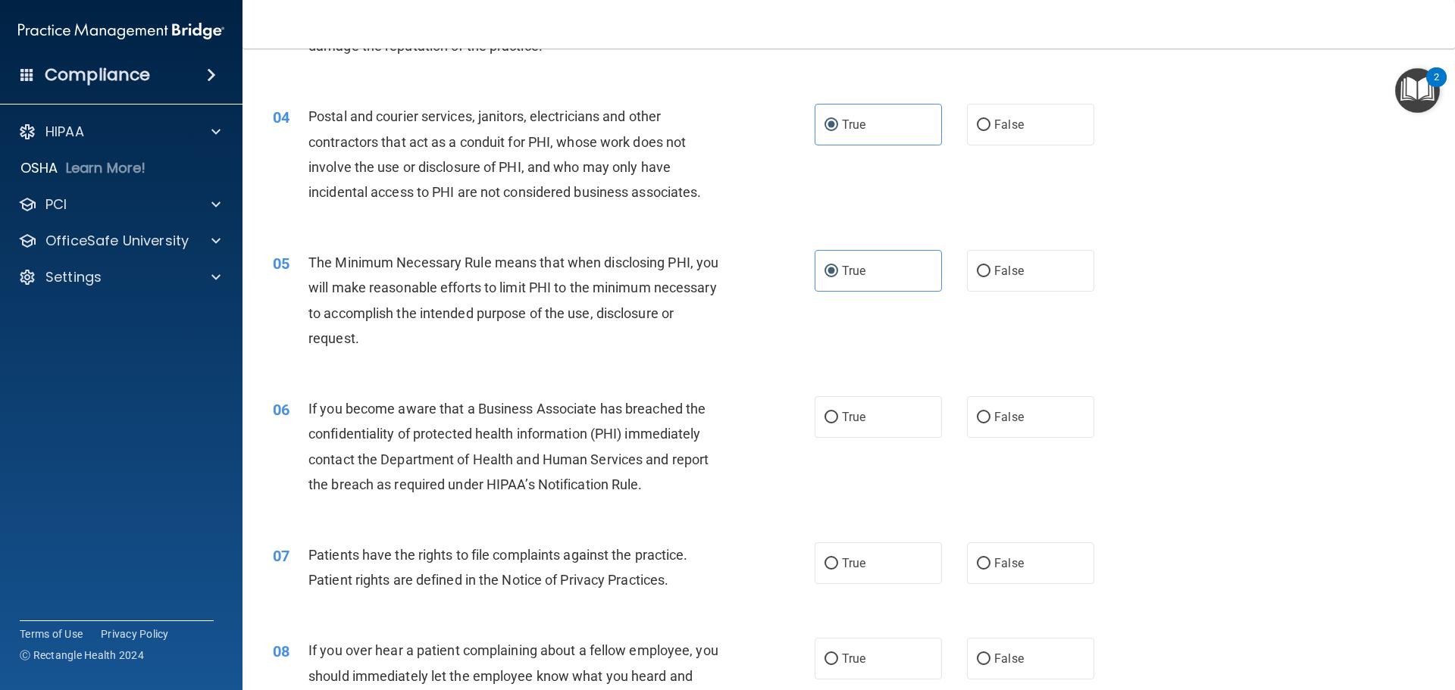
drag, startPoint x: 655, startPoint y: 515, endPoint x: 746, endPoint y: 483, distance: 96.6
click at [655, 515] on div "06 If you become aware that a Business Associate has breached the confidentiali…" at bounding box center [848, 450] width 1175 height 146
click at [844, 425] on label "True" at bounding box center [878, 417] width 127 height 42
click at [838, 424] on input "True" at bounding box center [832, 417] width 14 height 11
radio input "true"
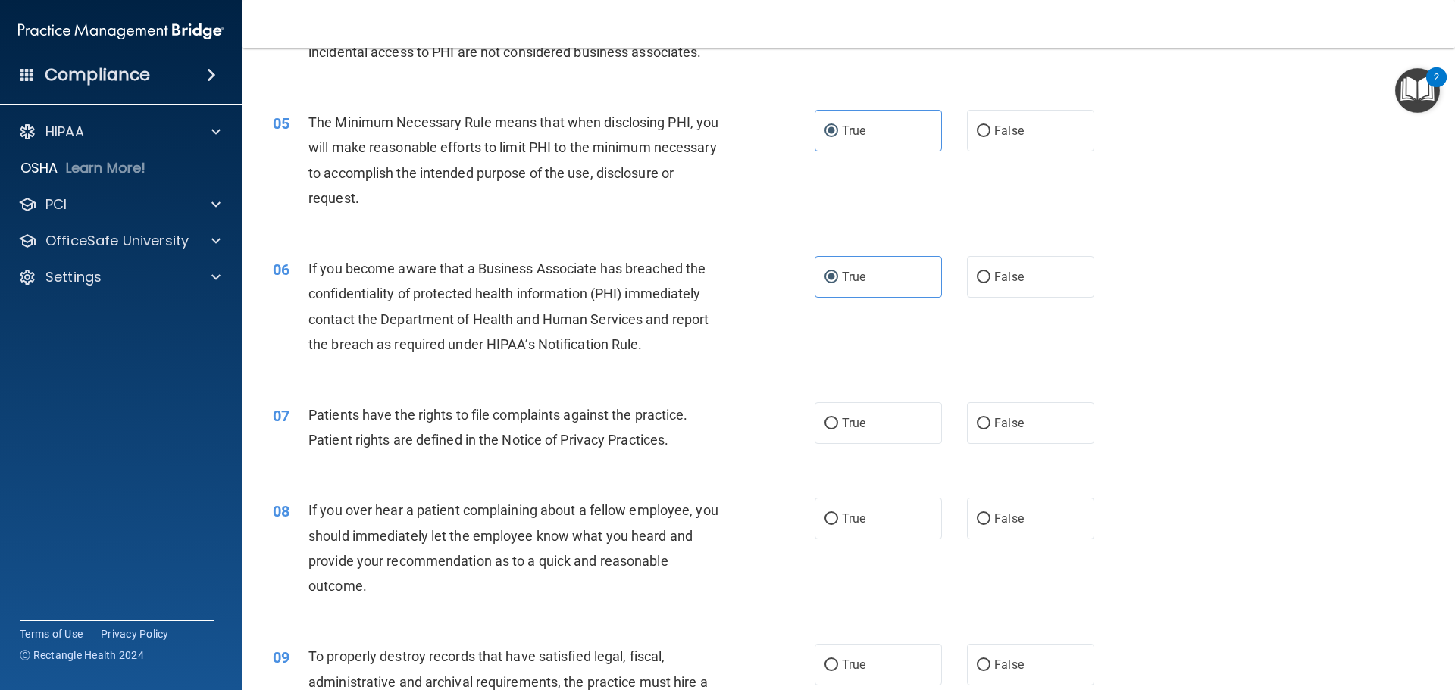
scroll to position [531, 0]
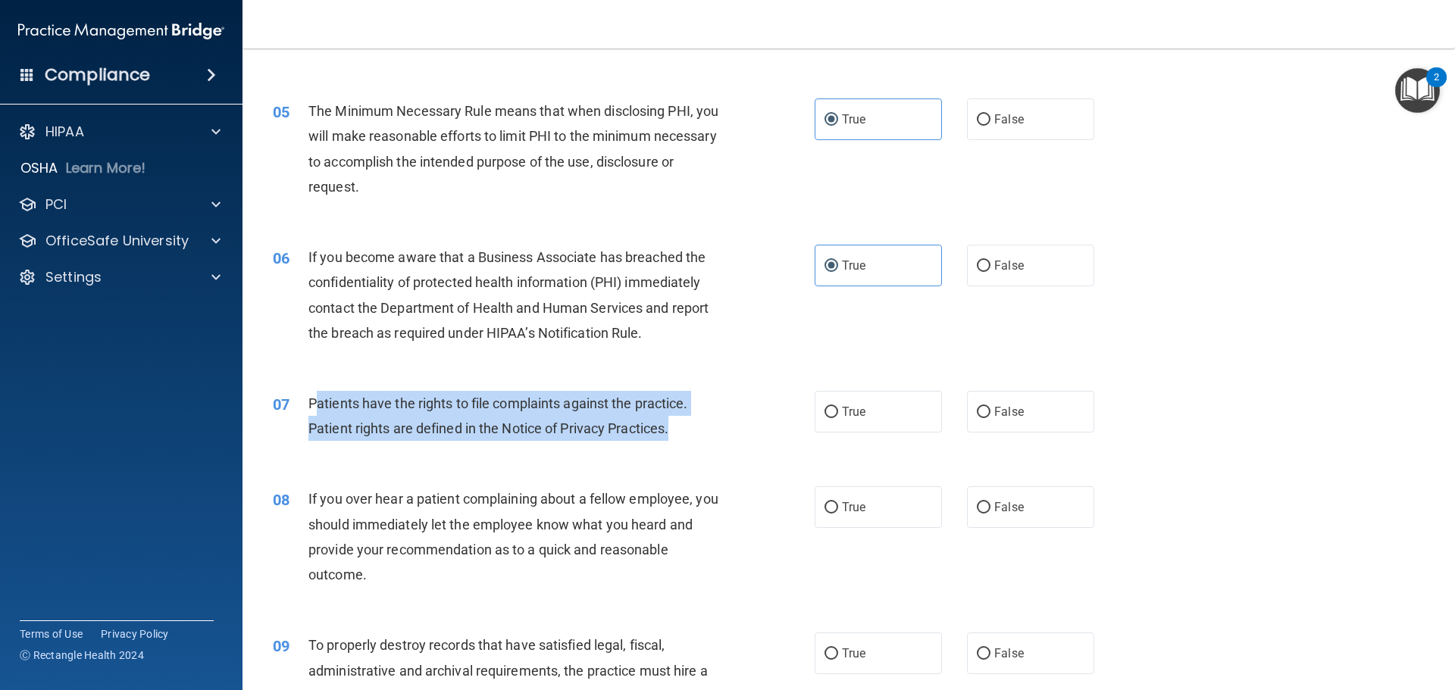
drag, startPoint x: 692, startPoint y: 429, endPoint x: 315, endPoint y: 411, distance: 377.9
click at [315, 411] on div "Patients have the rights to file complaints against the practice. Patient right…" at bounding box center [520, 416] width 424 height 50
drag, startPoint x: 542, startPoint y: 440, endPoint x: 550, endPoint y: 435, distance: 9.3
click at [543, 439] on div "Patients have the rights to file complaints against the practice. Patient right…" at bounding box center [520, 416] width 424 height 50
click at [654, 429] on span "Patients have the rights to file complaints against the practice. Patient right…" at bounding box center [498, 416] width 380 height 41
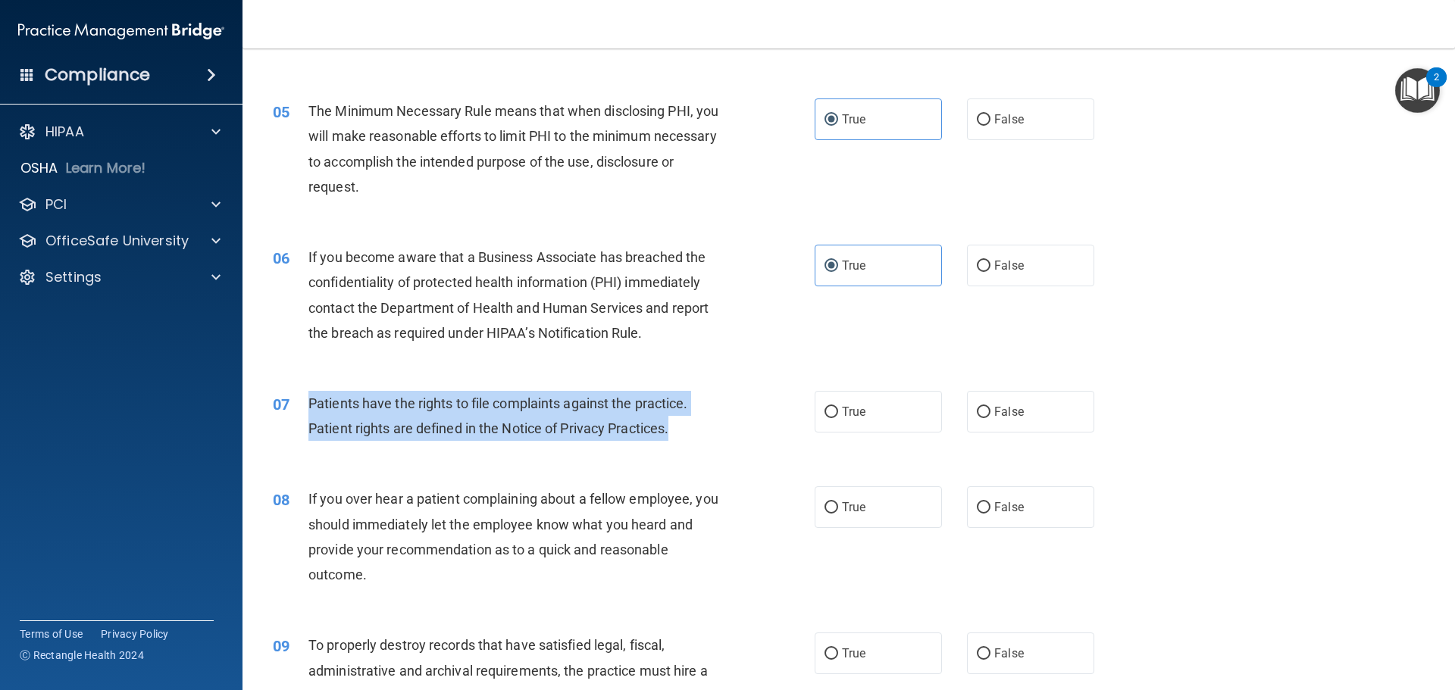
drag, startPoint x: 675, startPoint y: 427, endPoint x: 307, endPoint y: 401, distance: 369.3
click at [307, 401] on div "07 Patients have the rights to file complaints against the practice. Patient ri…" at bounding box center [543, 420] width 587 height 58
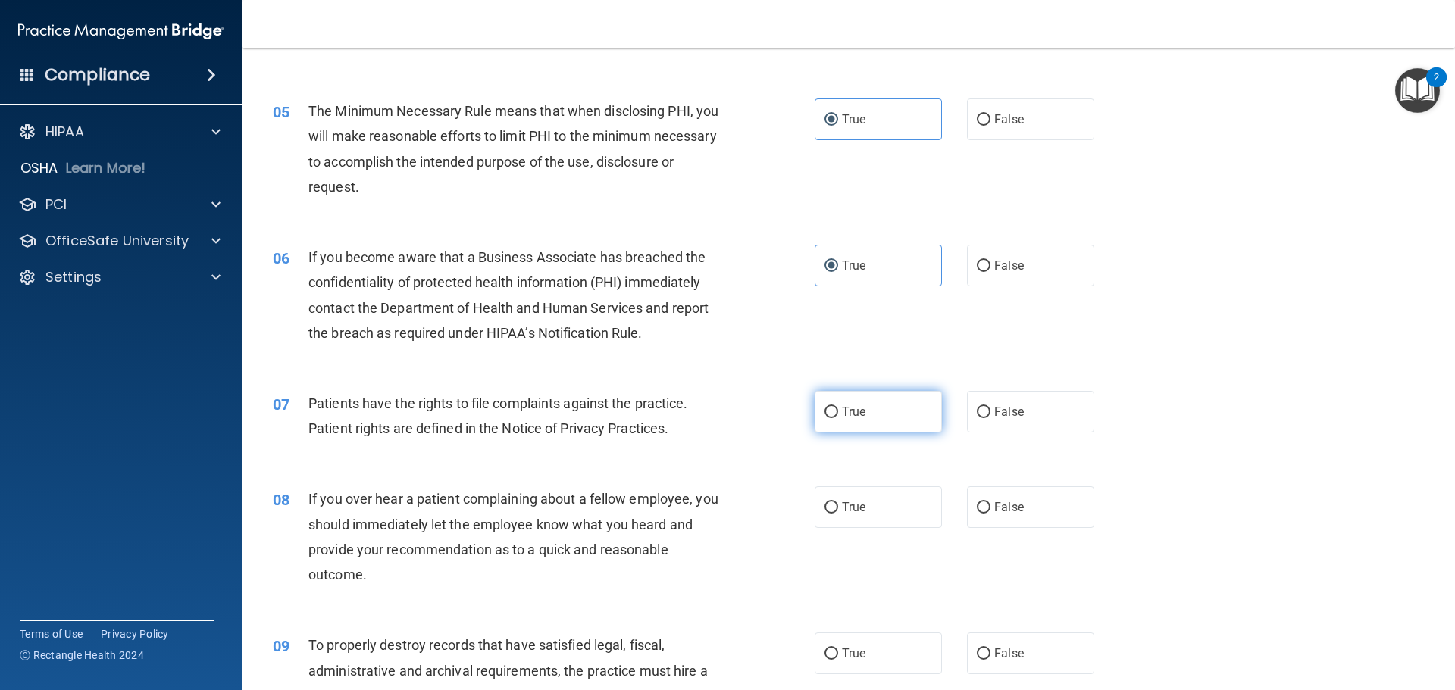
click at [836, 423] on label "True" at bounding box center [878, 412] width 127 height 42
click at [836, 418] on input "True" at bounding box center [832, 412] width 14 height 11
radio input "true"
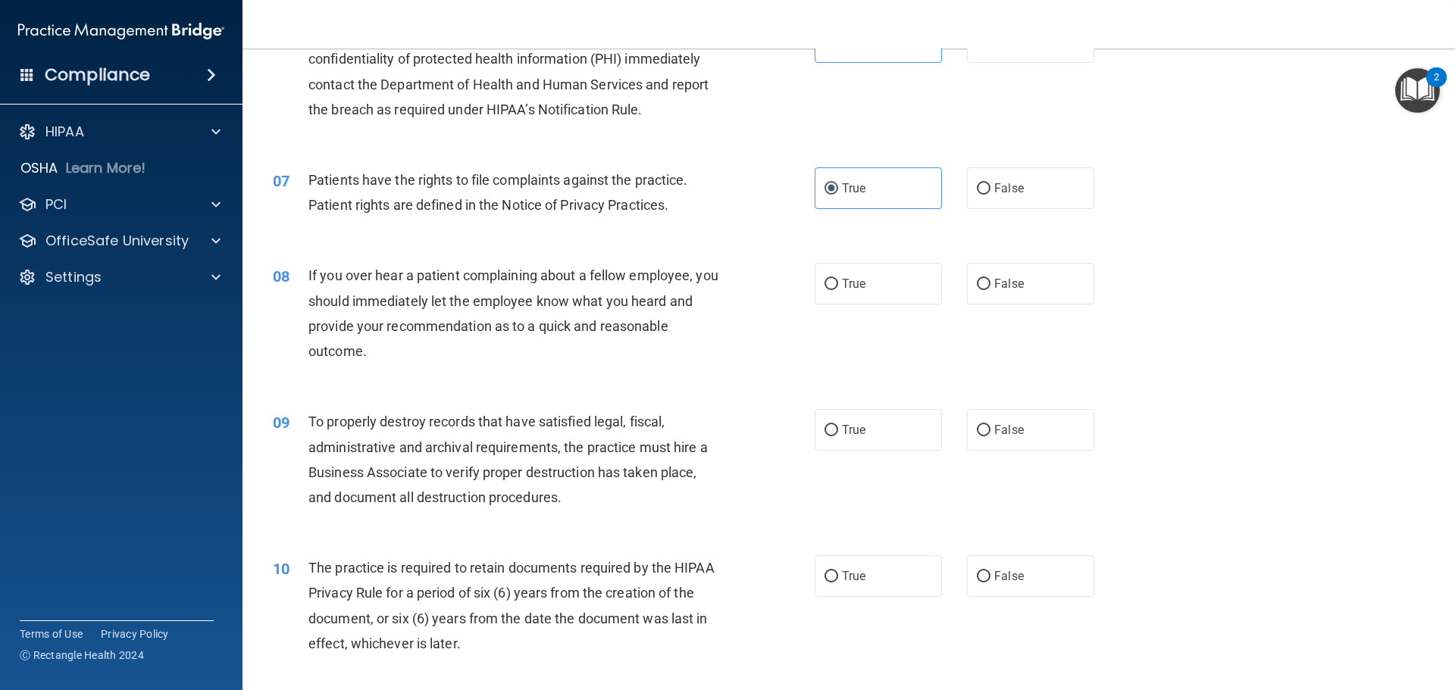
scroll to position [758, 0]
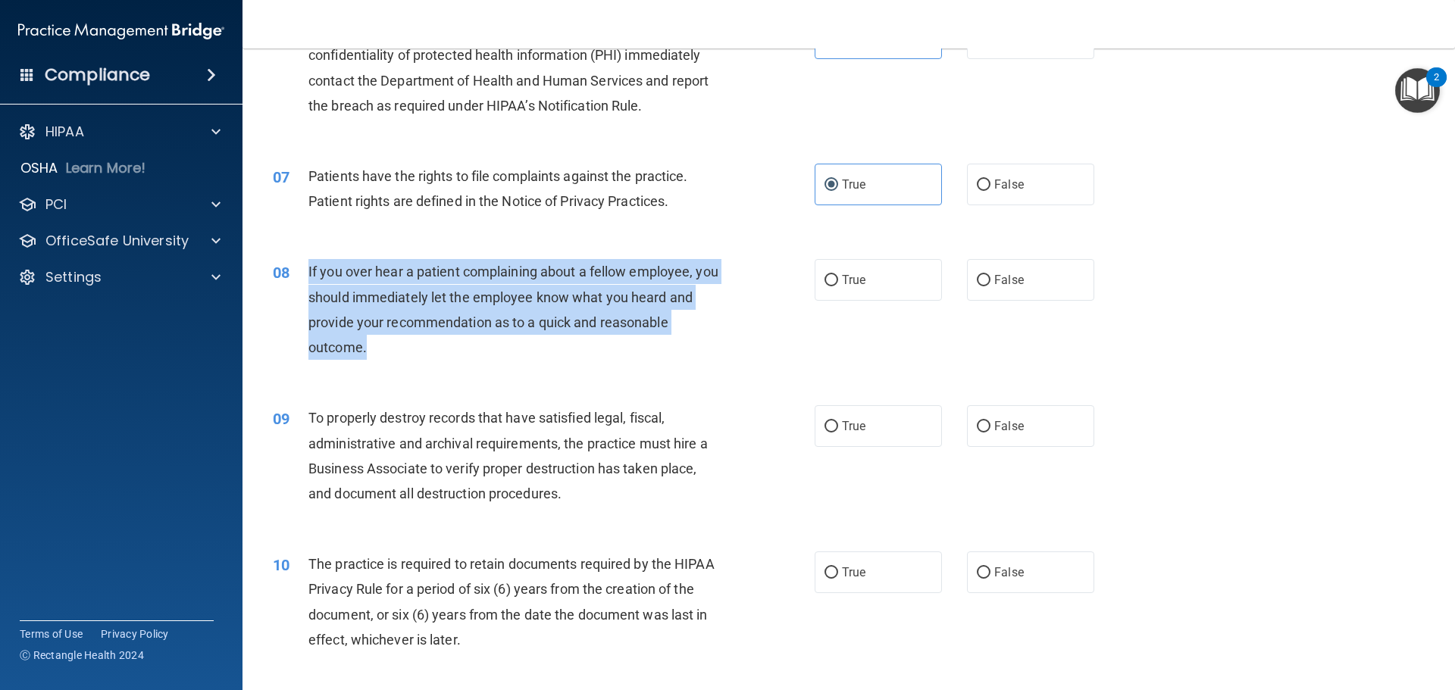
drag, startPoint x: 379, startPoint y: 349, endPoint x: 296, endPoint y: 287, distance: 104.4
click at [296, 287] on div "08 If you over hear a patient complaining about a fellow employee, you should i…" at bounding box center [543, 313] width 587 height 108
drag, startPoint x: 979, startPoint y: 274, endPoint x: 963, endPoint y: 283, distance: 17.3
click at [979, 275] on input "False" at bounding box center [984, 280] width 14 height 11
radio input "true"
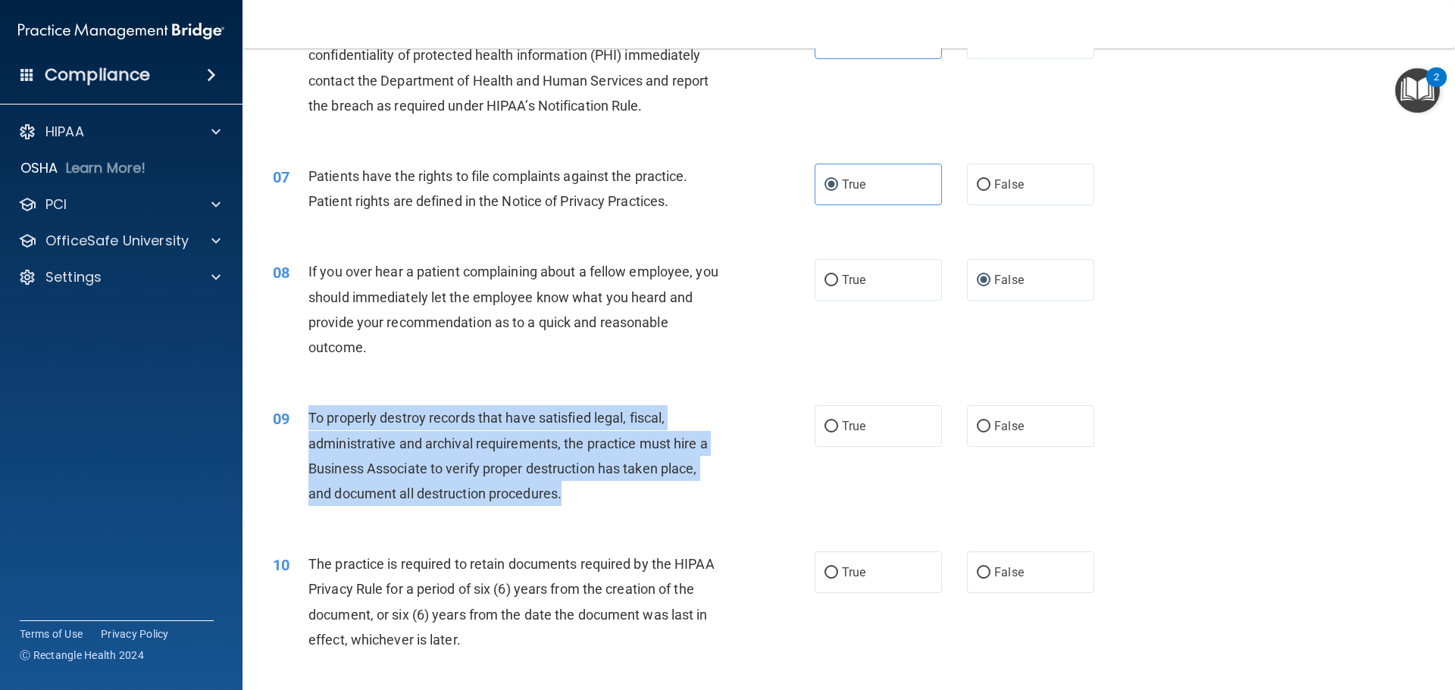
drag, startPoint x: 572, startPoint y: 499, endPoint x: 308, endPoint y: 418, distance: 276.0
click at [308, 418] on div "To properly destroy records that have satisfied legal, fiscal, administrative a…" at bounding box center [520, 456] width 424 height 101
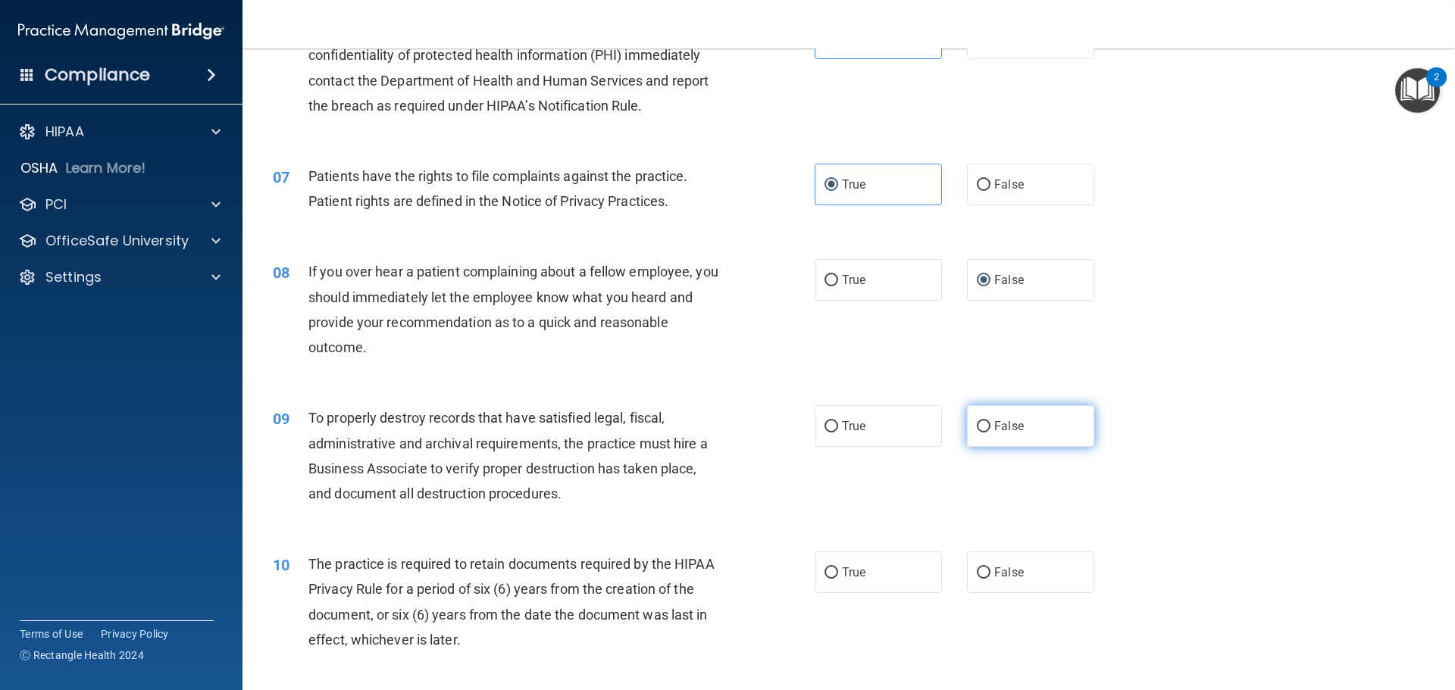
click at [1001, 434] on label "False" at bounding box center [1030, 427] width 127 height 42
click at [991, 433] on input "False" at bounding box center [984, 426] width 14 height 11
radio input "true"
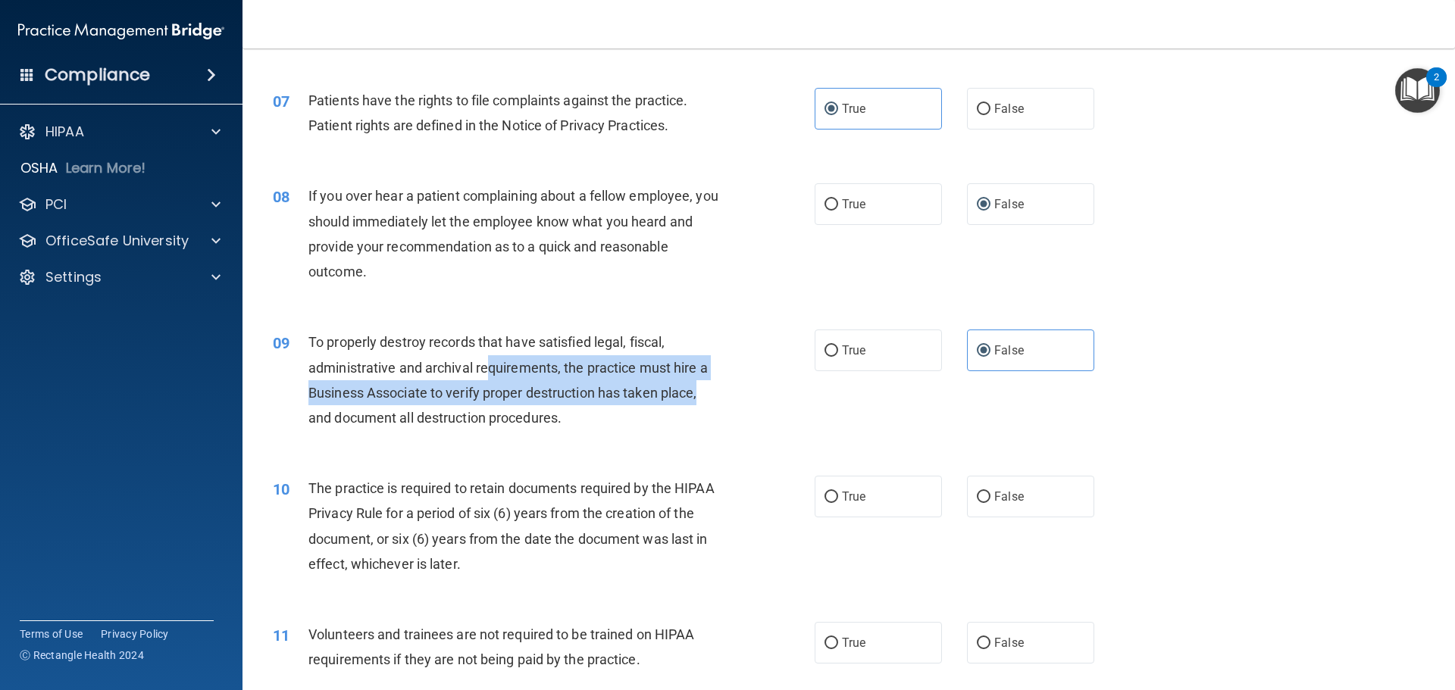
drag, startPoint x: 486, startPoint y: 358, endPoint x: 703, endPoint y: 402, distance: 221.9
click at [703, 402] on div "To properly destroy records that have satisfied legal, fiscal, administrative a…" at bounding box center [520, 380] width 424 height 101
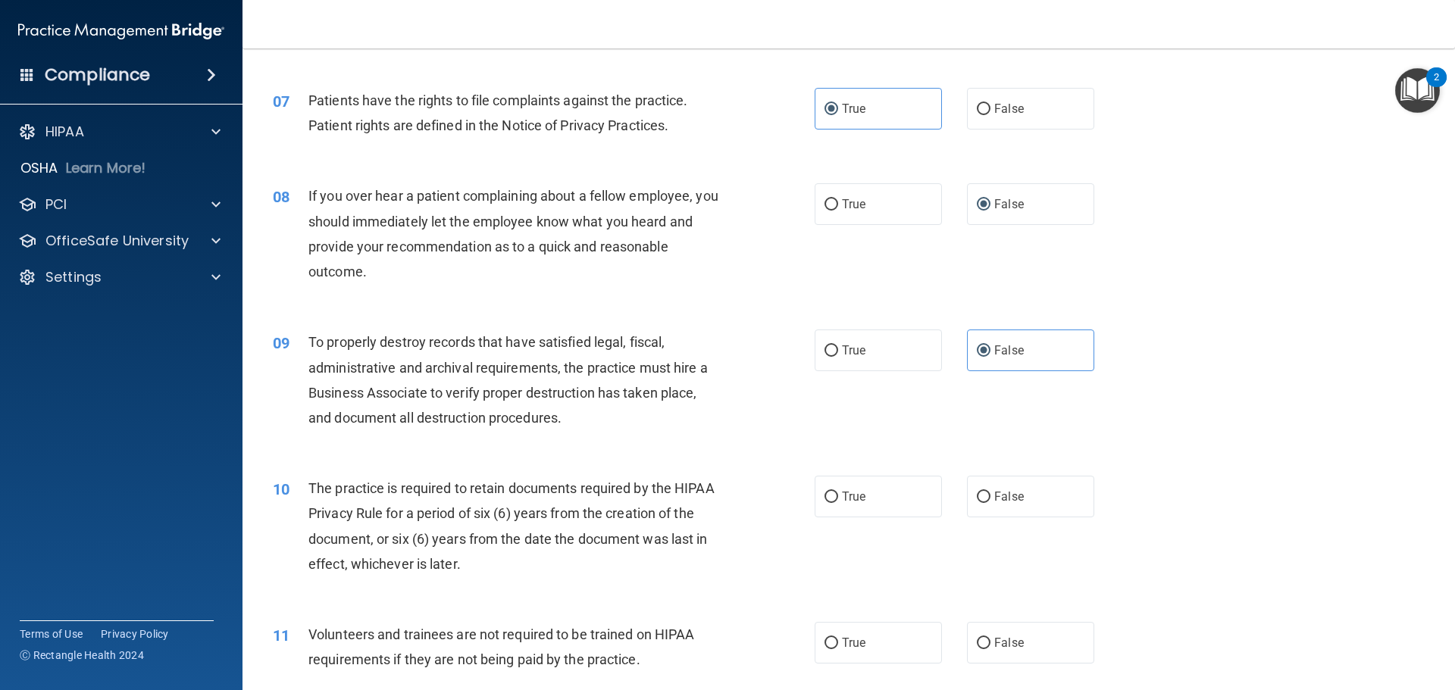
click at [640, 418] on div "To properly destroy records that have satisfied legal, fiscal, administrative a…" at bounding box center [520, 380] width 424 height 101
click at [721, 450] on div "09 To properly destroy records that have satisfied legal, fiscal, administrativ…" at bounding box center [848, 384] width 1175 height 146
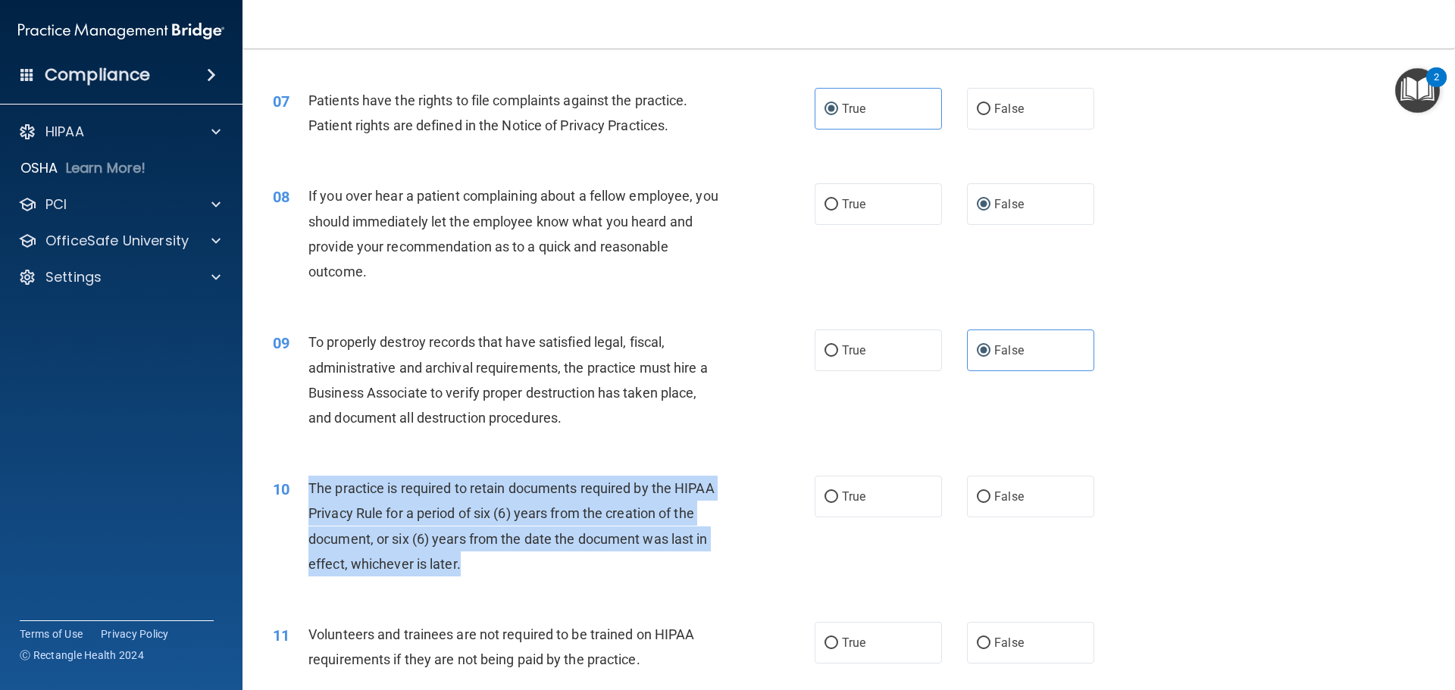
drag, startPoint x: 481, startPoint y: 562, endPoint x: 312, endPoint y: 489, distance: 184.0
click at [312, 489] on div "The practice is required to retain documents required by the HIPAA Privacy Rule…" at bounding box center [520, 526] width 424 height 101
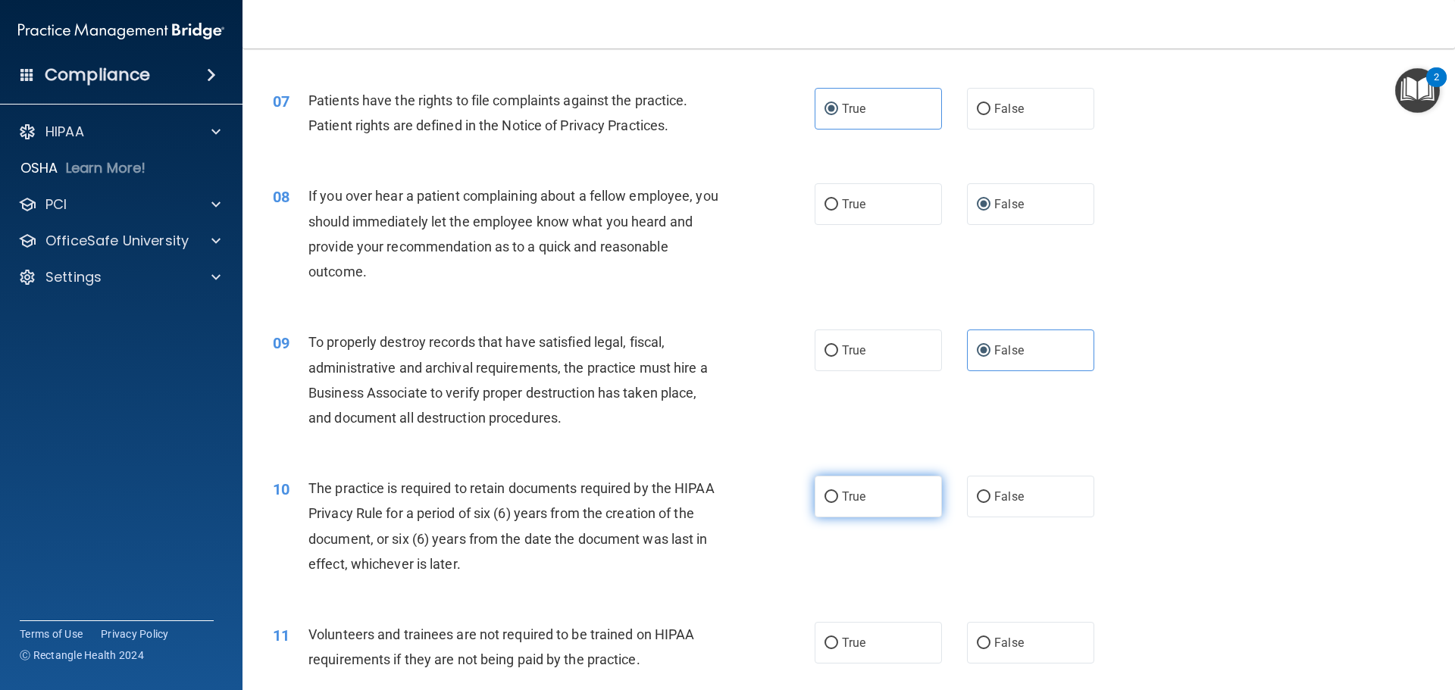
click at [842, 497] on span "True" at bounding box center [853, 497] width 23 height 14
click at [838, 497] on input "True" at bounding box center [832, 497] width 14 height 11
radio input "true"
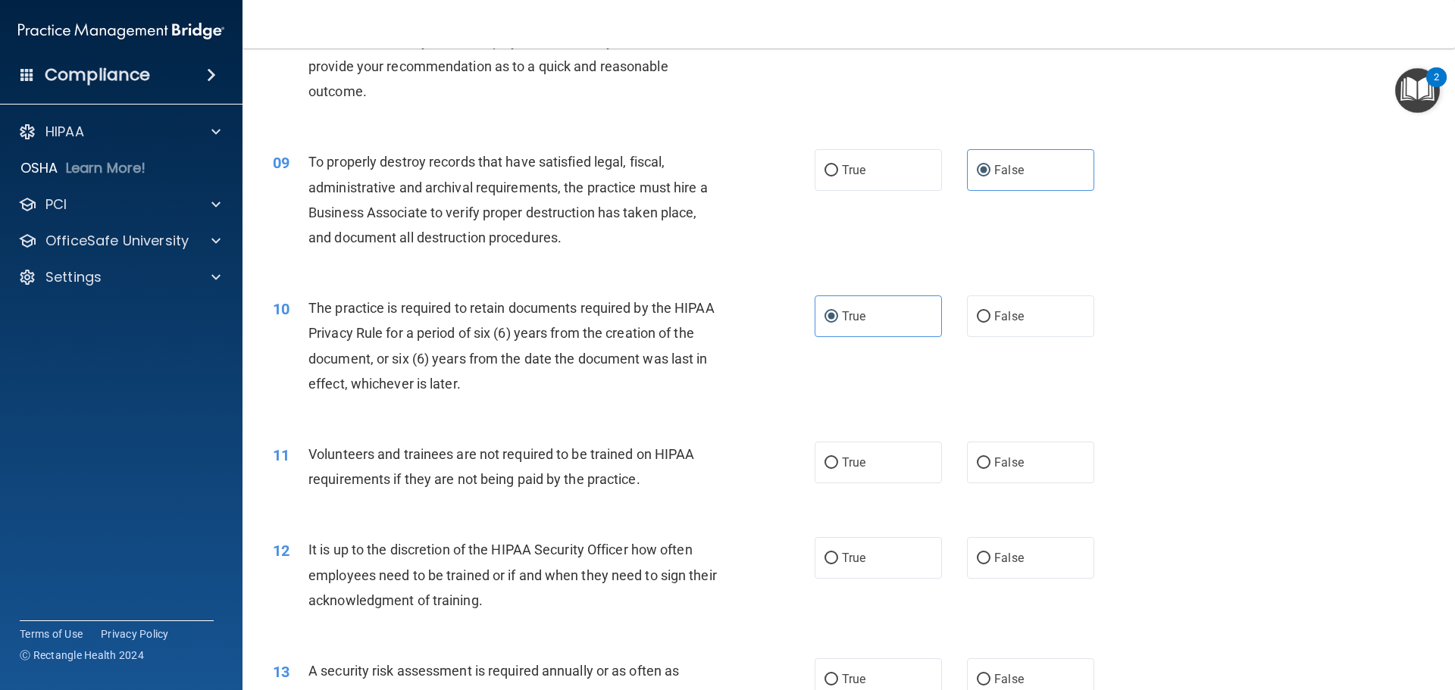
scroll to position [1061, 0]
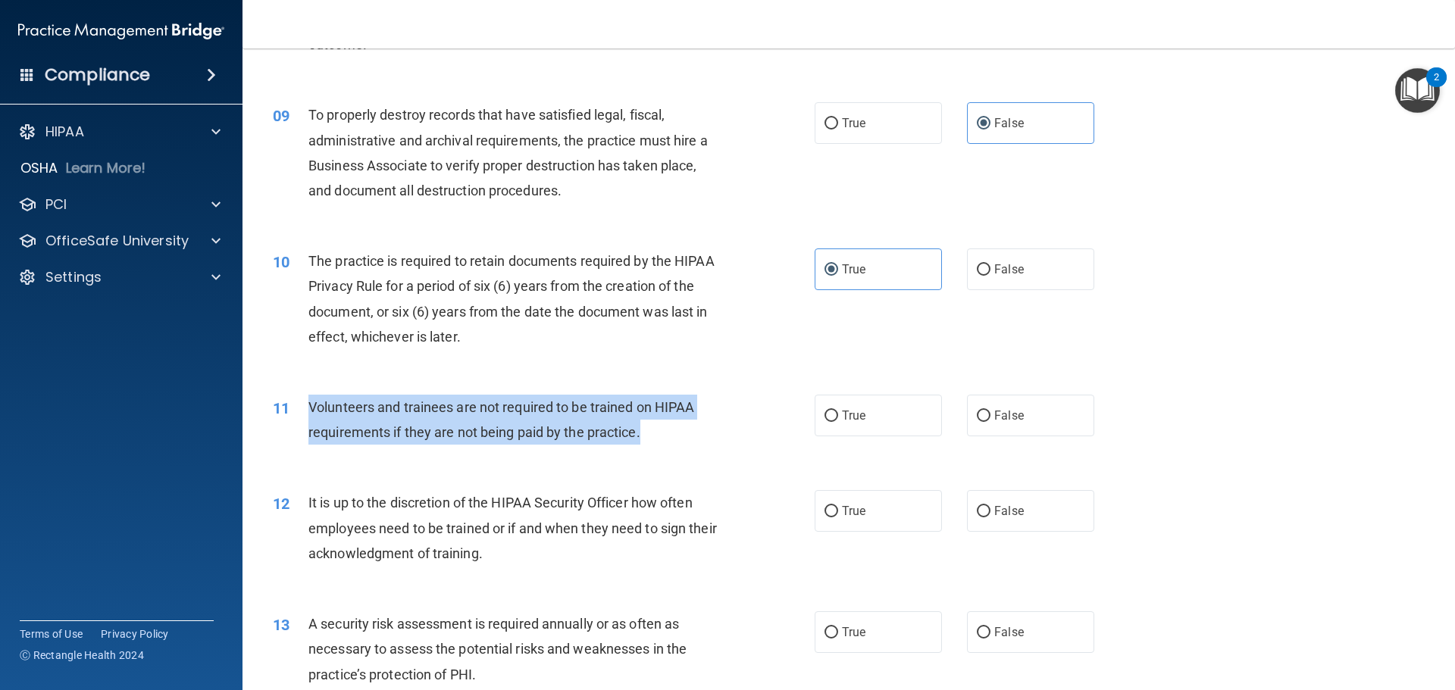
drag, startPoint x: 600, startPoint y: 438, endPoint x: 299, endPoint y: 404, distance: 302.8
click at [299, 404] on div "11 Volunteers and trainees are not required to be trained on HIPAA requirements…" at bounding box center [543, 424] width 587 height 58
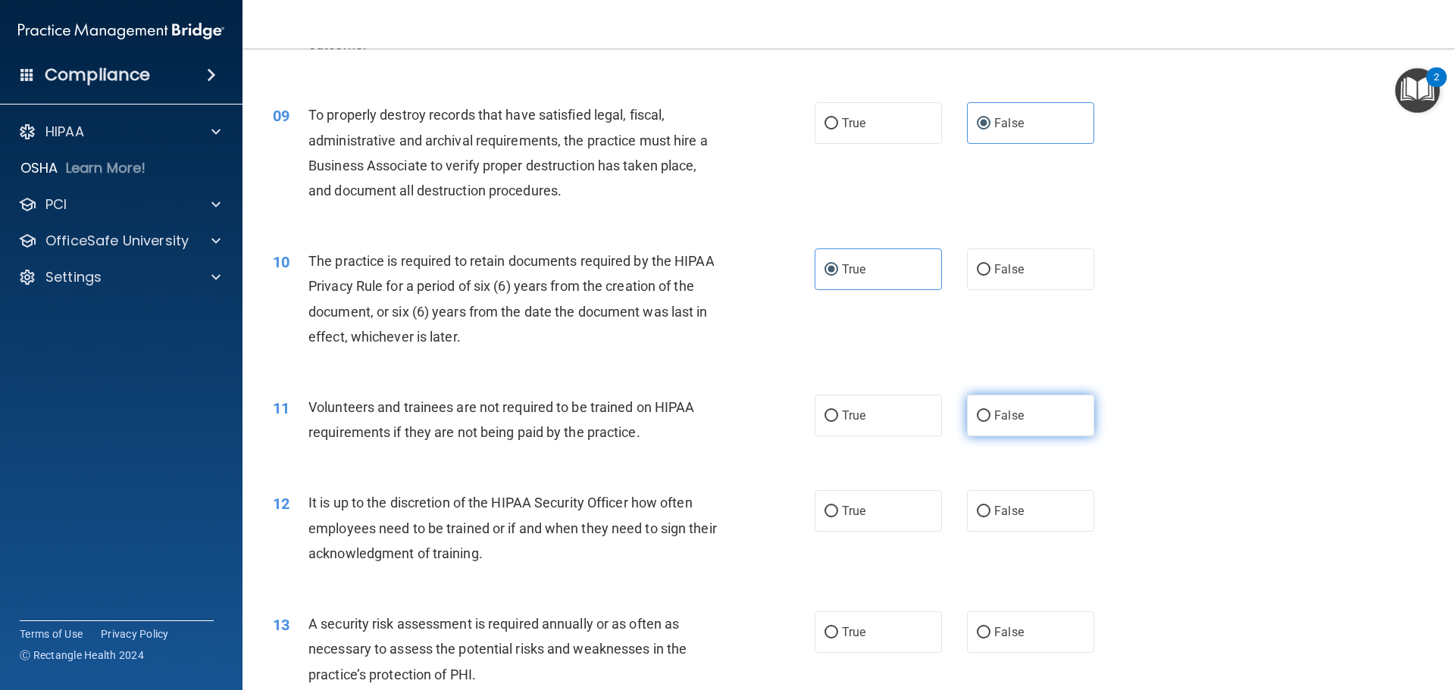
click at [1026, 416] on label "False" at bounding box center [1030, 416] width 127 height 42
click at [991, 416] on input "False" at bounding box center [984, 416] width 14 height 11
radio input "true"
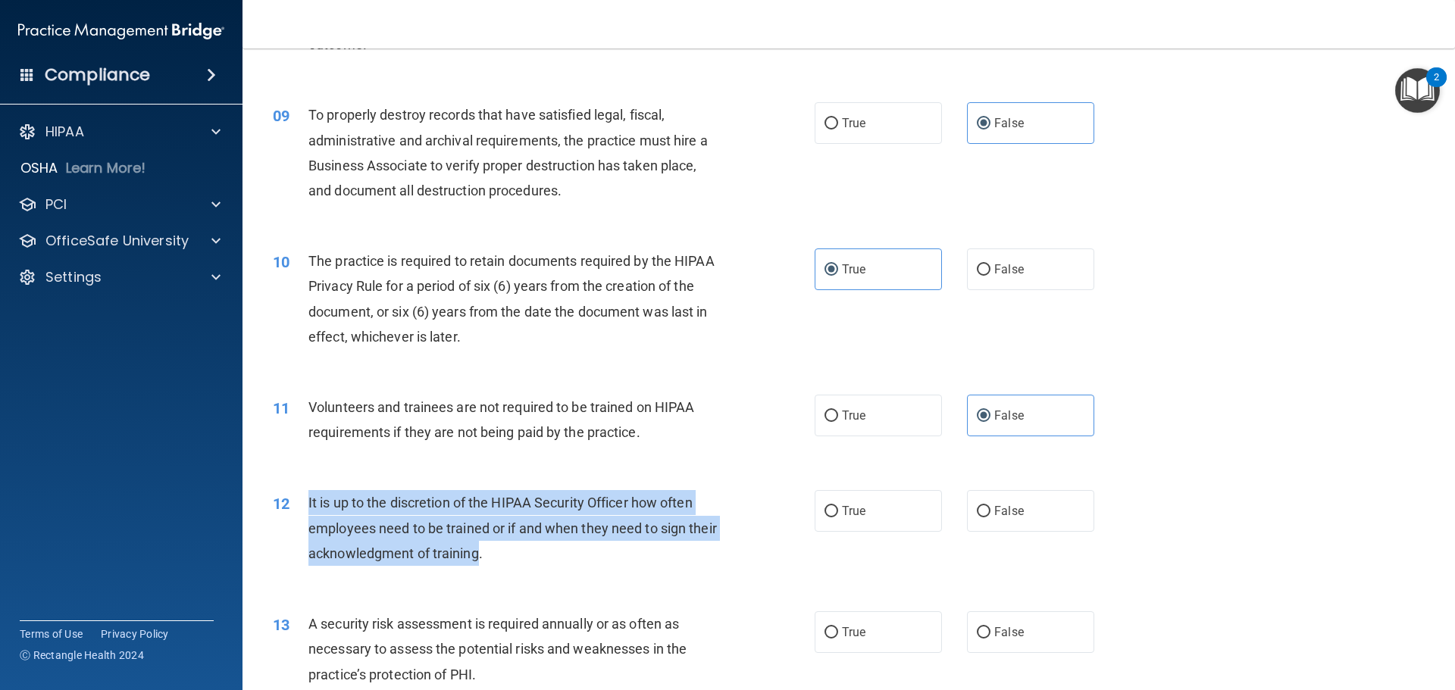
drag, startPoint x: 511, startPoint y: 561, endPoint x: 307, endPoint y: 507, distance: 210.9
click at [307, 507] on div "12 It is up to the discretion of the HIPAA Security Officer how often employees…" at bounding box center [543, 531] width 587 height 83
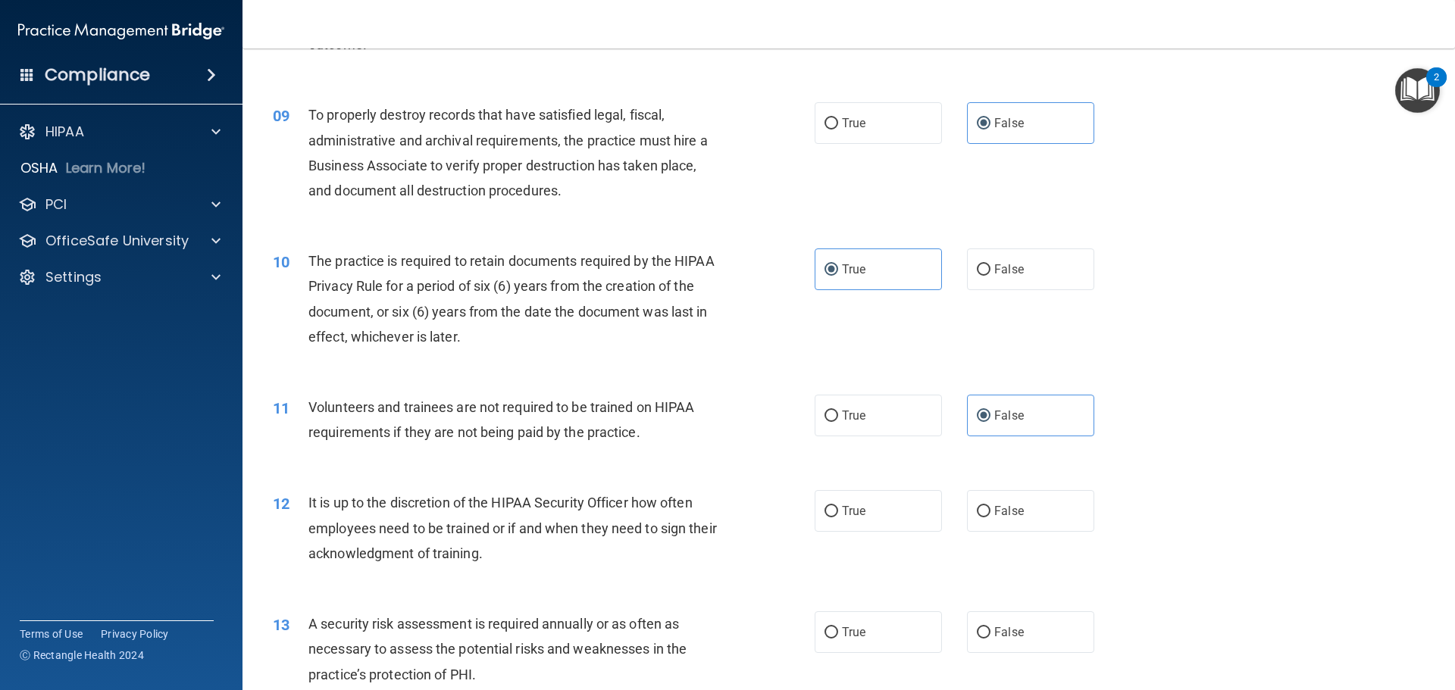
click at [558, 555] on div "It is up to the discretion of the HIPAA Security Officer how often employees ne…" at bounding box center [520, 528] width 424 height 76
drag, startPoint x: 847, startPoint y: 509, endPoint x: 662, endPoint y: 451, distance: 194.7
click at [847, 509] on span "True" at bounding box center [853, 511] width 23 height 14
click at [838, 509] on input "True" at bounding box center [832, 511] width 14 height 11
radio input "true"
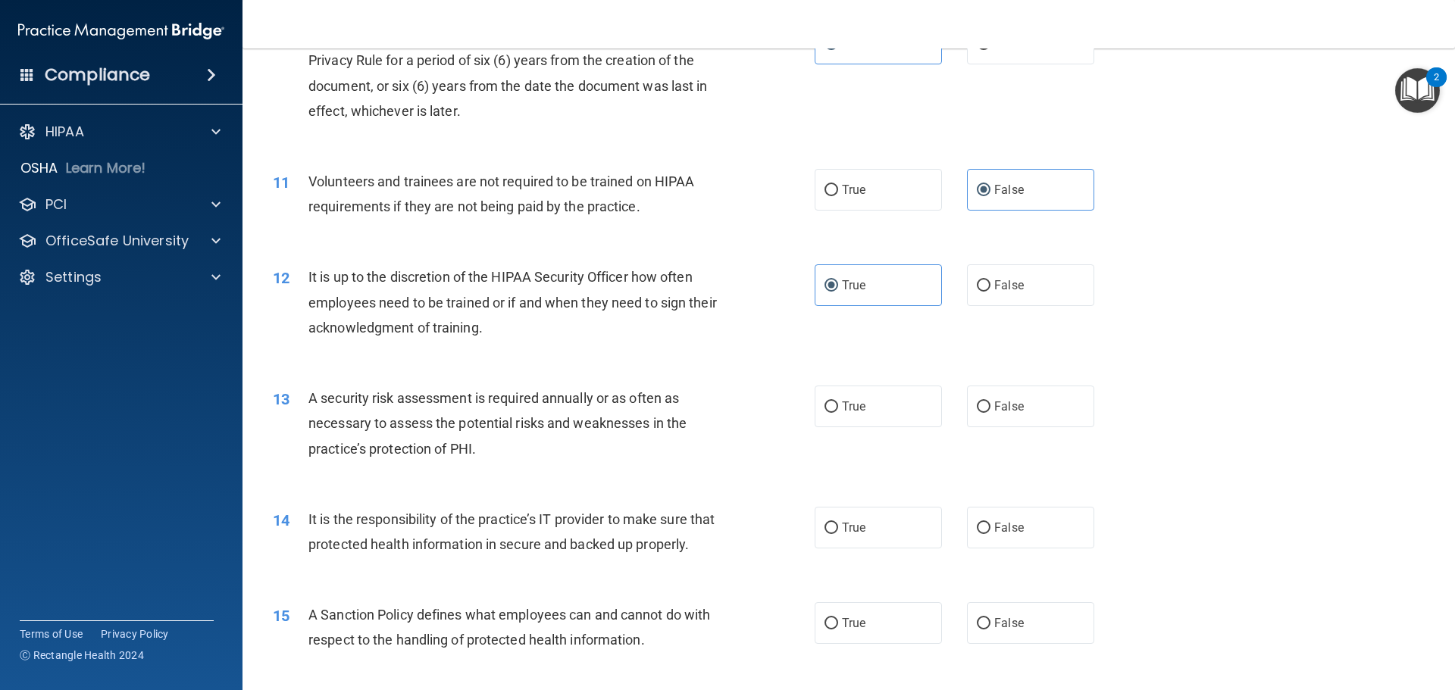
scroll to position [1364, 0]
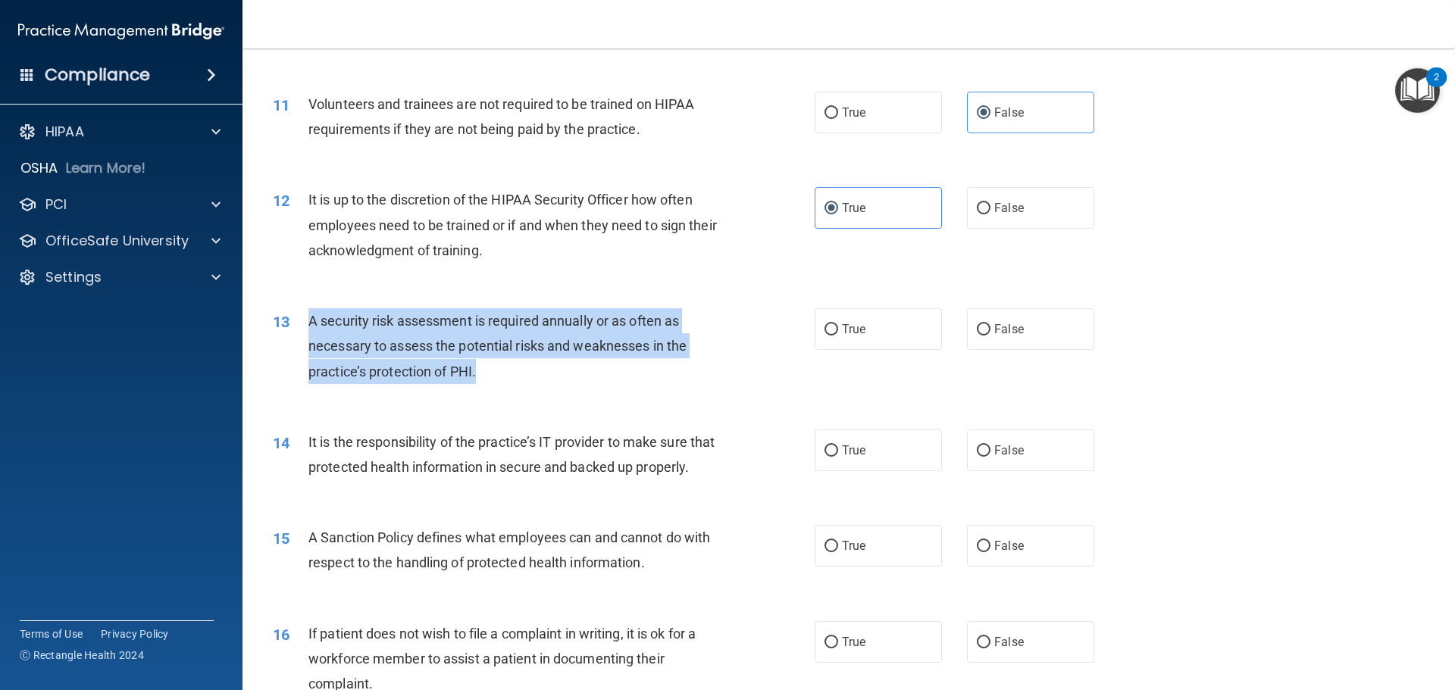
drag, startPoint x: 502, startPoint y: 374, endPoint x: 299, endPoint y: 321, distance: 209.2
click at [299, 321] on div "13 A security risk assessment is required annually or as often as necessary to …" at bounding box center [543, 349] width 587 height 83
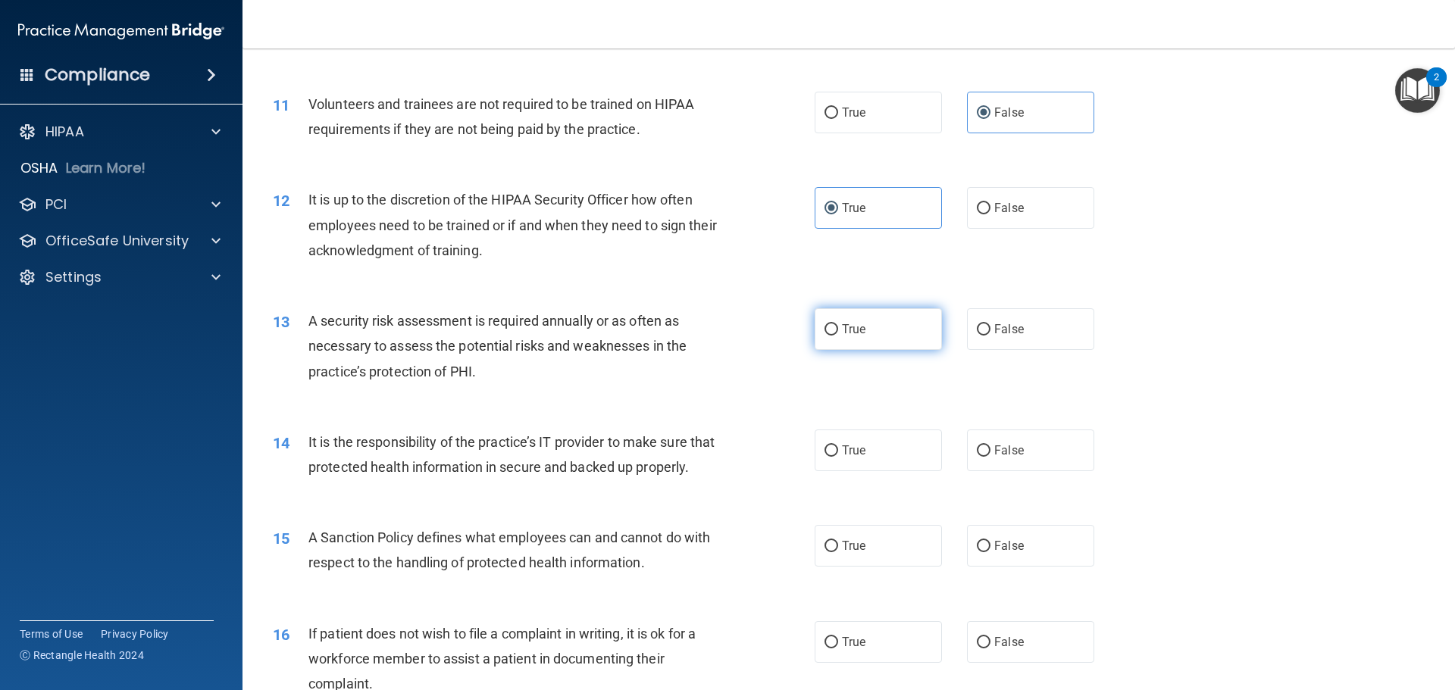
drag, startPoint x: 869, startPoint y: 339, endPoint x: 835, endPoint y: 341, distance: 34.9
click at [869, 339] on label "True" at bounding box center [878, 329] width 127 height 42
click at [838, 336] on input "True" at bounding box center [832, 329] width 14 height 11
radio input "true"
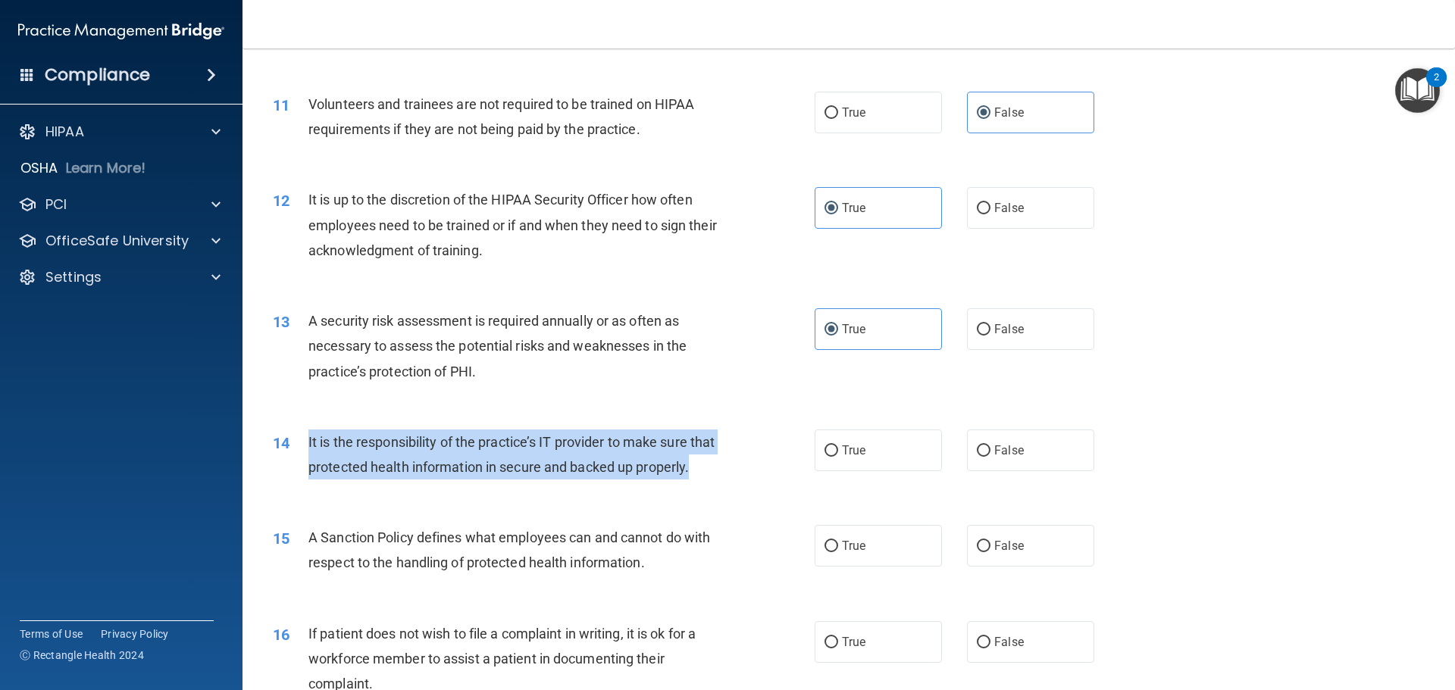
drag, startPoint x: 384, startPoint y: 498, endPoint x: 298, endPoint y: 443, distance: 102.6
click at [298, 443] on div "14 It is the responsibility of the practice’s IT provider to make sure that pro…" at bounding box center [543, 459] width 587 height 58
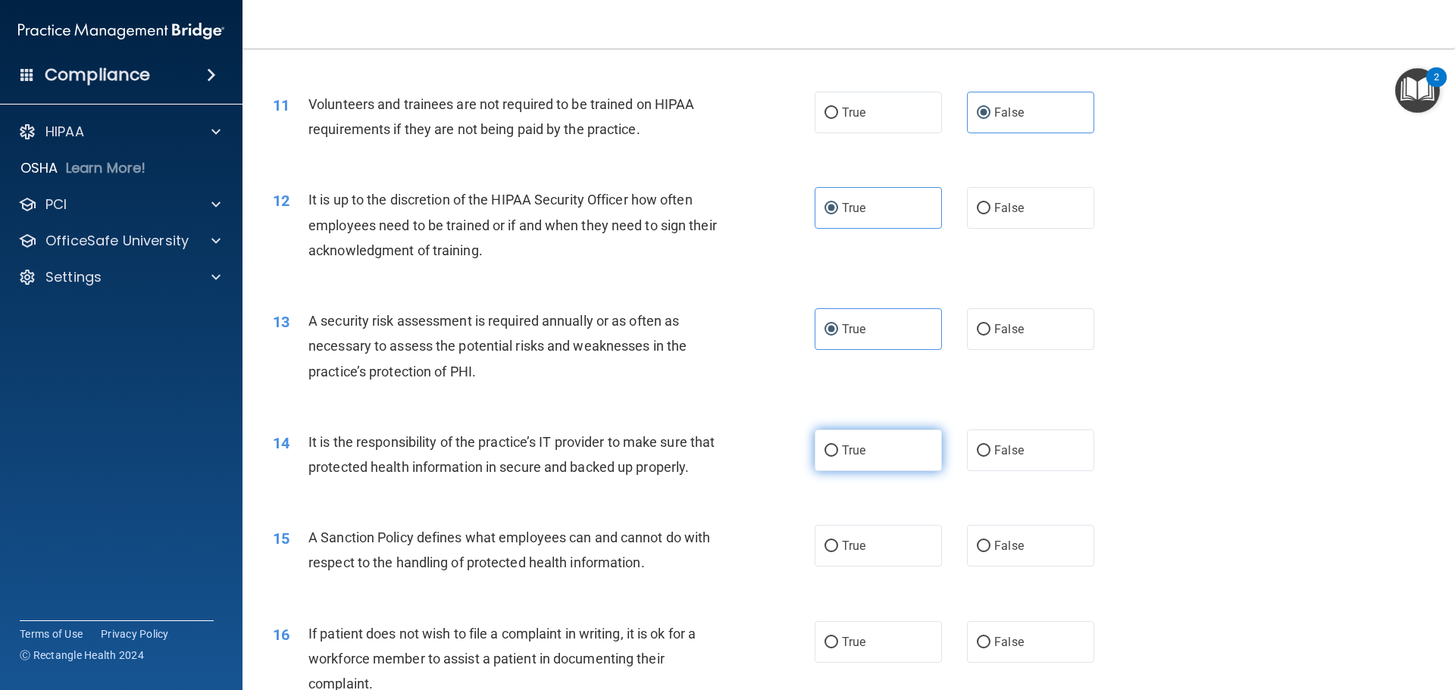
click at [858, 465] on label "True" at bounding box center [878, 451] width 127 height 42
click at [838, 457] on input "True" at bounding box center [832, 451] width 14 height 11
radio input "true"
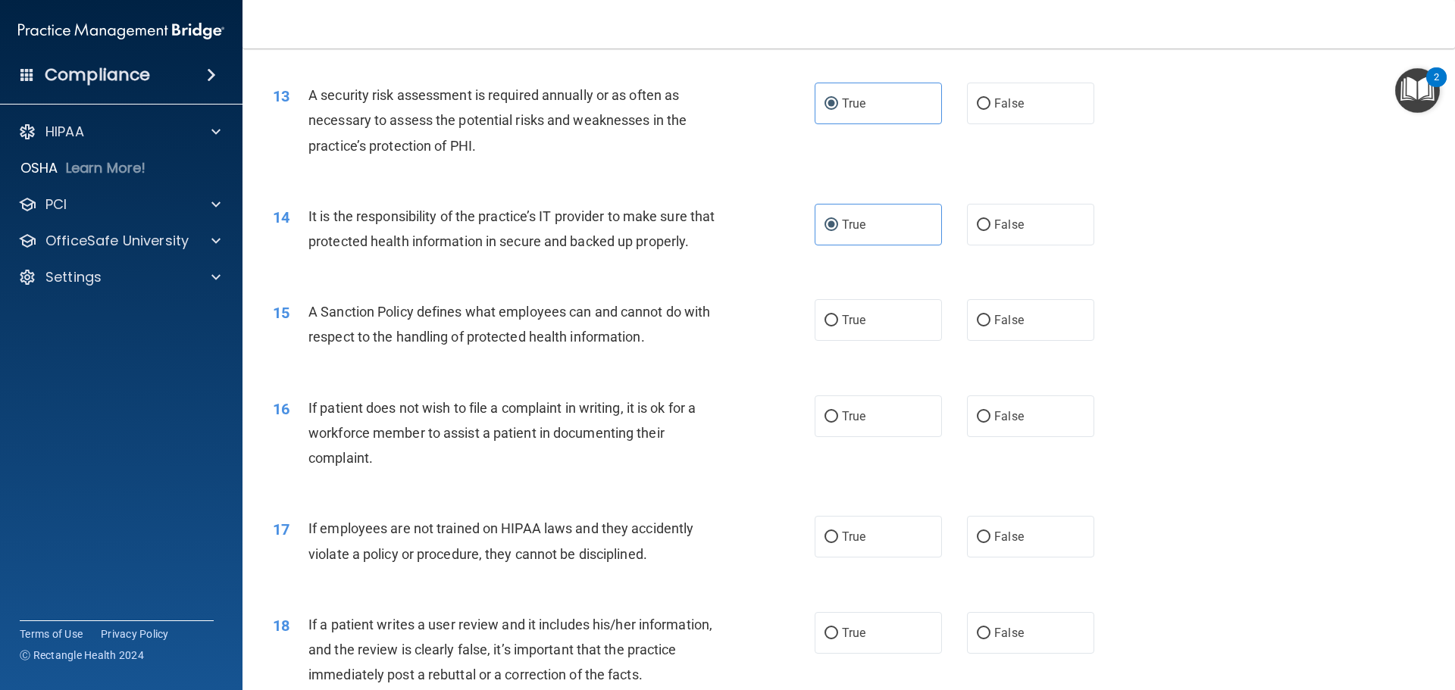
scroll to position [1592, 0]
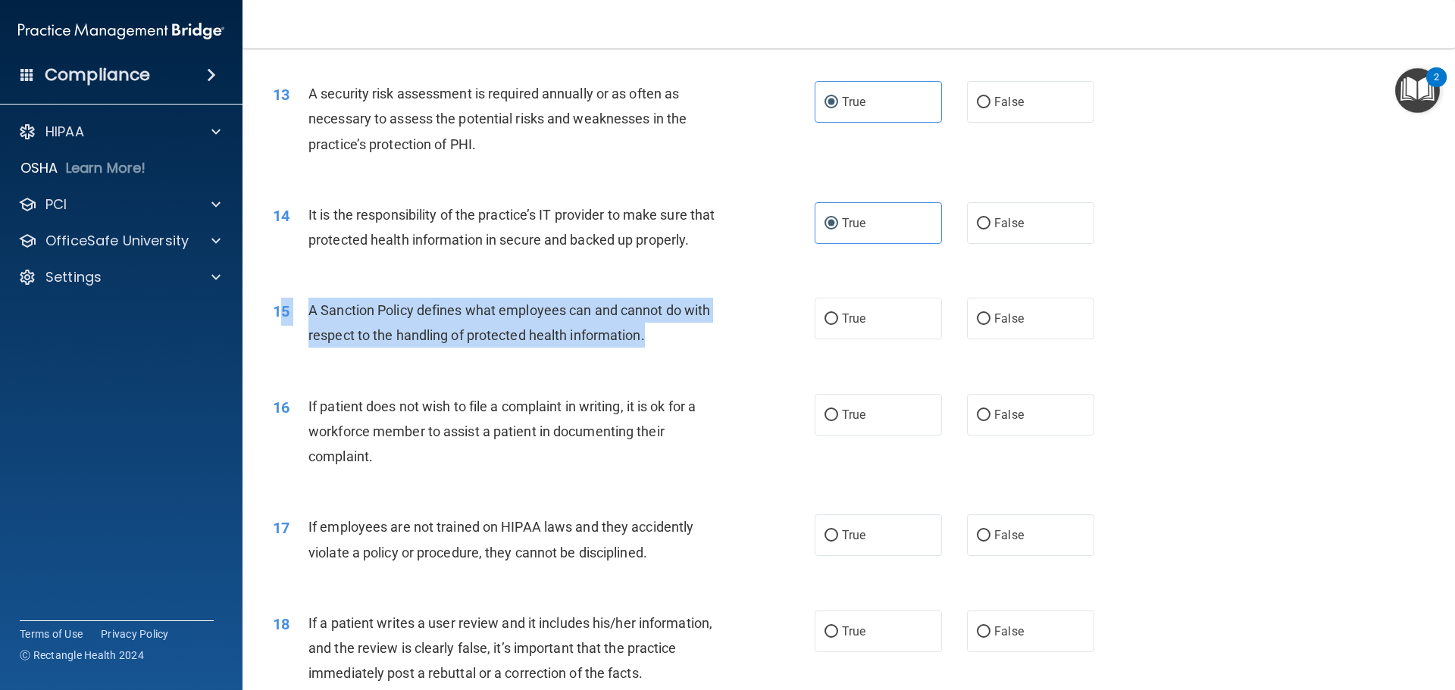
drag, startPoint x: 665, startPoint y: 366, endPoint x: 283, endPoint y: 342, distance: 382.0
click at [283, 342] on div "15 A Sanction Policy defines what employees can and cannot do with respect to t…" at bounding box center [543, 327] width 587 height 58
click at [396, 343] on span "A Sanction Policy defines what employees can and cannot do with respect to the …" at bounding box center [509, 322] width 402 height 41
drag, startPoint x: 693, startPoint y: 371, endPoint x: 312, endPoint y: 336, distance: 382.8
click at [312, 336] on div "A Sanction Policy defines what employees can and cannot do with respect to the …" at bounding box center [520, 323] width 424 height 50
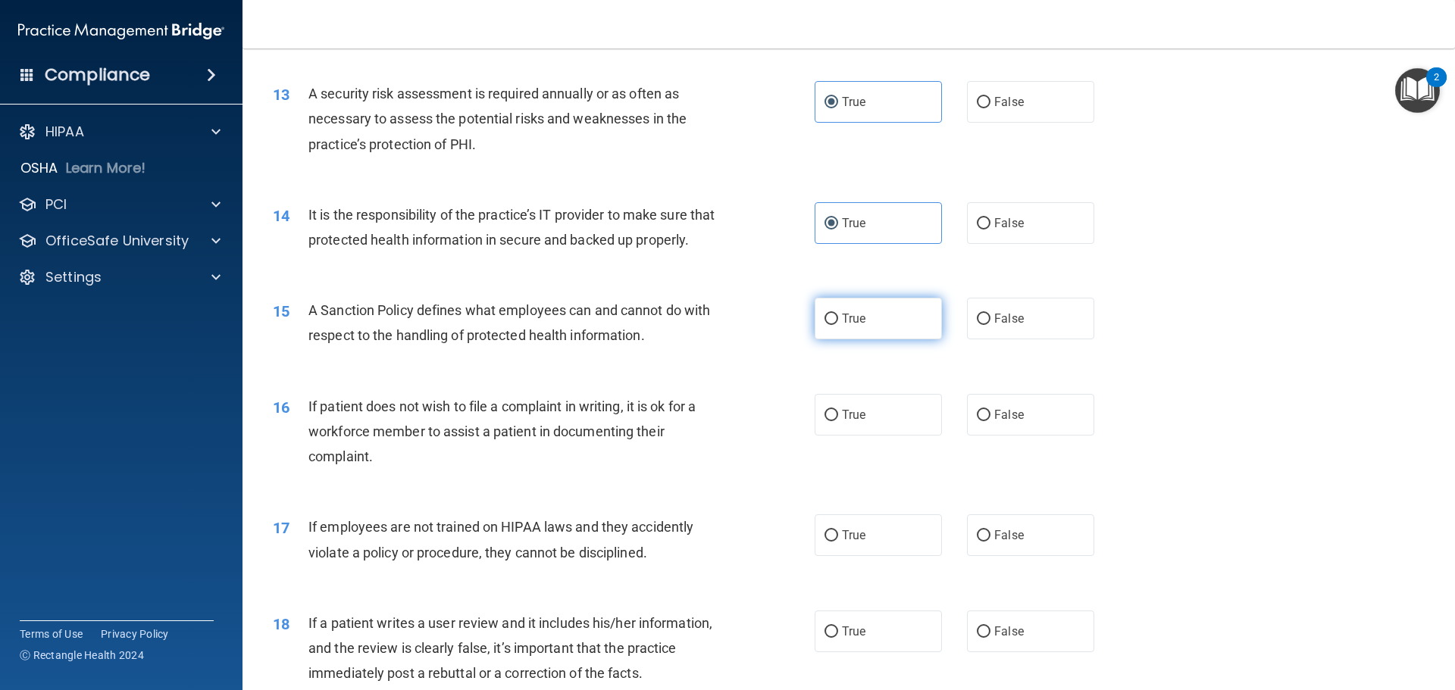
click at [836, 340] on label "True" at bounding box center [878, 319] width 127 height 42
click at [836, 325] on input "True" at bounding box center [832, 319] width 14 height 11
radio input "true"
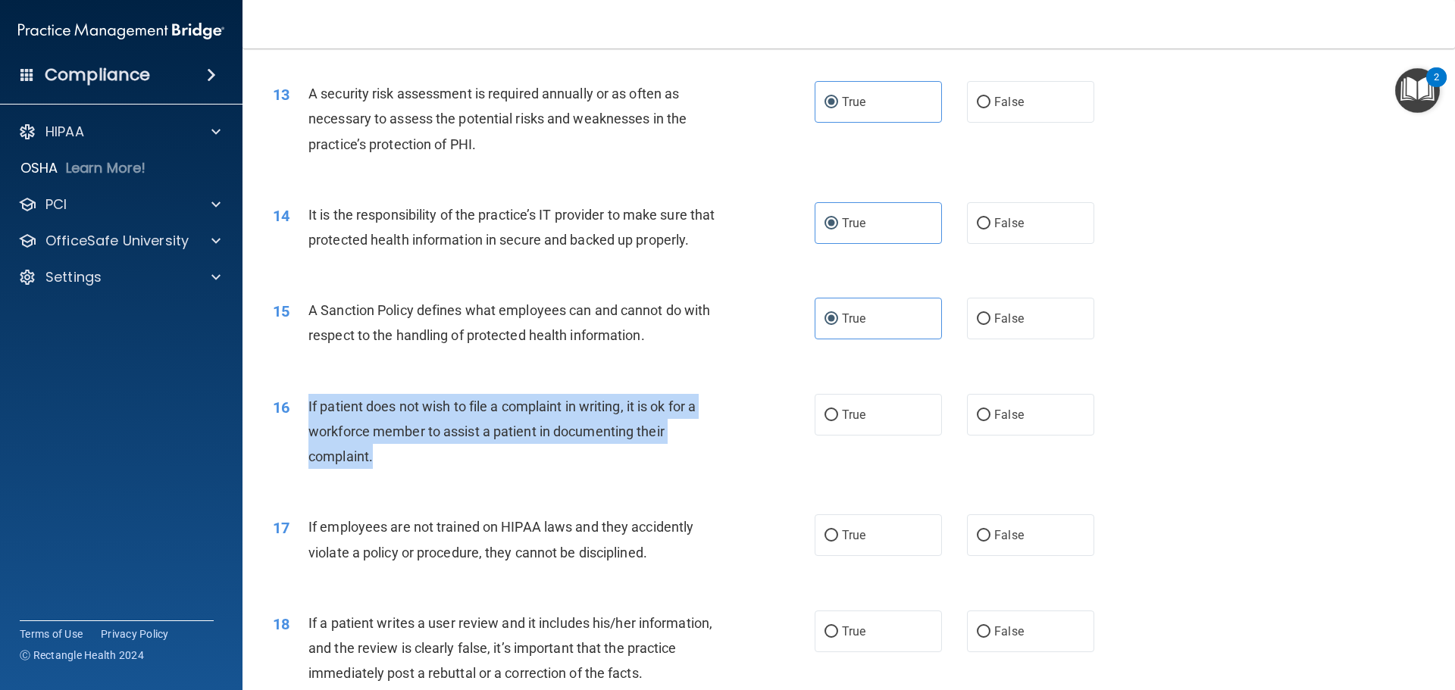
drag, startPoint x: 396, startPoint y: 480, endPoint x: 305, endPoint y: 435, distance: 101.4
click at [305, 435] on div "16 If patient does not wish to file a complaint in writing, it is ok for a work…" at bounding box center [543, 435] width 587 height 83
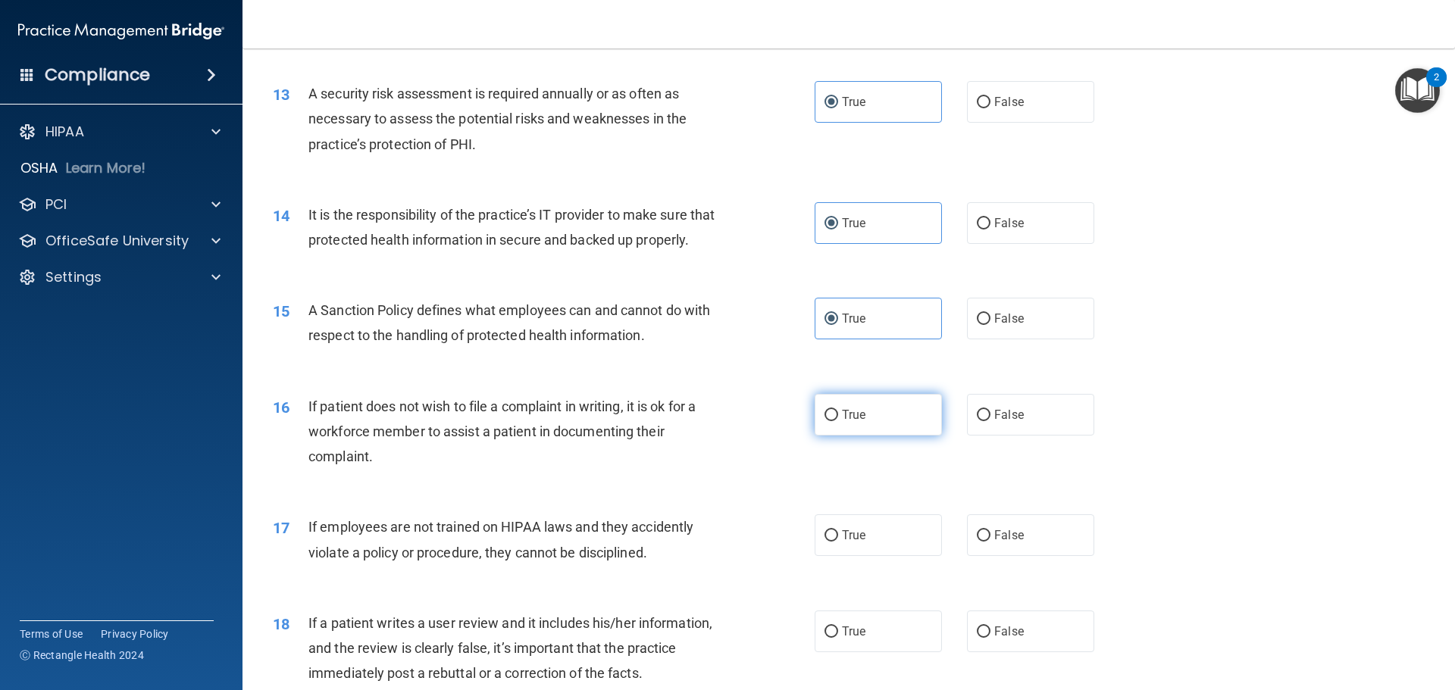
click at [830, 433] on label "True" at bounding box center [878, 415] width 127 height 42
click at [830, 421] on input "True" at bounding box center [832, 415] width 14 height 11
radio input "true"
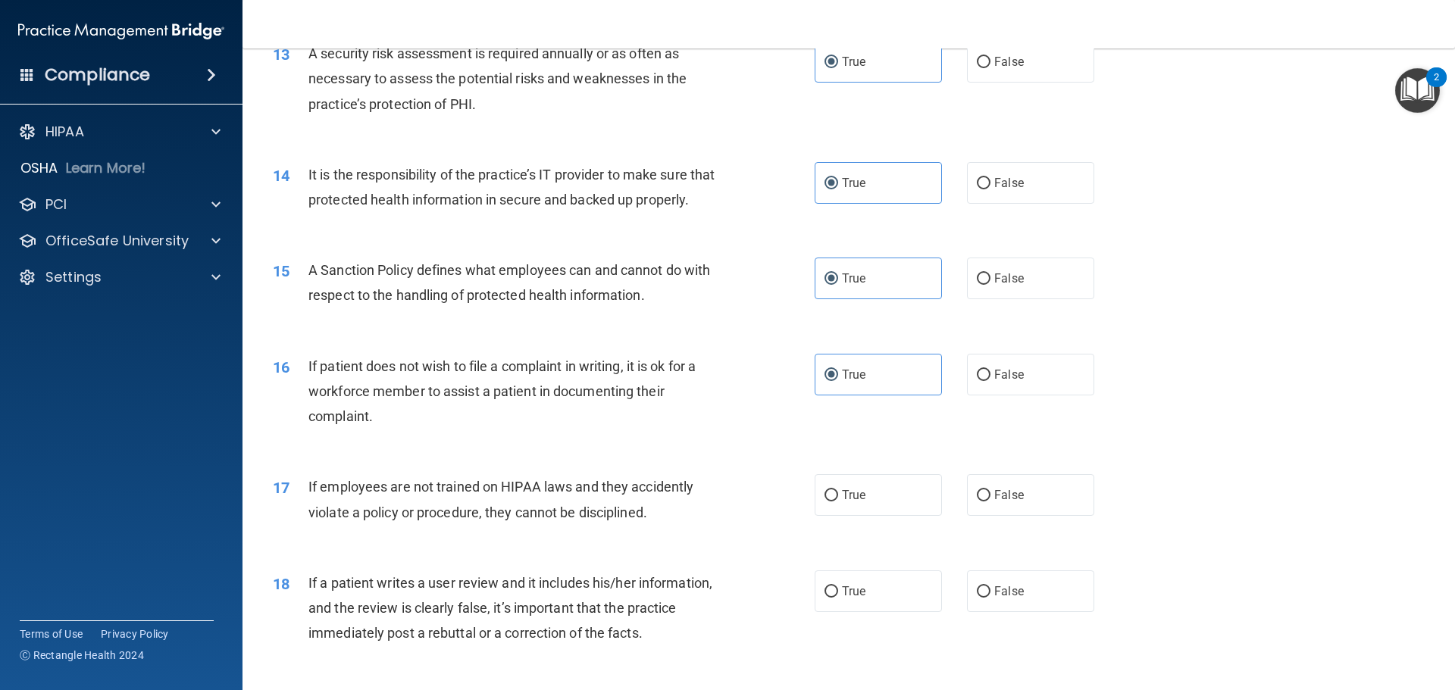
scroll to position [1668, 0]
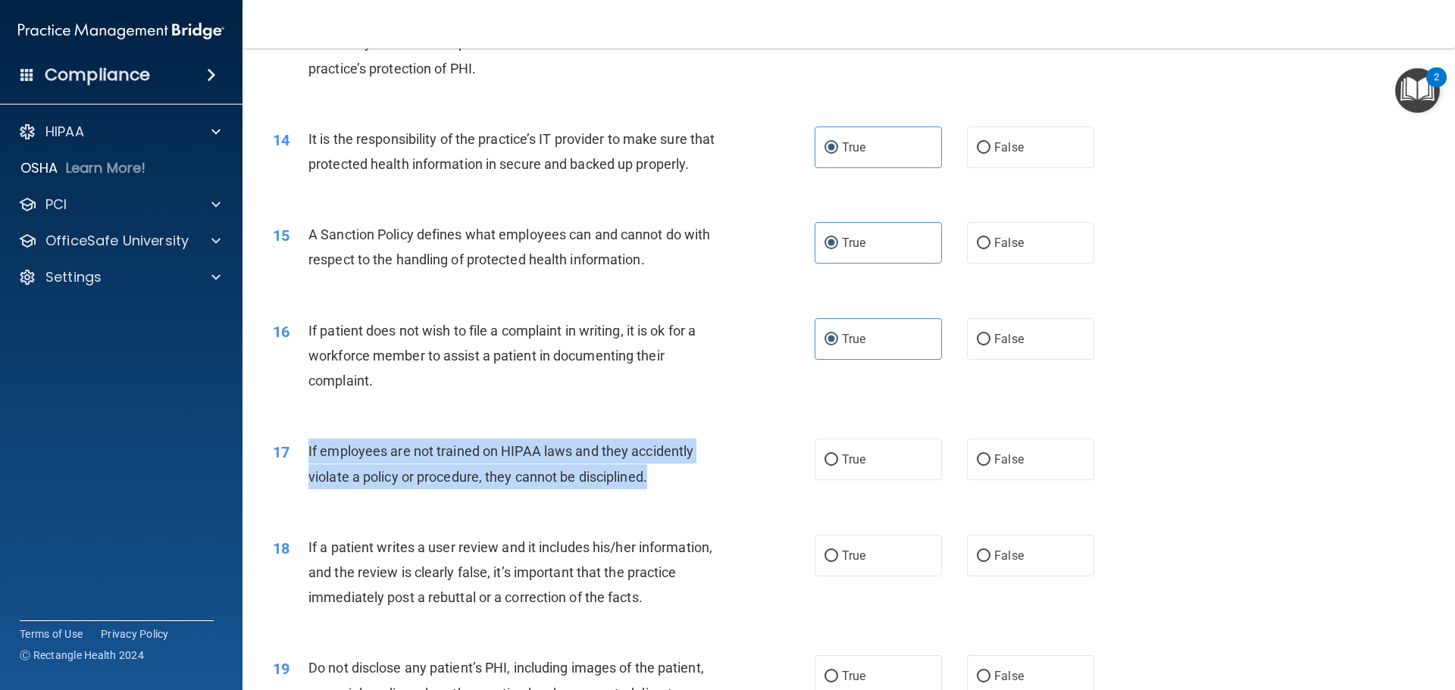
drag, startPoint x: 703, startPoint y: 506, endPoint x: 306, endPoint y: 472, distance: 397.9
click at [306, 472] on div "17 If employees are not trained on HIPAA laws and they accidently violate a pol…" at bounding box center [543, 468] width 587 height 58
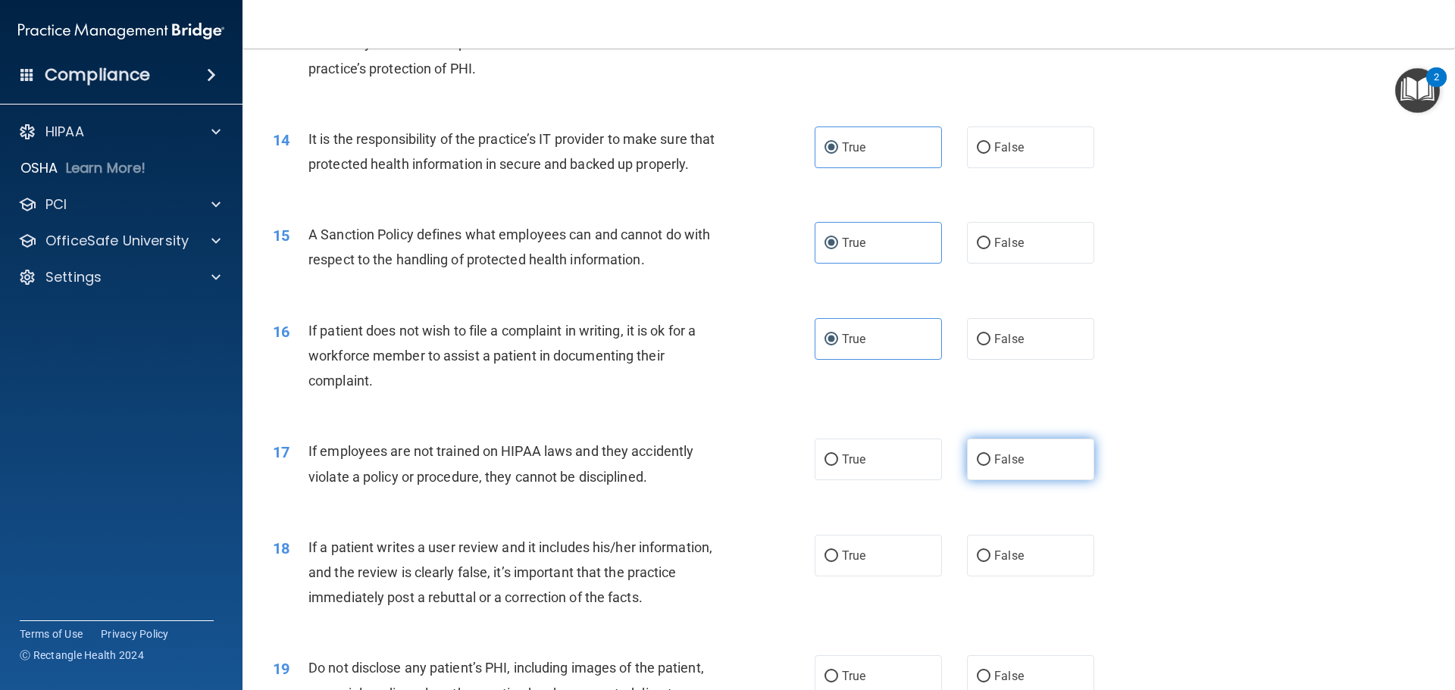
click at [1002, 467] on span "False" at bounding box center [1009, 460] width 30 height 14
click at [991, 466] on input "False" at bounding box center [984, 460] width 14 height 11
radio input "true"
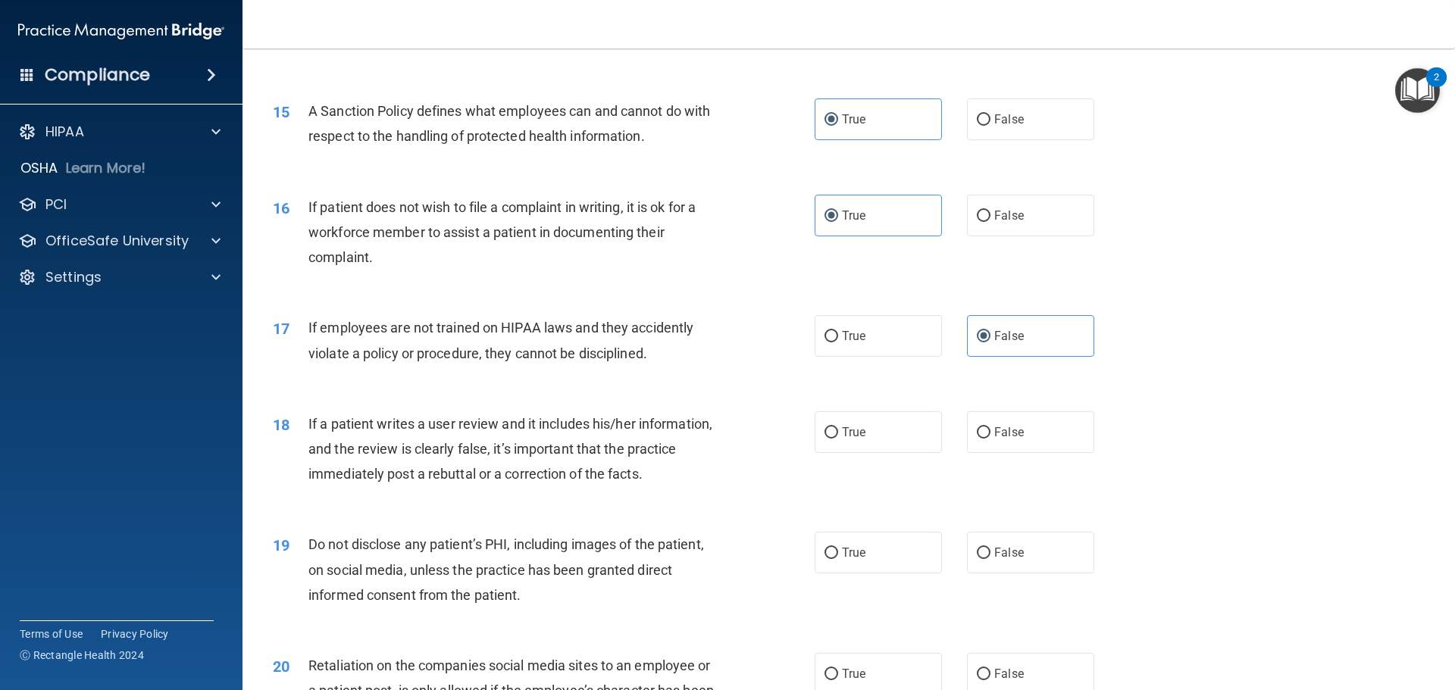
scroll to position [1819, 0]
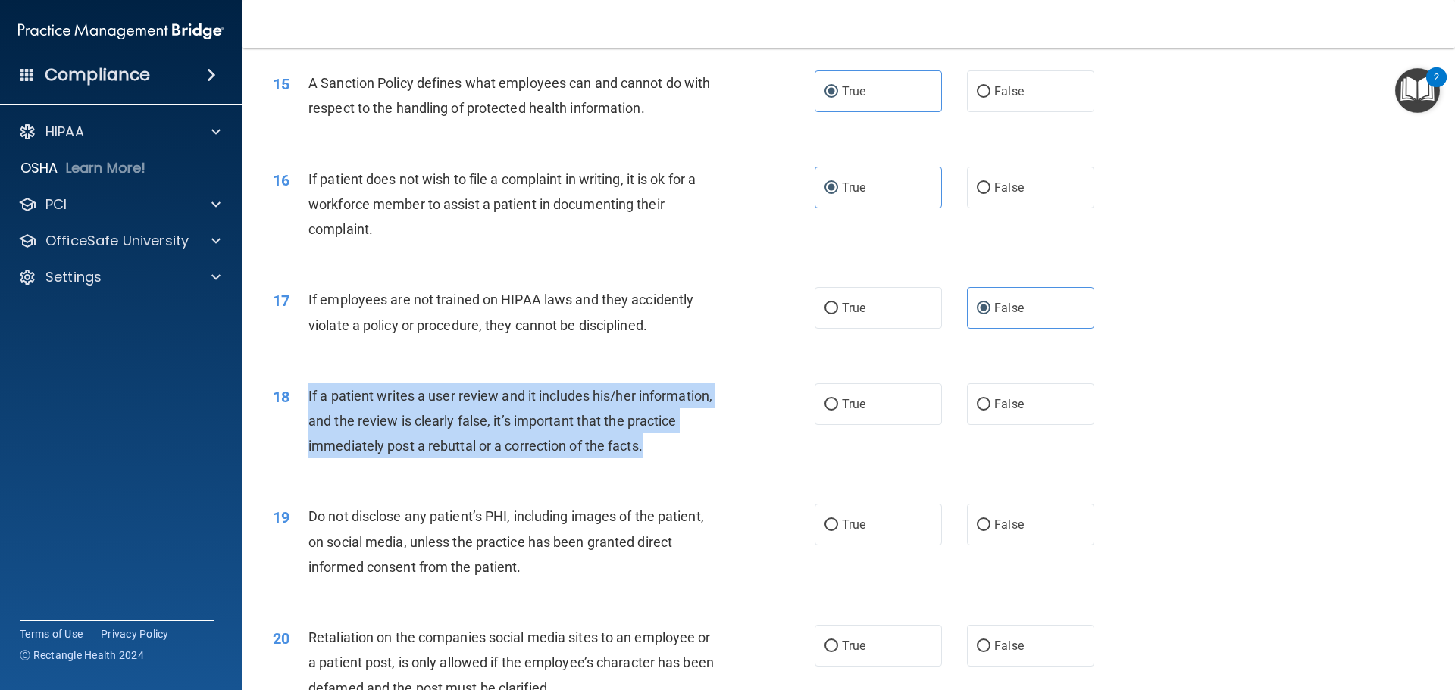
drag, startPoint x: 662, startPoint y: 471, endPoint x: 307, endPoint y: 427, distance: 357.4
click at [307, 427] on div "18 If a patient writes a user review and it includes his/her information, and t…" at bounding box center [543, 425] width 587 height 83
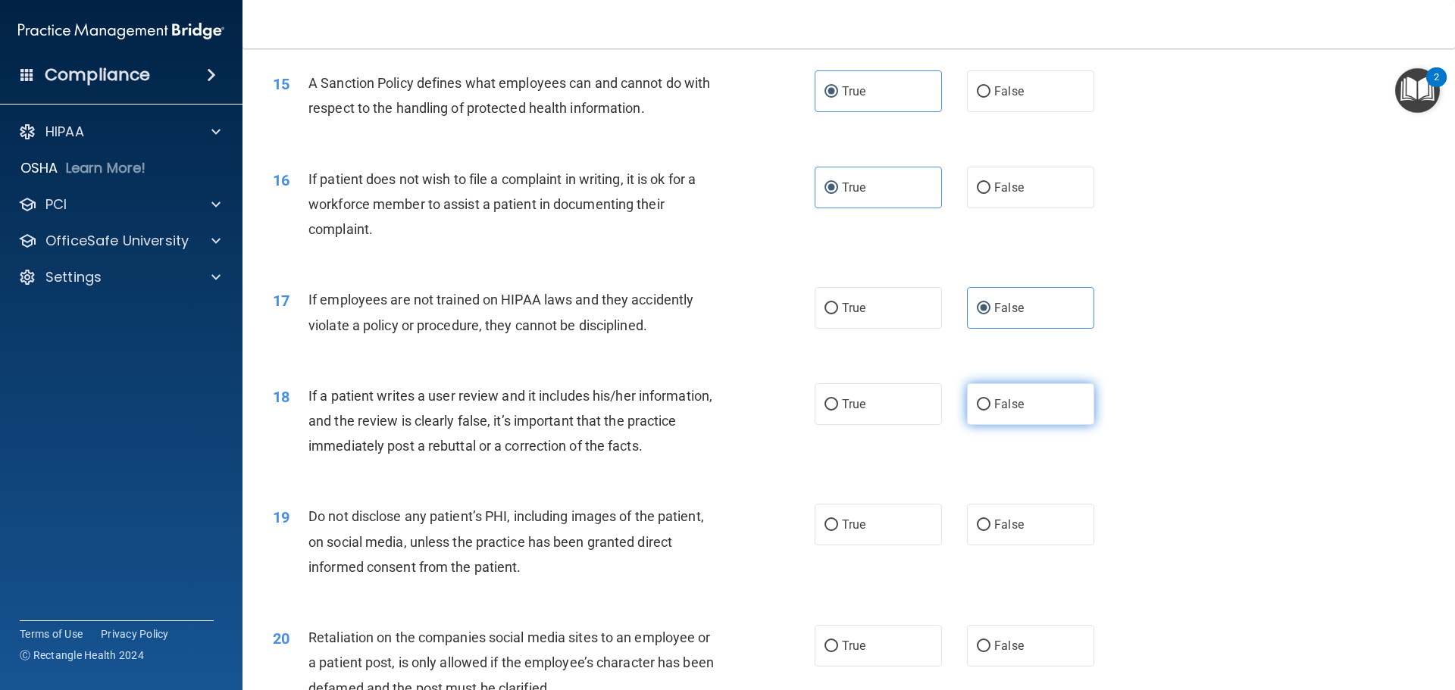
click at [967, 425] on label "False" at bounding box center [1030, 405] width 127 height 42
click at [977, 411] on input "False" at bounding box center [984, 404] width 14 height 11
radio input "true"
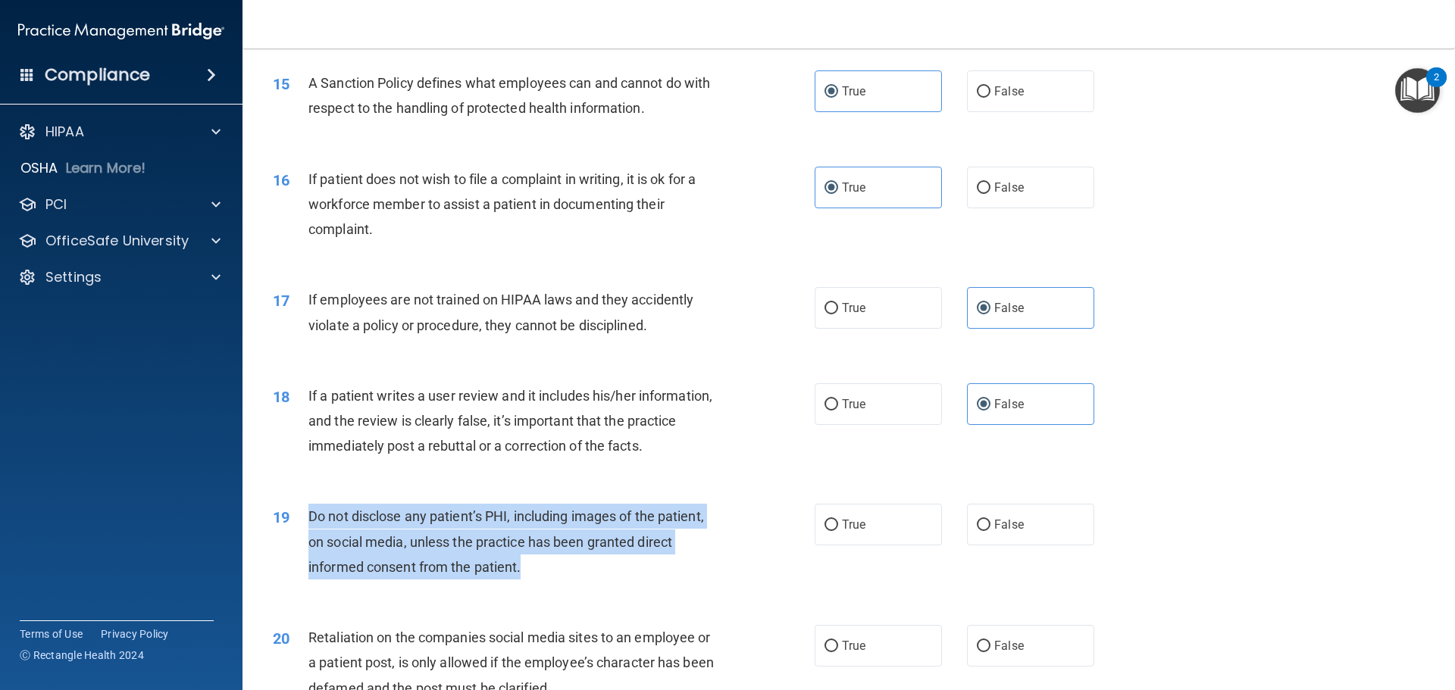
drag, startPoint x: 527, startPoint y: 587, endPoint x: 299, endPoint y: 543, distance: 232.2
click at [299, 543] on div "19 Do not disclose any patient’s PHI, including images of the patient, on socia…" at bounding box center [543, 545] width 587 height 83
click at [610, 580] on div "Do not disclose any patient’s PHI, including images of the patient, on social m…" at bounding box center [520, 542] width 424 height 76
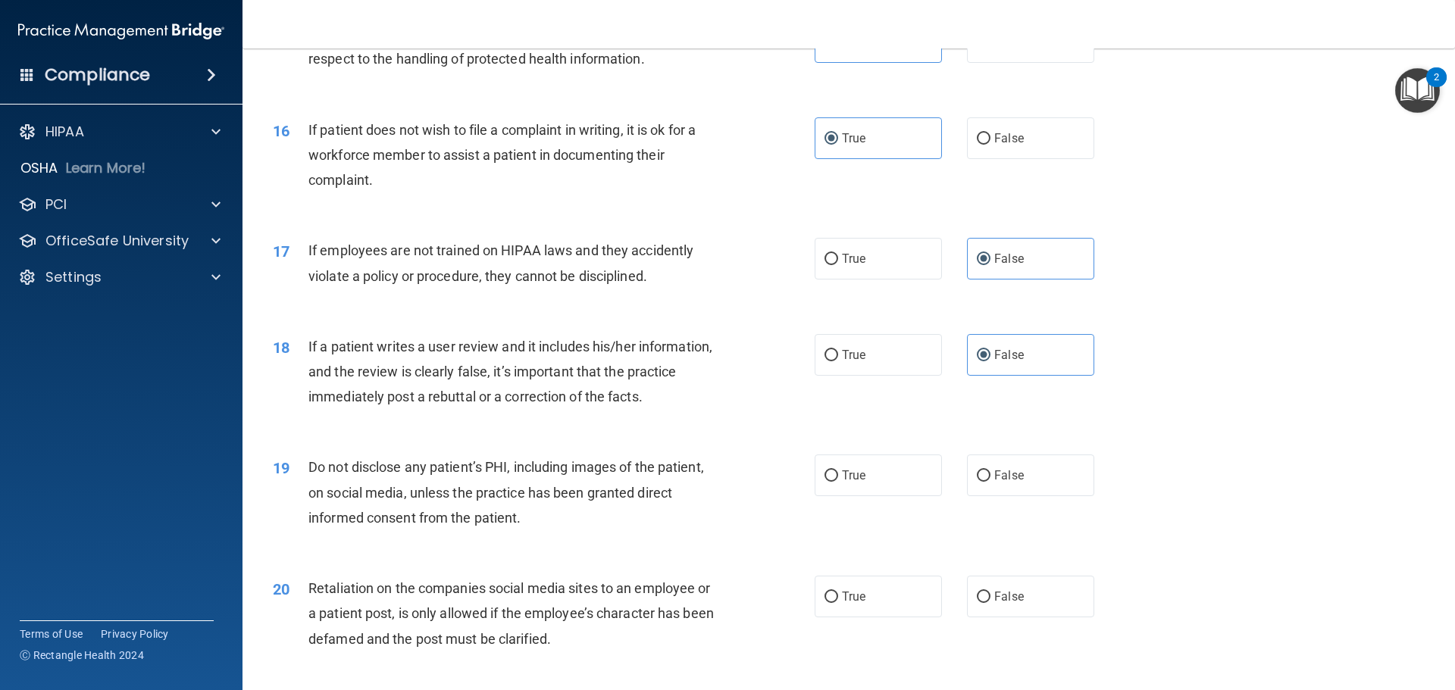
scroll to position [1895, 0]
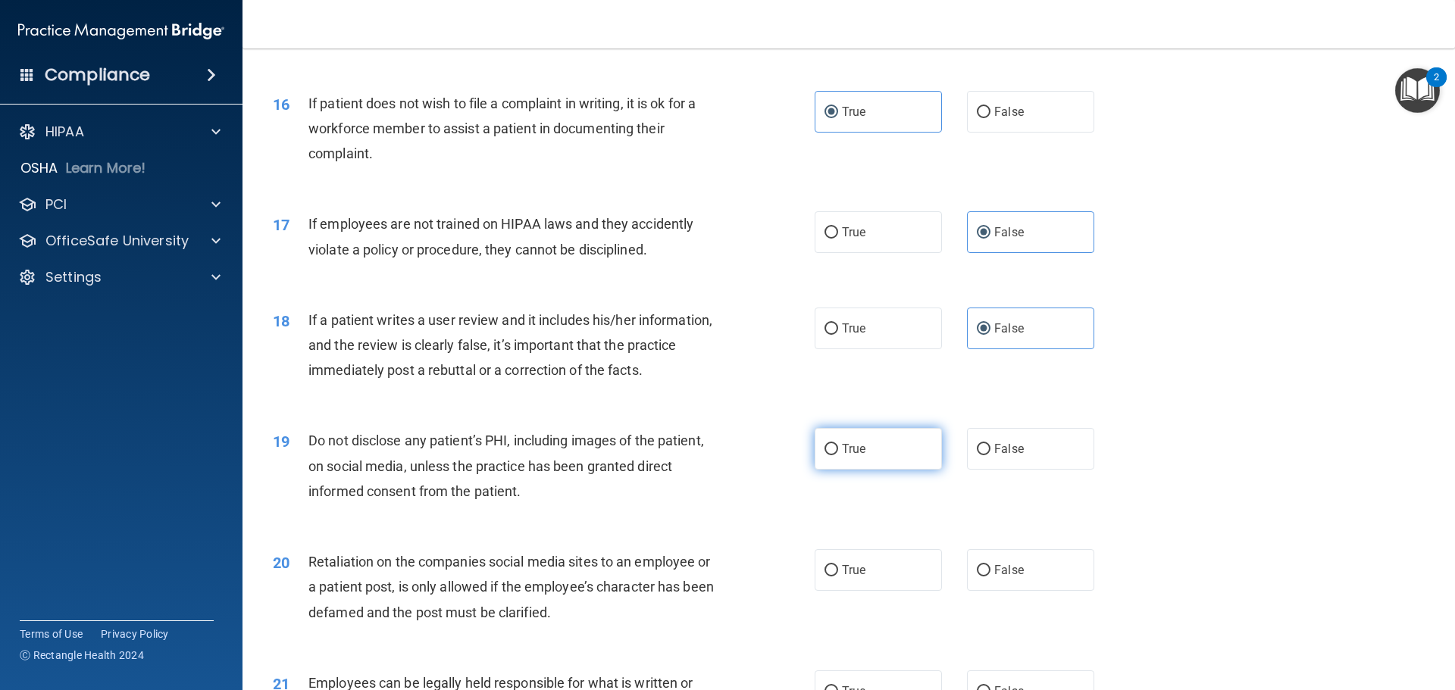
click at [871, 470] on label "True" at bounding box center [878, 449] width 127 height 42
click at [838, 456] on input "True" at bounding box center [832, 449] width 14 height 11
radio input "true"
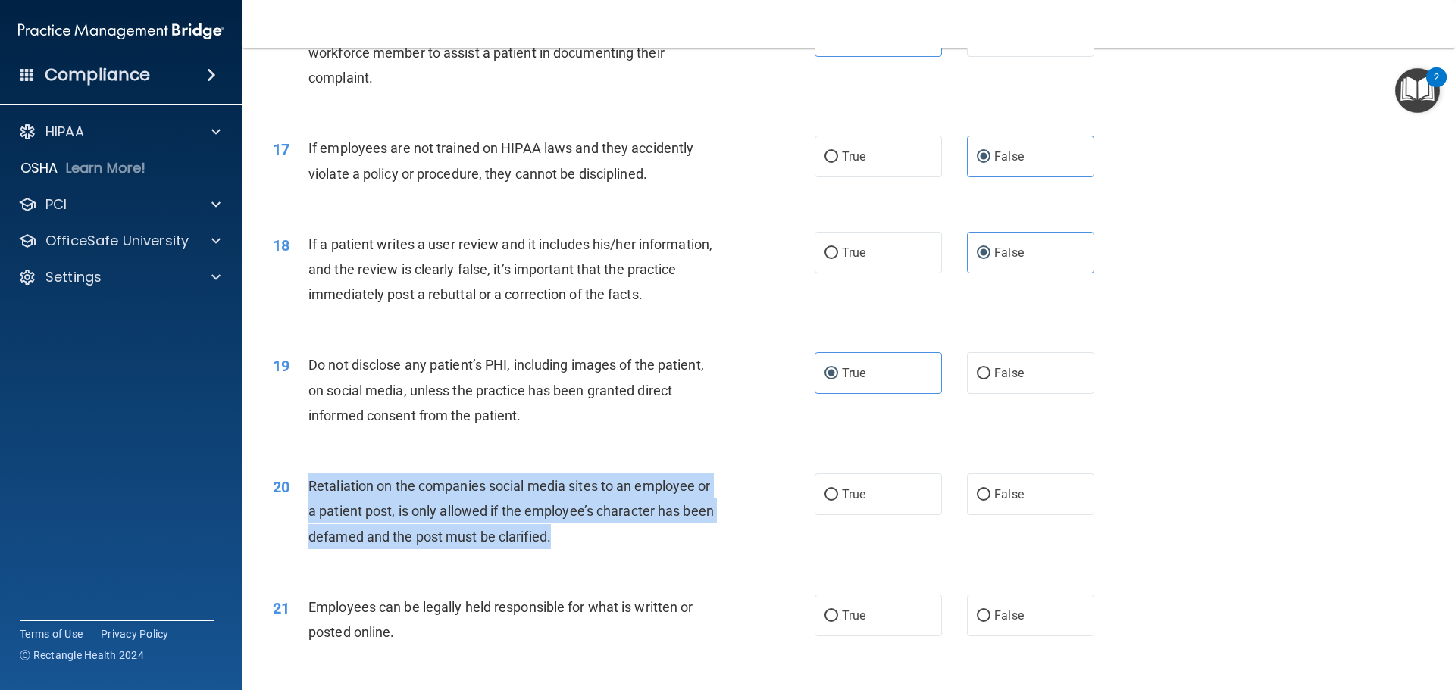
drag, startPoint x: 552, startPoint y: 569, endPoint x: 292, endPoint y: 520, distance: 264.6
click at [292, 520] on div "20 Retaliation on the companies social media sites to an employee or a patient …" at bounding box center [543, 515] width 587 height 83
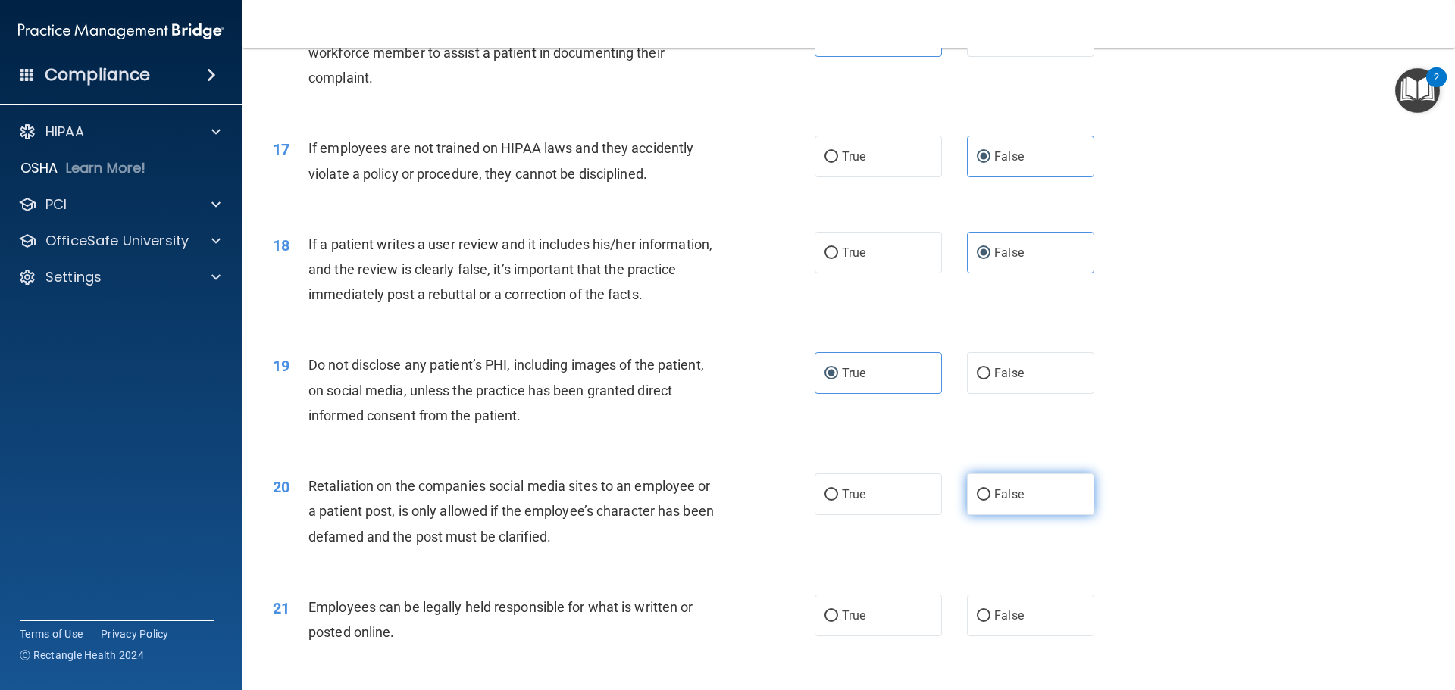
click at [1002, 502] on span "False" at bounding box center [1009, 494] width 30 height 14
click at [991, 501] on input "False" at bounding box center [984, 495] width 14 height 11
radio input "true"
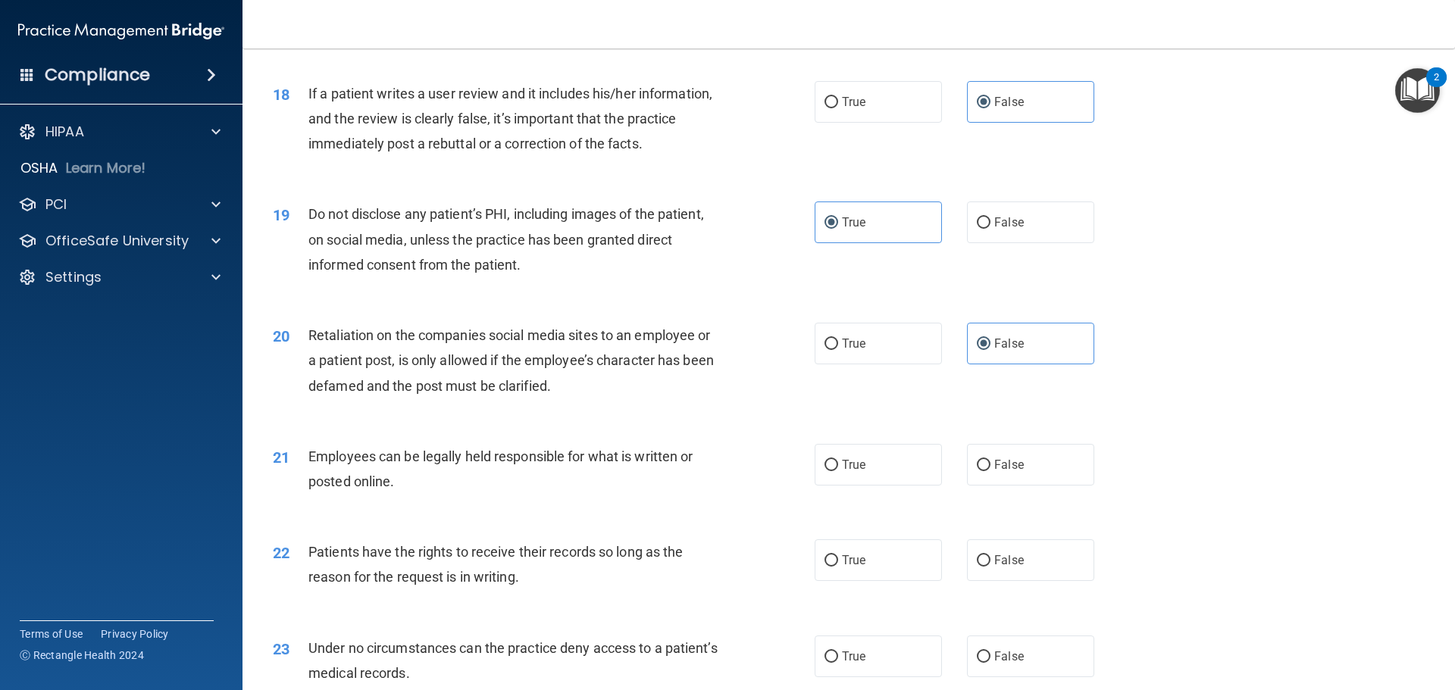
scroll to position [2122, 0]
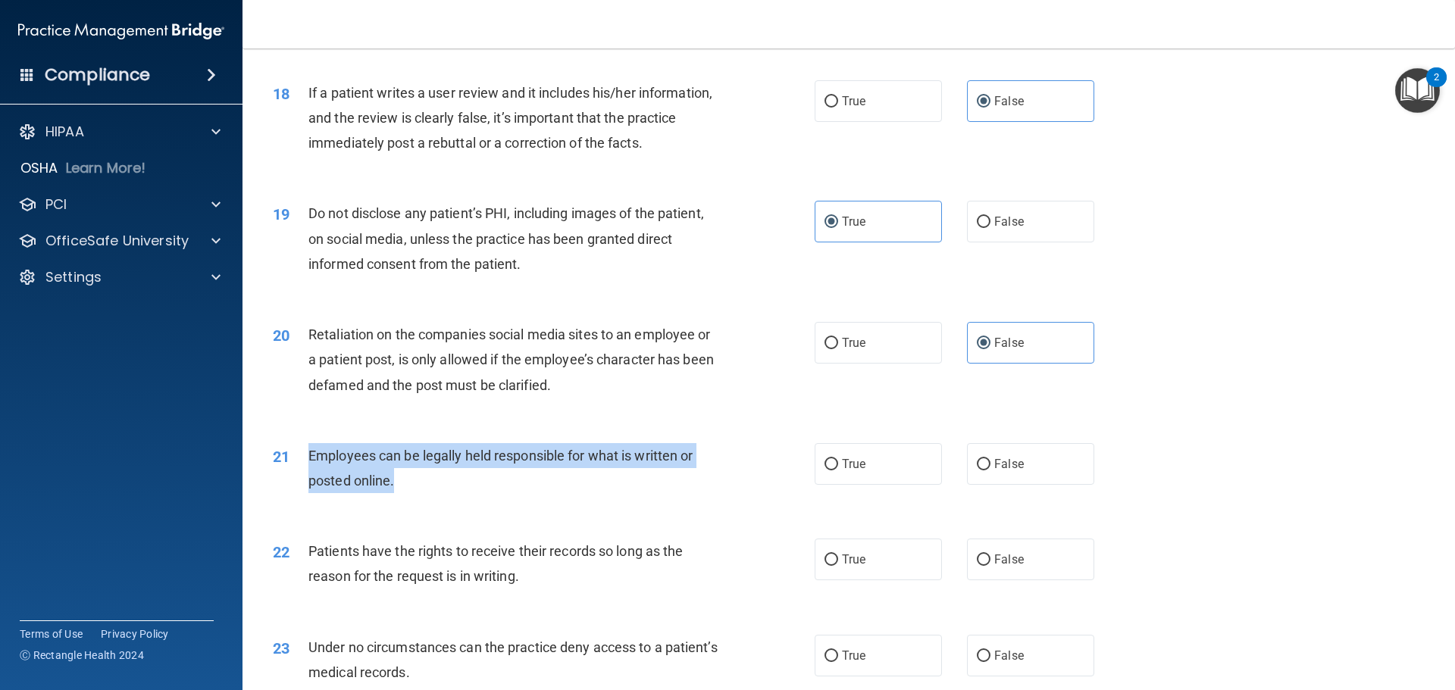
drag, startPoint x: 422, startPoint y: 506, endPoint x: 302, endPoint y: 480, distance: 122.7
click at [302, 480] on div "21 Employees can be legally held responsible for what is written or posted onli…" at bounding box center [543, 472] width 587 height 58
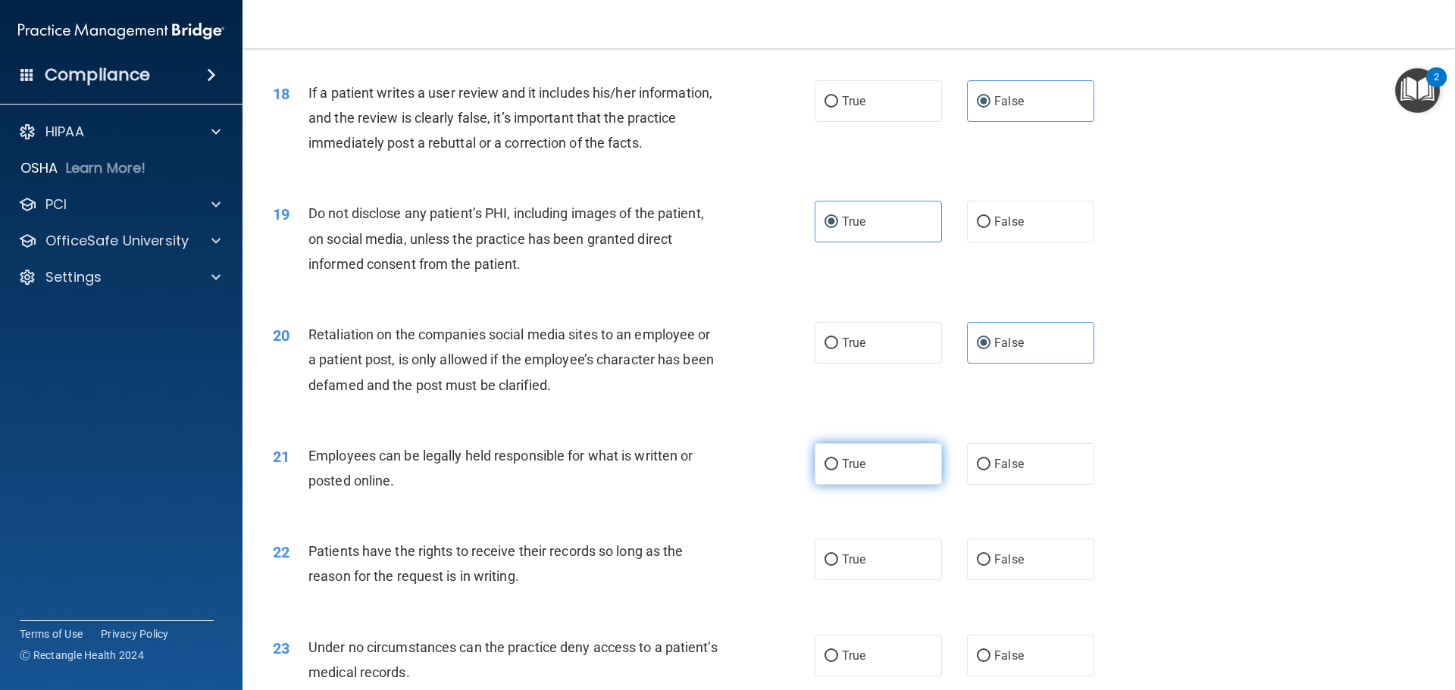
click at [852, 481] on label "True" at bounding box center [878, 464] width 127 height 42
click at [838, 471] on input "True" at bounding box center [832, 464] width 14 height 11
radio input "true"
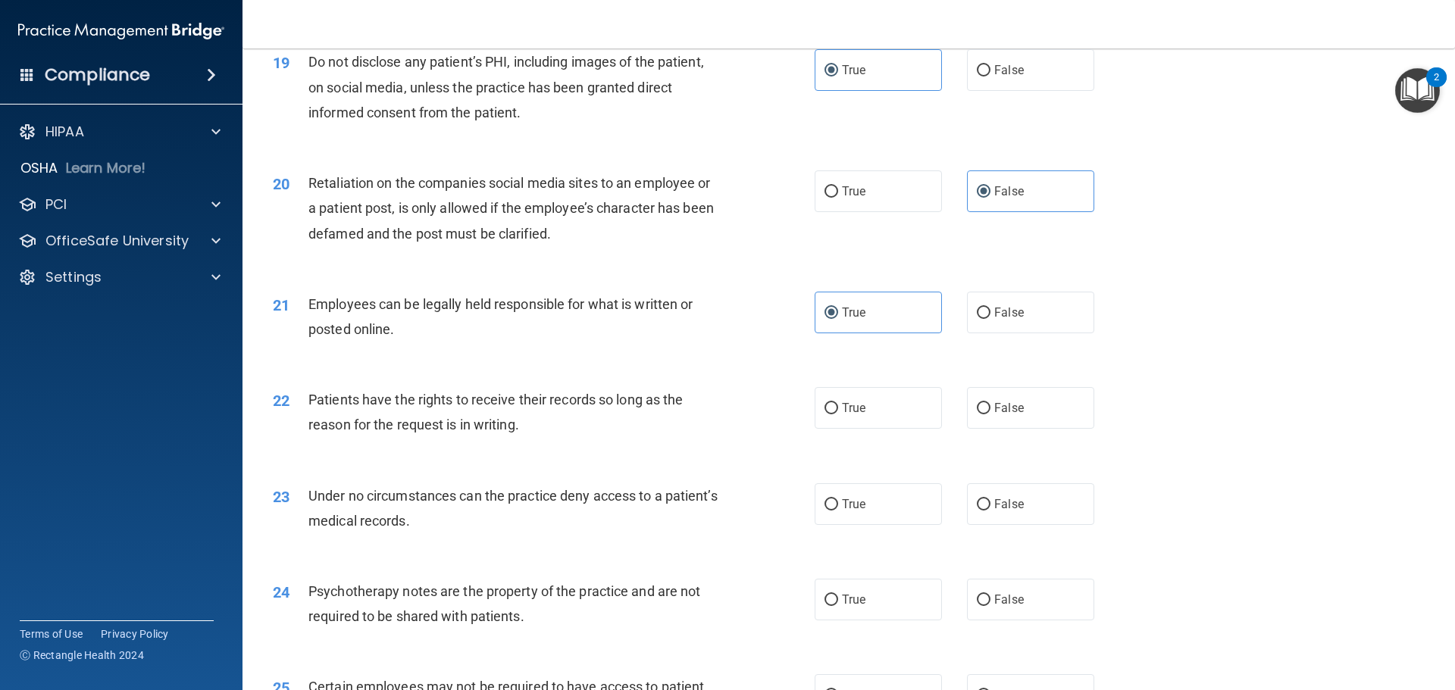
scroll to position [2350, 0]
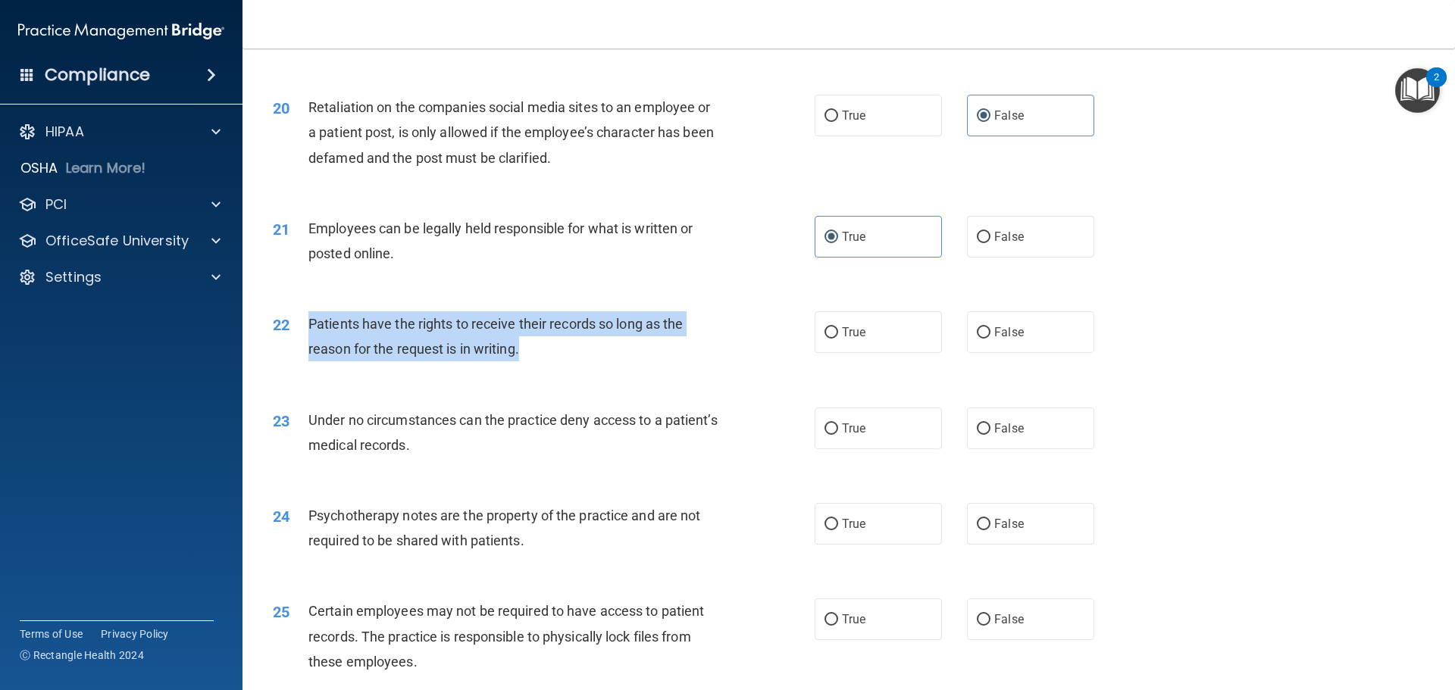
drag, startPoint x: 528, startPoint y: 378, endPoint x: 311, endPoint y: 346, distance: 219.9
click at [311, 346] on div "Patients have the rights to receive their records so long as the reason for the…" at bounding box center [520, 337] width 424 height 50
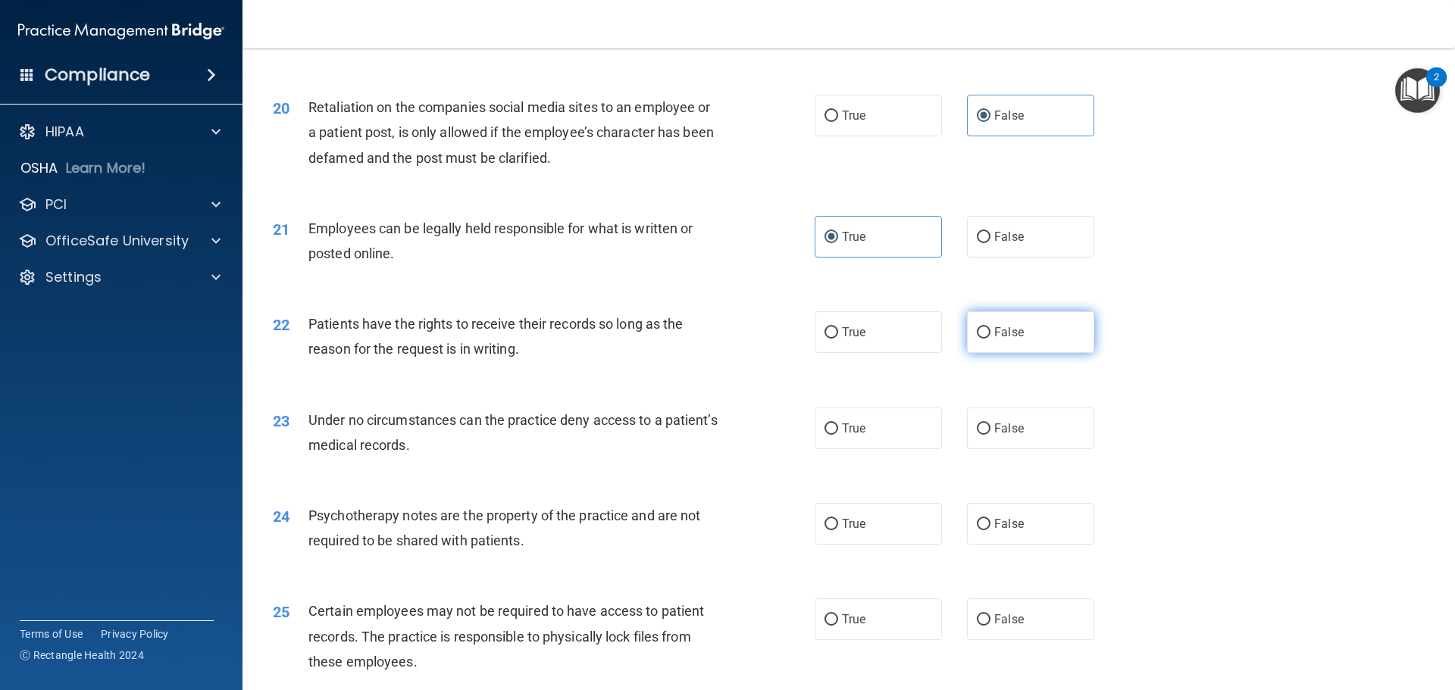
click at [984, 353] on label "False" at bounding box center [1030, 333] width 127 height 42
click at [984, 339] on input "False" at bounding box center [984, 332] width 14 height 11
radio input "true"
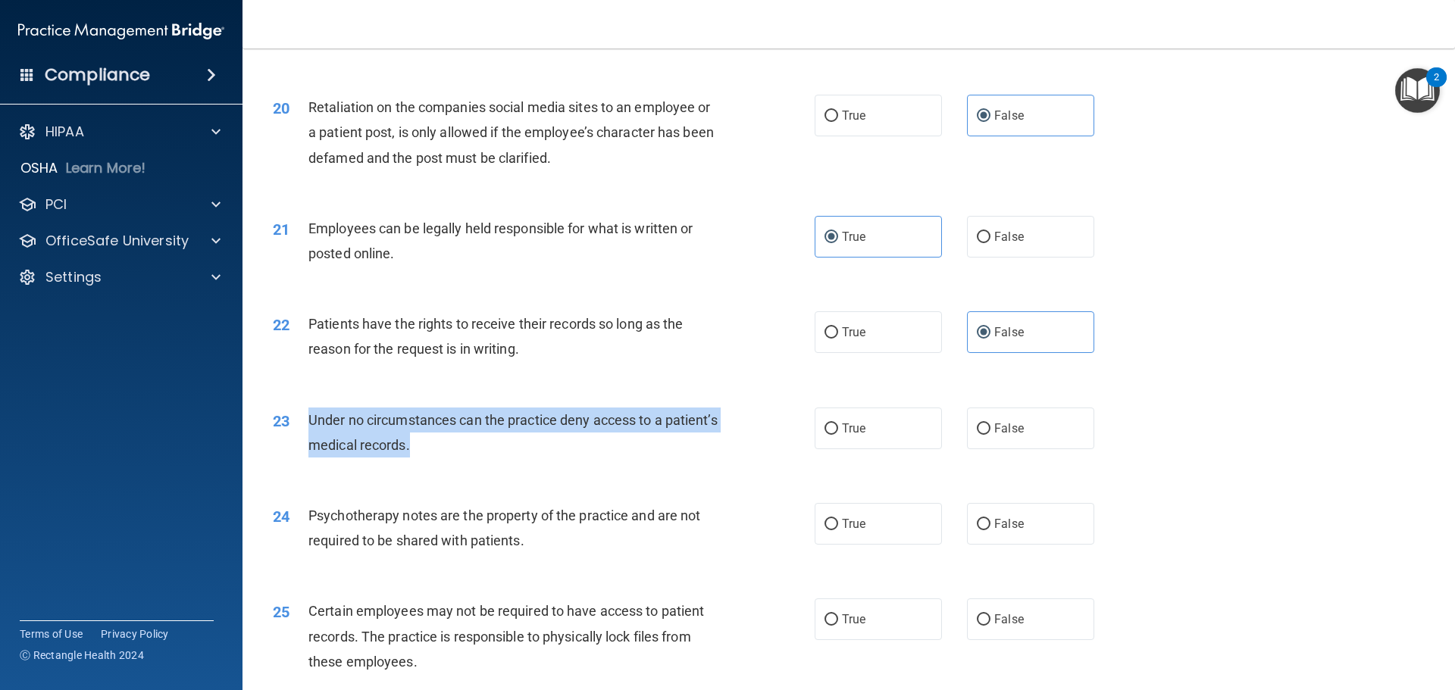
drag, startPoint x: 480, startPoint y: 474, endPoint x: 307, endPoint y: 453, distance: 174.1
click at [307, 453] on div "23 Under no circumstances can the practice deny access to a patient’s medical r…" at bounding box center [543, 437] width 587 height 58
click at [515, 458] on div "Under no circumstances can the practice deny access to a patient’s medical reco…" at bounding box center [520, 433] width 424 height 50
drag, startPoint x: 474, startPoint y: 473, endPoint x: 324, endPoint y: 446, distance: 151.7
click at [318, 448] on div "Under no circumstances can the practice deny access to a patient’s medical reco…" at bounding box center [520, 433] width 424 height 50
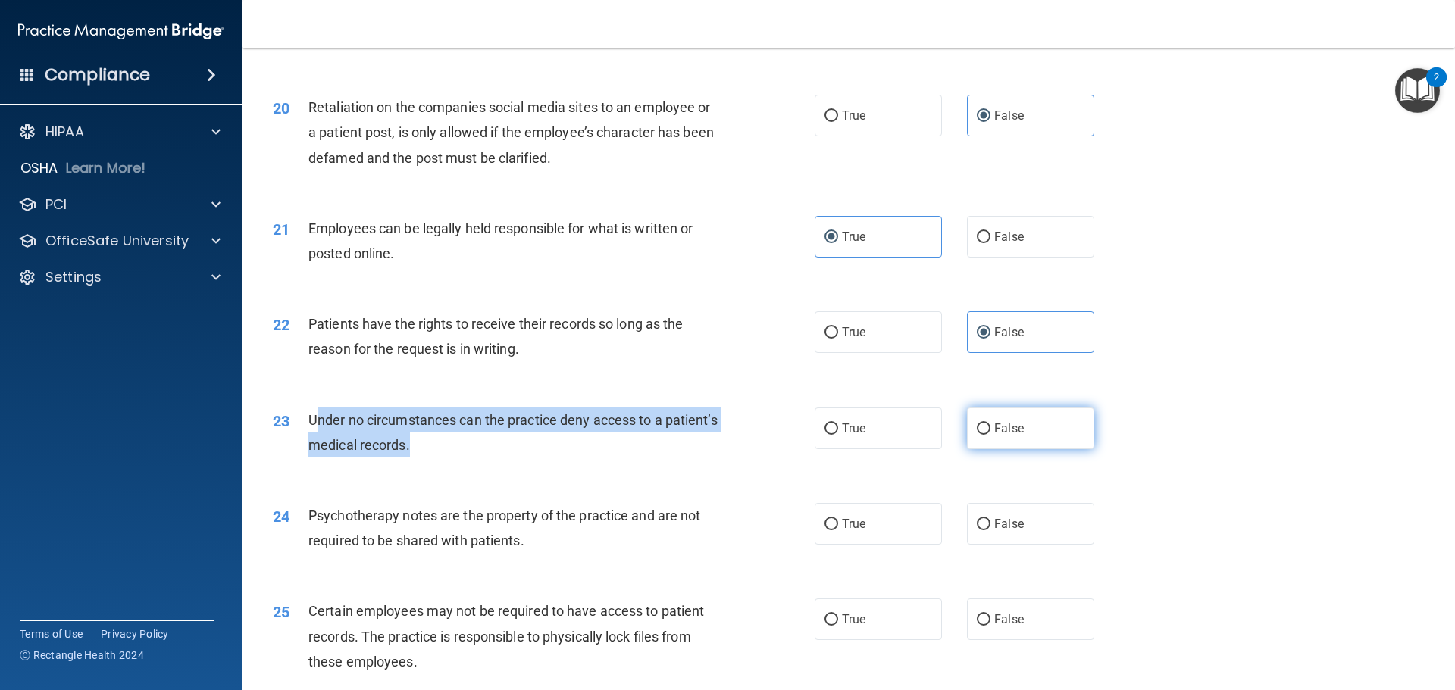
click at [983, 435] on input "False" at bounding box center [984, 429] width 14 height 11
radio input "true"
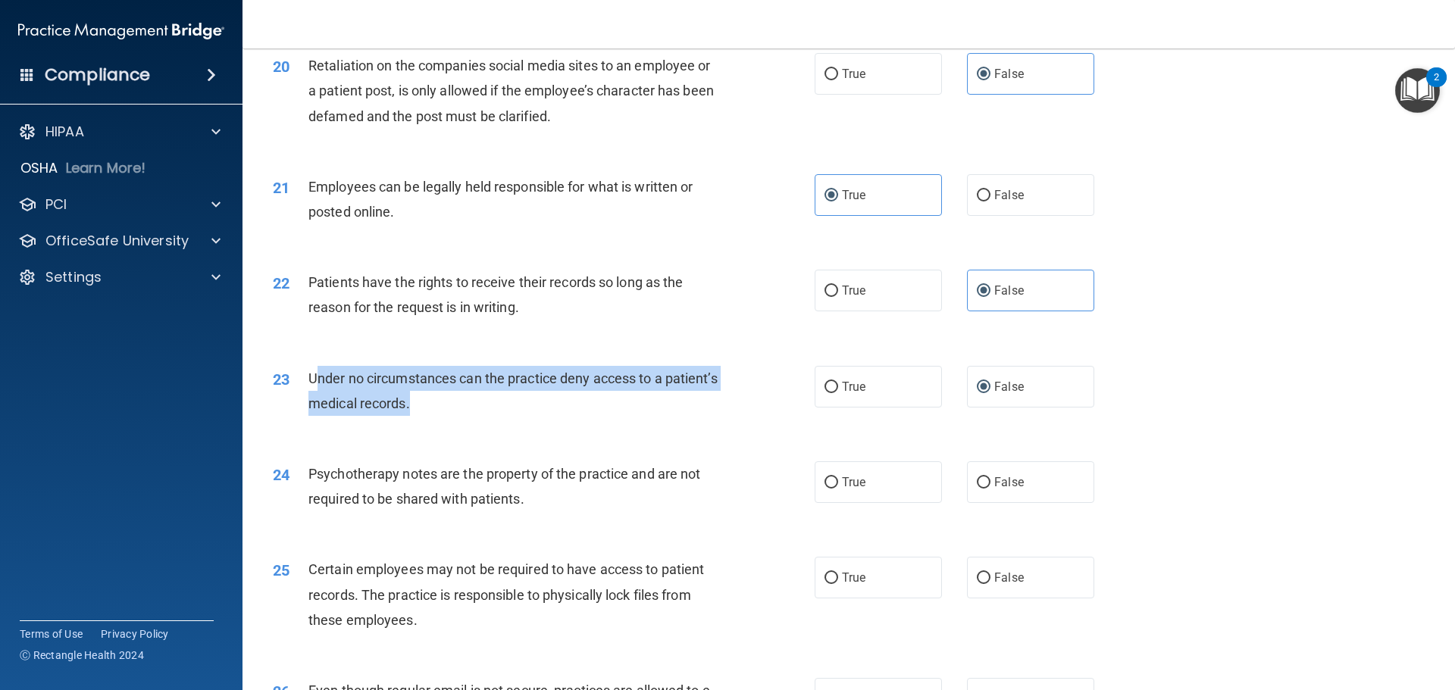
scroll to position [2501, 0]
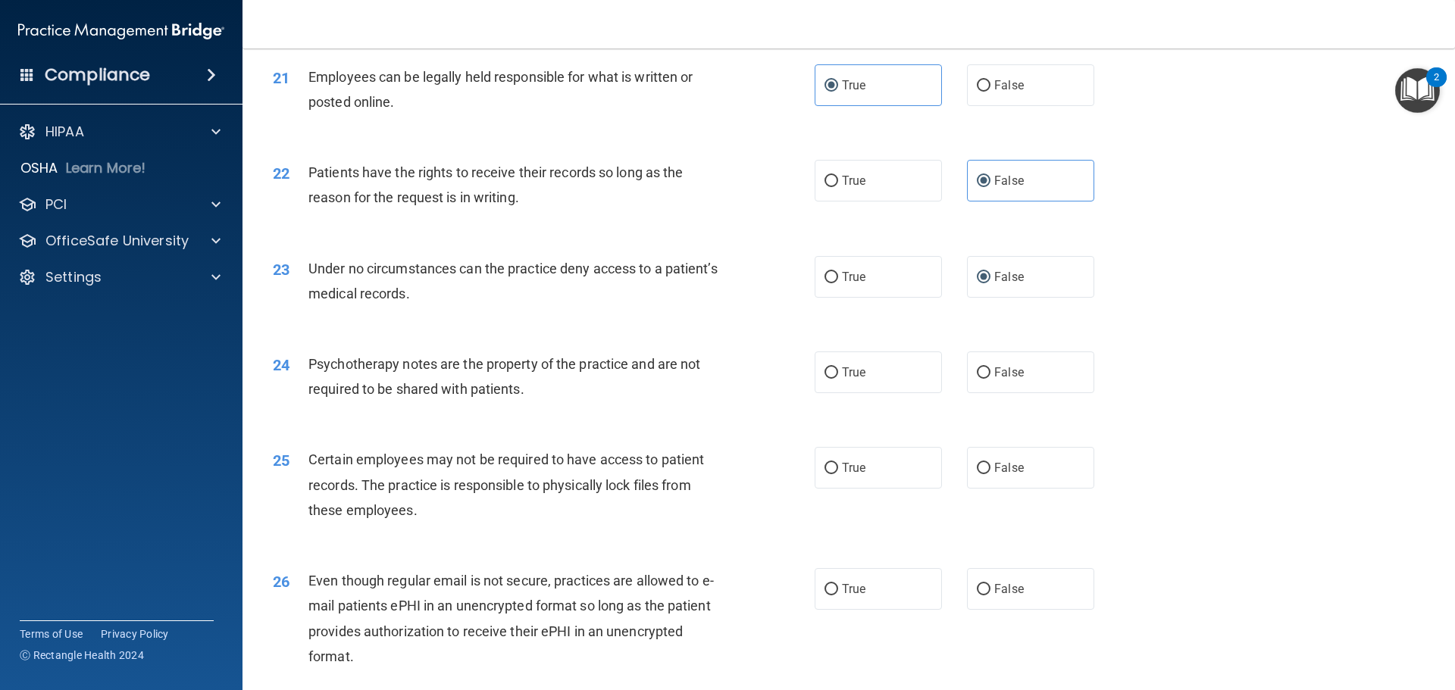
click at [495, 428] on div "24 Psychotherapy notes are the property of the practice and are not required to…" at bounding box center [848, 381] width 1175 height 96
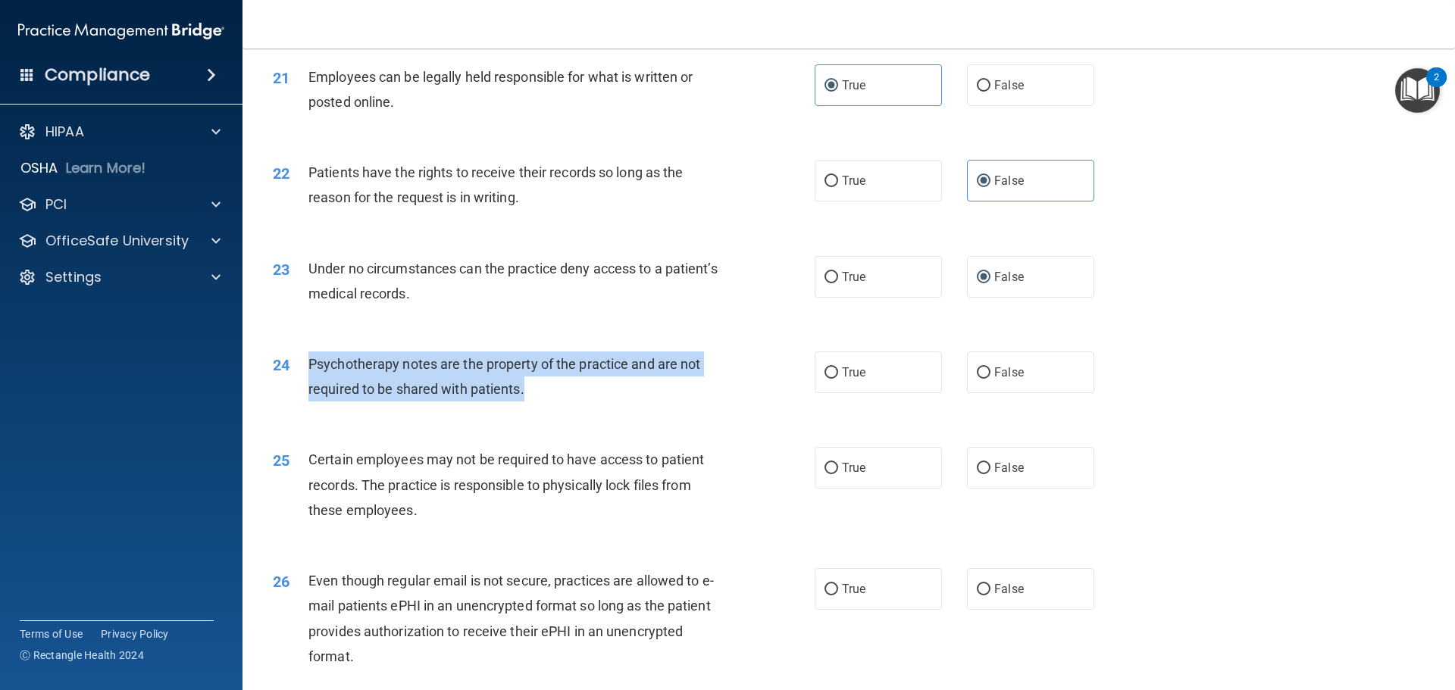
drag, startPoint x: 532, startPoint y: 411, endPoint x: 308, endPoint y: 393, distance: 224.3
click at [308, 393] on div "Psychotherapy notes are the property of the practice and are not required to be…" at bounding box center [520, 377] width 424 height 50
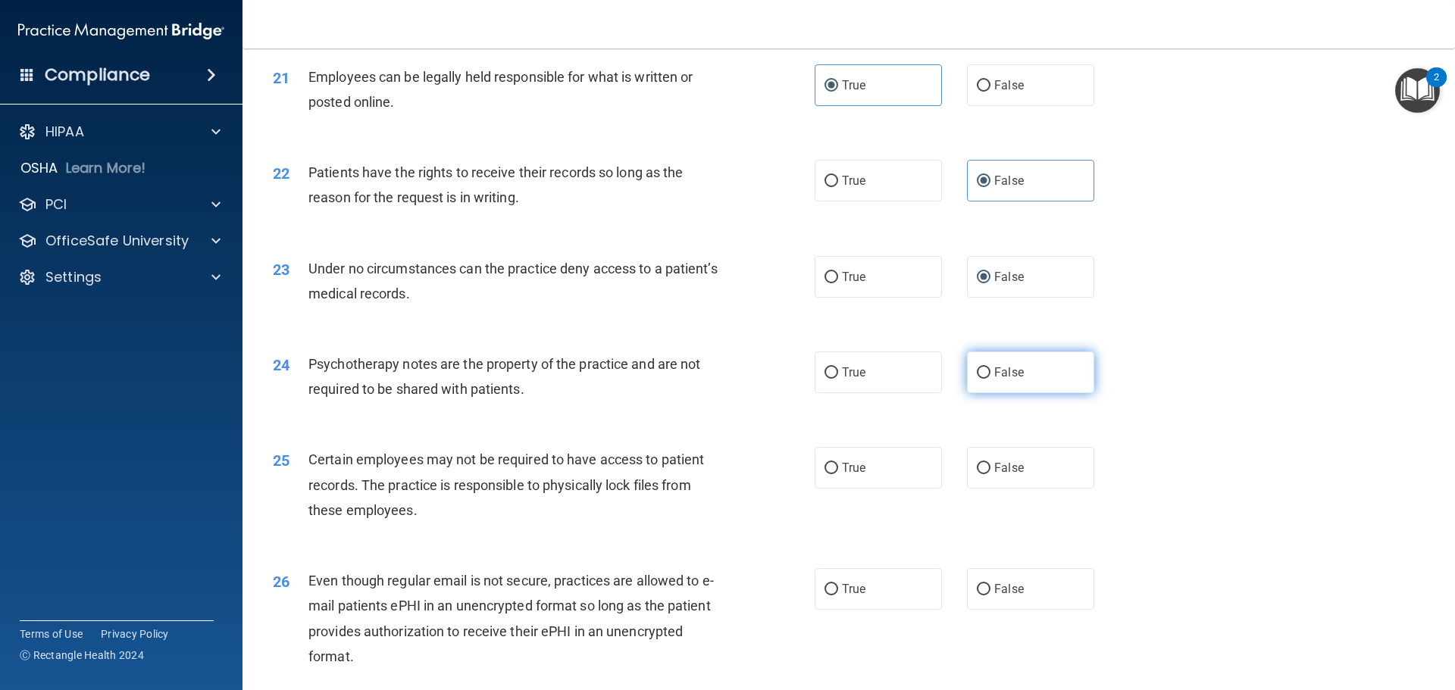
click at [982, 390] on label "False" at bounding box center [1030, 373] width 127 height 42
click at [982, 379] on input "False" at bounding box center [984, 373] width 14 height 11
radio input "true"
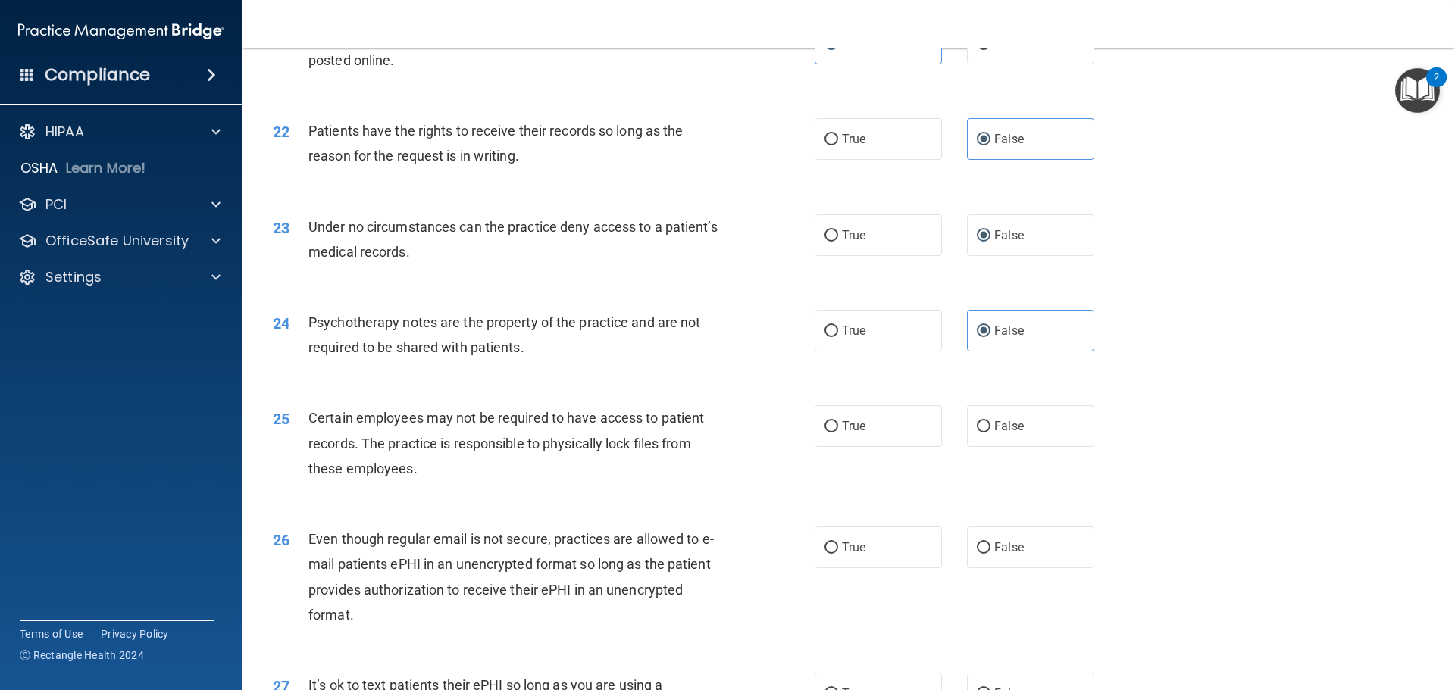
scroll to position [2577, 0]
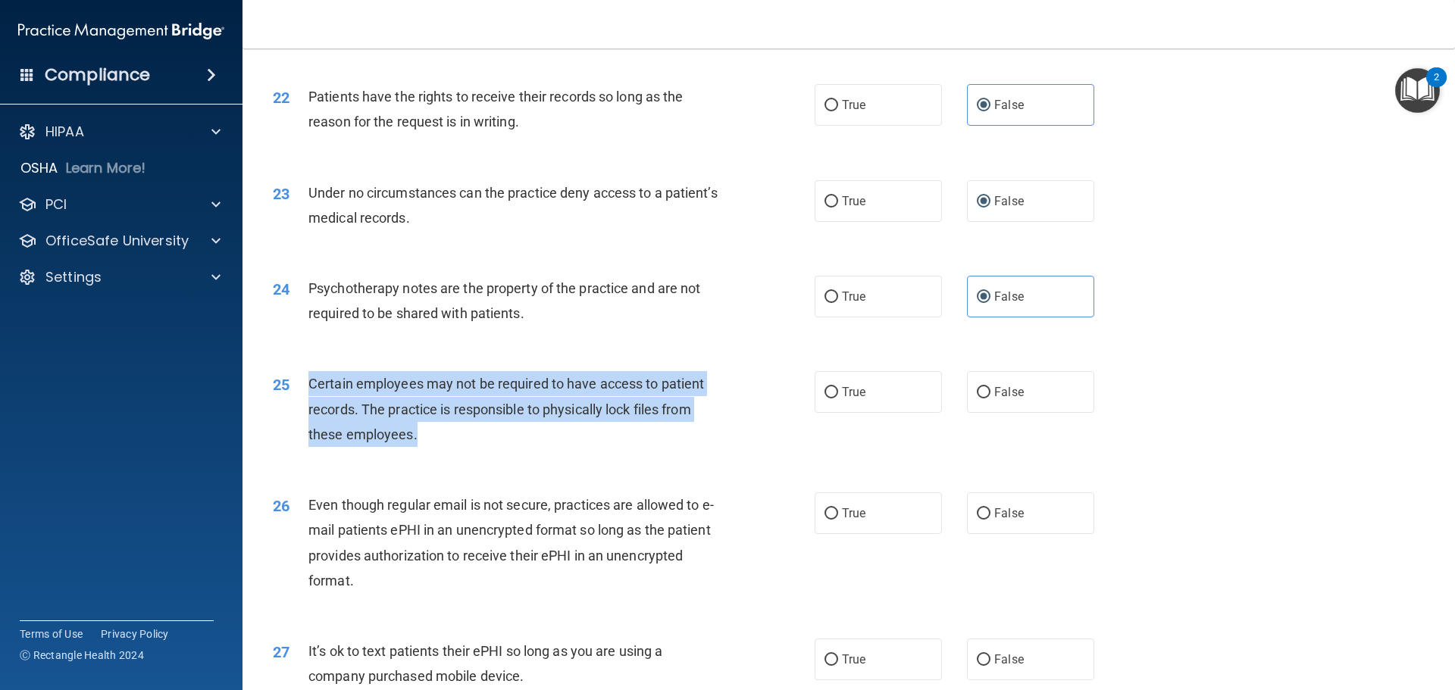
drag, startPoint x: 424, startPoint y: 454, endPoint x: 311, endPoint y: 415, distance: 120.1
click at [311, 415] on div "Certain employees may not be required to have access to patient records. The pr…" at bounding box center [520, 409] width 424 height 76
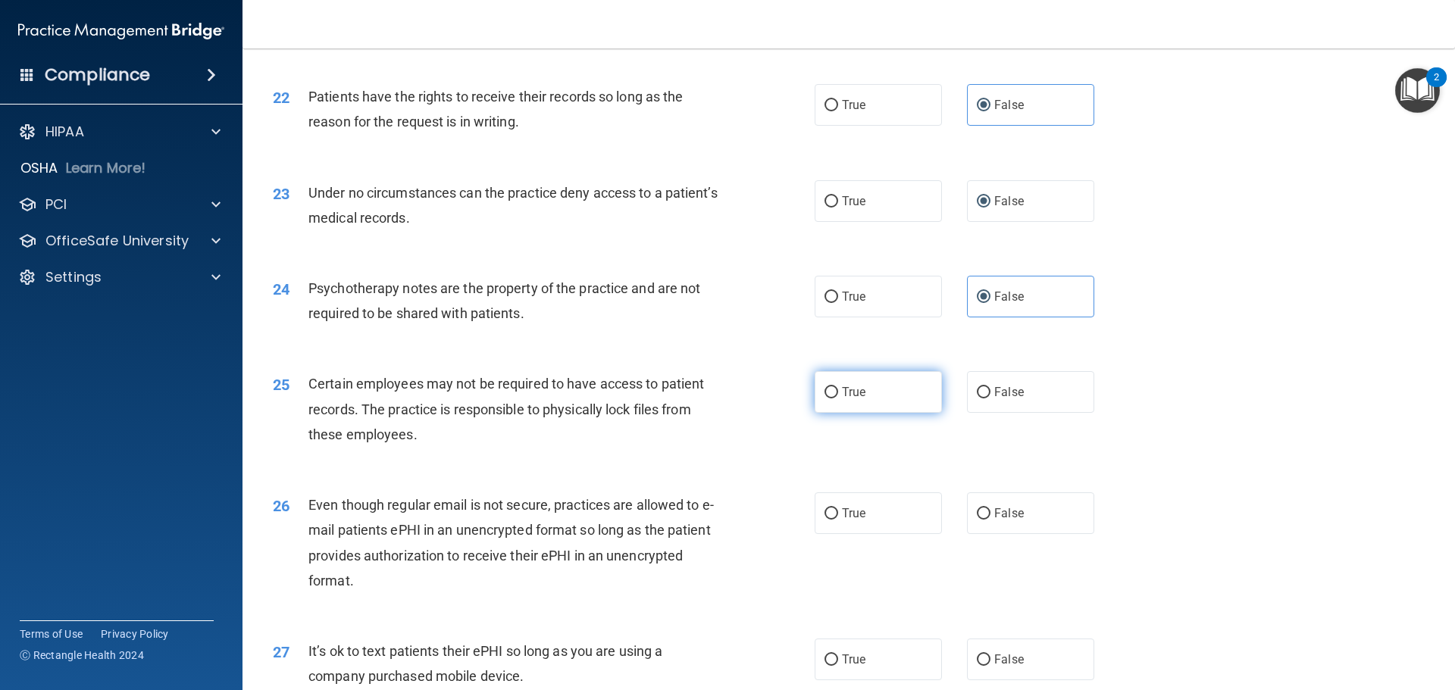
click at [835, 412] on label "True" at bounding box center [878, 392] width 127 height 42
click at [835, 399] on input "True" at bounding box center [832, 392] width 14 height 11
radio input "true"
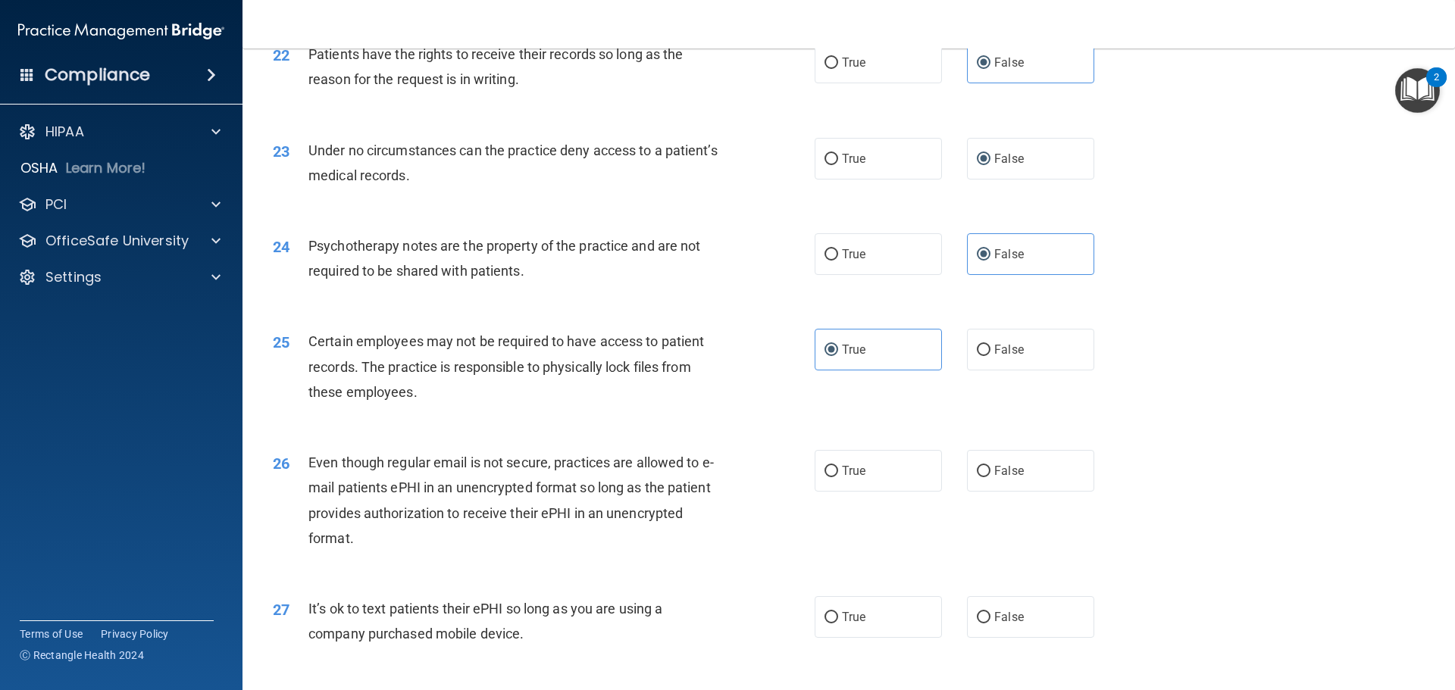
scroll to position [2653, 0]
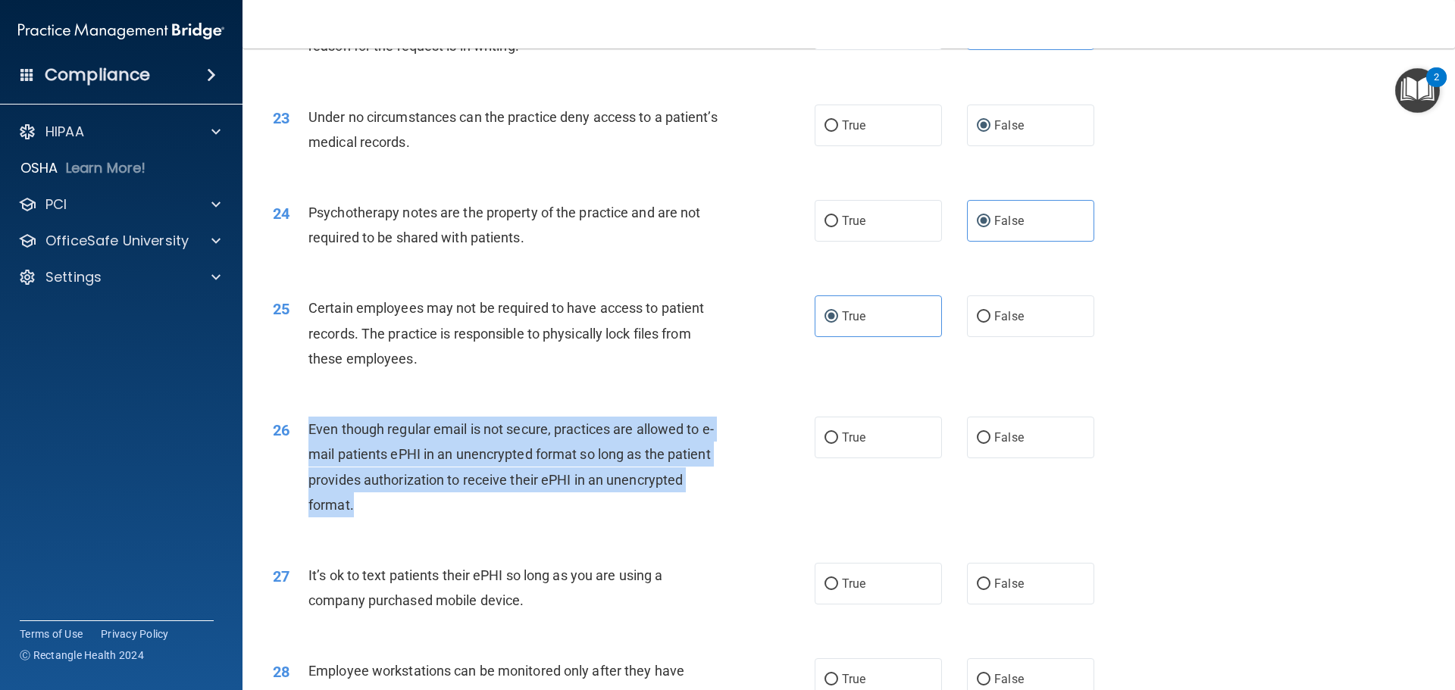
drag, startPoint x: 362, startPoint y: 535, endPoint x: 302, endPoint y: 452, distance: 103.1
click at [302, 452] on div "26 Even though regular email is not secure, practices are allowed to e-mail pat…" at bounding box center [543, 471] width 587 height 108
click at [977, 444] on input "False" at bounding box center [984, 438] width 14 height 11
radio input "true"
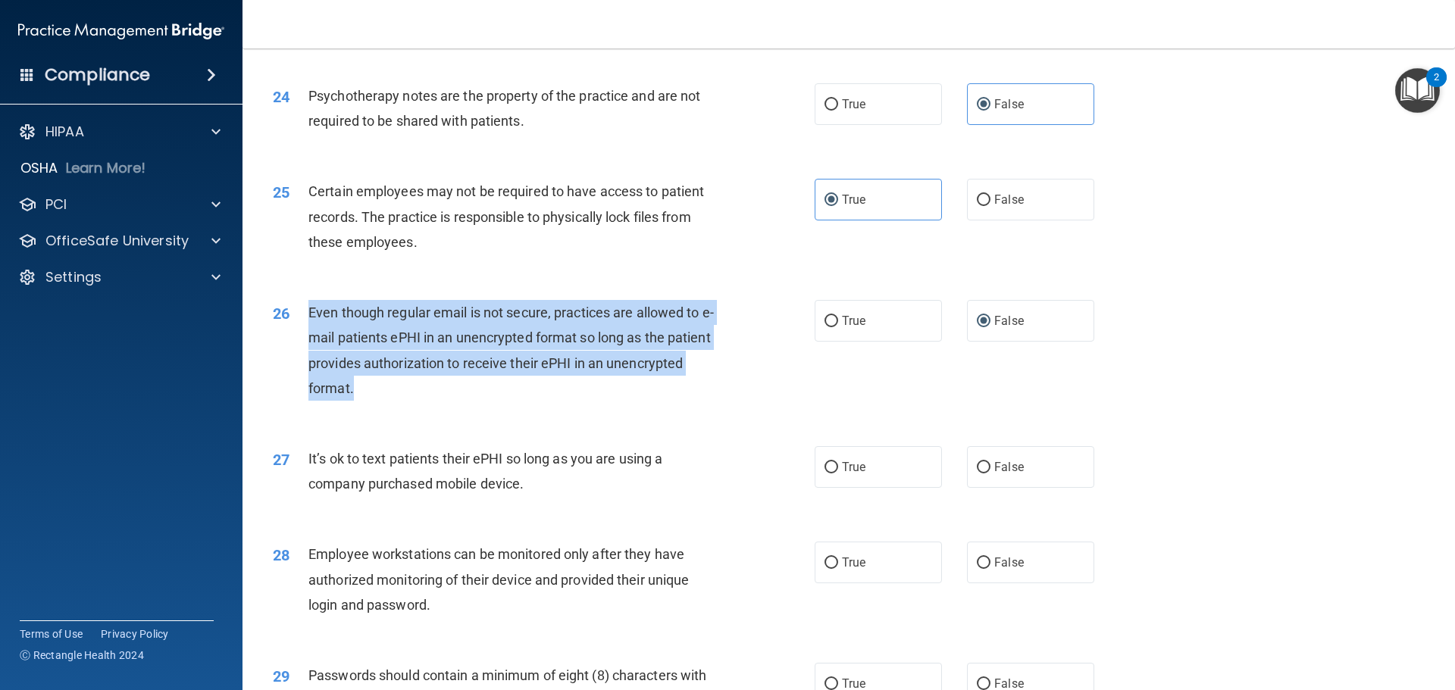
scroll to position [2804, 0]
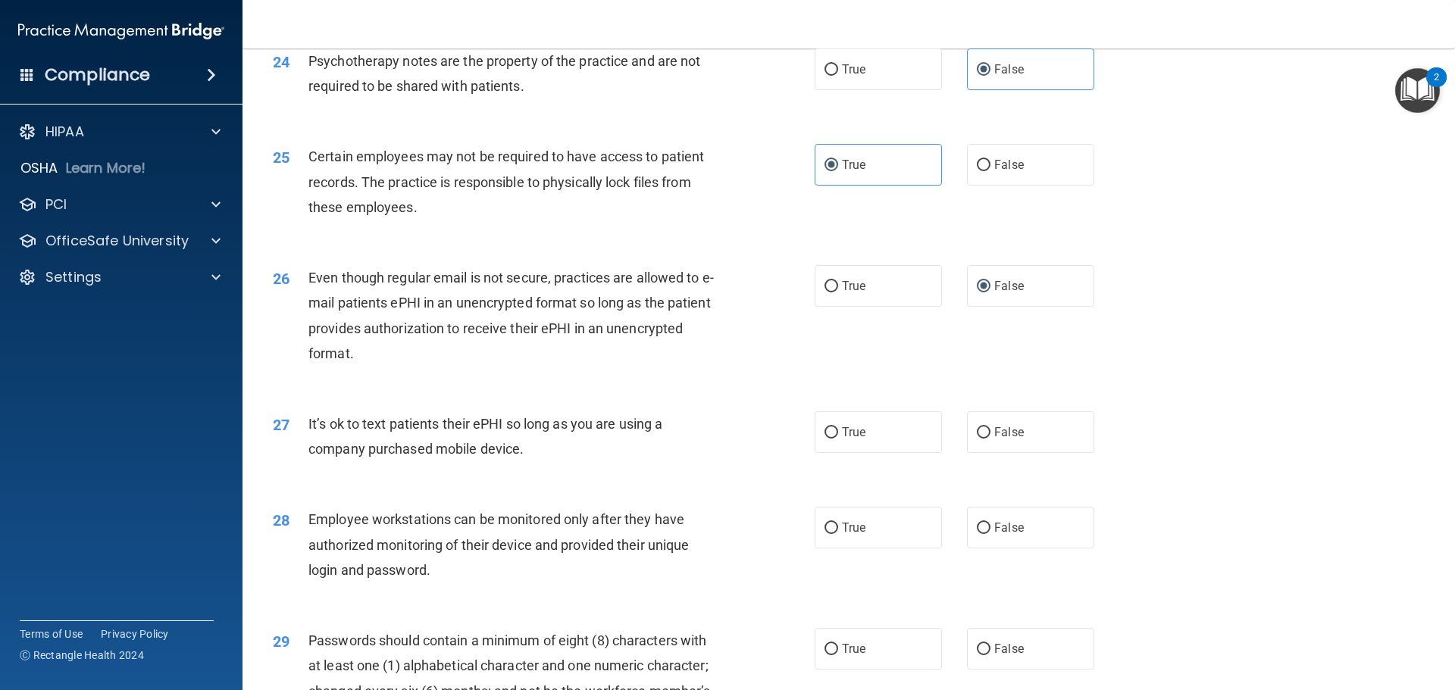
click at [525, 462] on div "It’s ok to text patients their ePHI so long as you are using a company purchase…" at bounding box center [520, 437] width 424 height 50
click at [532, 462] on div "It’s ok to text patients their ePHI so long as you are using a company purchase…" at bounding box center [520, 437] width 424 height 50
click at [994, 440] on span "False" at bounding box center [1009, 432] width 30 height 14
click at [989, 439] on input "False" at bounding box center [984, 432] width 14 height 11
radio input "true"
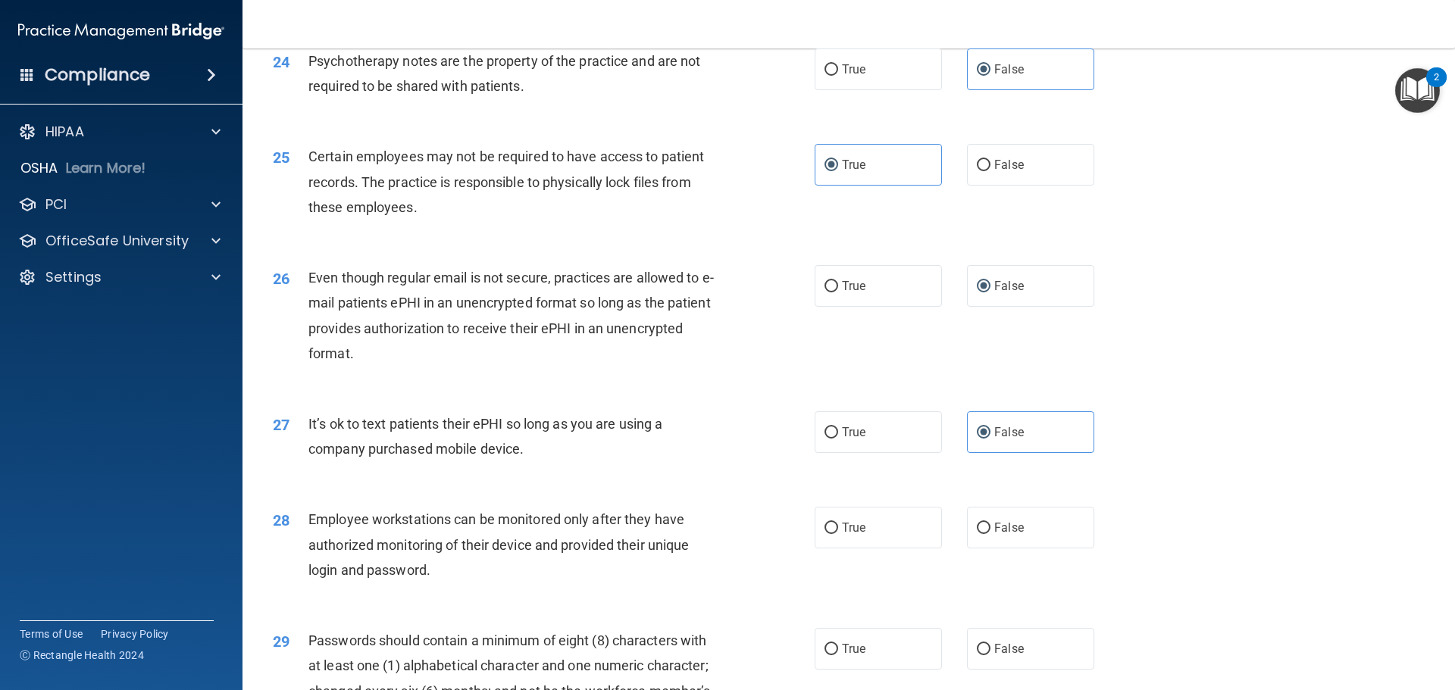
scroll to position [2880, 0]
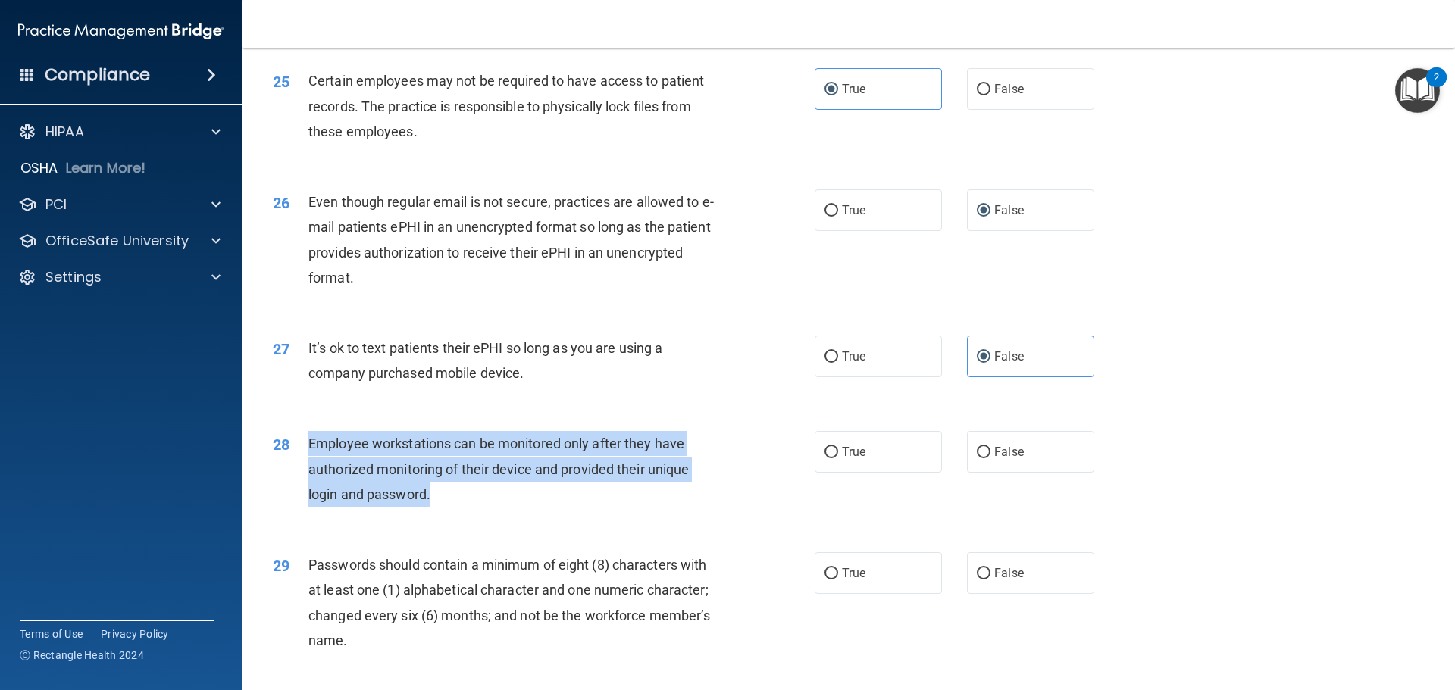
drag, startPoint x: 443, startPoint y: 522, endPoint x: 305, endPoint y: 471, distance: 146.3
click at [305, 471] on div "28 Employee workstations can be monitored only after they have authorized monit…" at bounding box center [543, 472] width 587 height 83
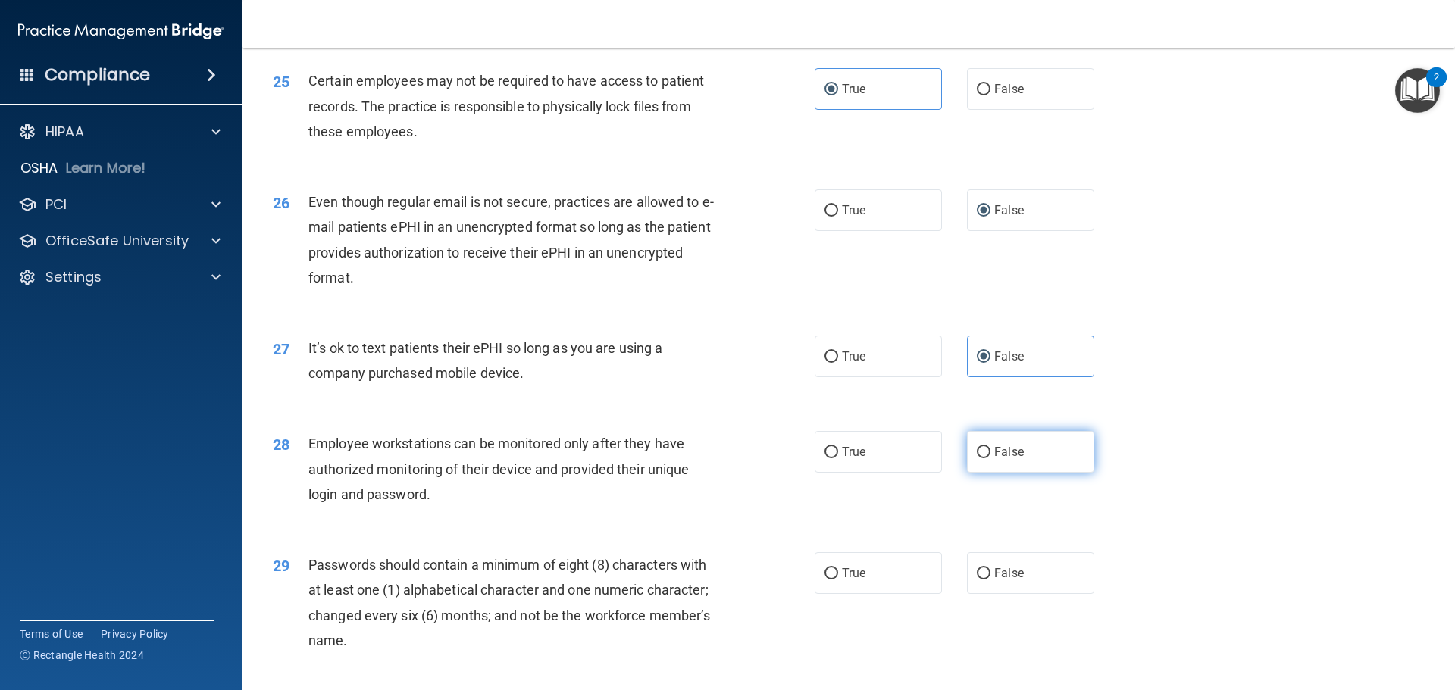
click at [1003, 459] on span "False" at bounding box center [1009, 452] width 30 height 14
click at [991, 459] on input "False" at bounding box center [984, 452] width 14 height 11
radio input "true"
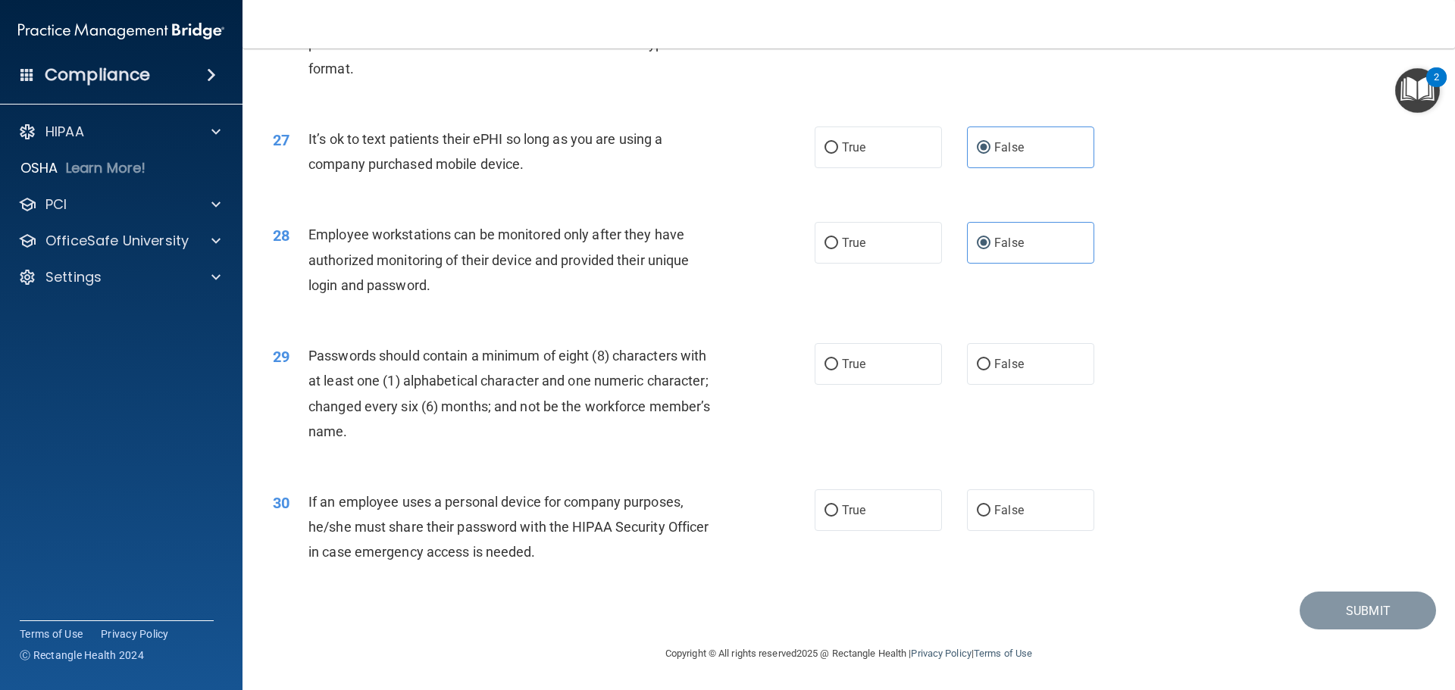
scroll to position [3108, 0]
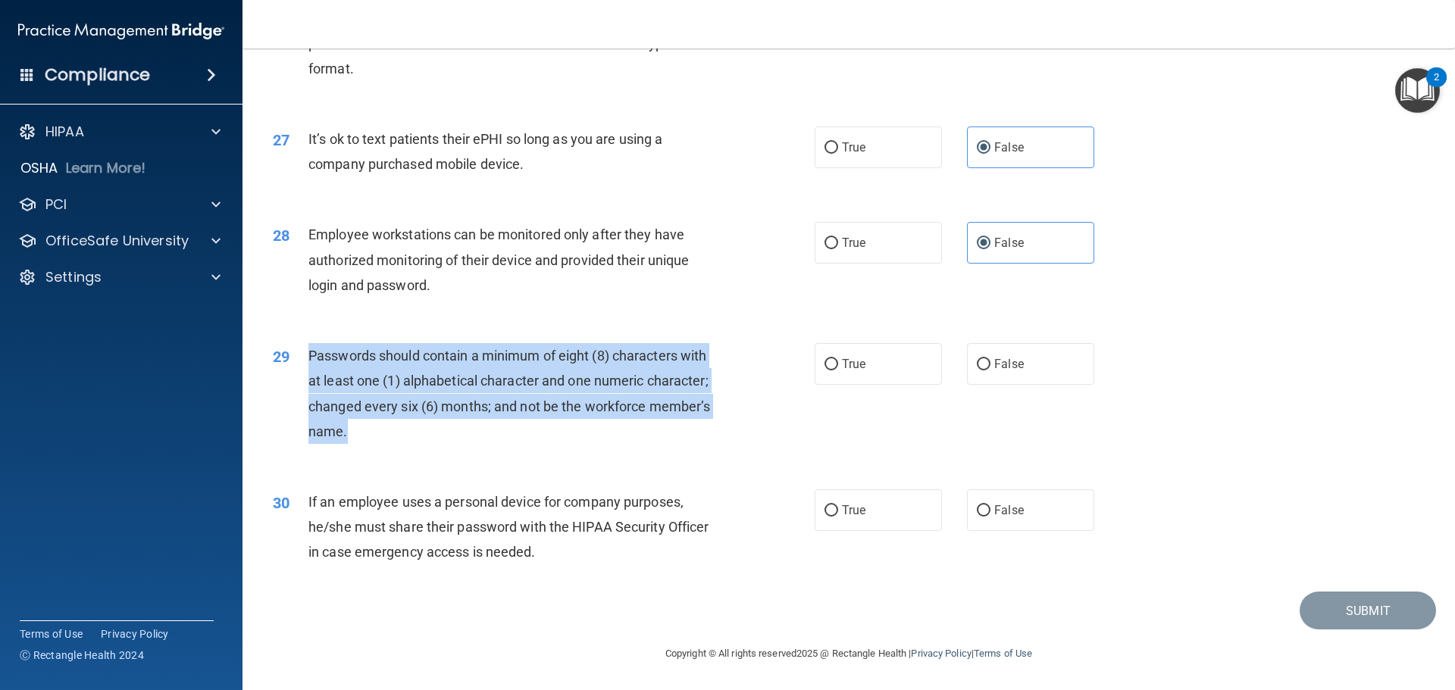
drag, startPoint x: 355, startPoint y: 440, endPoint x: 309, endPoint y: 367, distance: 85.8
click at [309, 367] on div "Passwords should contain a minimum of eight (8) characters with at least one (1…" at bounding box center [520, 393] width 424 height 101
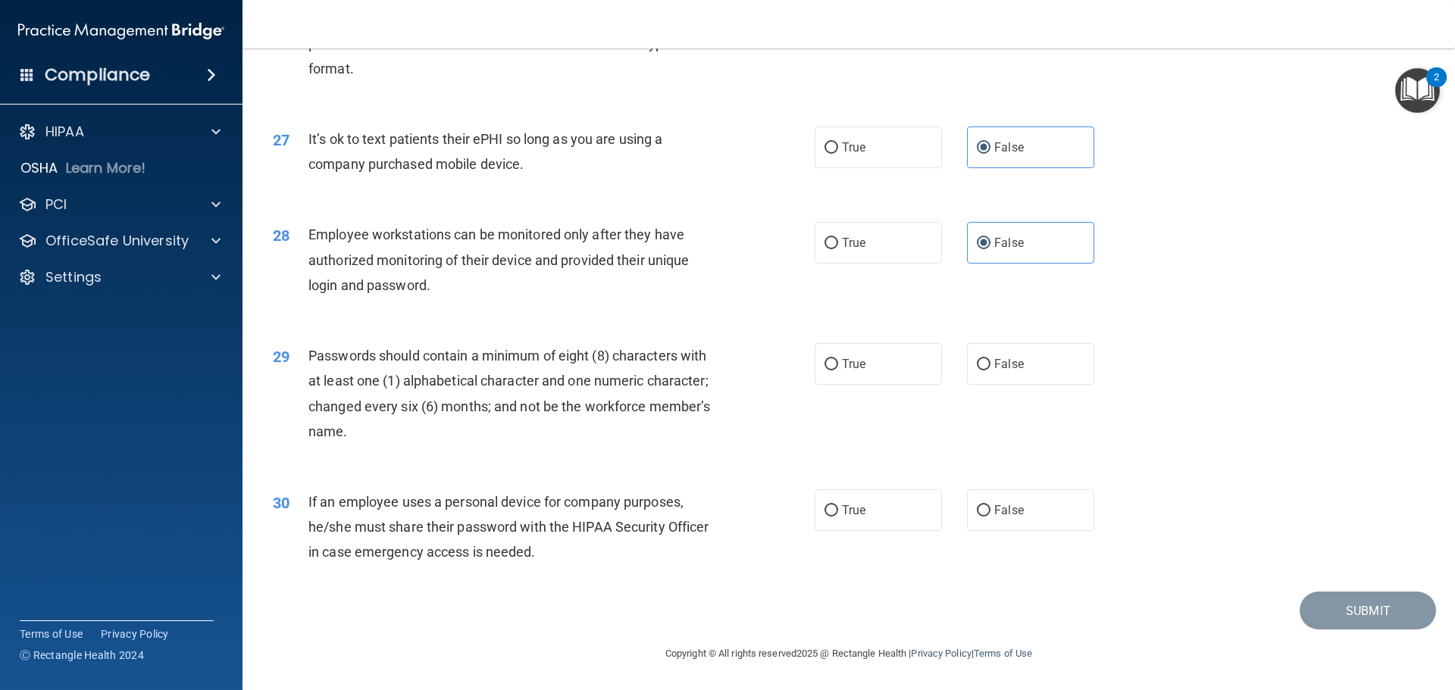
click at [561, 467] on div "29 Passwords should contain a minimum of eight (8) characters with at least one…" at bounding box center [848, 397] width 1175 height 146
click at [899, 367] on label "True" at bounding box center [878, 364] width 127 height 42
click at [838, 367] on input "True" at bounding box center [832, 364] width 14 height 11
radio input "true"
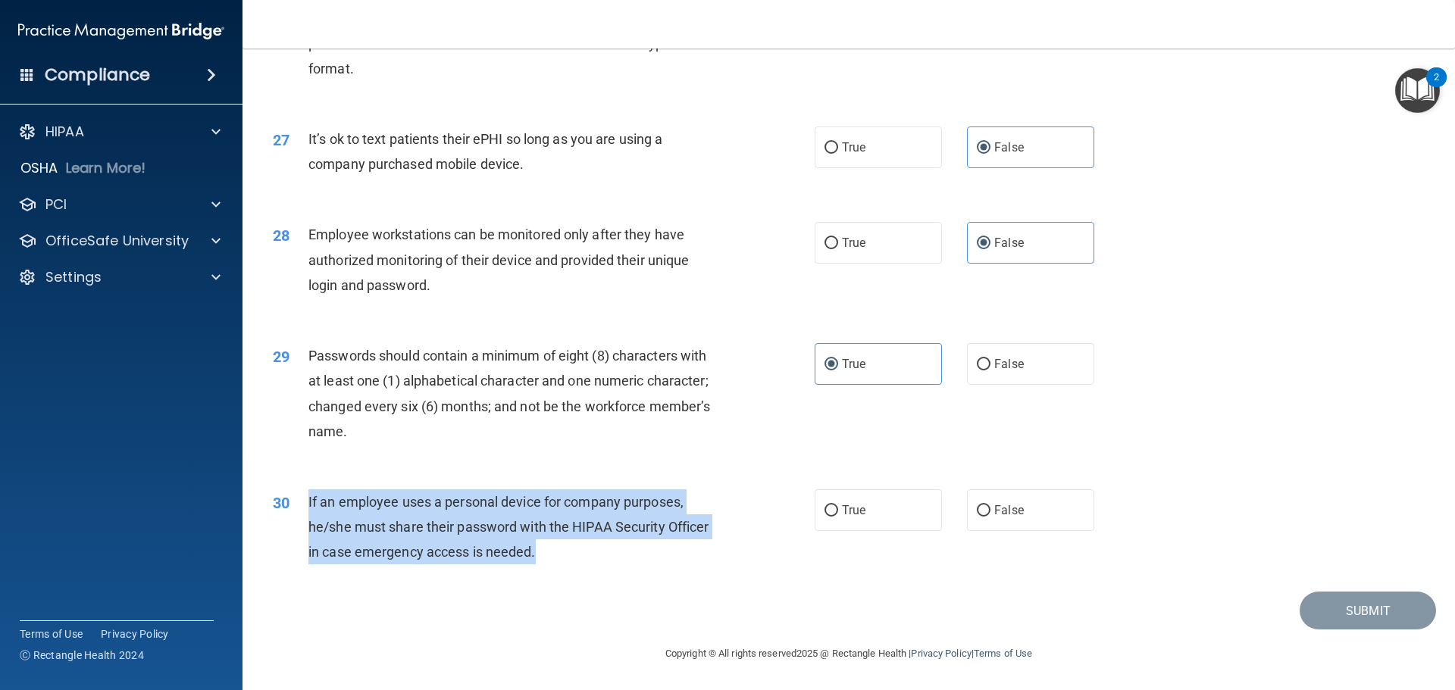
drag, startPoint x: 543, startPoint y: 552, endPoint x: 762, endPoint y: 512, distance: 222.6
click at [297, 499] on div "30 If an employee uses a personal device for company purposes, he/she must shar…" at bounding box center [543, 531] width 587 height 83
click at [978, 517] on input "False" at bounding box center [984, 511] width 14 height 11
radio input "true"
click at [1351, 597] on button "Submit" at bounding box center [1368, 611] width 136 height 39
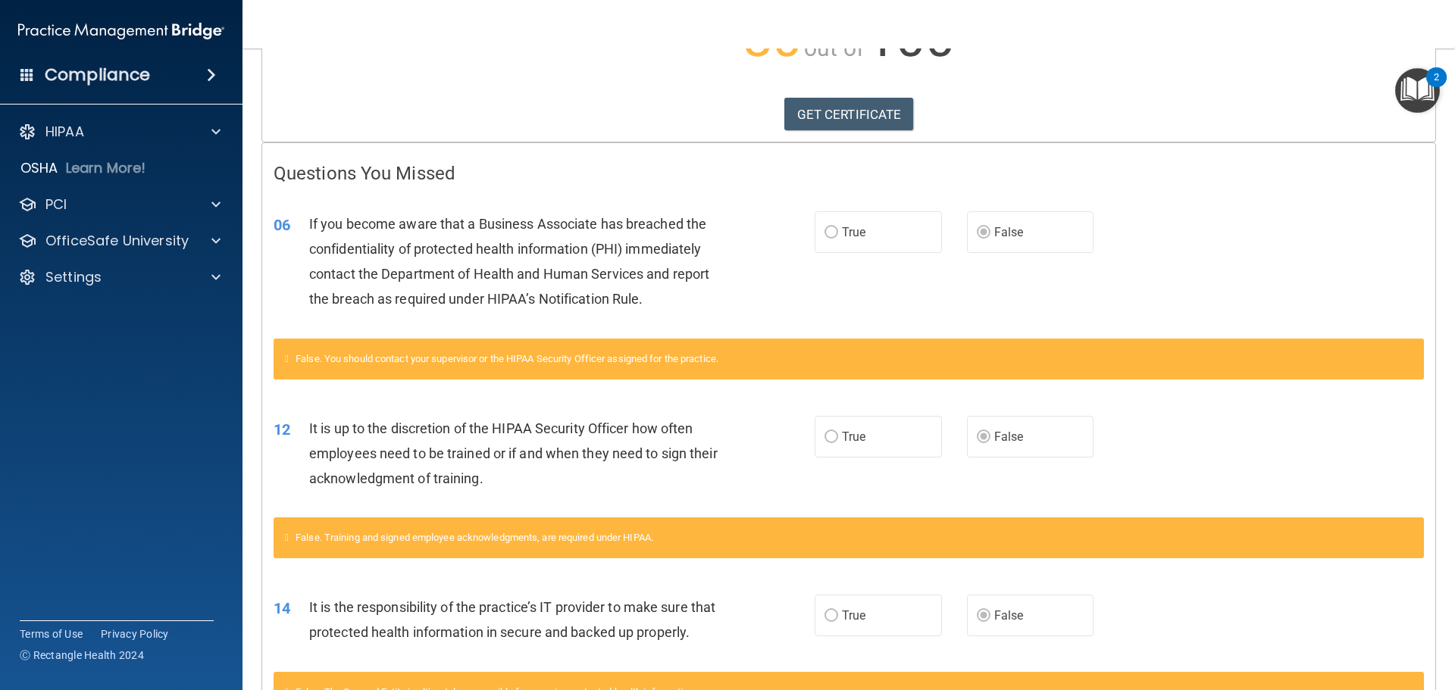
scroll to position [227, 0]
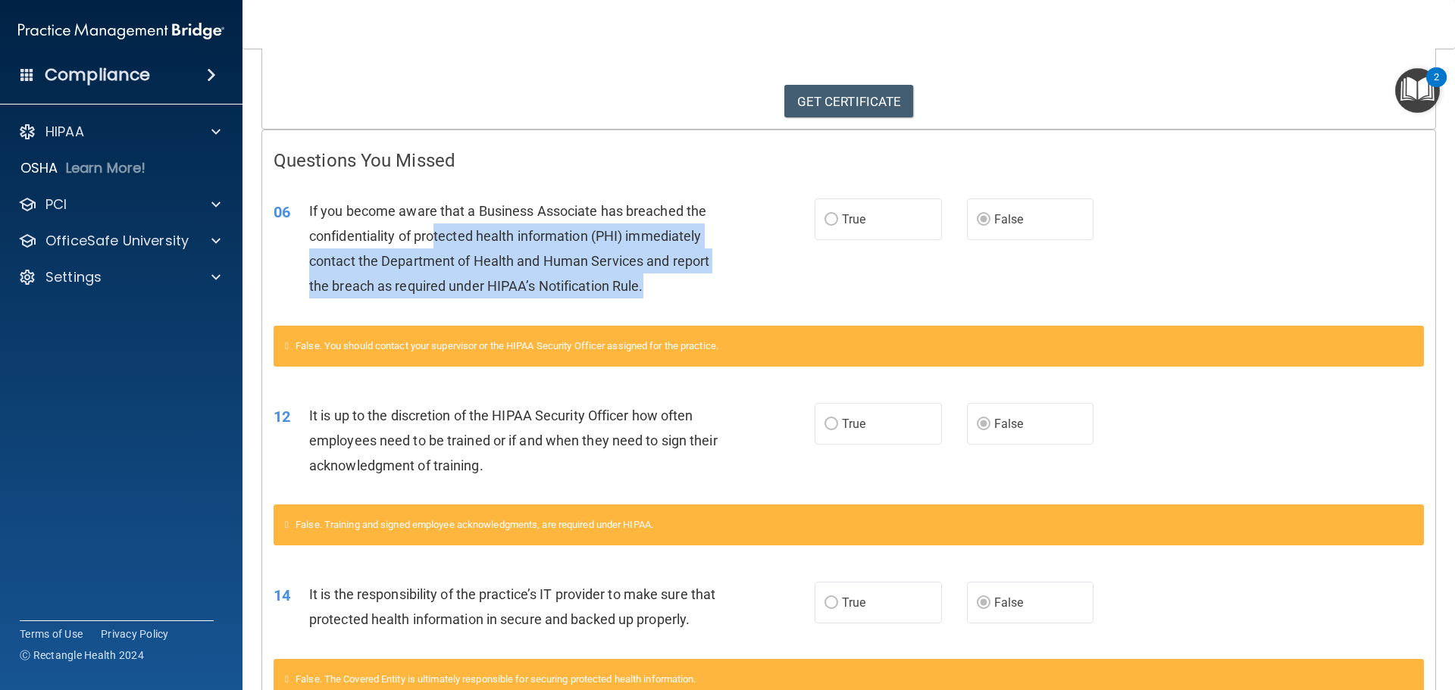
drag, startPoint x: 457, startPoint y: 236, endPoint x: 663, endPoint y: 288, distance: 212.5
click at [663, 288] on div "If you become aware that a Business Associate has breached the confidentiality …" at bounding box center [520, 249] width 423 height 101
click at [735, 293] on div "06 If you become aware that a Business Associate has breached the confidentiali…" at bounding box center [544, 253] width 587 height 108
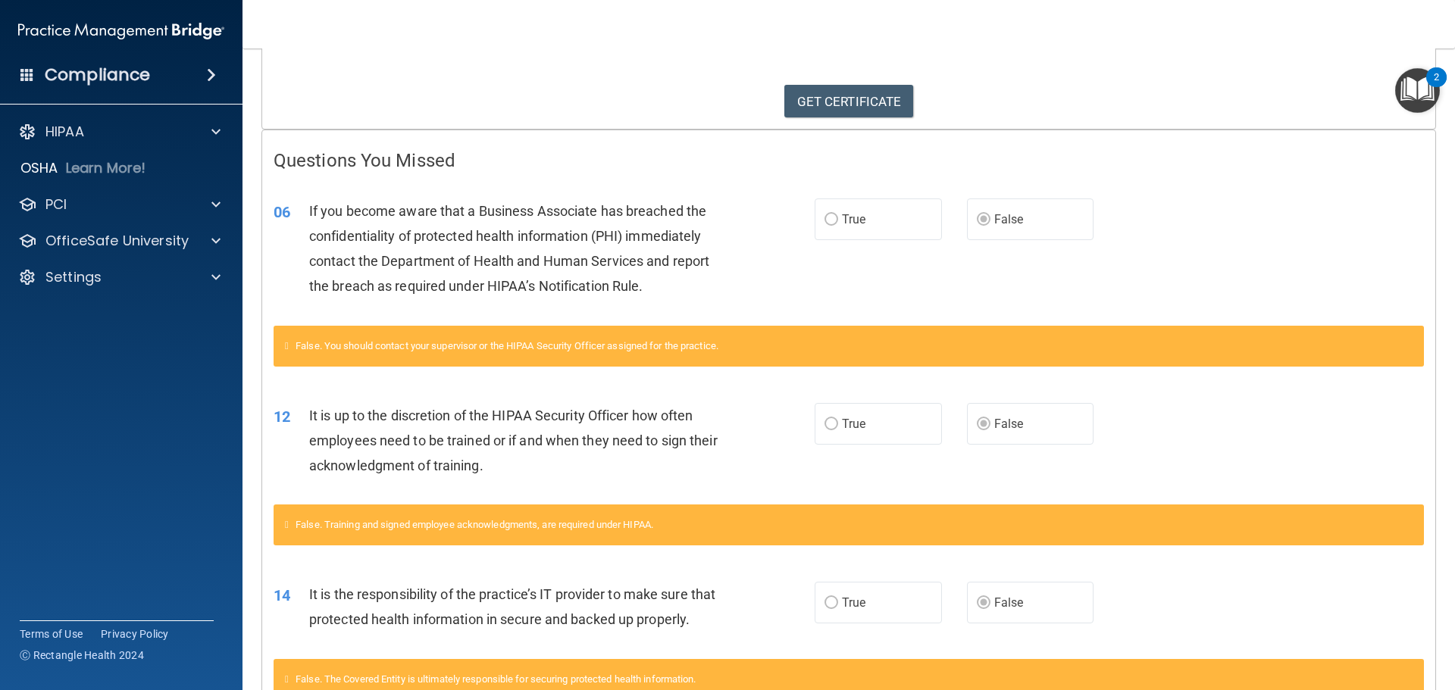
scroll to position [303, 0]
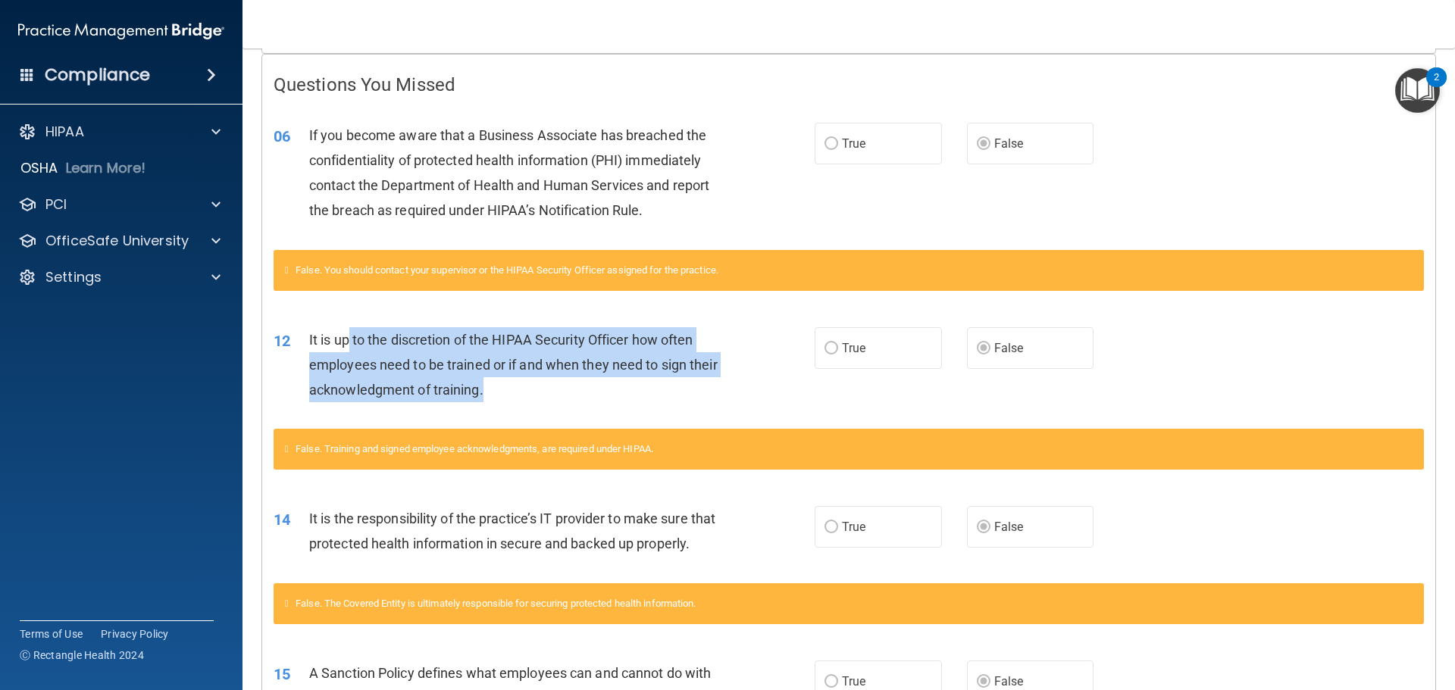
drag, startPoint x: 347, startPoint y: 332, endPoint x: 577, endPoint y: 398, distance: 238.9
click at [577, 398] on div "It is up to the discretion of the HIPAA Security Officer how often employees ne…" at bounding box center [520, 365] width 423 height 76
click at [722, 393] on div "It is up to the discretion of the HIPAA Security Officer how often employees ne…" at bounding box center [520, 365] width 423 height 76
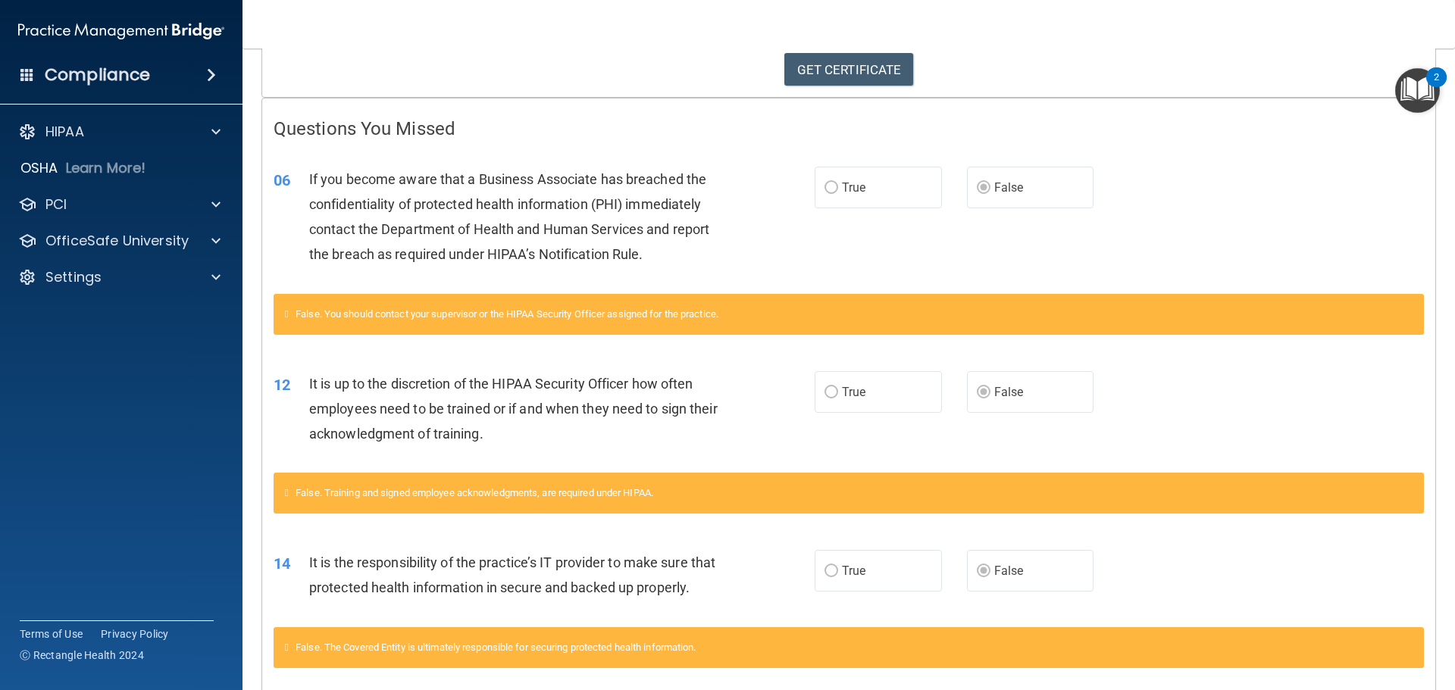
scroll to position [0, 0]
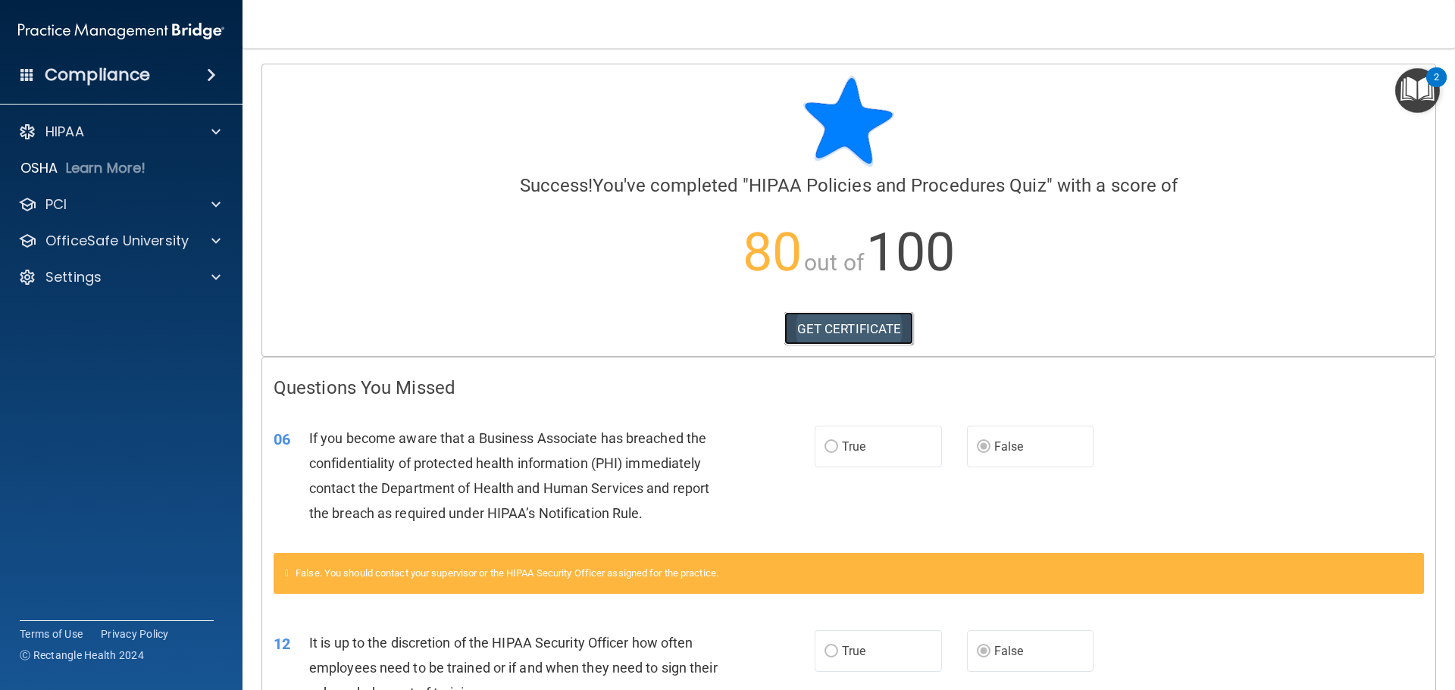
click at [809, 328] on link "GET CERTIFICATE" at bounding box center [849, 328] width 130 height 33
click at [89, 212] on div "PCI" at bounding box center [101, 205] width 188 height 18
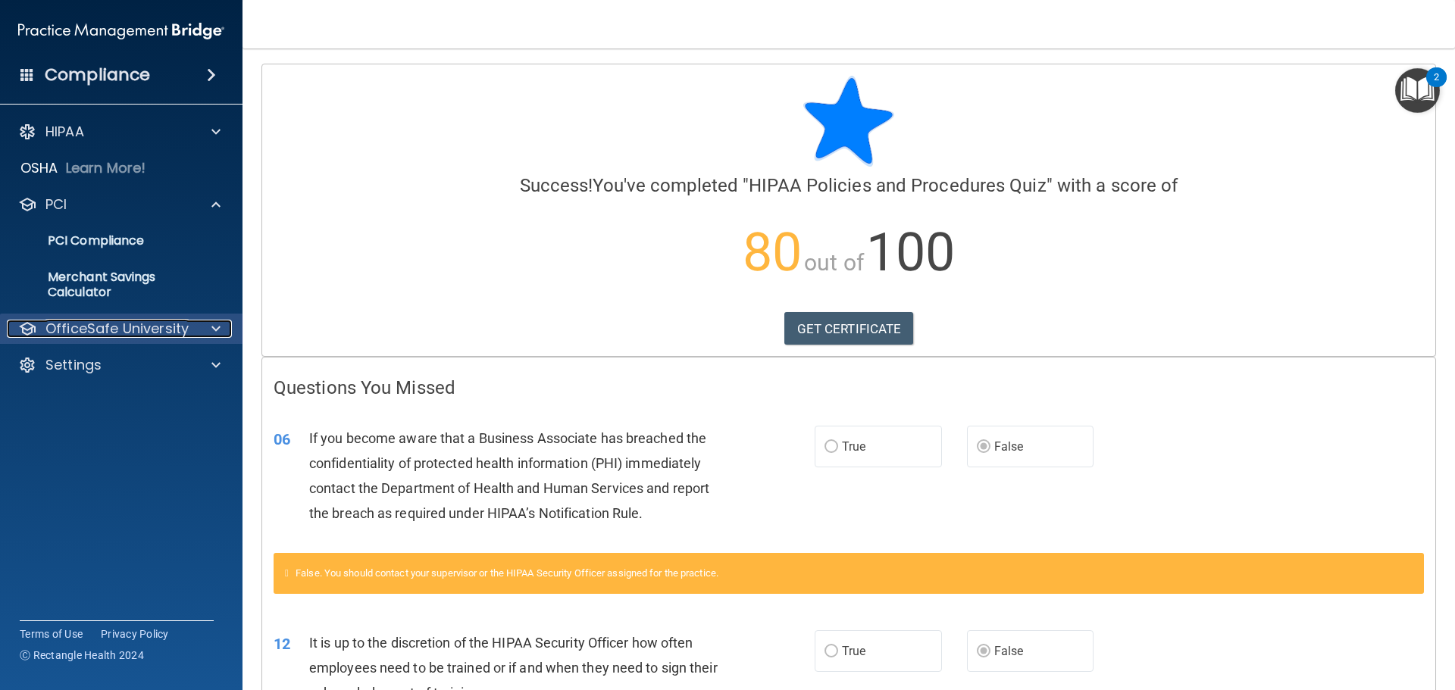
click at [101, 325] on p "OfficeSafe University" at bounding box center [116, 329] width 143 height 18
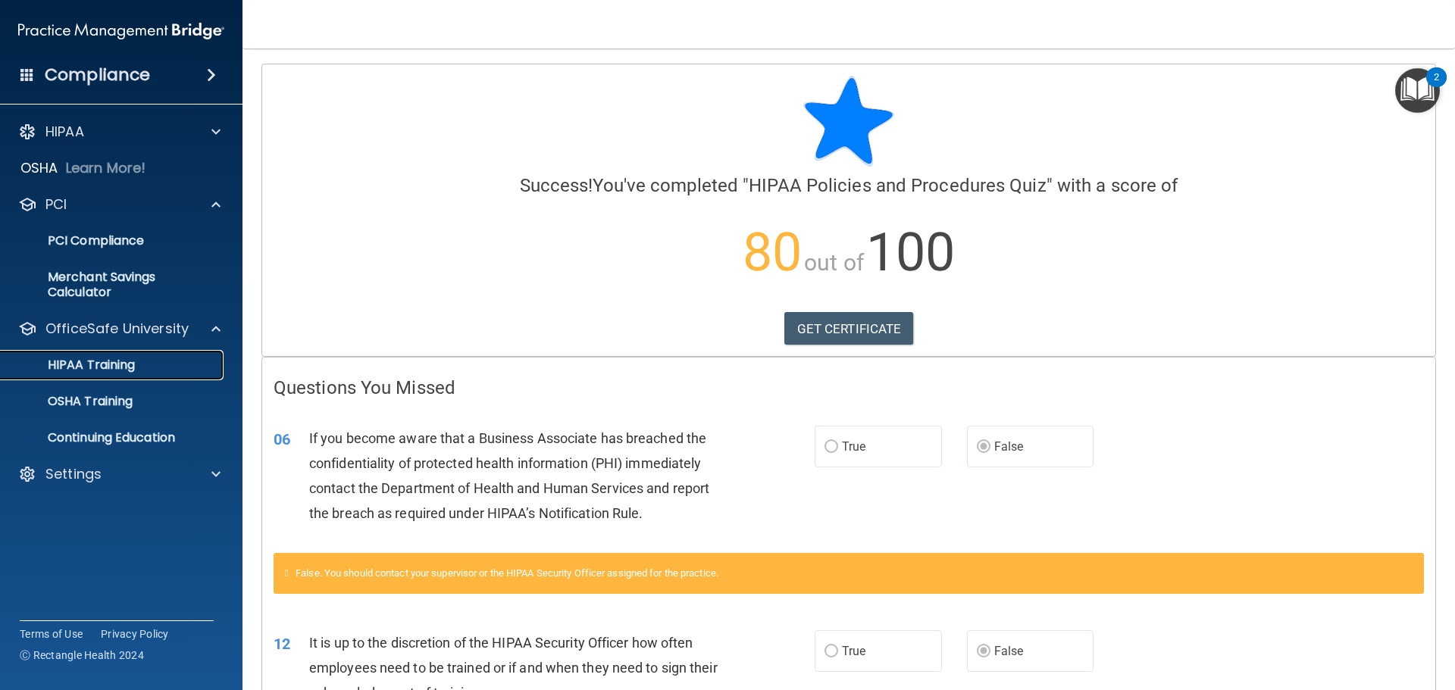
click at [103, 365] on p "HIPAA Training" at bounding box center [72, 365] width 125 height 15
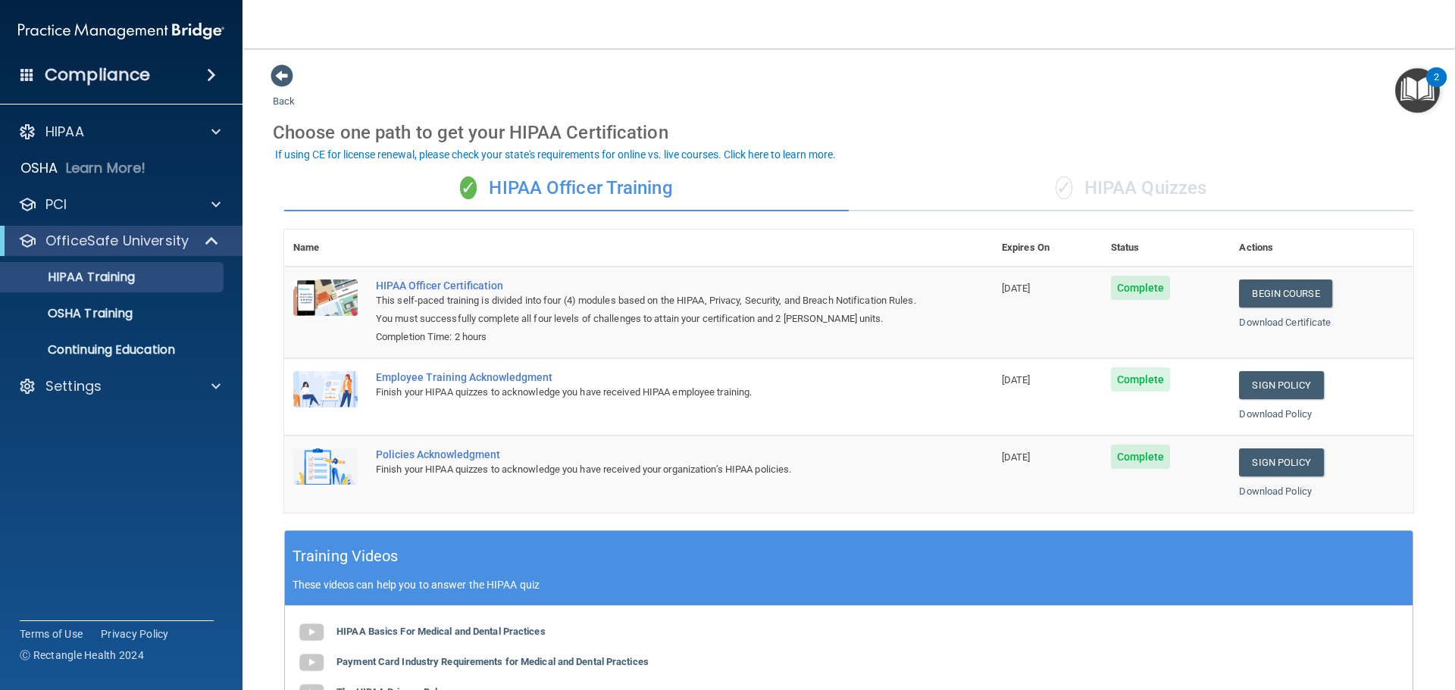
click at [1158, 189] on div "✓ HIPAA Quizzes" at bounding box center [1131, 188] width 565 height 45
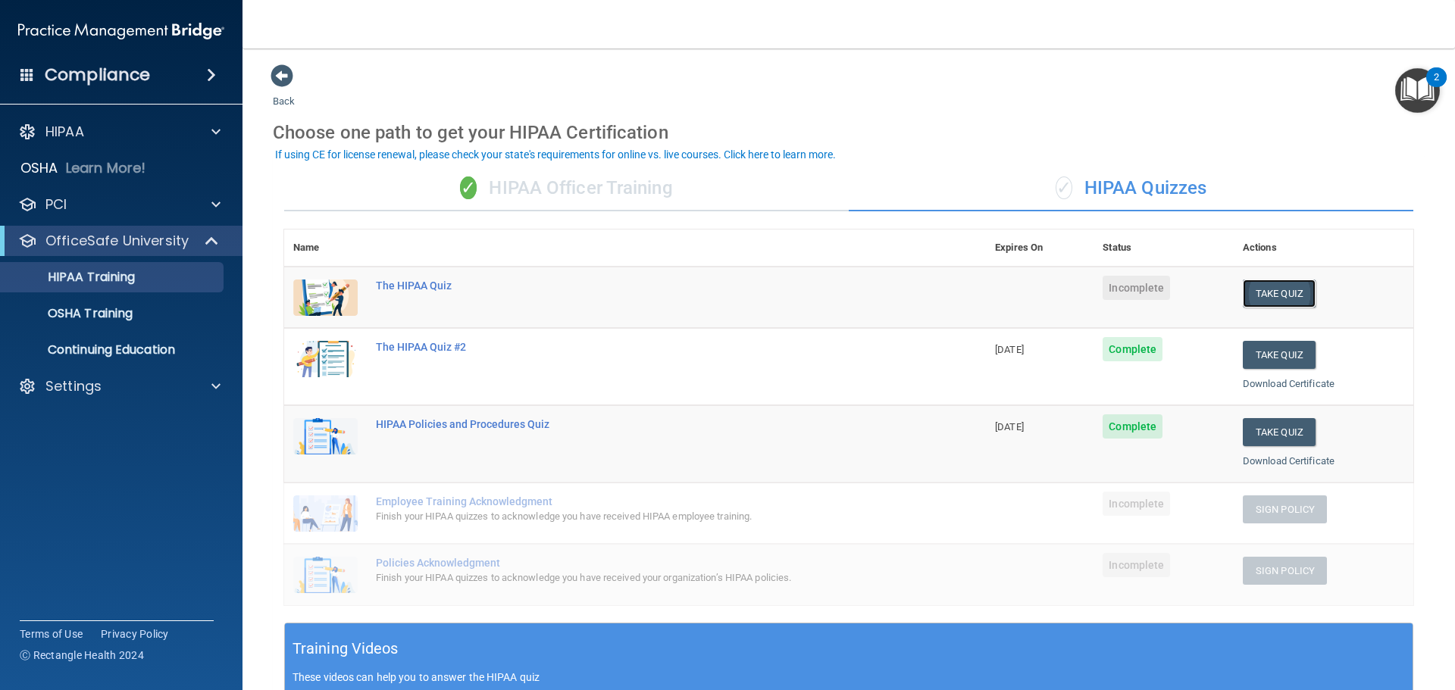
click at [1249, 292] on button "Take Quiz" at bounding box center [1279, 294] width 73 height 28
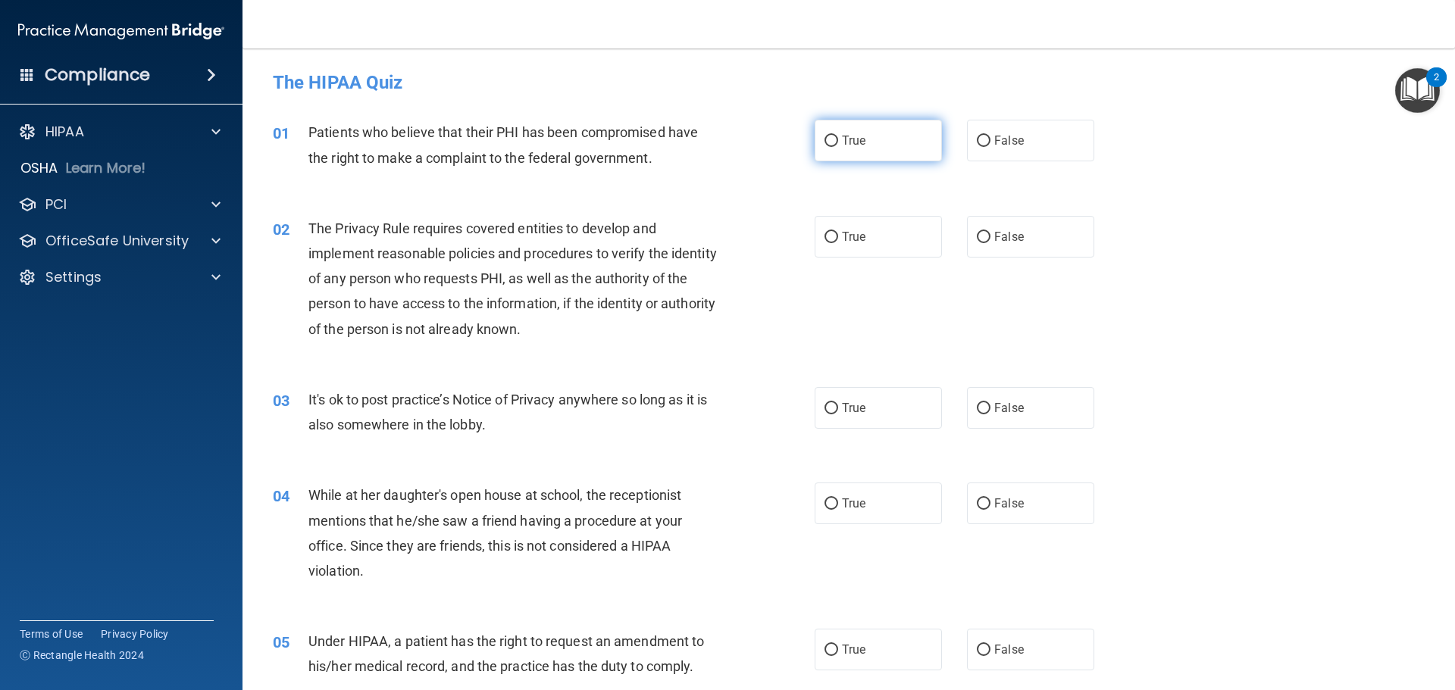
click at [828, 148] on label "True" at bounding box center [878, 141] width 127 height 42
click at [828, 147] on input "True" at bounding box center [832, 141] width 14 height 11
radio input "true"
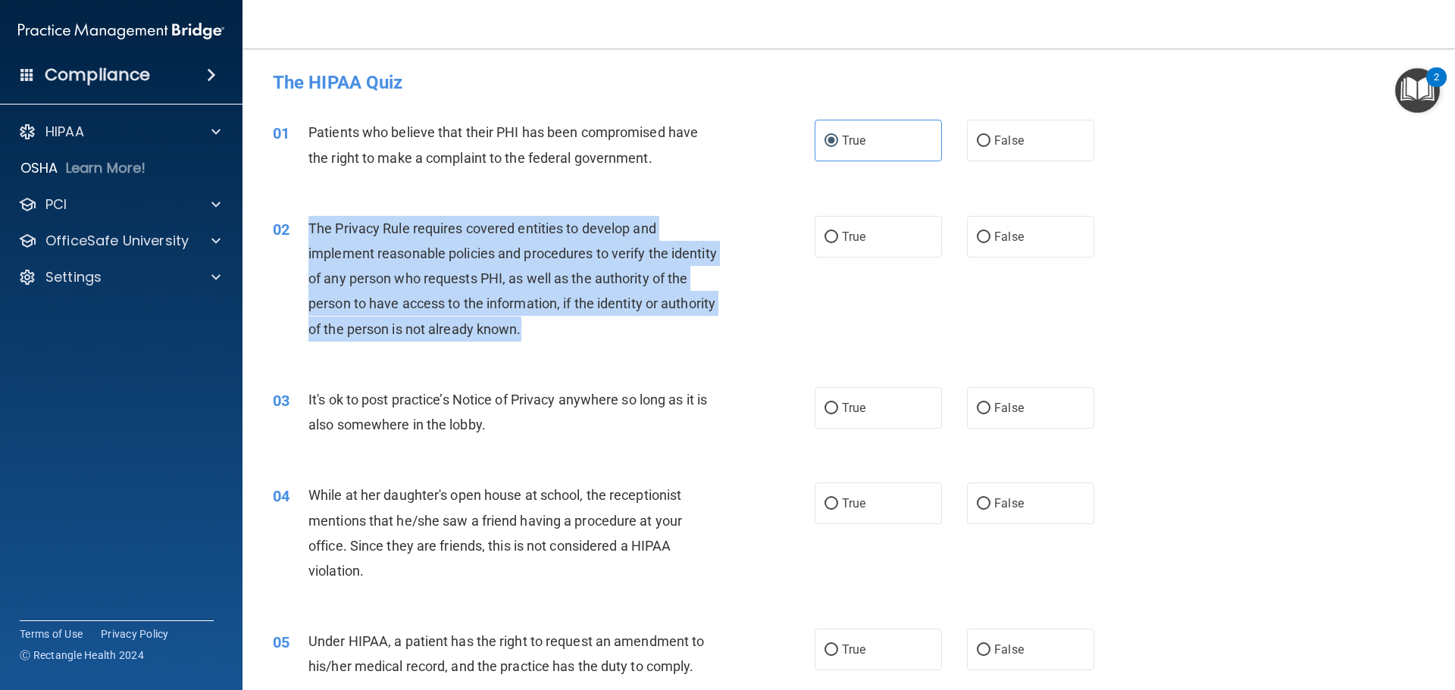
drag, startPoint x: 502, startPoint y: 321, endPoint x: 290, endPoint y: 229, distance: 230.5
click at [290, 229] on div "02 The Privacy Rule requires covered entities to develop and implement reasonab…" at bounding box center [543, 282] width 587 height 133
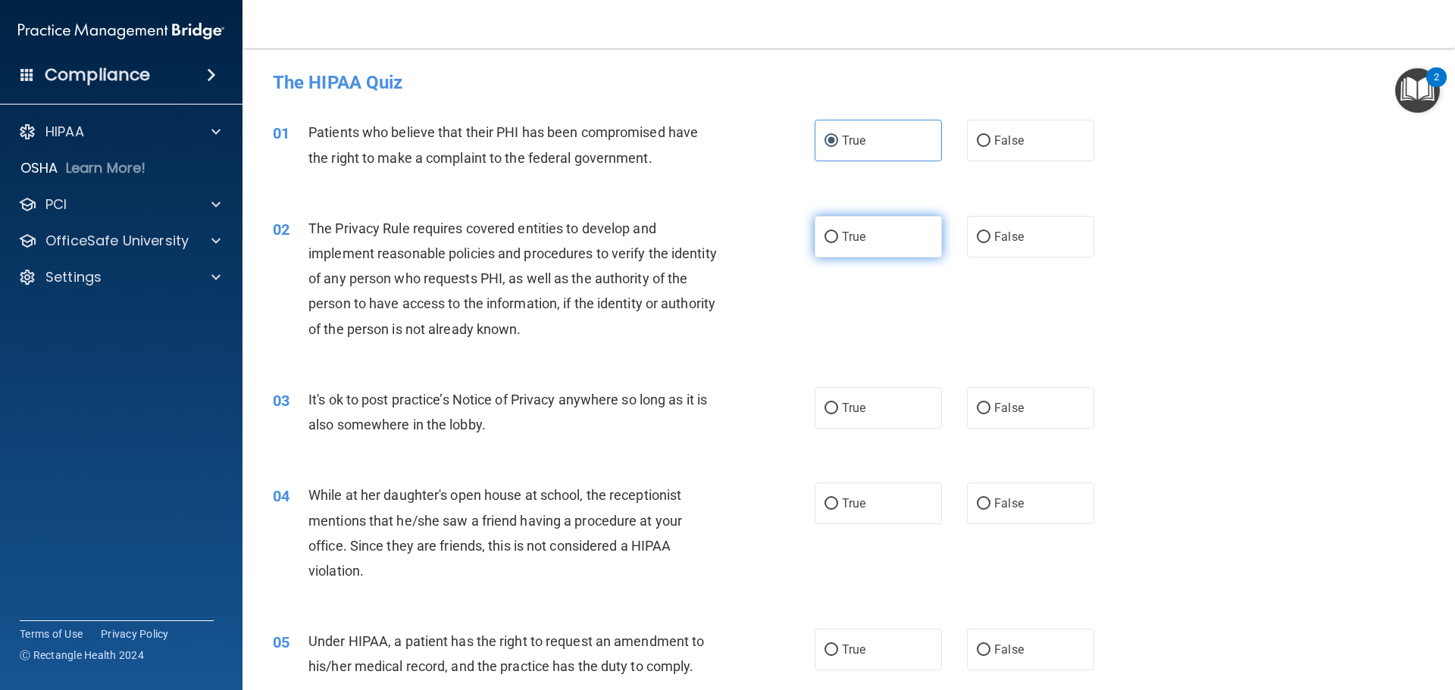
click at [841, 244] on label "True" at bounding box center [878, 237] width 127 height 42
click at [838, 243] on input "True" at bounding box center [832, 237] width 14 height 11
radio input "true"
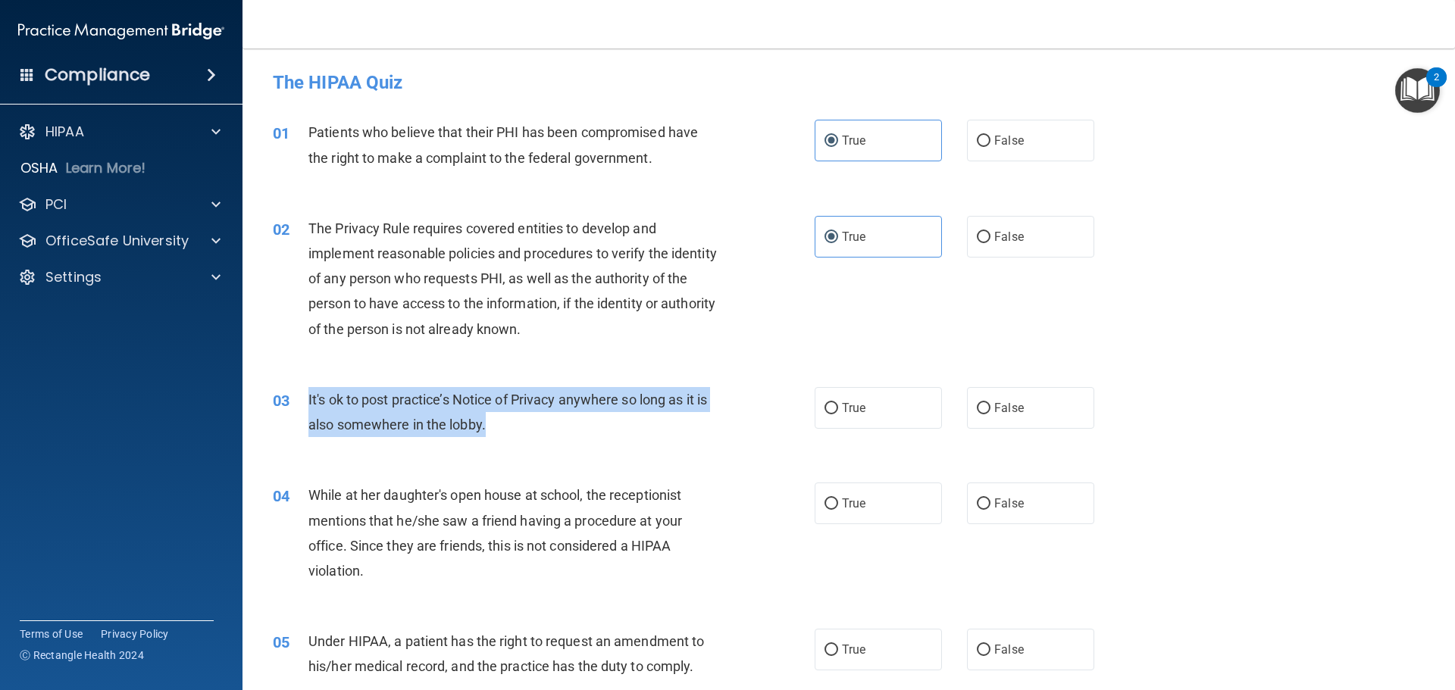
drag, startPoint x: 487, startPoint y: 424, endPoint x: 306, endPoint y: 399, distance: 182.1
click at [306, 399] on div "03 It's ok to post practice’s Notice of Privacy anywhere so long as it is also …" at bounding box center [543, 416] width 587 height 58
click at [562, 421] on div "It's ok to post practice’s Notice of Privacy anywhere so long as it is also som…" at bounding box center [520, 412] width 424 height 50
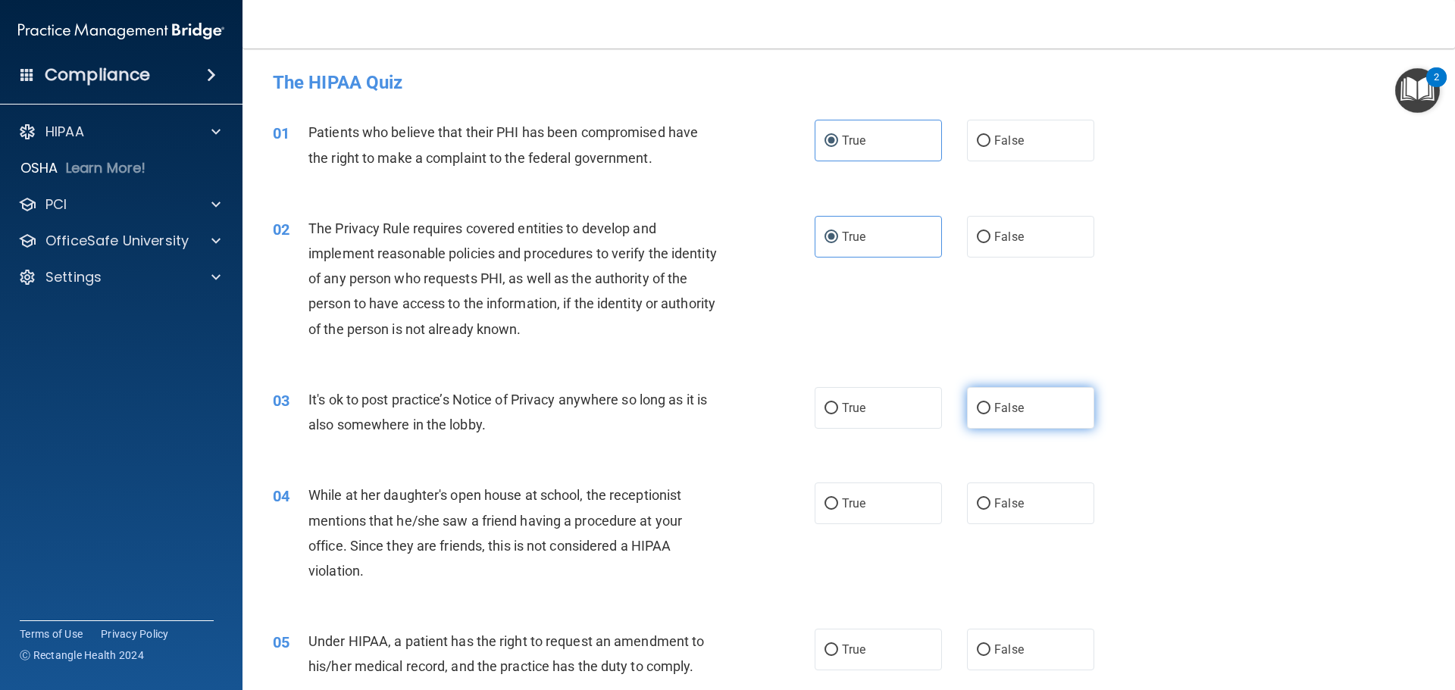
click at [968, 409] on label "False" at bounding box center [1030, 408] width 127 height 42
click at [977, 409] on input "False" at bounding box center [984, 408] width 14 height 11
radio input "true"
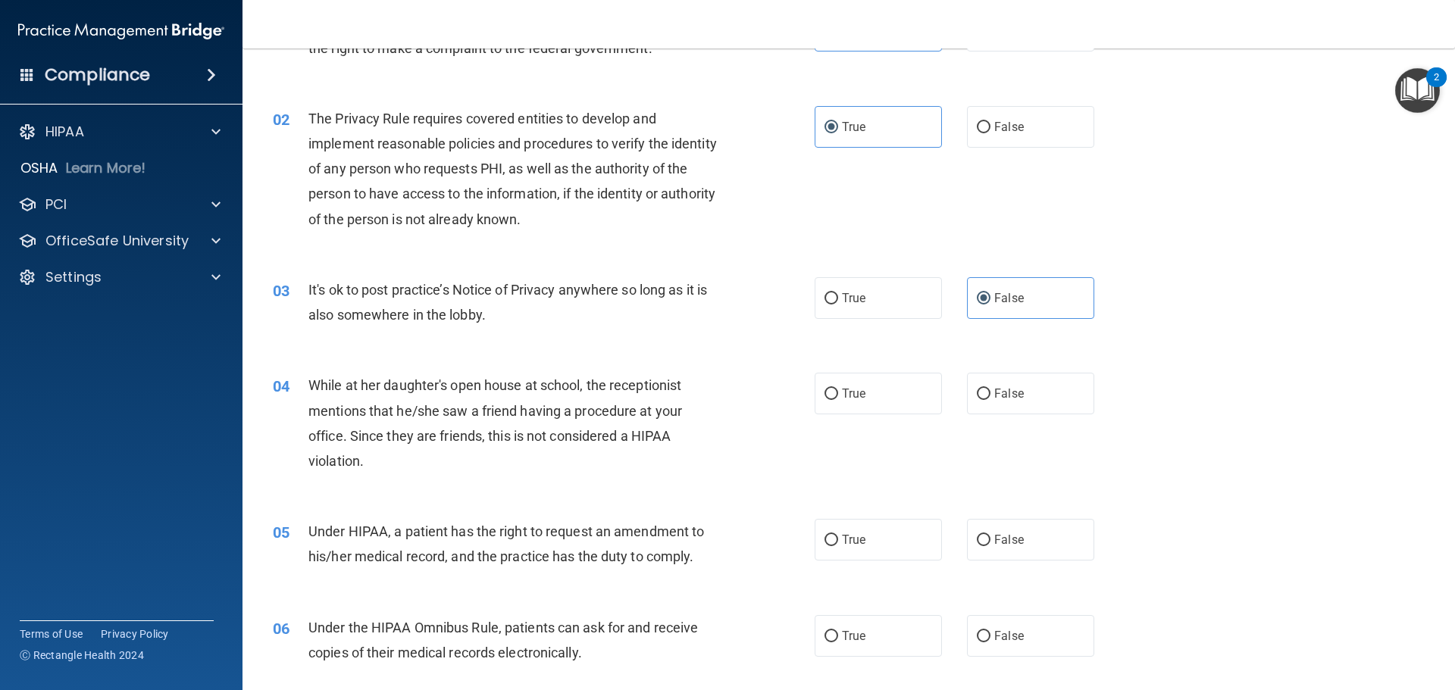
scroll to position [152, 0]
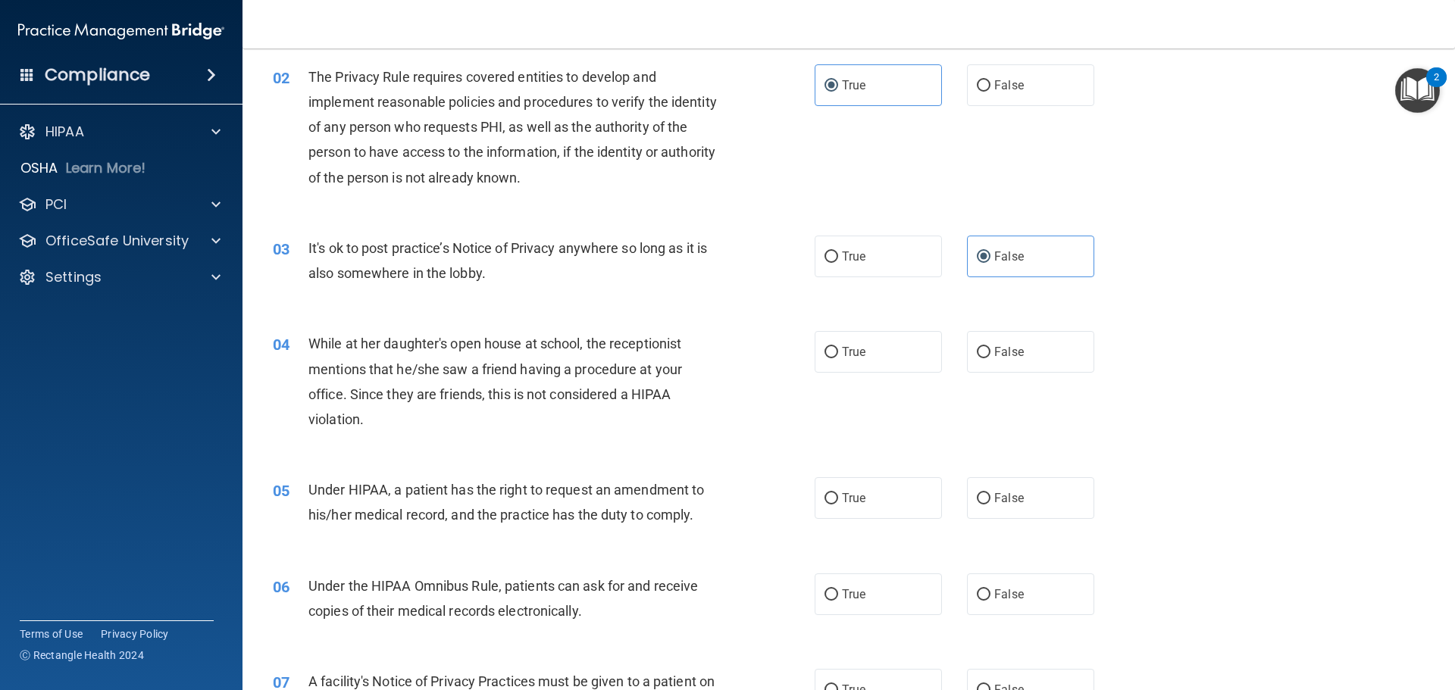
click at [373, 428] on div "While at her daughter's open house at school, the receptionist mentions that he…" at bounding box center [520, 381] width 424 height 101
click at [1032, 359] on label "False" at bounding box center [1030, 352] width 127 height 42
click at [991, 359] on input "False" at bounding box center [984, 352] width 14 height 11
radio input "true"
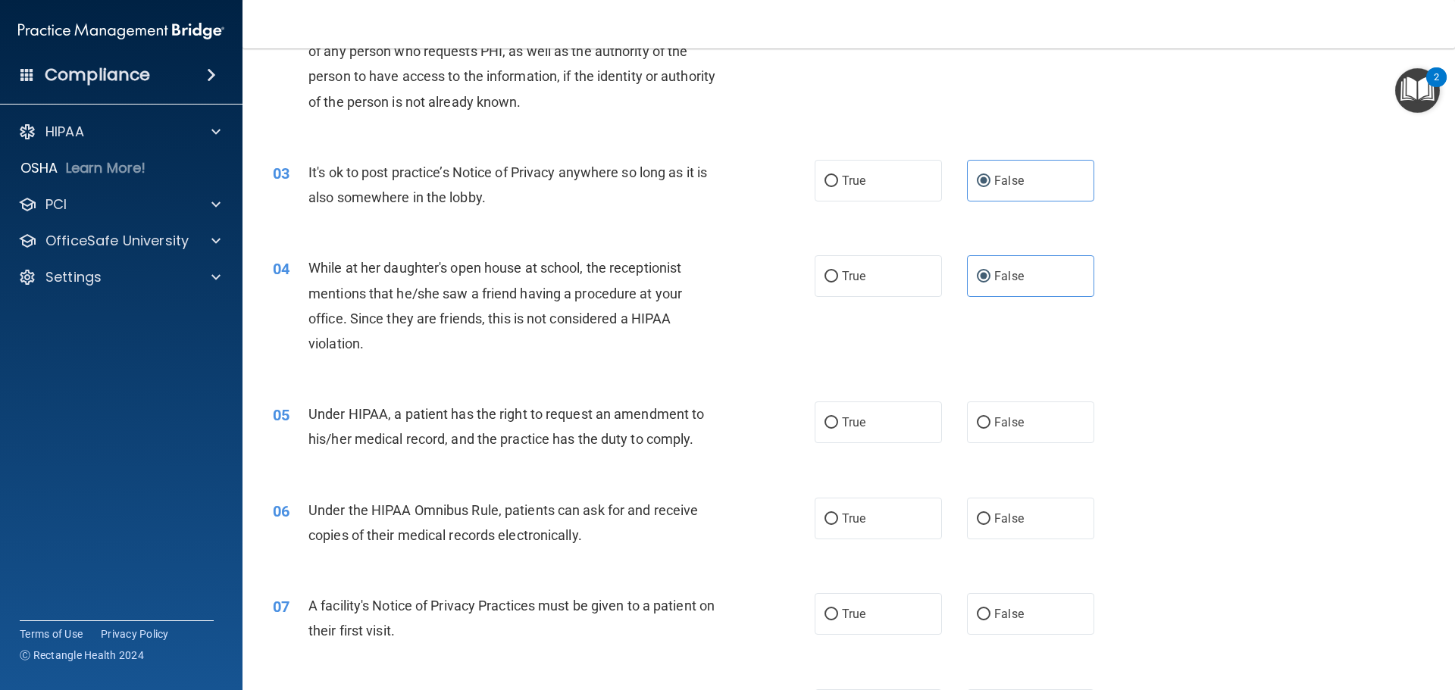
scroll to position [303, 0]
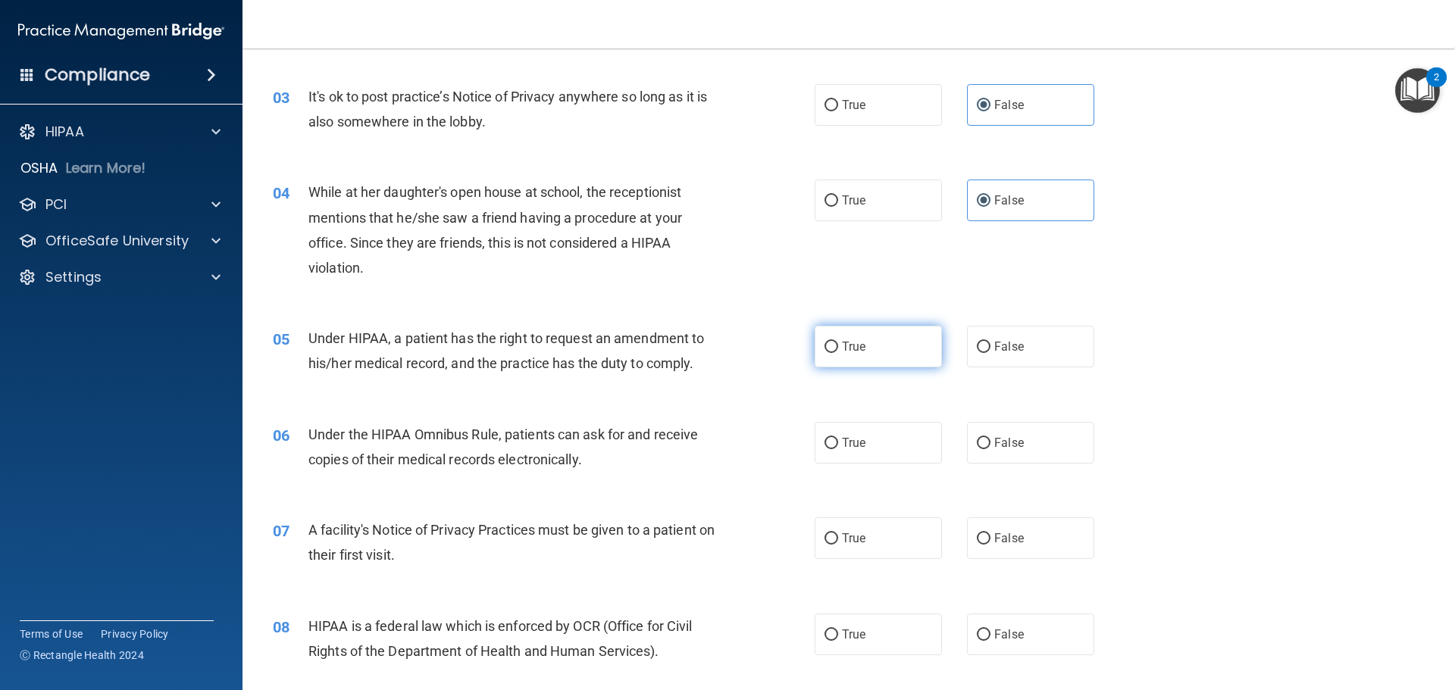
click at [844, 348] on span "True" at bounding box center [853, 347] width 23 height 14
click at [838, 348] on input "True" at bounding box center [832, 347] width 14 height 11
radio input "true"
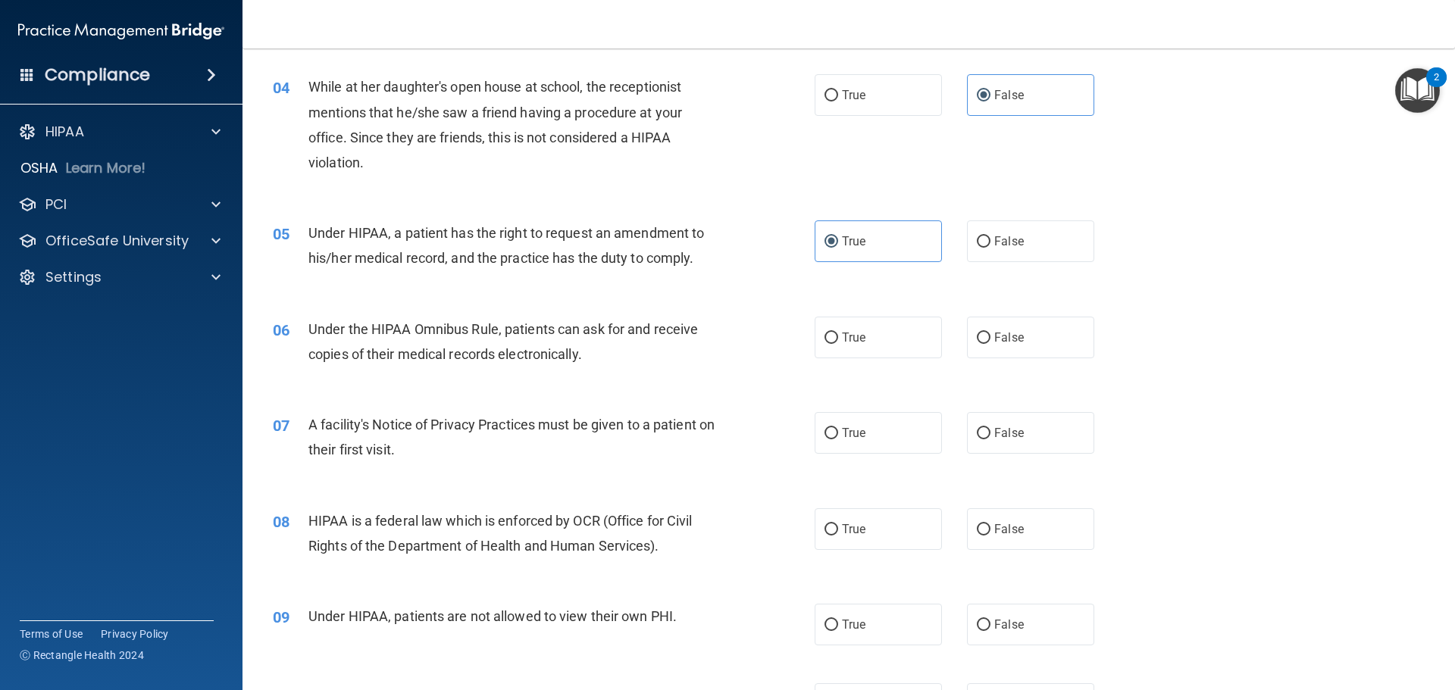
scroll to position [455, 0]
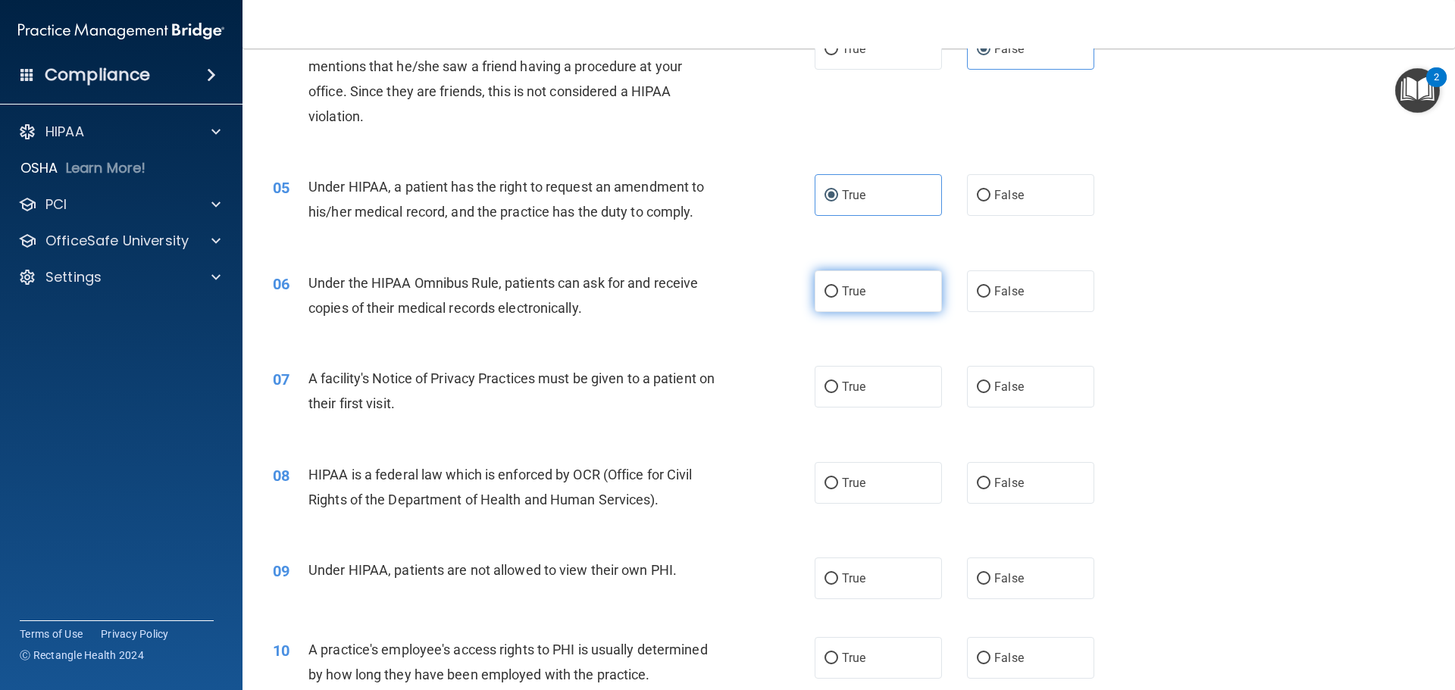
click at [845, 290] on span "True" at bounding box center [853, 291] width 23 height 14
click at [838, 290] on input "True" at bounding box center [832, 292] width 14 height 11
radio input "true"
click at [878, 387] on label "True" at bounding box center [878, 387] width 127 height 42
click at [838, 387] on input "True" at bounding box center [832, 387] width 14 height 11
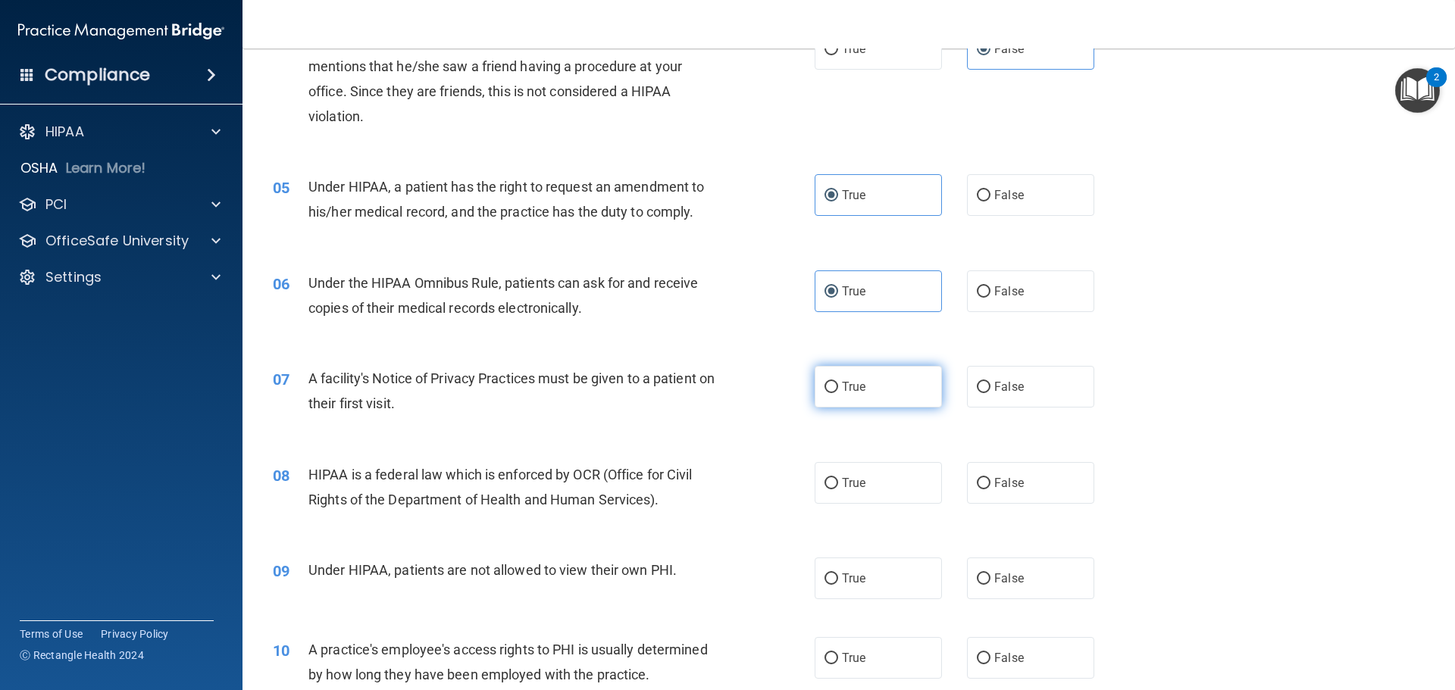
radio input "true"
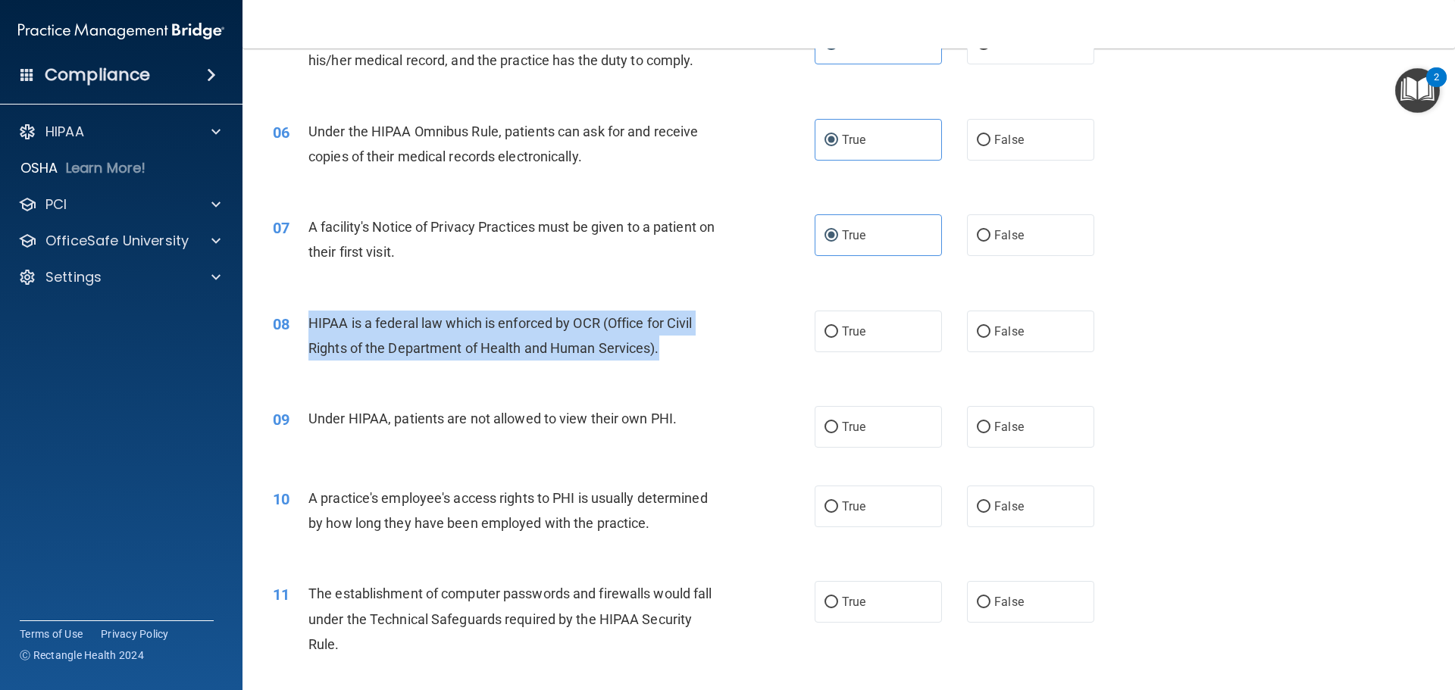
drag, startPoint x: 570, startPoint y: 344, endPoint x: 312, endPoint y: 321, distance: 259.5
click at [312, 321] on div "HIPAA is a federal law which is enforced by OCR (Office for Civil Rights of the…" at bounding box center [520, 336] width 424 height 50
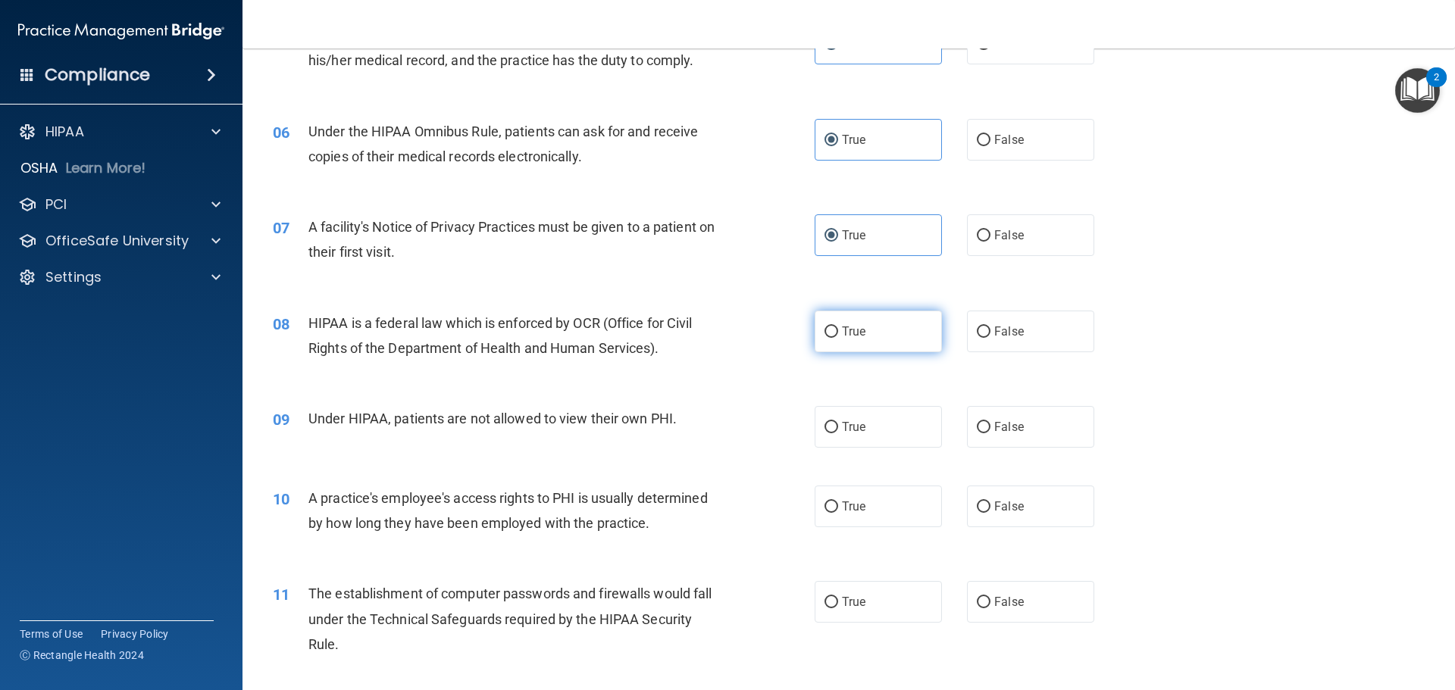
click at [832, 324] on label "True" at bounding box center [878, 332] width 127 height 42
click at [832, 327] on input "True" at bounding box center [832, 332] width 14 height 11
radio input "true"
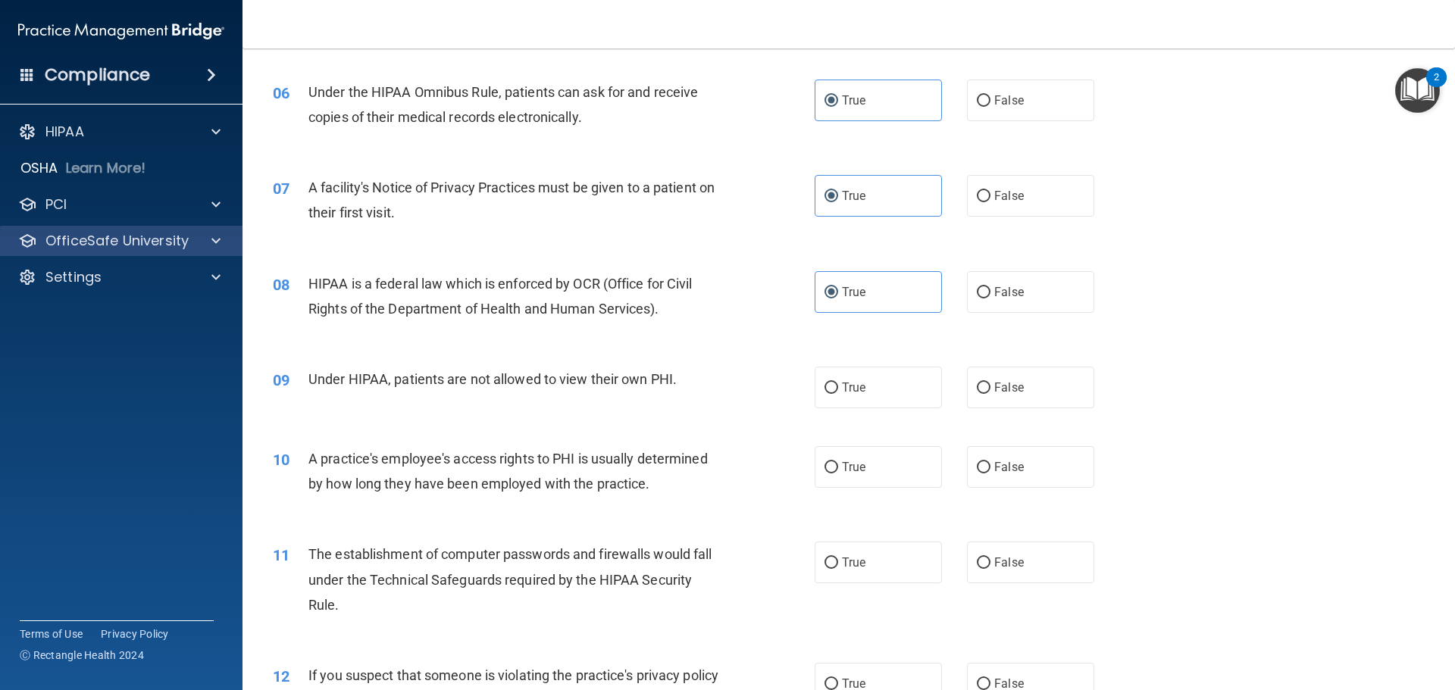
scroll to position [682, 0]
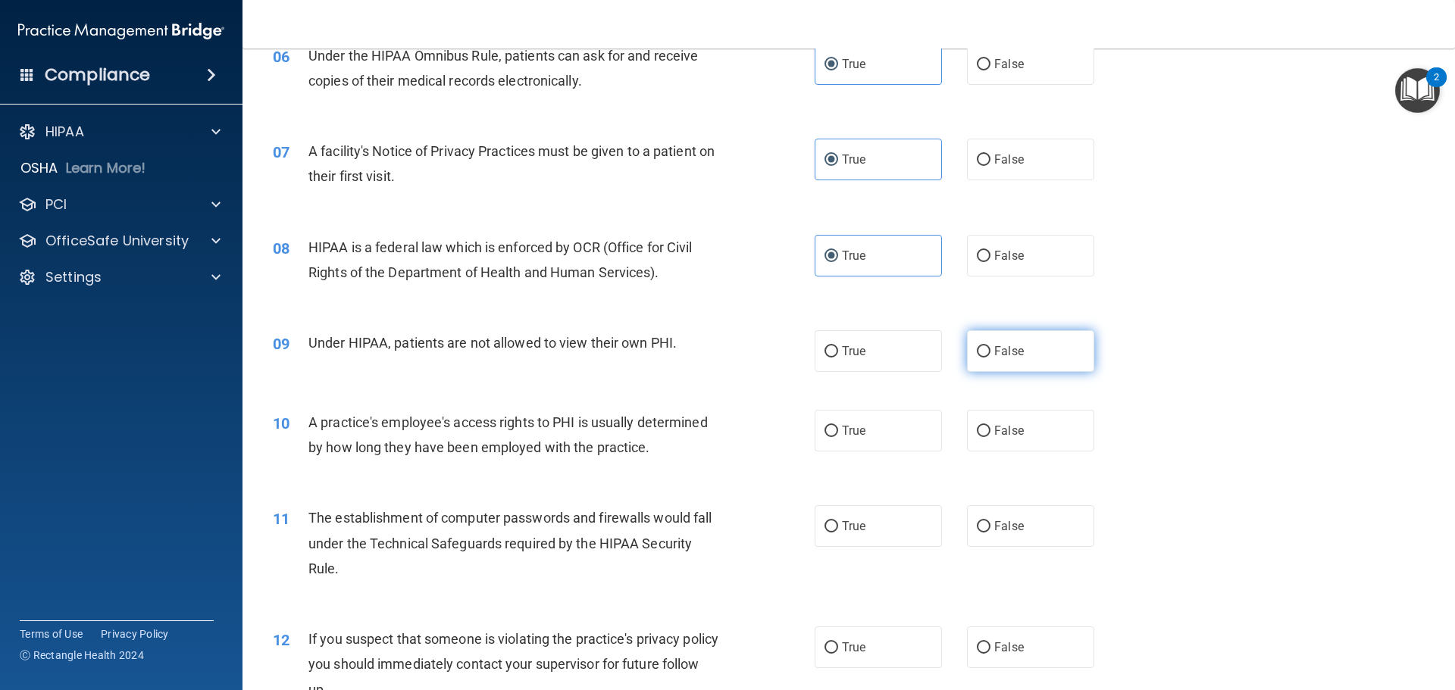
click at [995, 351] on span "False" at bounding box center [1009, 351] width 30 height 14
click at [991, 351] on input "False" at bounding box center [984, 351] width 14 height 11
radio input "true"
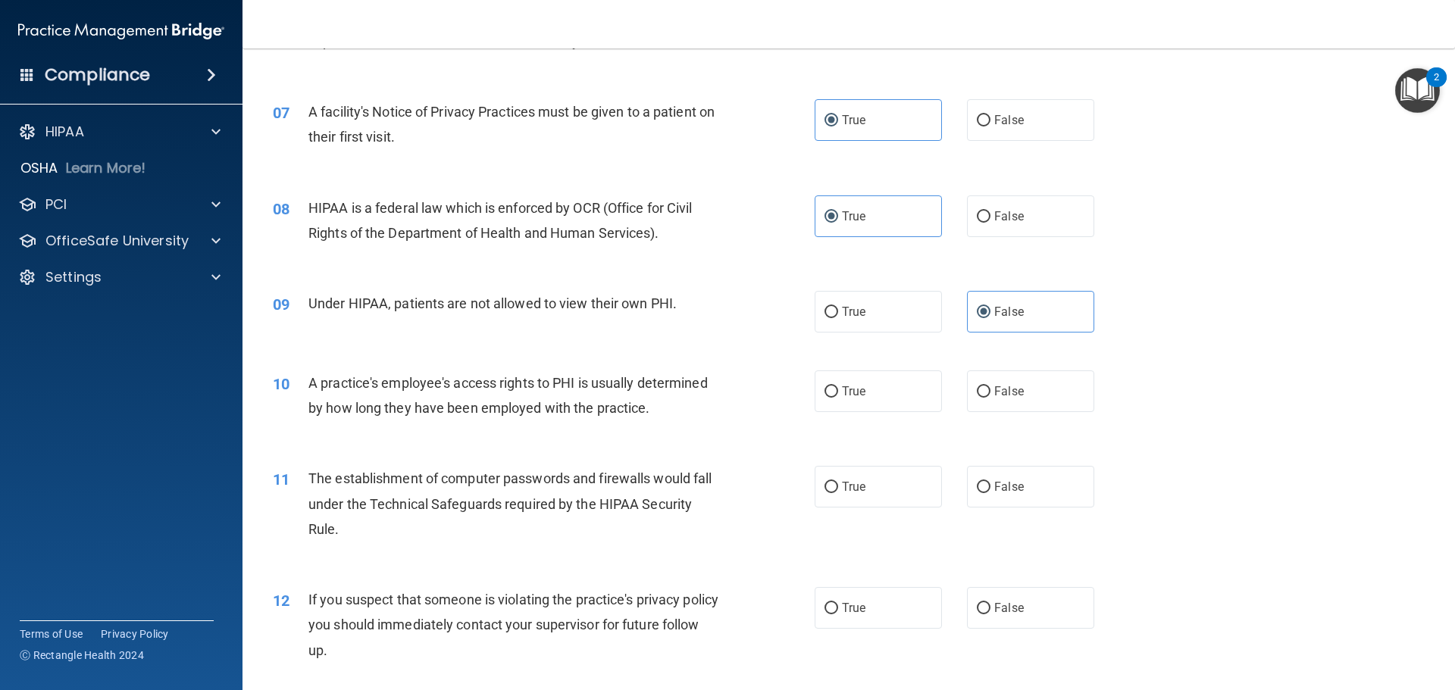
scroll to position [758, 0]
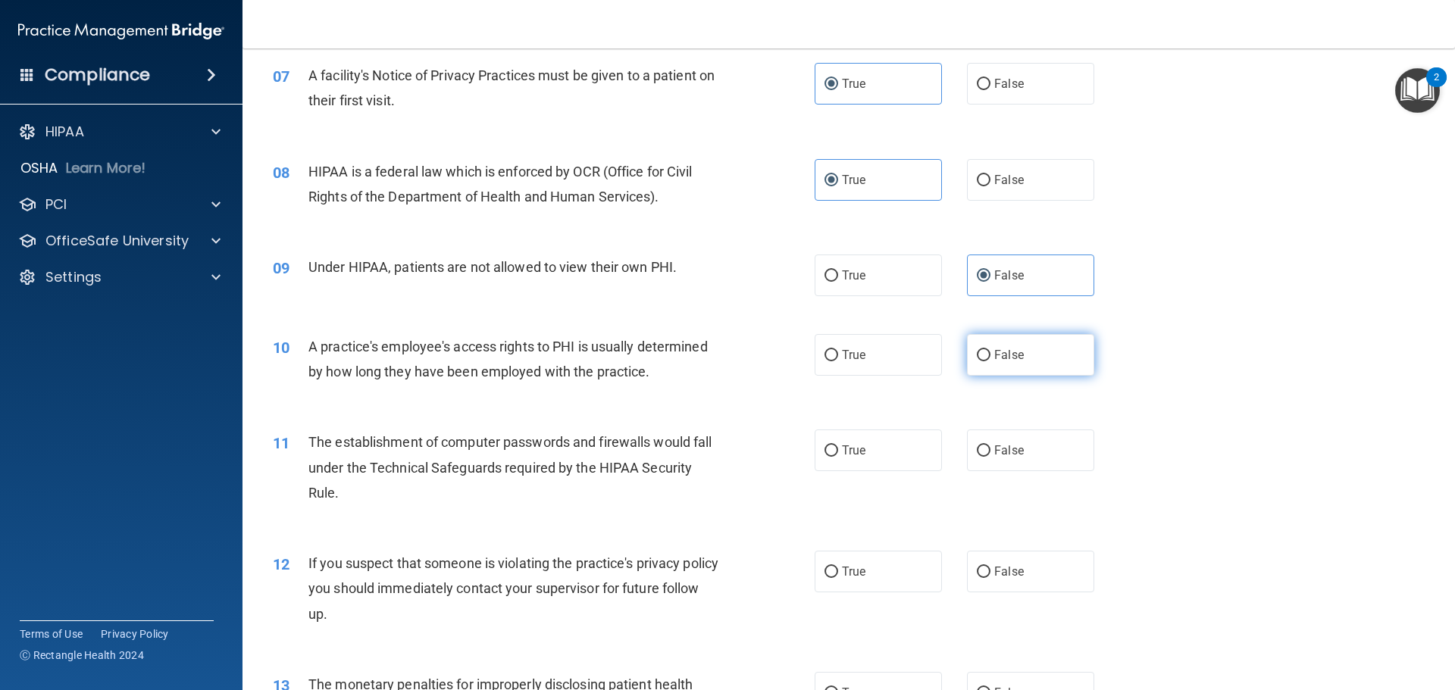
click at [994, 355] on span "False" at bounding box center [1009, 355] width 30 height 14
click at [988, 355] on input "False" at bounding box center [984, 355] width 14 height 11
radio input "true"
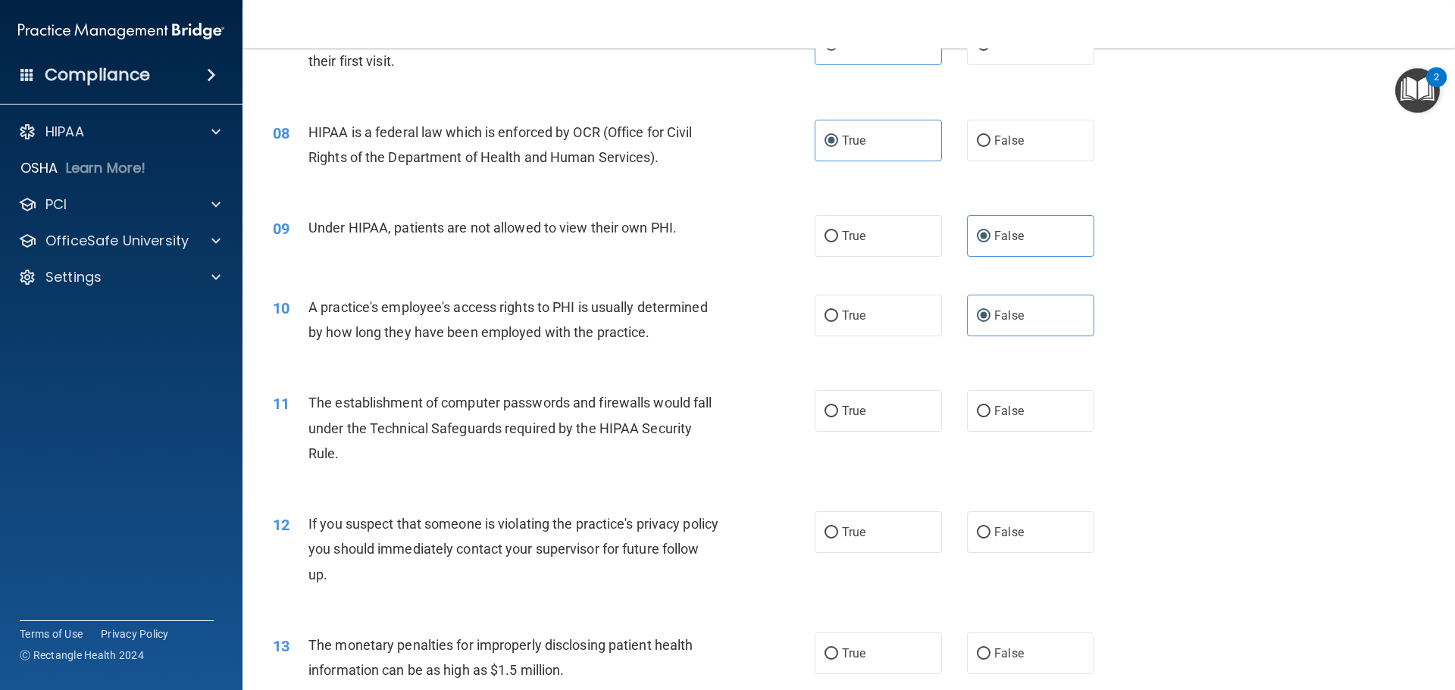
scroll to position [834, 0]
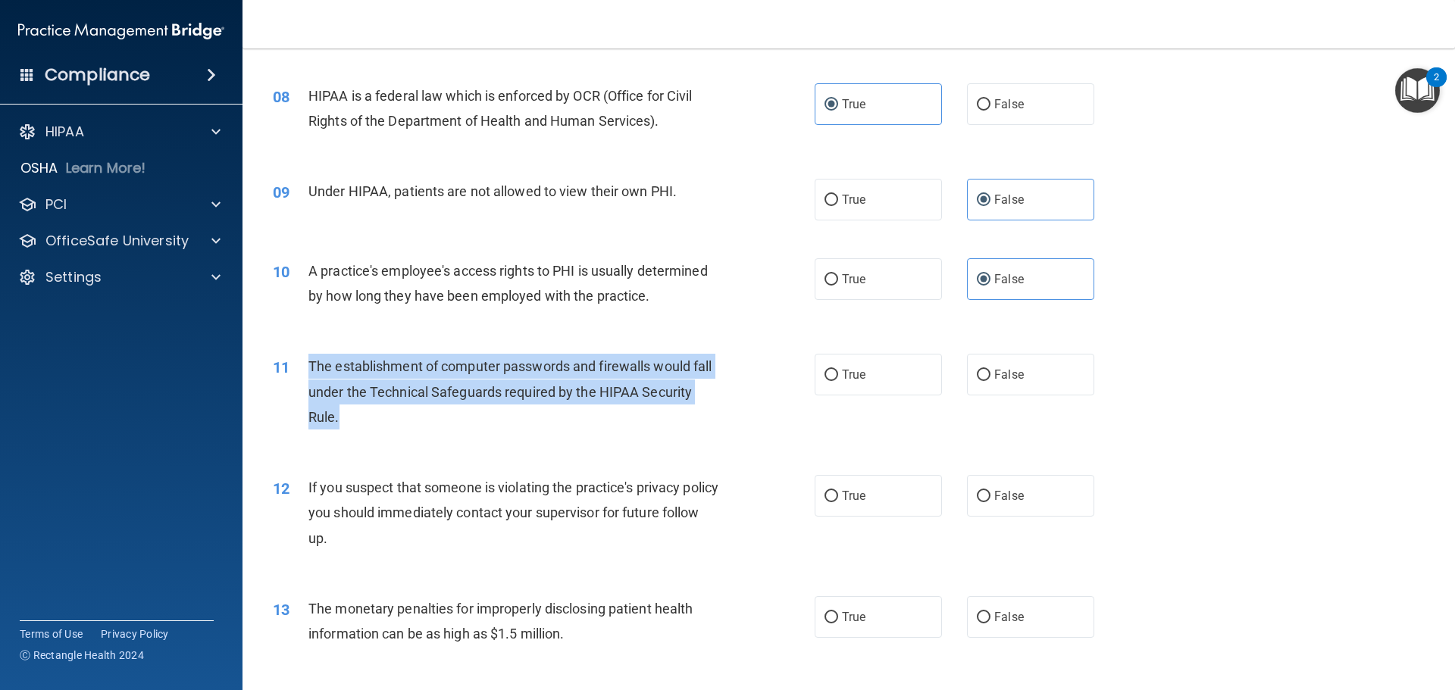
drag, startPoint x: 374, startPoint y: 418, endPoint x: 305, endPoint y: 374, distance: 81.4
click at [305, 374] on div "11 The establishment of computer passwords and firewalls would fall under the T…" at bounding box center [543, 395] width 587 height 83
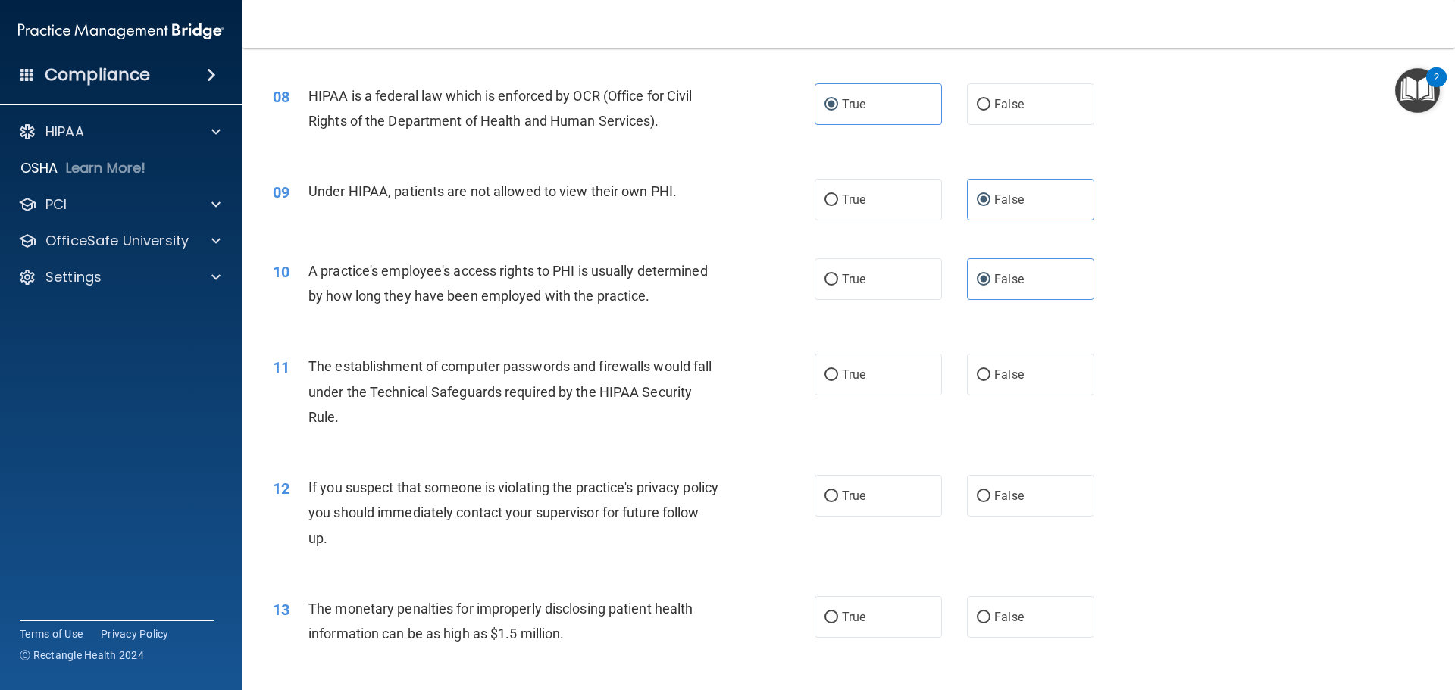
drag, startPoint x: 866, startPoint y: 380, endPoint x: 743, endPoint y: 365, distance: 123.7
click at [866, 380] on label "True" at bounding box center [878, 375] width 127 height 42
click at [838, 380] on input "True" at bounding box center [832, 375] width 14 height 11
radio input "true"
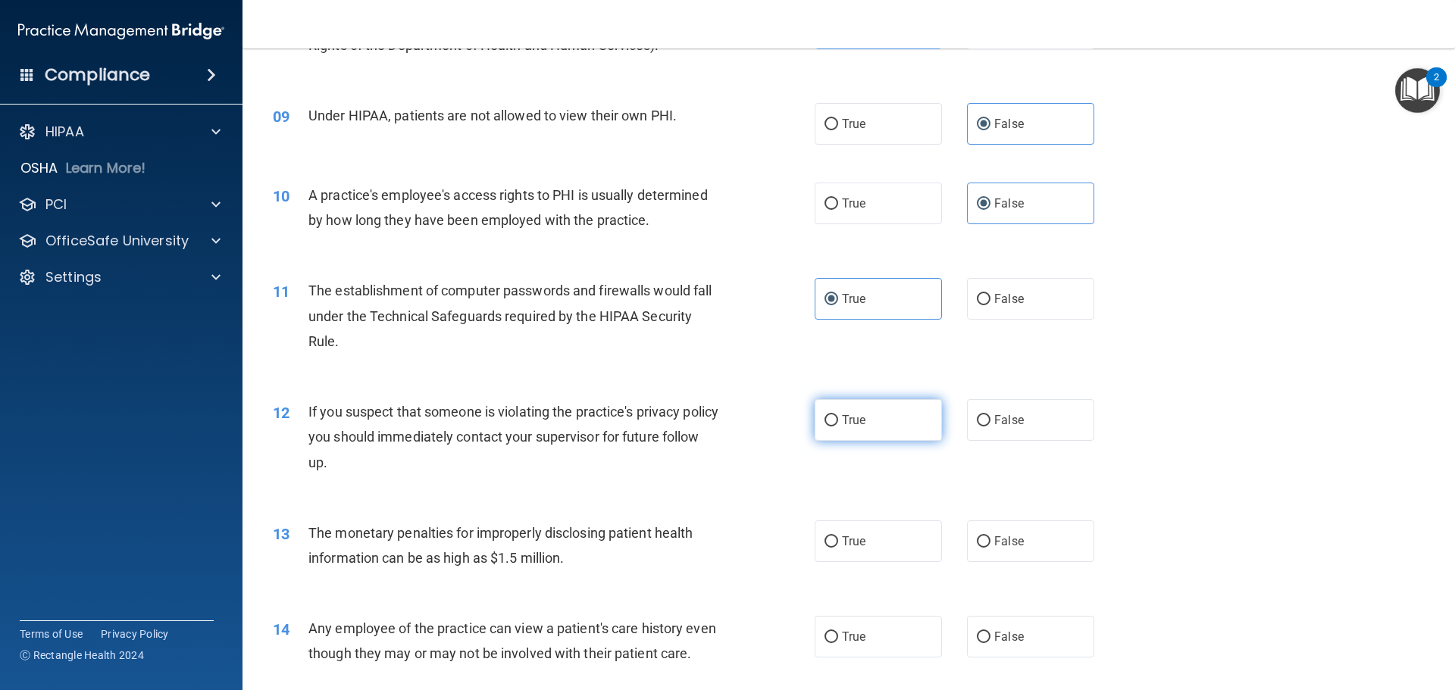
click at [866, 422] on label "True" at bounding box center [878, 420] width 127 height 42
click at [838, 422] on input "True" at bounding box center [832, 420] width 14 height 11
radio input "true"
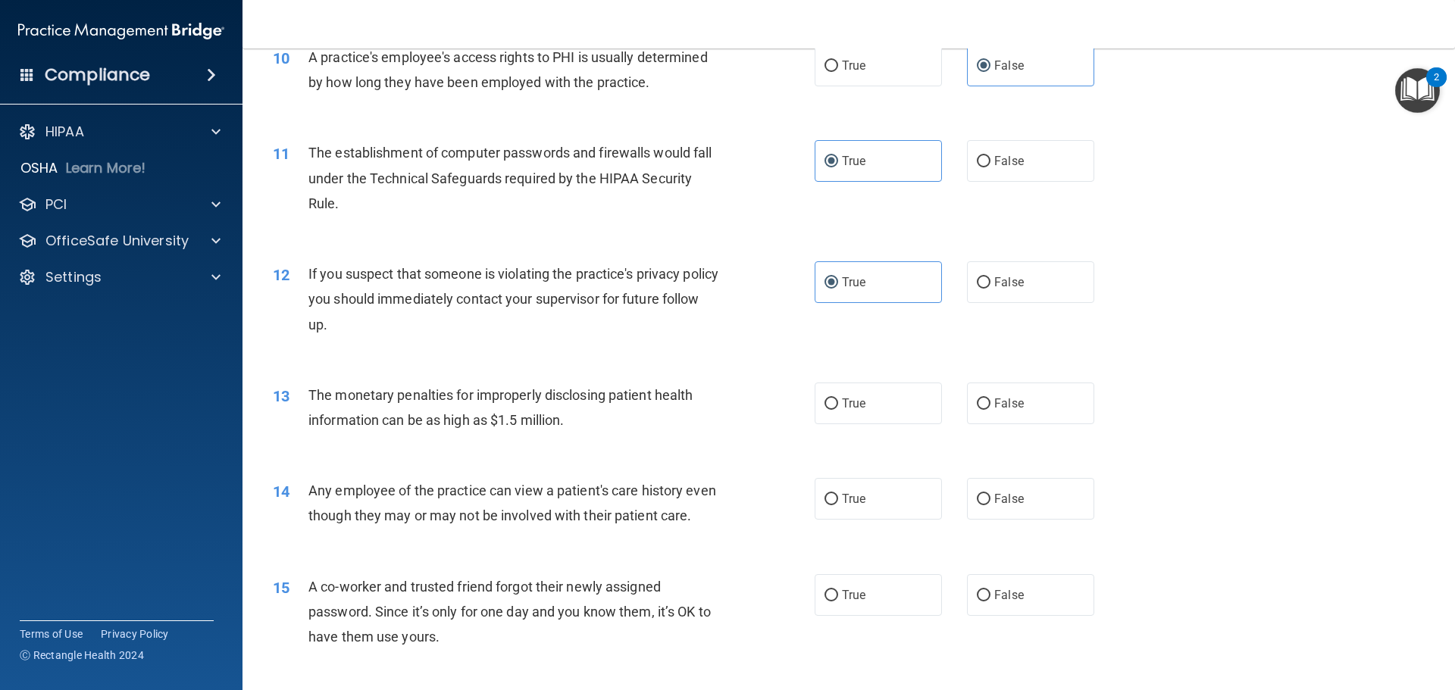
scroll to position [1061, 0]
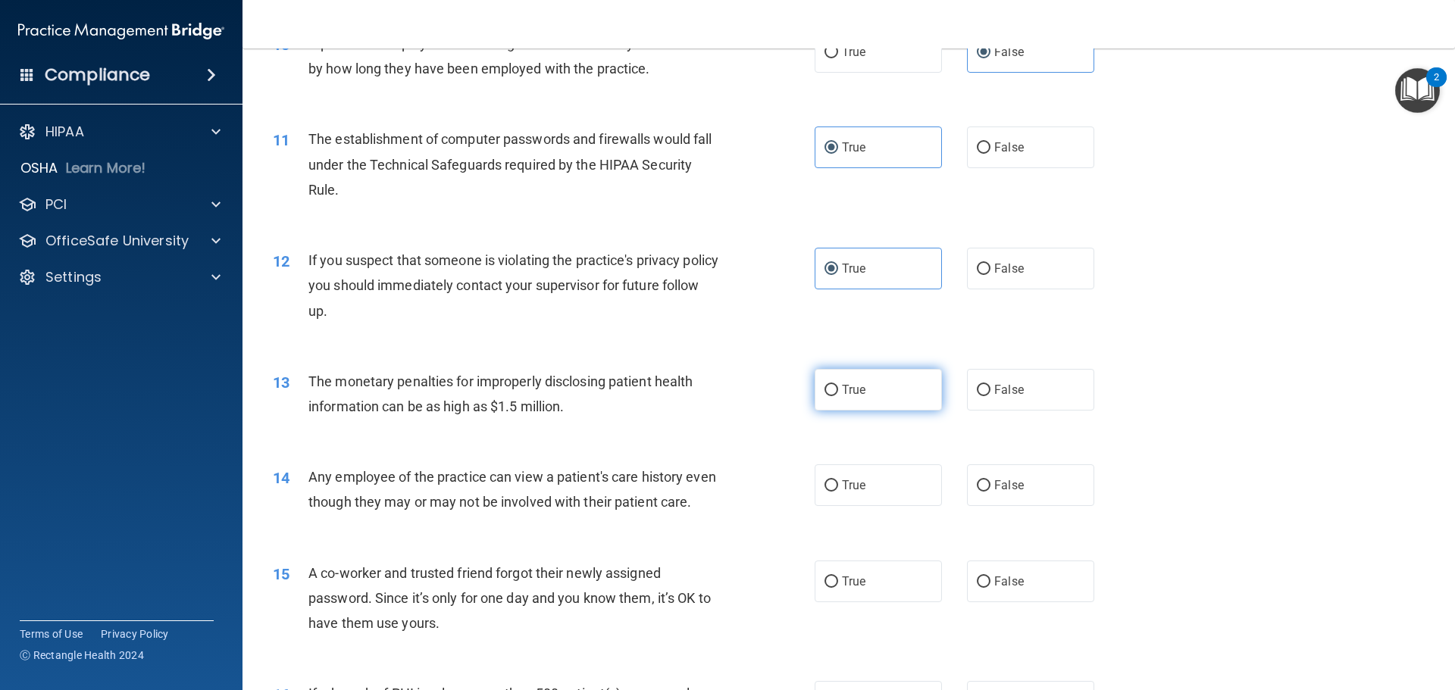
click at [848, 384] on span "True" at bounding box center [853, 390] width 23 height 14
click at [838, 385] on input "True" at bounding box center [832, 390] width 14 height 11
radio input "true"
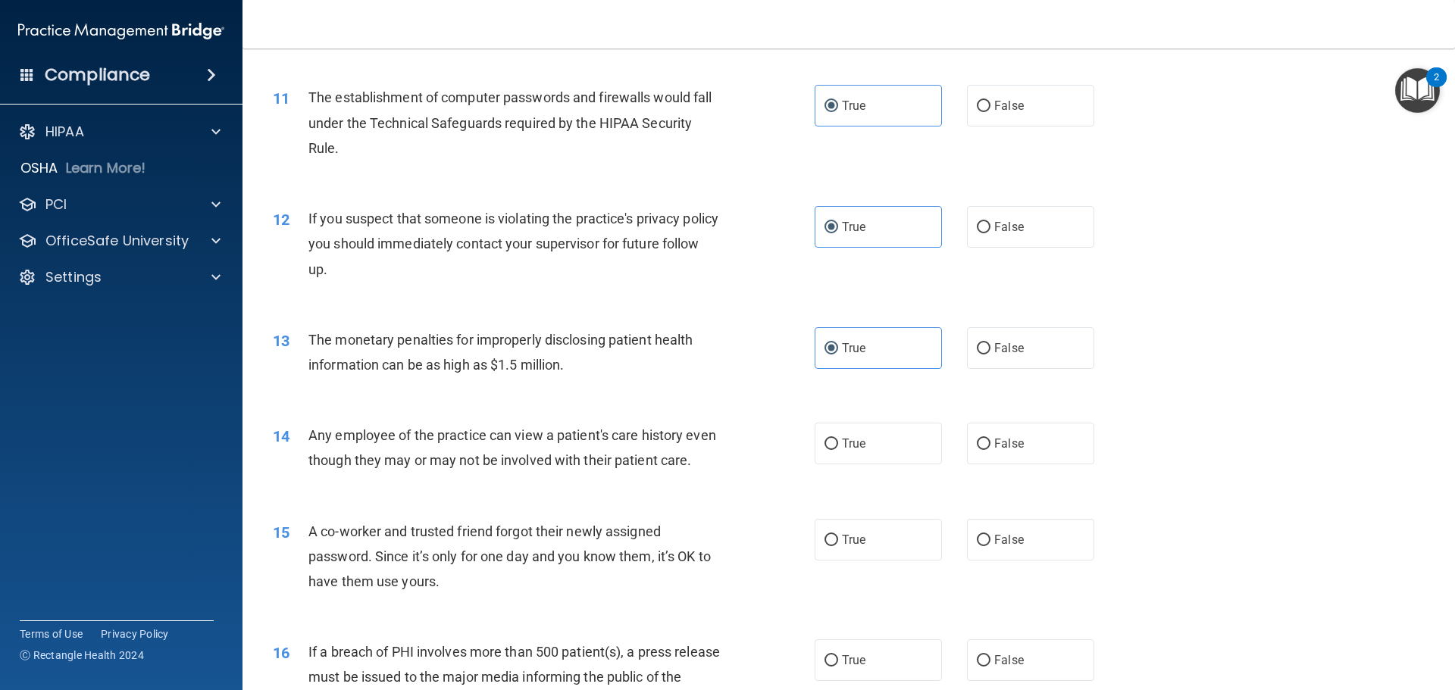
scroll to position [1137, 0]
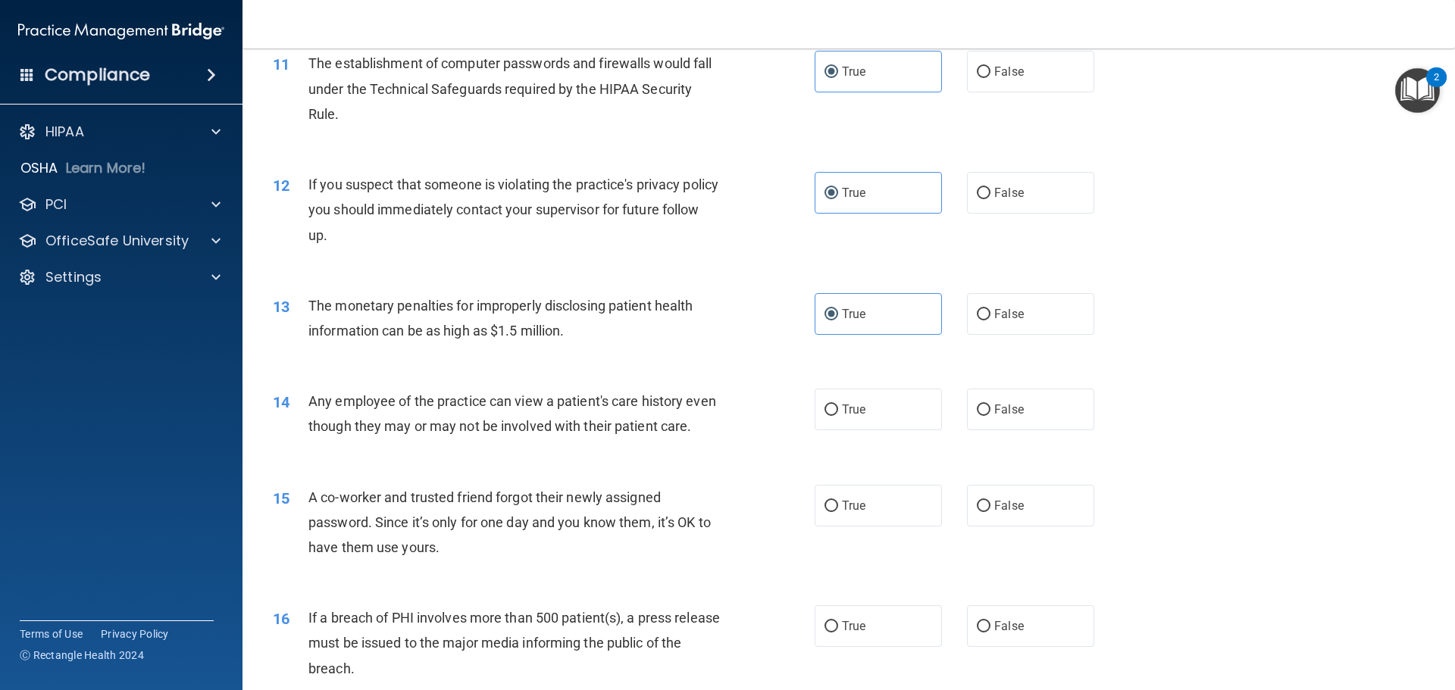
click at [371, 435] on div "Any employee of the practice can view a patient's care history even though they…" at bounding box center [520, 414] width 424 height 50
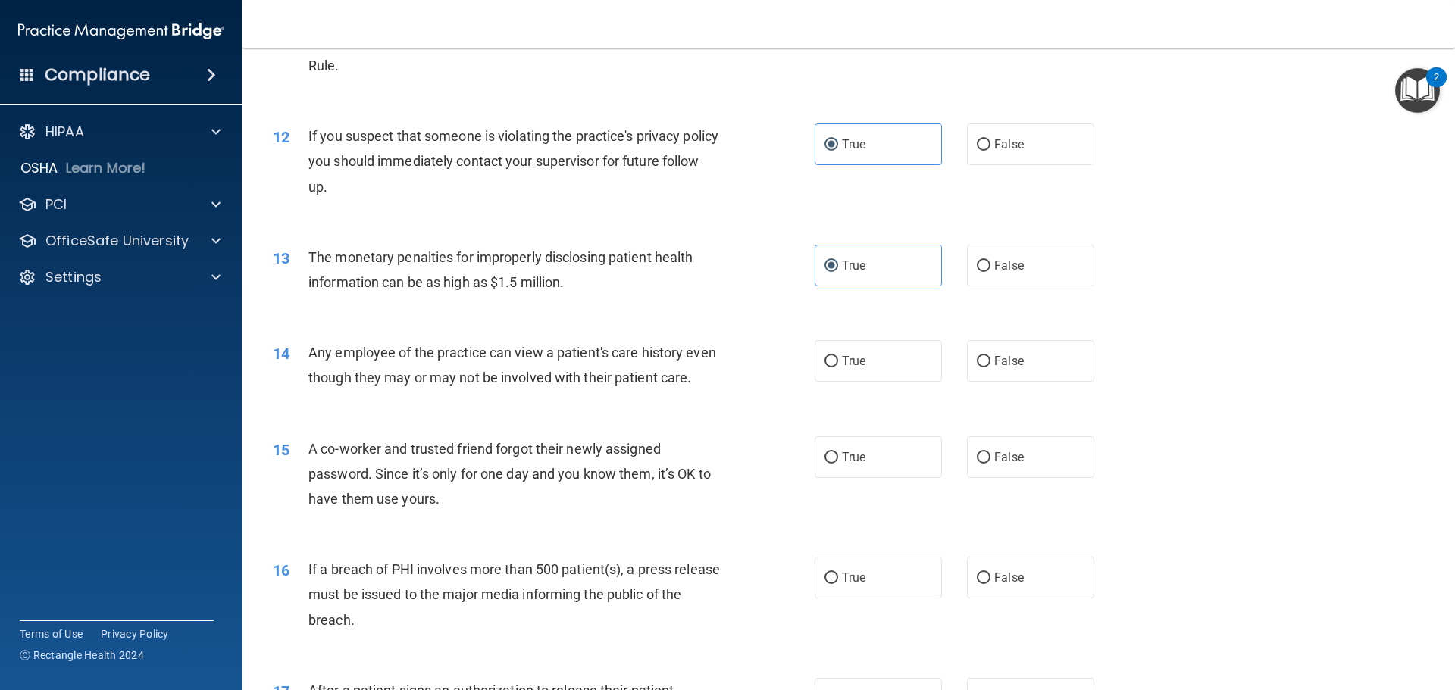
scroll to position [1213, 0]
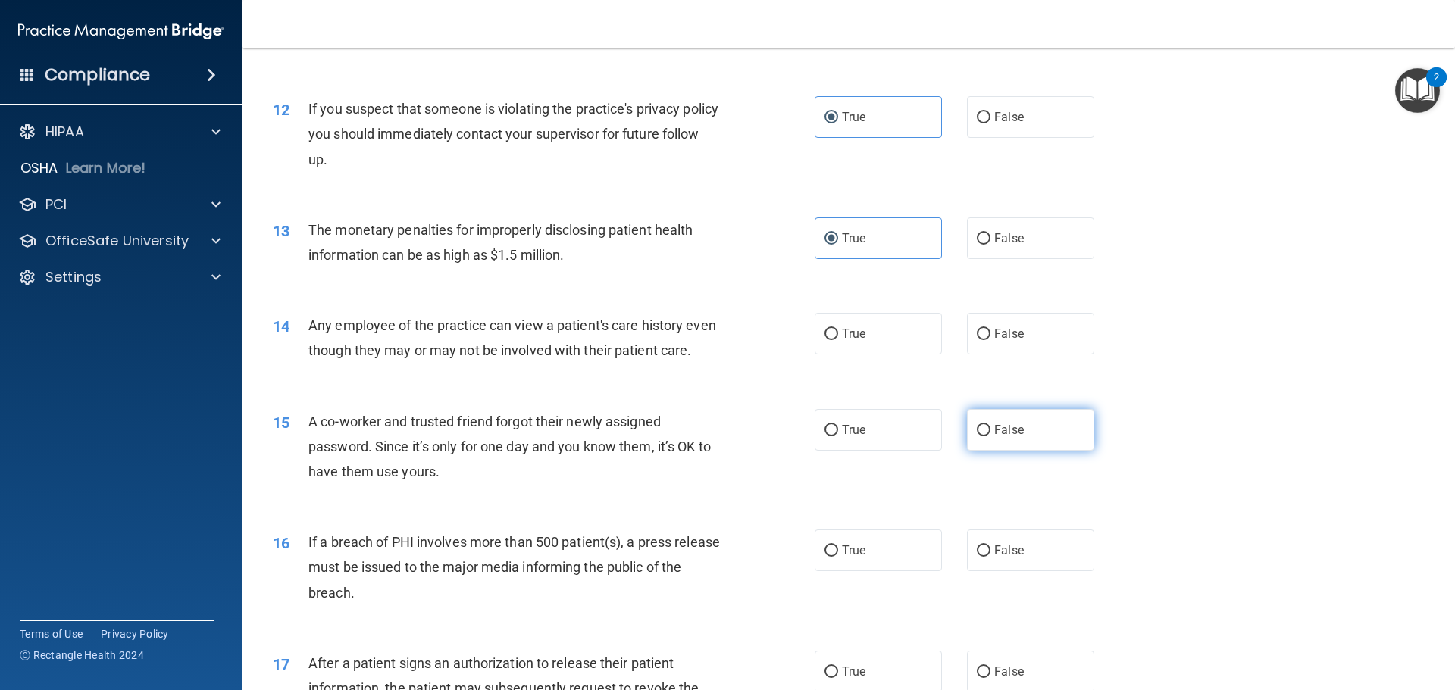
click at [995, 437] on span "False" at bounding box center [1009, 430] width 30 height 14
click at [991, 437] on input "False" at bounding box center [984, 430] width 14 height 11
radio input "true"
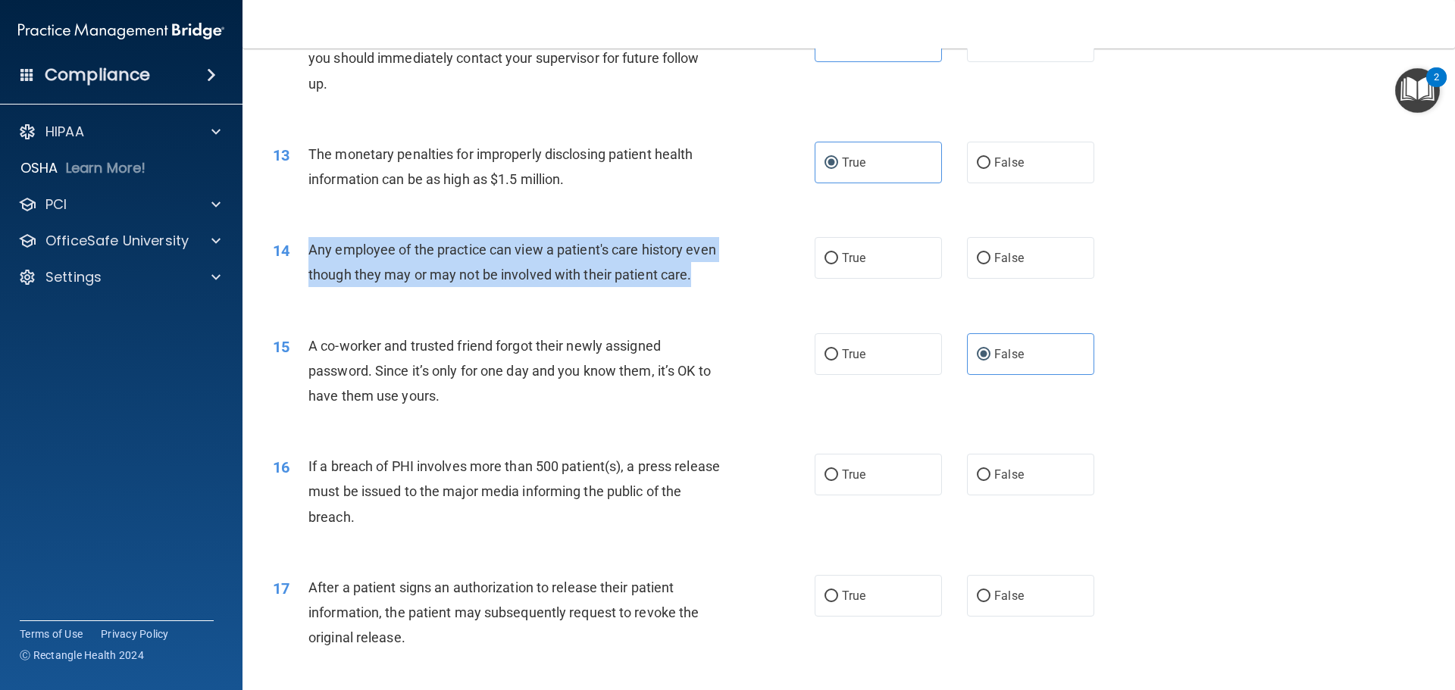
drag, startPoint x: 343, startPoint y: 301, endPoint x: 310, endPoint y: 250, distance: 60.8
click at [310, 250] on div "Any employee of the practice can view a patient's care history even though they…" at bounding box center [520, 262] width 424 height 50
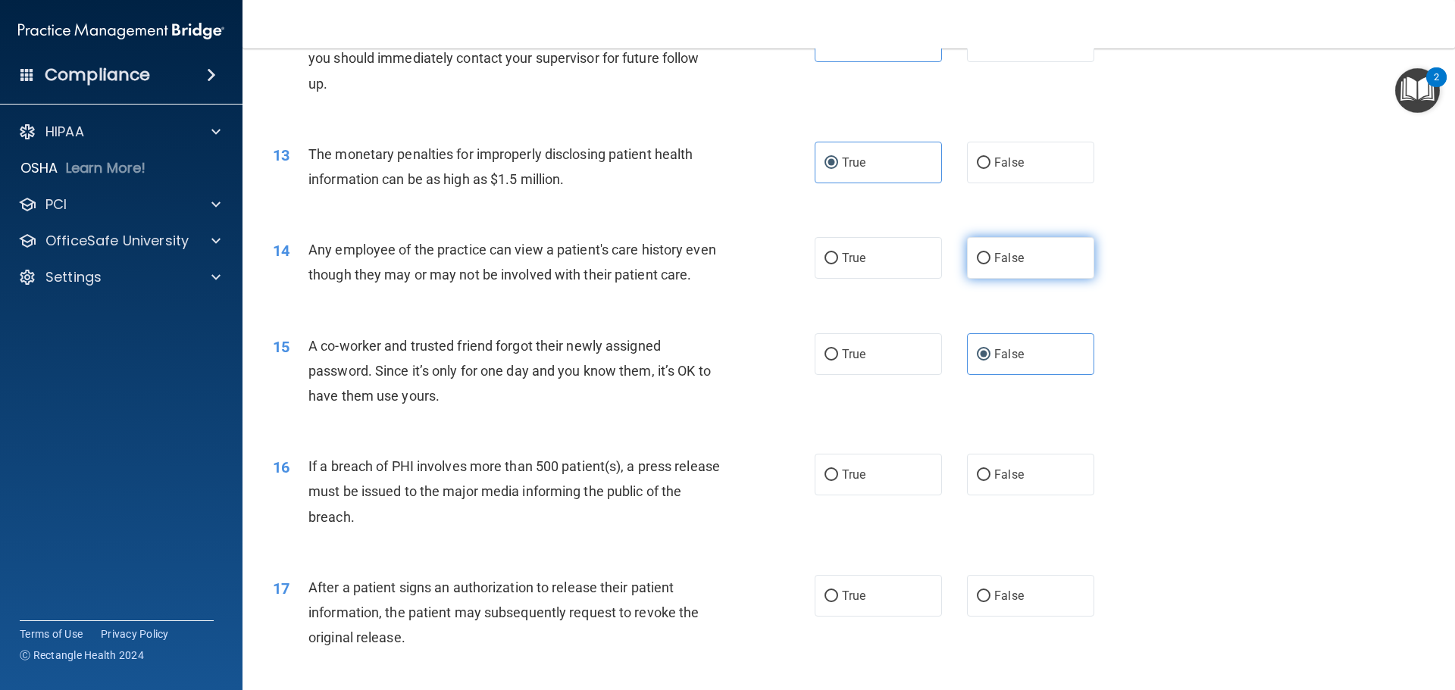
click at [994, 254] on span "False" at bounding box center [1009, 258] width 30 height 14
click at [991, 254] on input "False" at bounding box center [984, 258] width 14 height 11
radio input "true"
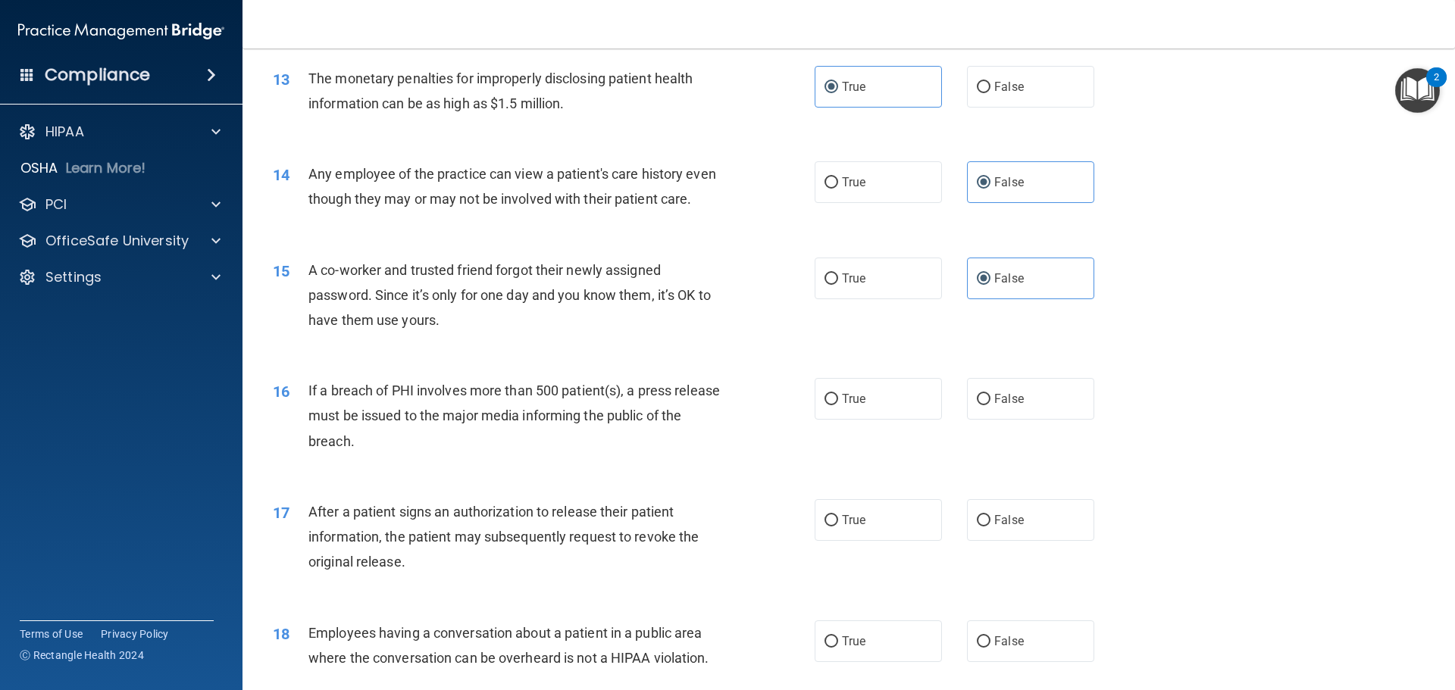
scroll to position [1440, 0]
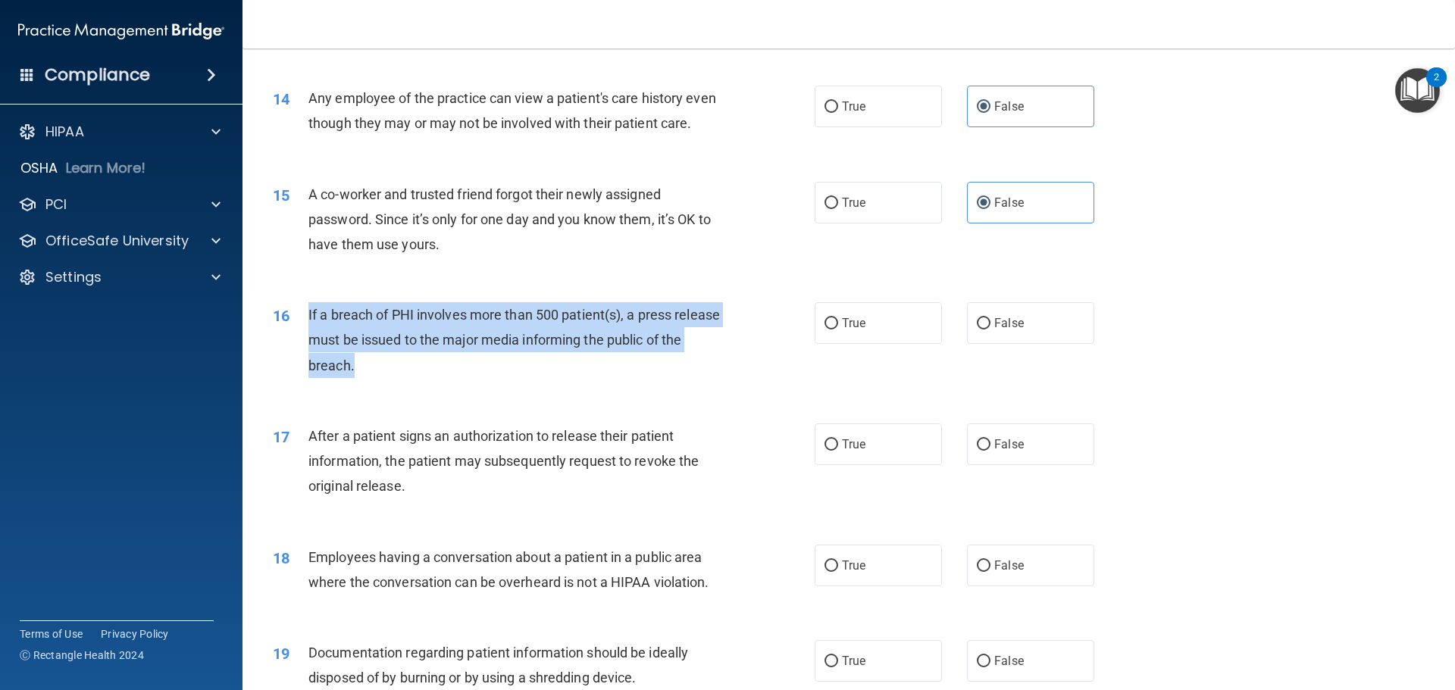
drag, startPoint x: 395, startPoint y: 384, endPoint x: 304, endPoint y: 341, distance: 100.4
click at [304, 341] on div "16 If a breach of PHI involves more than 500 patient(s), a press release must b…" at bounding box center [543, 343] width 587 height 83
click at [830, 330] on input "True" at bounding box center [832, 323] width 14 height 11
radio input "true"
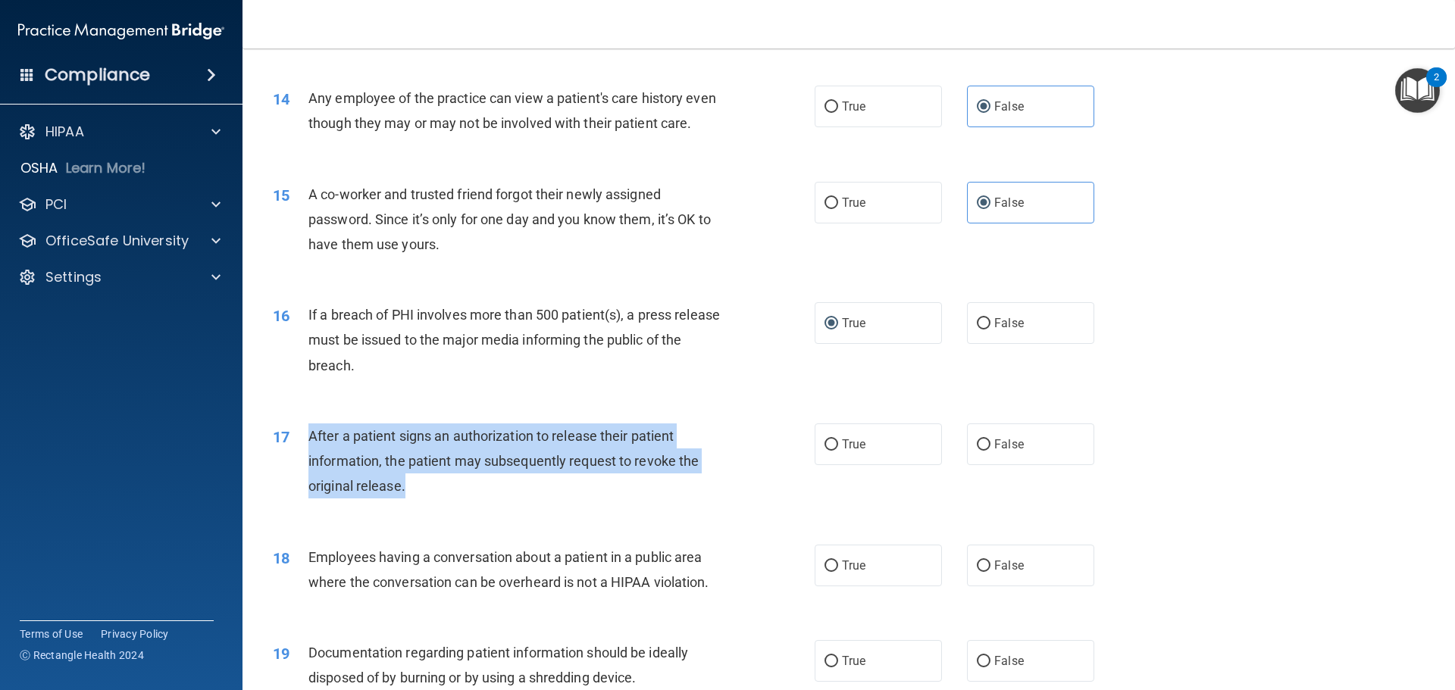
drag, startPoint x: 425, startPoint y: 517, endPoint x: 305, endPoint y: 464, distance: 131.0
click at [305, 464] on div "17 After a patient signs an authorization to release their patient information,…" at bounding box center [543, 465] width 587 height 83
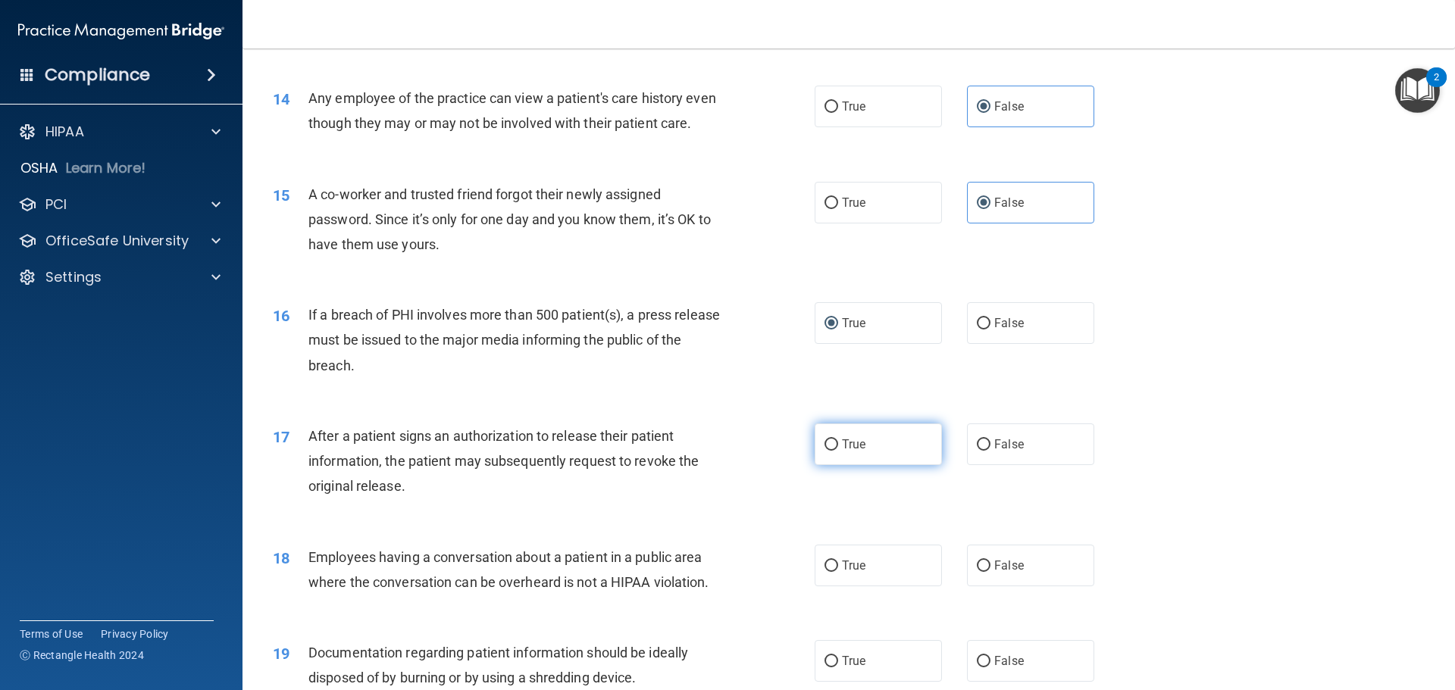
click at [850, 452] on span "True" at bounding box center [853, 444] width 23 height 14
click at [838, 451] on input "True" at bounding box center [832, 445] width 14 height 11
radio input "true"
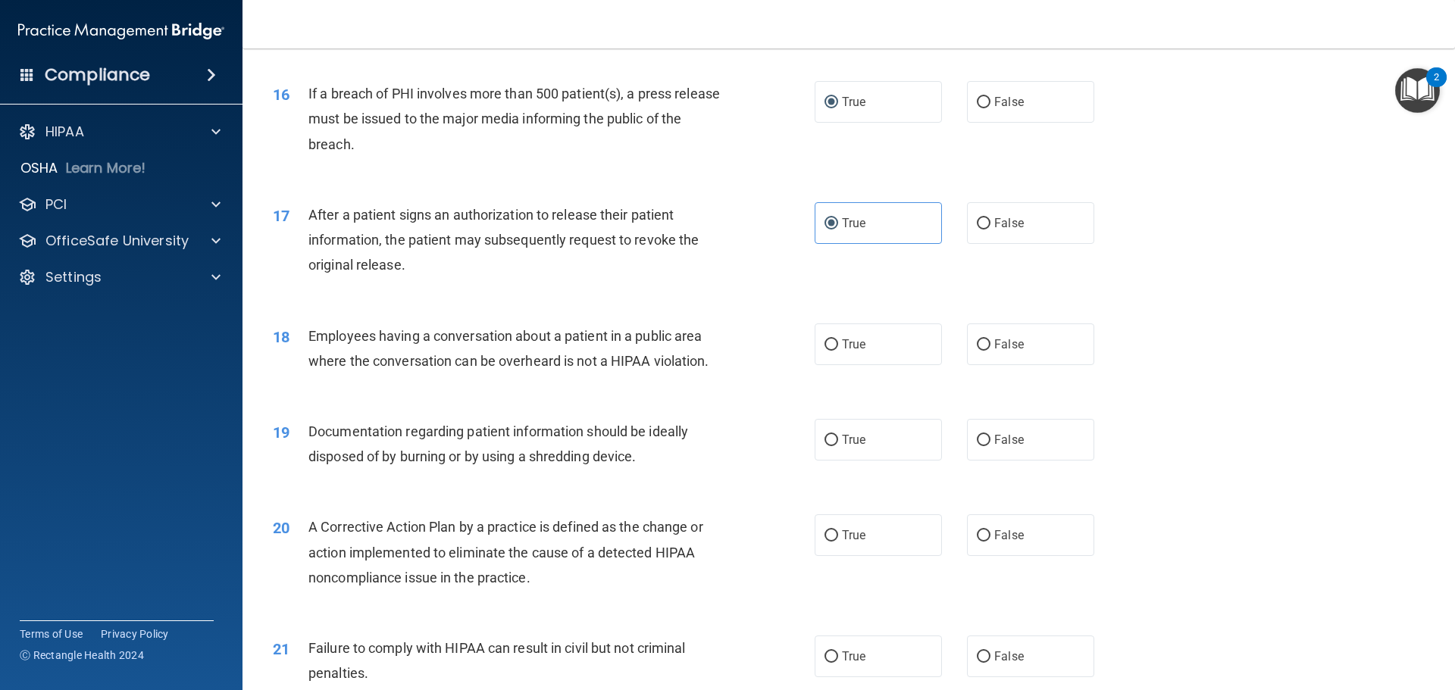
scroll to position [1668, 0]
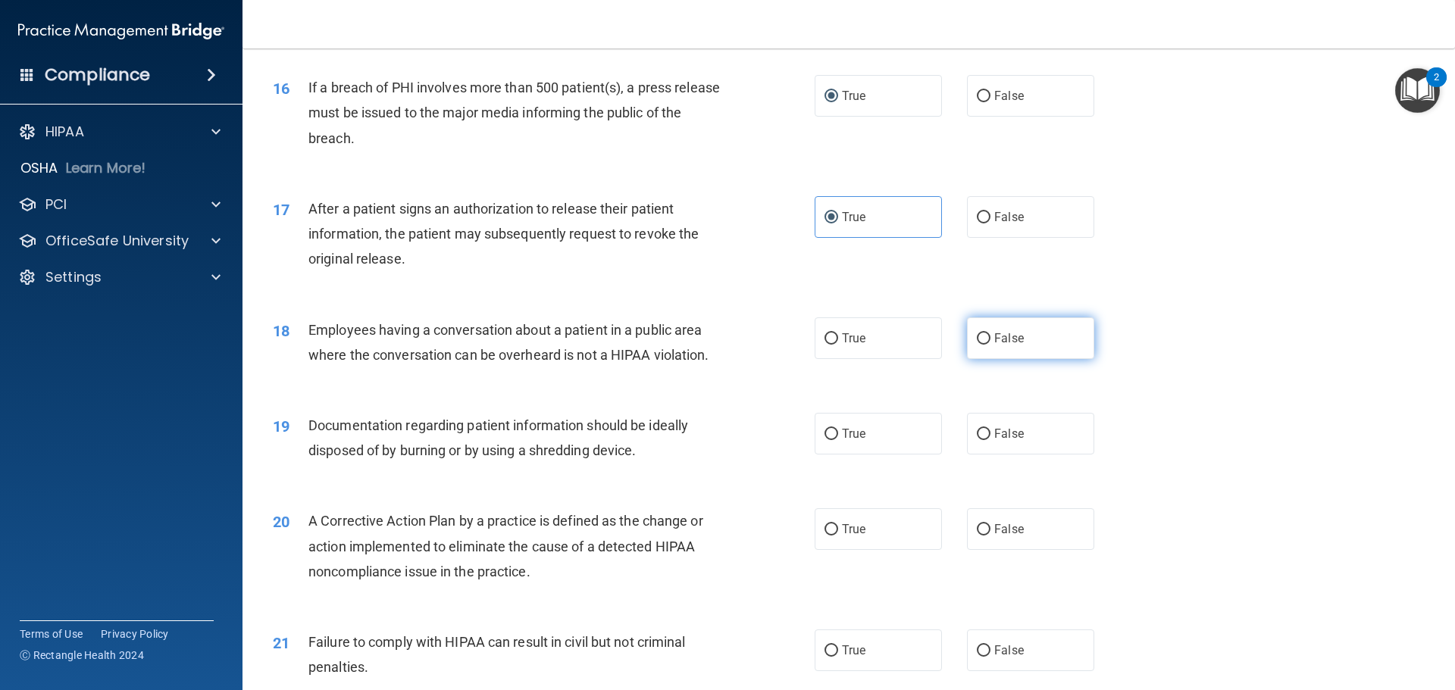
click at [986, 359] on label "False" at bounding box center [1030, 339] width 127 height 42
click at [986, 345] on input "False" at bounding box center [984, 339] width 14 height 11
radio input "true"
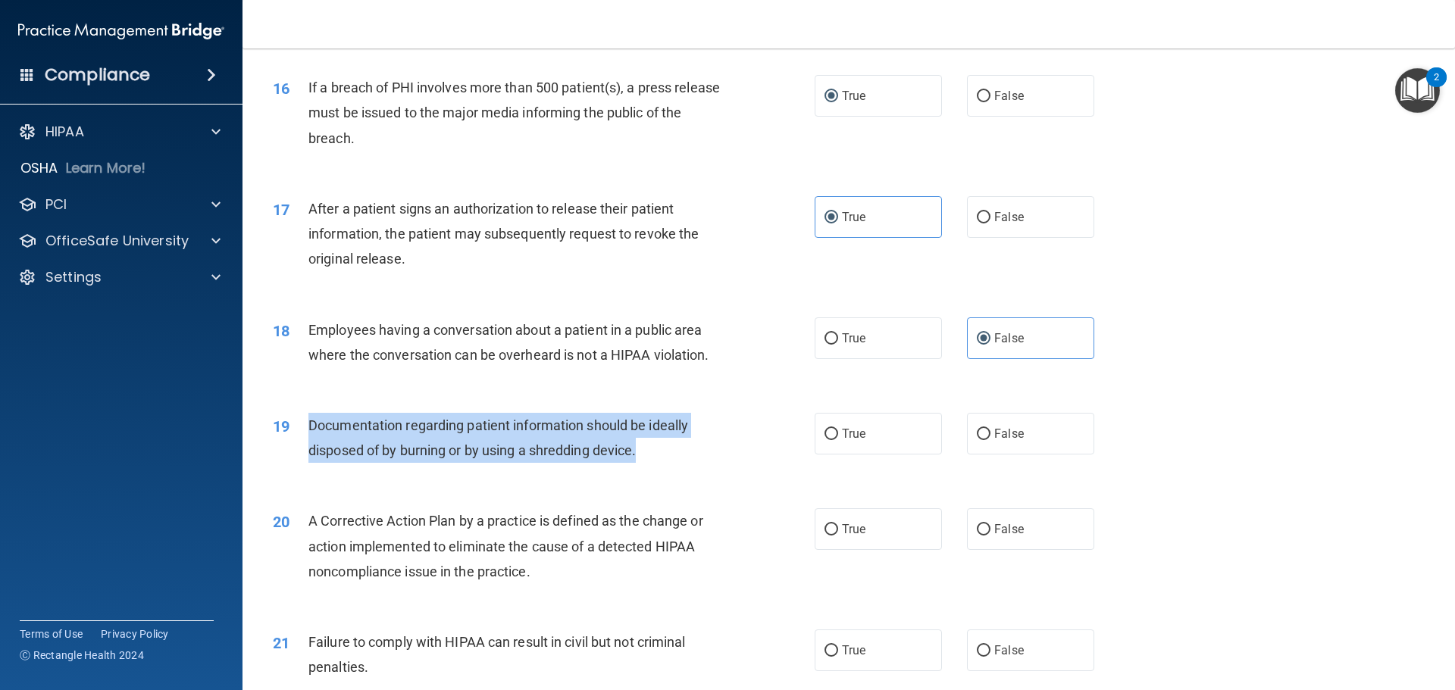
drag, startPoint x: 647, startPoint y: 472, endPoint x: 298, endPoint y: 451, distance: 349.3
click at [298, 451] on div "19 Documentation regarding patient information should be ideally disposed of by…" at bounding box center [543, 442] width 587 height 58
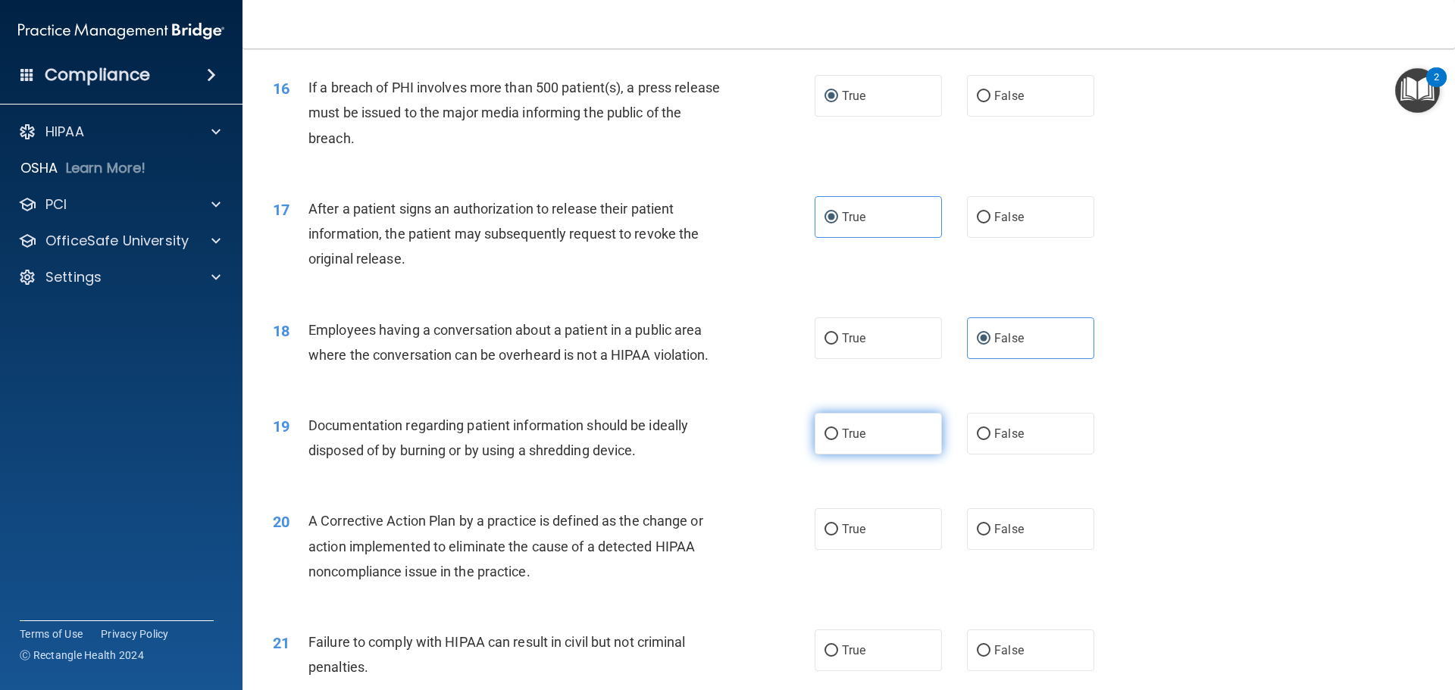
click at [835, 455] on label "True" at bounding box center [878, 434] width 127 height 42
click at [835, 440] on input "True" at bounding box center [832, 434] width 14 height 11
radio input "true"
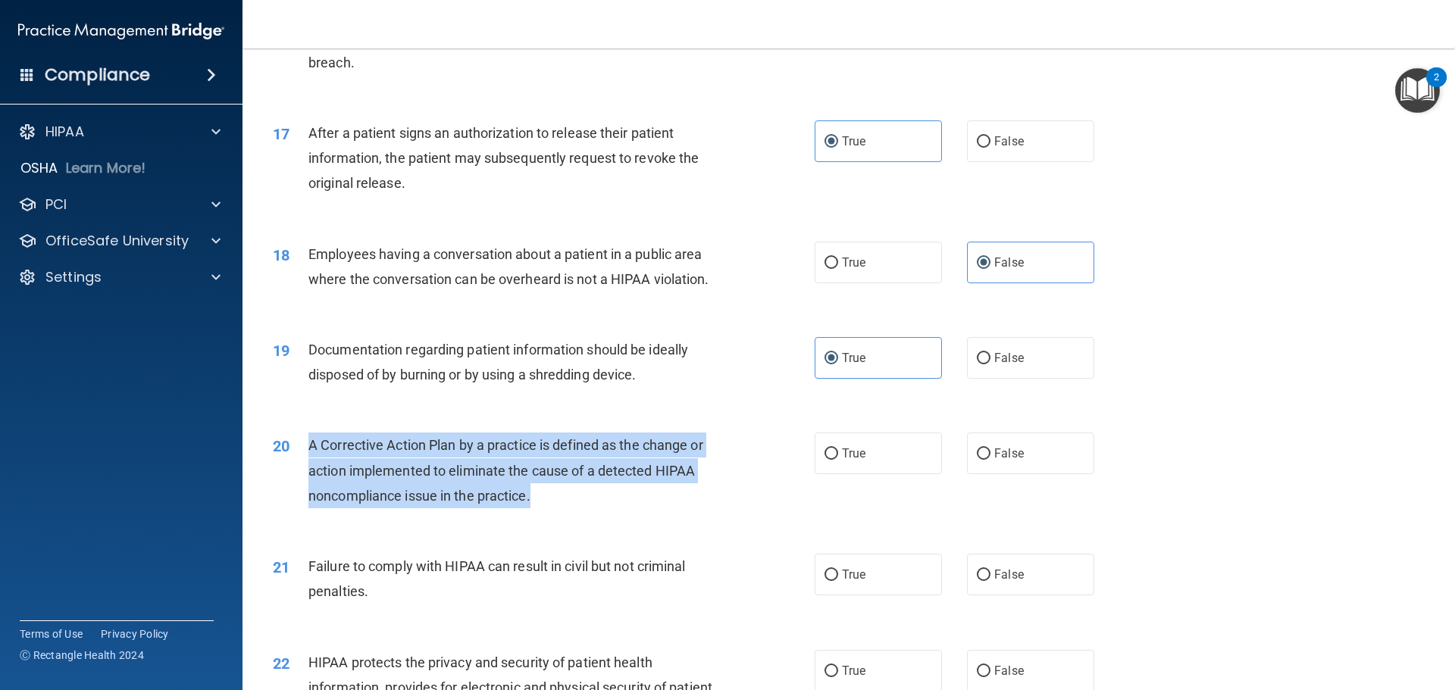
drag, startPoint x: 541, startPoint y: 521, endPoint x: 305, endPoint y: 473, distance: 240.7
click at [305, 473] on div "20 A Corrective Action Plan by a practice is defined as the change or action im…" at bounding box center [543, 474] width 587 height 83
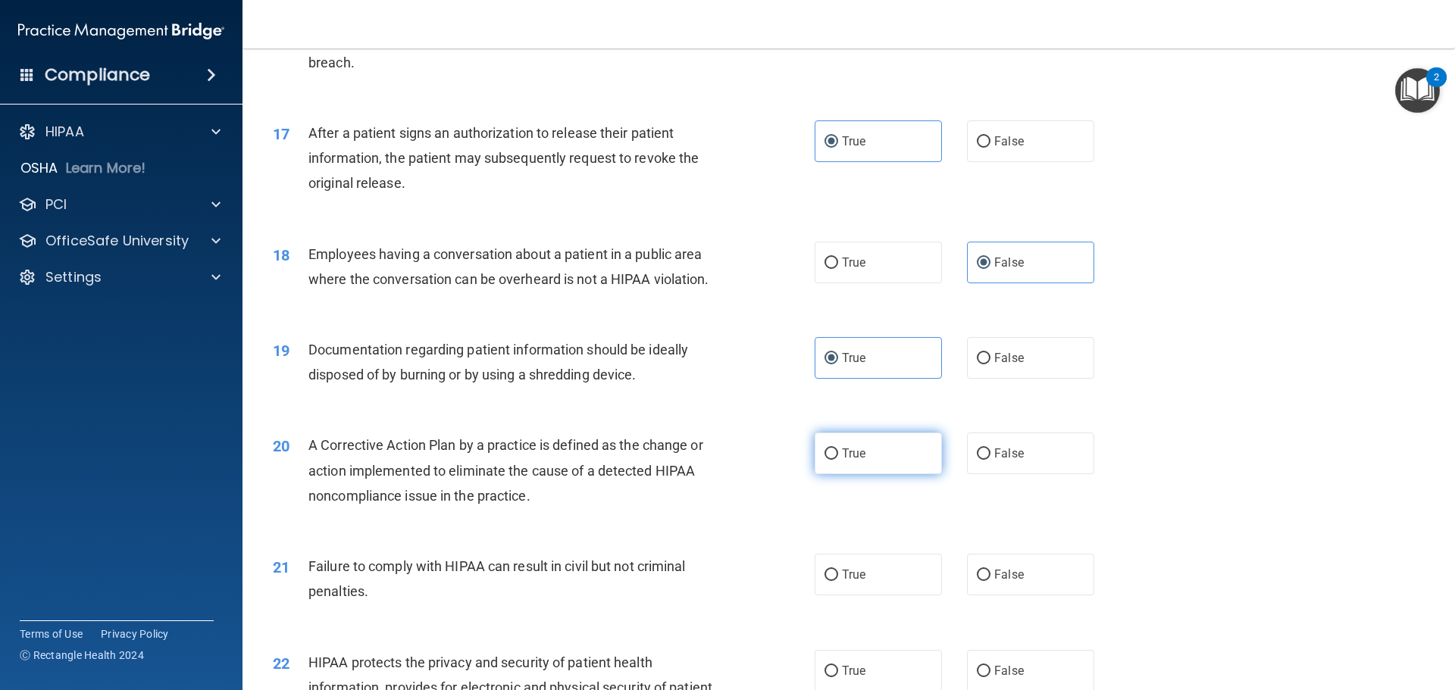
click at [846, 461] on span "True" at bounding box center [853, 453] width 23 height 14
click at [838, 460] on input "True" at bounding box center [832, 454] width 14 height 11
radio input "true"
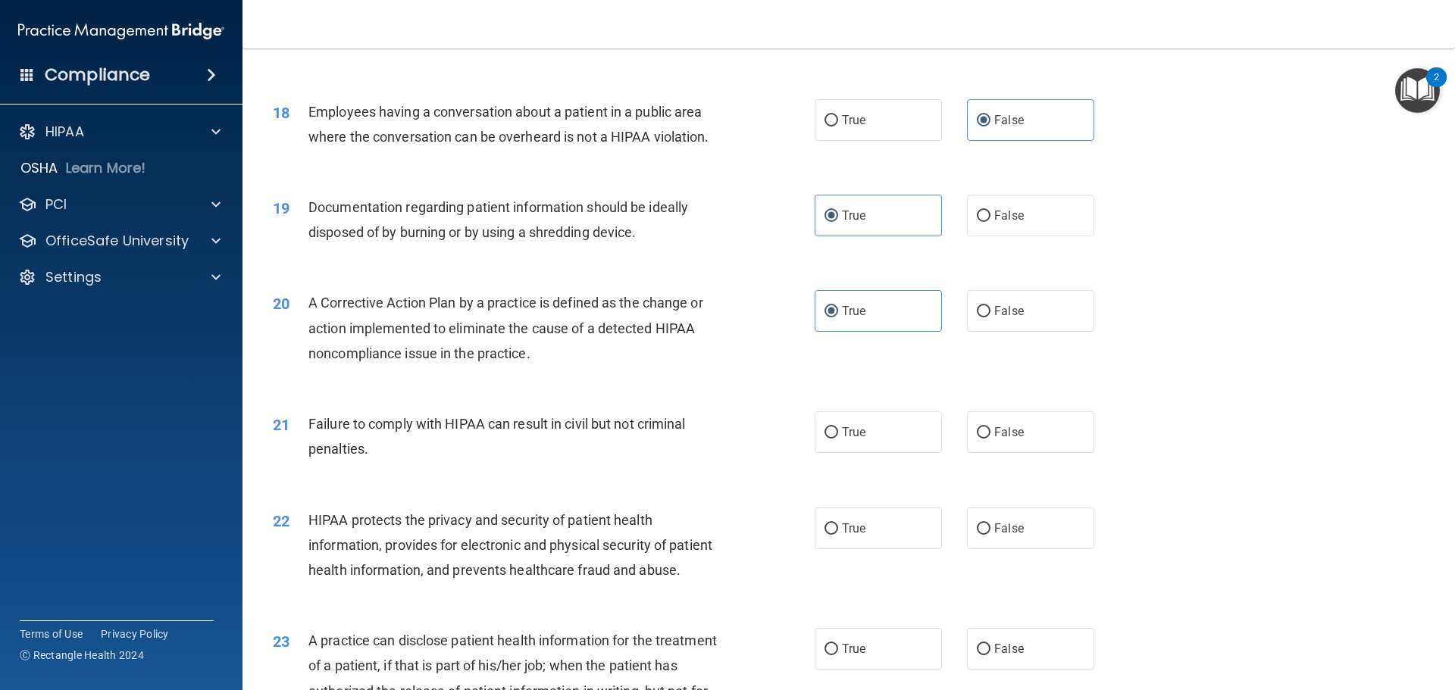
scroll to position [1971, 0]
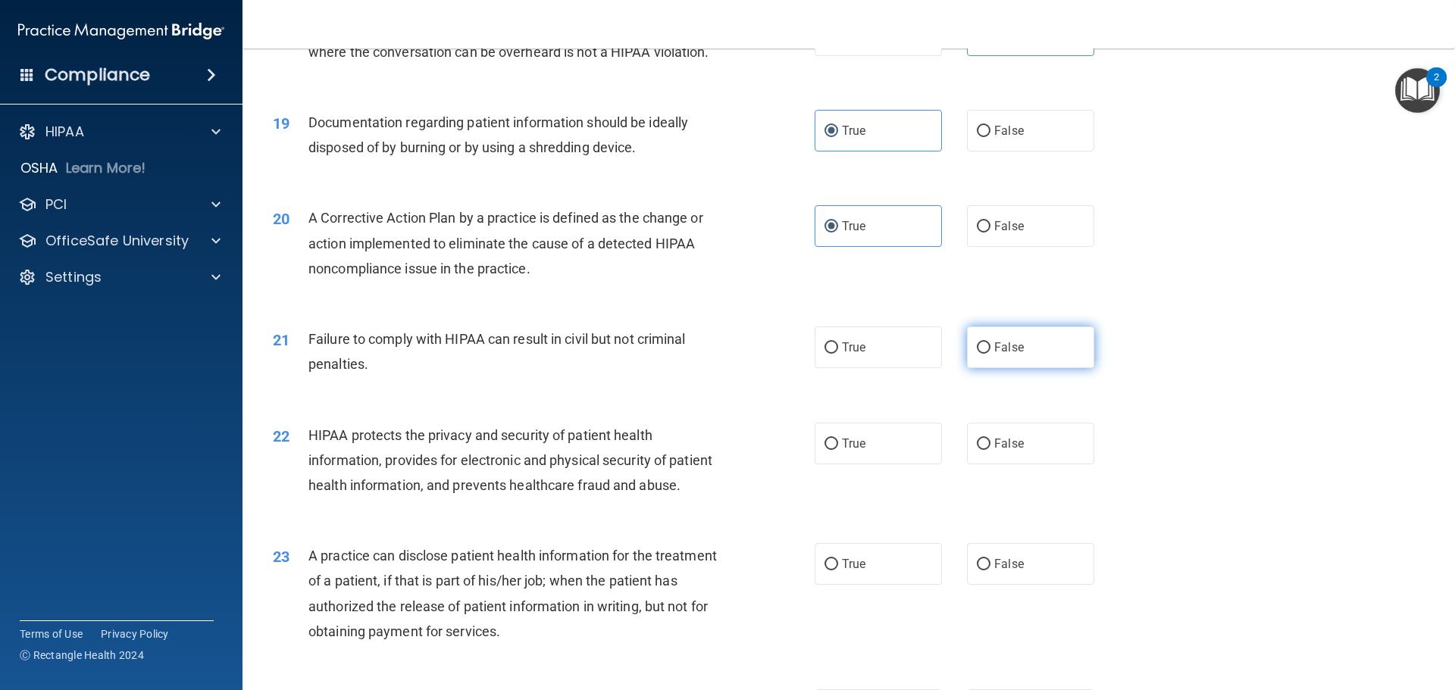
click at [994, 355] on span "False" at bounding box center [1009, 347] width 30 height 14
click at [991, 354] on input "False" at bounding box center [984, 348] width 14 height 11
radio input "true"
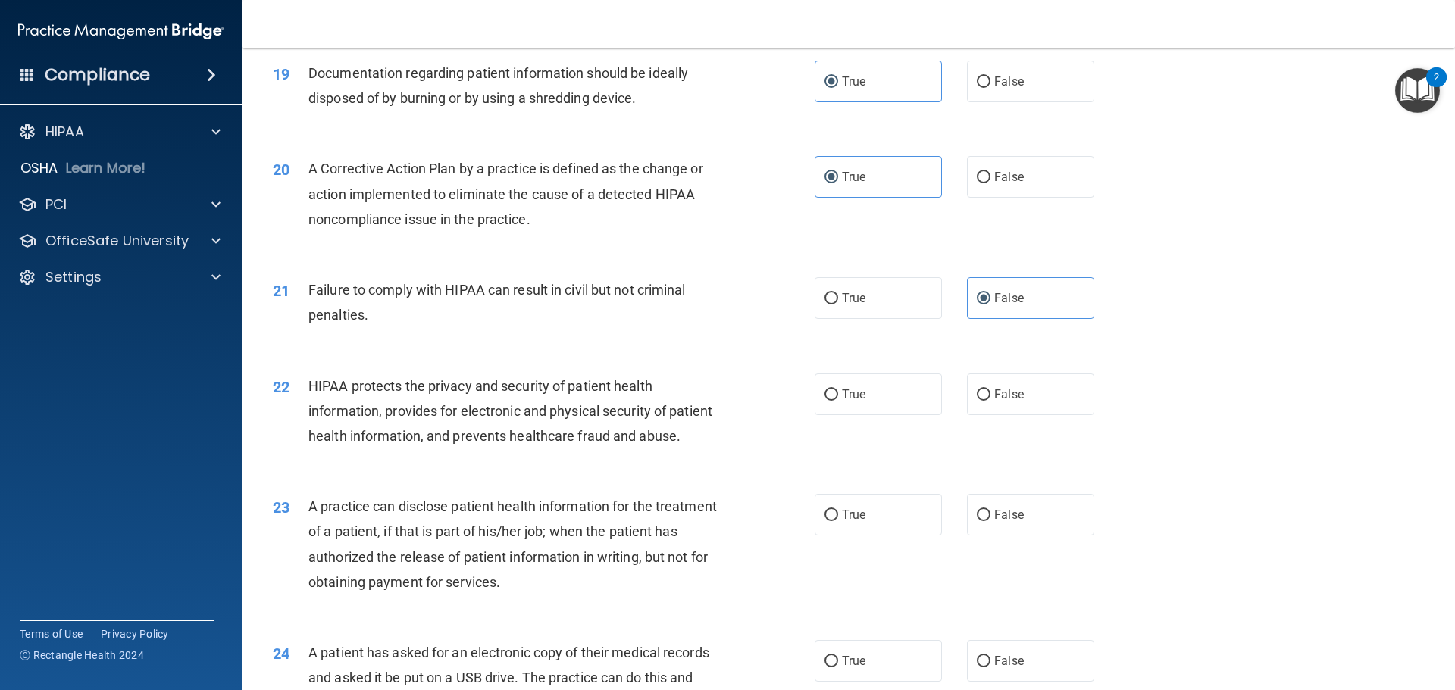
scroll to position [2046, 0]
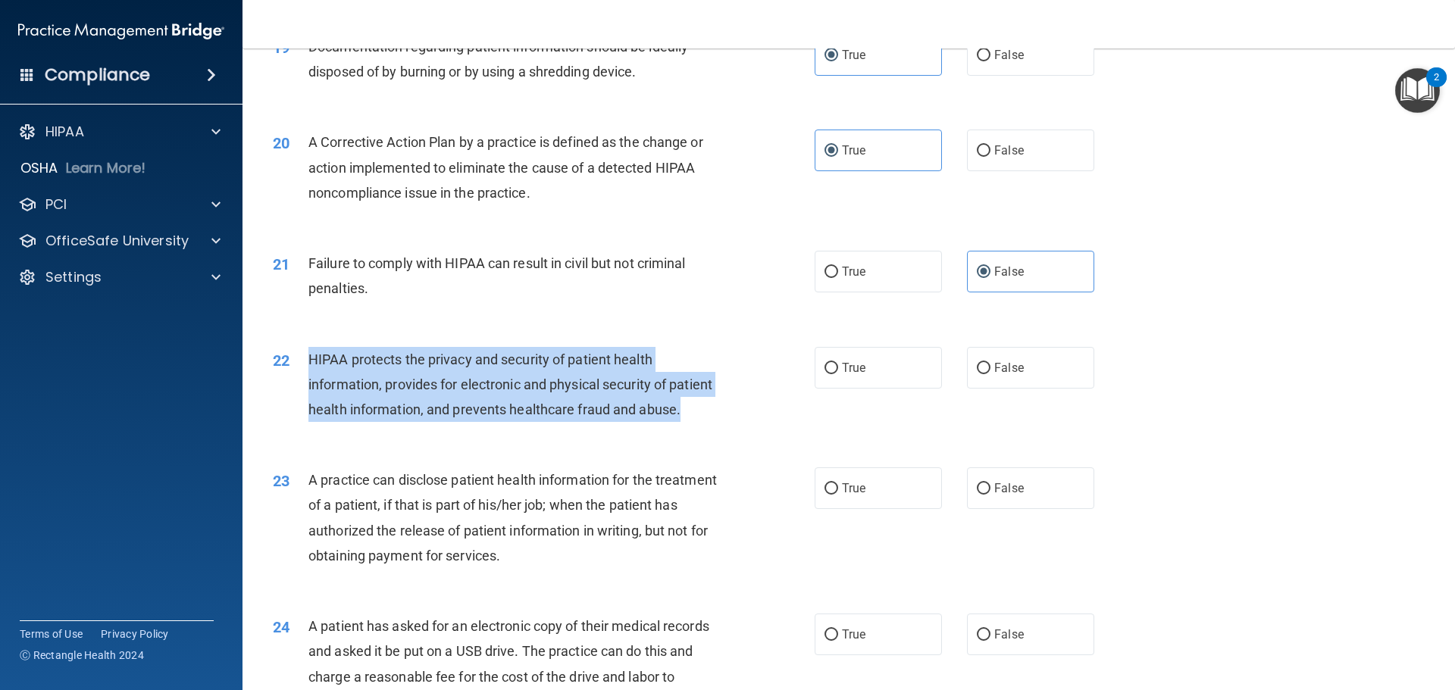
drag, startPoint x: 368, startPoint y: 459, endPoint x: 299, endPoint y: 390, distance: 98.1
click at [299, 390] on div "22 HIPAA protects the privacy and security of patient health information, provi…" at bounding box center [543, 388] width 587 height 83
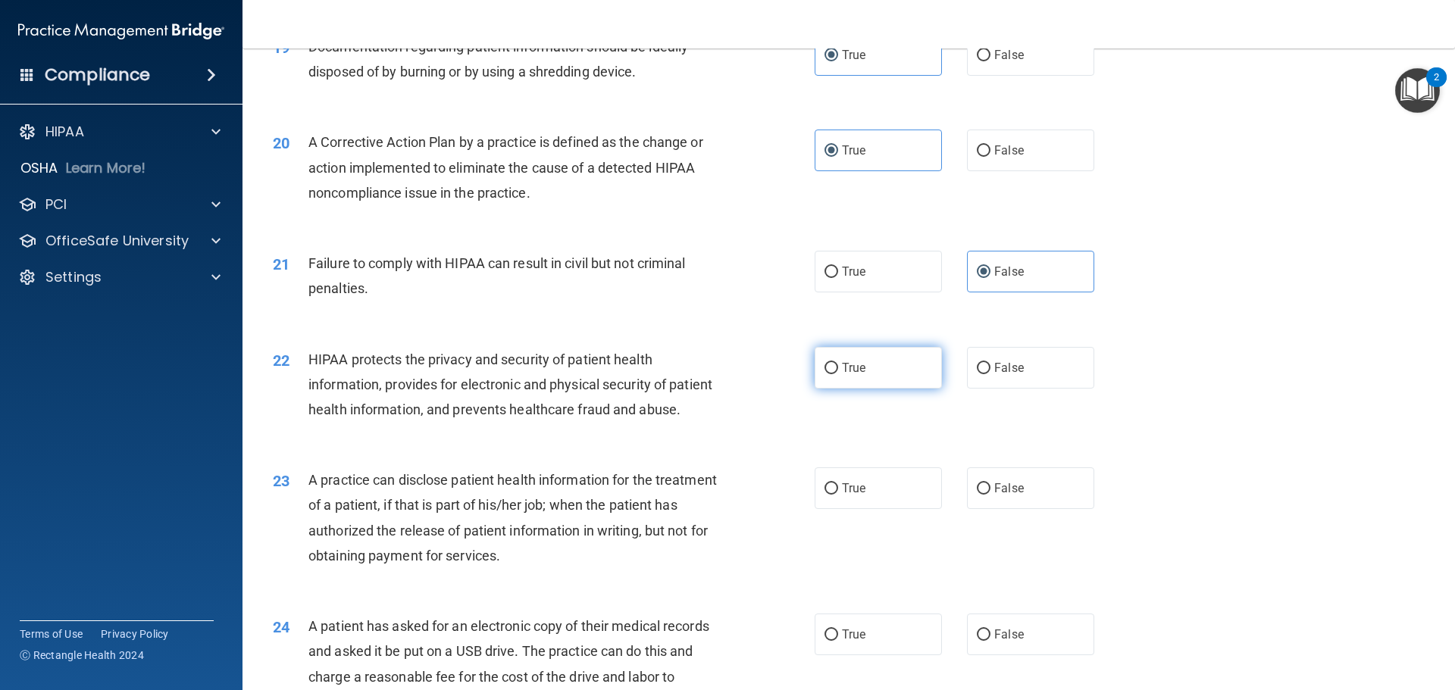
click at [855, 375] on span "True" at bounding box center [853, 368] width 23 height 14
click at [838, 374] on input "True" at bounding box center [832, 368] width 14 height 11
radio input "true"
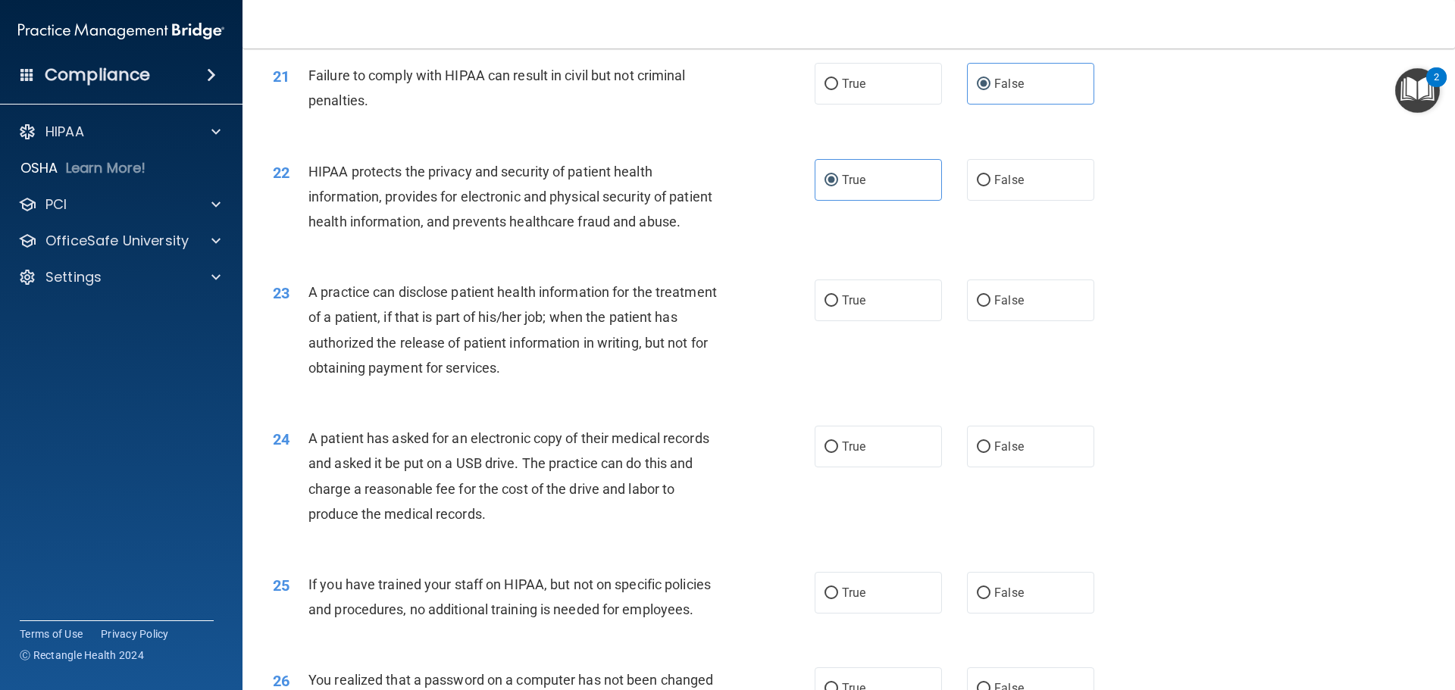
scroll to position [2274, 0]
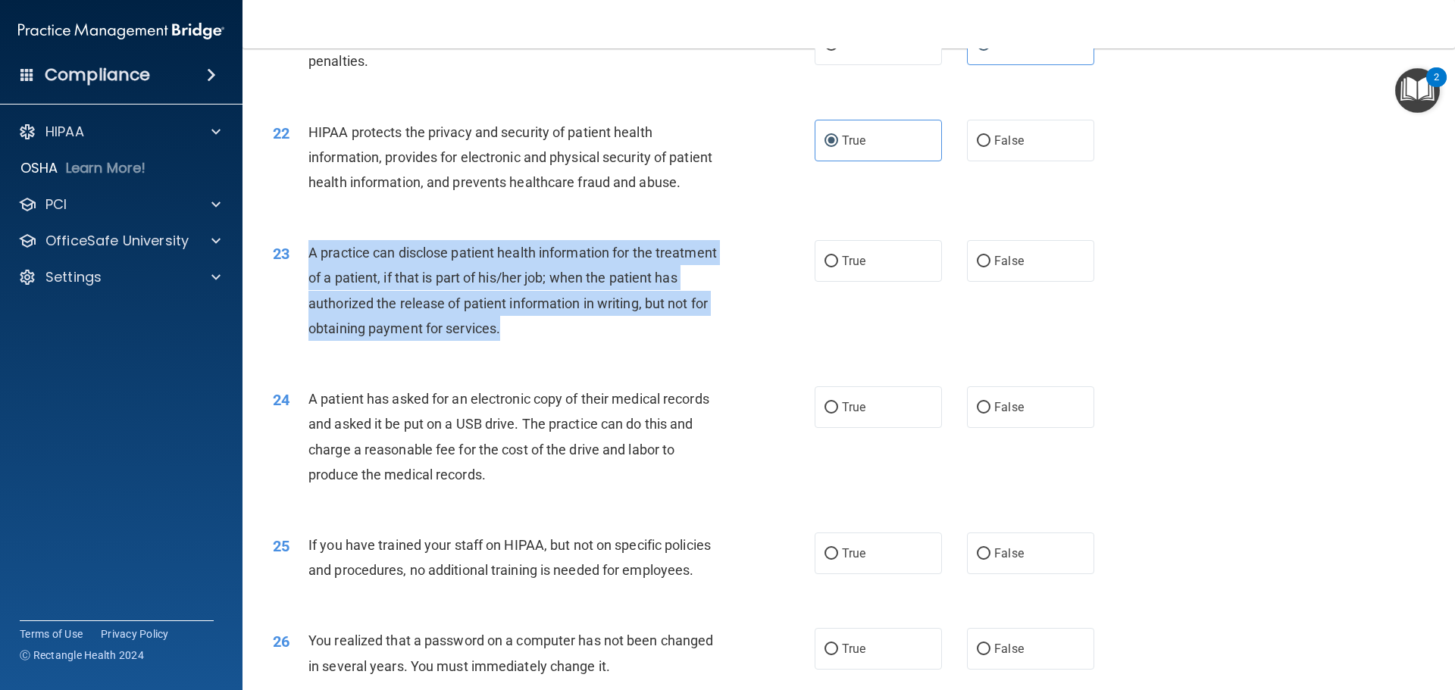
drag, startPoint x: 574, startPoint y: 380, endPoint x: 301, endPoint y: 307, distance: 282.4
click at [301, 307] on div "23 A practice can disclose patient health information for the treatment of a pa…" at bounding box center [543, 294] width 587 height 108
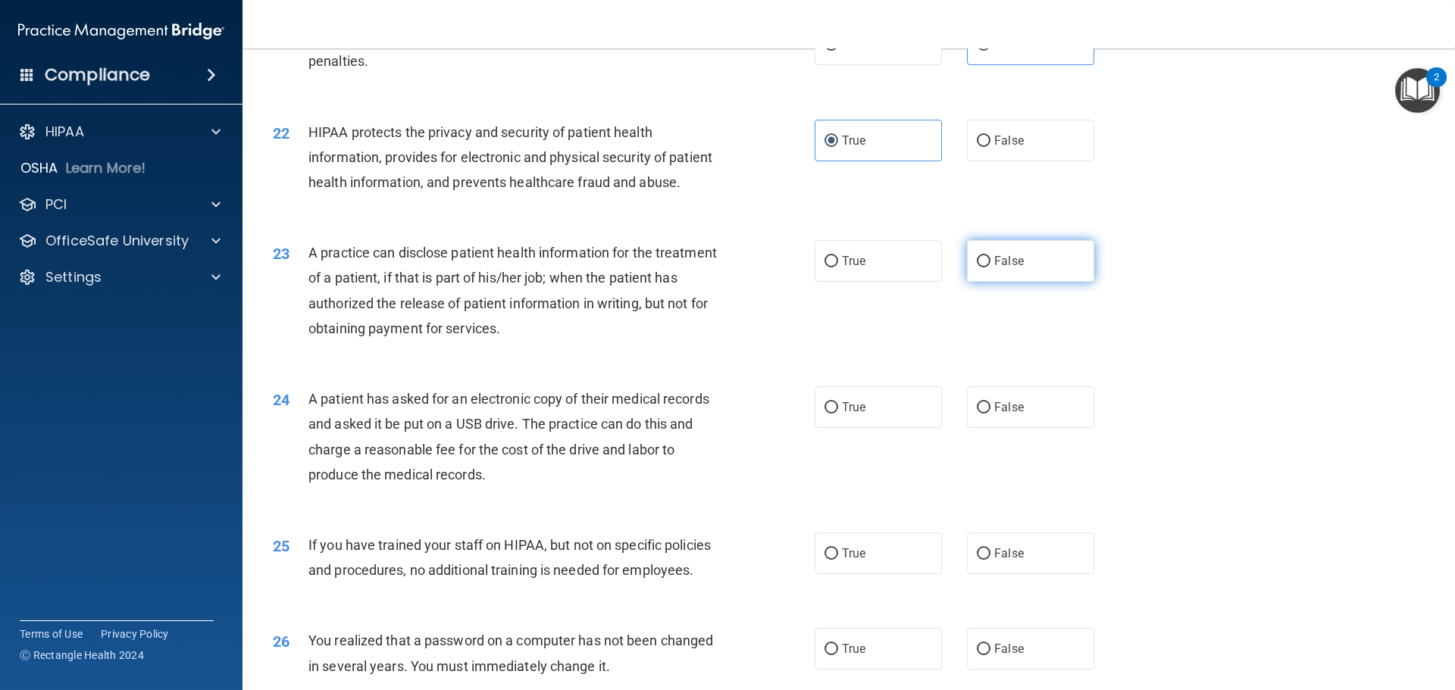
click at [986, 282] on label "False" at bounding box center [1030, 261] width 127 height 42
click at [986, 268] on input "False" at bounding box center [984, 261] width 14 height 11
radio input "true"
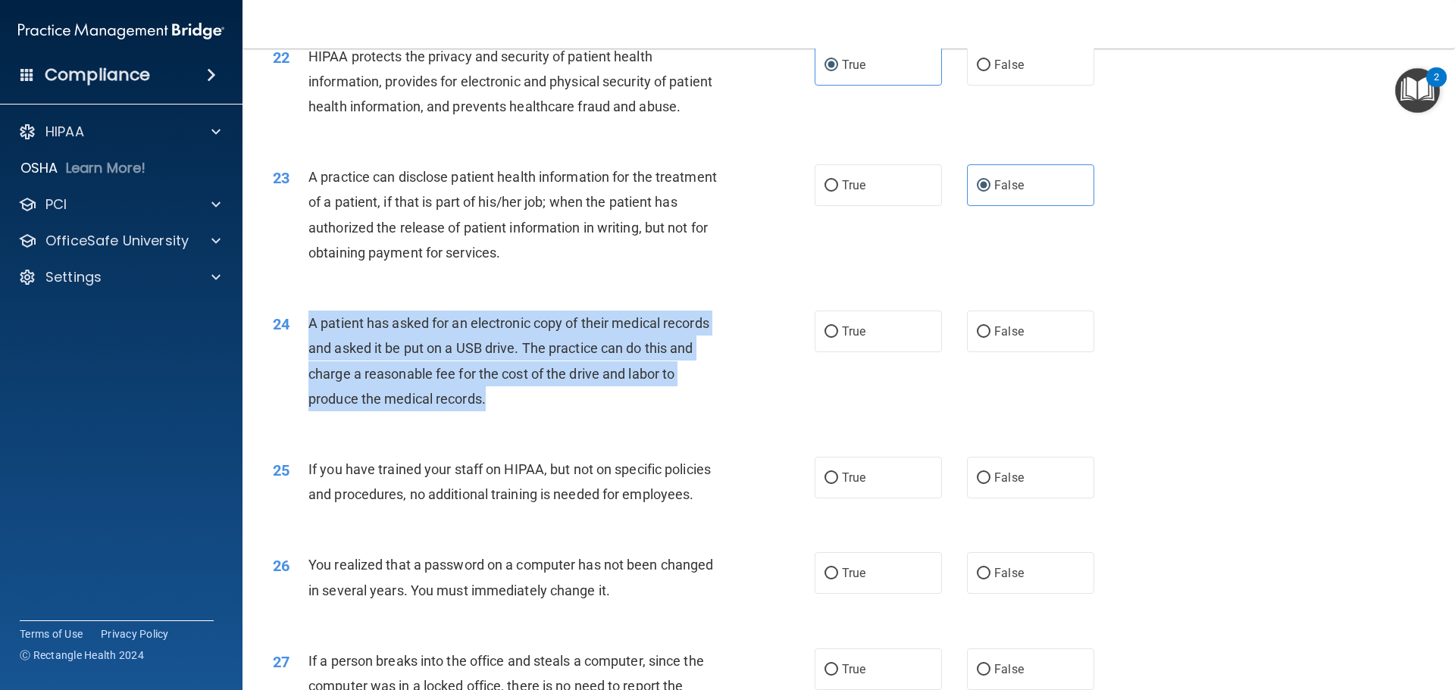
drag, startPoint x: 515, startPoint y: 449, endPoint x: 301, endPoint y: 382, distance: 224.9
click at [301, 382] on div "24 A patient has asked for an electronic copy of their medical records and aske…" at bounding box center [543, 365] width 587 height 108
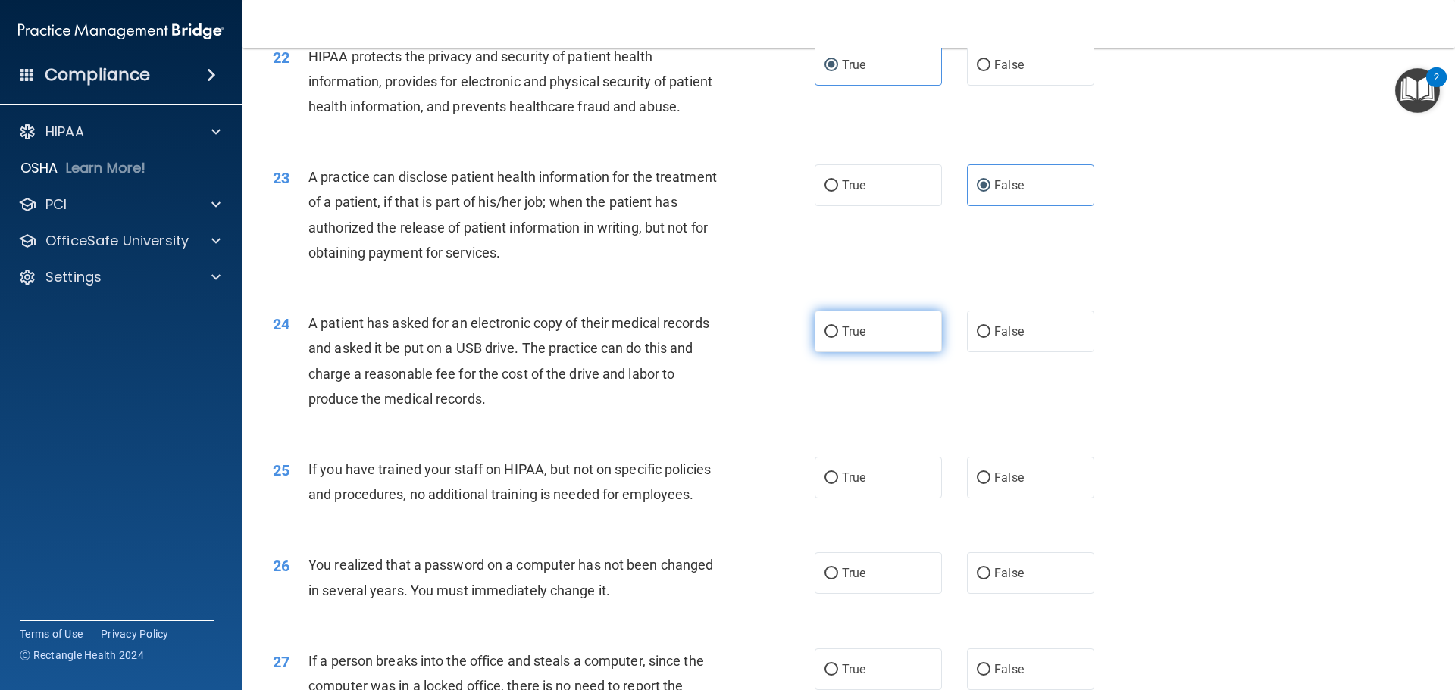
click at [853, 339] on span "True" at bounding box center [853, 331] width 23 height 14
click at [838, 338] on input "True" at bounding box center [832, 332] width 14 height 11
radio input "true"
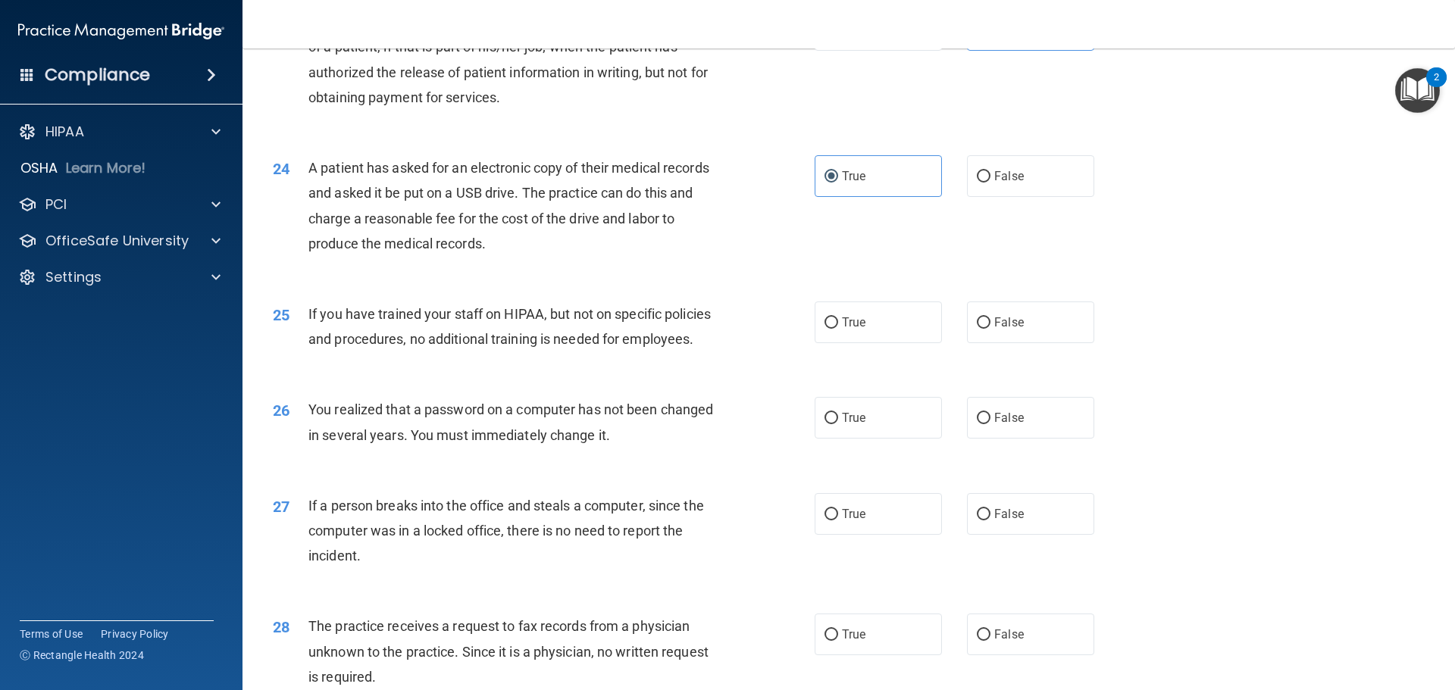
scroll to position [2577, 0]
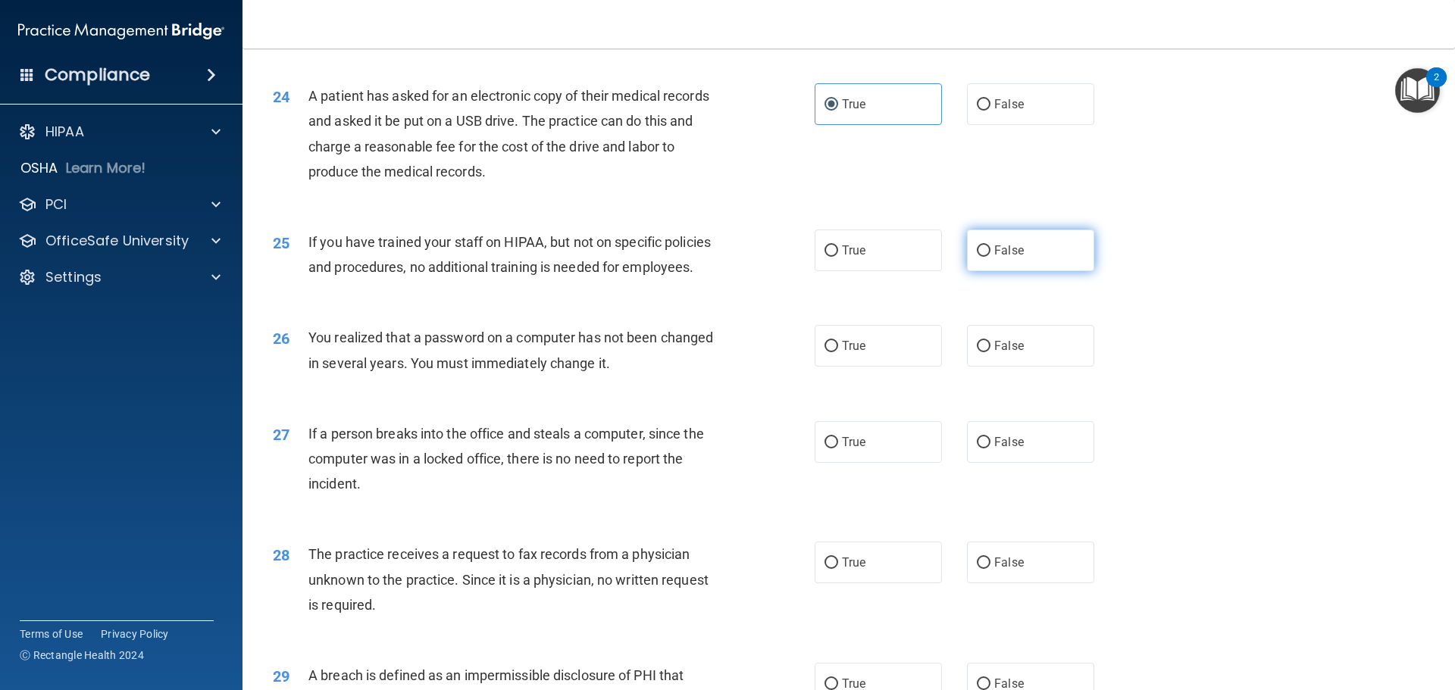
click at [982, 257] on input "False" at bounding box center [984, 251] width 14 height 11
radio input "true"
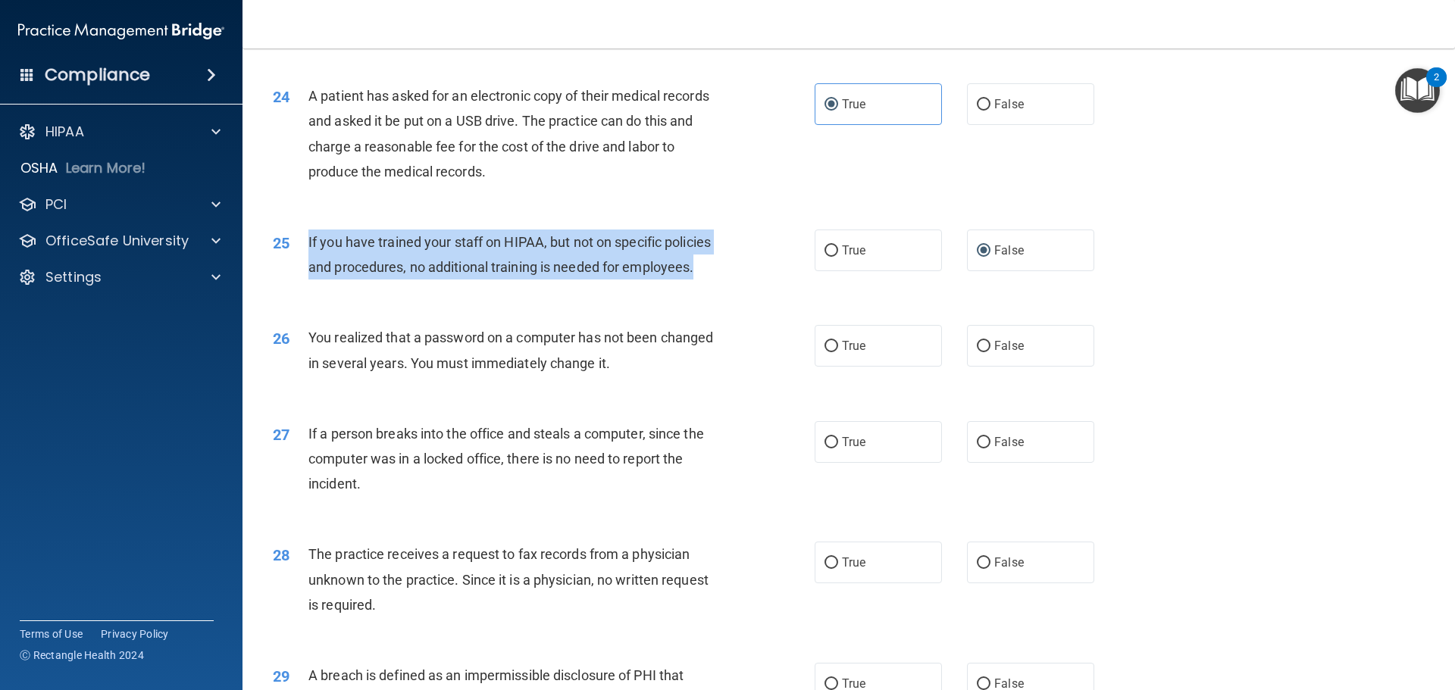
drag, startPoint x: 701, startPoint y: 317, endPoint x: 307, endPoint y: 296, distance: 394.7
click at [307, 287] on div "25 If you have trained your staff on HIPAA, but not on specific policies and pr…" at bounding box center [543, 259] width 587 height 58
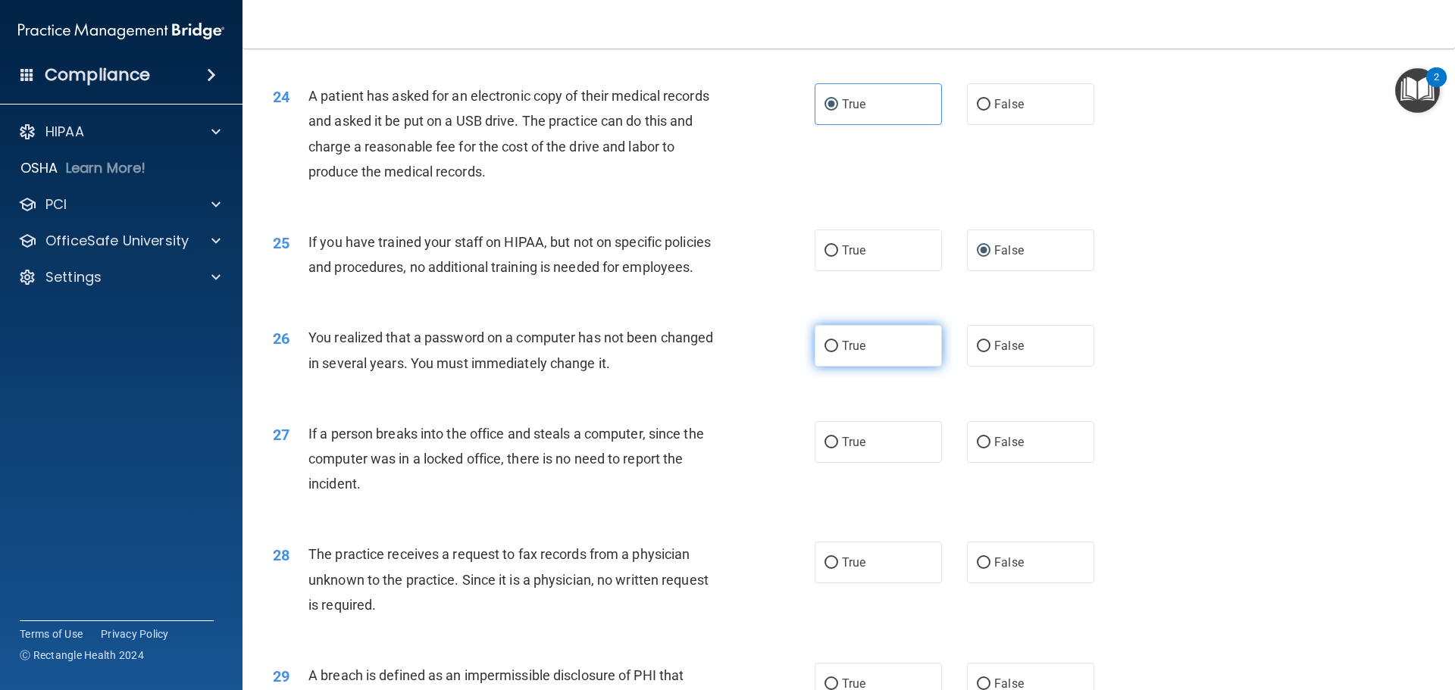
click at [842, 353] on span "True" at bounding box center [853, 346] width 23 height 14
click at [838, 352] on input "True" at bounding box center [832, 346] width 14 height 11
radio input "true"
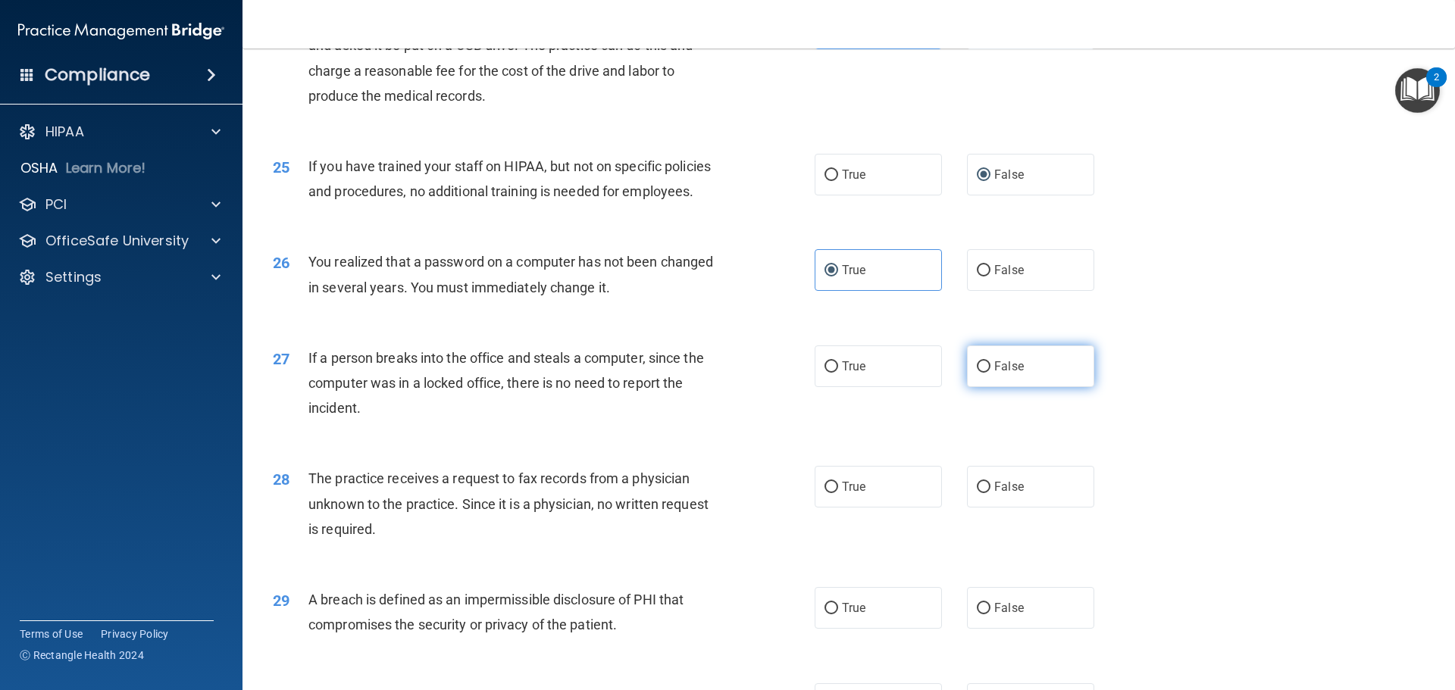
click at [1008, 387] on label "False" at bounding box center [1030, 367] width 127 height 42
click at [991, 373] on input "False" at bounding box center [984, 367] width 14 height 11
radio input "true"
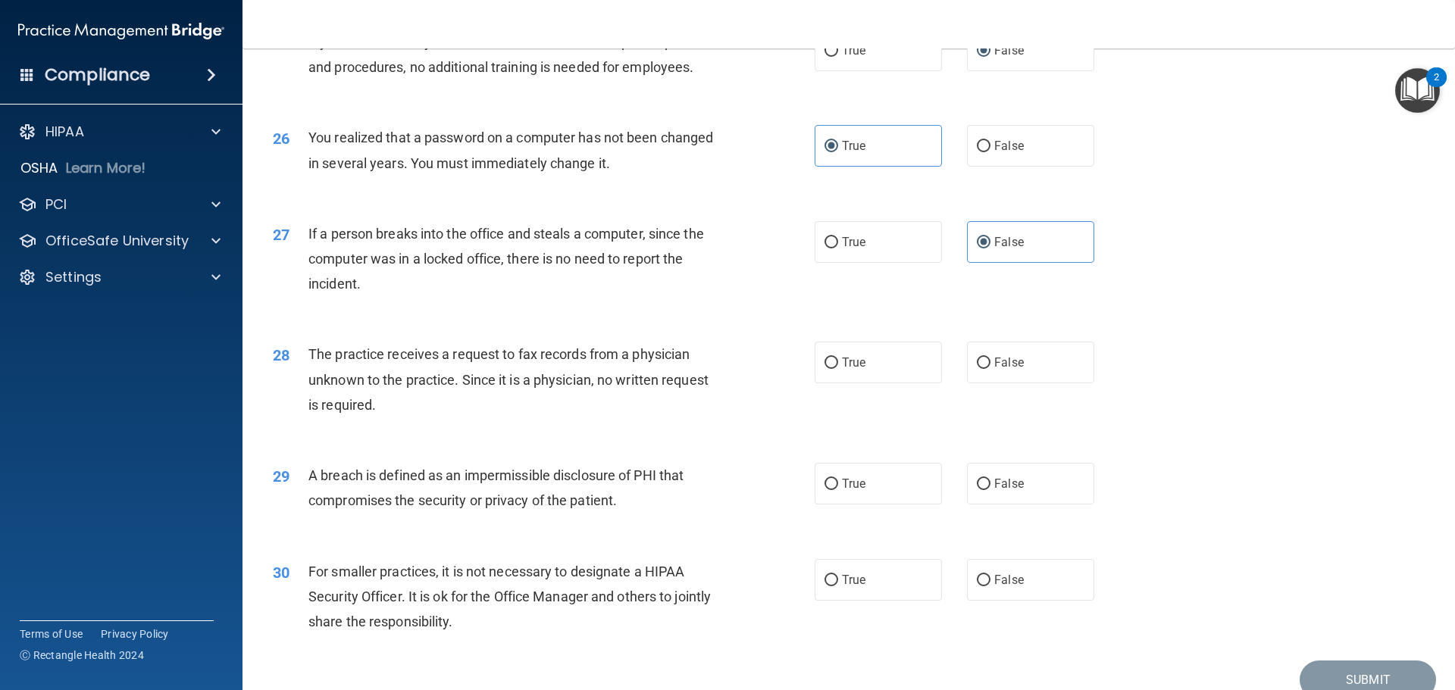
scroll to position [2804, 0]
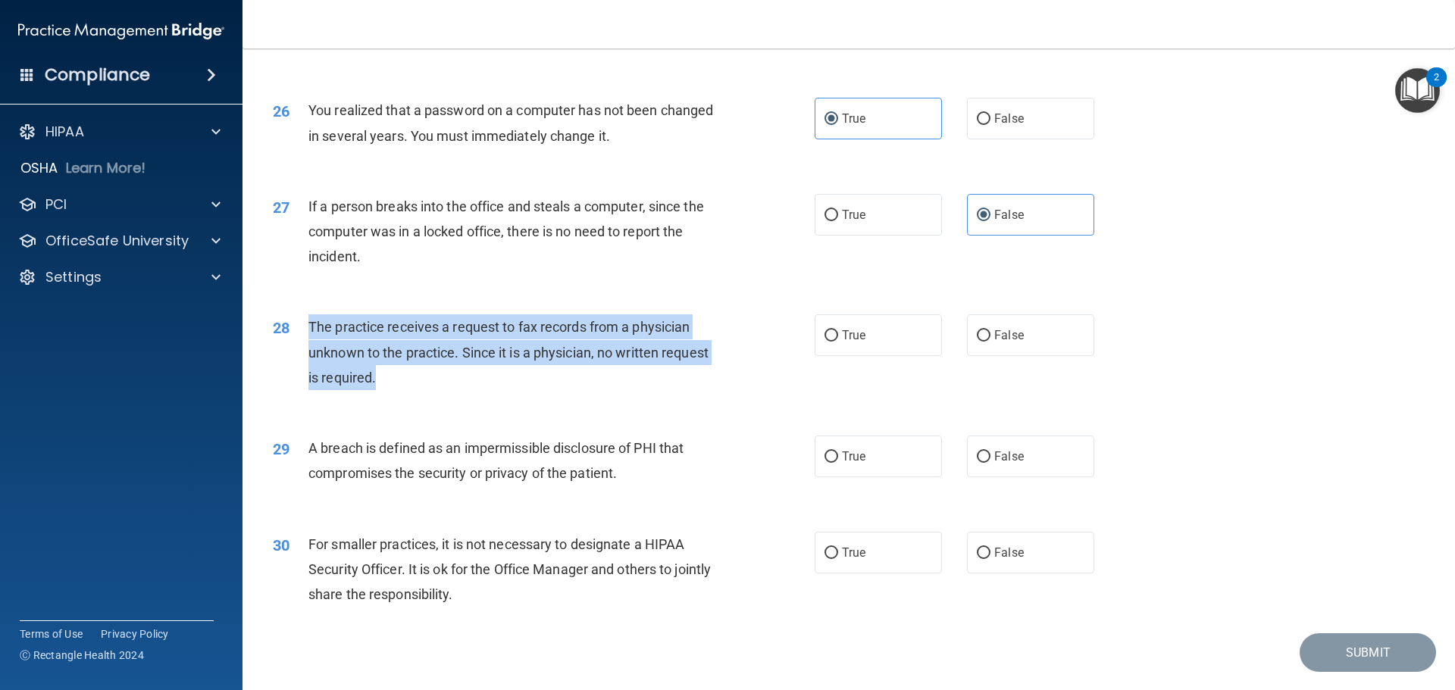
drag, startPoint x: 412, startPoint y: 424, endPoint x: 306, endPoint y: 375, distance: 116.7
click at [306, 375] on div "28 The practice receives a request to fax records from a physician unknown to t…" at bounding box center [543, 356] width 587 height 83
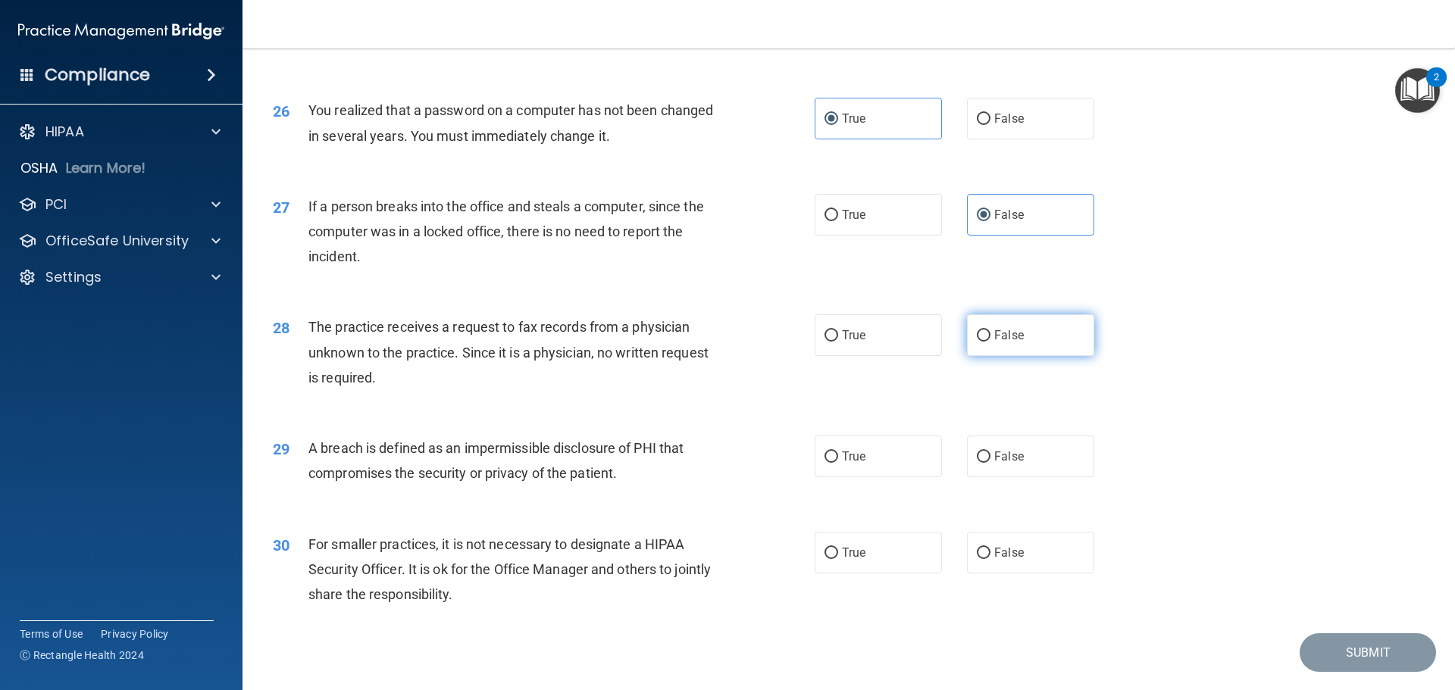
click at [1023, 356] on label "False" at bounding box center [1030, 336] width 127 height 42
click at [991, 342] on input "False" at bounding box center [984, 335] width 14 height 11
radio input "true"
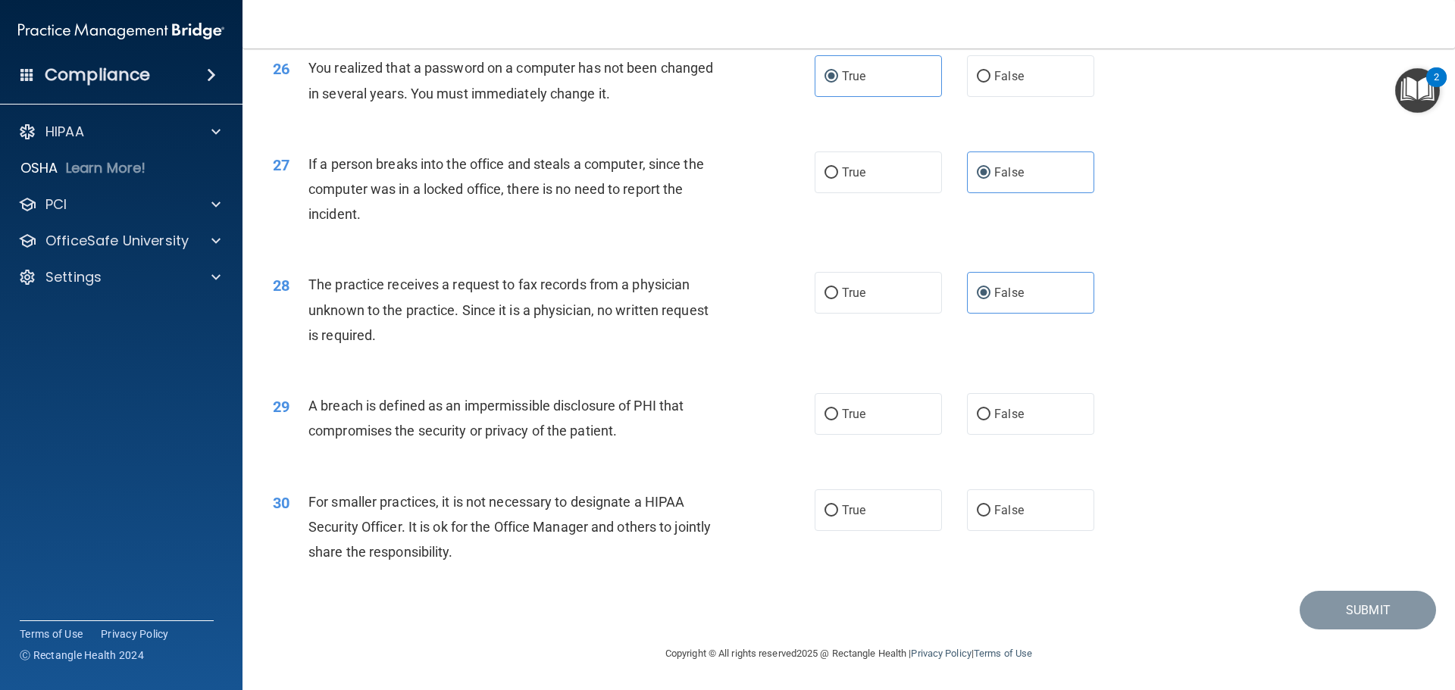
scroll to position [2897, 0]
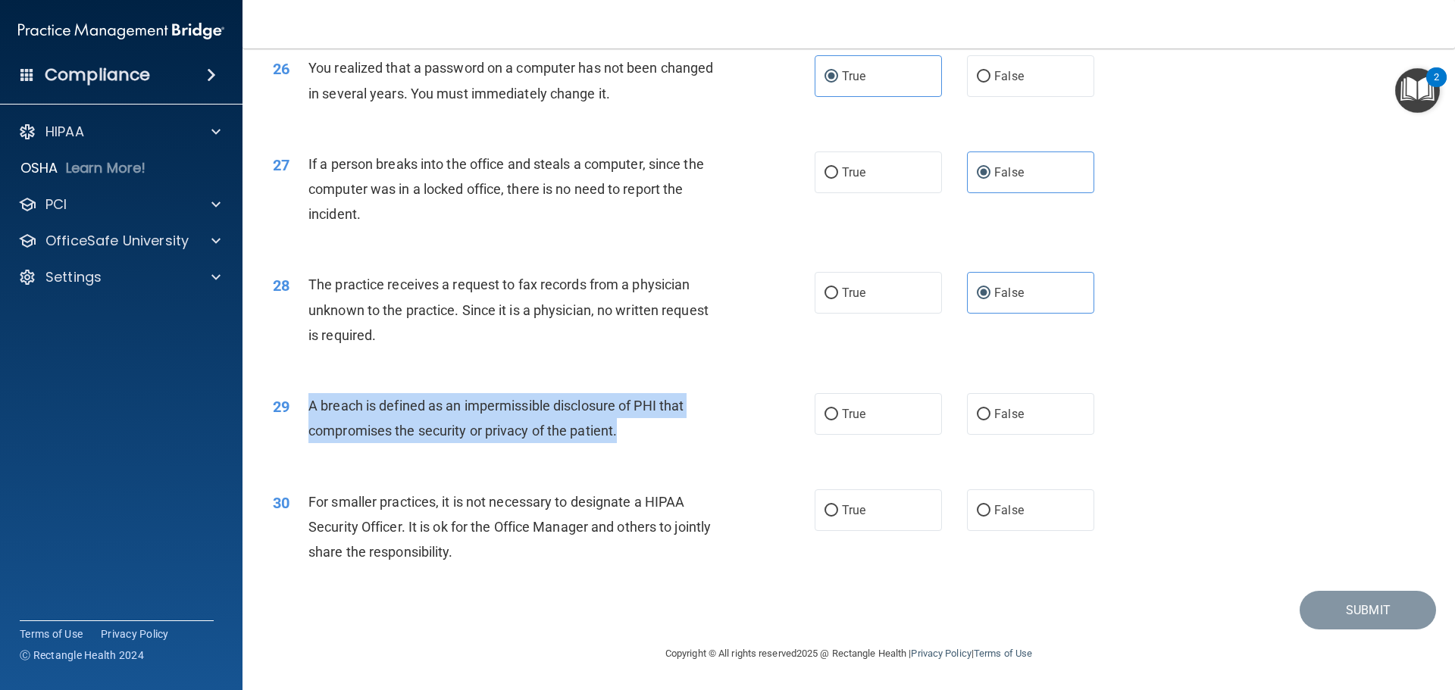
drag, startPoint x: 626, startPoint y: 437, endPoint x: 311, endPoint y: 411, distance: 316.4
click at [311, 411] on div "A breach is defined as an impermissible disclosure of PHI that compromises the …" at bounding box center [520, 418] width 424 height 50
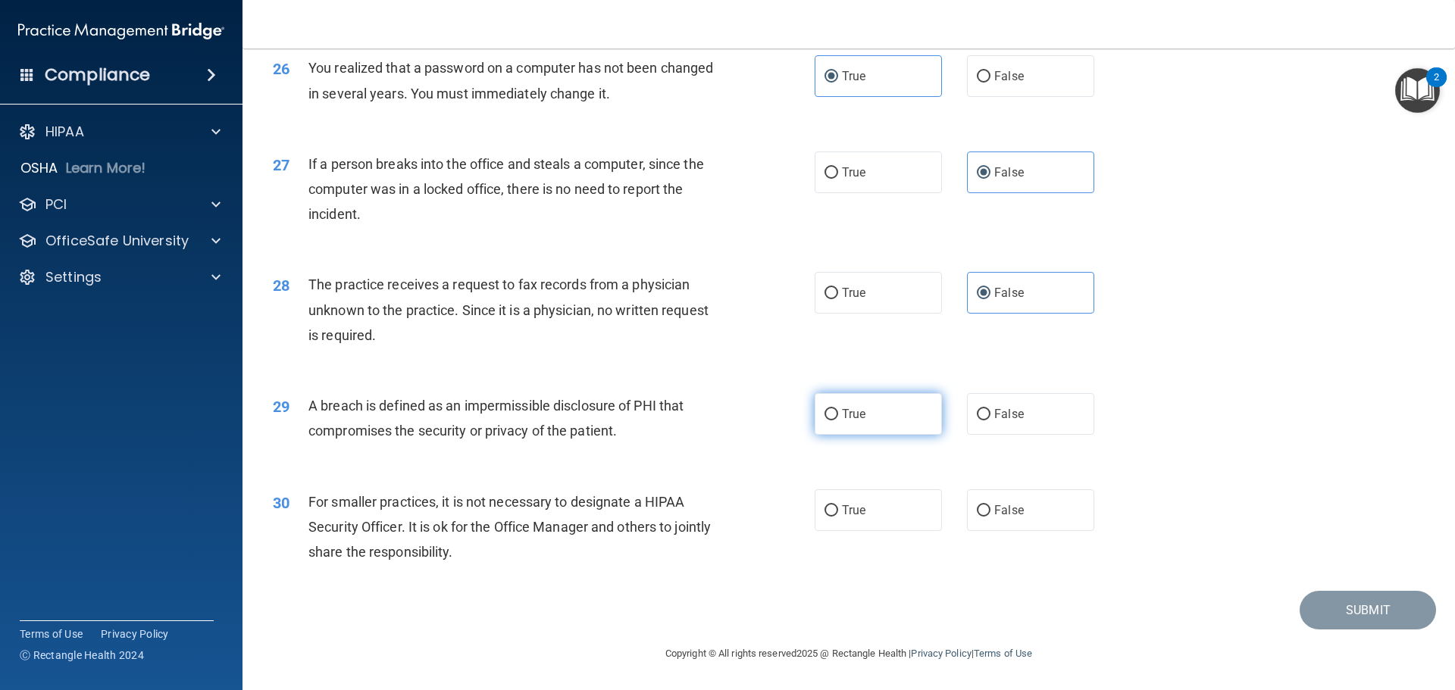
click at [842, 415] on span "True" at bounding box center [853, 414] width 23 height 14
click at [838, 415] on input "True" at bounding box center [832, 414] width 14 height 11
radio input "true"
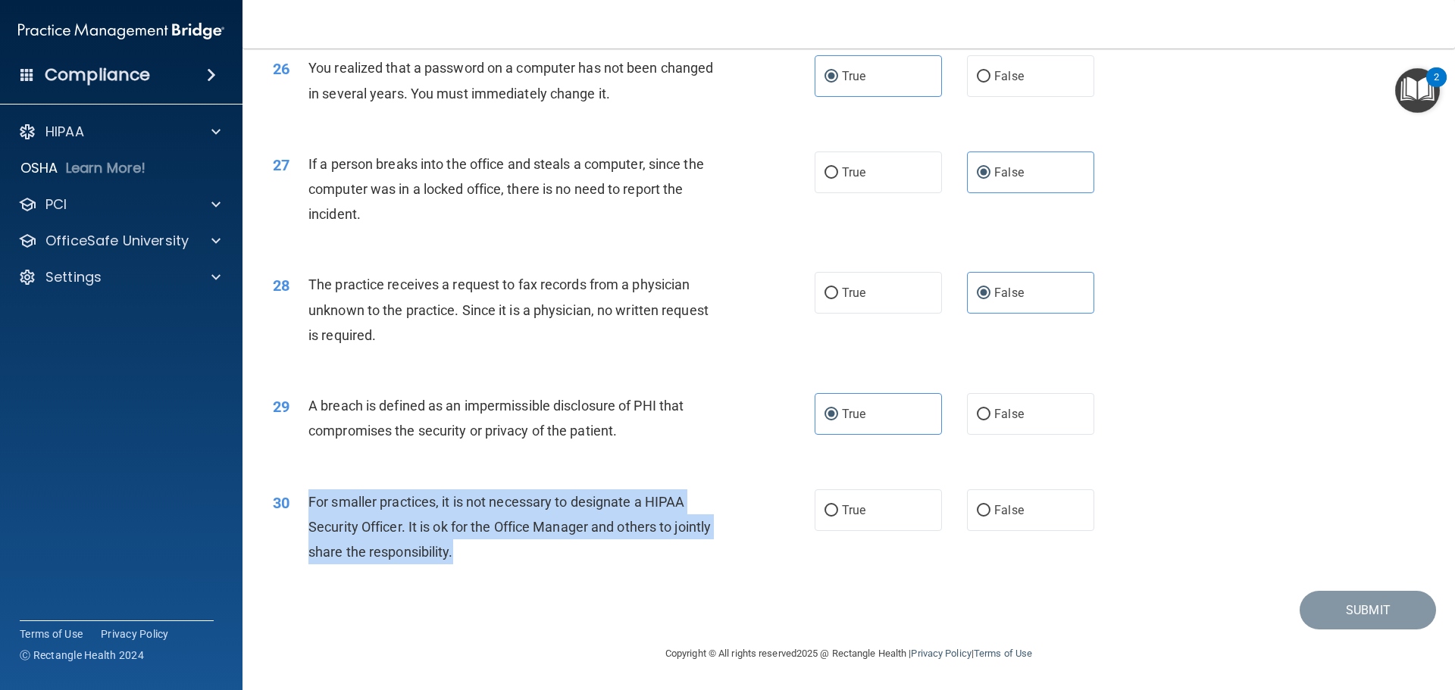
drag, startPoint x: 514, startPoint y: 561, endPoint x: 299, endPoint y: 518, distance: 219.6
click at [299, 518] on div "30 For smaller practices, it is not necessary to designate a HIPAA Security Off…" at bounding box center [543, 531] width 587 height 83
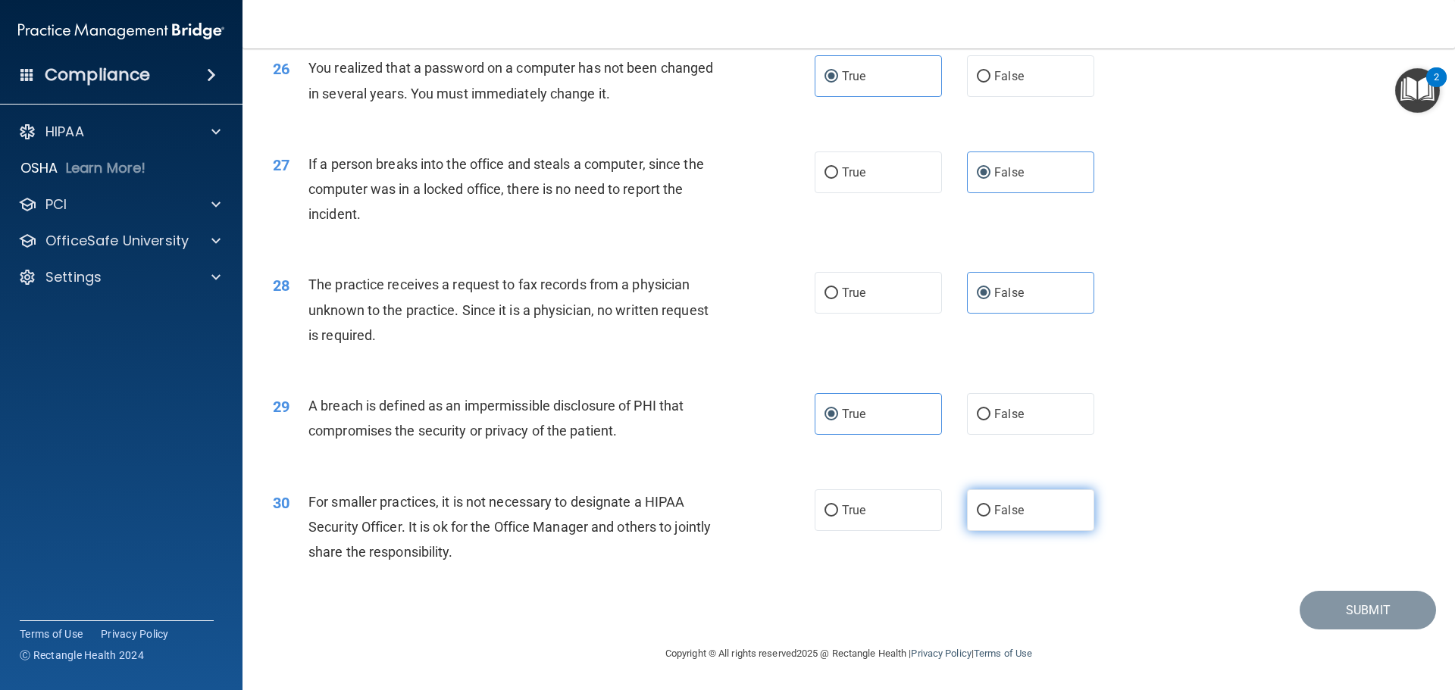
click at [994, 509] on span "False" at bounding box center [1009, 510] width 30 height 14
click at [988, 509] on input "False" at bounding box center [984, 511] width 14 height 11
radio input "true"
click at [1350, 614] on button "Submit" at bounding box center [1368, 610] width 136 height 39
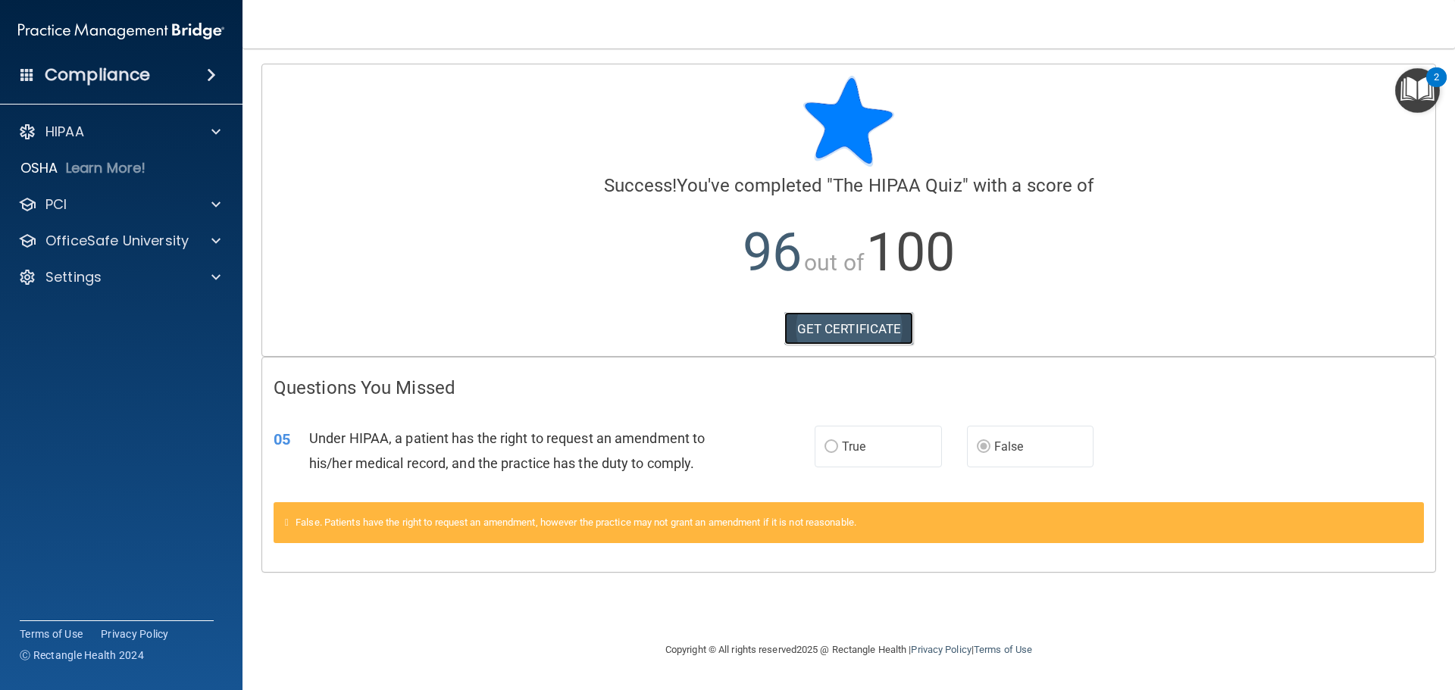
click at [815, 320] on link "GET CERTIFICATE" at bounding box center [849, 328] width 130 height 33
click at [118, 250] on div "OfficeSafe University" at bounding box center [121, 241] width 243 height 30
click at [118, 212] on div "PCI" at bounding box center [101, 205] width 188 height 18
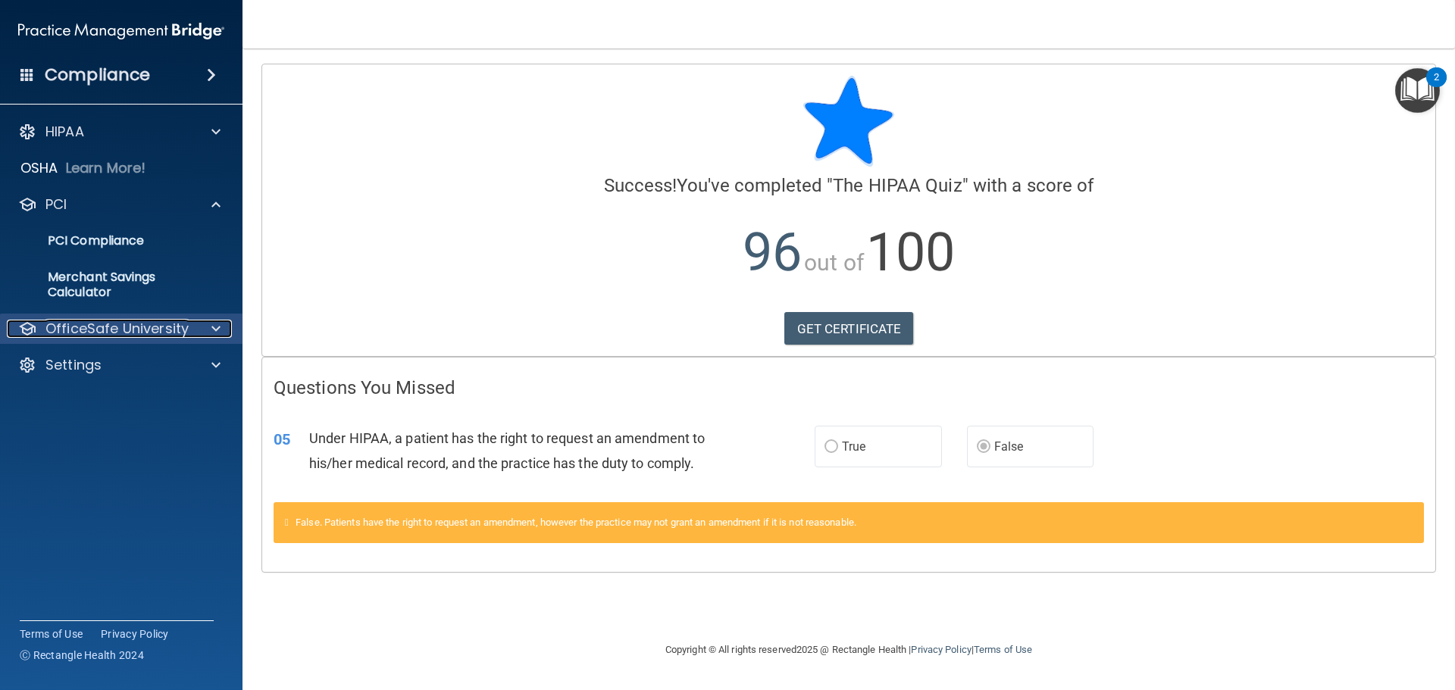
click at [89, 330] on p "OfficeSafe University" at bounding box center [116, 329] width 143 height 18
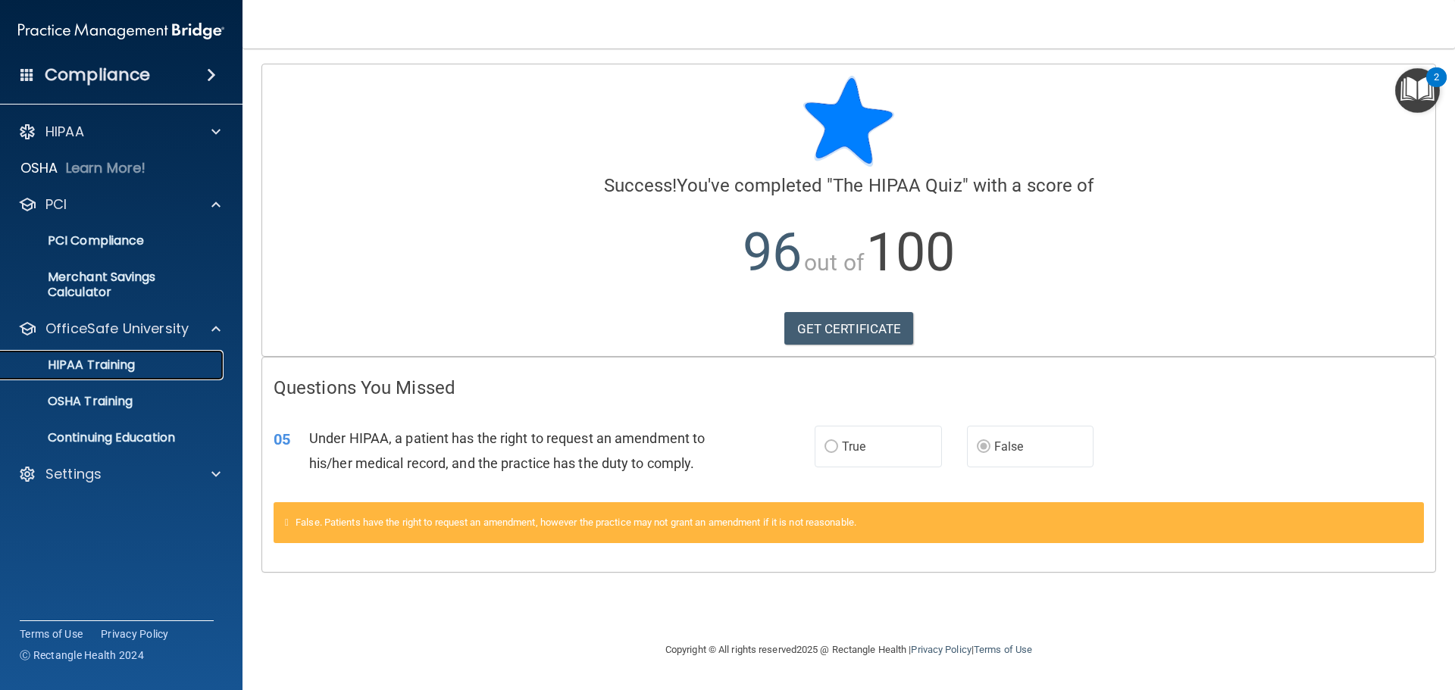
click at [102, 371] on p "HIPAA Training" at bounding box center [72, 365] width 125 height 15
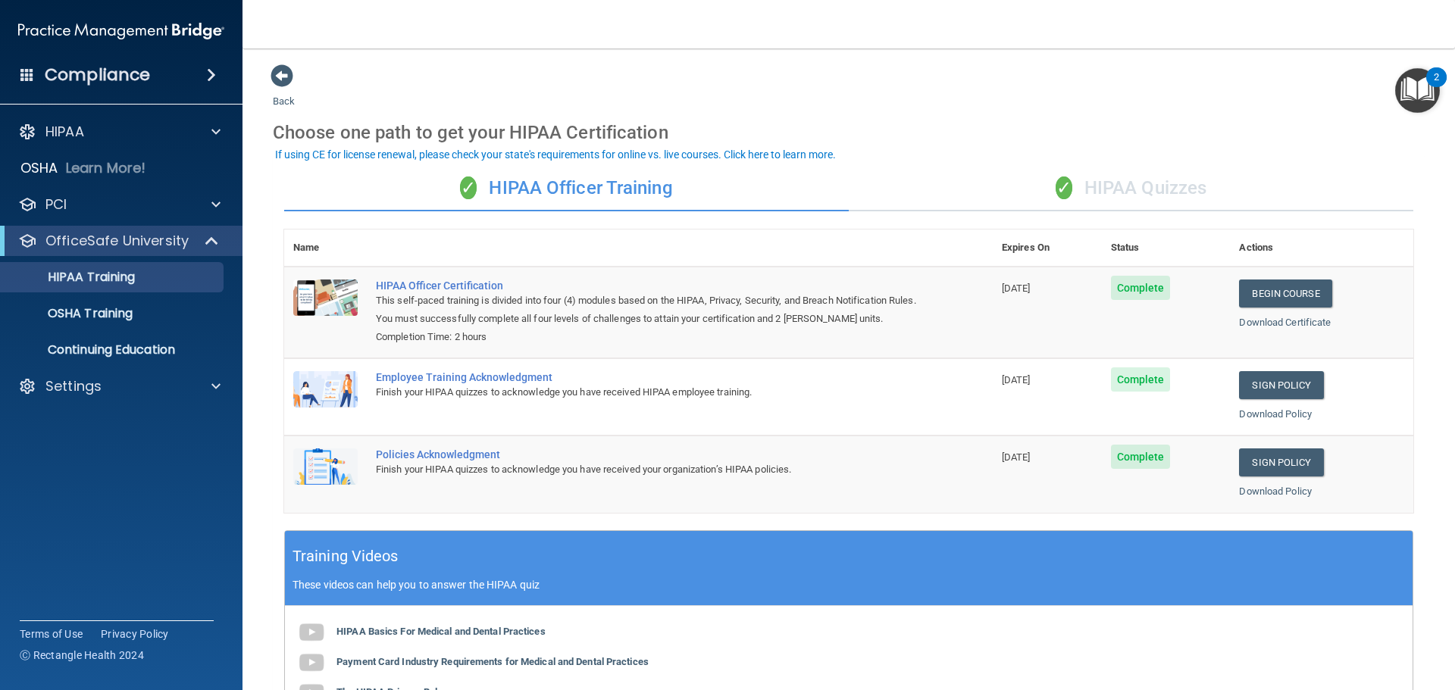
click at [1097, 187] on div "✓ HIPAA Quizzes" at bounding box center [1131, 188] width 565 height 45
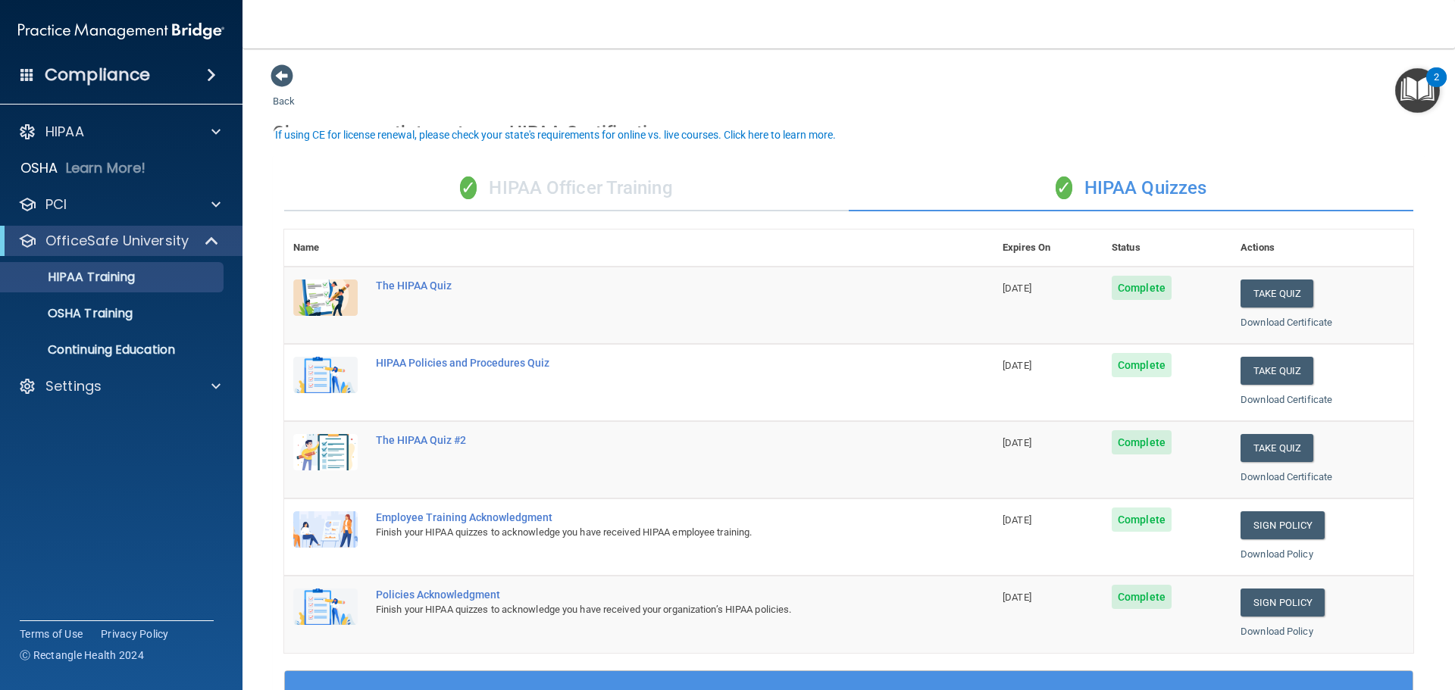
scroll to position [76, 0]
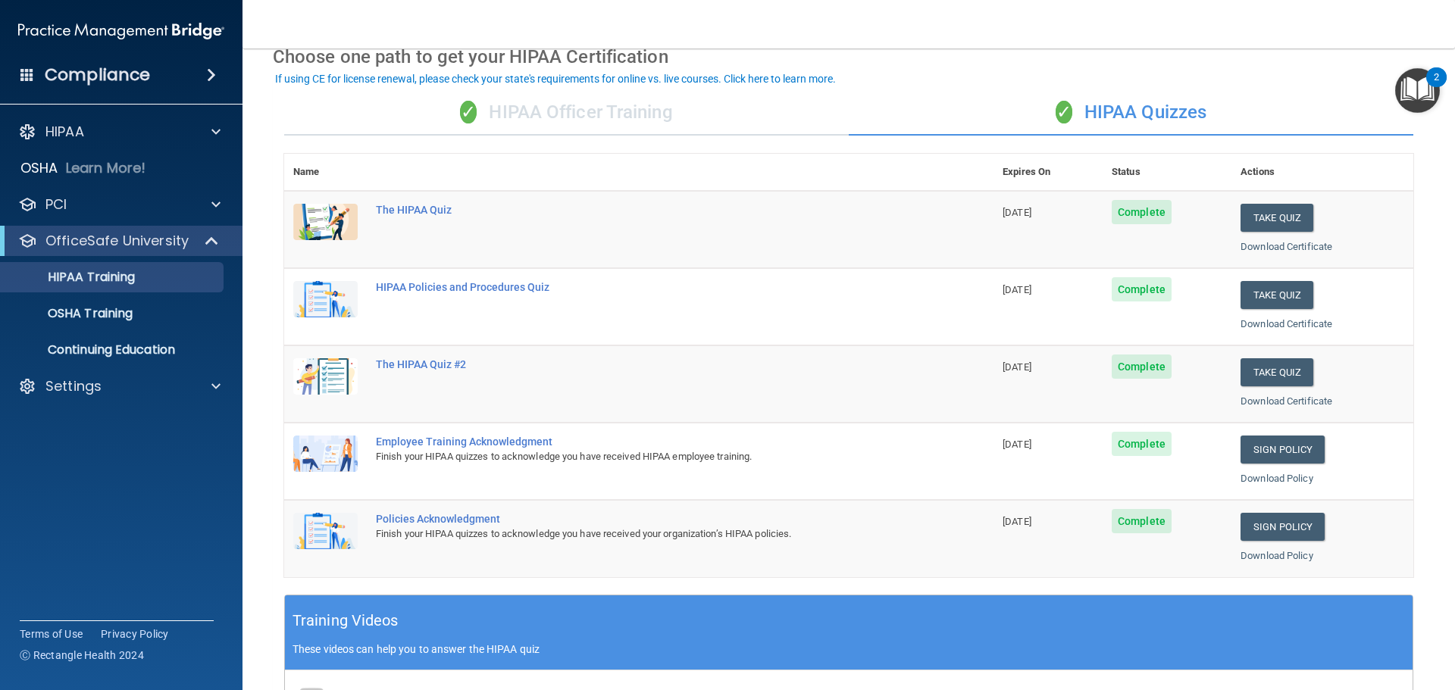
click at [747, 453] on div "Finish your HIPAA quizzes to acknowledge you have received HIPAA employee train…" at bounding box center [647, 457] width 542 height 18
click at [1279, 553] on link "Download Policy" at bounding box center [1277, 555] width 73 height 11
click at [1282, 483] on link "Download Policy" at bounding box center [1277, 478] width 73 height 11
click at [1369, 380] on div "Take Quiz" at bounding box center [1323, 373] width 164 height 28
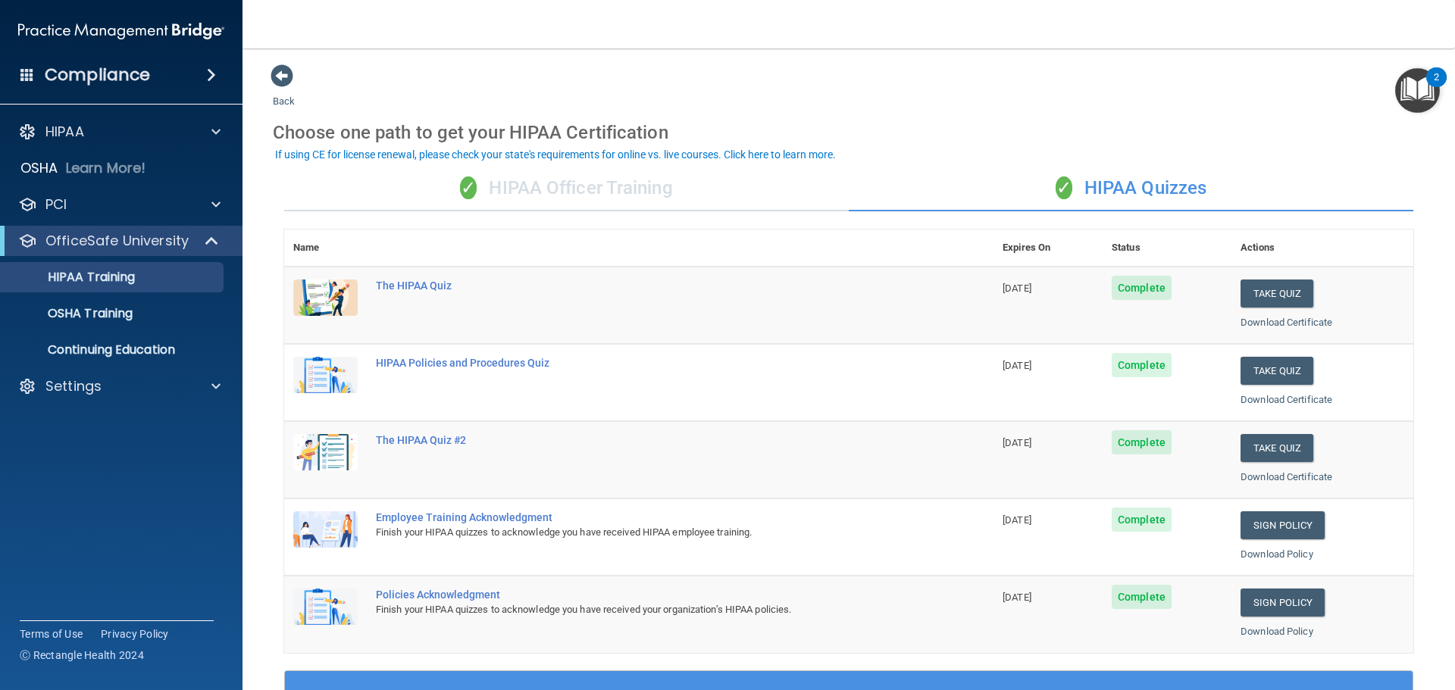
click at [653, 186] on div "✓ HIPAA Officer Training" at bounding box center [566, 188] width 565 height 45
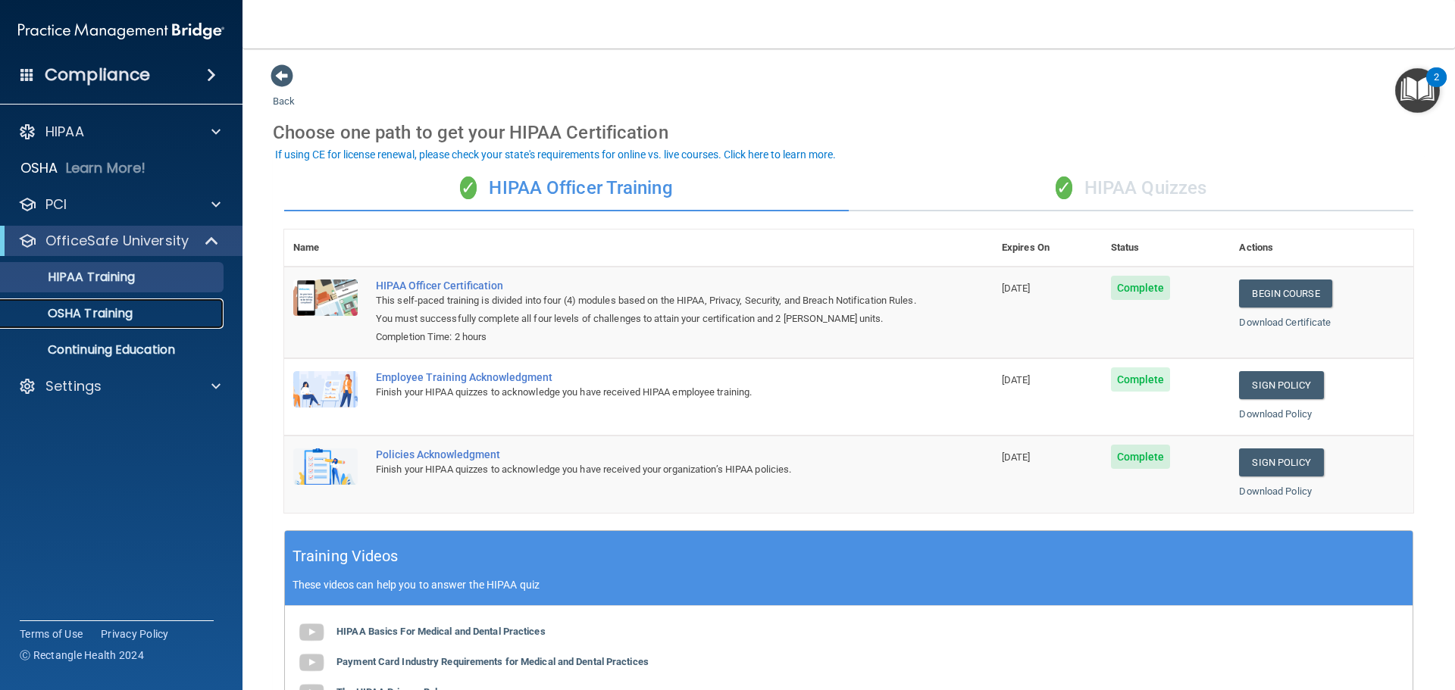
click at [123, 311] on p "OSHA Training" at bounding box center [71, 313] width 123 height 15
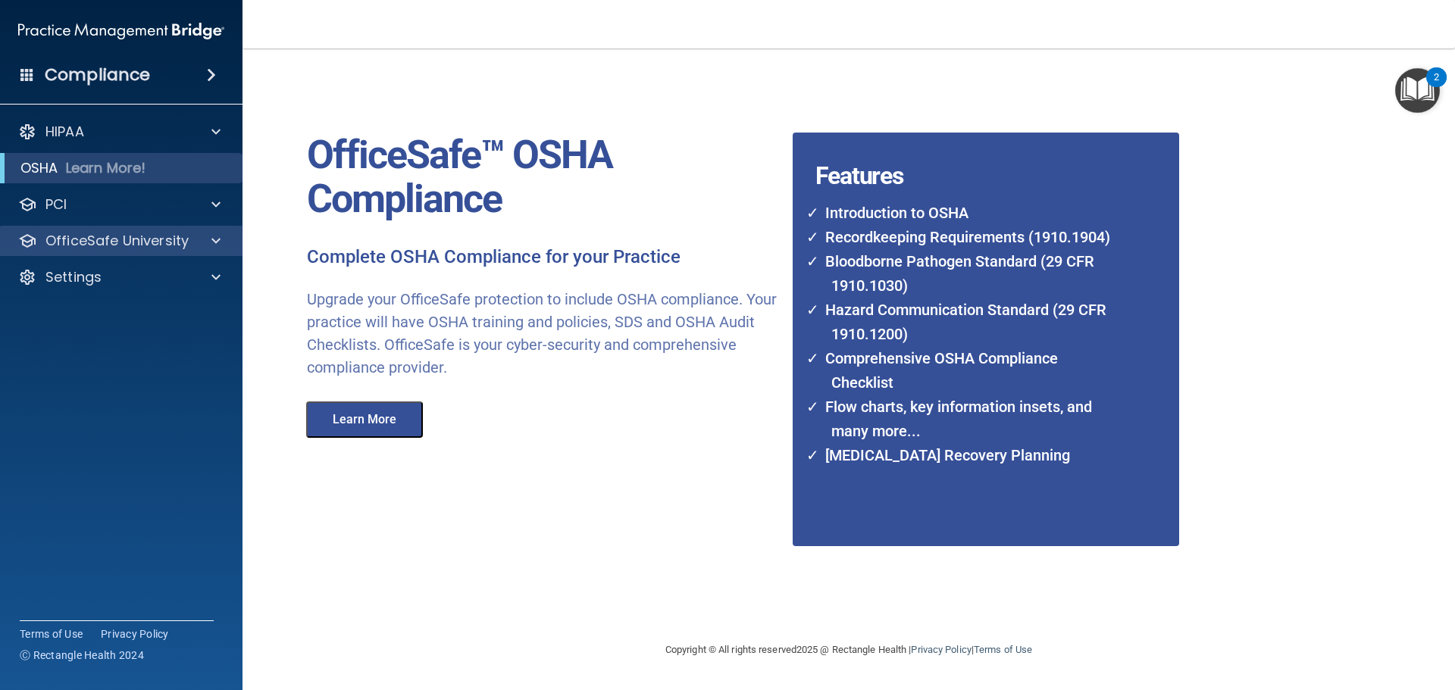
click at [77, 251] on div "OfficeSafe University" at bounding box center [121, 241] width 243 height 30
click at [80, 239] on p "OfficeSafe University" at bounding box center [116, 241] width 143 height 18
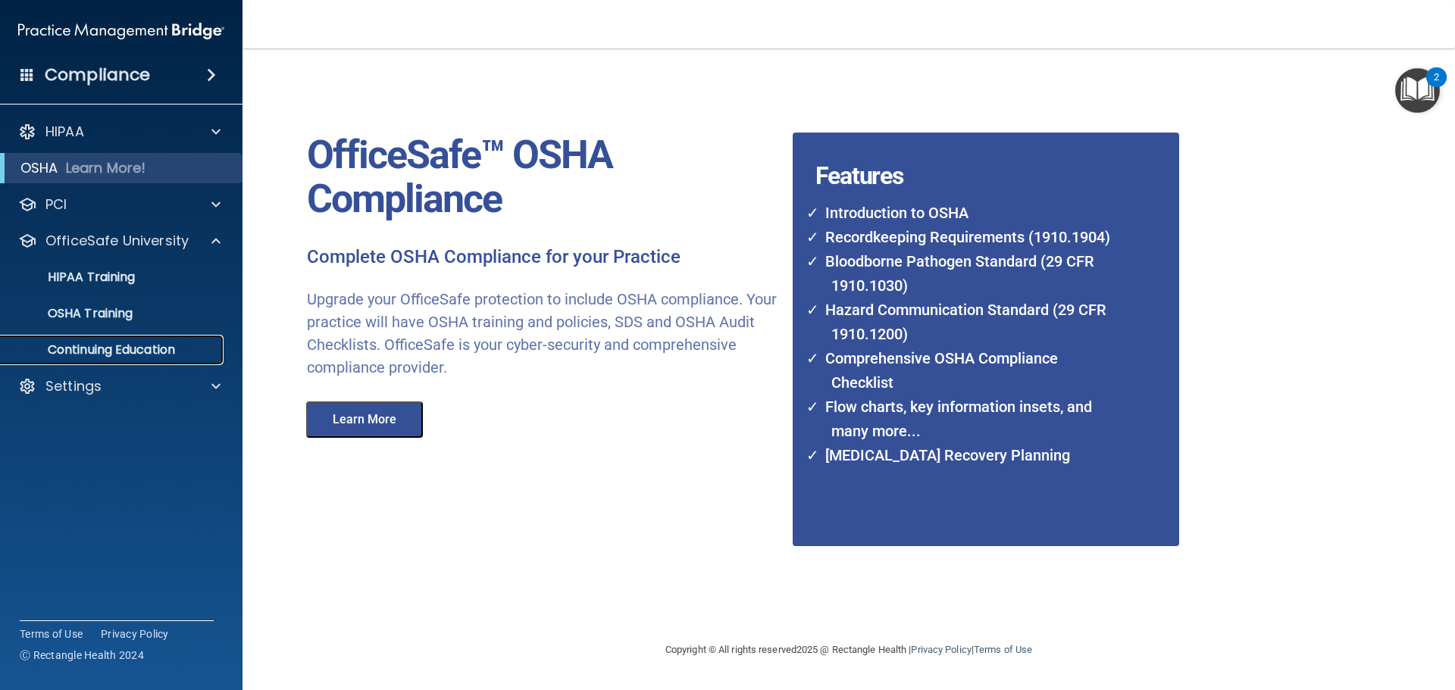
click at [114, 352] on p "Continuing Education" at bounding box center [113, 350] width 207 height 15
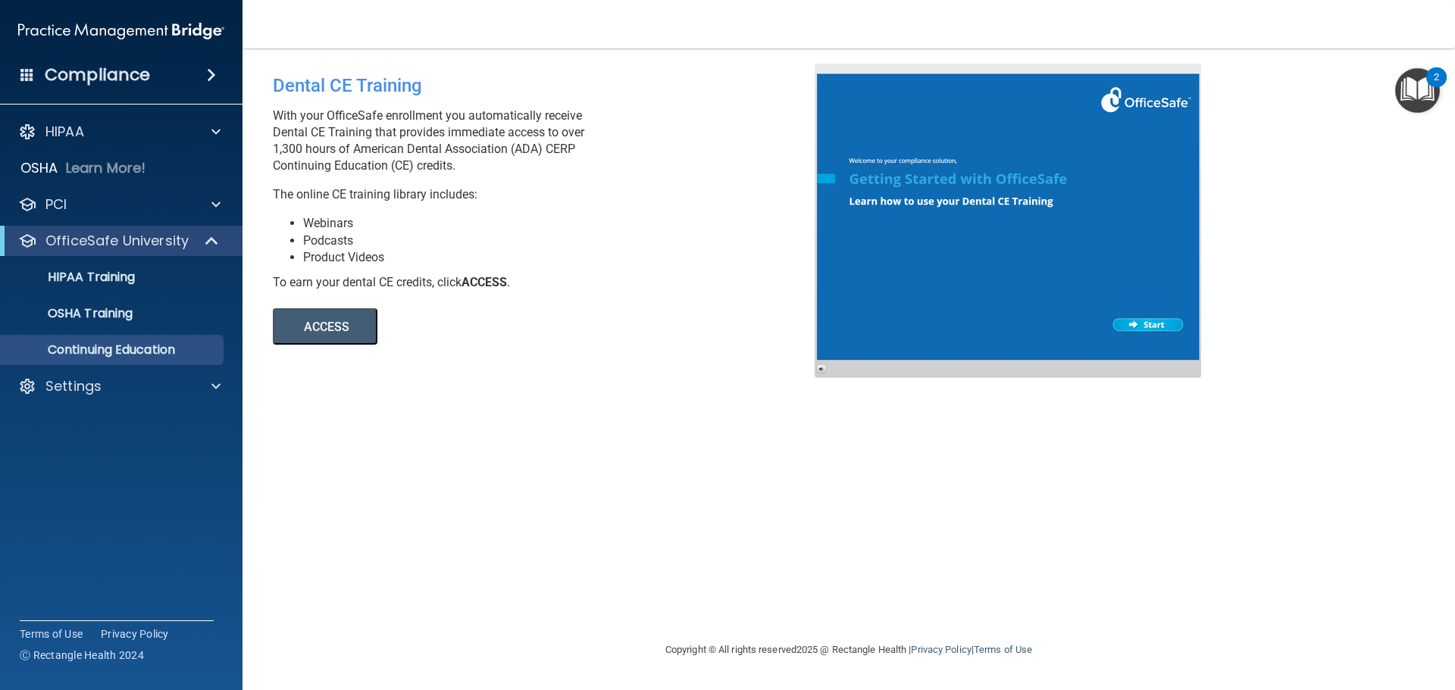
click at [309, 317] on button "ACCESS" at bounding box center [325, 326] width 105 height 36
click at [108, 394] on div "Settings" at bounding box center [101, 386] width 188 height 18
click at [93, 299] on link "OSHA Training" at bounding box center [104, 314] width 239 height 30
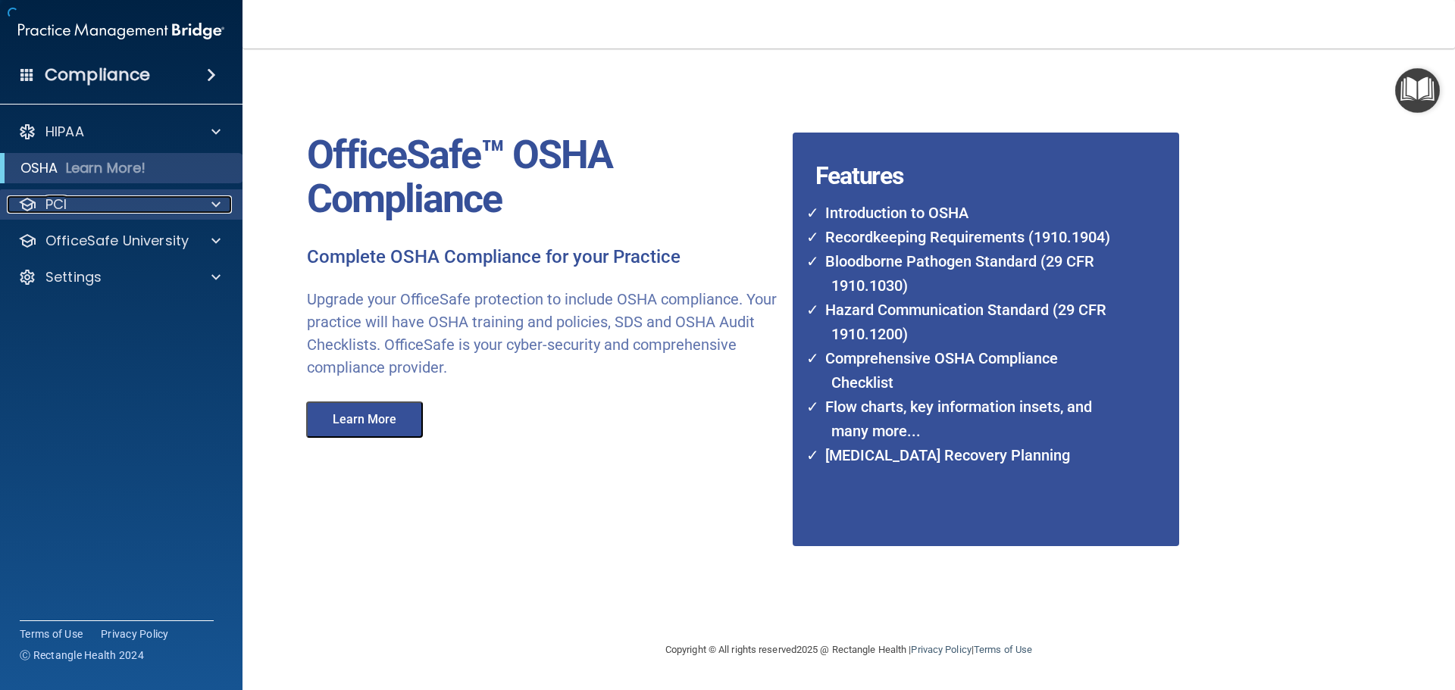
click at [87, 199] on div "PCI" at bounding box center [101, 205] width 188 height 18
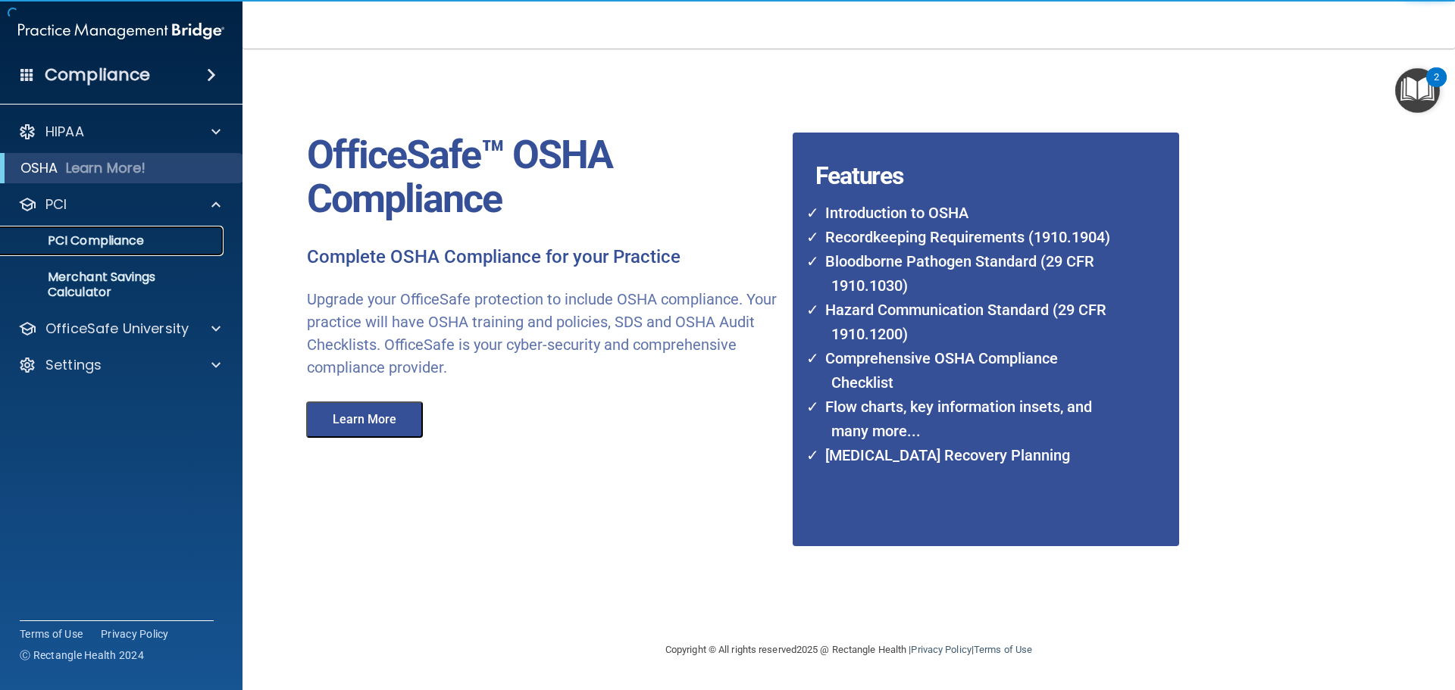
click at [96, 238] on p "PCI Compliance" at bounding box center [113, 240] width 207 height 15
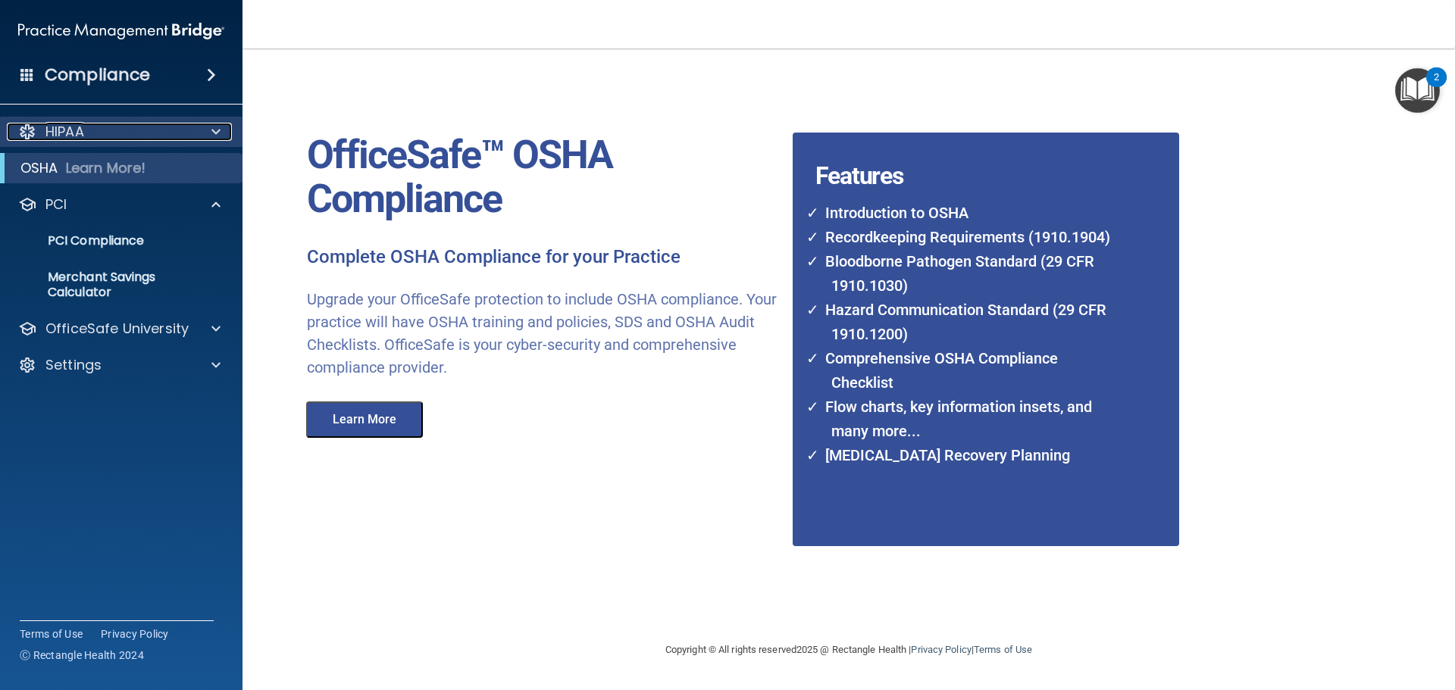
click at [126, 131] on div "HIPAA" at bounding box center [101, 132] width 188 height 18
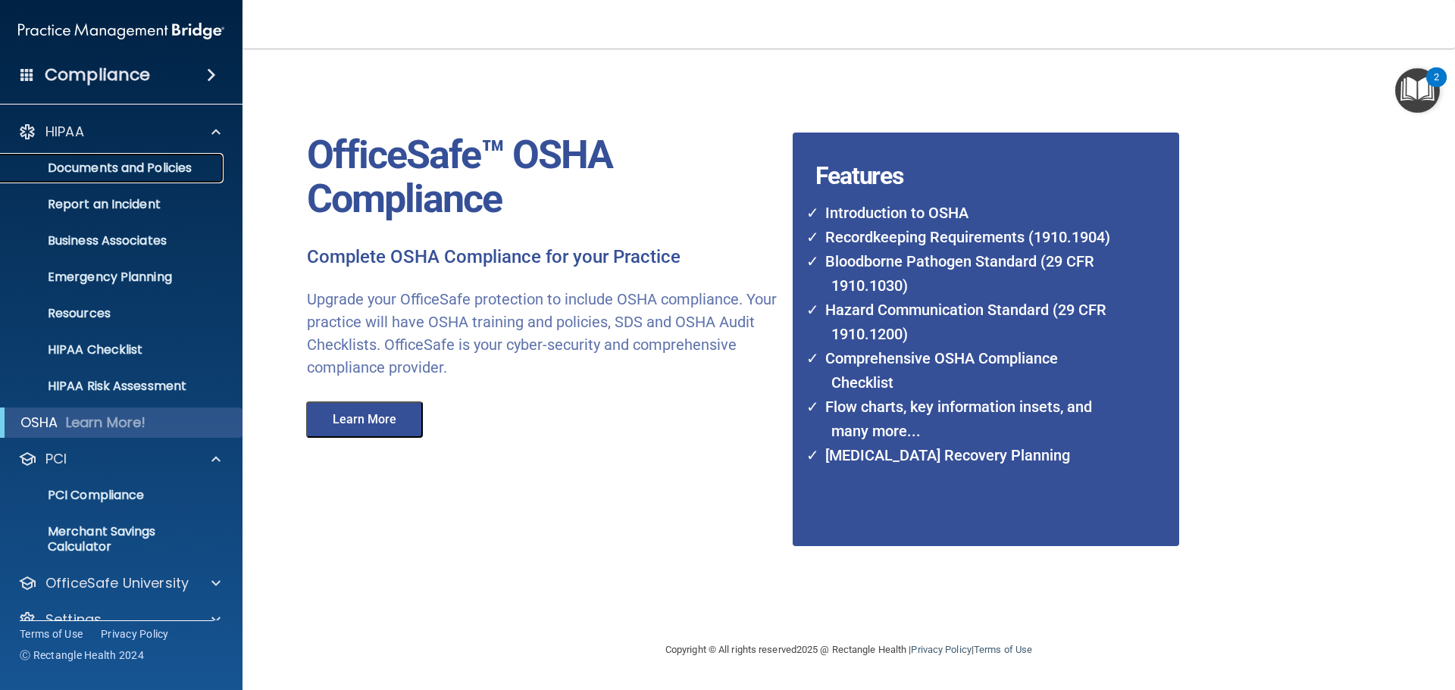
click at [117, 162] on p "Documents and Policies" at bounding box center [113, 168] width 207 height 15
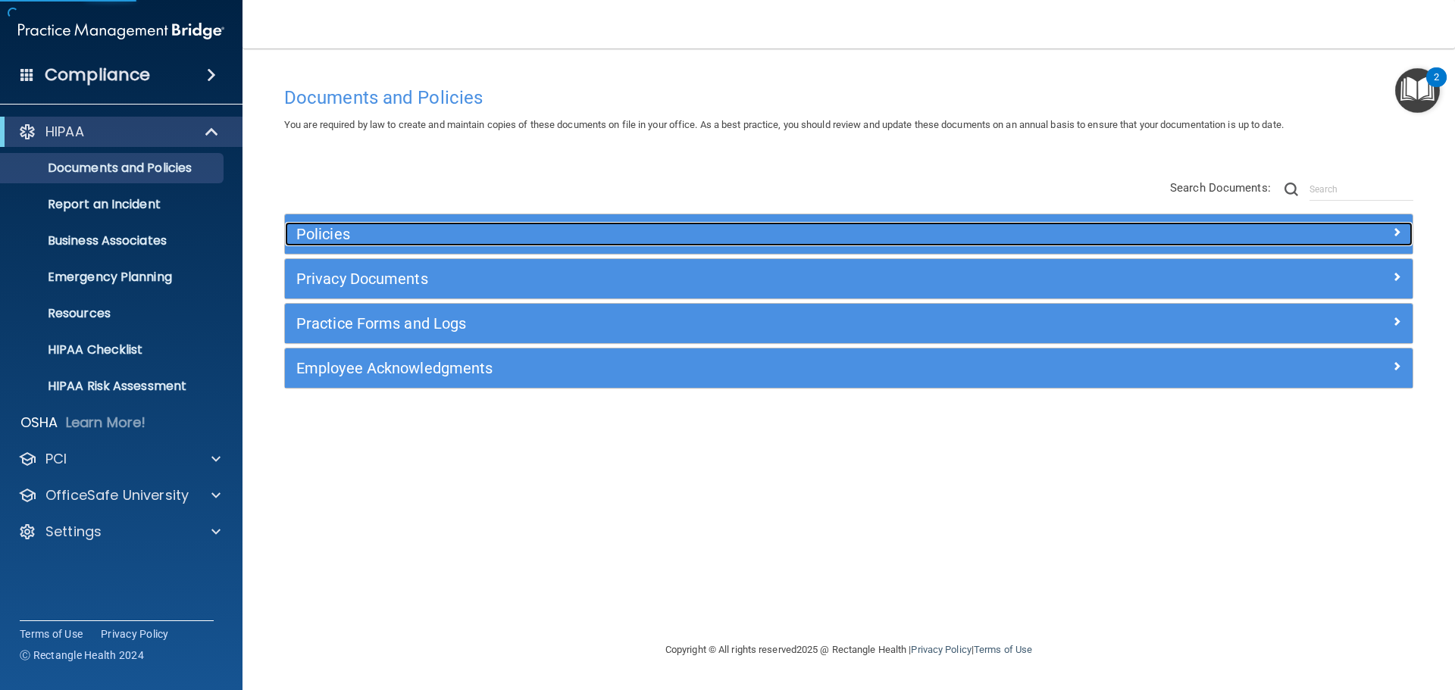
click at [366, 236] on h5 "Policies" at bounding box center [707, 234] width 823 height 17
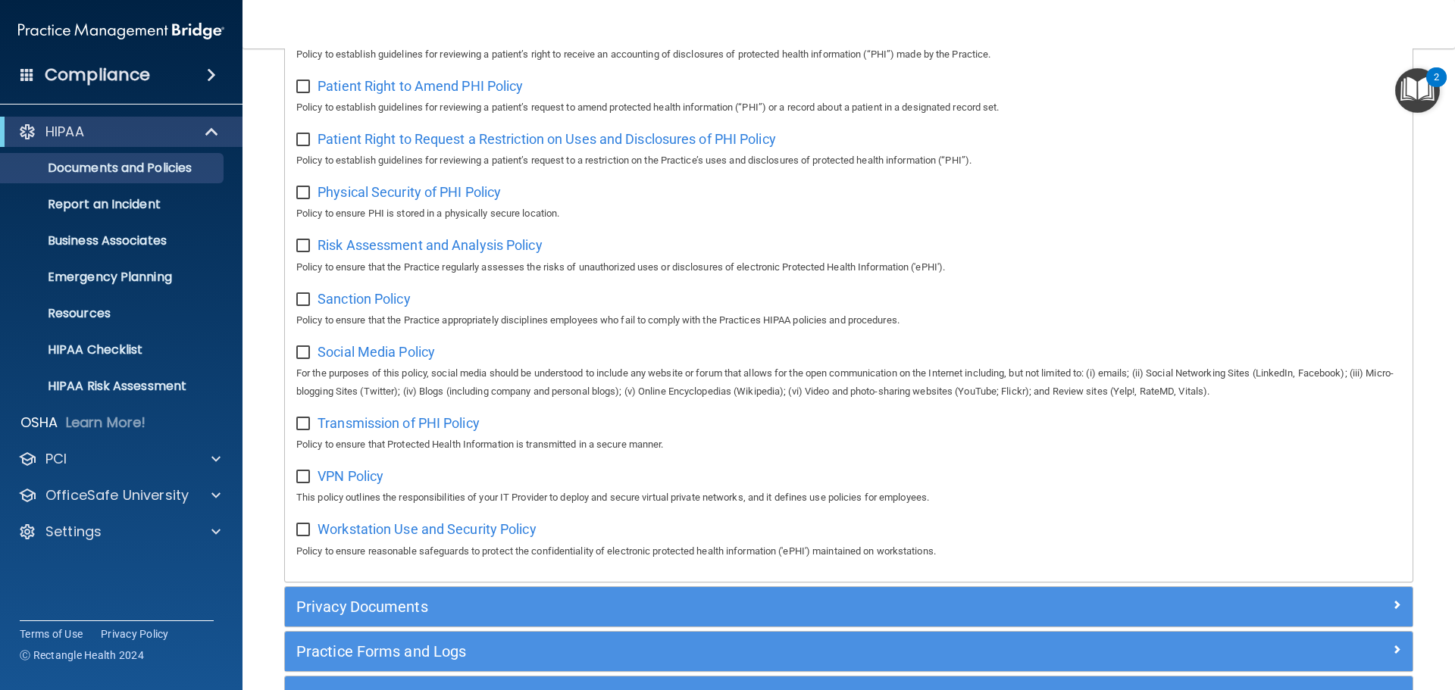
scroll to position [1013, 0]
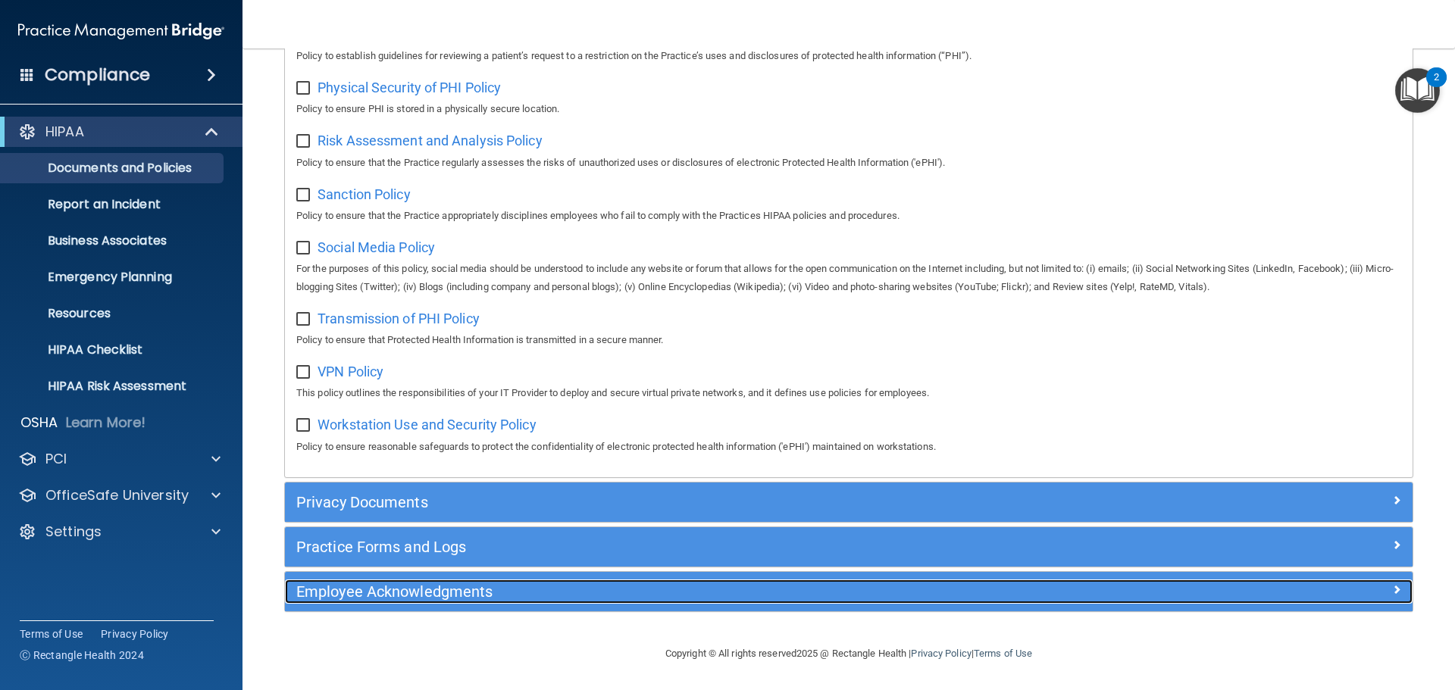
click at [369, 587] on h5 "Employee Acknowledgments" at bounding box center [707, 592] width 823 height 17
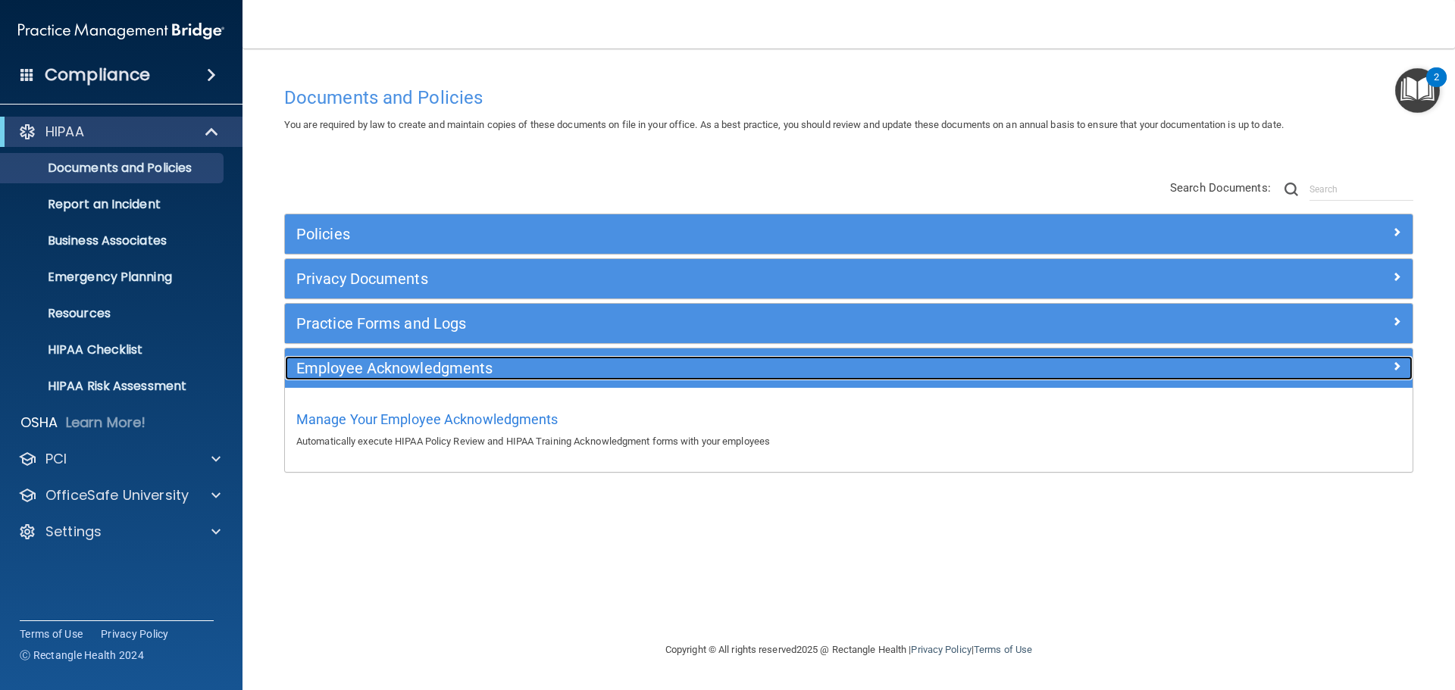
scroll to position [0, 0]
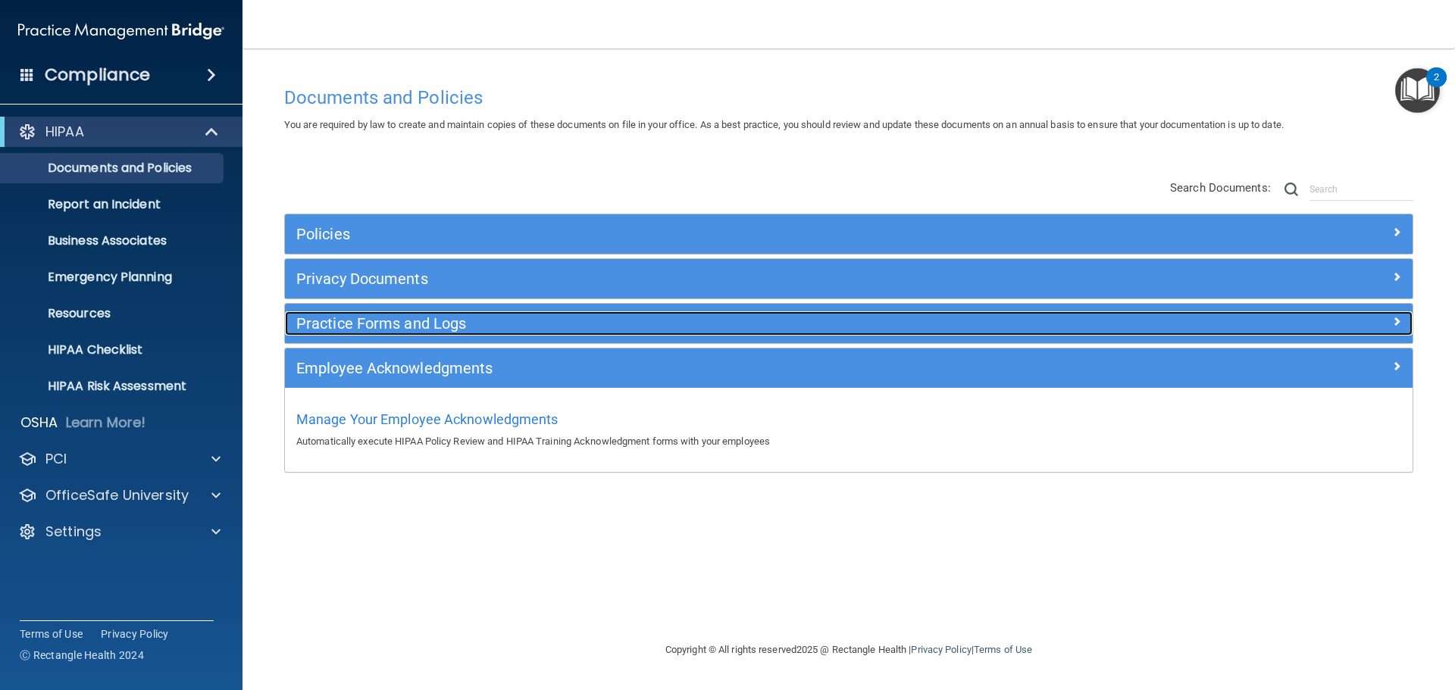
click at [404, 326] on h5 "Practice Forms and Logs" at bounding box center [707, 323] width 823 height 17
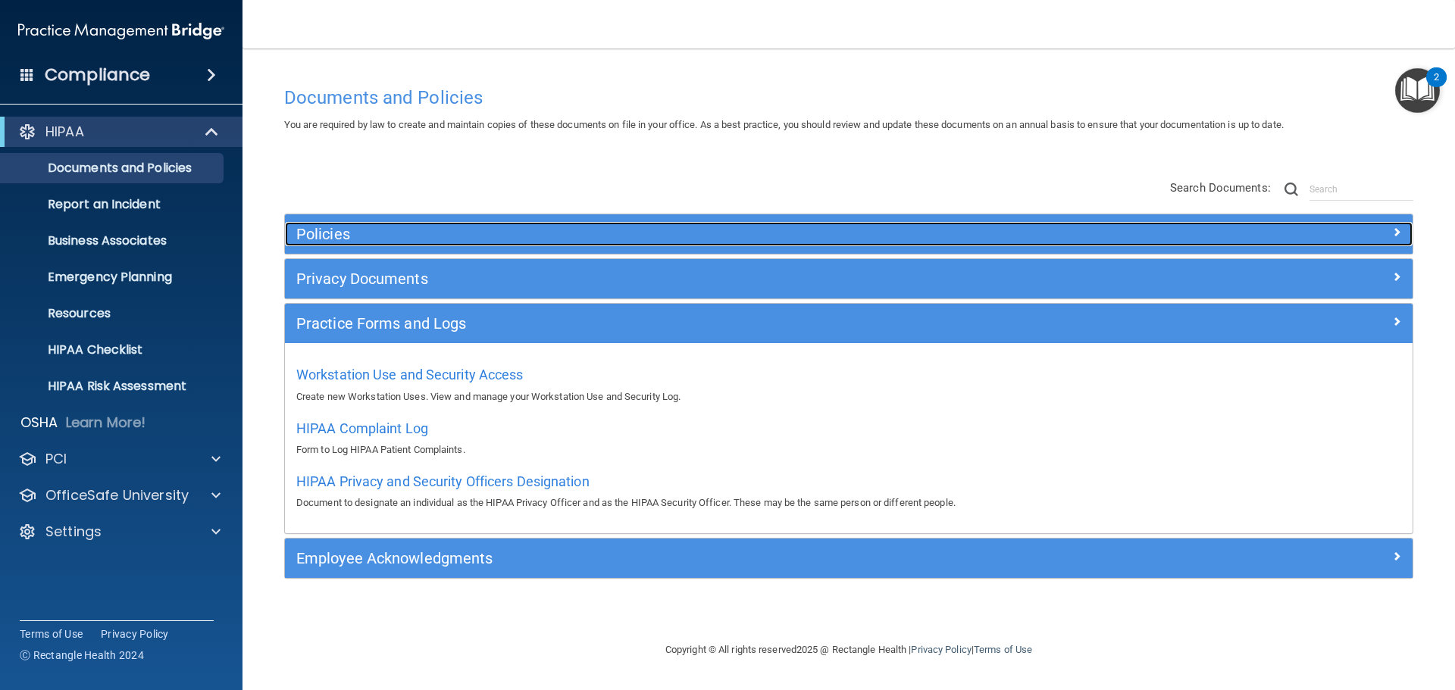
click at [375, 230] on h5 "Policies" at bounding box center [707, 234] width 823 height 17
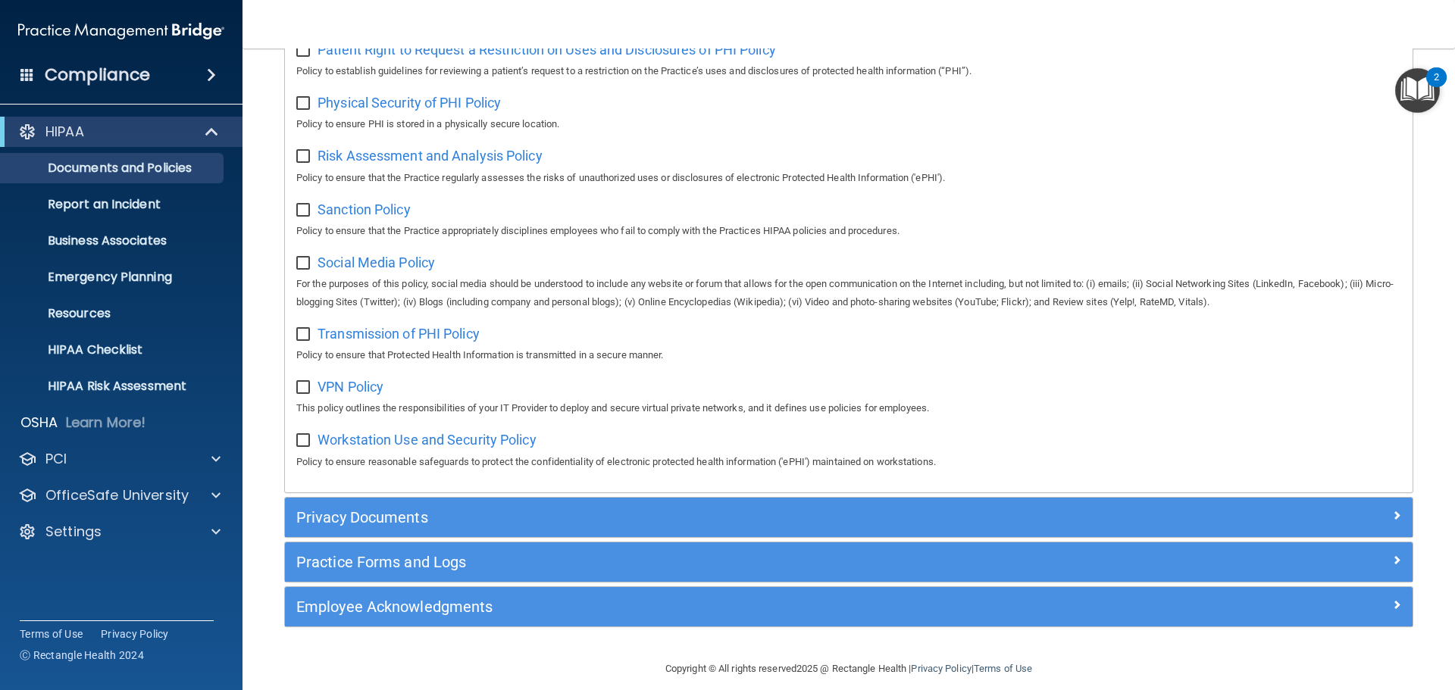
scroll to position [1013, 0]
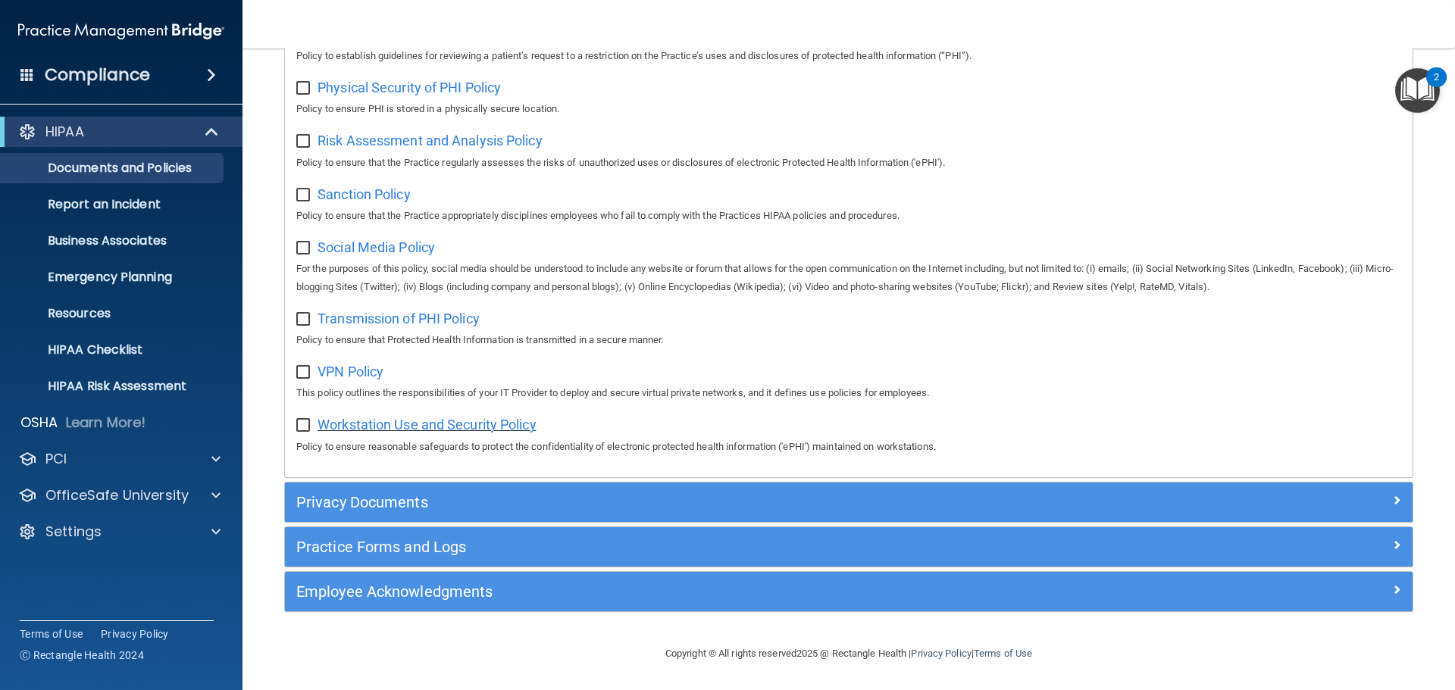
click at [371, 421] on span "Workstation Use and Security Policy" at bounding box center [427, 425] width 219 height 16
click at [525, 635] on footer "Copyright © All rights reserved 2025 @ Rectangle Health | Privacy Policy | Term…" at bounding box center [849, 652] width 1152 height 45
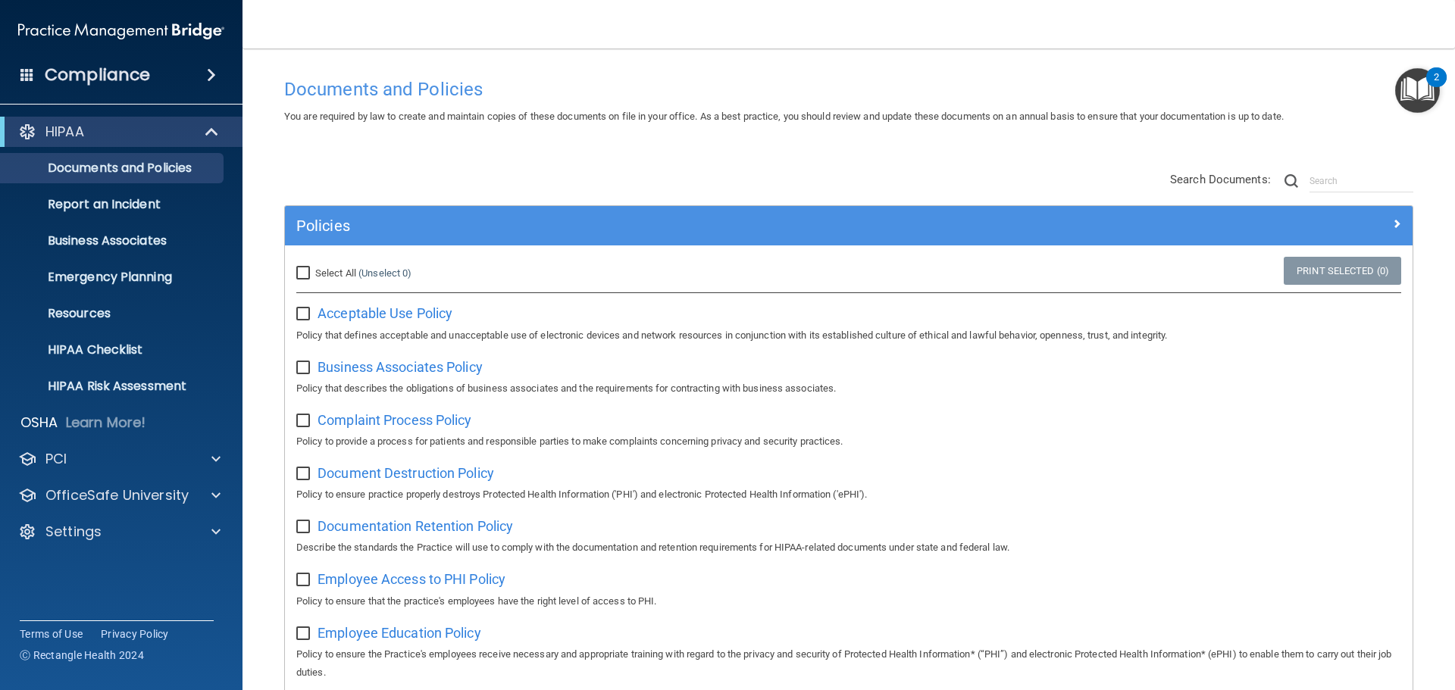
scroll to position [0, 0]
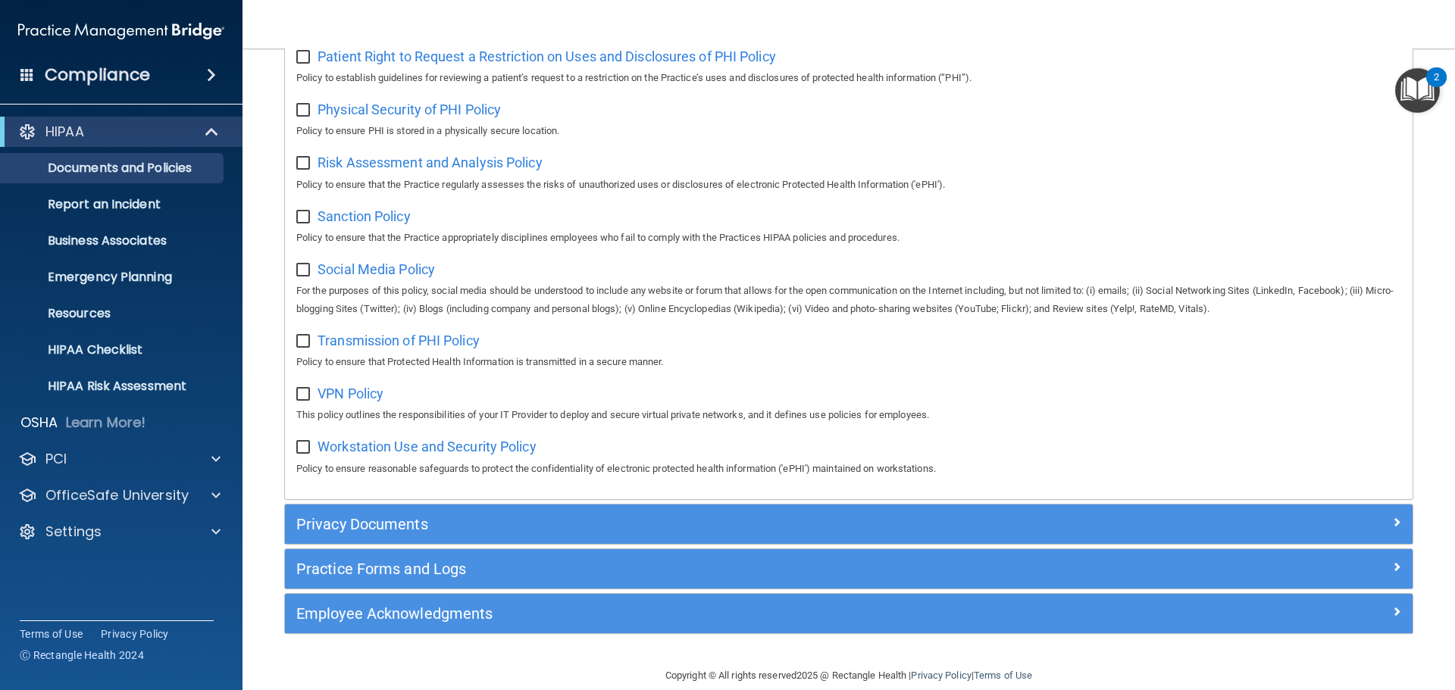
scroll to position [1013, 0]
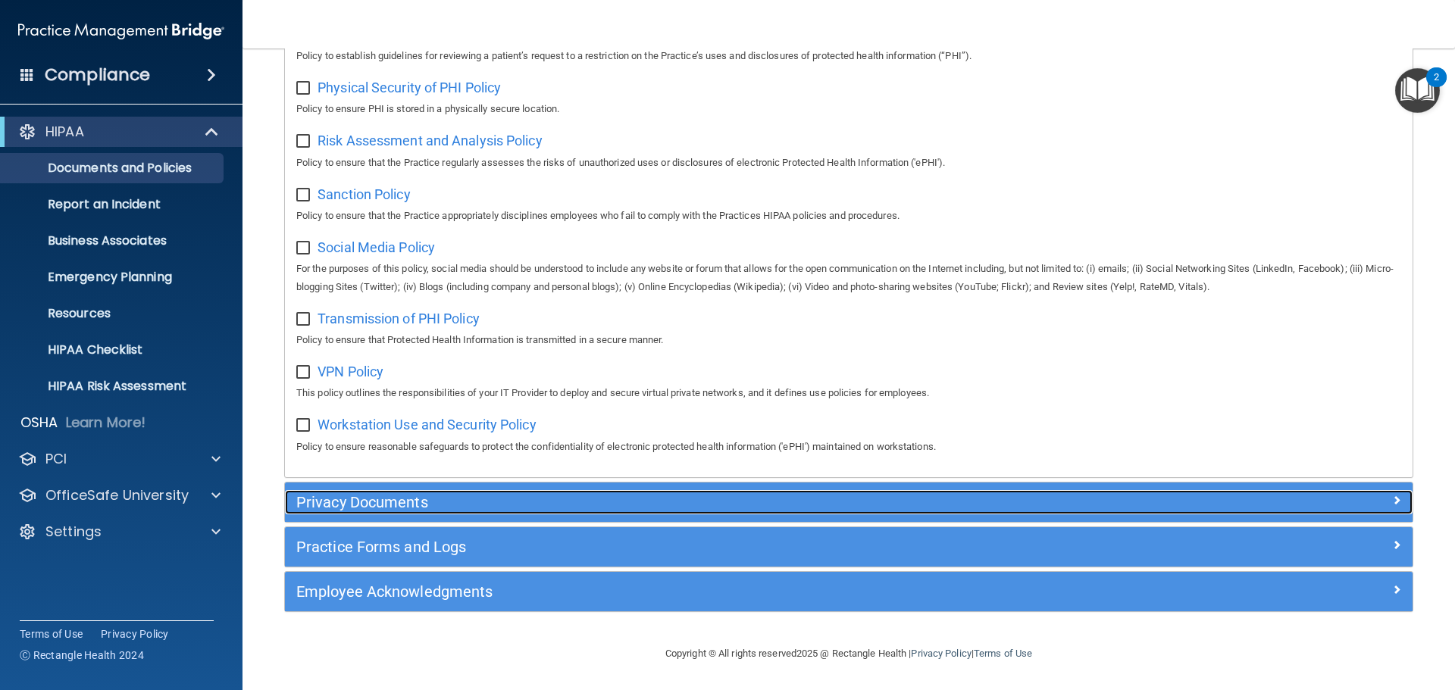
click at [354, 496] on h5 "Privacy Documents" at bounding box center [707, 502] width 823 height 17
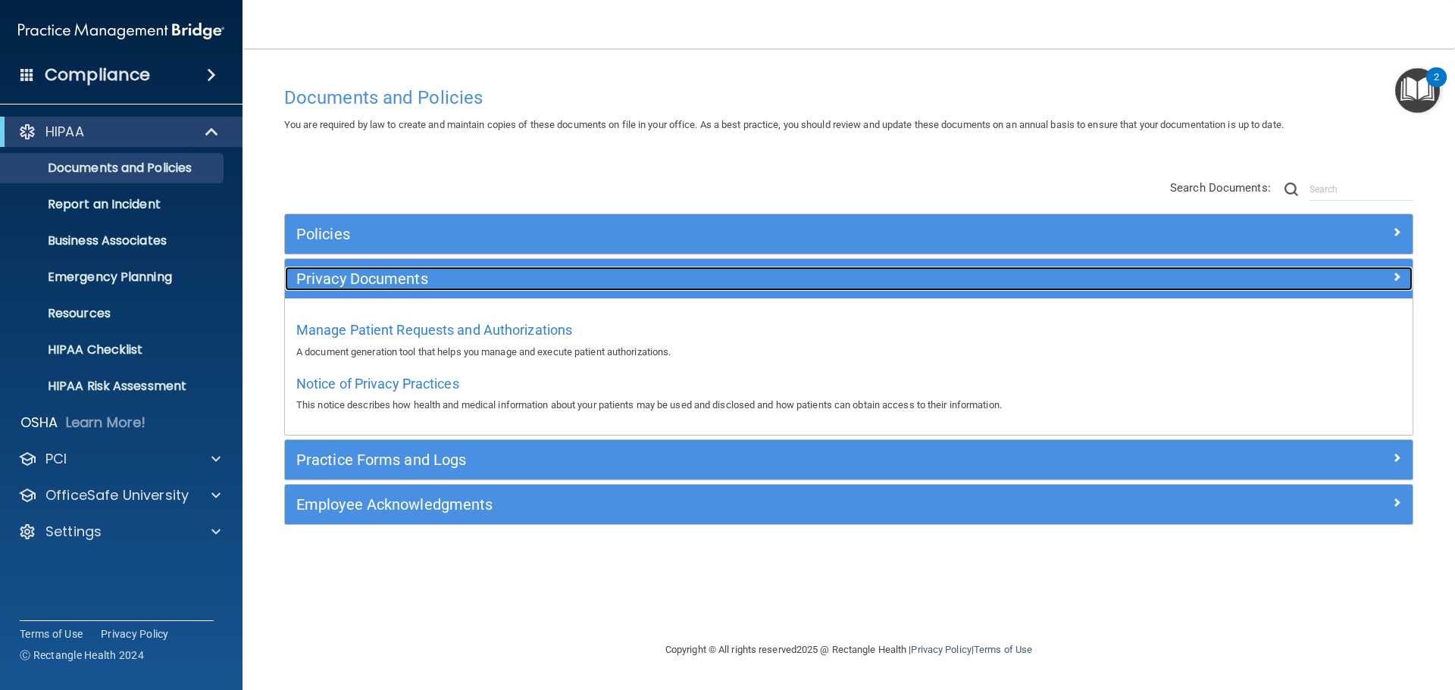
scroll to position [0, 0]
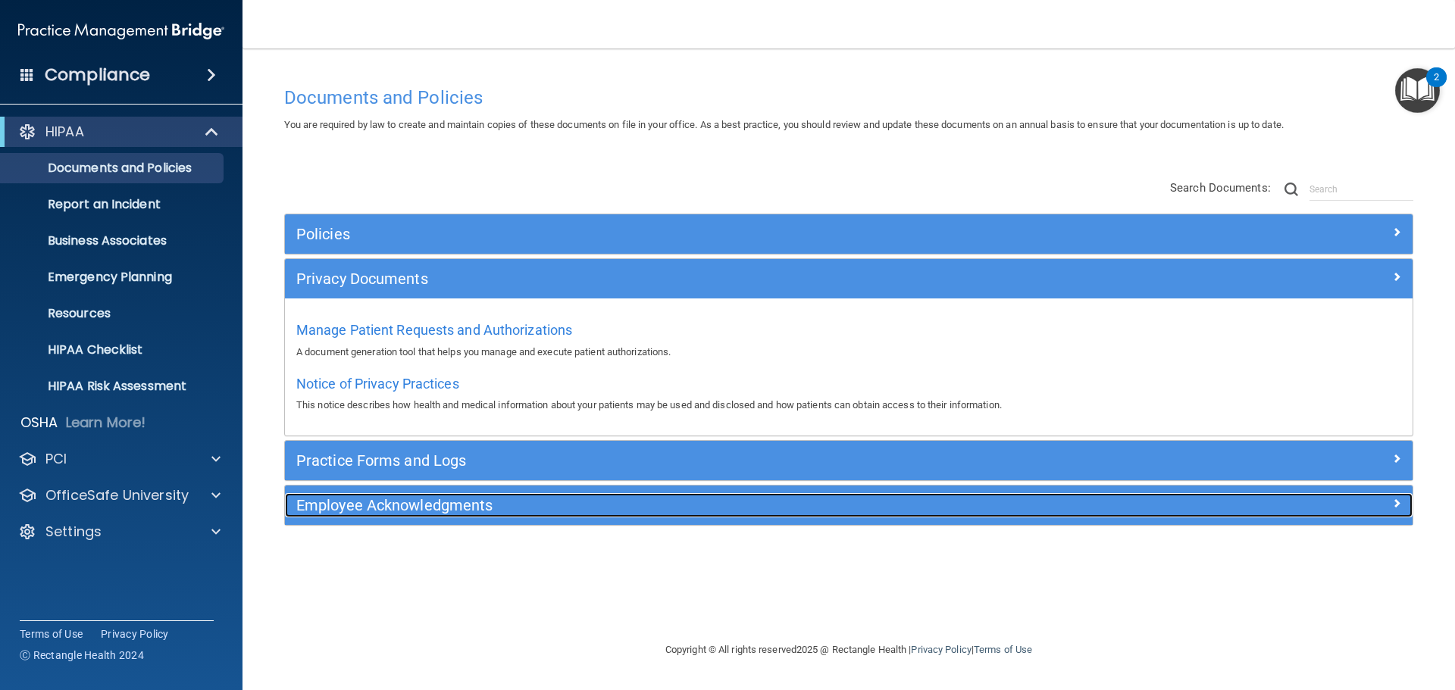
click at [340, 506] on h5 "Employee Acknowledgments" at bounding box center [707, 505] width 823 height 17
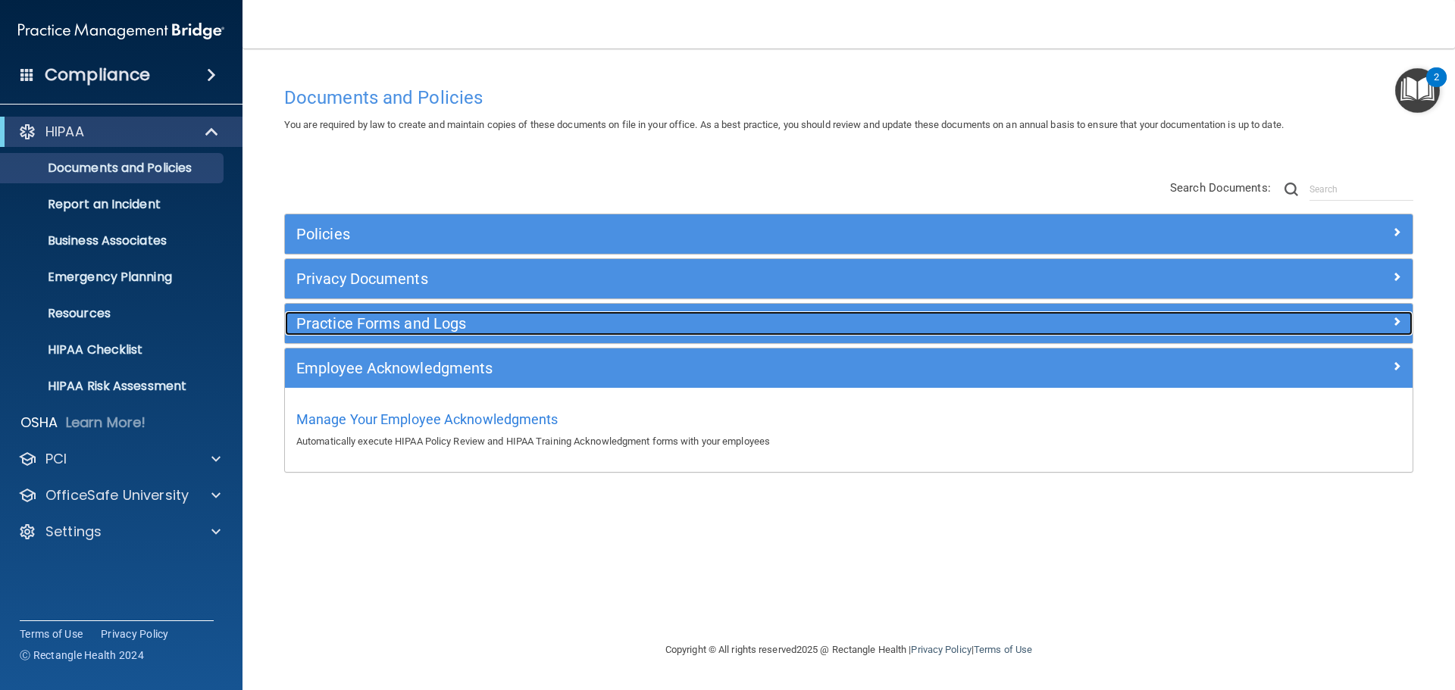
click at [430, 328] on h5 "Practice Forms and Logs" at bounding box center [707, 323] width 823 height 17
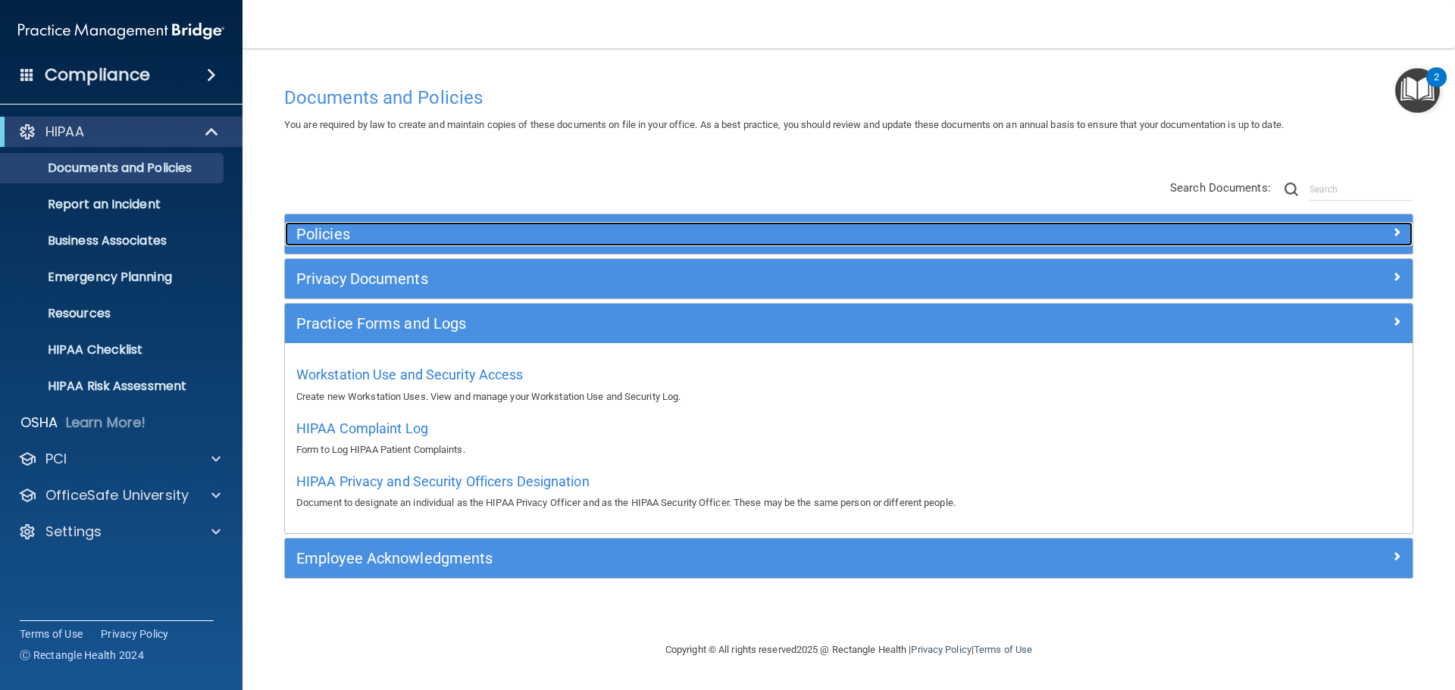
click at [363, 236] on h5 "Policies" at bounding box center [707, 234] width 823 height 17
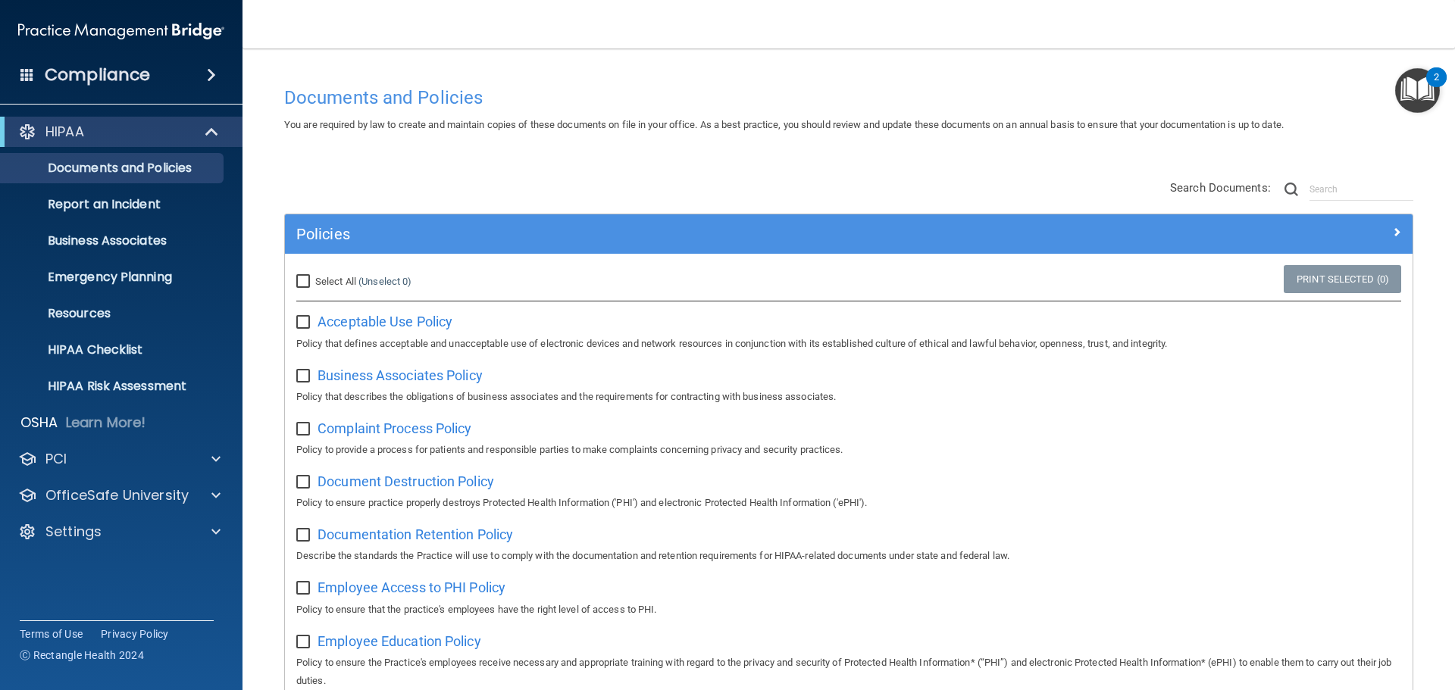
click at [305, 283] on input "Select All (Unselect 0) Unselect All" at bounding box center [304, 282] width 17 height 12
checkbox input "true"
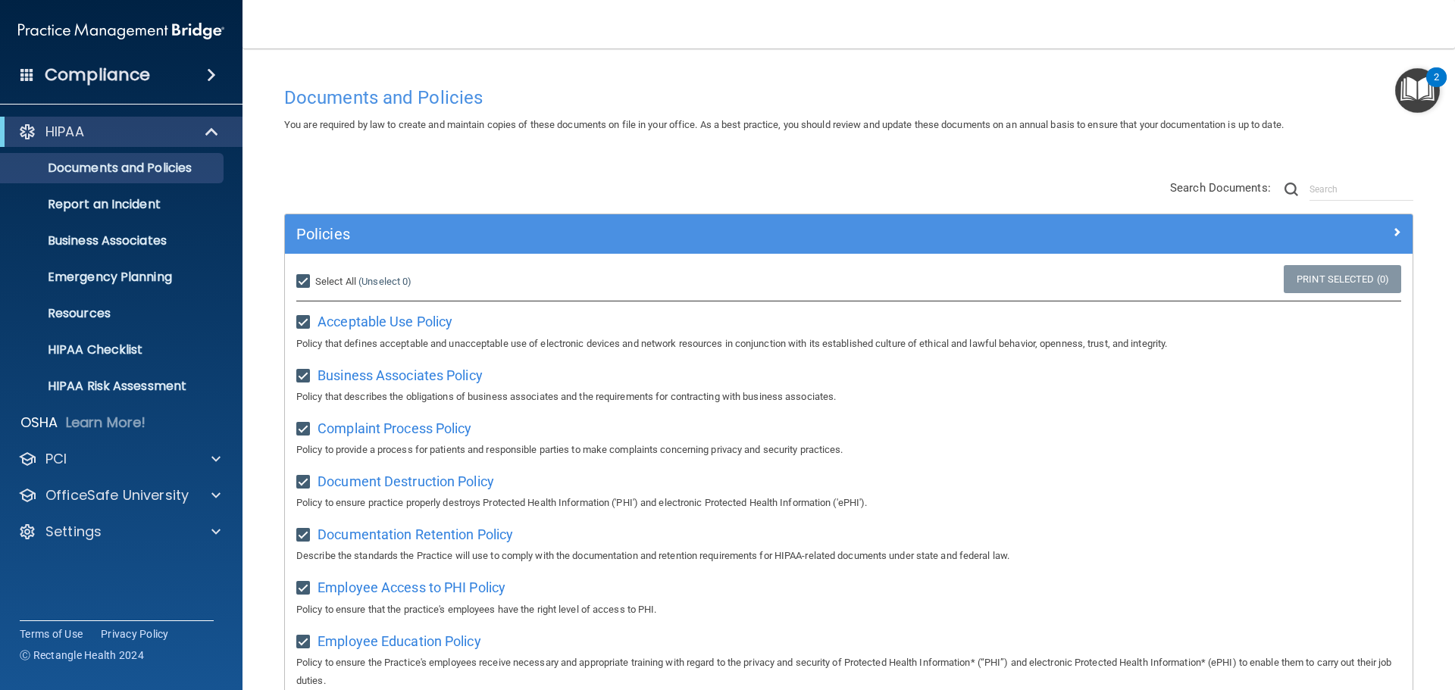
checkbox input "true"
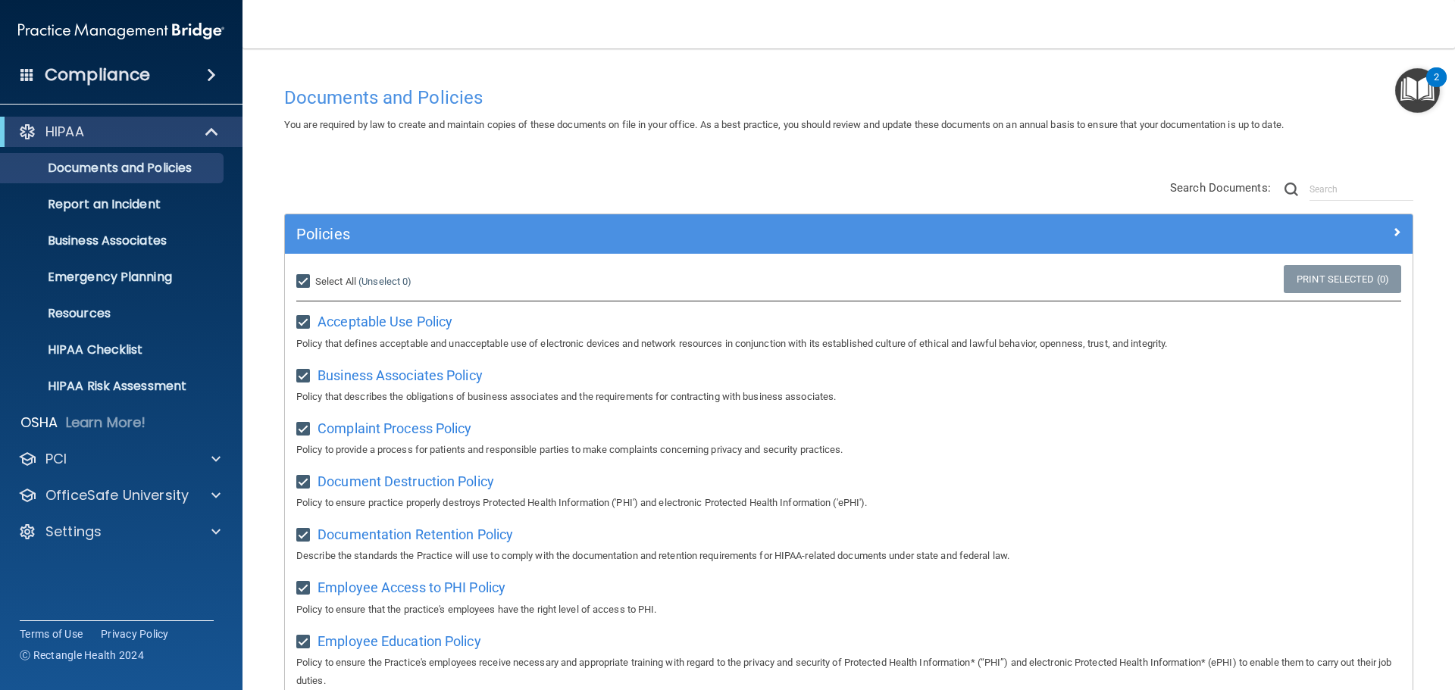
checkbox input "true"
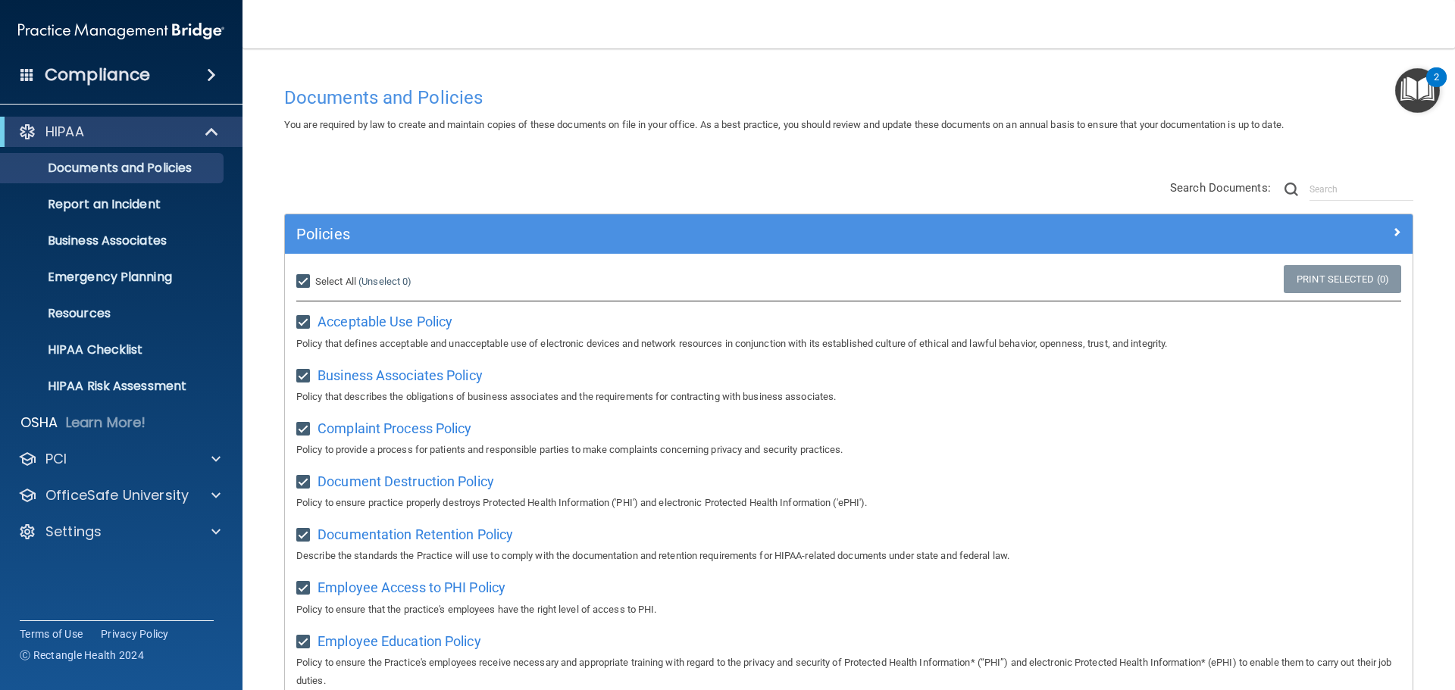
checkbox input "true"
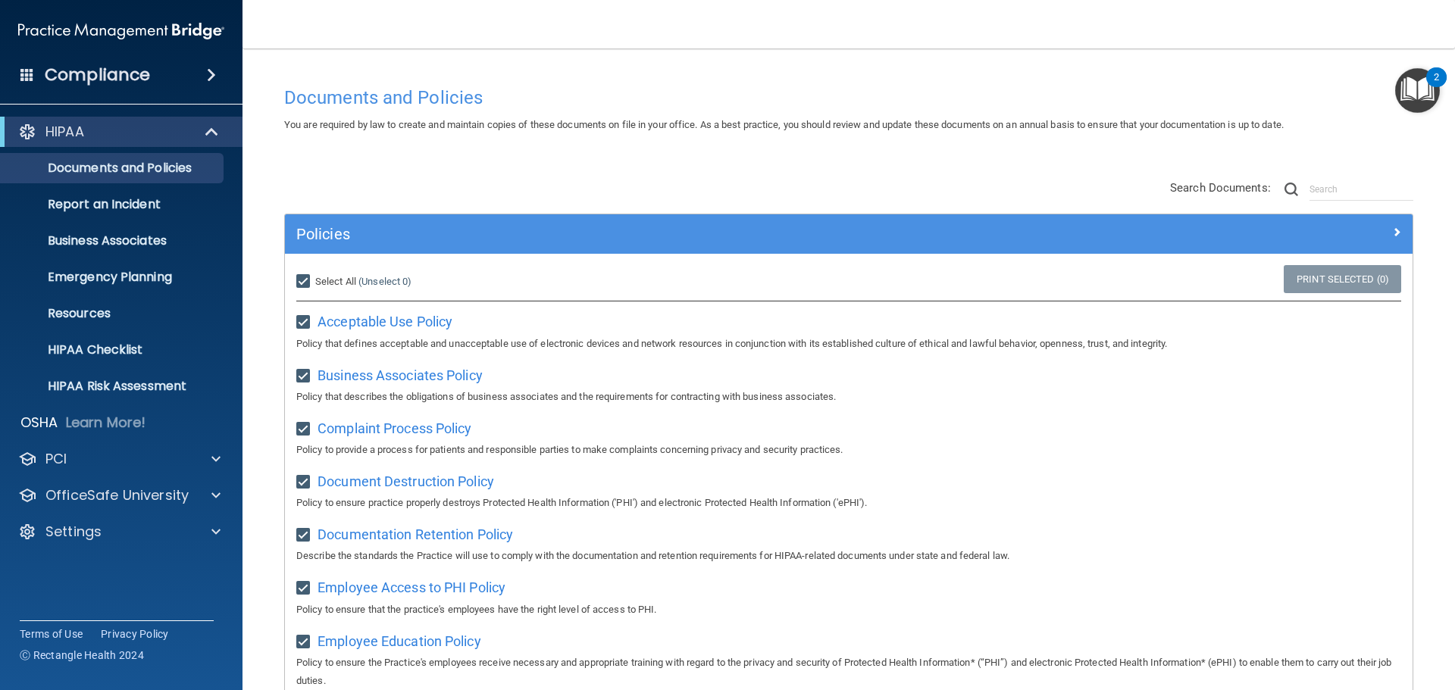
checkbox input "true"
click at [1358, 286] on link "Print Selected (21)" at bounding box center [1340, 279] width 123 height 28
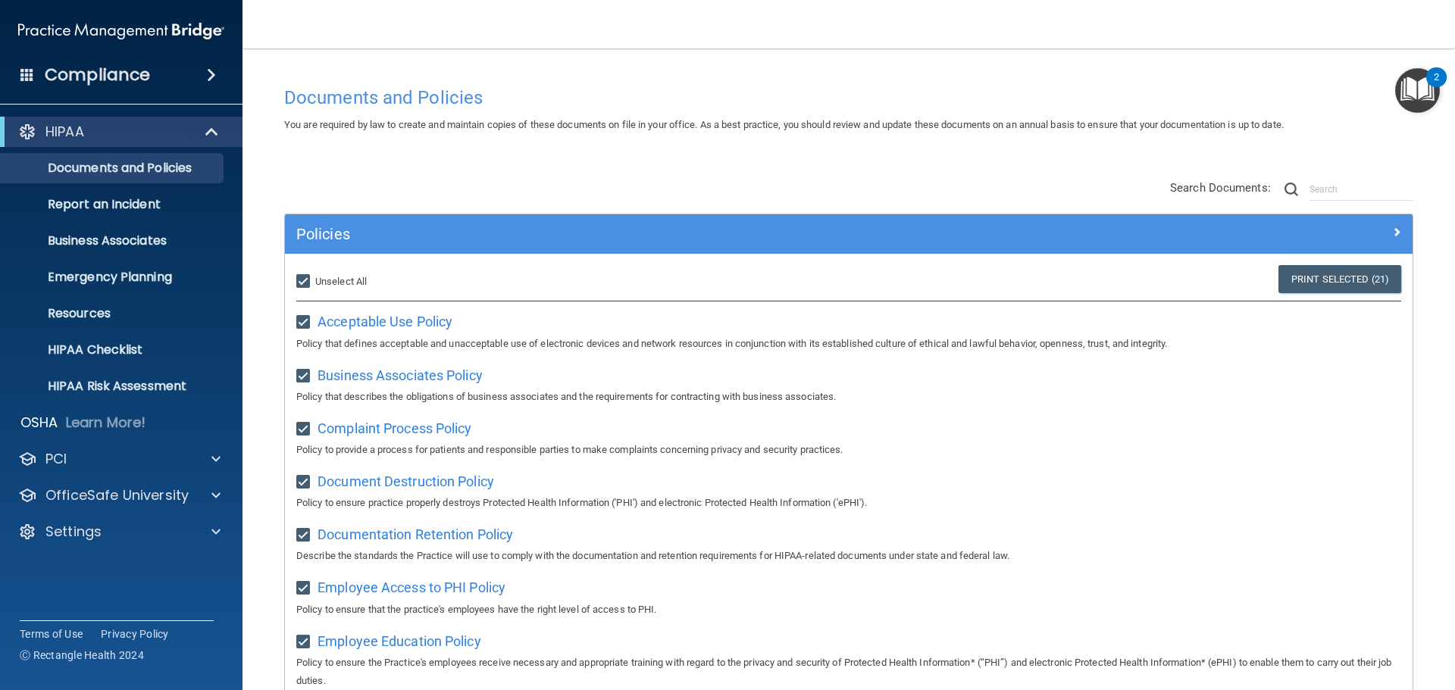
click at [301, 279] on input "Select All (Unselect 21) Unselect All" at bounding box center [304, 282] width 17 height 12
checkbox input "false"
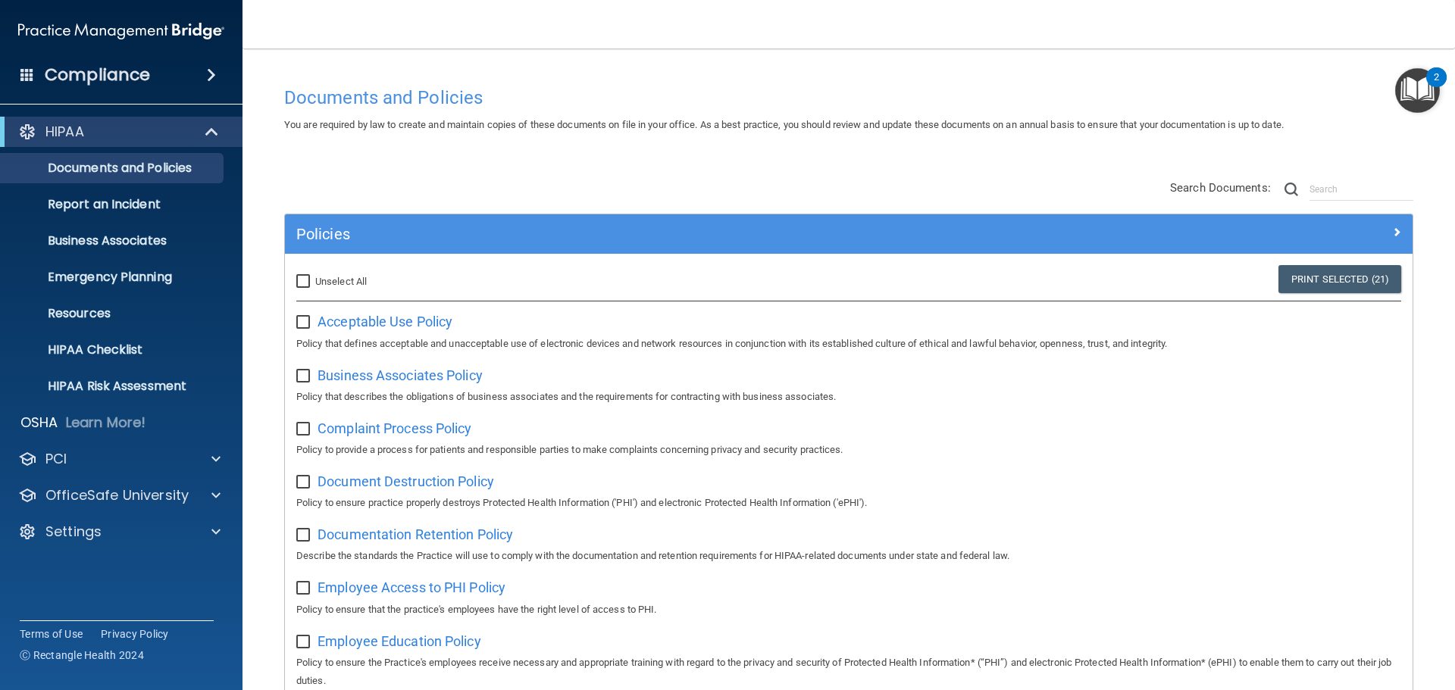
checkbox input "false"
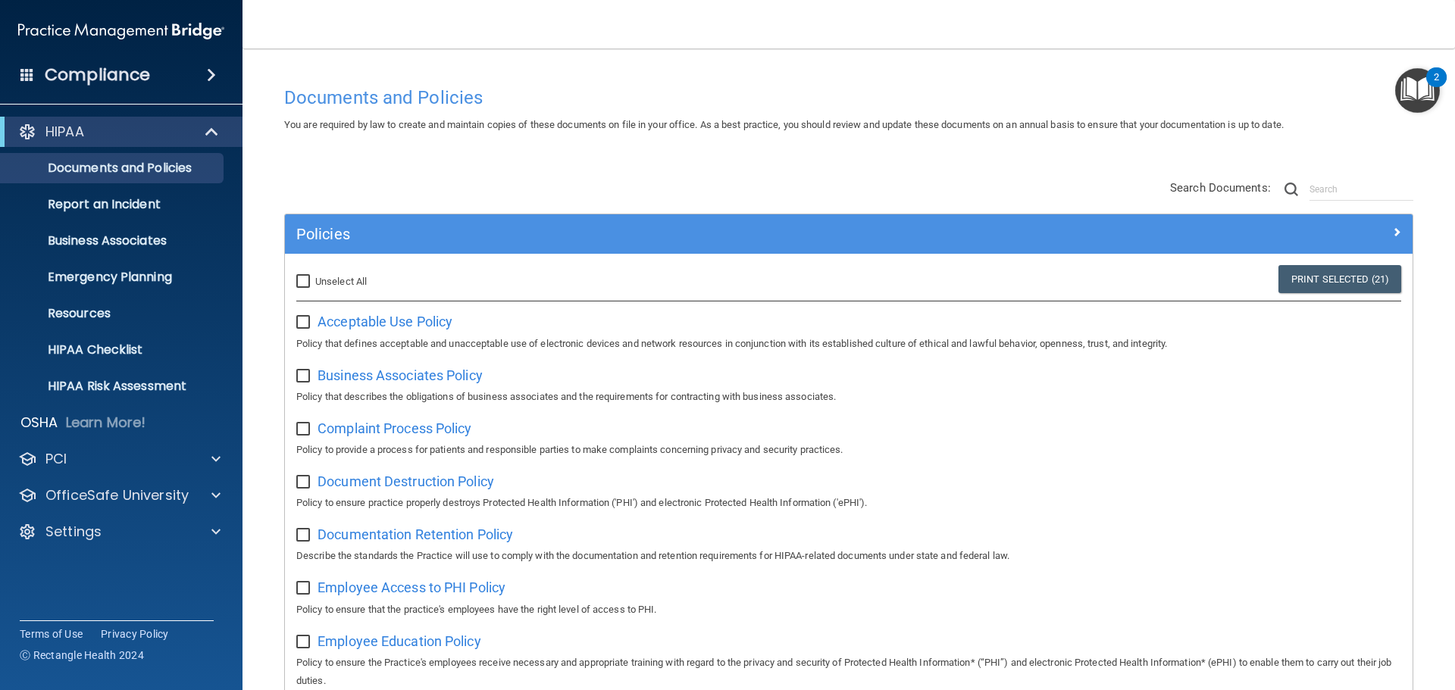
checkbox input "false"
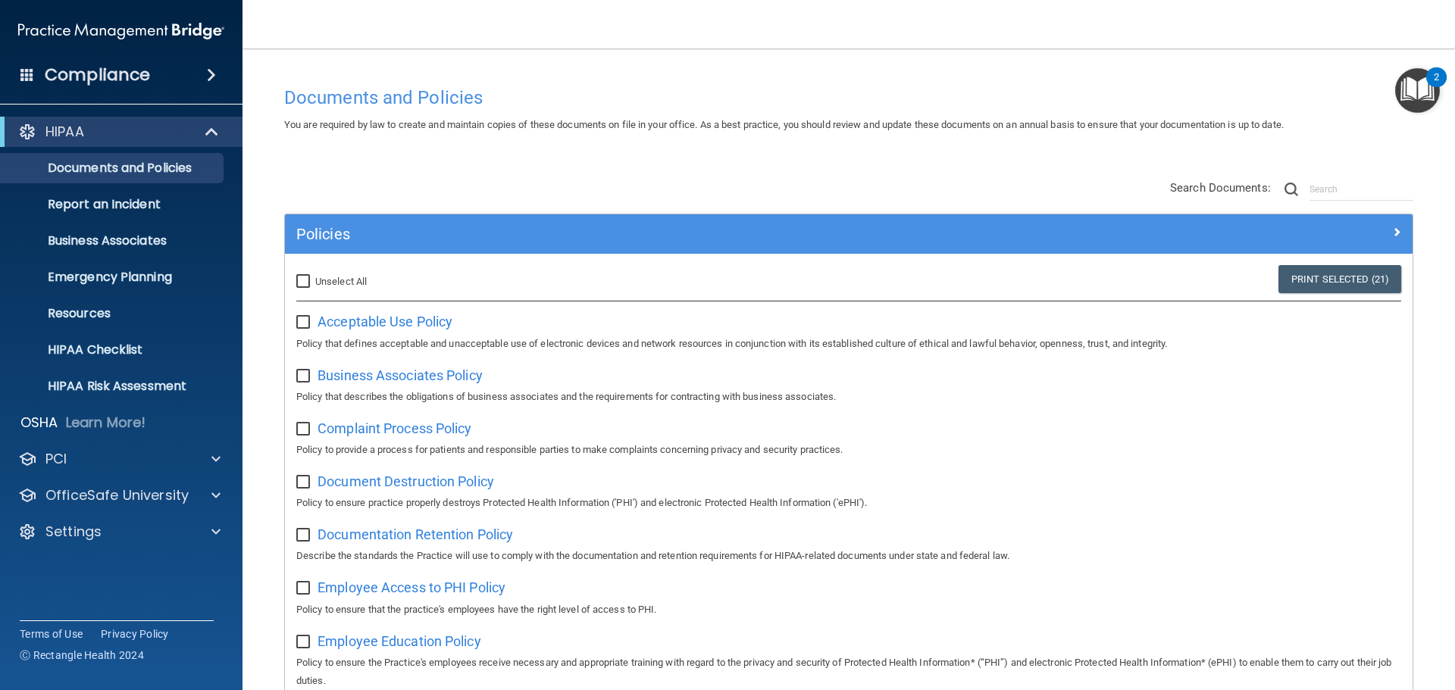
checkbox input "false"
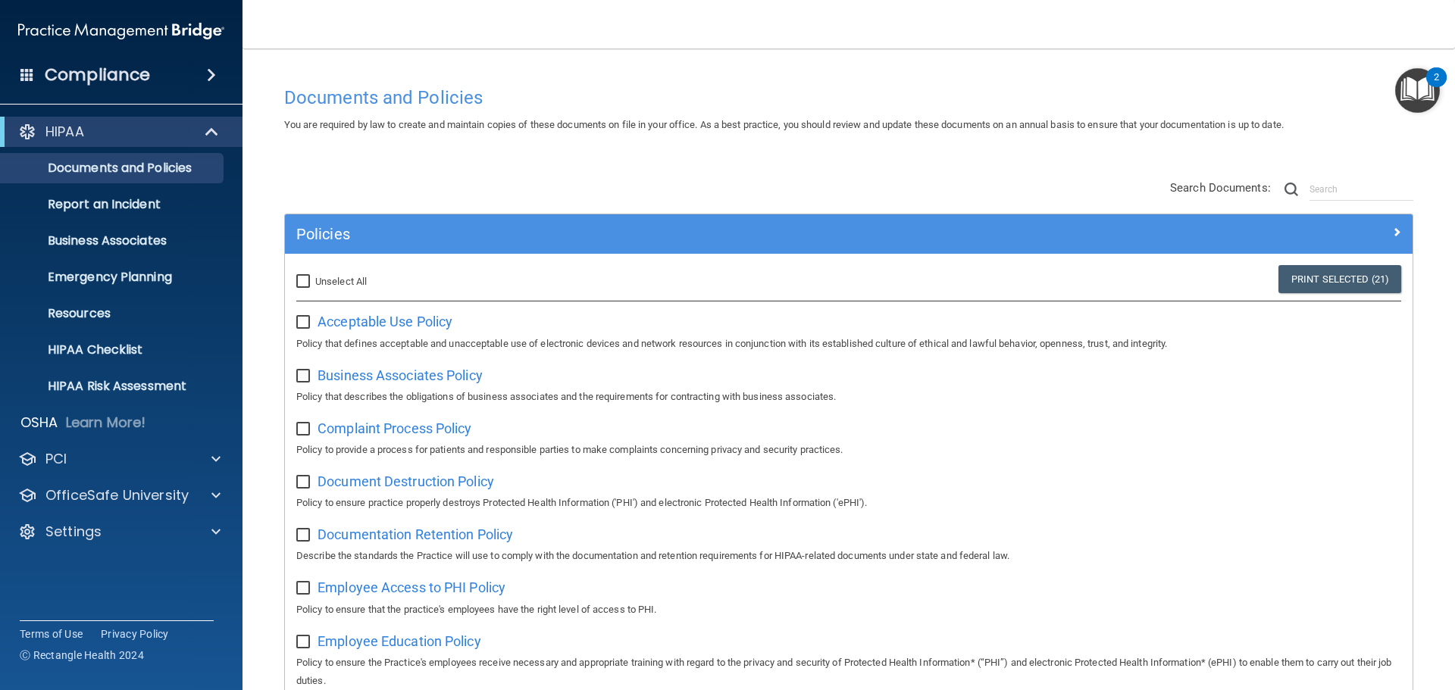
checkbox input "false"
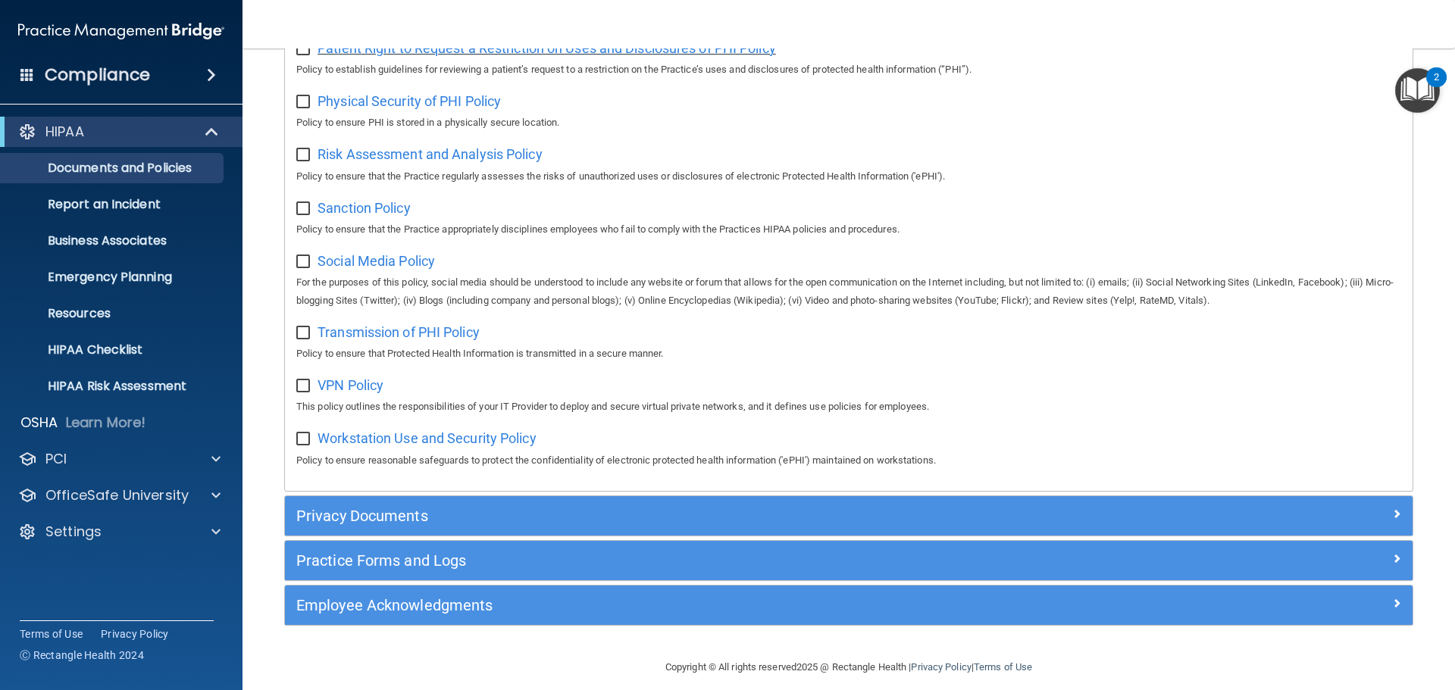
scroll to position [985, 0]
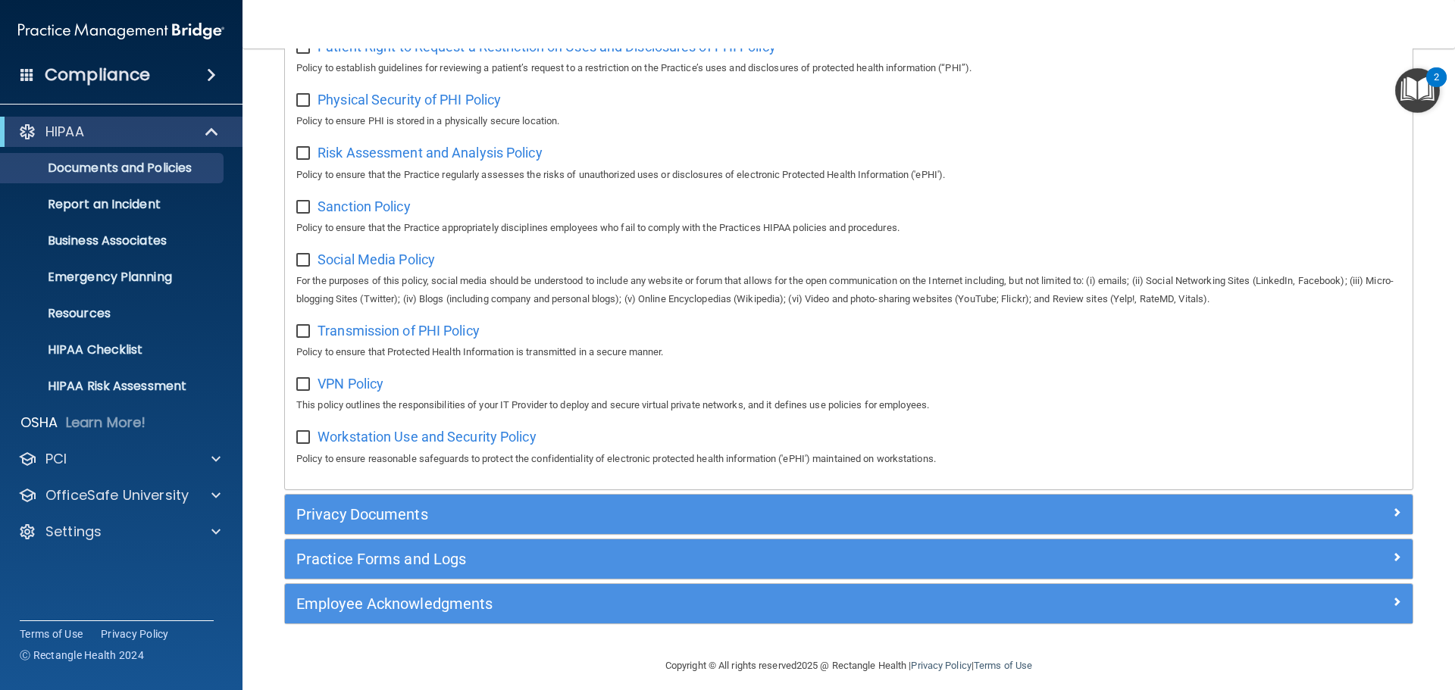
click at [303, 444] on input "checkbox" at bounding box center [304, 438] width 17 height 12
checkbox input "true"
click at [478, 445] on span "Workstation Use and Security Policy" at bounding box center [427, 437] width 219 height 16
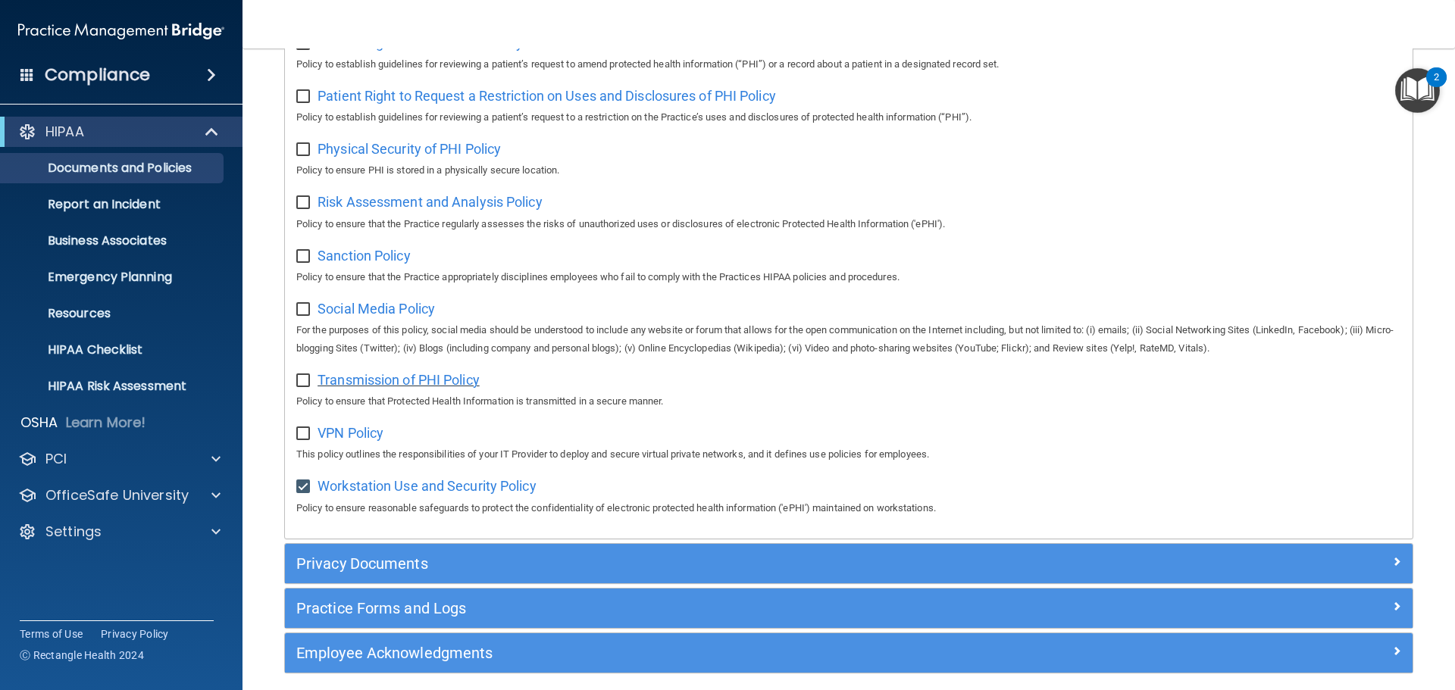
scroll to position [910, 0]
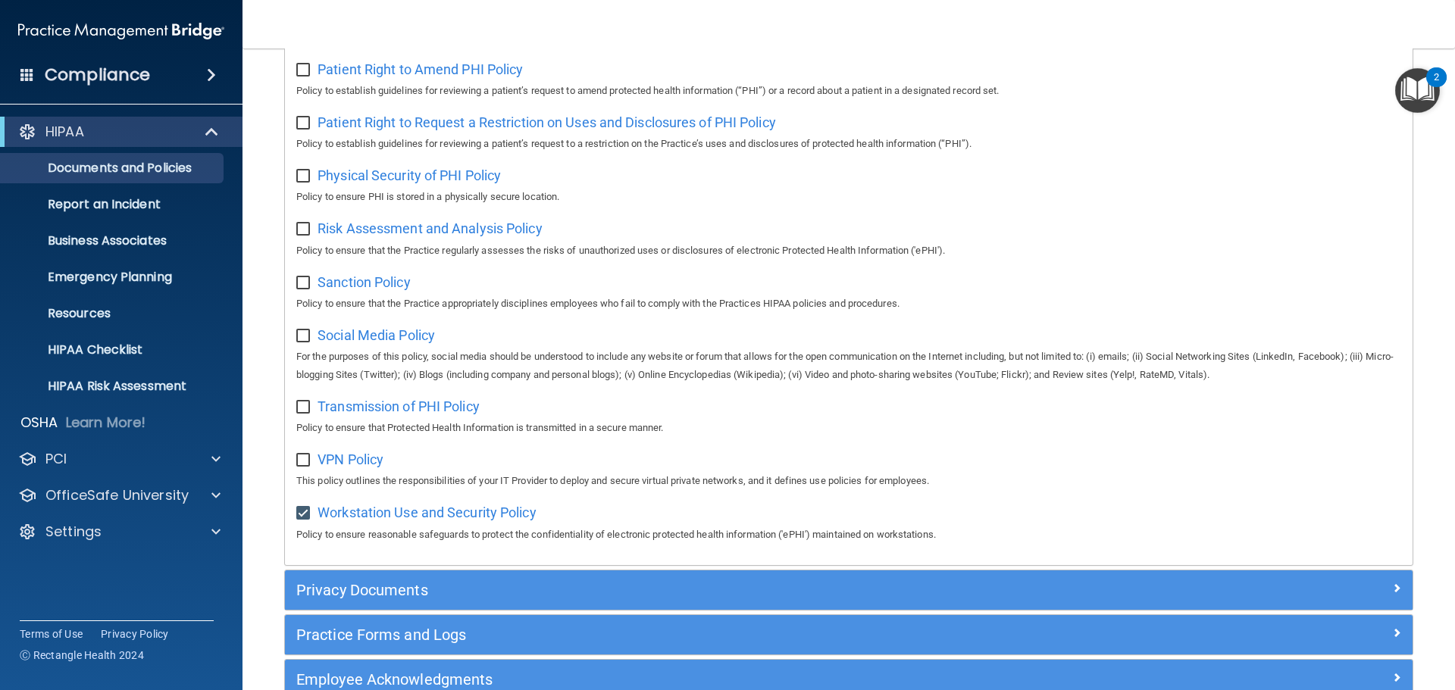
click at [305, 343] on input "checkbox" at bounding box center [304, 336] width 17 height 12
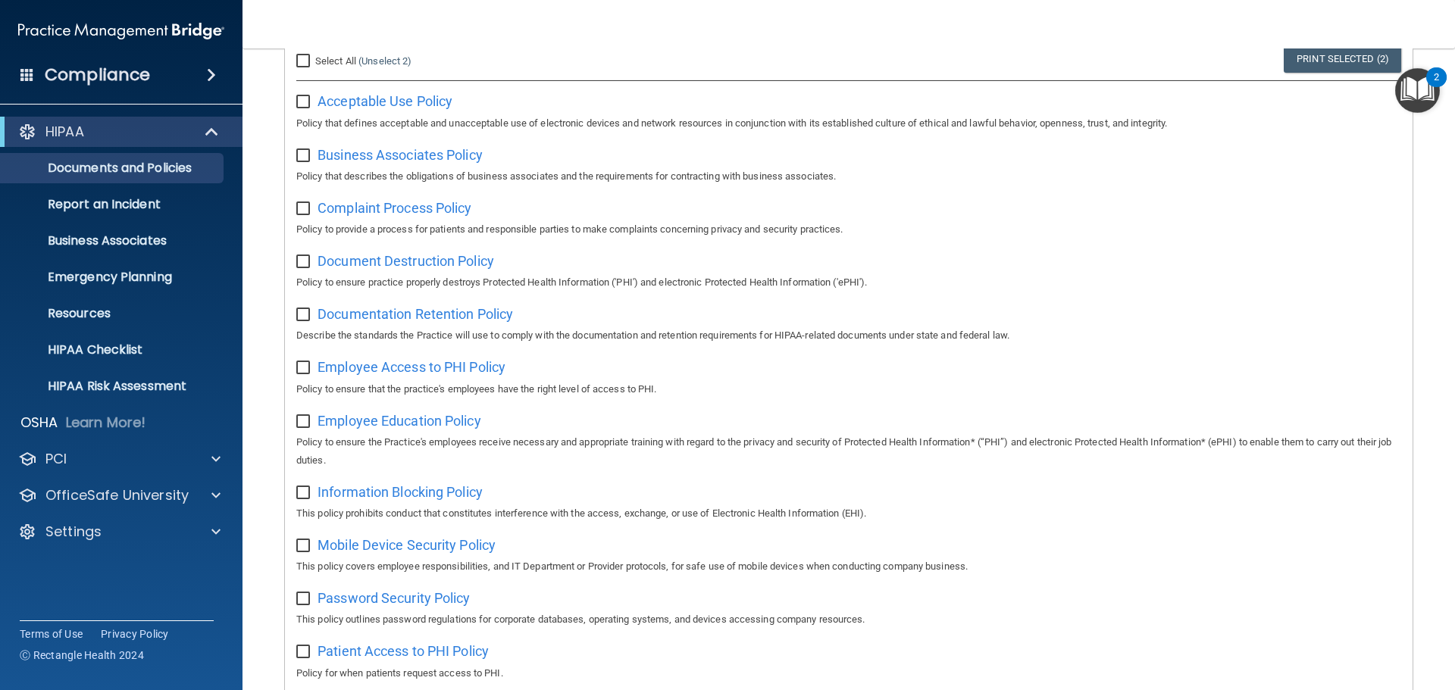
scroll to position [0, 0]
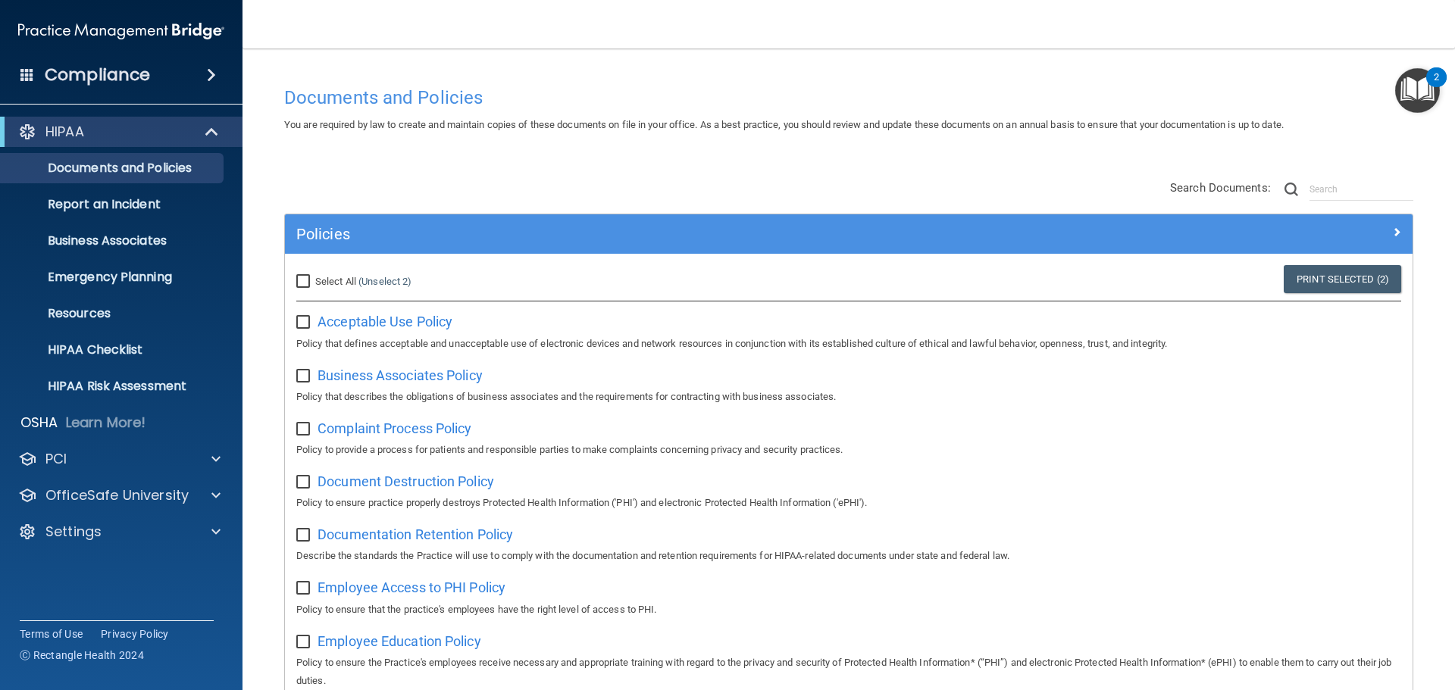
click at [308, 280] on input "Select All (Unselect 2) Unselect All" at bounding box center [304, 282] width 17 height 12
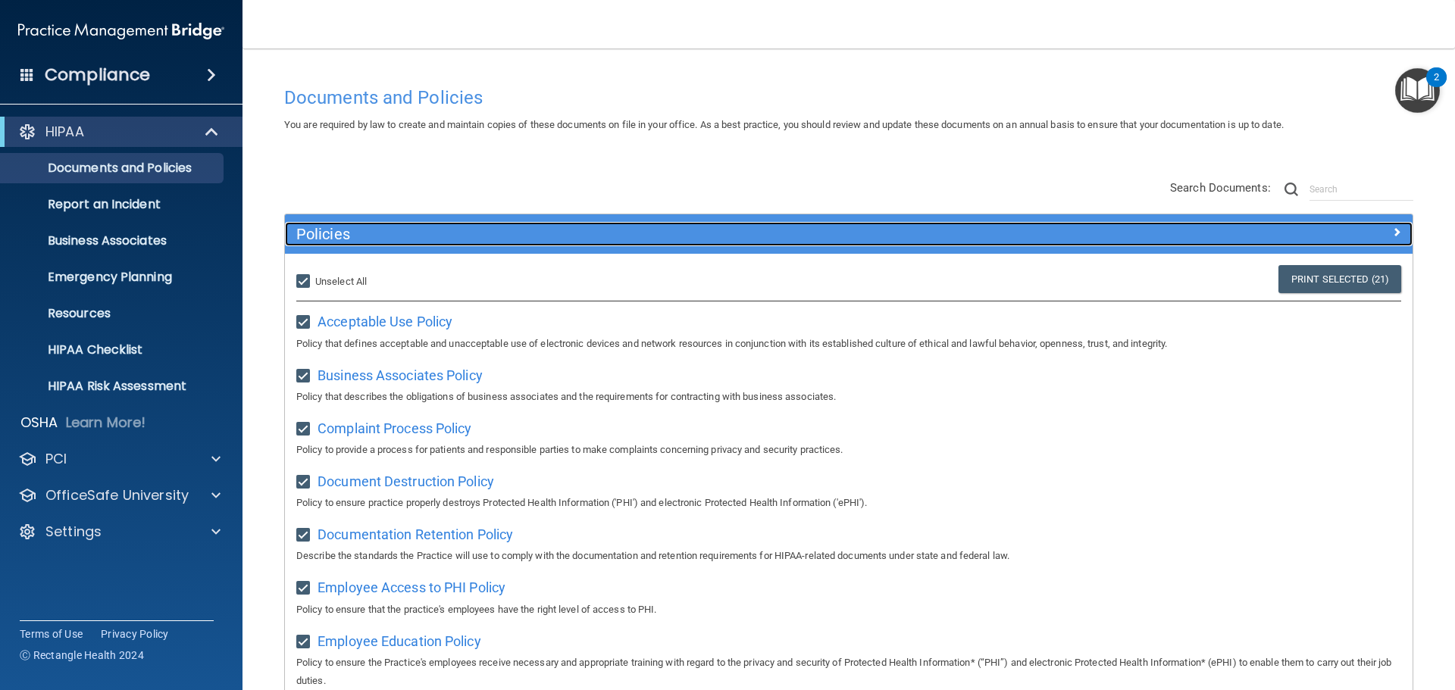
click at [1088, 246] on div "Policies" at bounding box center [708, 234] width 846 height 24
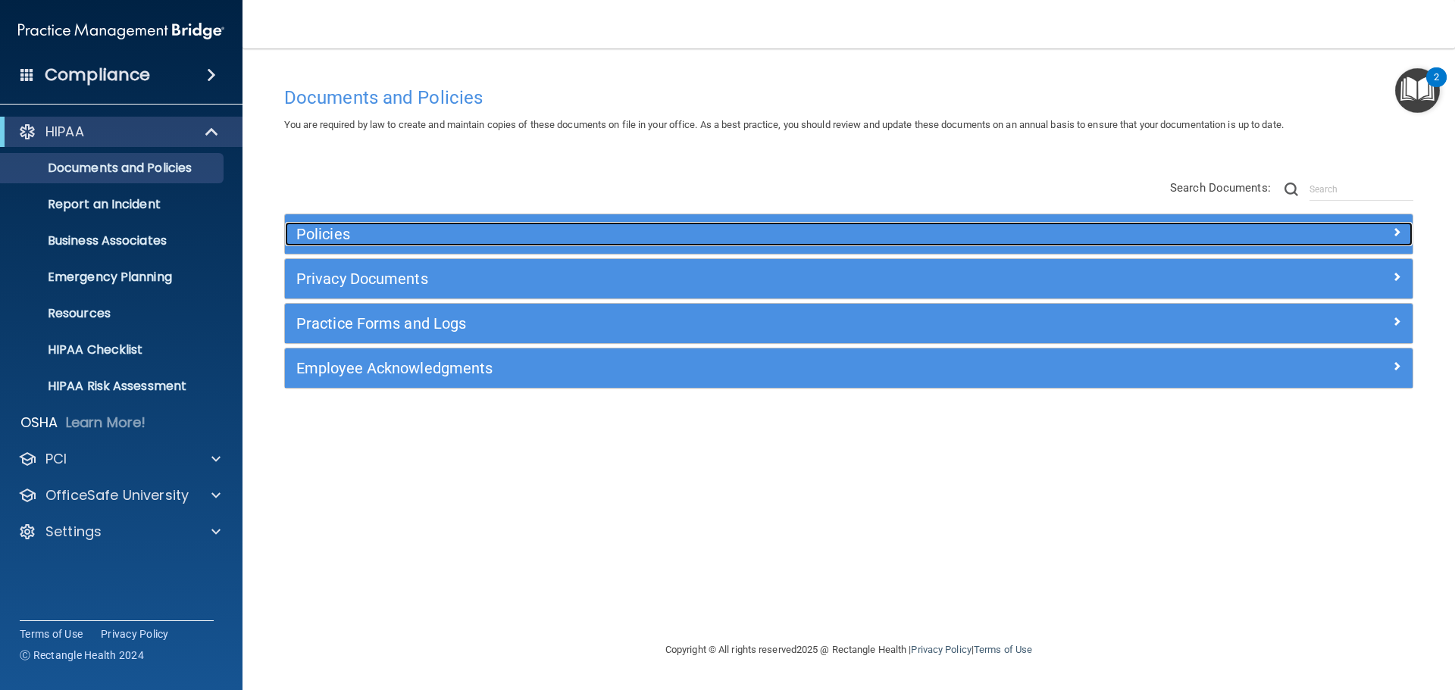
click at [562, 233] on h5 "Policies" at bounding box center [707, 234] width 823 height 17
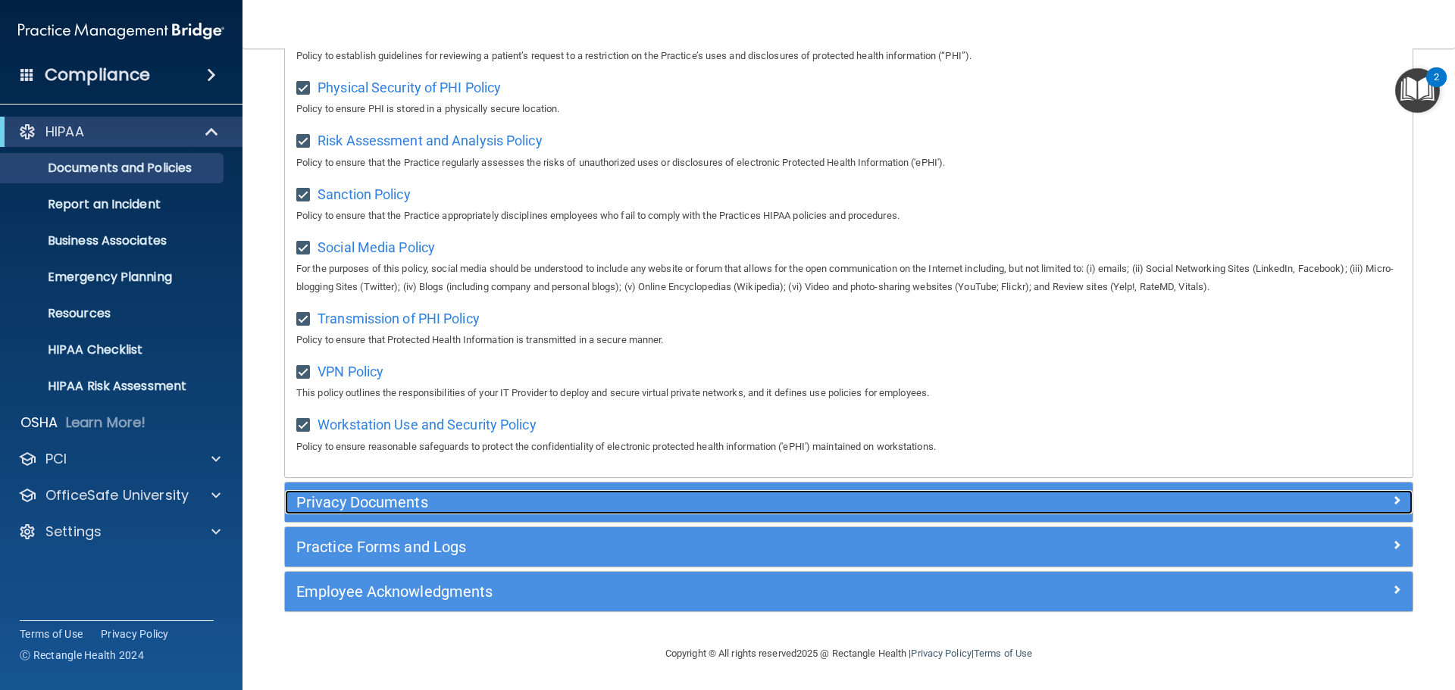
click at [400, 494] on h5 "Privacy Documents" at bounding box center [707, 502] width 823 height 17
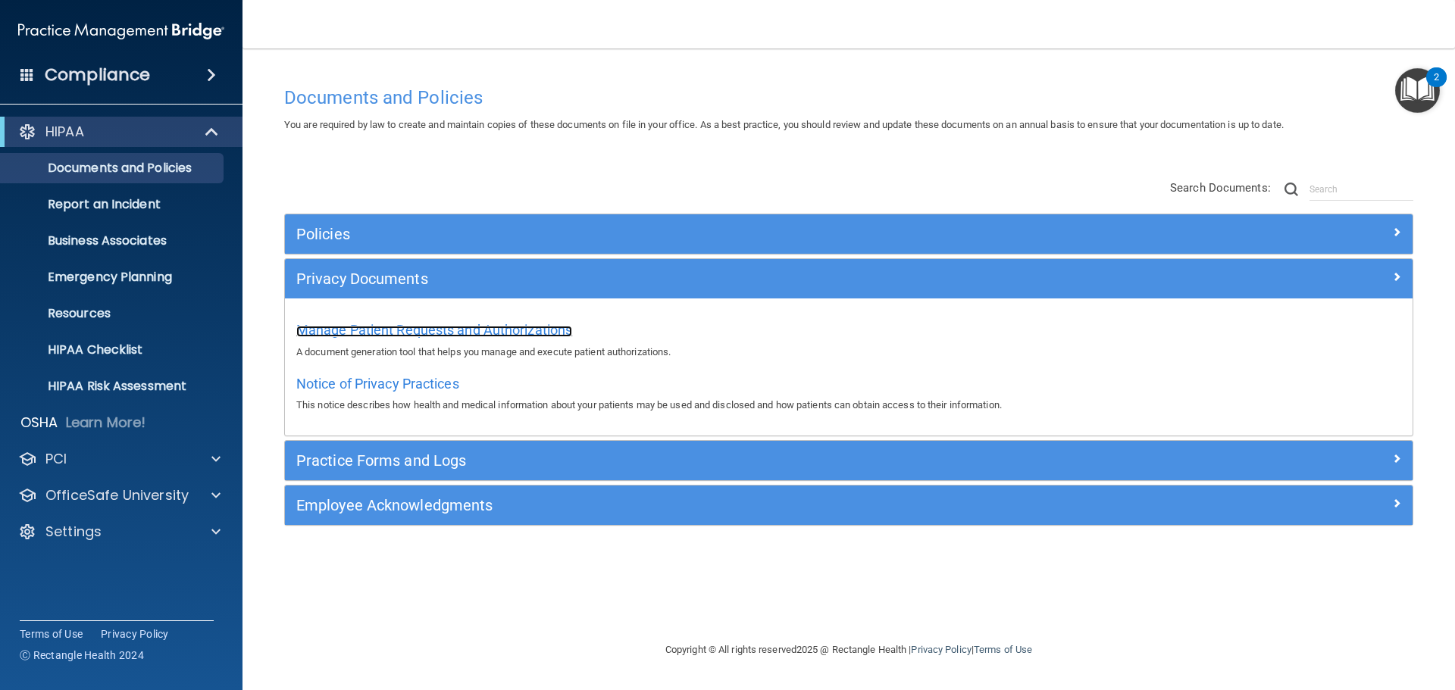
click at [430, 336] on span "Manage Patient Requests and Authorizations" at bounding box center [434, 330] width 276 height 16
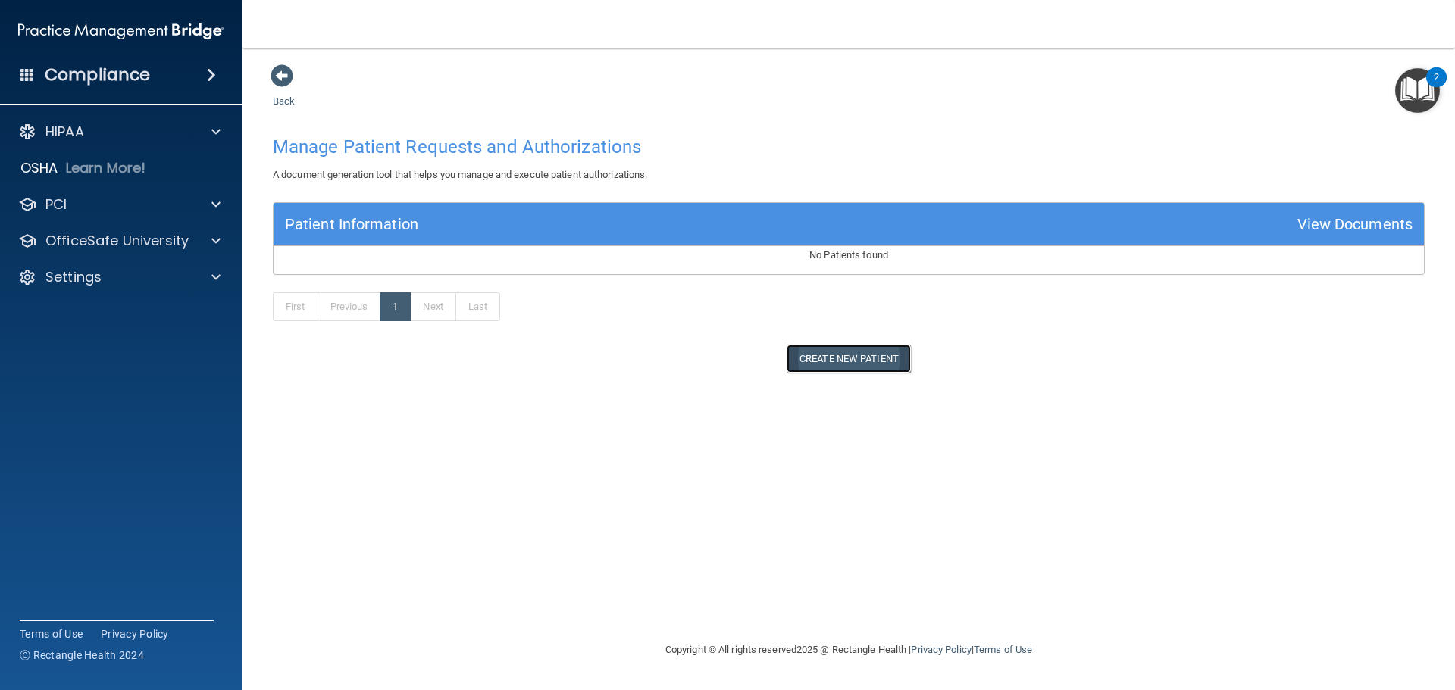
click at [844, 357] on button "Create New Patient" at bounding box center [849, 359] width 124 height 28
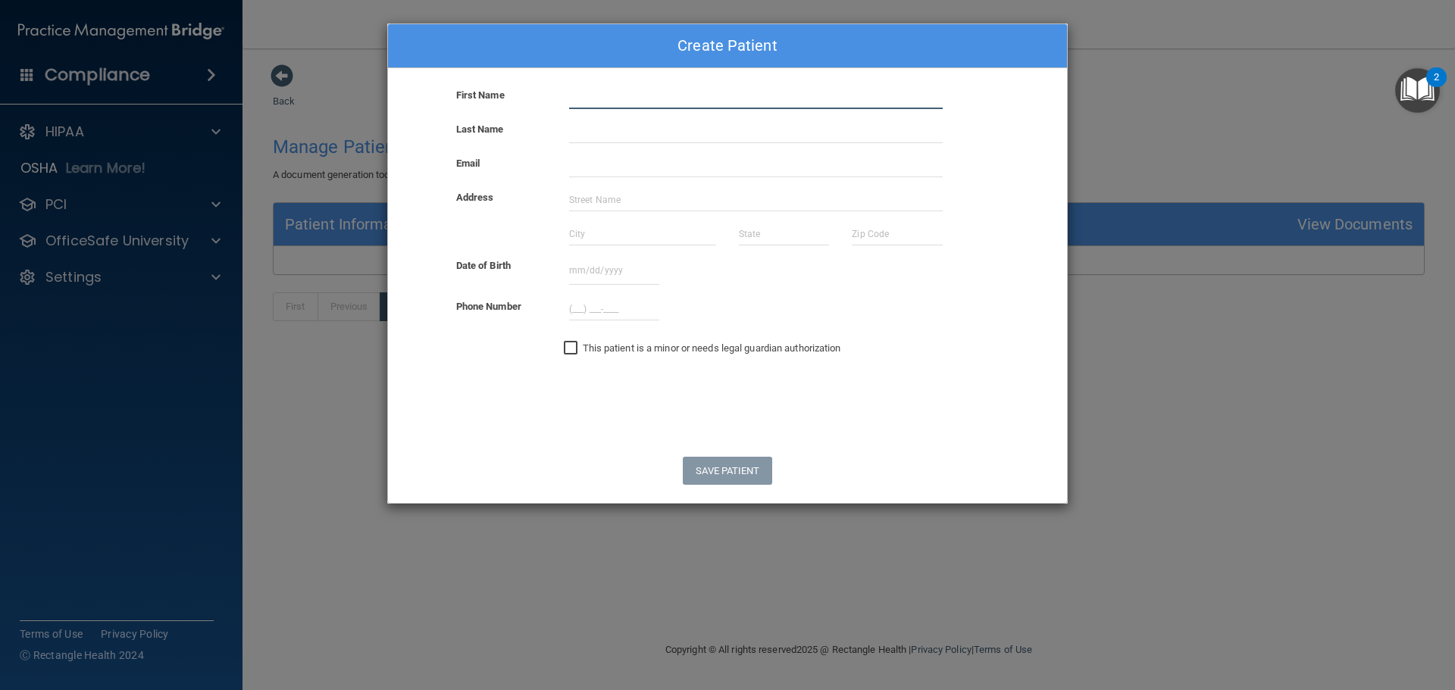
drag, startPoint x: 594, startPoint y: 88, endPoint x: 610, endPoint y: 93, distance: 16.8
click at [594, 88] on input "text" at bounding box center [756, 97] width 374 height 23
drag, startPoint x: 612, startPoint y: 78, endPoint x: 614, endPoint y: 88, distance: 10.0
click at [613, 78] on div "Create Patient First Name Last Name Email Address Date of Birth September 2025 …" at bounding box center [727, 263] width 681 height 481
click at [608, 105] on input "text" at bounding box center [756, 97] width 374 height 23
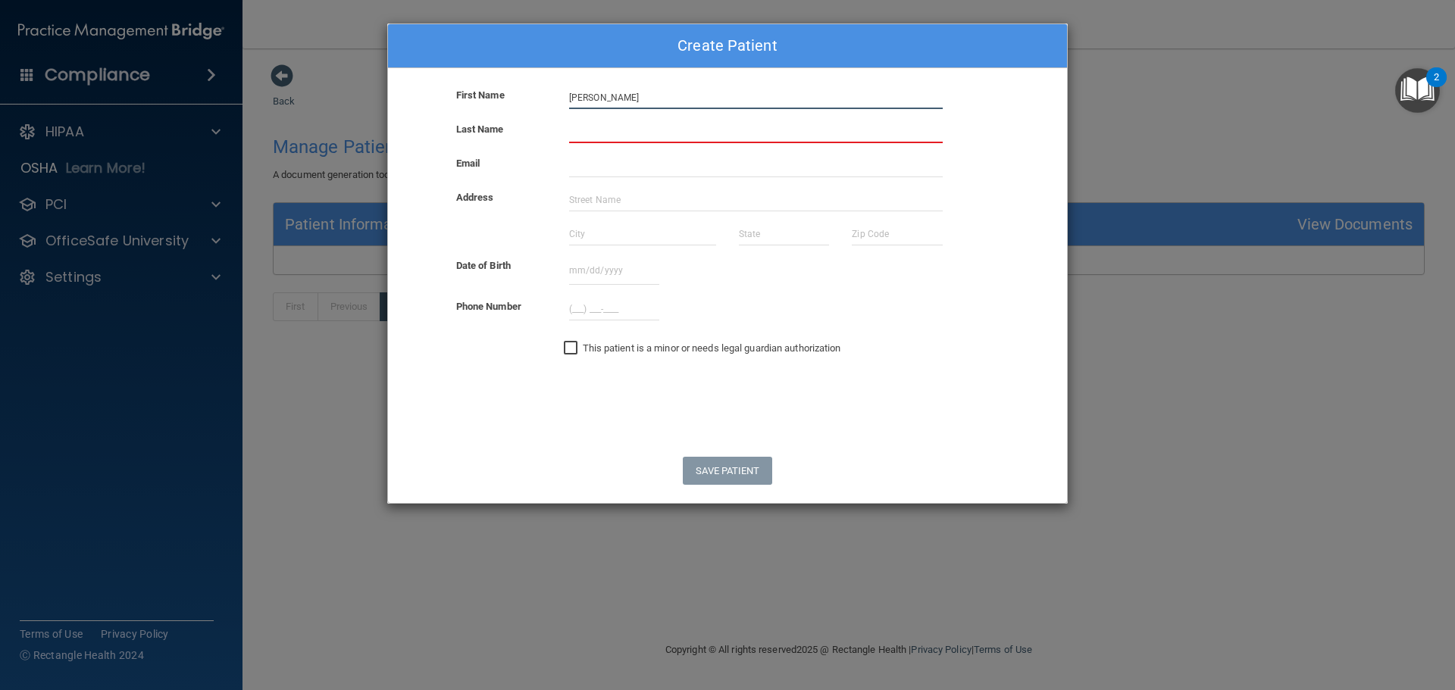
click at [608, 105] on input "ERin" at bounding box center [756, 97] width 374 height 23
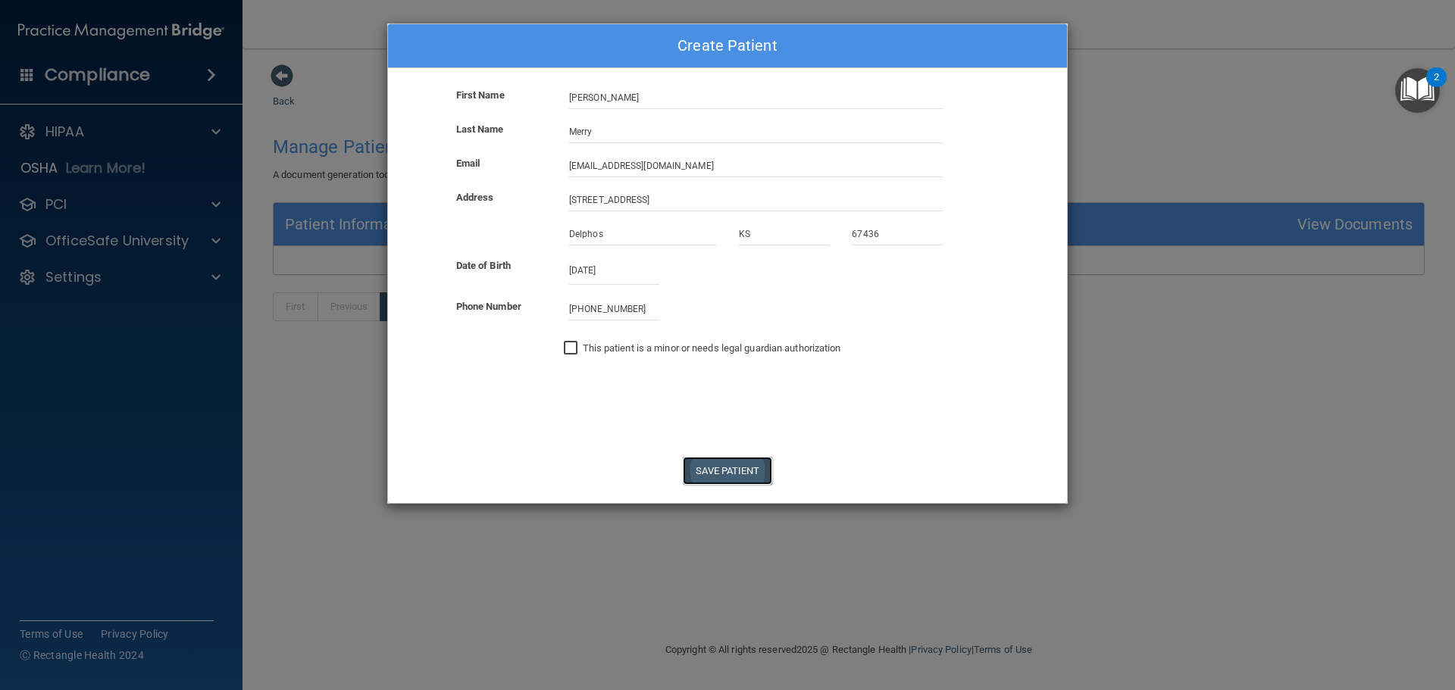
click at [716, 474] on button "Save Patient" at bounding box center [727, 471] width 89 height 28
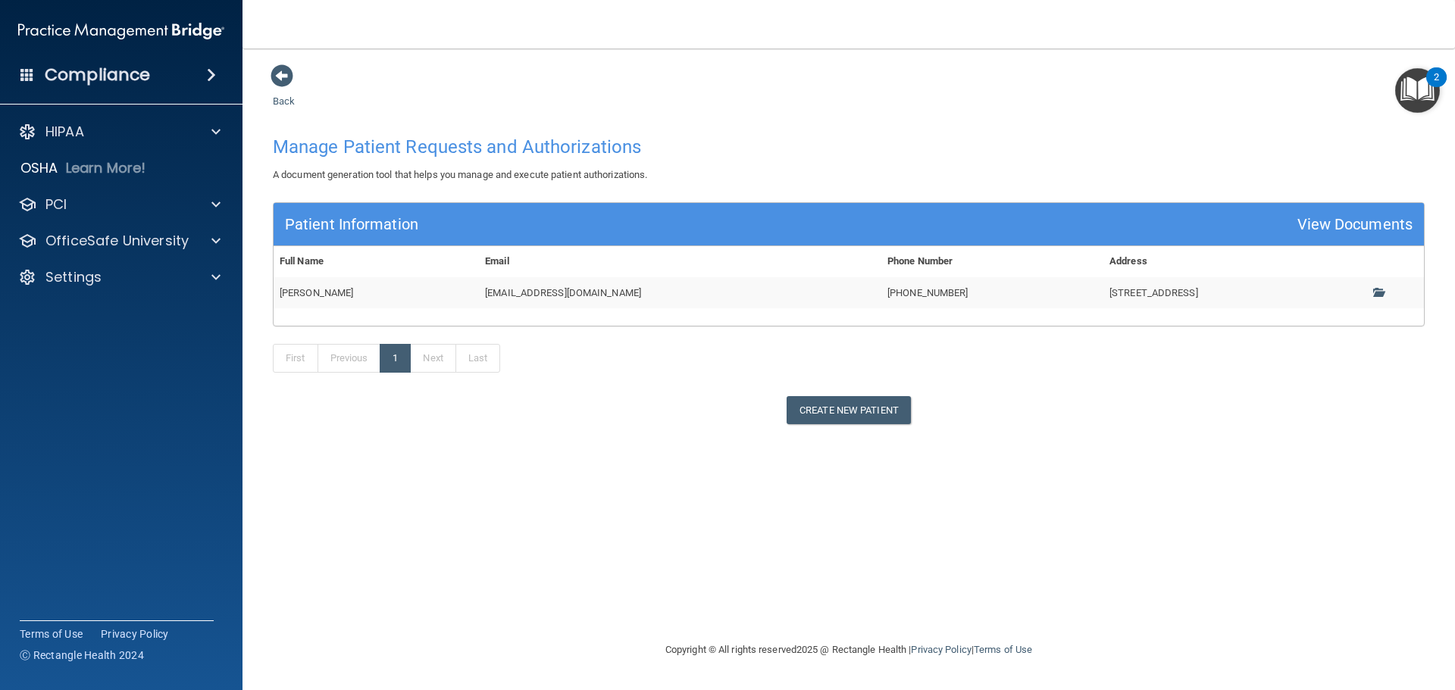
click at [572, 501] on div "Back Manage Patient Requests and Authorizations A document generation tool that…" at bounding box center [849, 345] width 1152 height 562
click at [1376, 291] on span at bounding box center [1378, 292] width 10 height 10
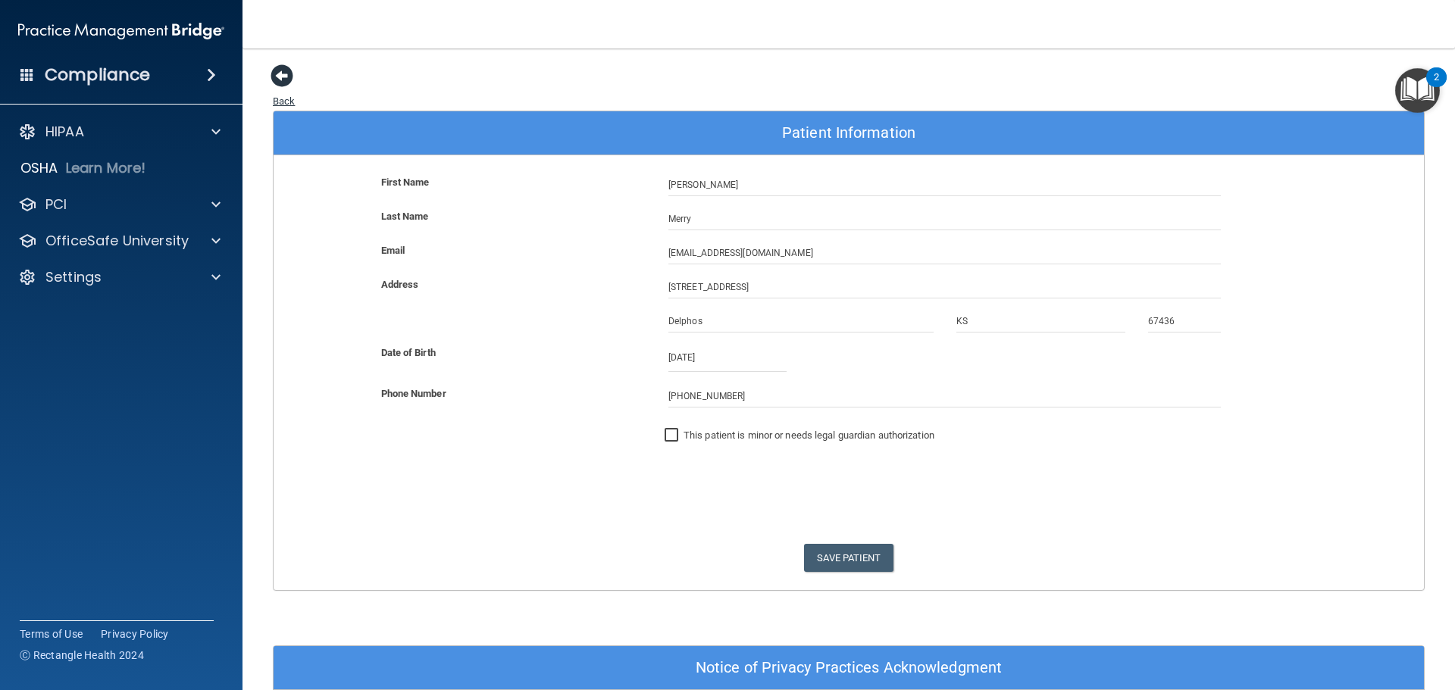
click at [282, 75] on span at bounding box center [282, 75] width 23 height 23
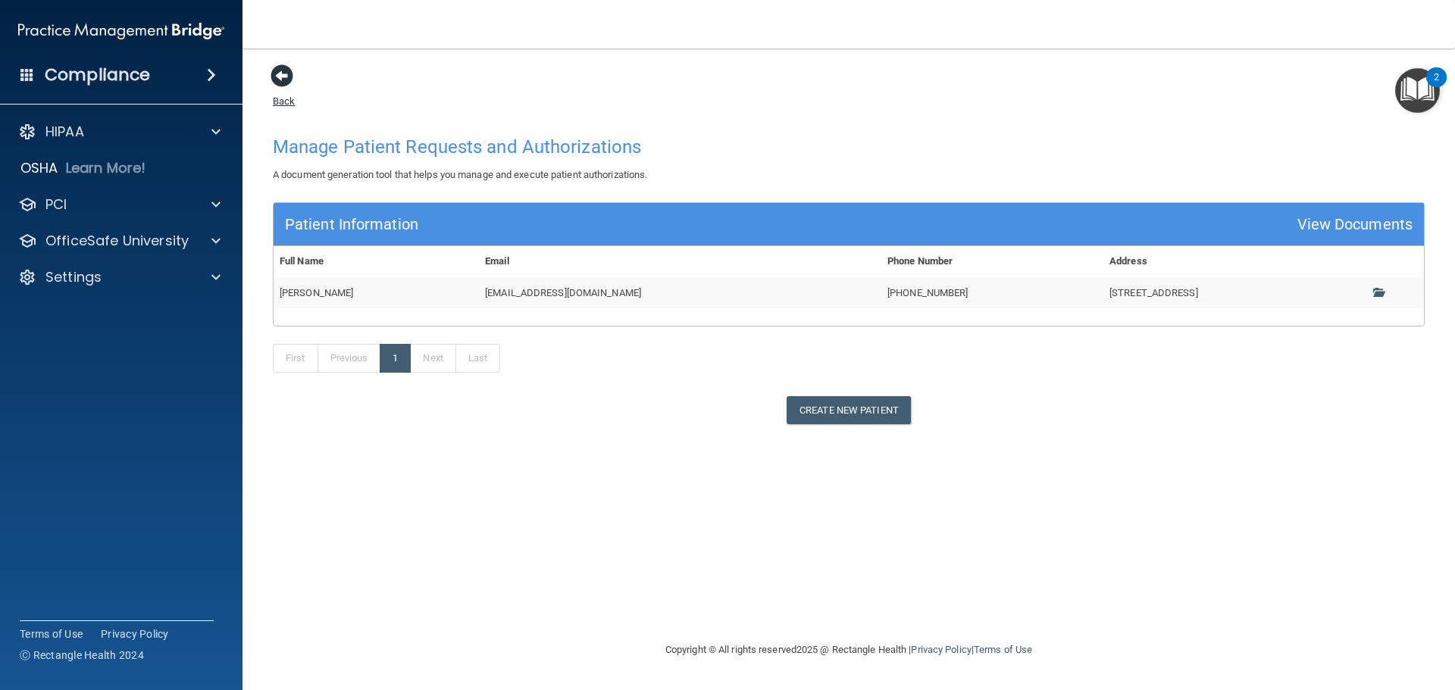
click at [281, 70] on span at bounding box center [282, 75] width 23 height 23
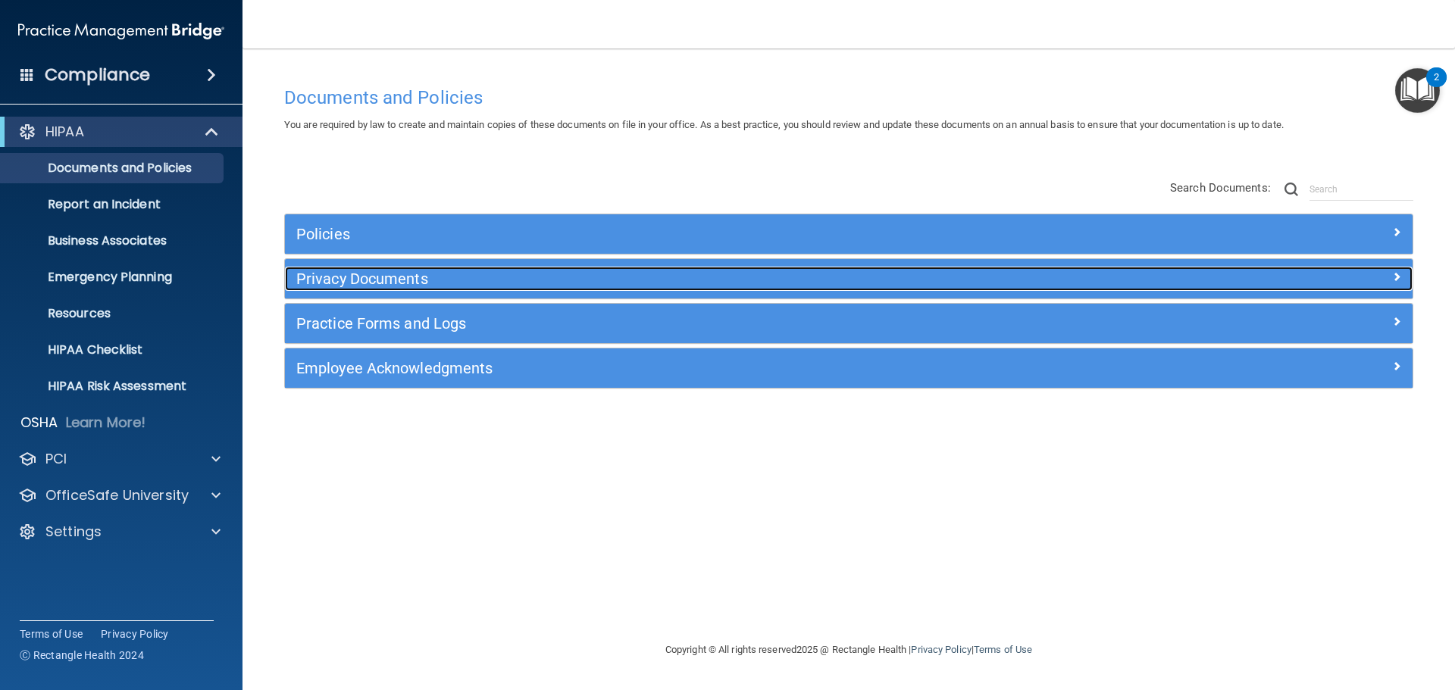
click at [335, 278] on h5 "Privacy Documents" at bounding box center [707, 279] width 823 height 17
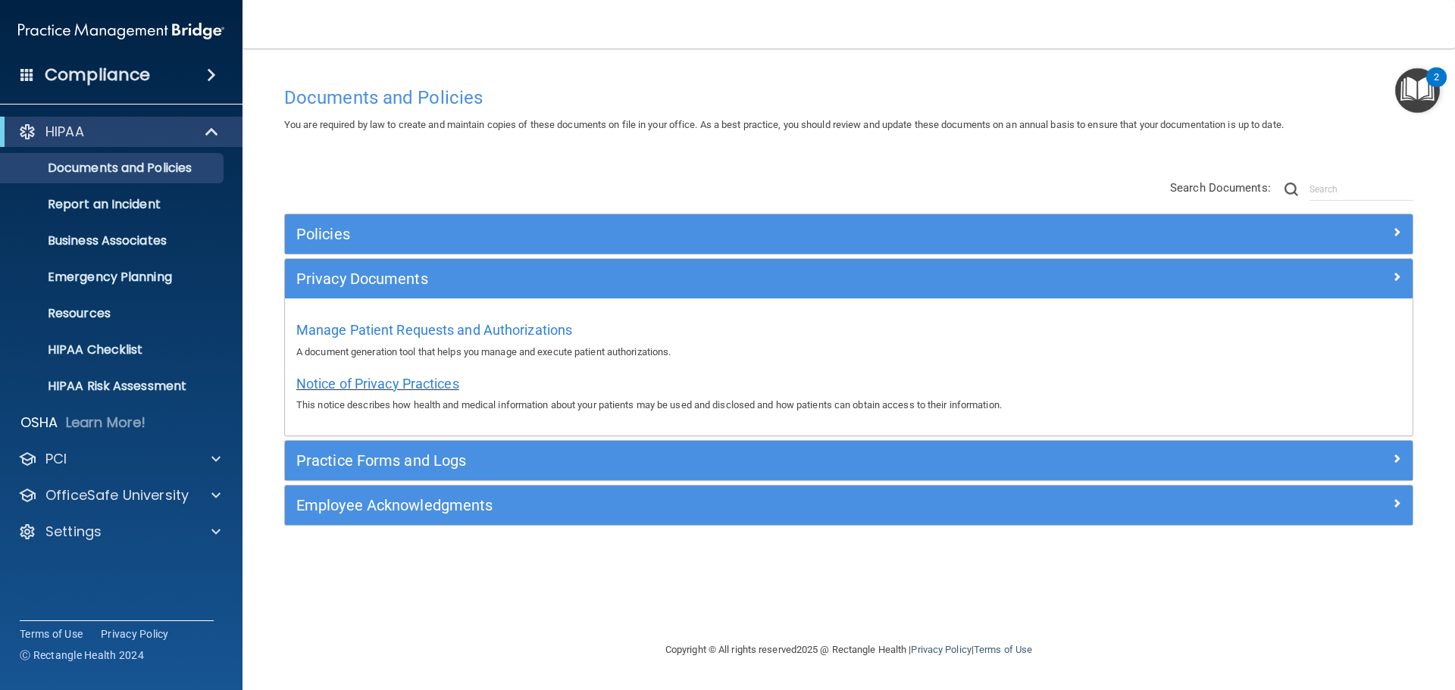
click at [372, 385] on span "Notice of Privacy Practices" at bounding box center [377, 384] width 163 height 16
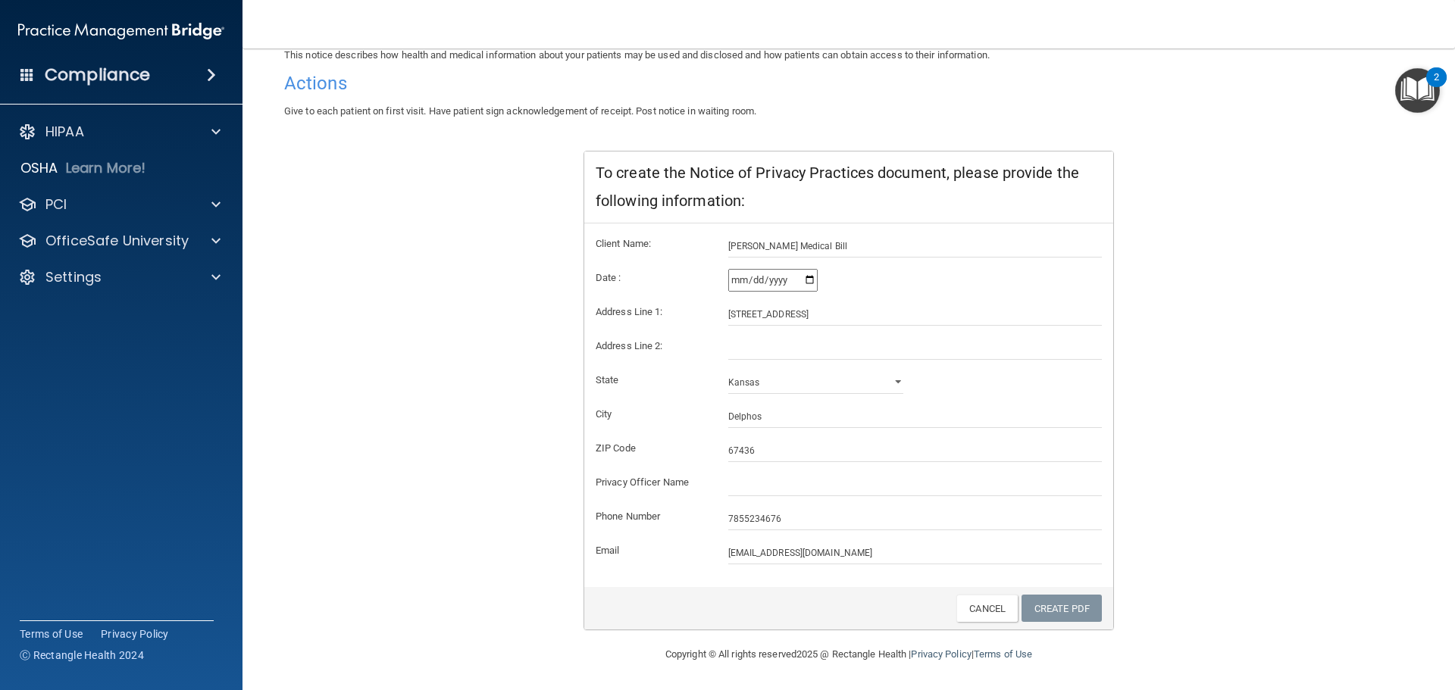
scroll to position [151, 0]
click at [819, 252] on input "[PERSON_NAME] Medical Bill" at bounding box center [915, 245] width 374 height 23
click at [1019, 380] on div "Alabama Alaska Arizona Arkansas California Colorado Connecticut Delaware Distri…" at bounding box center [915, 382] width 397 height 23
click at [1042, 611] on link "Create PDF" at bounding box center [1062, 608] width 80 height 28
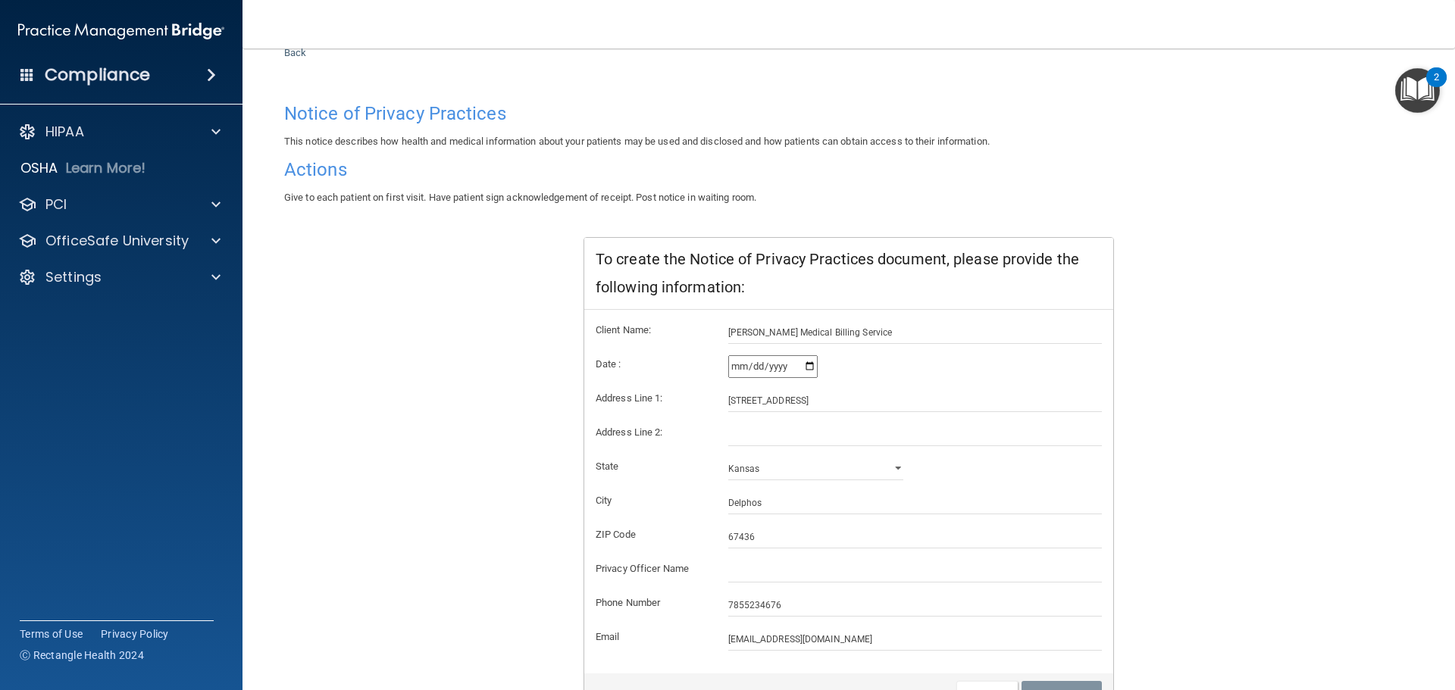
scroll to position [0, 0]
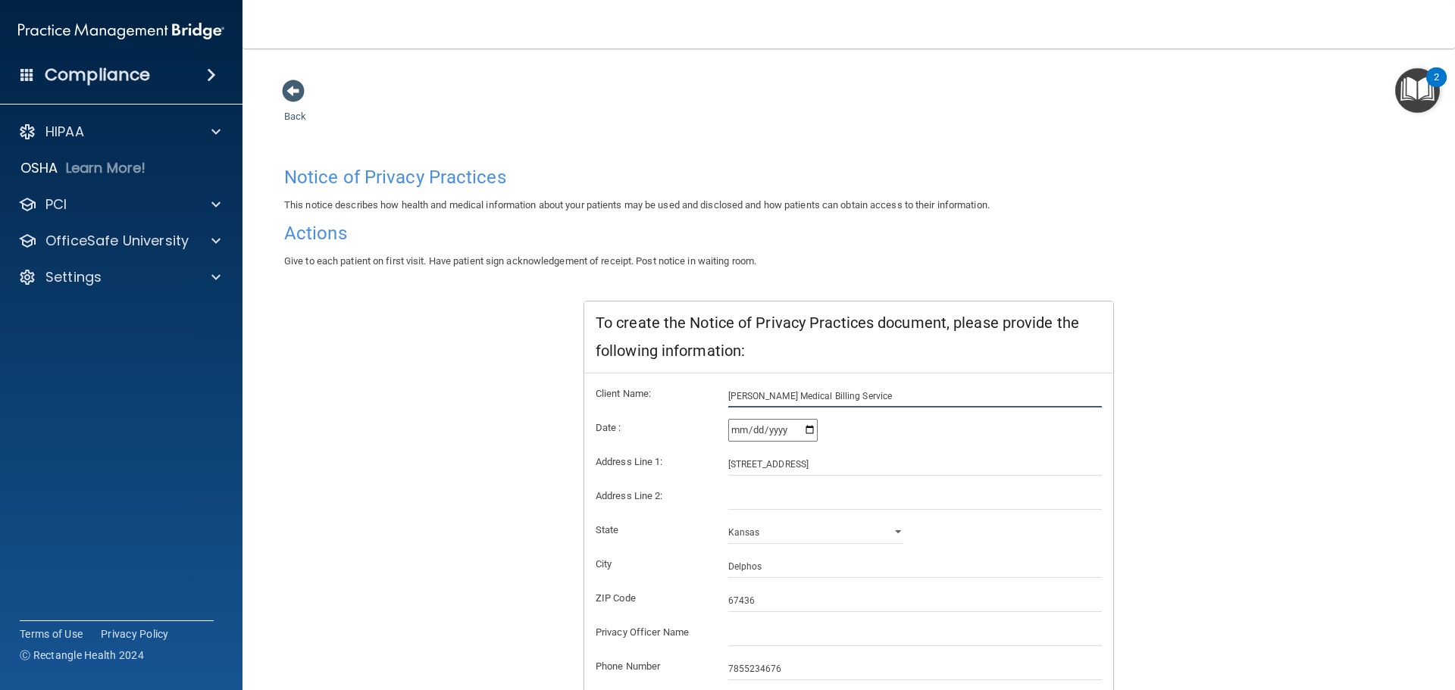
click at [871, 397] on input "DeLisa's Medical Billing Service" at bounding box center [915, 396] width 374 height 23
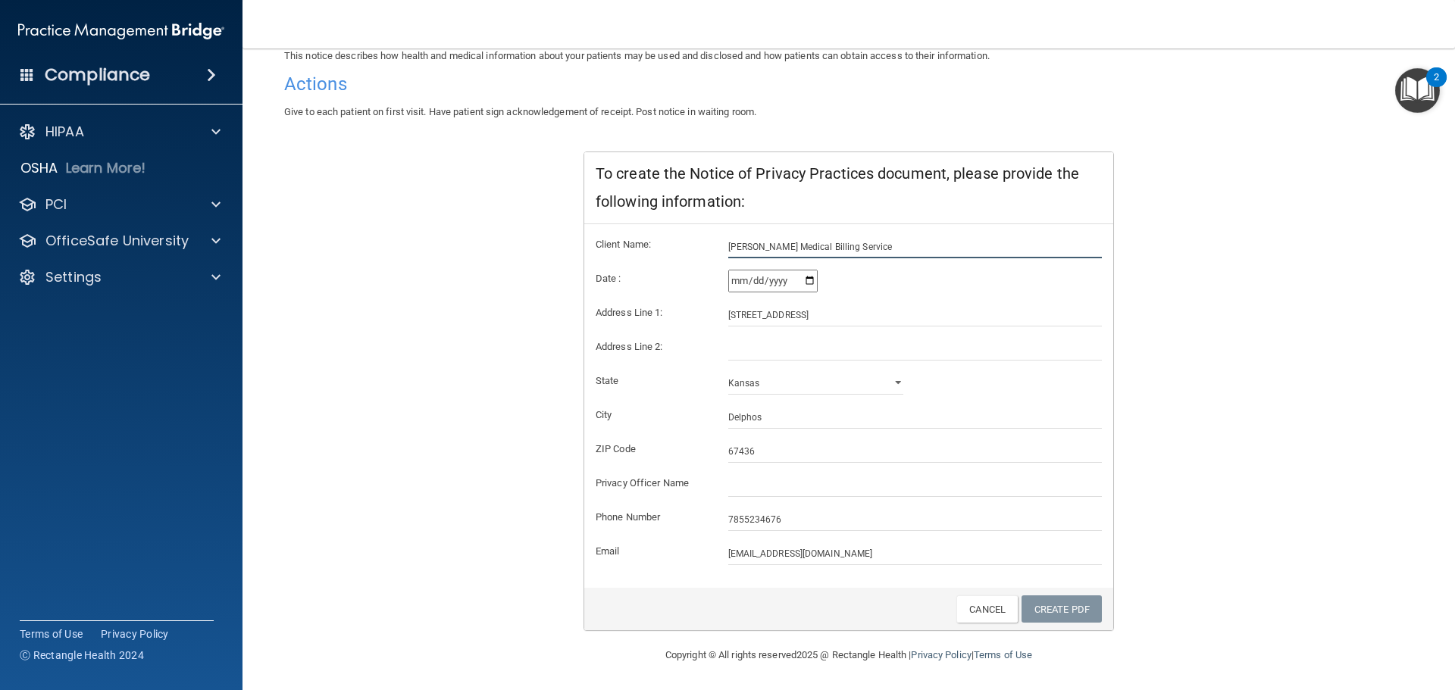
scroll to position [151, 0]
click at [1079, 611] on link "Create PDF" at bounding box center [1062, 608] width 80 height 28
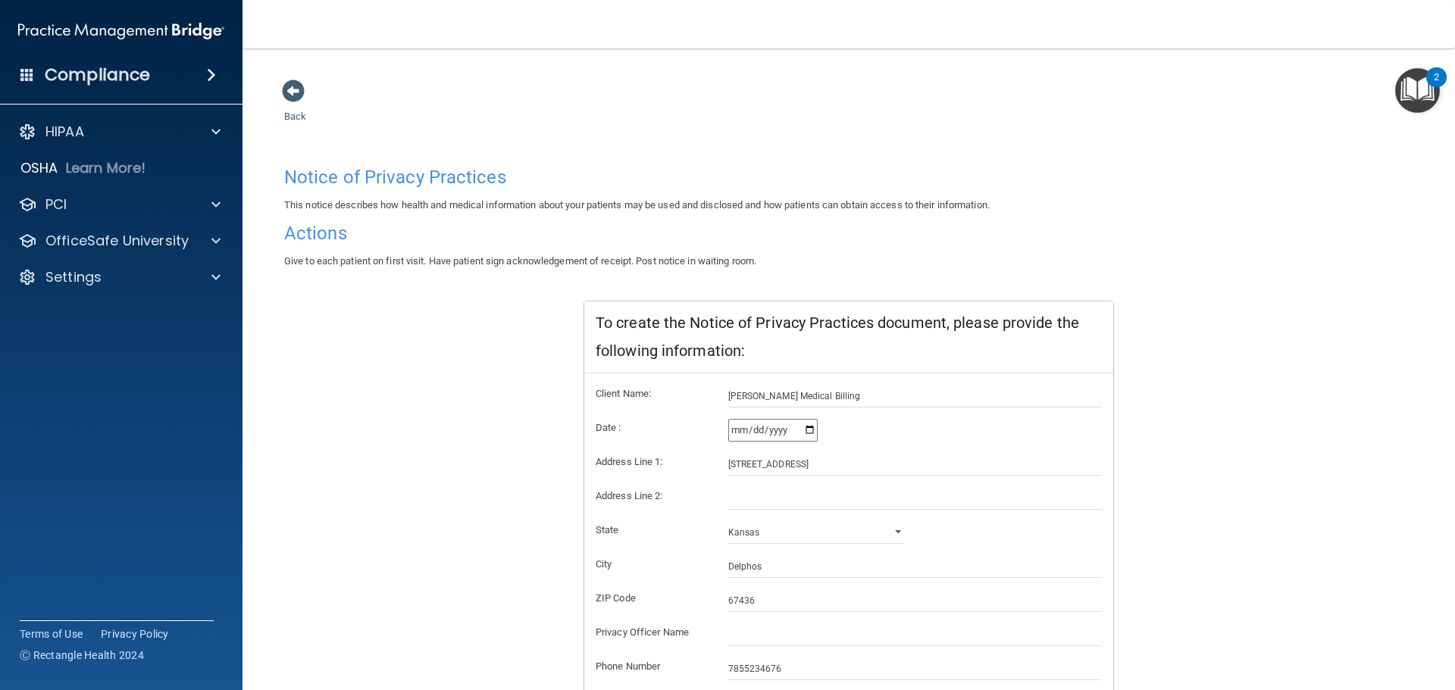
click at [280, 85] on div "Back Notice of Privacy Practices This notice describes how health and medical i…" at bounding box center [849, 437] width 1152 height 717
click at [297, 87] on span at bounding box center [293, 91] width 23 height 23
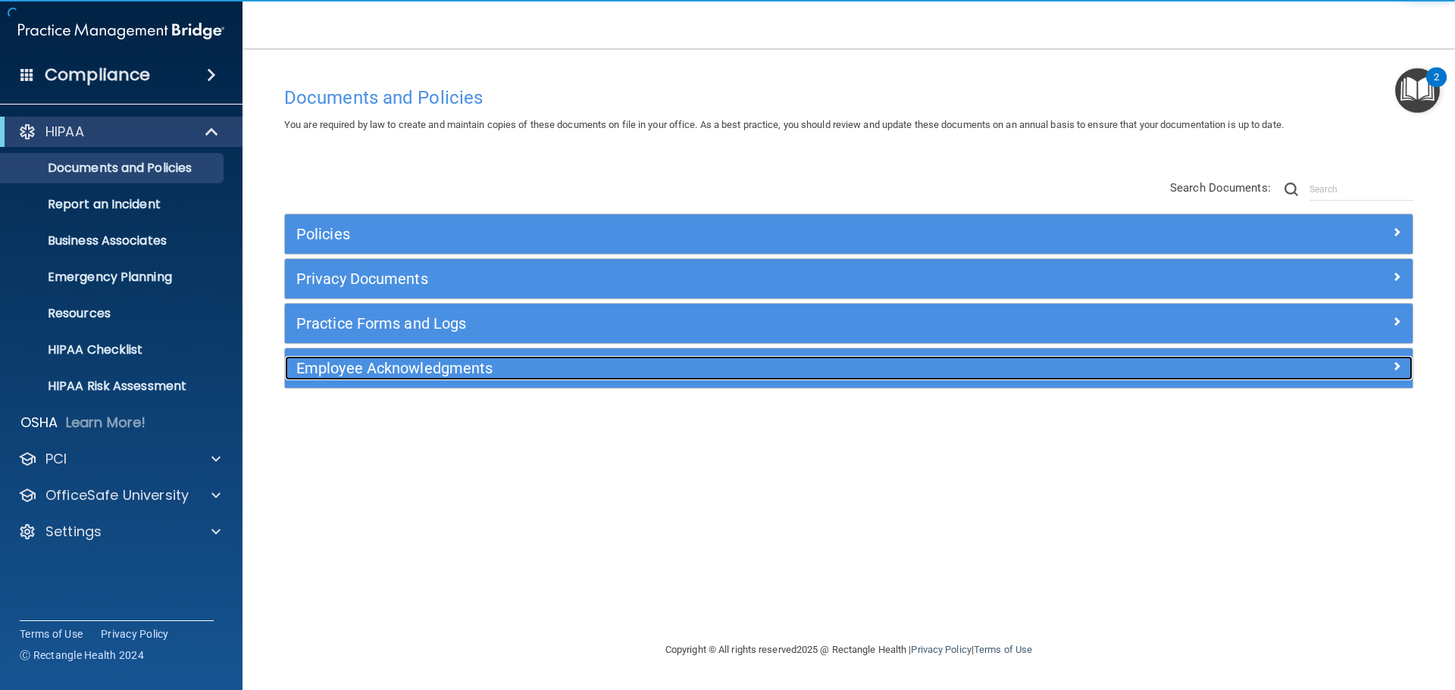
click at [345, 370] on h5 "Employee Acknowledgments" at bounding box center [707, 368] width 823 height 17
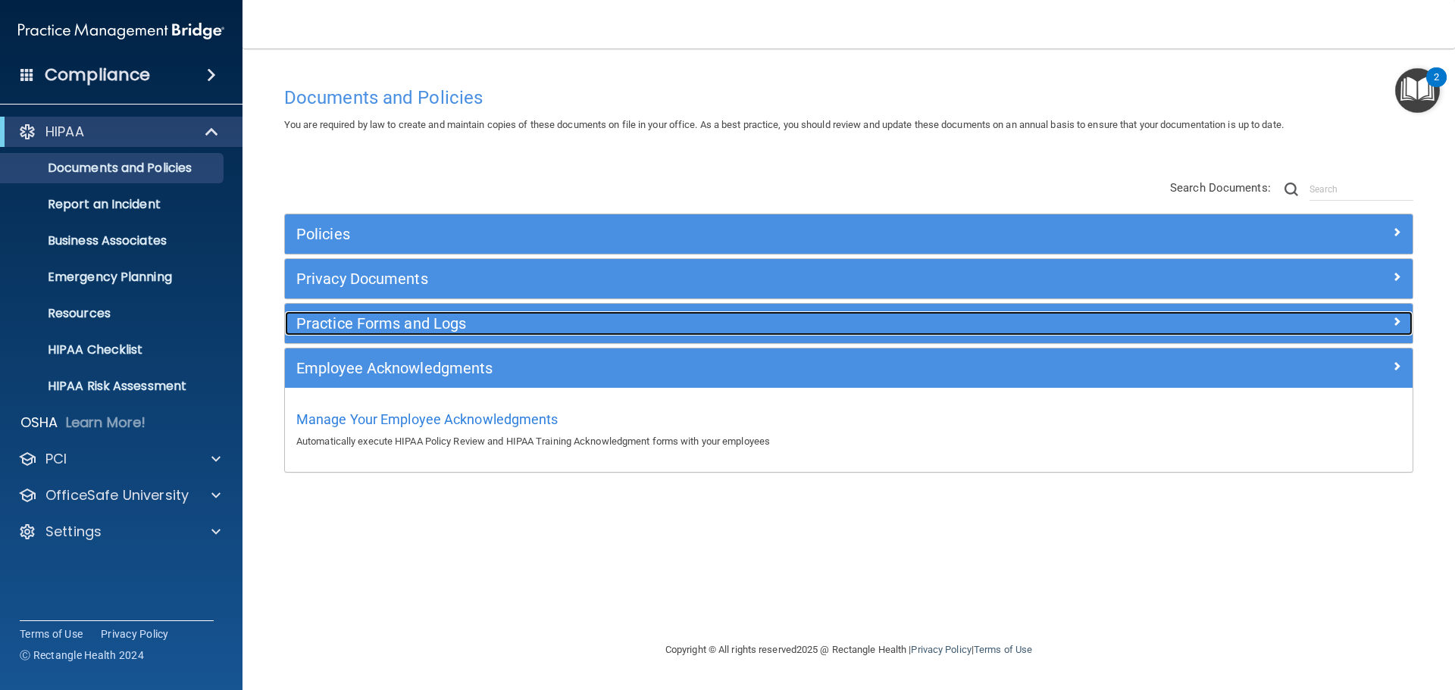
click at [349, 327] on h5 "Practice Forms and Logs" at bounding box center [707, 323] width 823 height 17
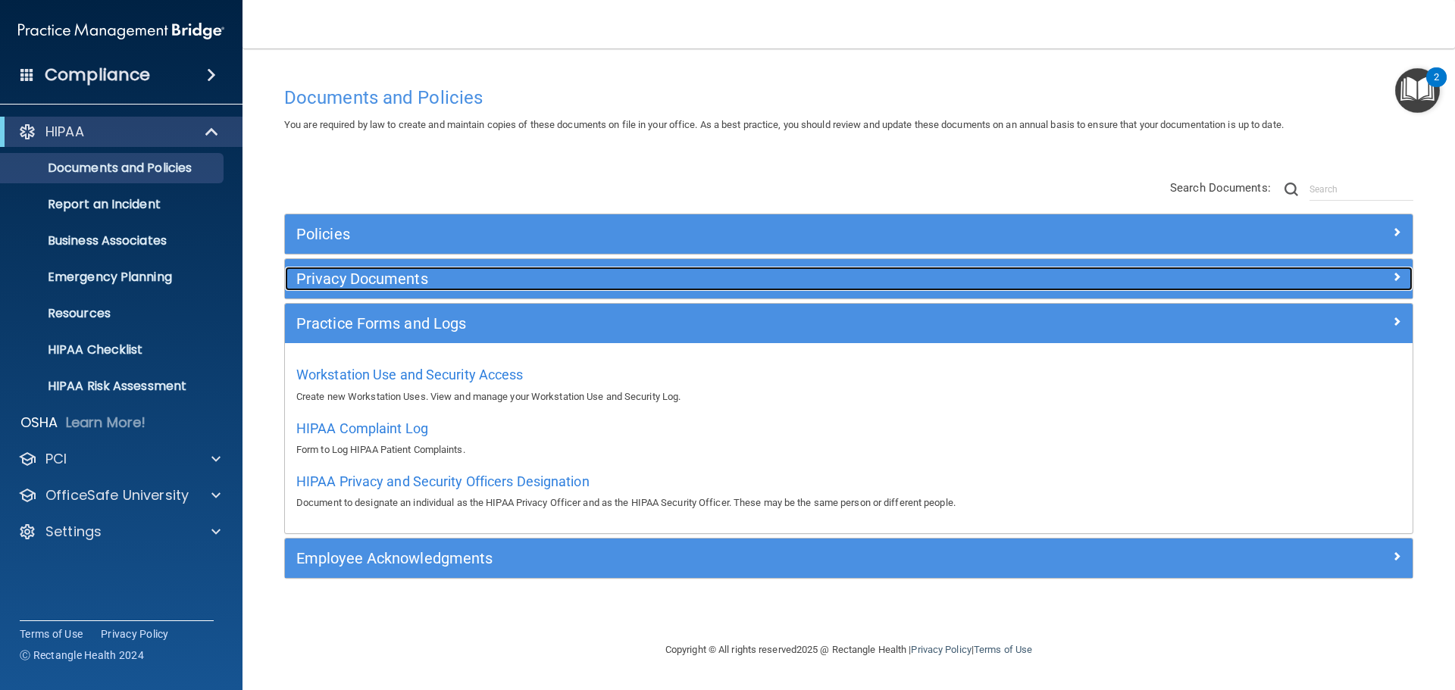
click at [337, 280] on h5 "Privacy Documents" at bounding box center [707, 279] width 823 height 17
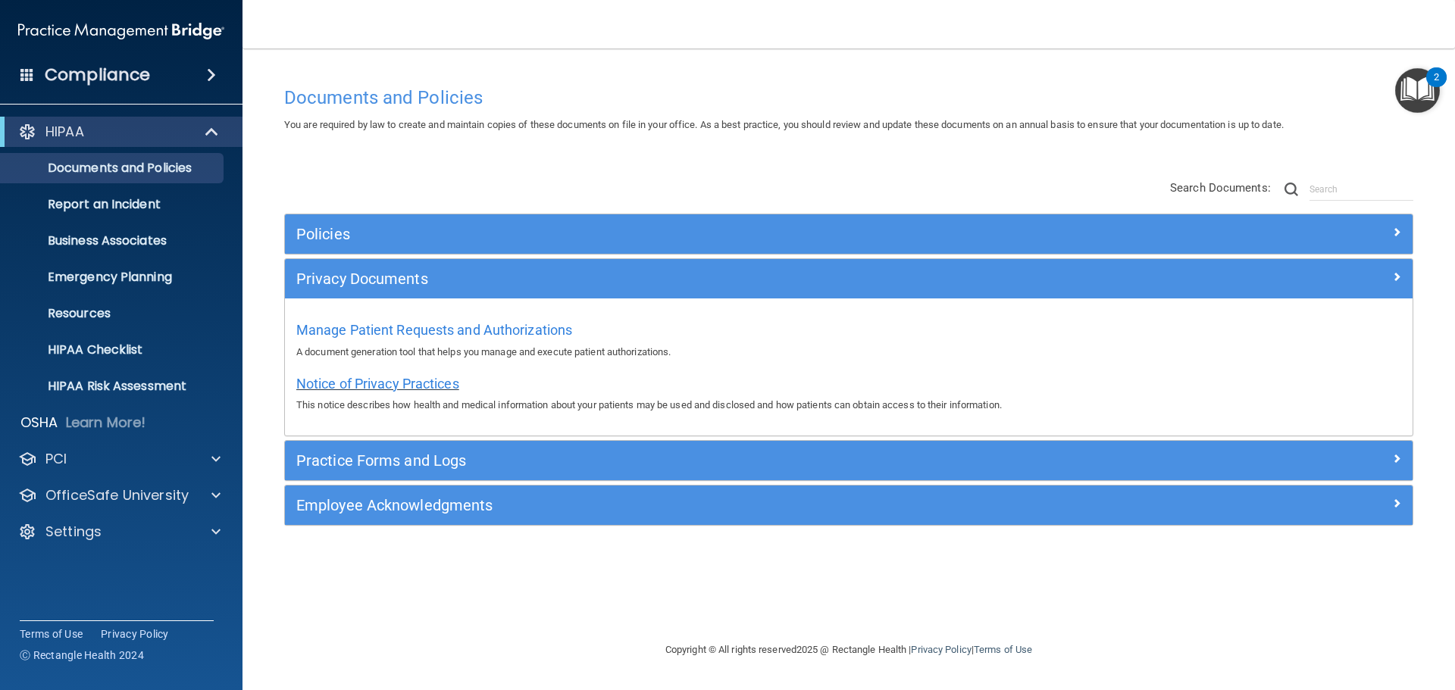
click at [362, 387] on span "Notice of Privacy Practices" at bounding box center [377, 384] width 163 height 16
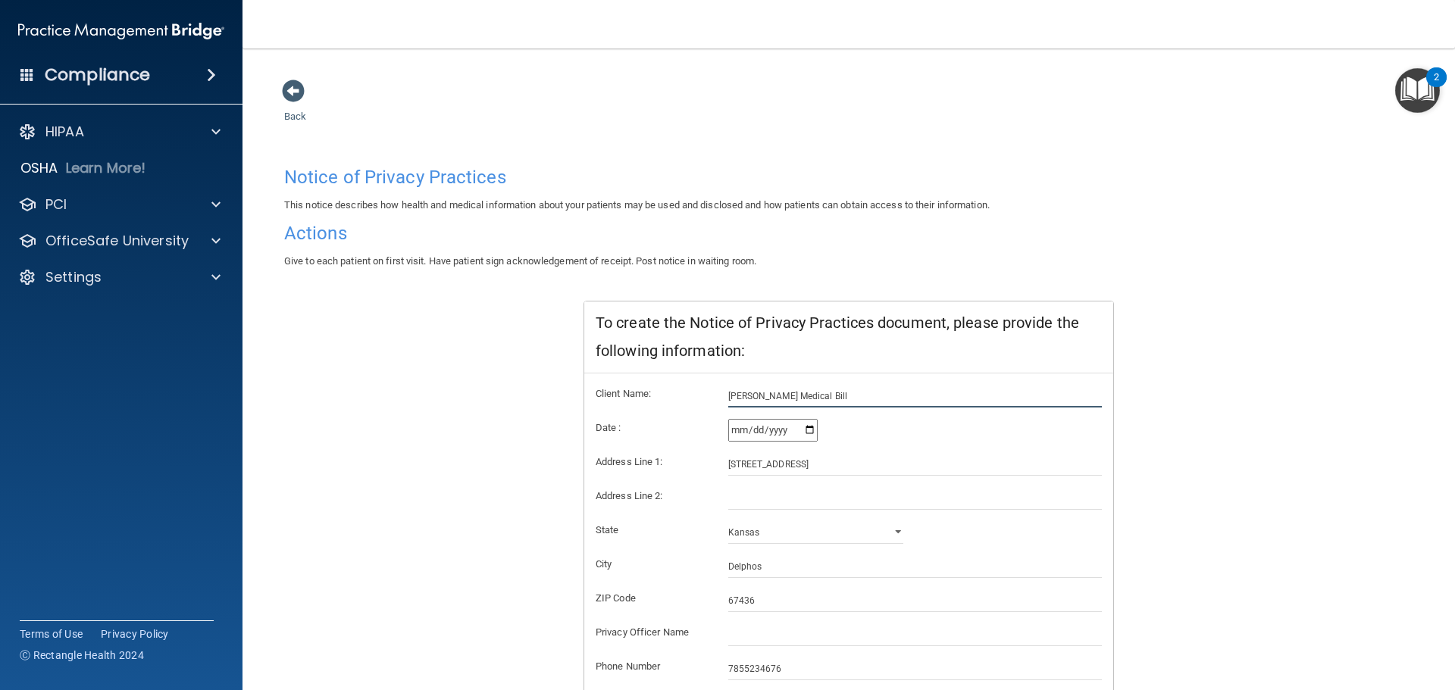
drag, startPoint x: 830, startPoint y: 392, endPoint x: 515, endPoint y: 388, distance: 315.3
click at [515, 388] on div "Notice of Privacy Practices This notice describes how health and medical inform…" at bounding box center [848, 470] width 1129 height 622
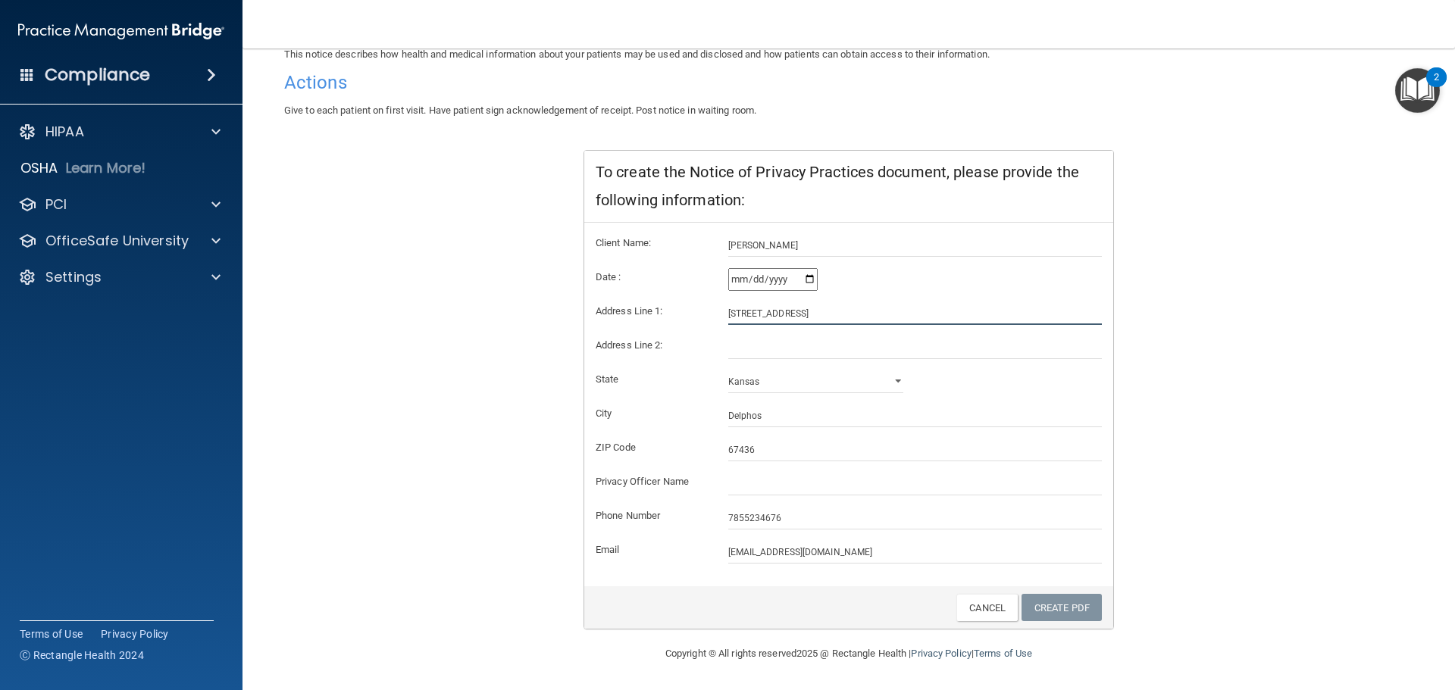
click at [784, 315] on input "118 West 2nd Street" at bounding box center [915, 313] width 374 height 23
click at [793, 478] on input "text" at bounding box center [915, 484] width 374 height 23
click at [1069, 605] on link "Create PDF" at bounding box center [1062, 608] width 80 height 28
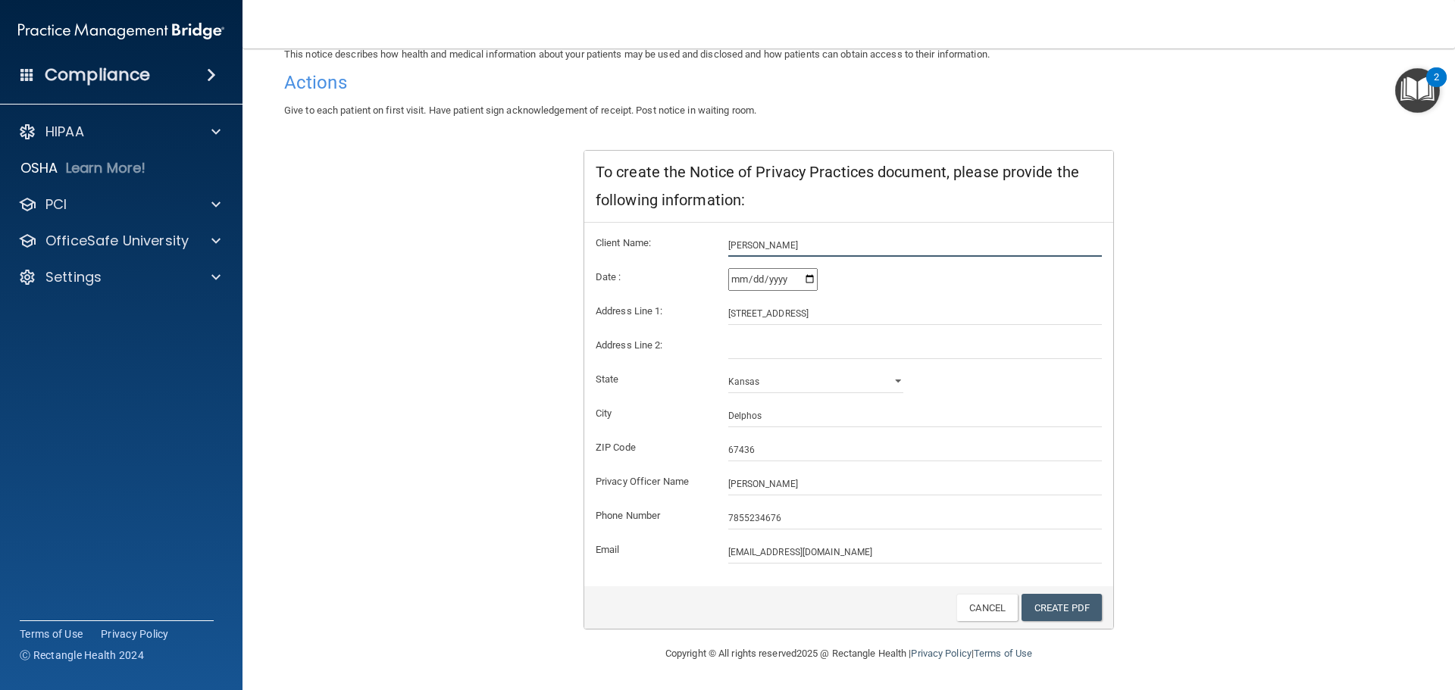
click at [756, 248] on input "Erin" at bounding box center [915, 245] width 374 height 23
drag, startPoint x: 769, startPoint y: 250, endPoint x: 564, endPoint y: 239, distance: 205.0
click at [572, 243] on div "To create the Notice of Privacy Practices document, please provide the followin…" at bounding box center [848, 390] width 553 height 481
drag, startPoint x: 1058, startPoint y: 592, endPoint x: 1062, endPoint y: 600, distance: 8.5
click at [1058, 592] on div "Create PDF Cancel" at bounding box center [848, 608] width 529 height 43
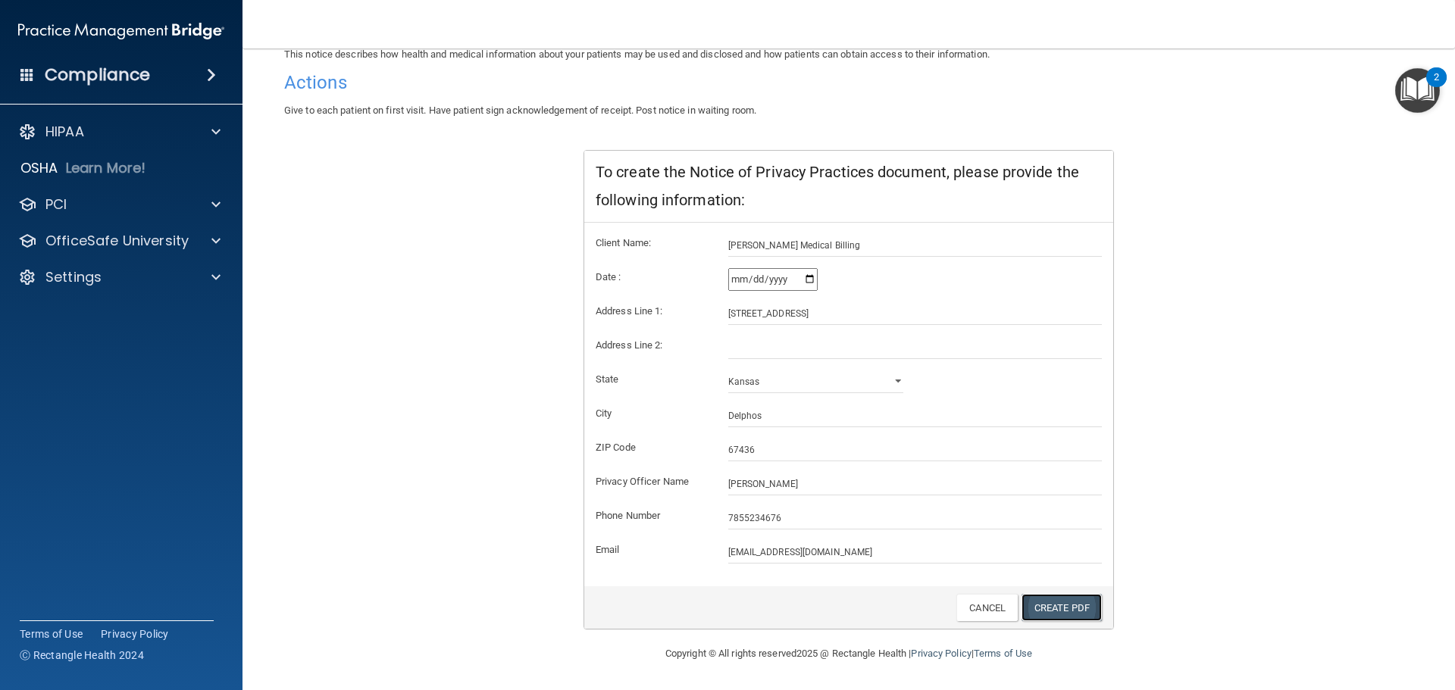
click at [1067, 621] on link "Create PDF" at bounding box center [1062, 608] width 80 height 28
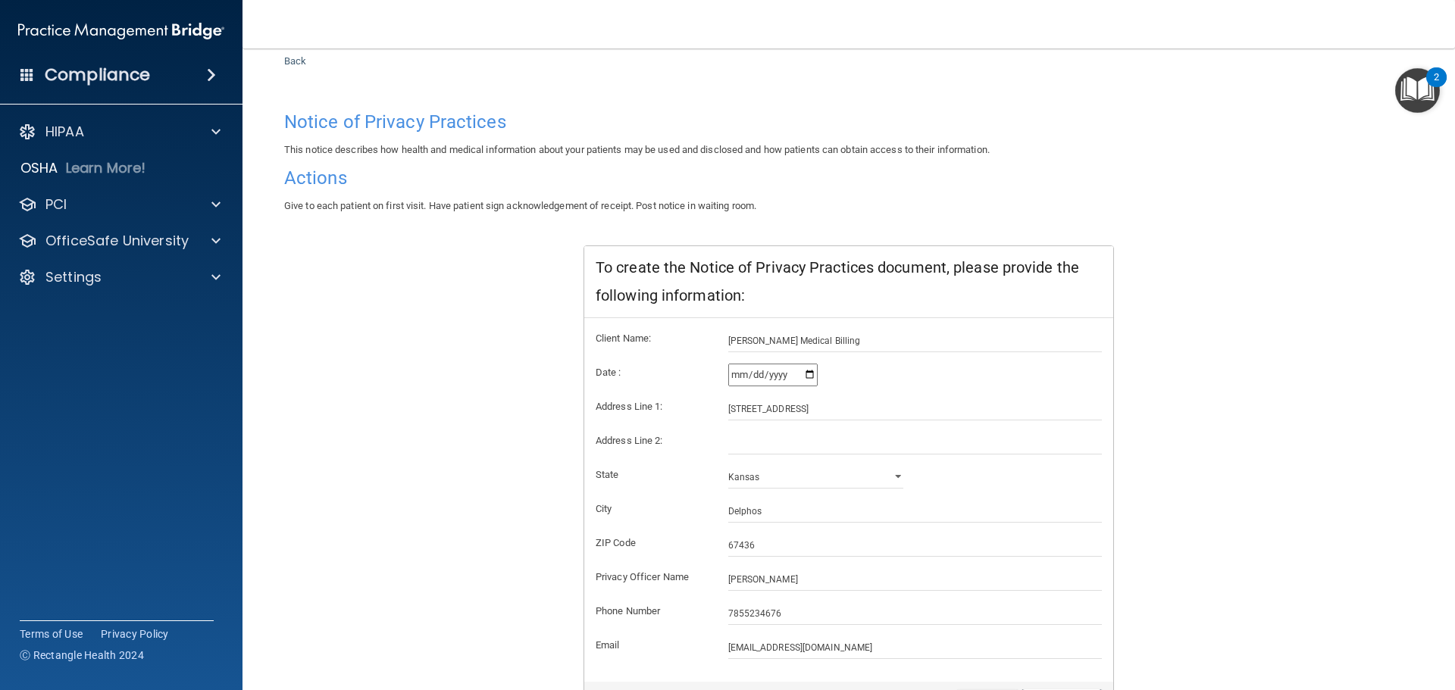
scroll to position [0, 0]
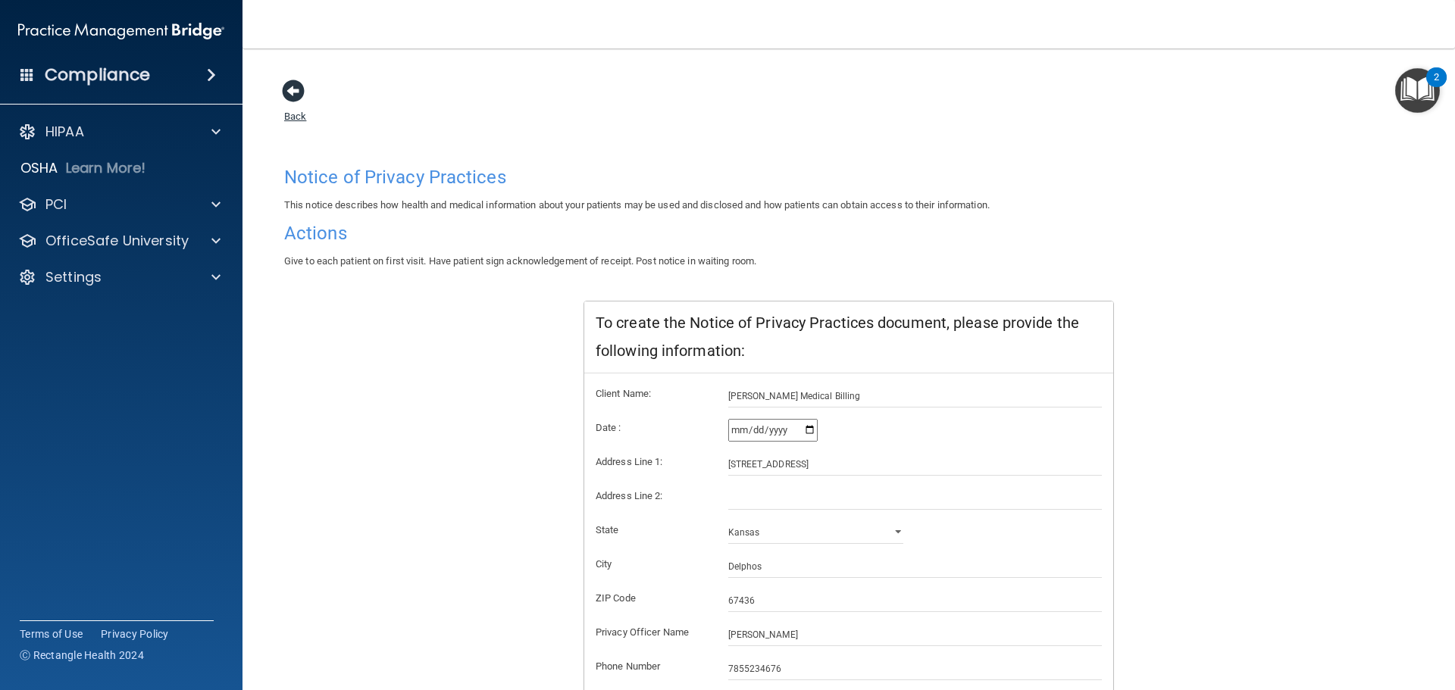
click at [289, 96] on span at bounding box center [293, 91] width 23 height 23
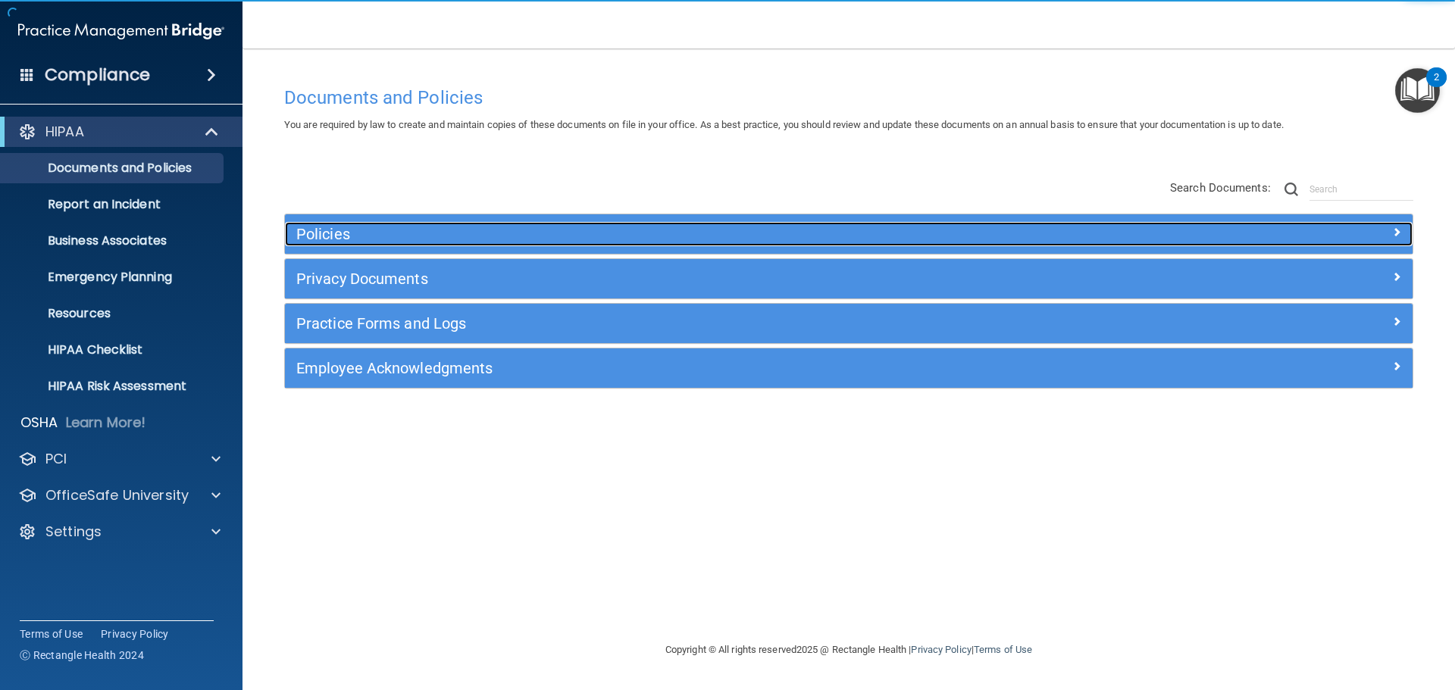
click at [347, 231] on h5 "Policies" at bounding box center [707, 234] width 823 height 17
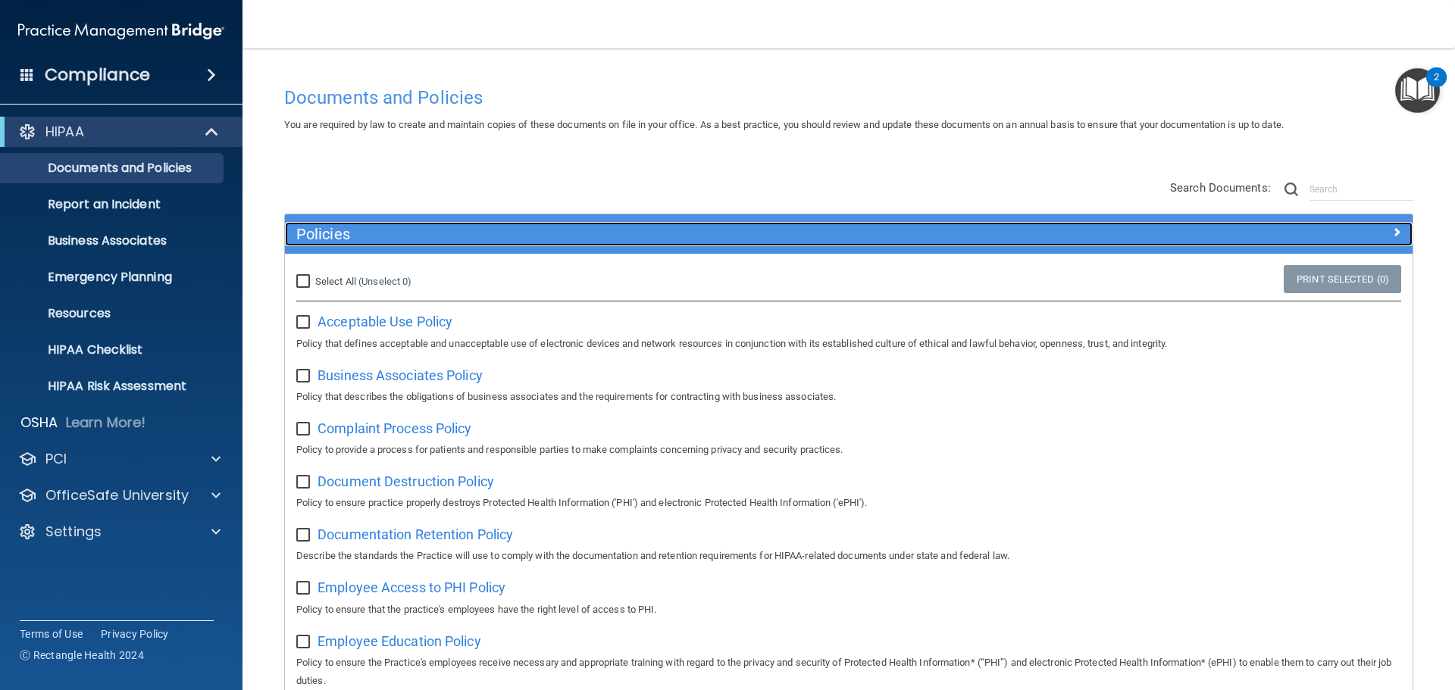
click at [307, 226] on h5 "Policies" at bounding box center [707, 234] width 823 height 17
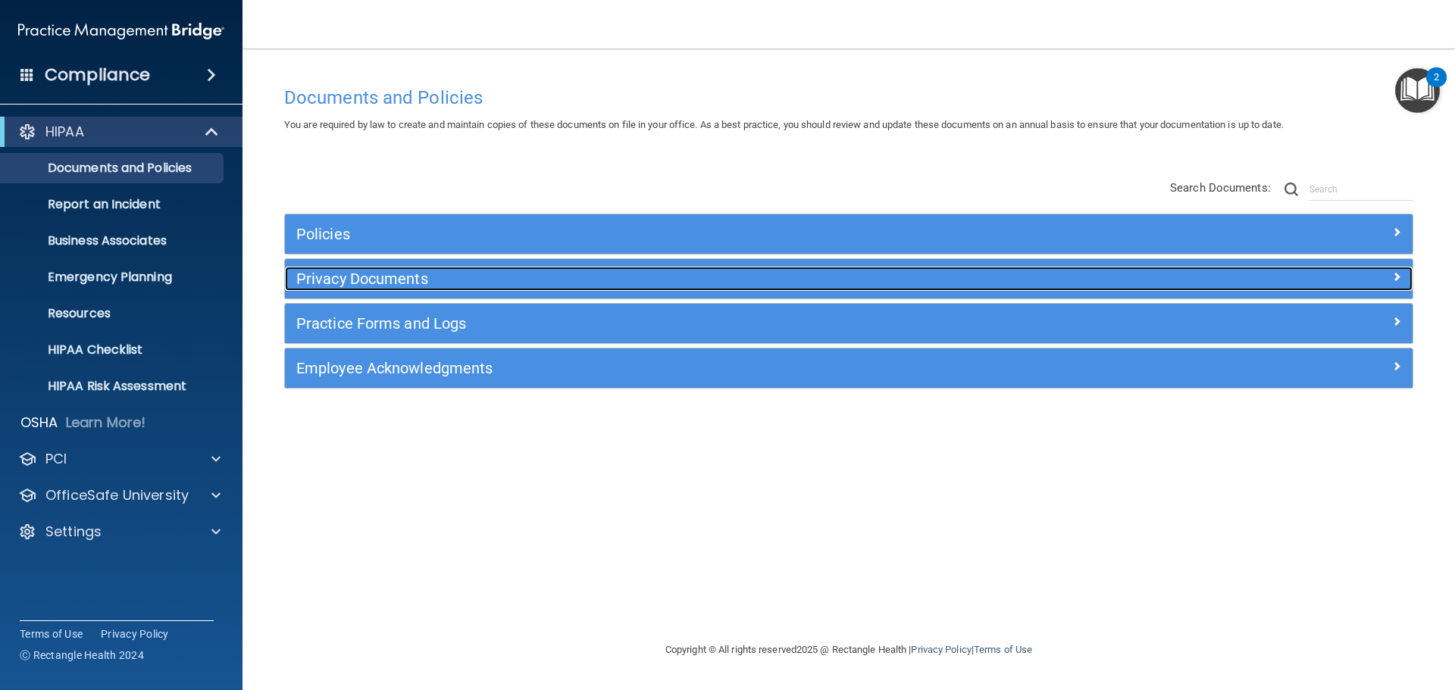
click at [332, 285] on h5 "Privacy Documents" at bounding box center [707, 279] width 823 height 17
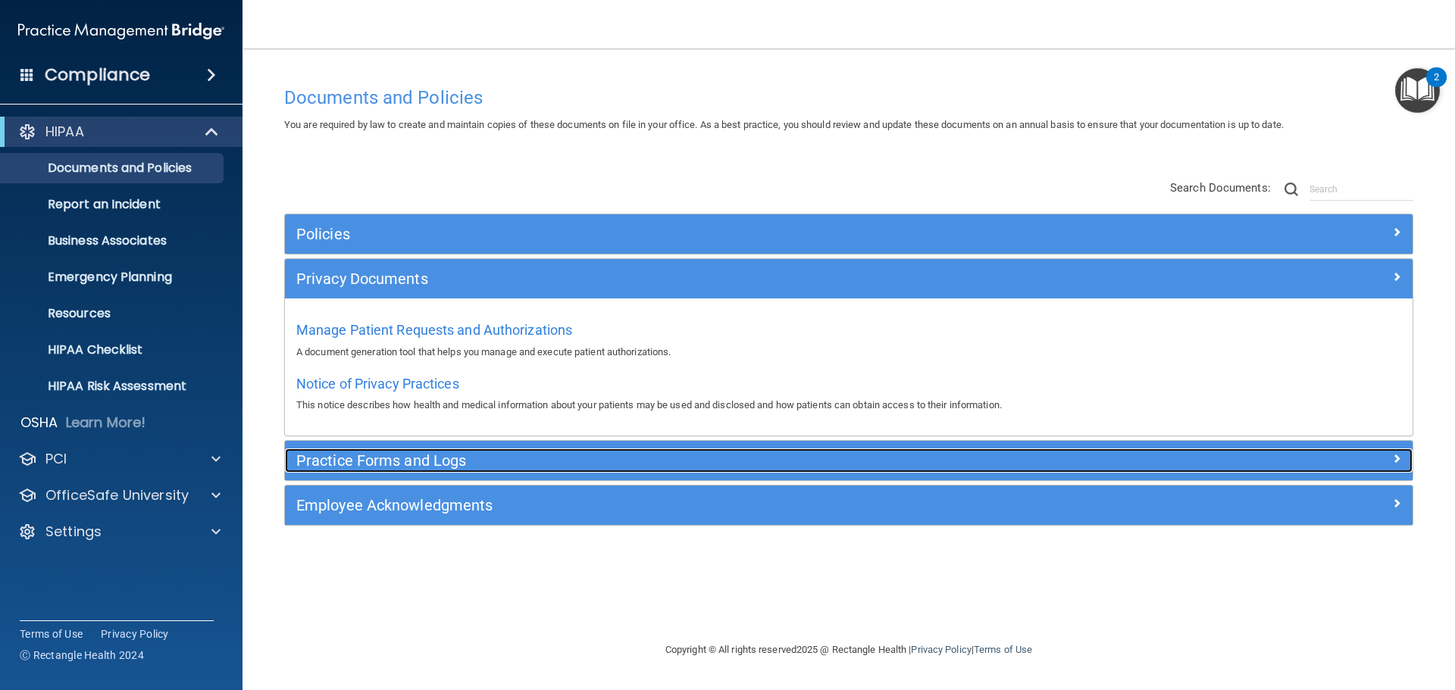
click at [384, 456] on h5 "Practice Forms and Logs" at bounding box center [707, 461] width 823 height 17
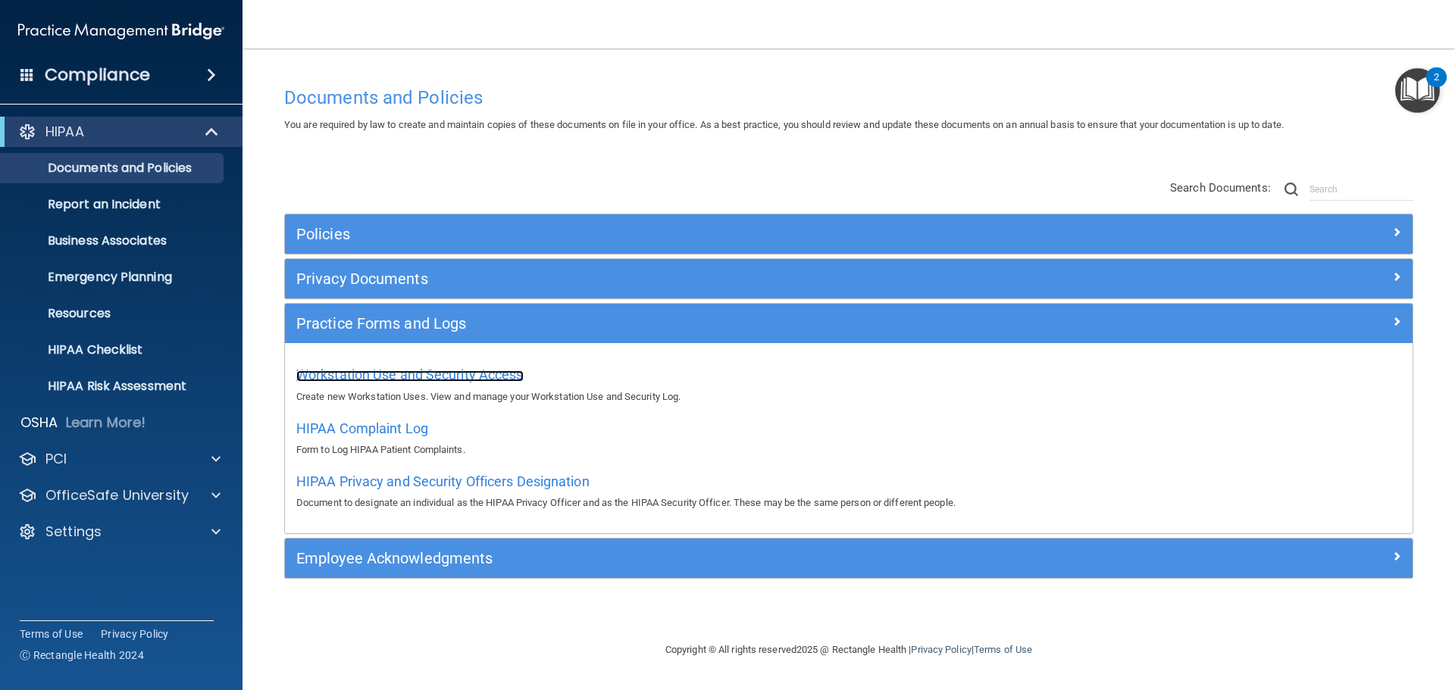
click at [409, 375] on span "Workstation Use and Security Access" at bounding box center [409, 375] width 227 height 16
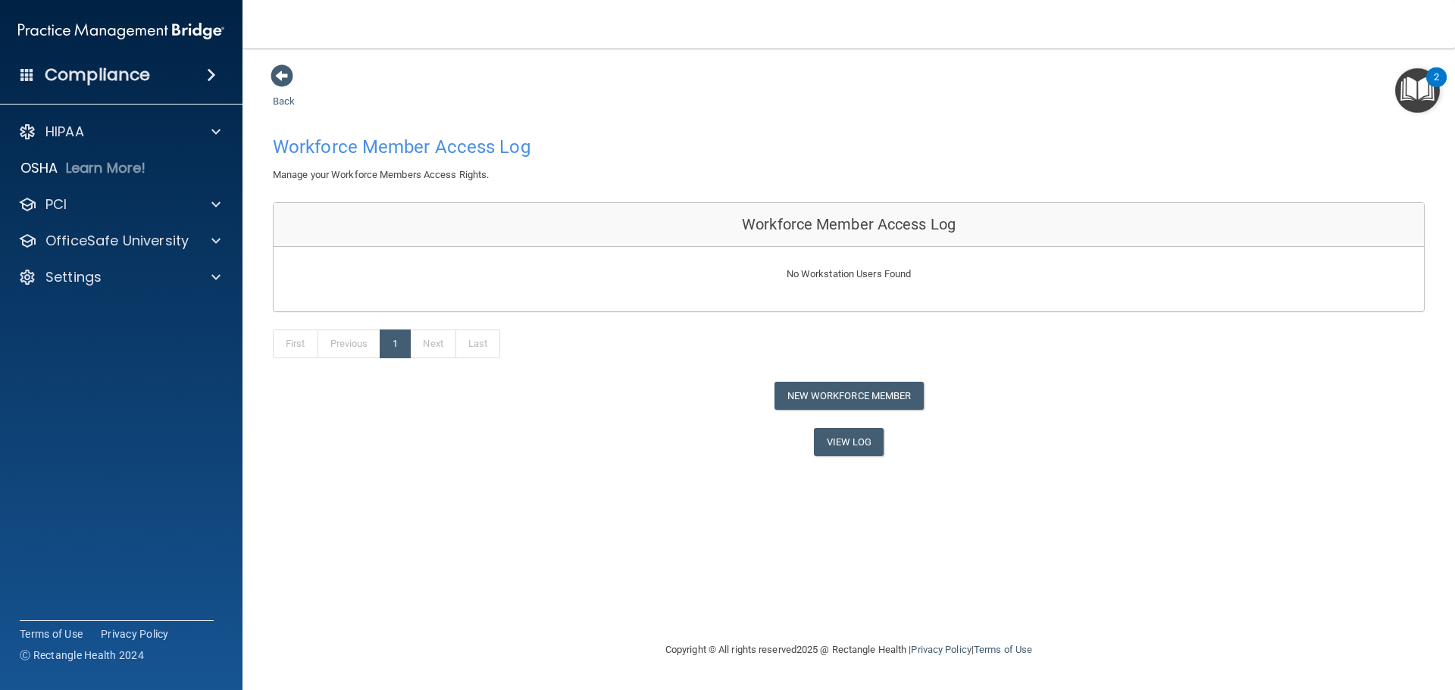
click at [289, 92] on div "Back Workforce Member Access Log Manage your Workforce Members Access Rights. W…" at bounding box center [849, 260] width 1152 height 393
click at [281, 79] on span at bounding box center [282, 75] width 23 height 23
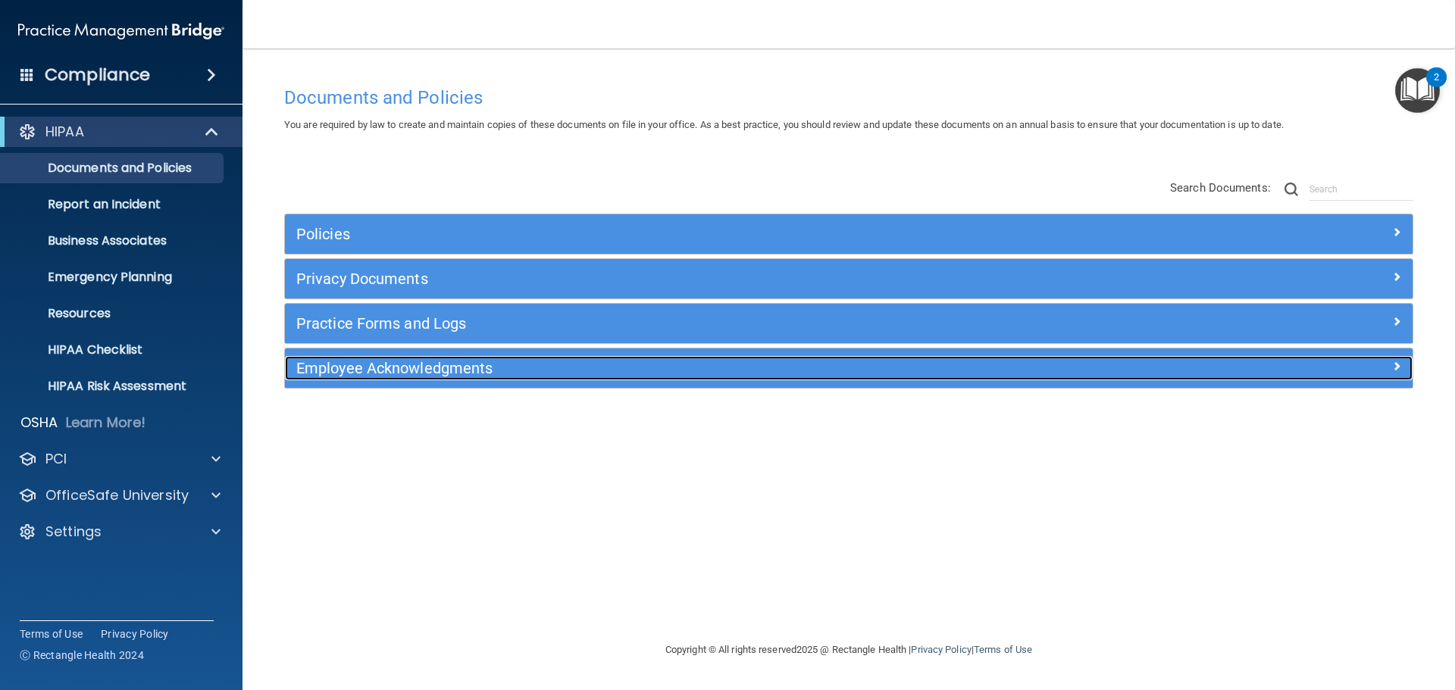
click at [352, 368] on h5 "Employee Acknowledgments" at bounding box center [707, 368] width 823 height 17
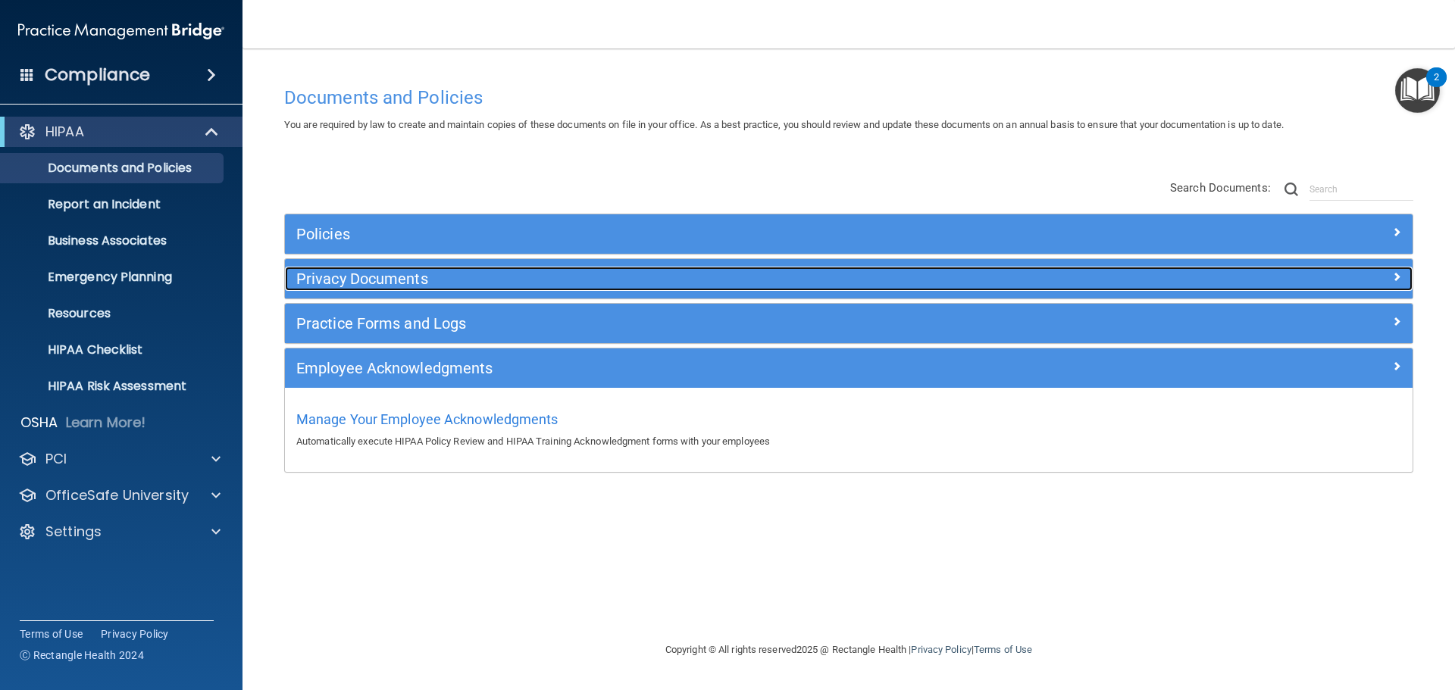
click at [342, 275] on h5 "Privacy Documents" at bounding box center [707, 279] width 823 height 17
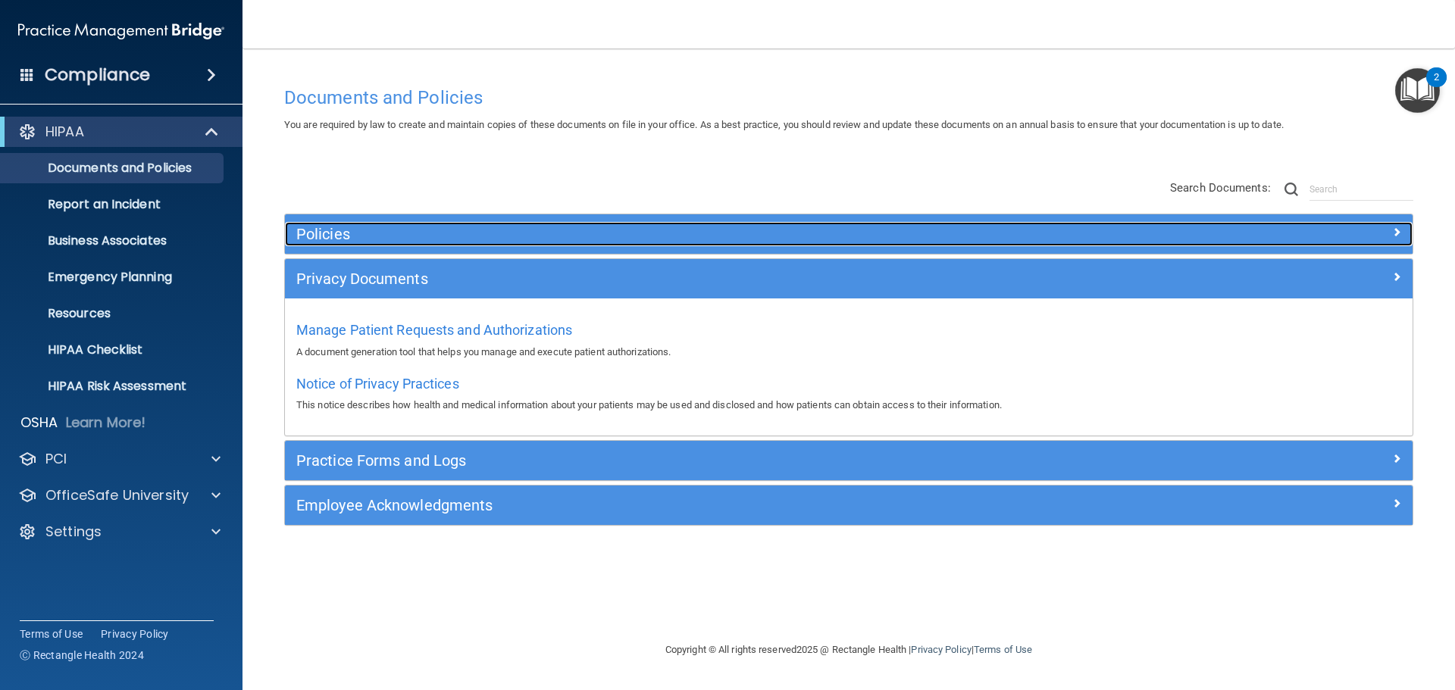
click at [333, 236] on h5 "Policies" at bounding box center [707, 234] width 823 height 17
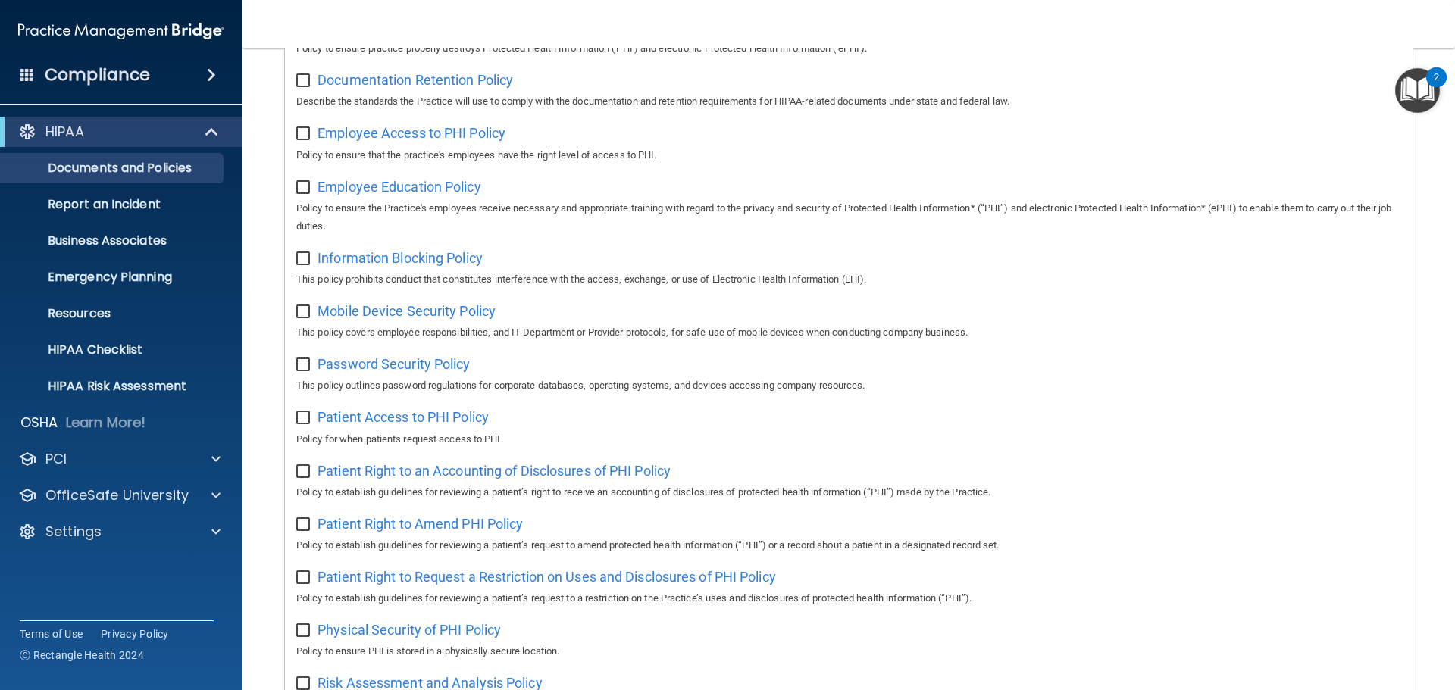
scroll to position [379, 0]
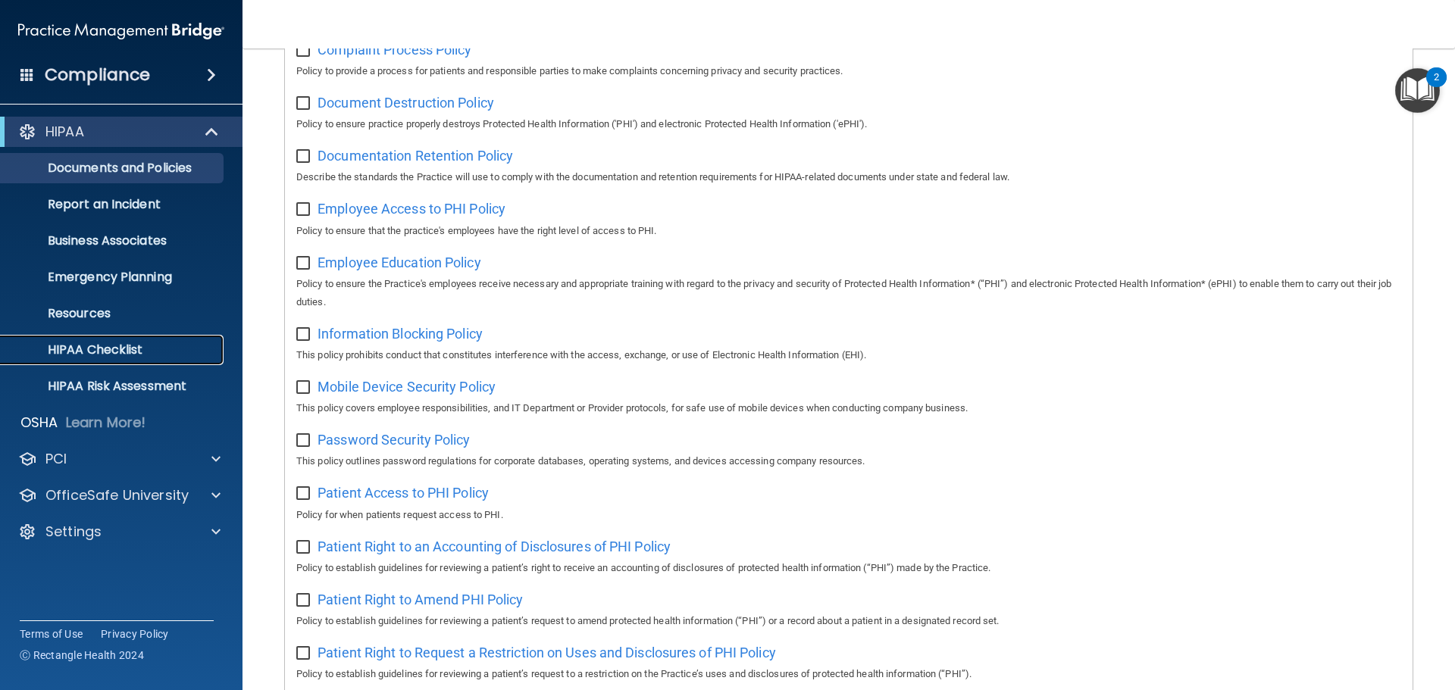
click at [89, 346] on p "HIPAA Checklist" at bounding box center [113, 350] width 207 height 15
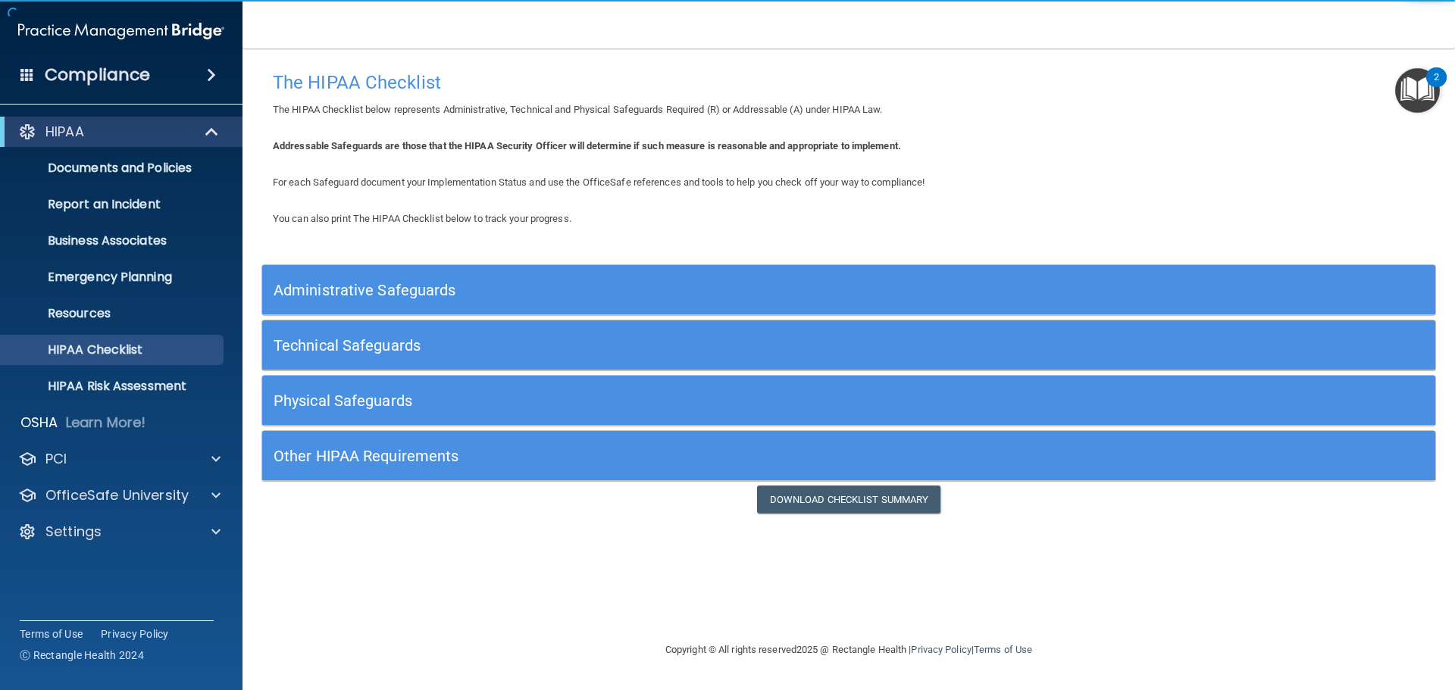
click at [368, 284] on h5 "Administrative Safeguards" at bounding box center [702, 290] width 857 height 17
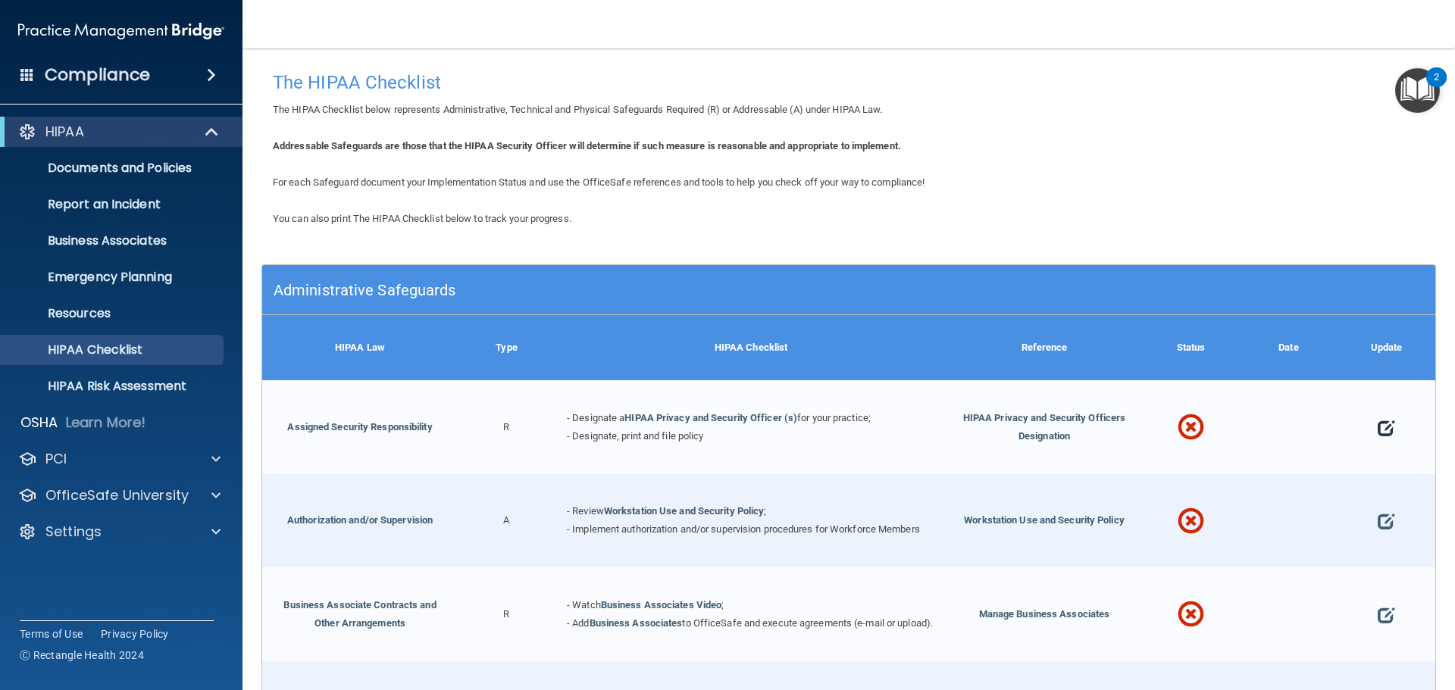
click at [1379, 427] on span at bounding box center [1386, 428] width 17 height 47
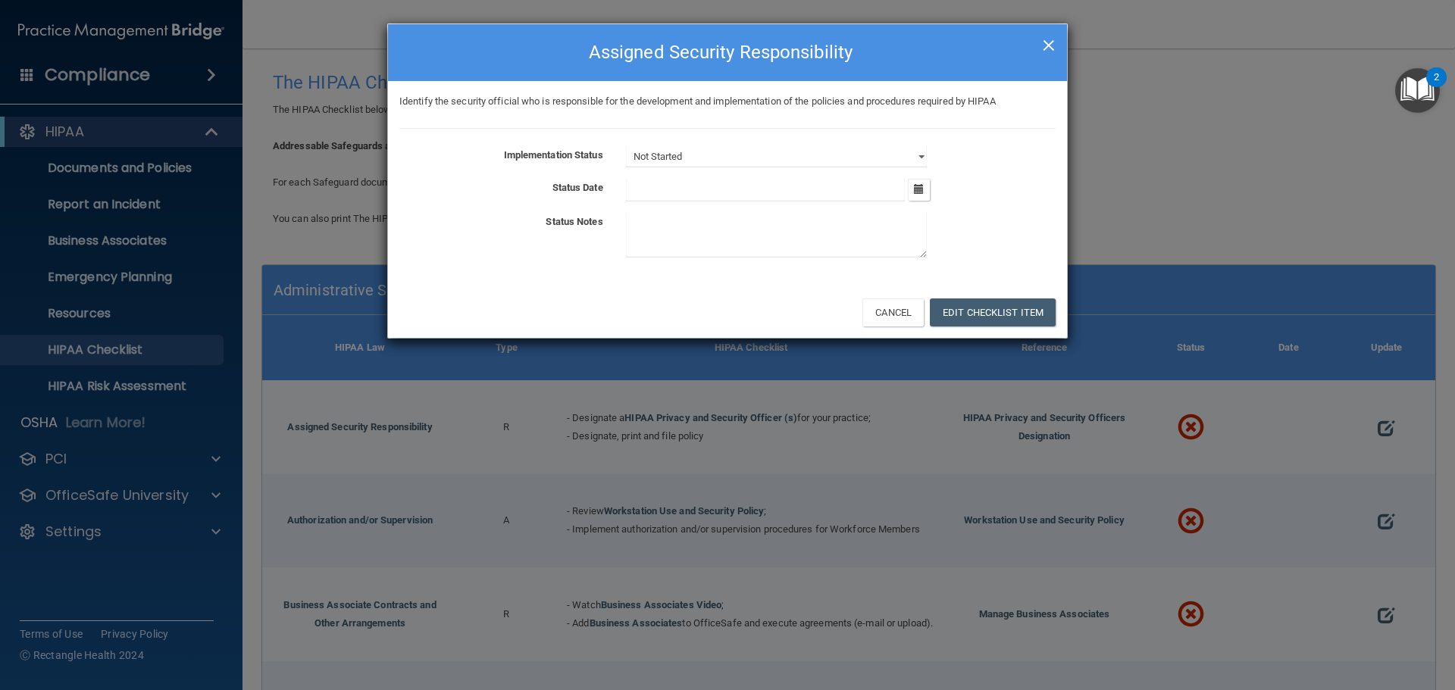
click at [1047, 43] on span "×" at bounding box center [1049, 43] width 14 height 30
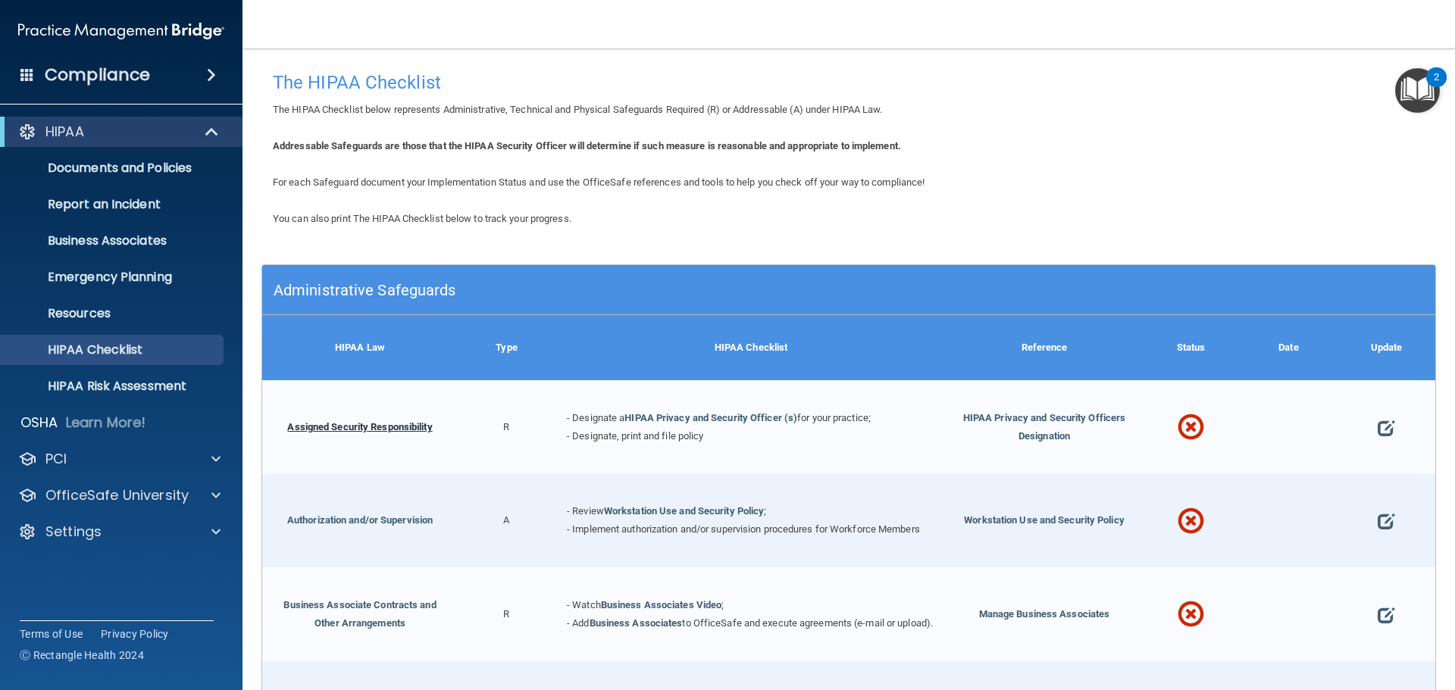
click at [399, 431] on link "Assigned Security Responsibility" at bounding box center [359, 426] width 145 height 11
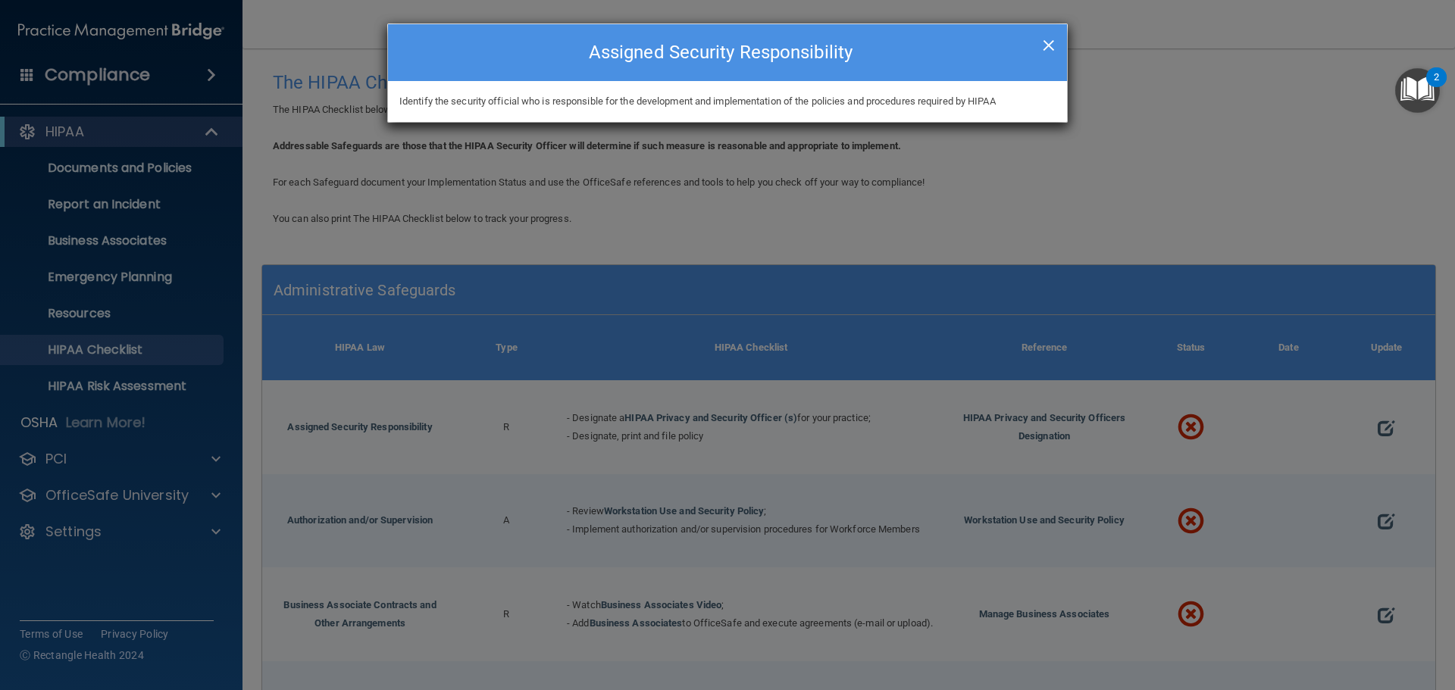
click at [1044, 42] on span "×" at bounding box center [1049, 43] width 14 height 30
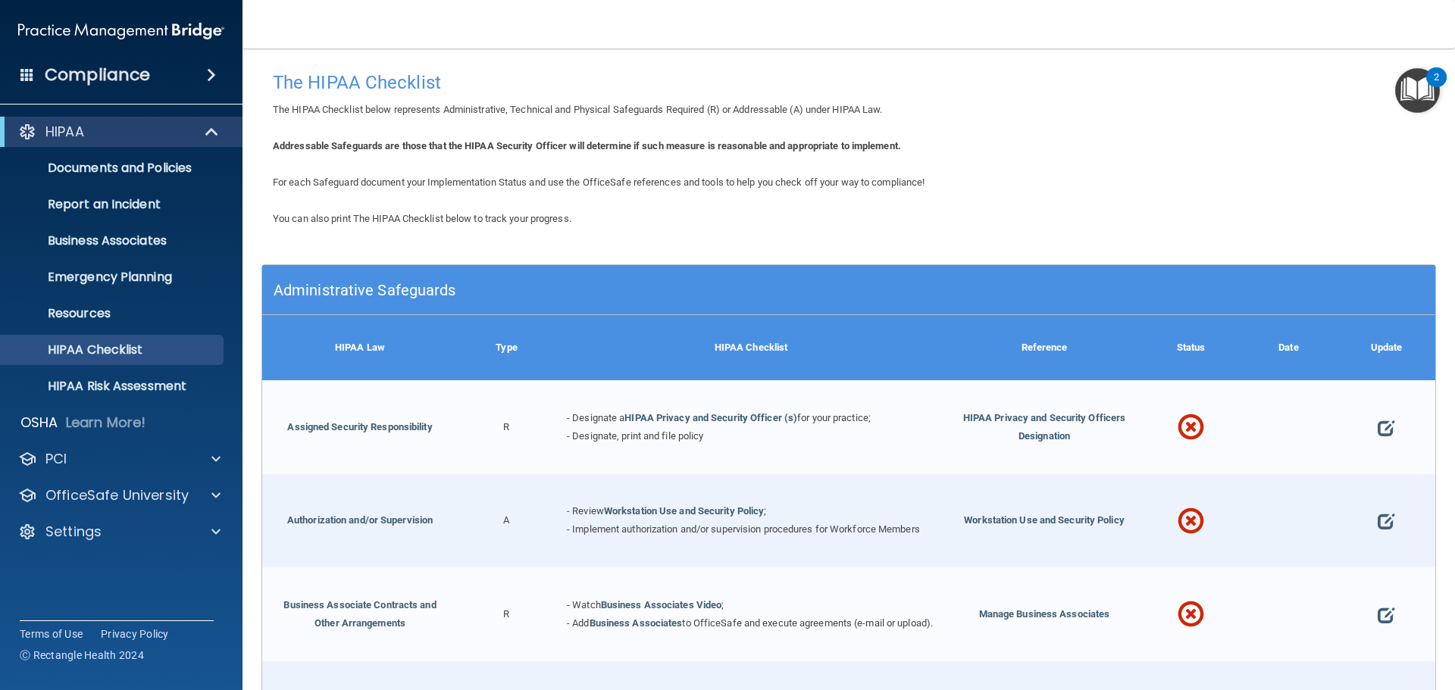
drag, startPoint x: 580, startPoint y: 411, endPoint x: 881, endPoint y: 436, distance: 301.9
click at [881, 436] on div "- Designate a HIPAA Privacy and Security Officer (s) for your practice; - Desig…" at bounding box center [751, 427] width 391 height 94
click at [809, 441] on div "- Designate a HIPAA Privacy and Security Officer (s) for your practice; - Desig…" at bounding box center [751, 427] width 391 height 94
click at [720, 415] on link "HIPAA Privacy and Security Officer (s)" at bounding box center [711, 417] width 173 height 11
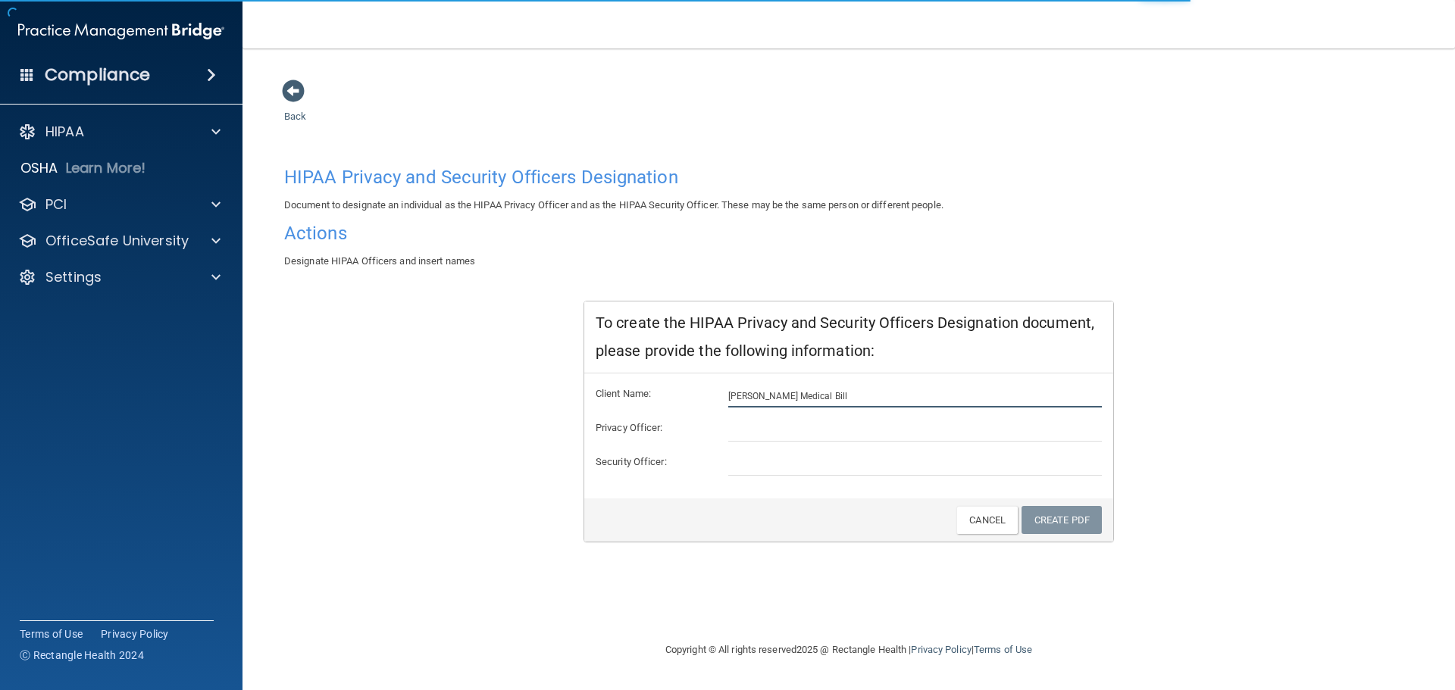
click at [797, 399] on input "[PERSON_NAME] Medical Bill" at bounding box center [915, 396] width 374 height 23
click at [829, 397] on input "[PERSON_NAME] Medical Bill" at bounding box center [915, 396] width 374 height 23
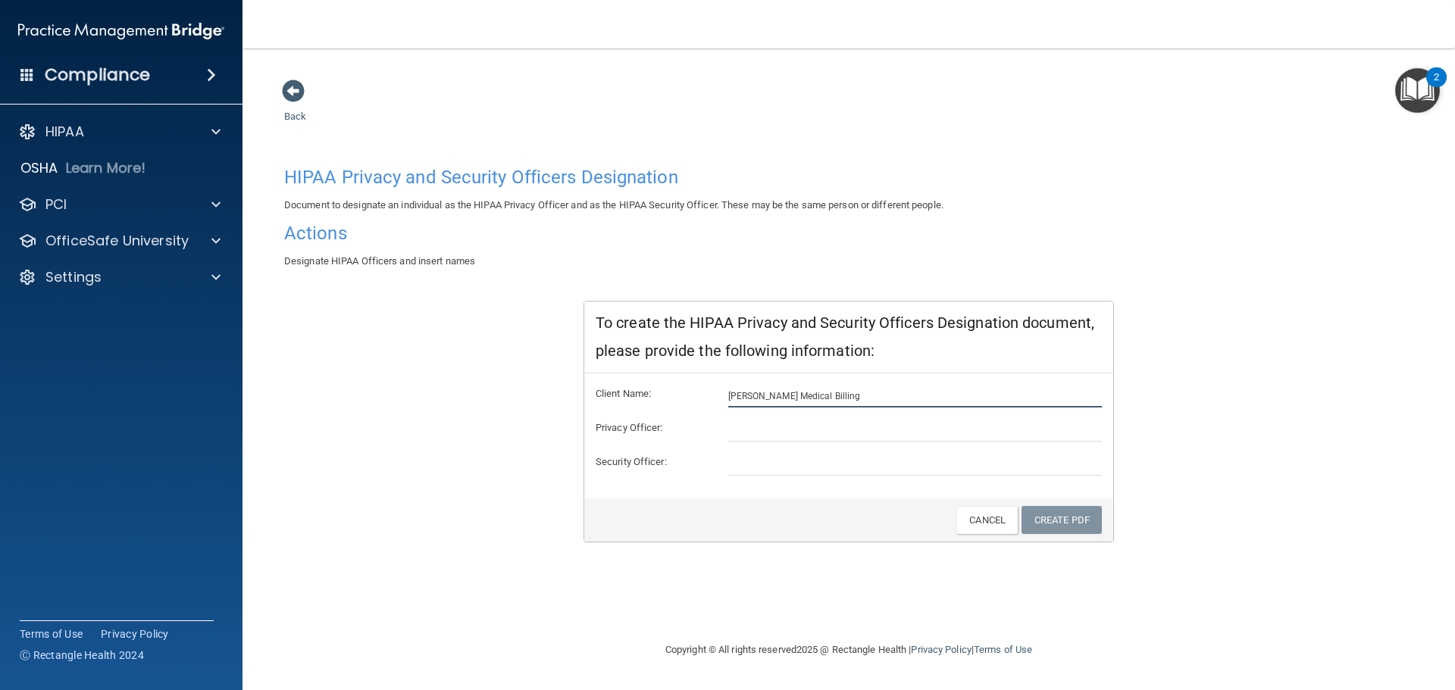
type input "[PERSON_NAME] Medical Billing"
type input "[PERSON_NAME]"
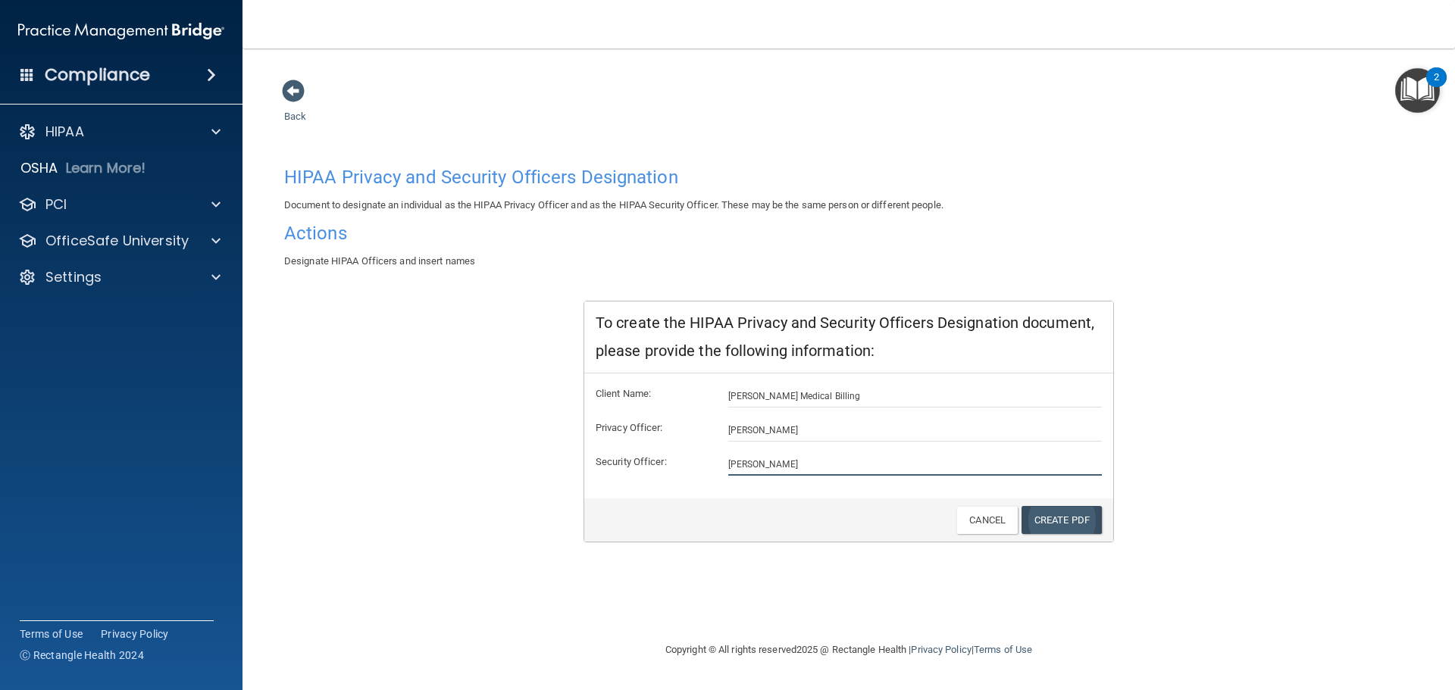
type input "[PERSON_NAME]"
click at [1071, 515] on link "Create PDF" at bounding box center [1062, 520] width 80 height 28
click at [308, 224] on h4 "Actions" at bounding box center [848, 234] width 1129 height 20
